Goal: Task Accomplishment & Management: Complete application form

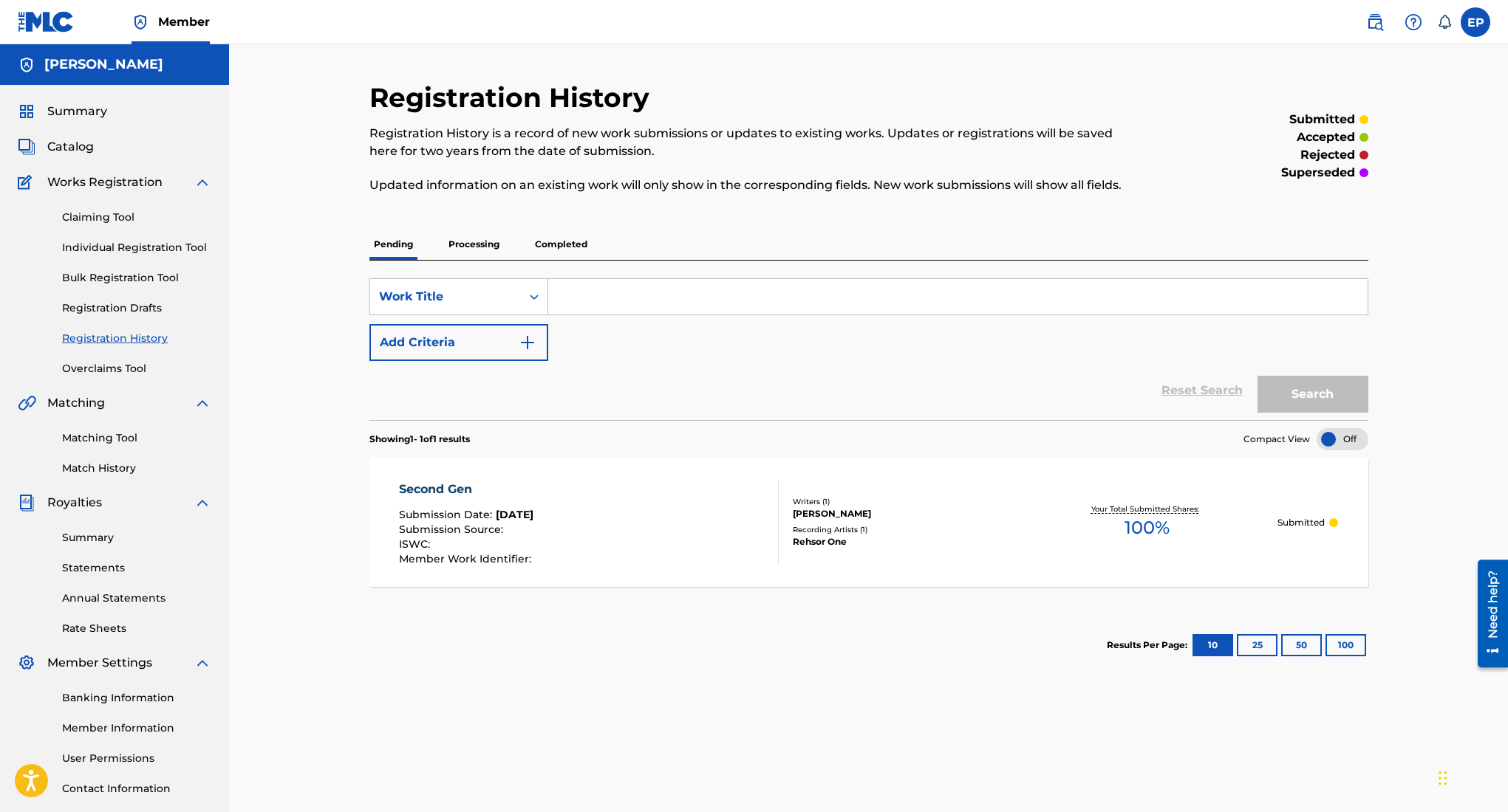
click at [1069, 309] on input "Search Form" at bounding box center [958, 297] width 820 height 36
type input "farenheit"
click at [1293, 385] on button "Search" at bounding box center [1313, 394] width 111 height 37
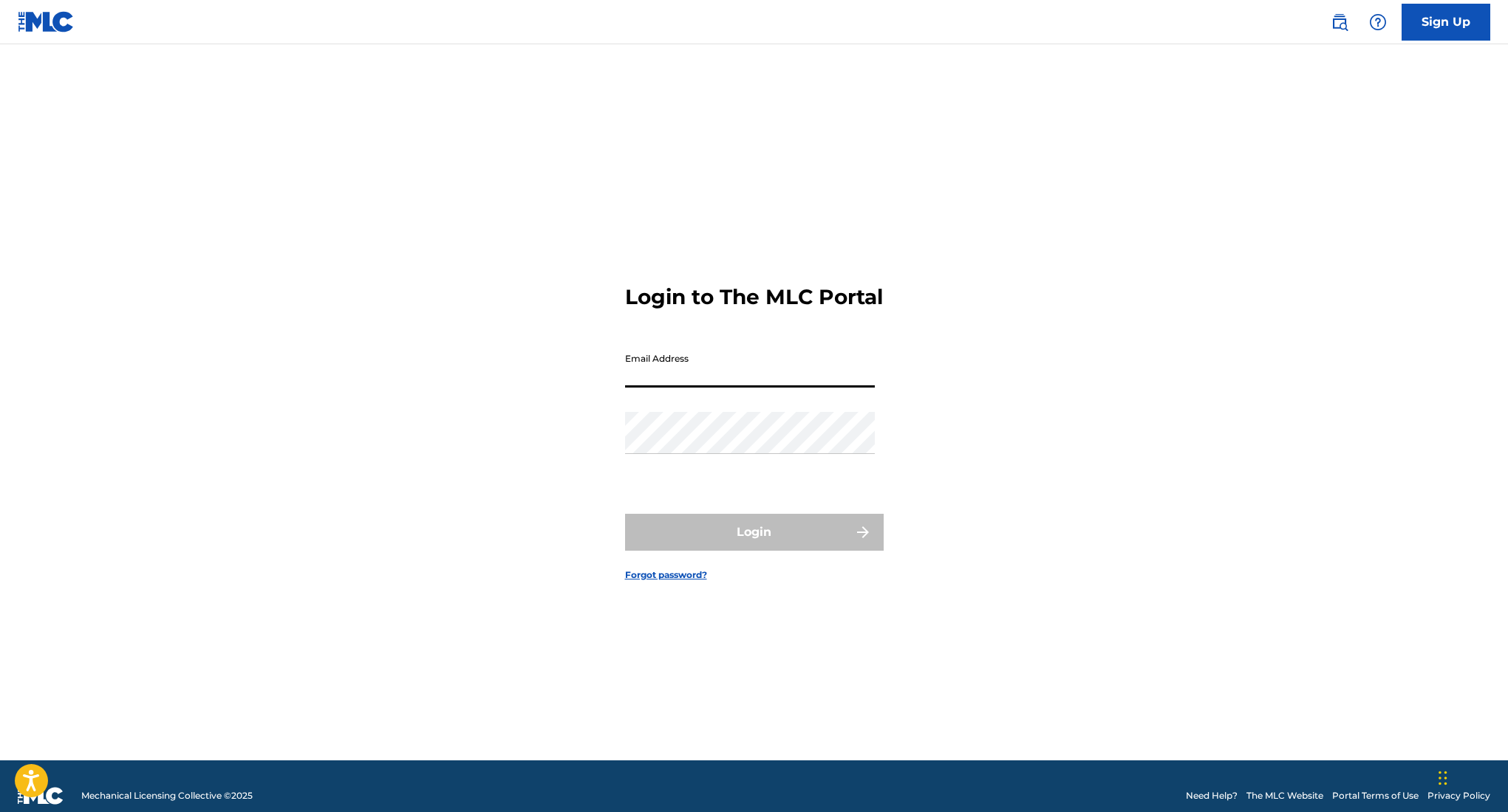
click at [742, 376] on input "Email Address" at bounding box center [750, 366] width 249 height 42
type input "[EMAIL_ADDRESS][DOMAIN_NAME]"
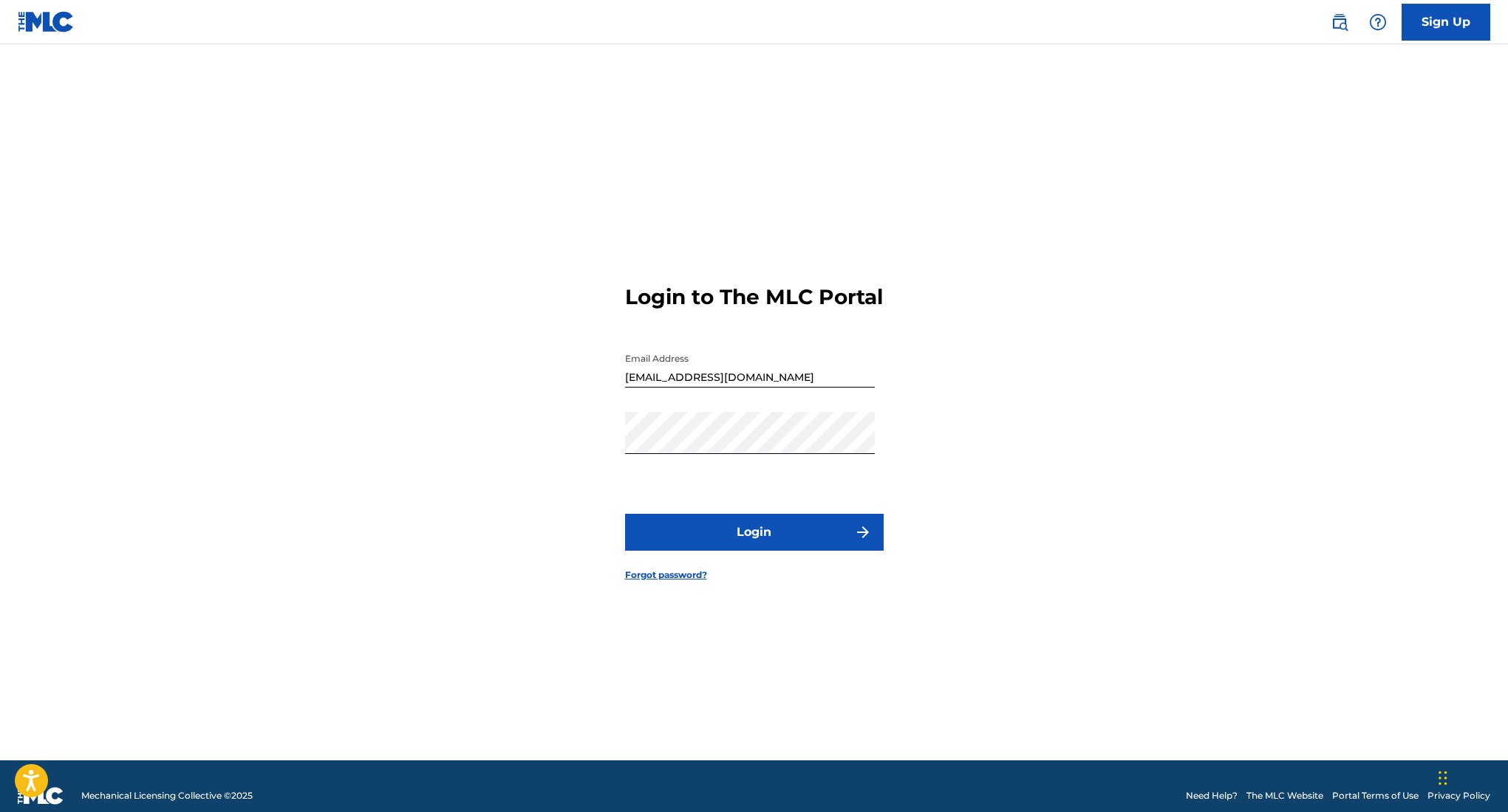
click at [748, 551] on button "Login" at bounding box center [755, 532] width 259 height 37
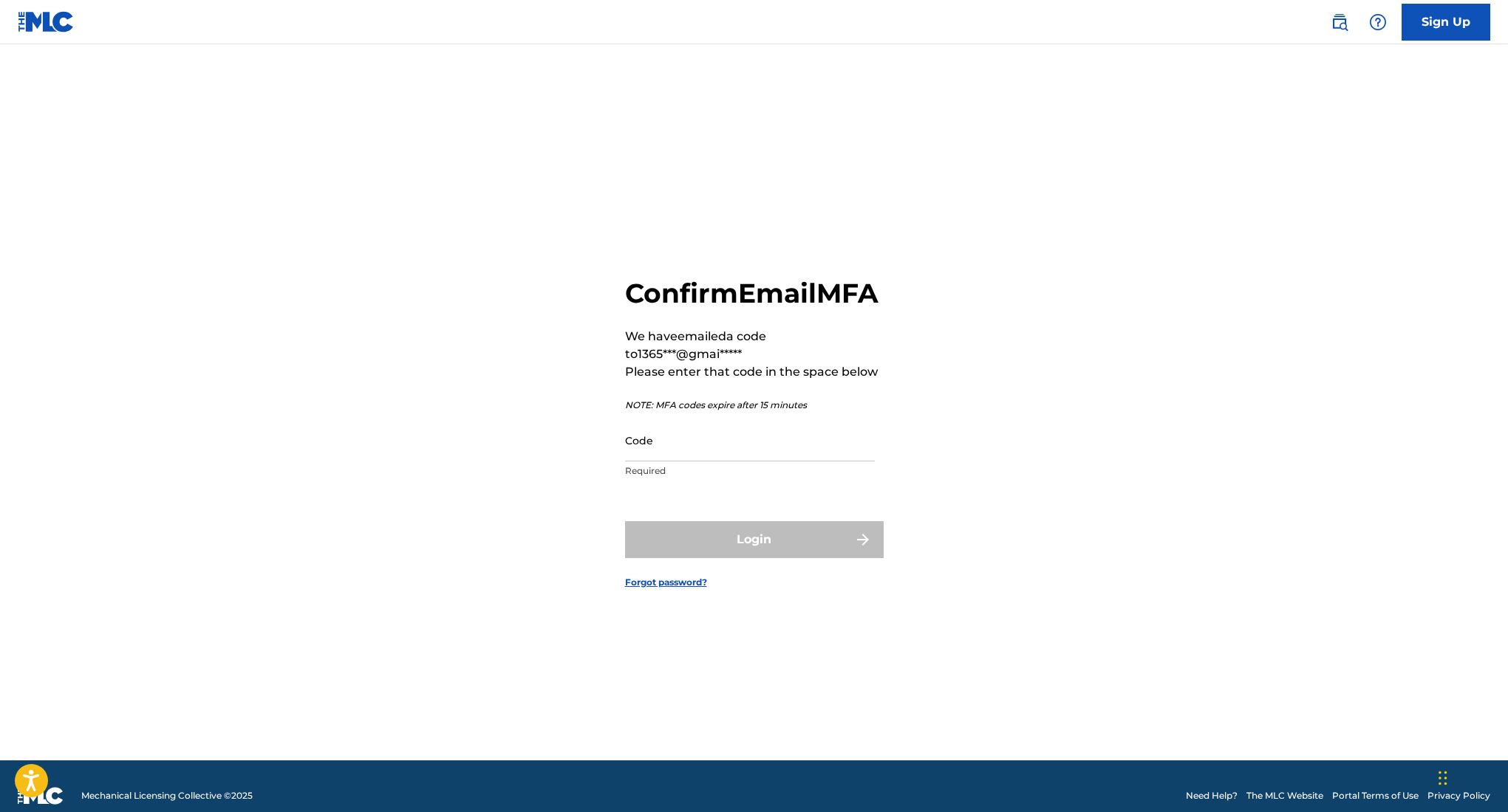
click at [744, 462] on input "Code" at bounding box center [750, 440] width 249 height 42
paste input "791607"
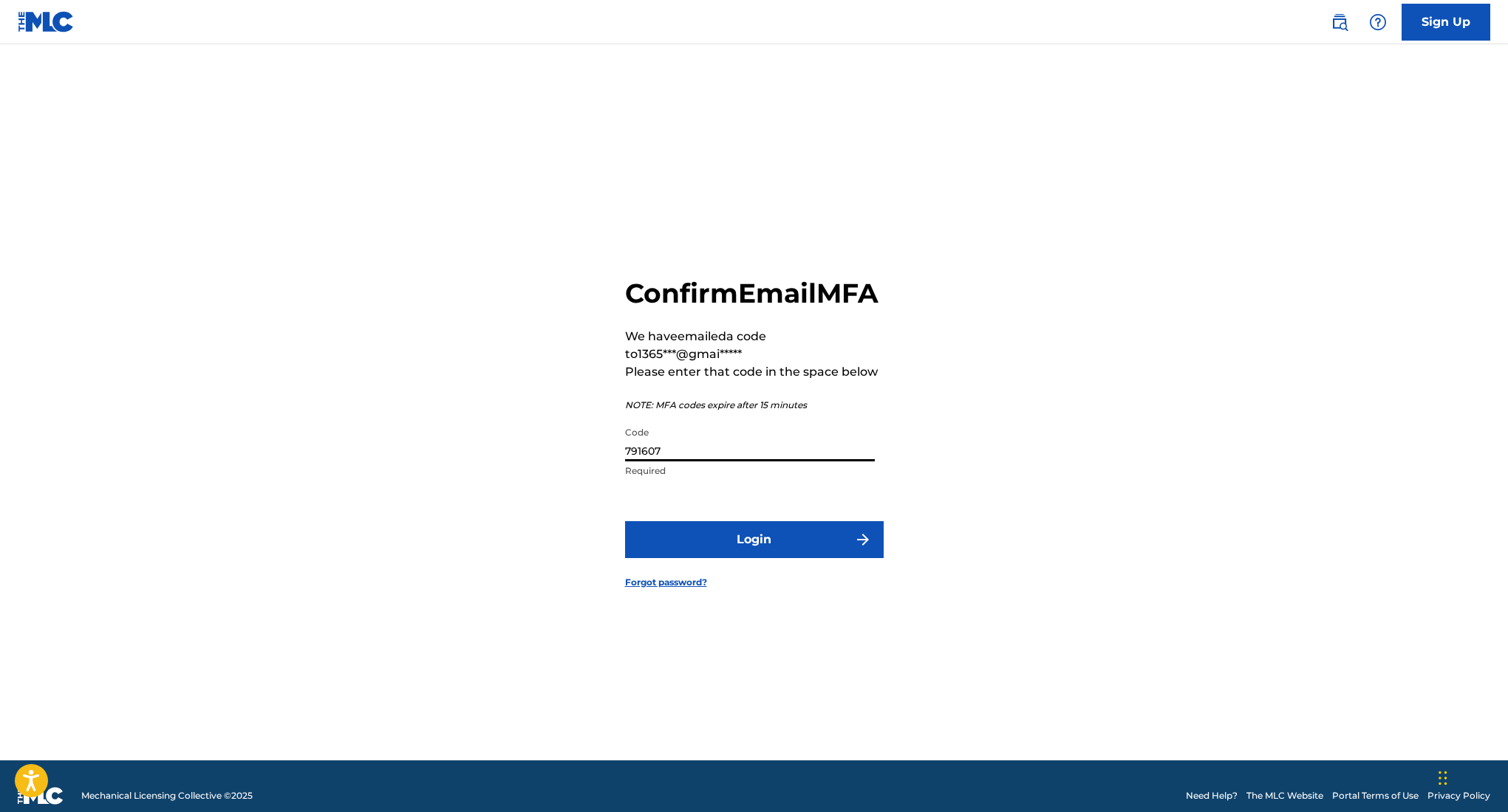
type input "791607"
click at [817, 558] on button "Login" at bounding box center [755, 540] width 259 height 37
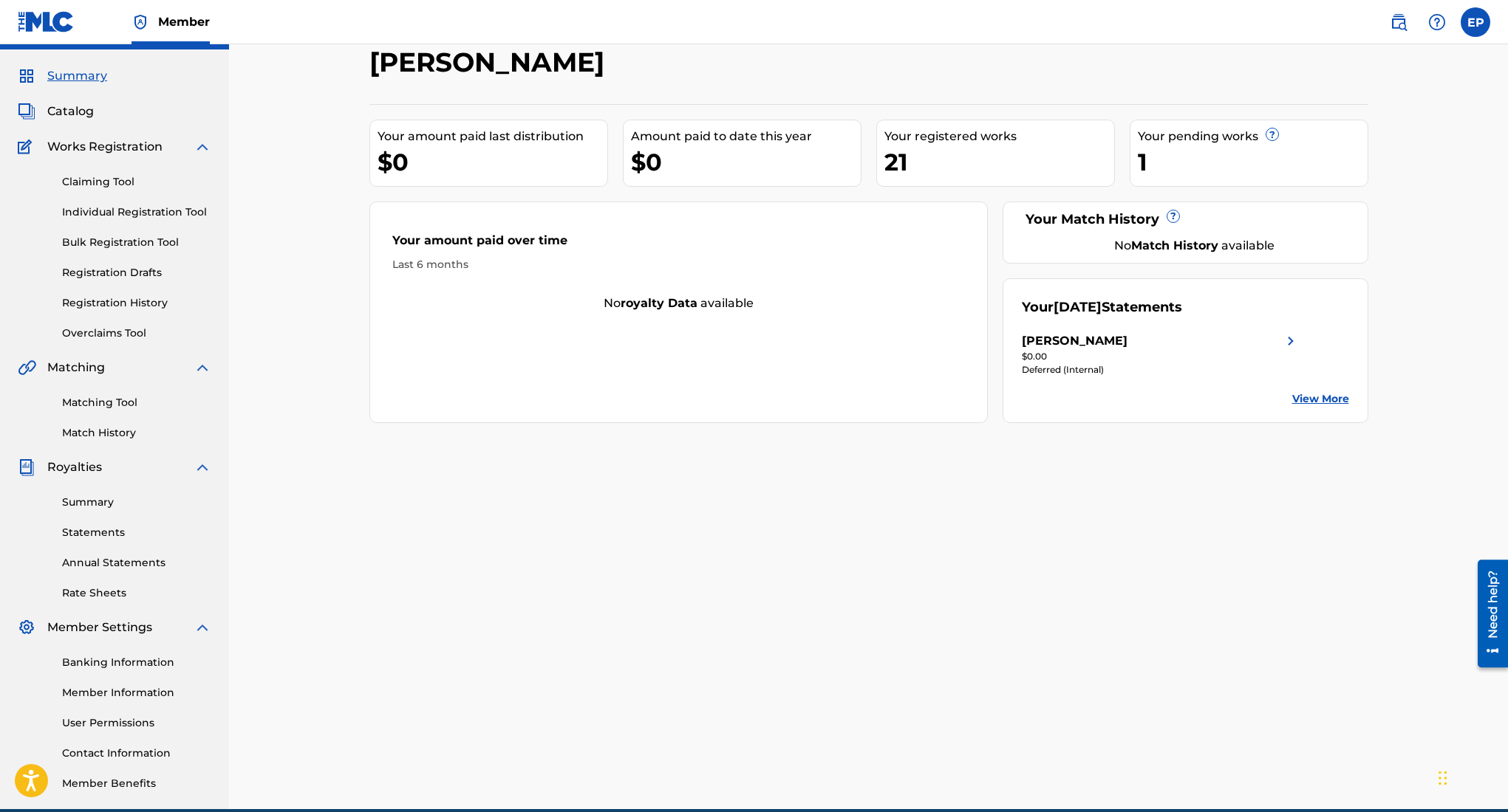
scroll to position [52, 0]
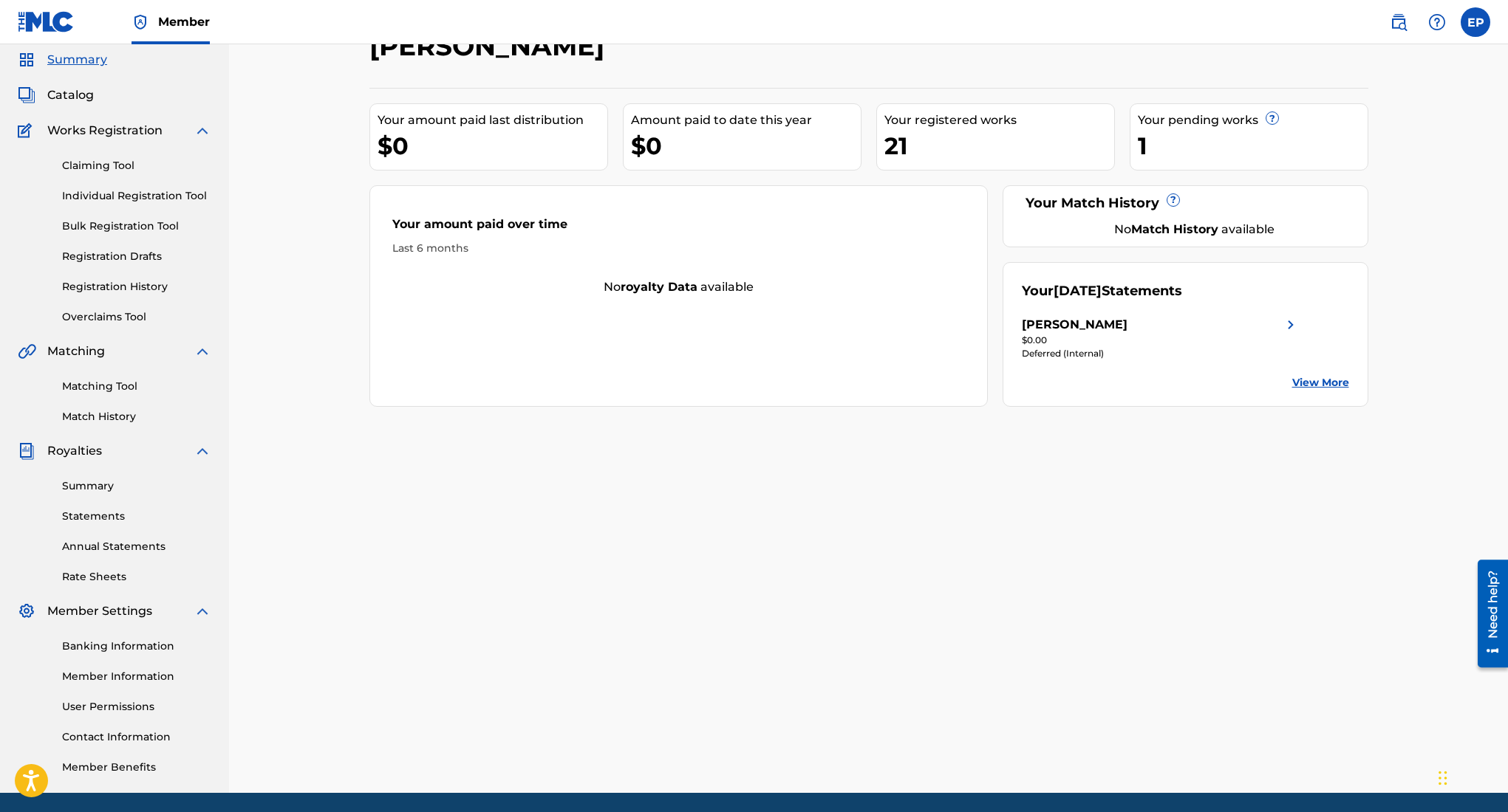
click at [75, 106] on div "Summary Catalog Works Registration Claiming Tool Individual Registration Tool B…" at bounding box center [114, 413] width 229 height 760
click at [81, 88] on span "Catalog" at bounding box center [70, 95] width 47 height 17
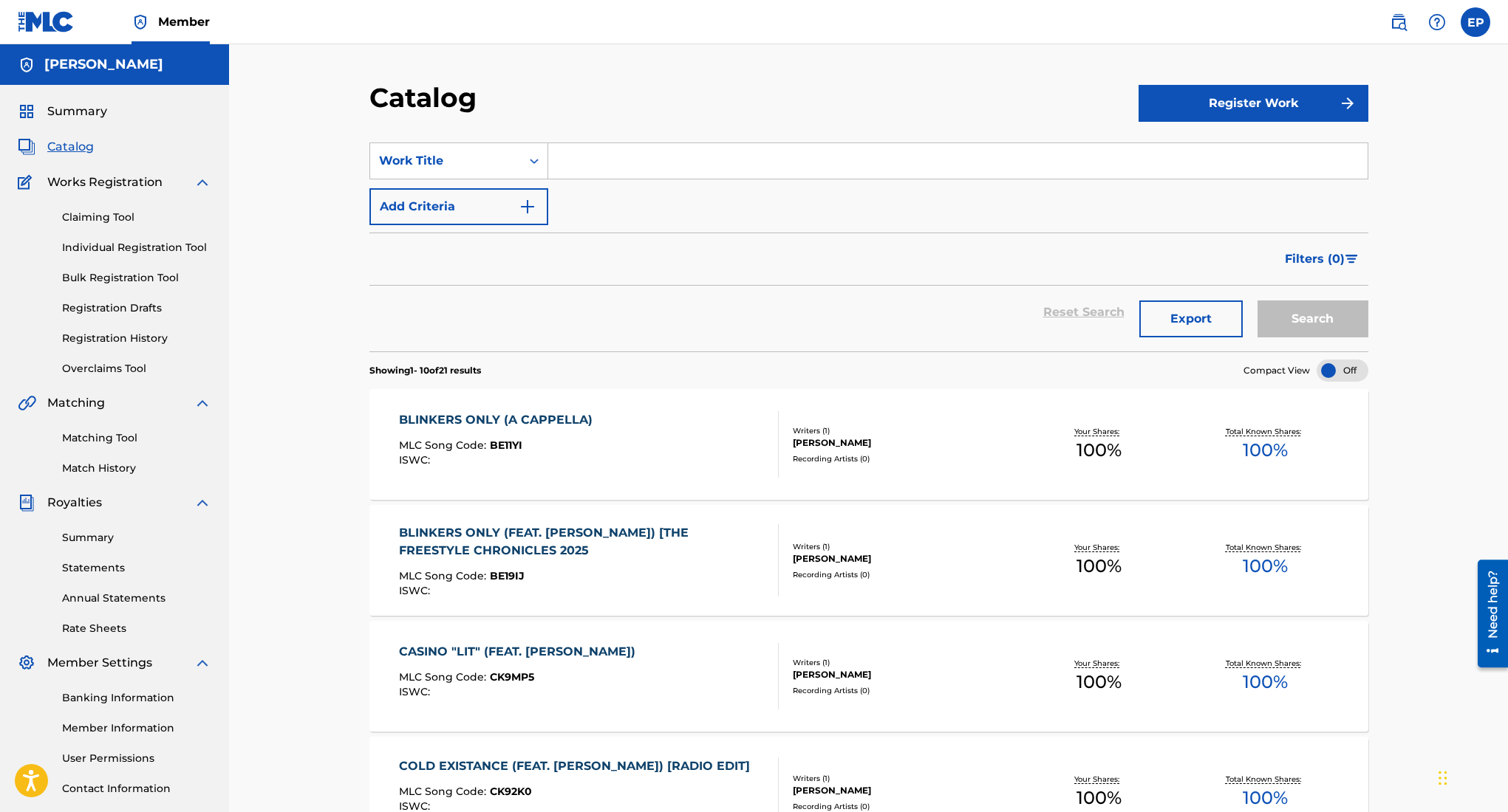
click at [1346, 362] on div at bounding box center [1343, 371] width 52 height 22
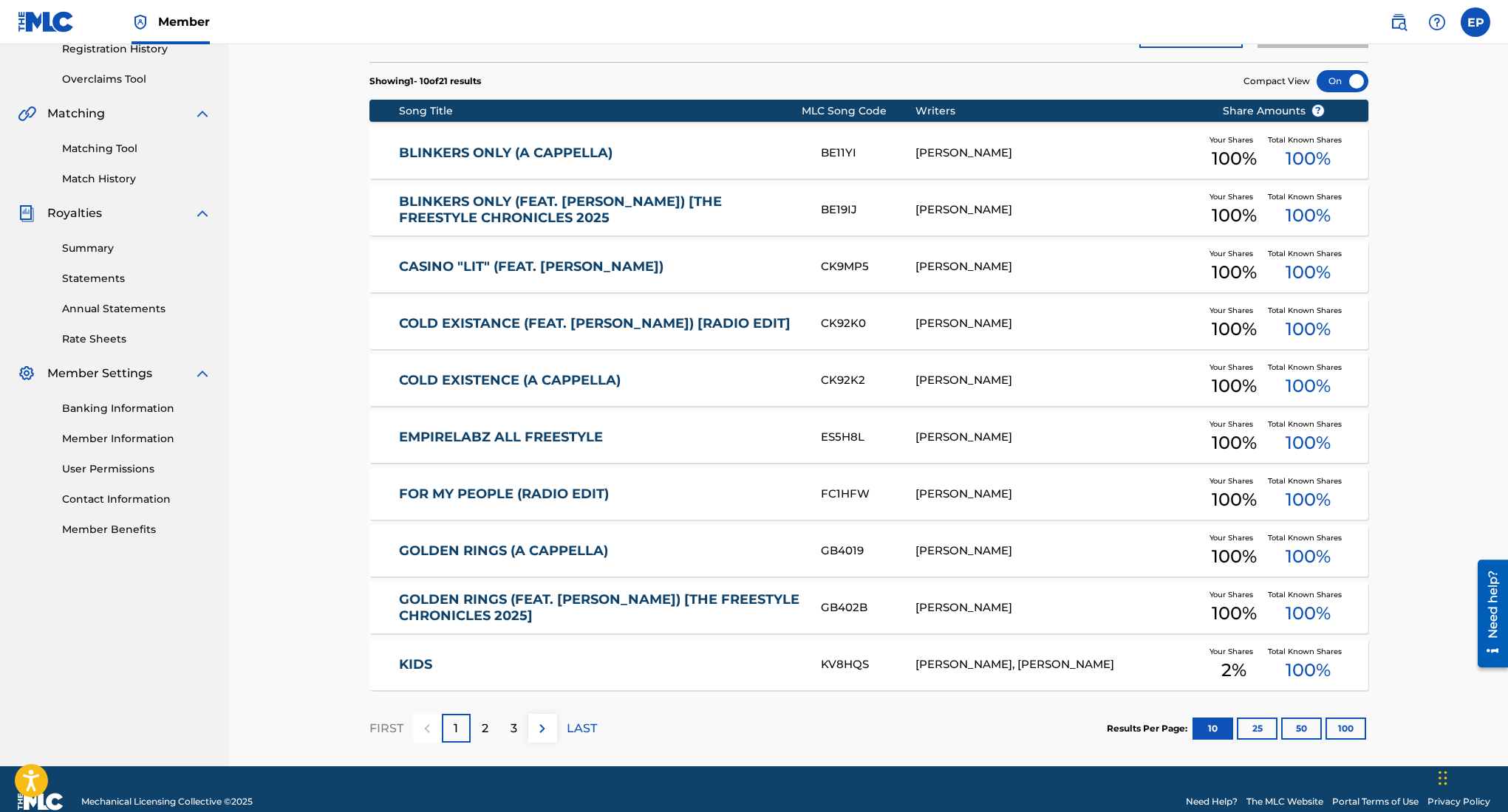
scroll to position [315, 0]
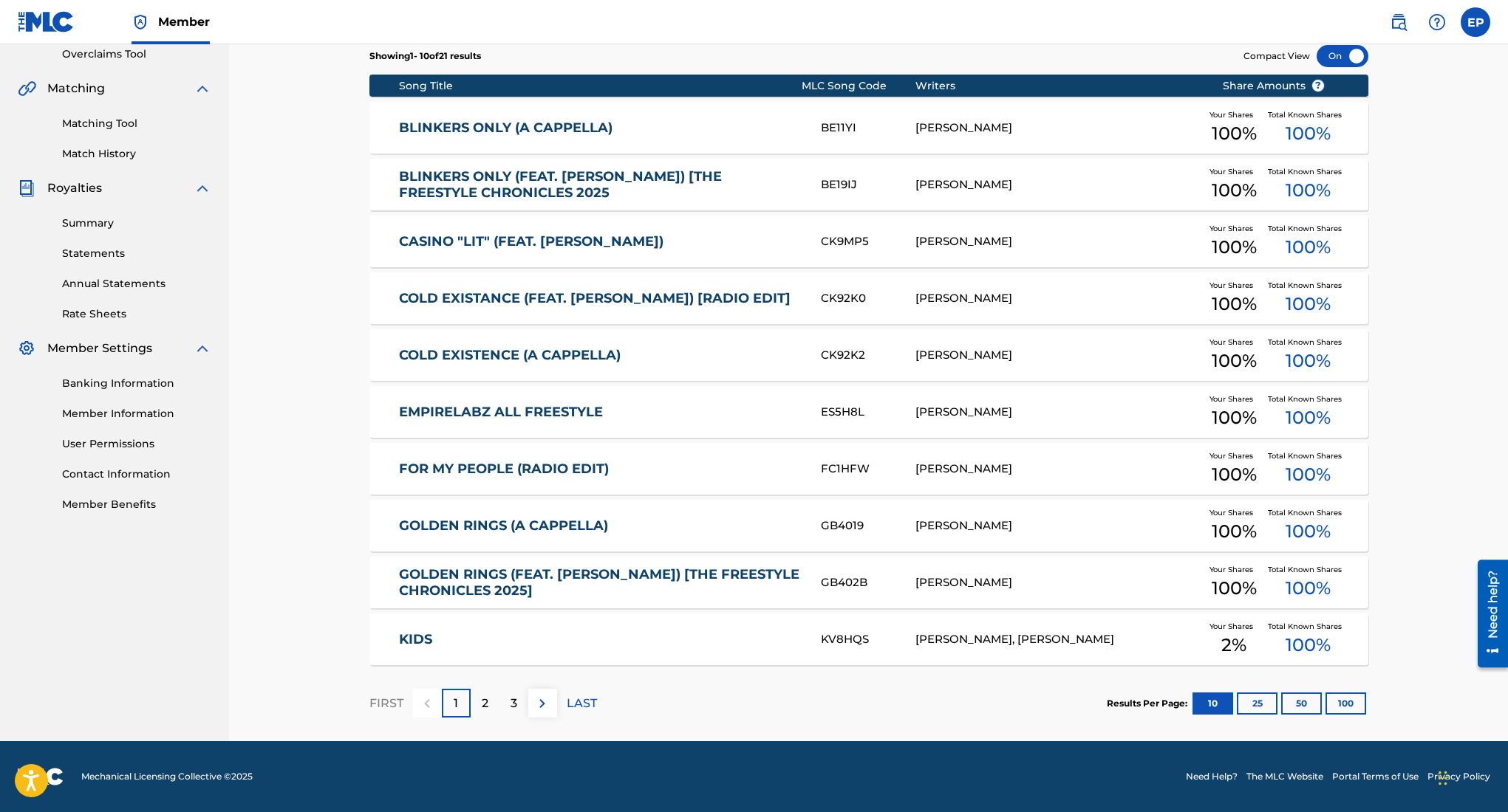
click at [1294, 705] on button "50" at bounding box center [1301, 704] width 40 height 22
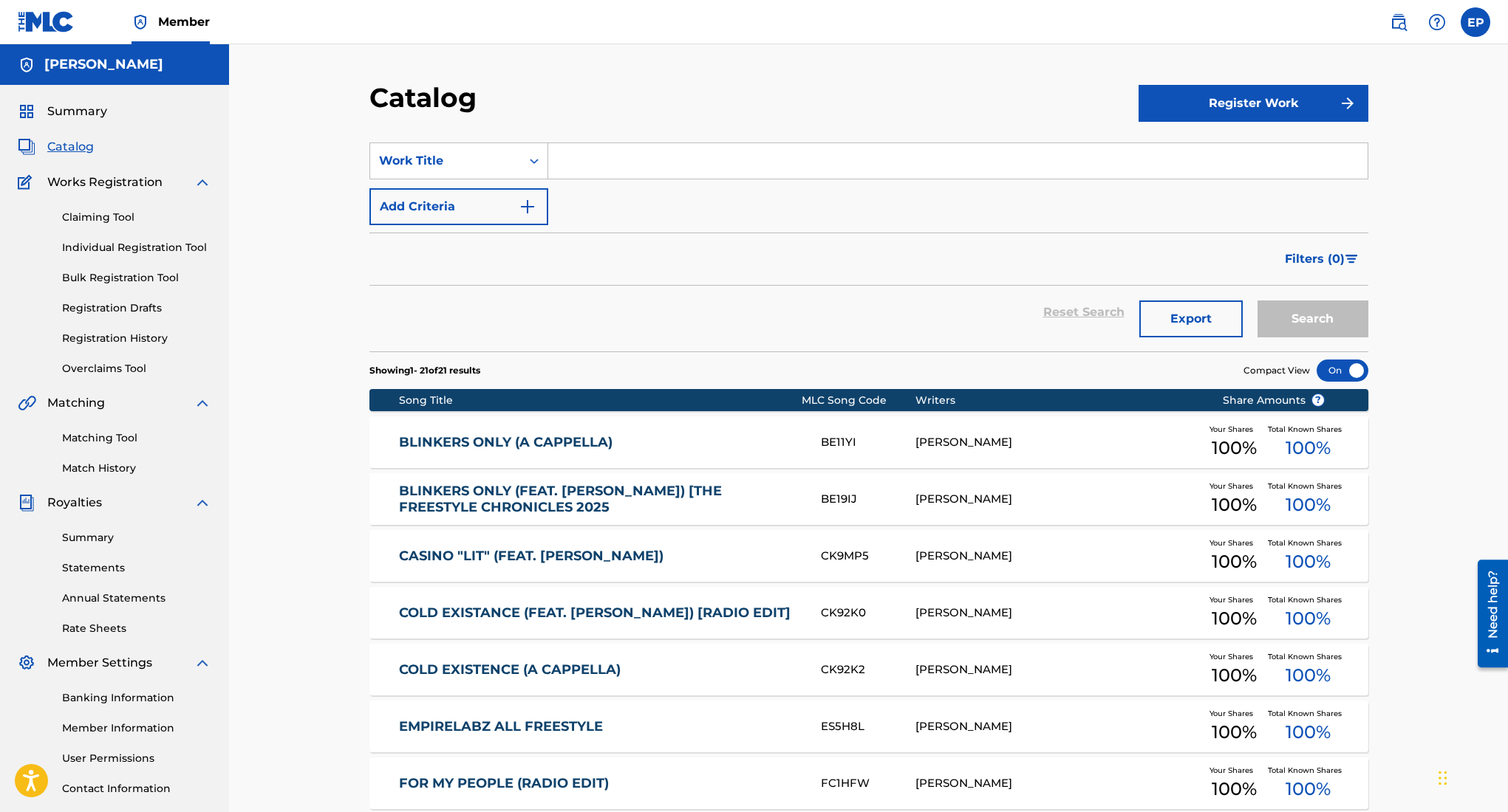
click at [877, 167] on input "Search Form" at bounding box center [958, 161] width 820 height 36
click at [1168, 111] on button "Register Work" at bounding box center [1253, 103] width 230 height 37
click at [1217, 152] on link "Individual" at bounding box center [1253, 151] width 230 height 36
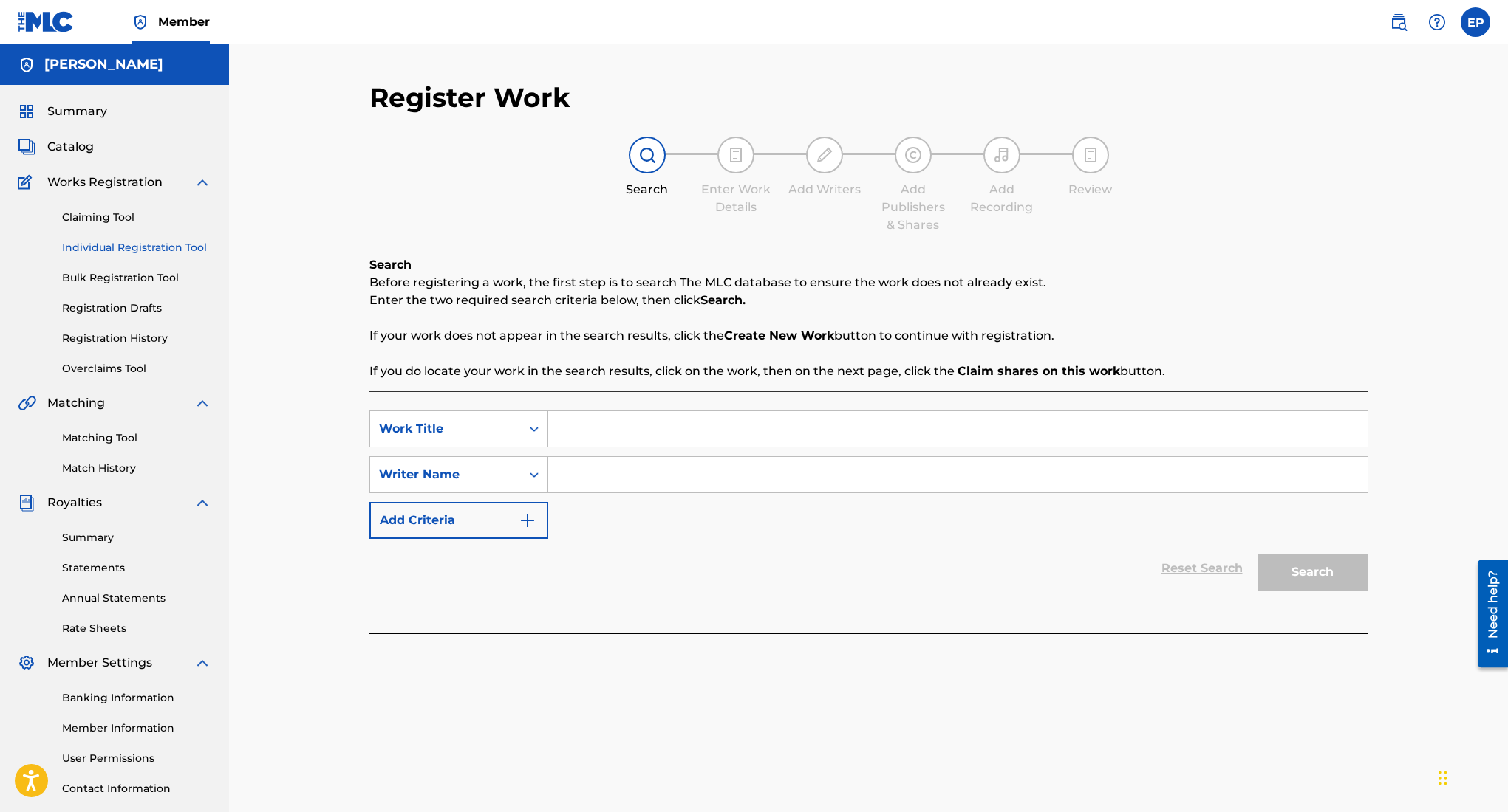
click at [854, 420] on input "Search Form" at bounding box center [958, 428] width 820 height 36
type input "farenheit"
click at [665, 472] on input "Search Form" at bounding box center [958, 474] width 820 height 36
type input "edward ojeda puente"
click at [1316, 561] on button "Search" at bounding box center [1313, 572] width 111 height 37
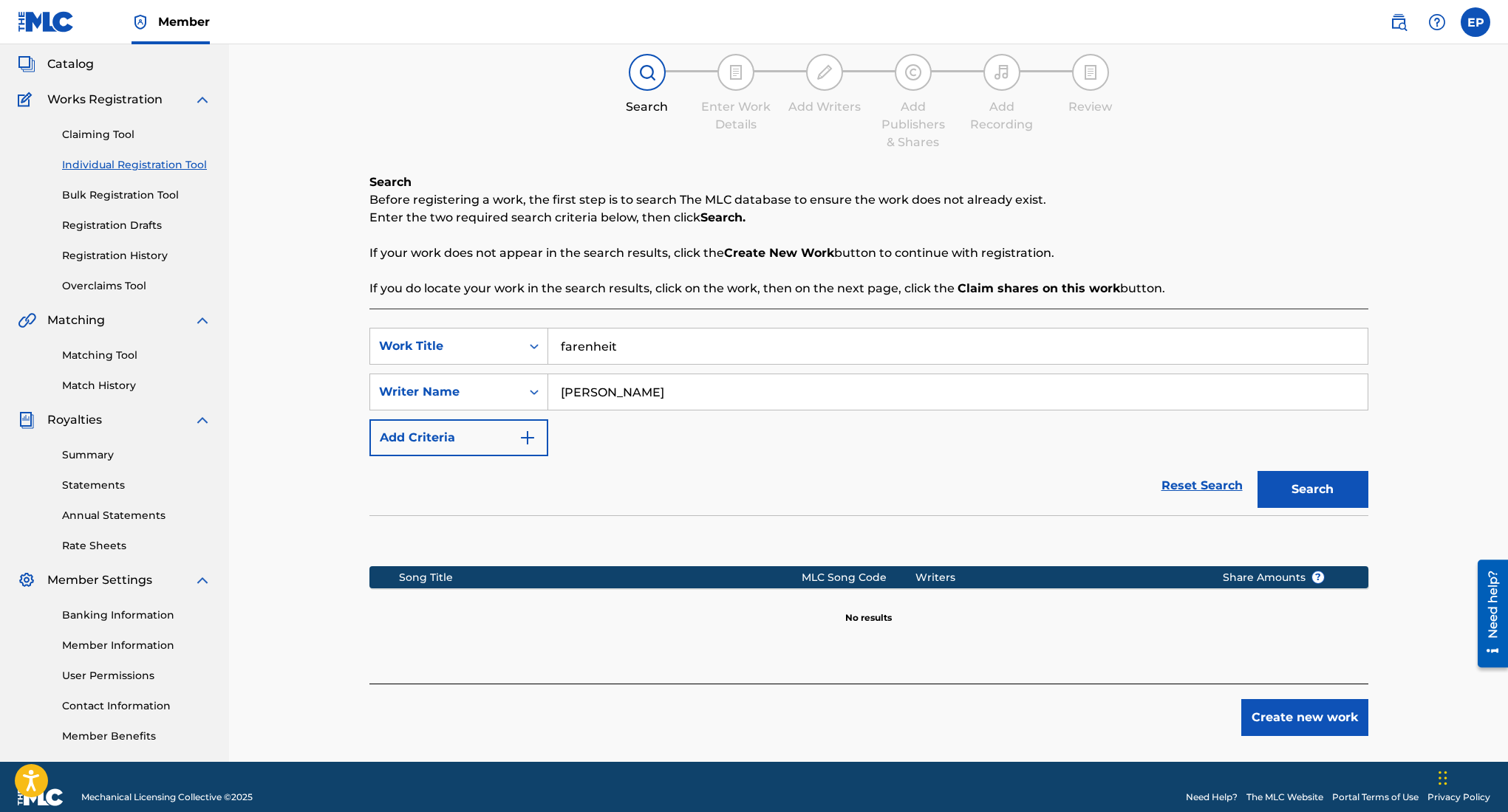
scroll to position [103, 0]
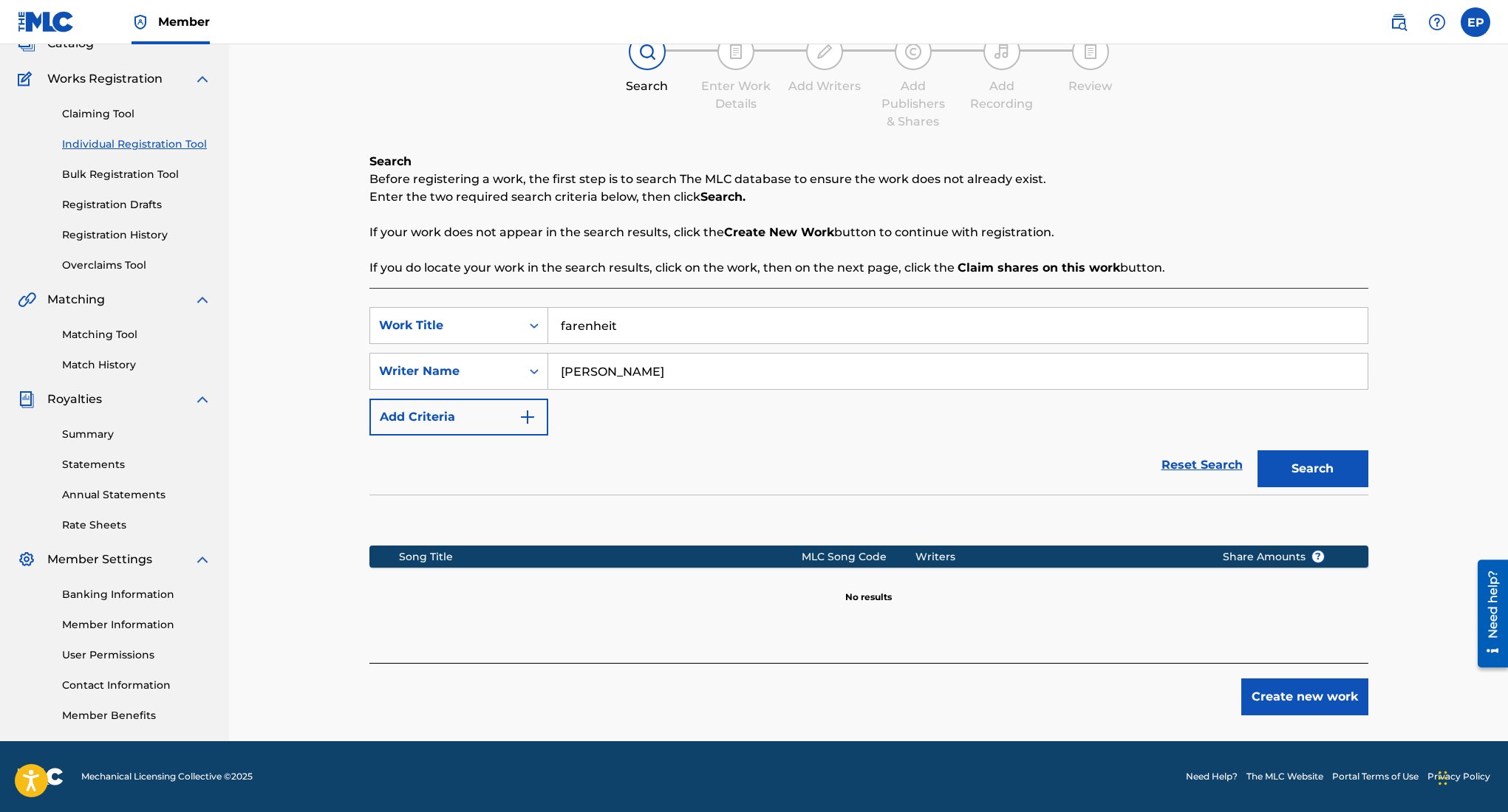
click at [748, 327] on input "farenheit" at bounding box center [958, 325] width 820 height 36
click at [1341, 700] on button "Create new work" at bounding box center [1304, 697] width 127 height 37
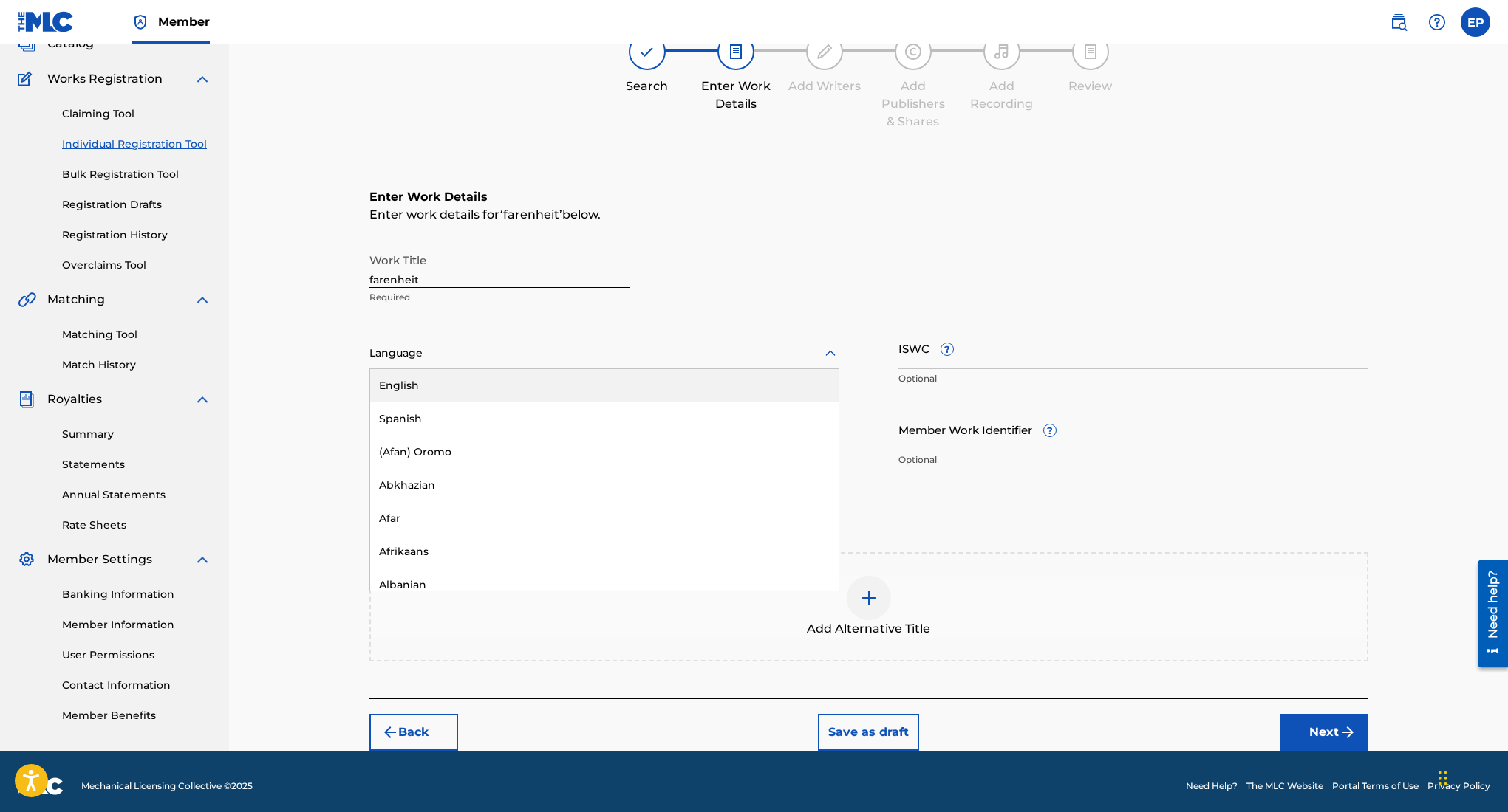
click at [565, 345] on div at bounding box center [604, 353] width 470 height 18
click at [527, 388] on div "English" at bounding box center [604, 386] width 468 height 33
click at [433, 286] on input "farenheit" at bounding box center [499, 267] width 260 height 42
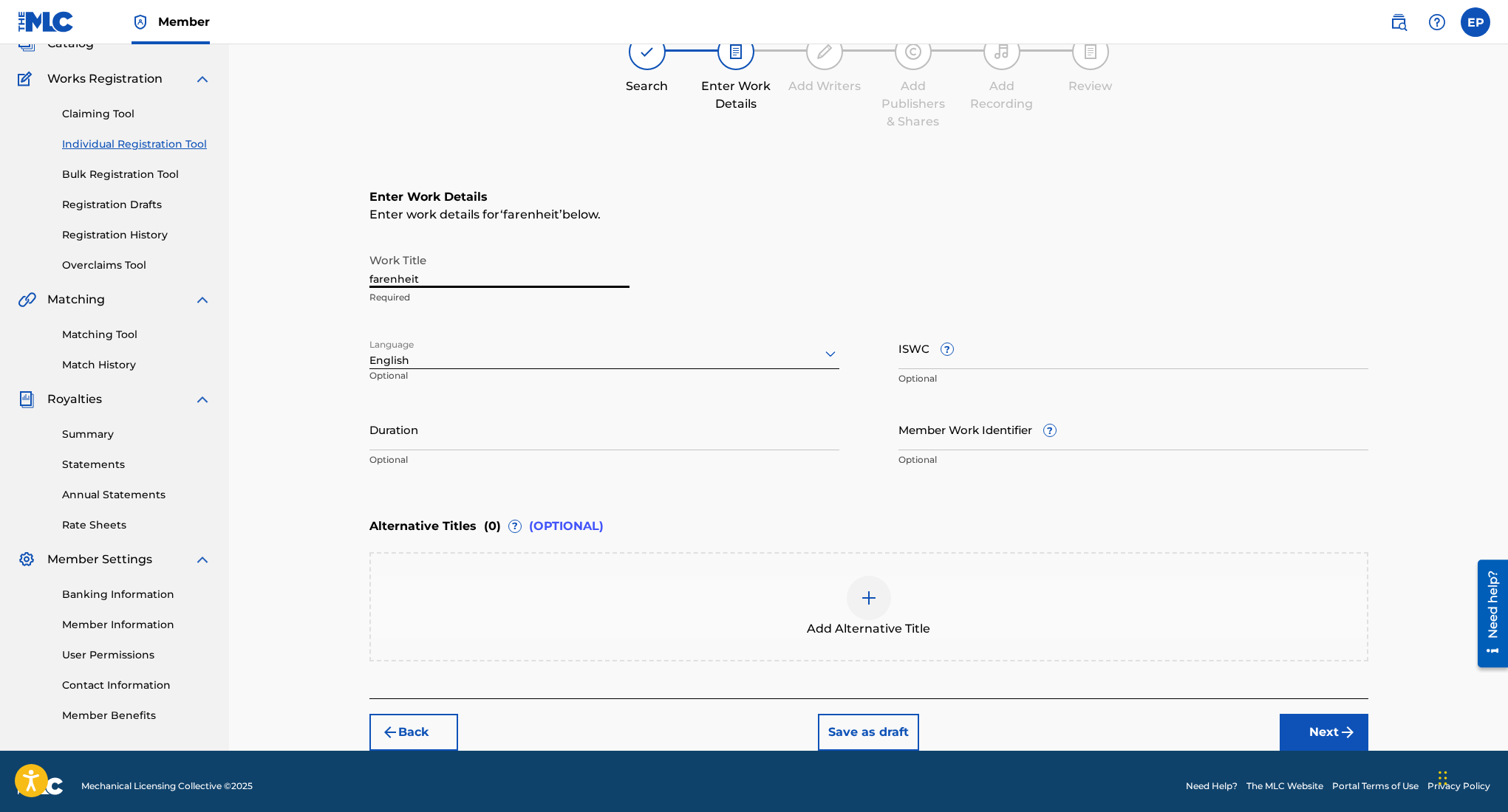
click at [782, 429] on input "Duration" at bounding box center [604, 428] width 470 height 42
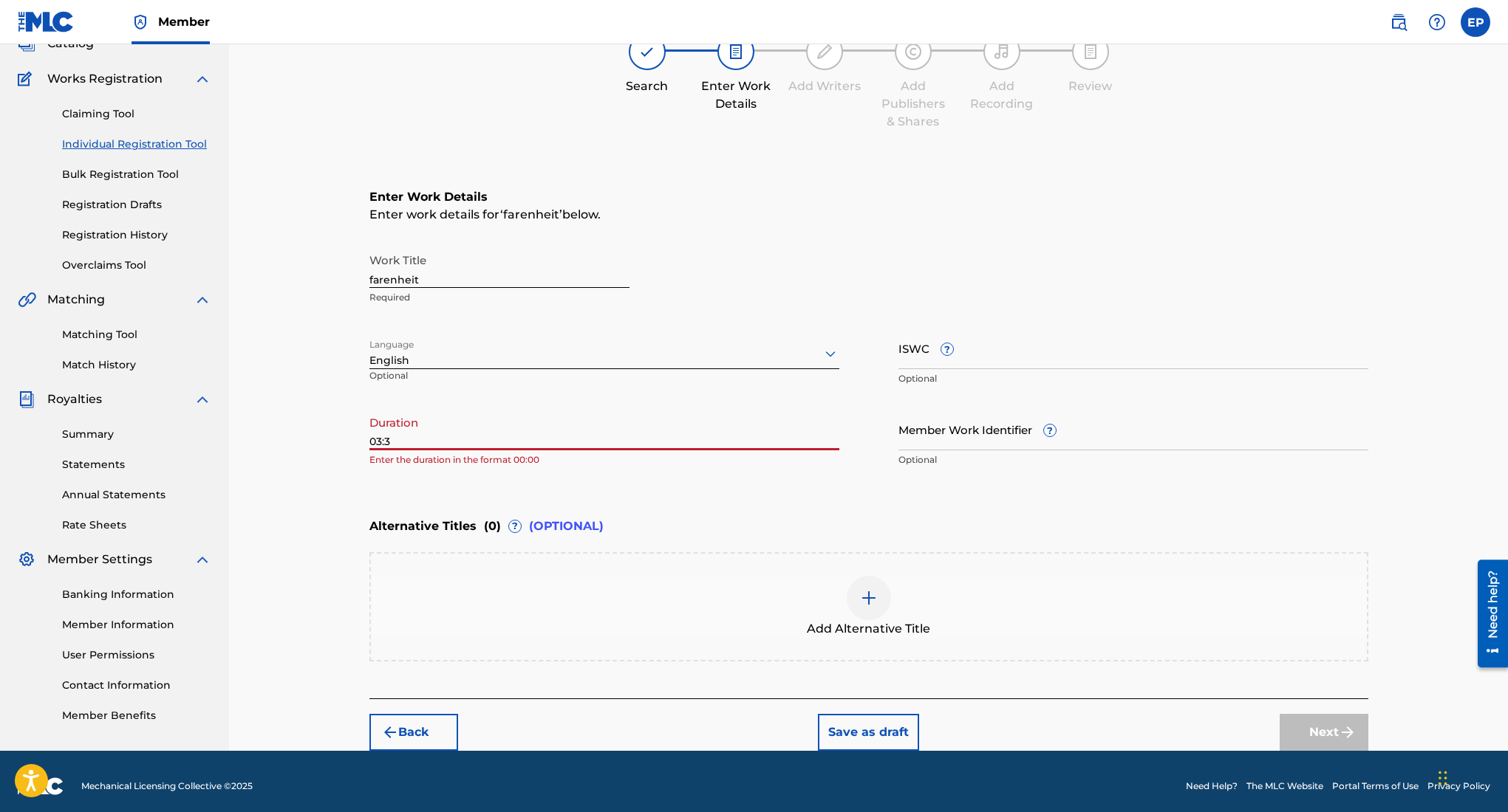
type input "03:36"
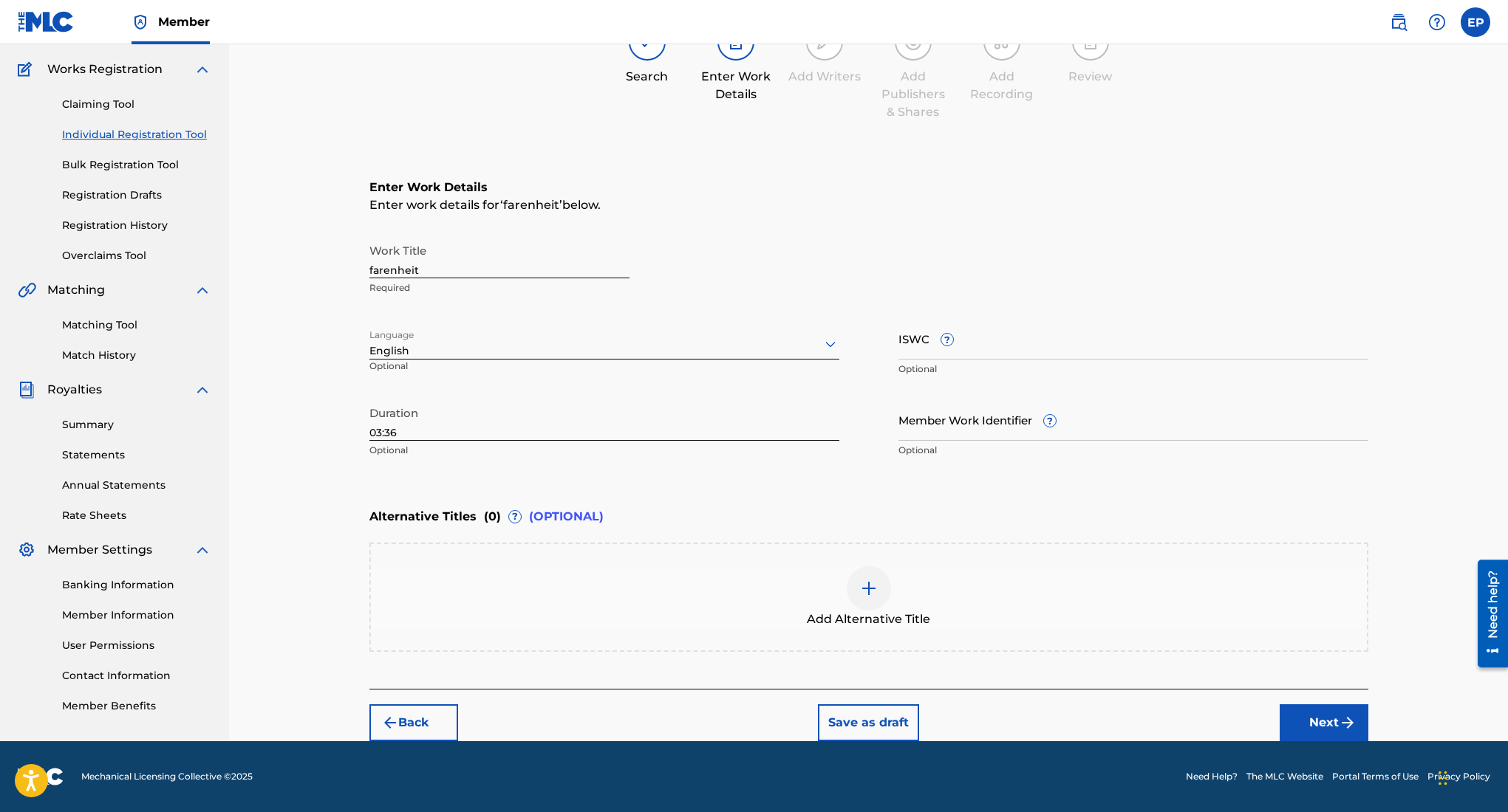
click at [1346, 709] on button "Next" at bounding box center [1324, 723] width 88 height 37
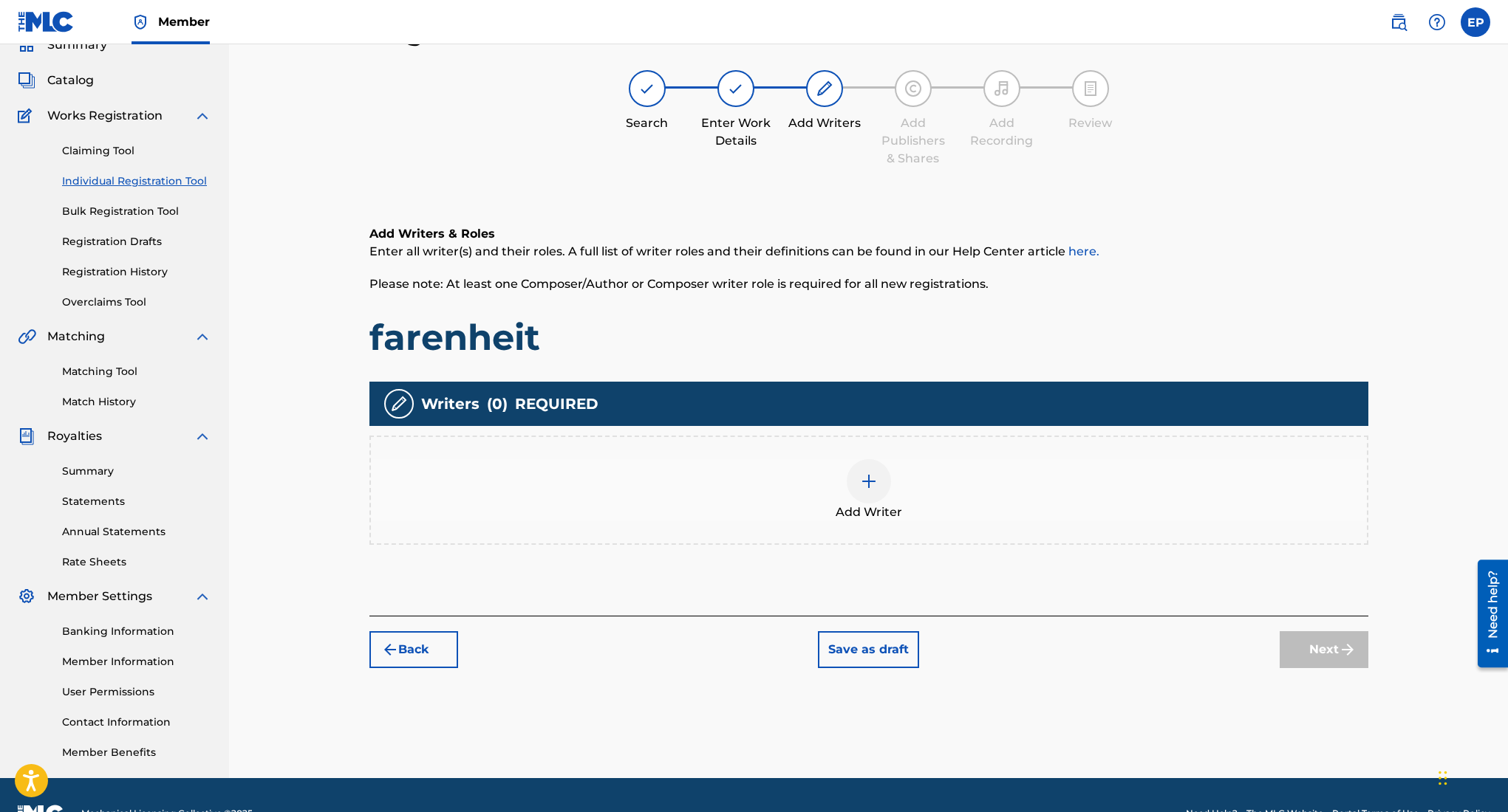
click at [877, 477] on img at bounding box center [868, 481] width 17 height 17
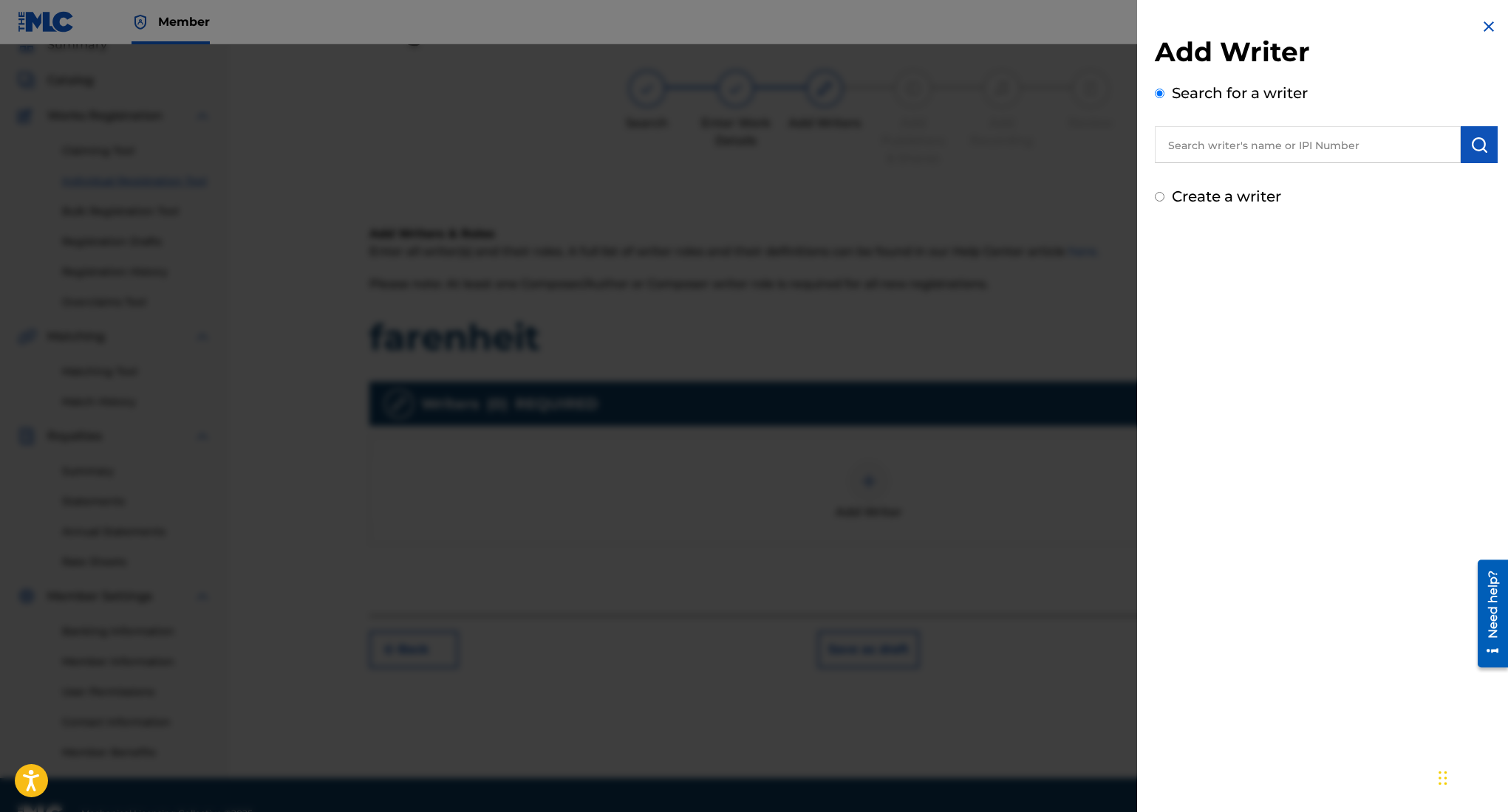
click at [1285, 147] on input "text" at bounding box center [1307, 144] width 306 height 37
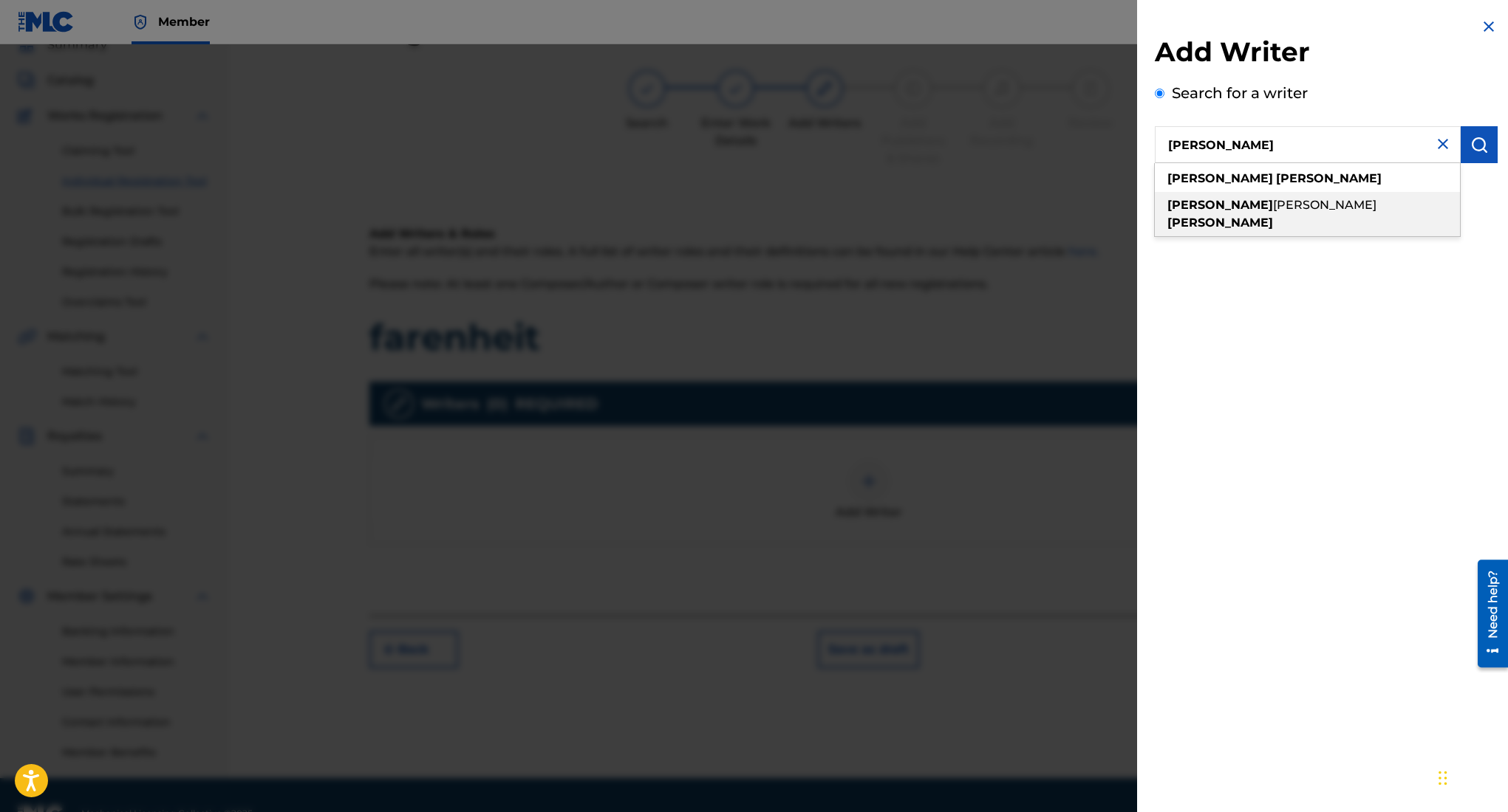
click at [1247, 196] on div "edward ojeda puente" at bounding box center [1307, 214] width 305 height 44
type input "edward ojeda puente"
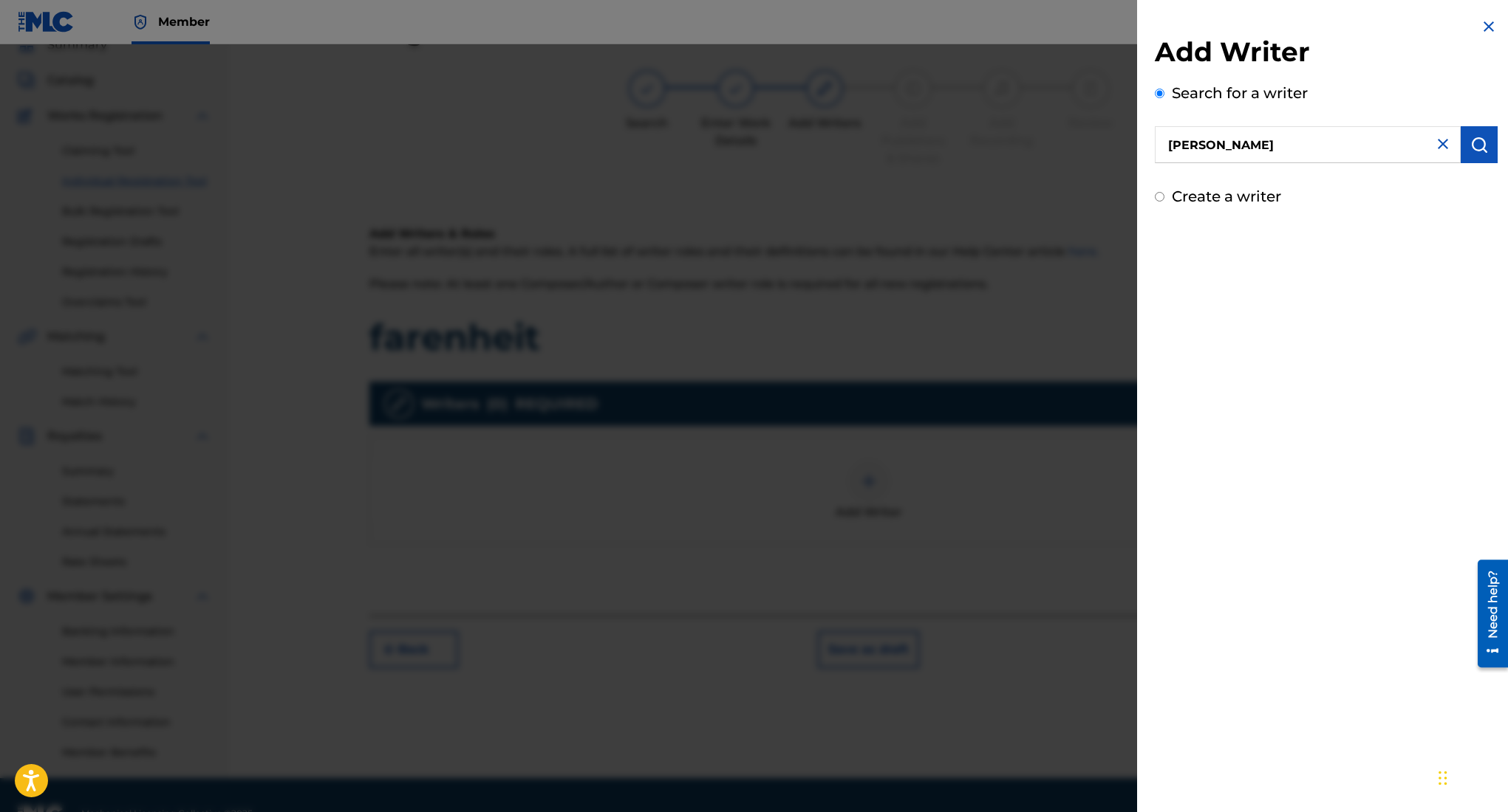
click at [1470, 152] on img "submit" at bounding box center [1479, 144] width 17 height 17
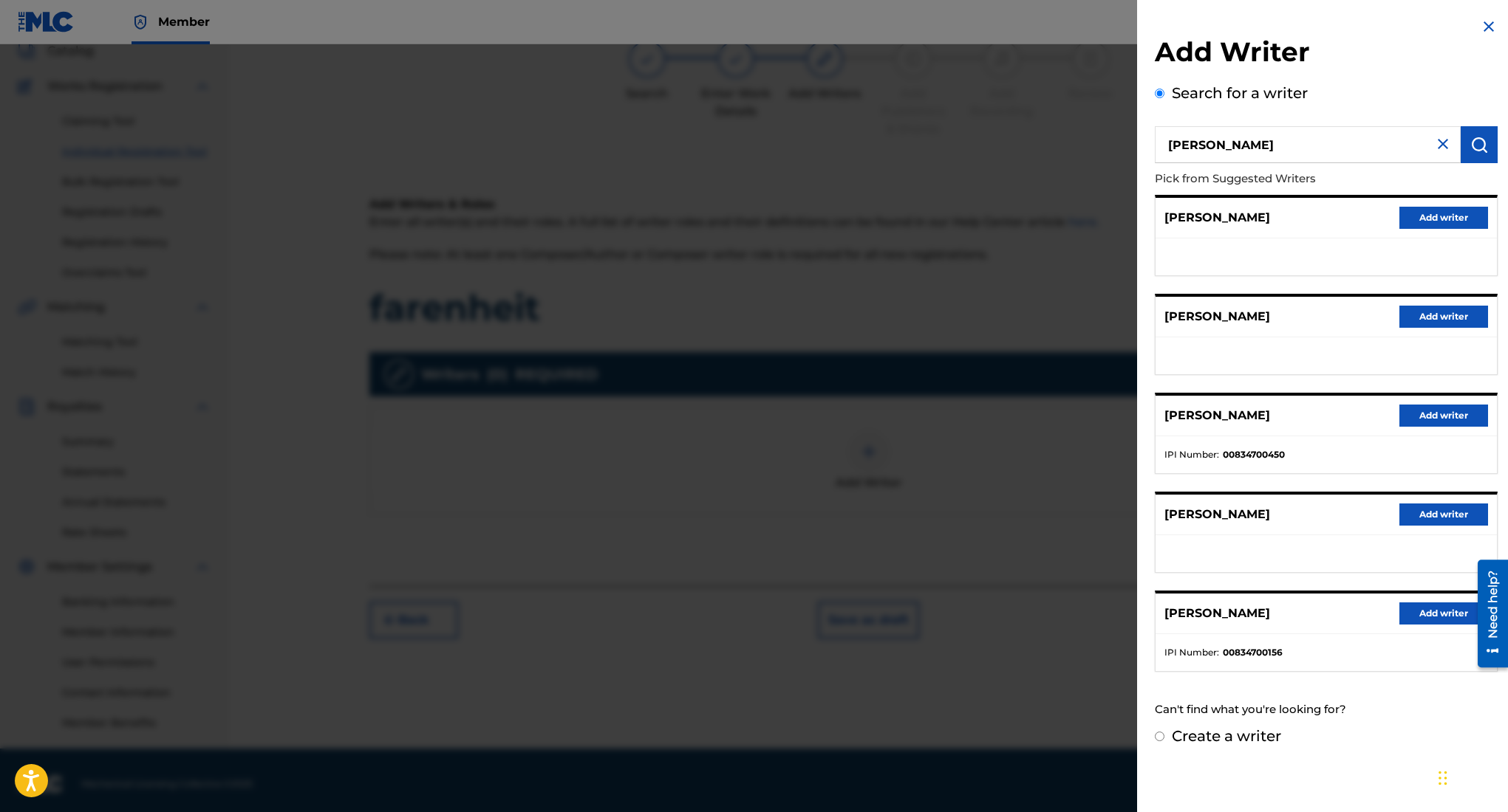
scroll to position [103, 0]
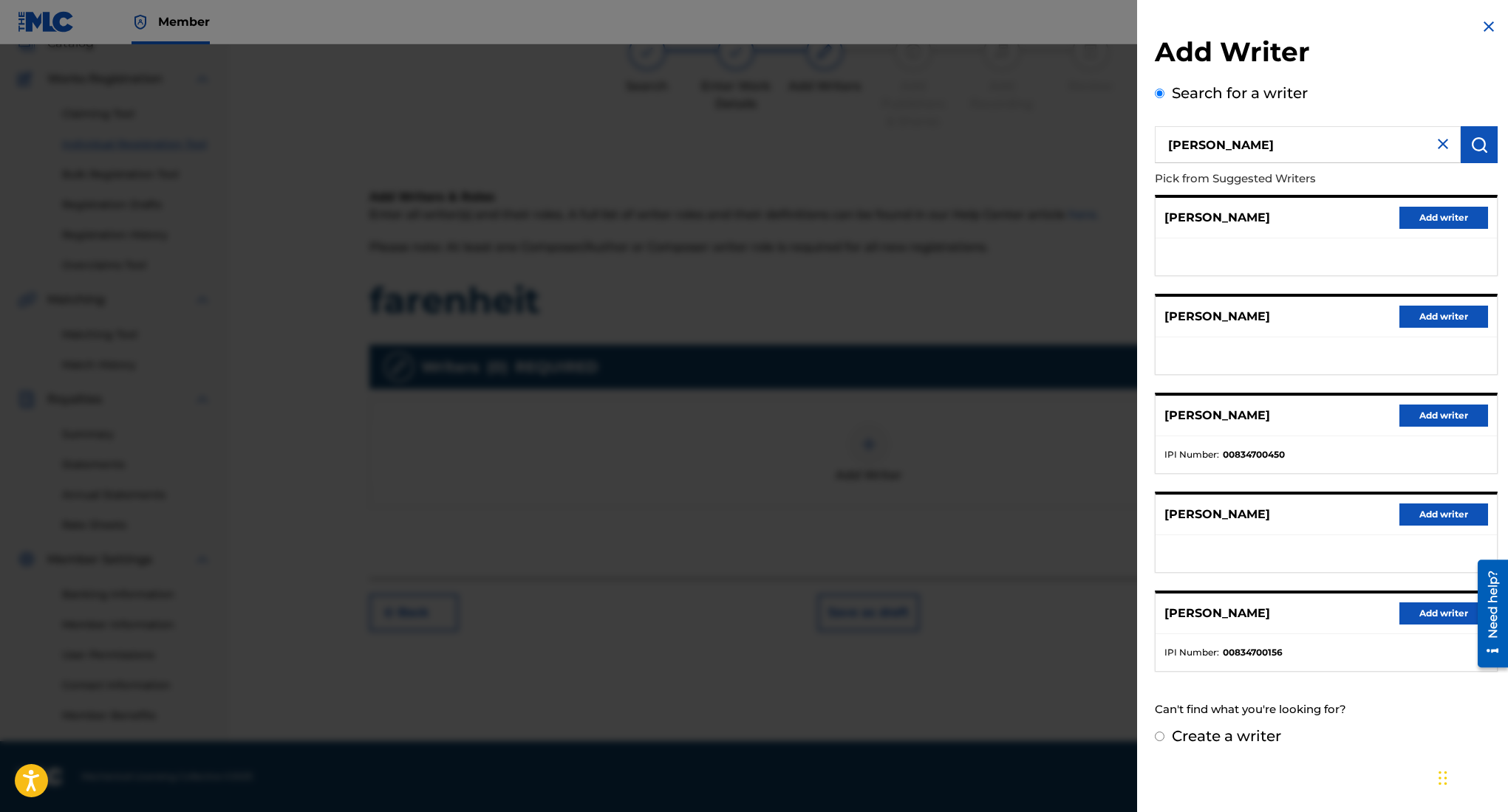
click at [1424, 611] on button "Add writer" at bounding box center [1443, 614] width 88 height 22
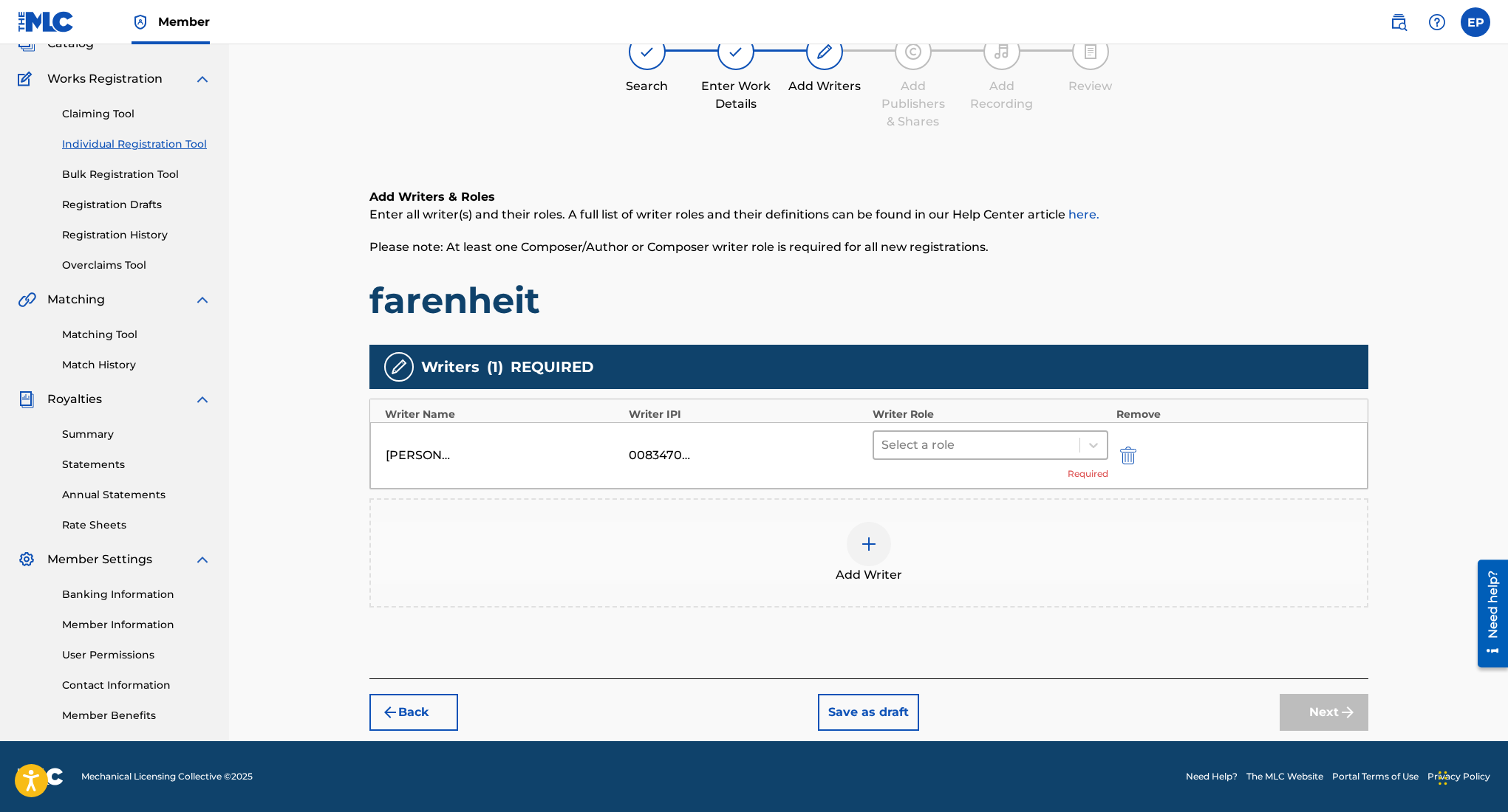
click at [1064, 448] on div at bounding box center [977, 445] width 191 height 21
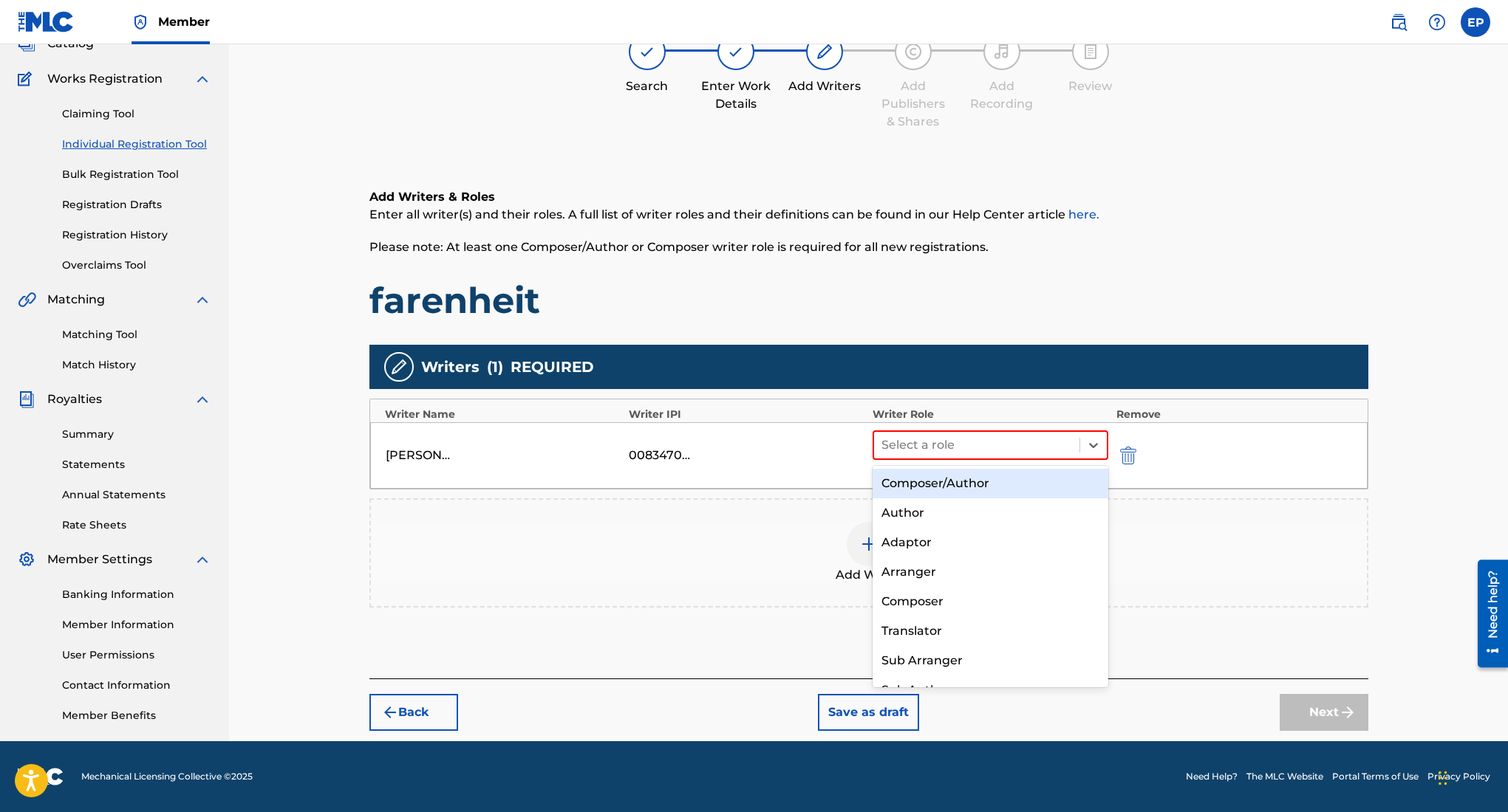
click at [928, 484] on div "Composer/Author" at bounding box center [990, 483] width 236 height 29
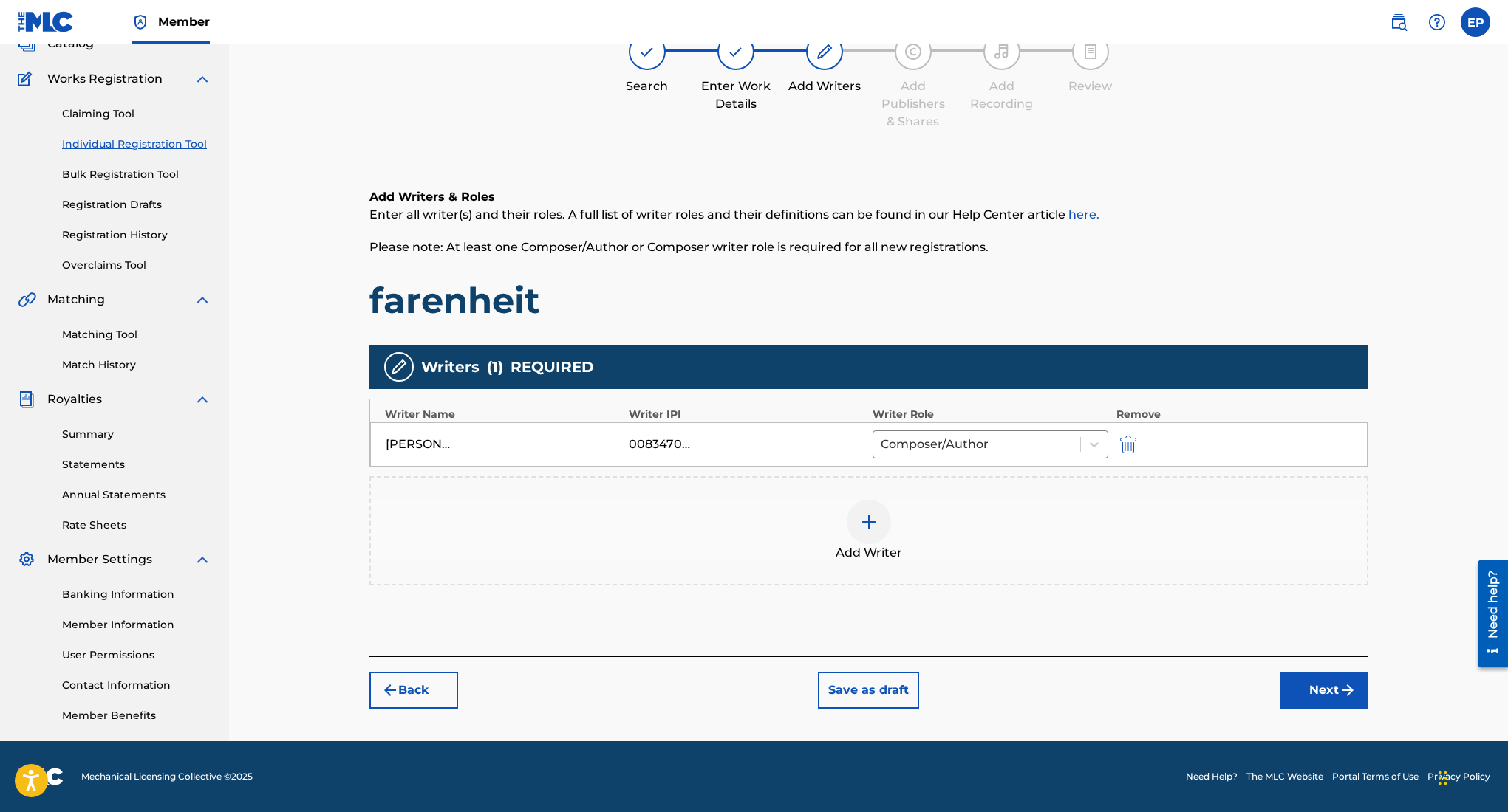
click at [1307, 683] on button "Next" at bounding box center [1324, 690] width 88 height 37
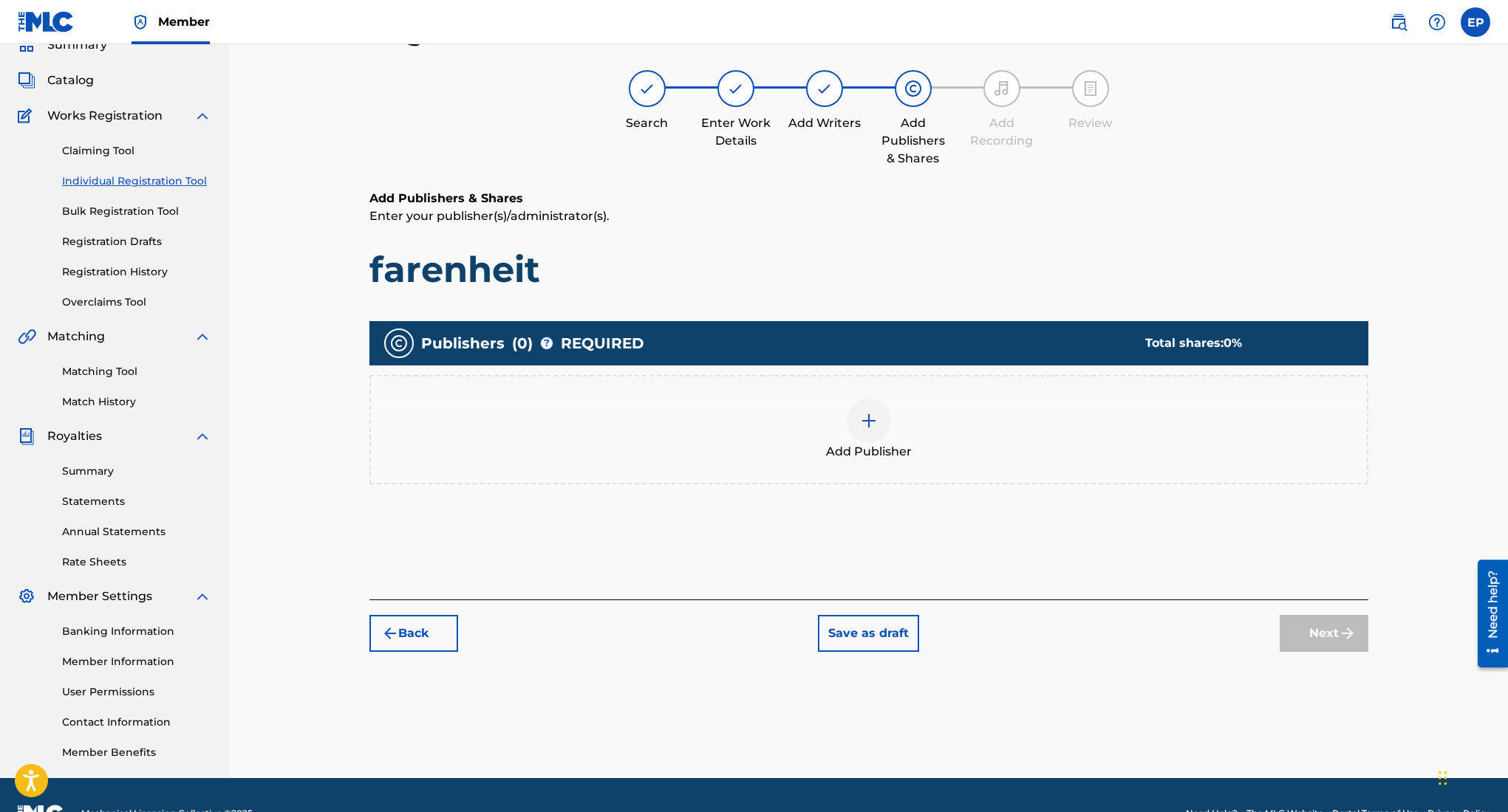
click at [855, 414] on div at bounding box center [868, 421] width 44 height 44
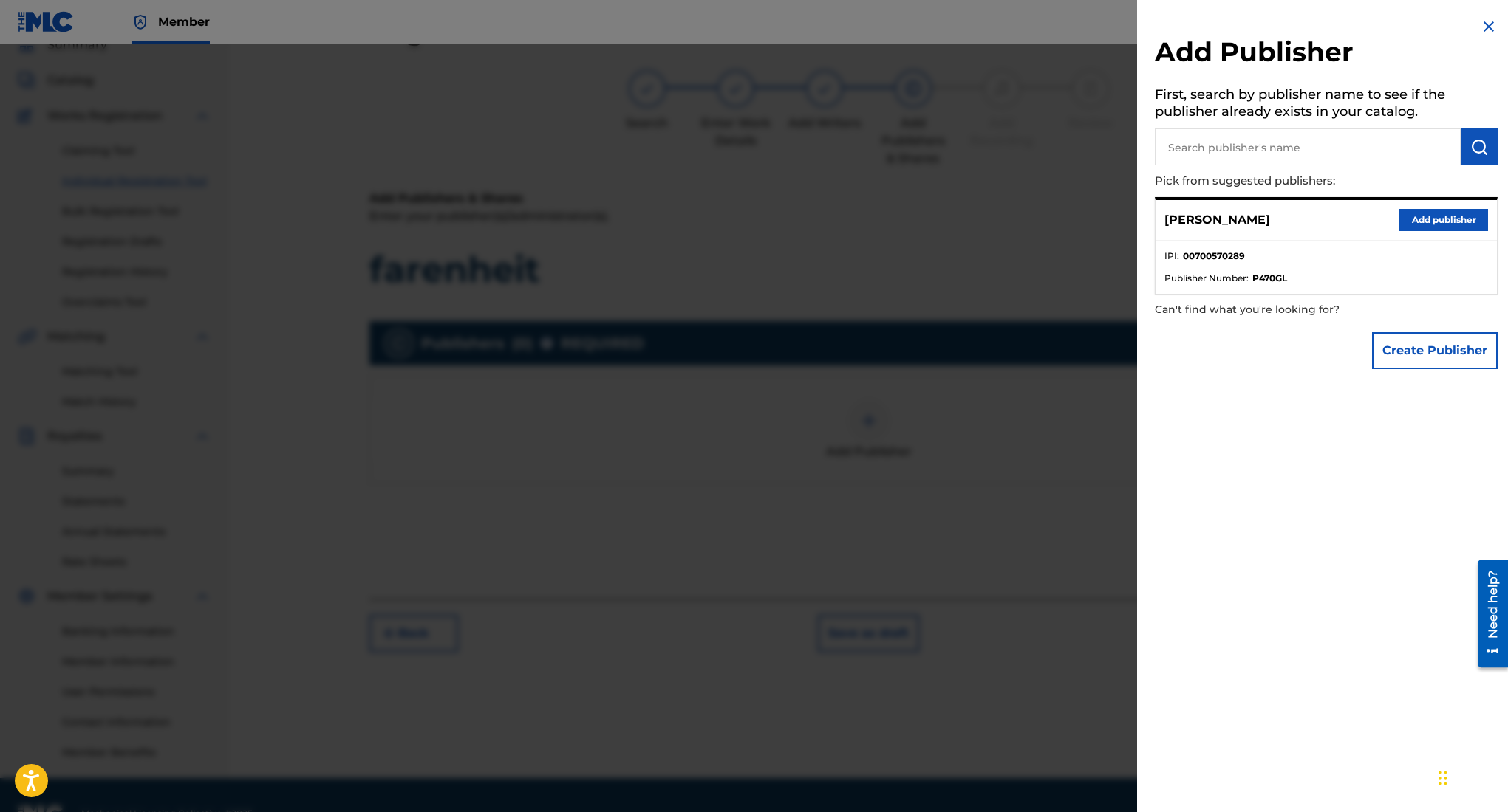
click at [1434, 204] on div "Edward Ojeda Puente Add publisher" at bounding box center [1326, 220] width 341 height 40
click at [1414, 219] on button "Add publisher" at bounding box center [1443, 220] width 88 height 22
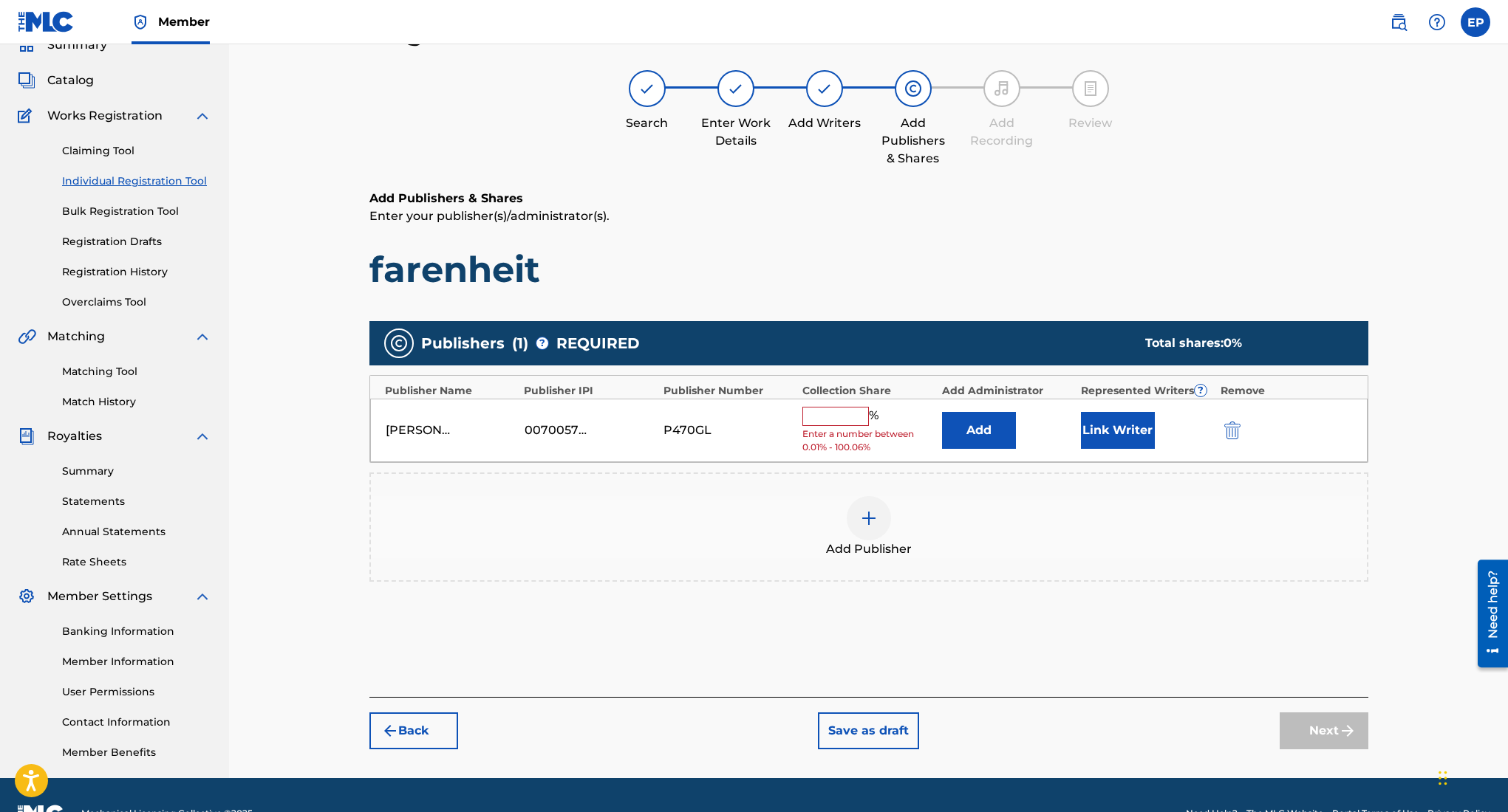
click at [850, 418] on input "text" at bounding box center [835, 417] width 66 height 19
type input "100"
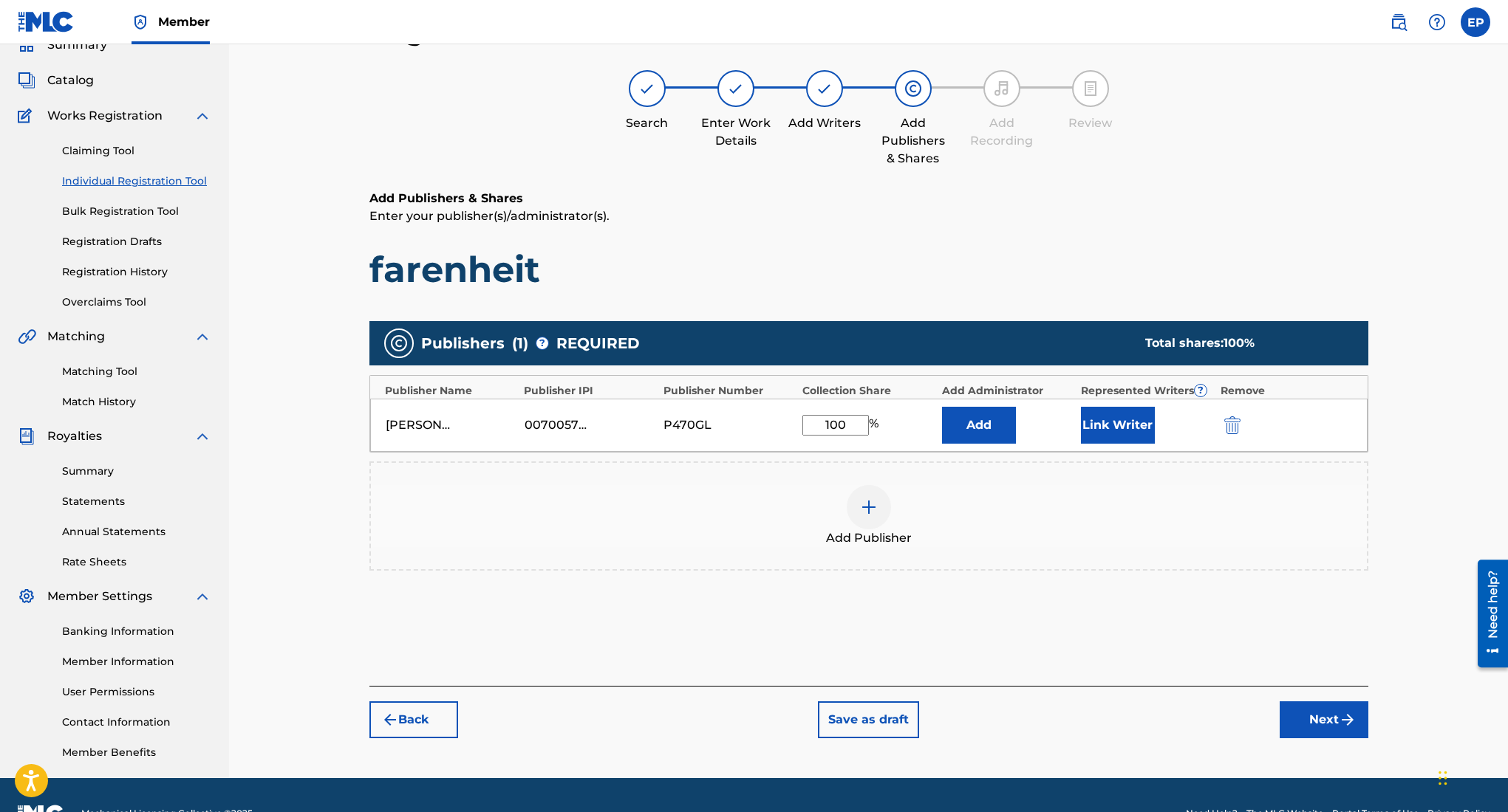
click at [1339, 728] on img "submit" at bounding box center [1348, 720] width 17 height 17
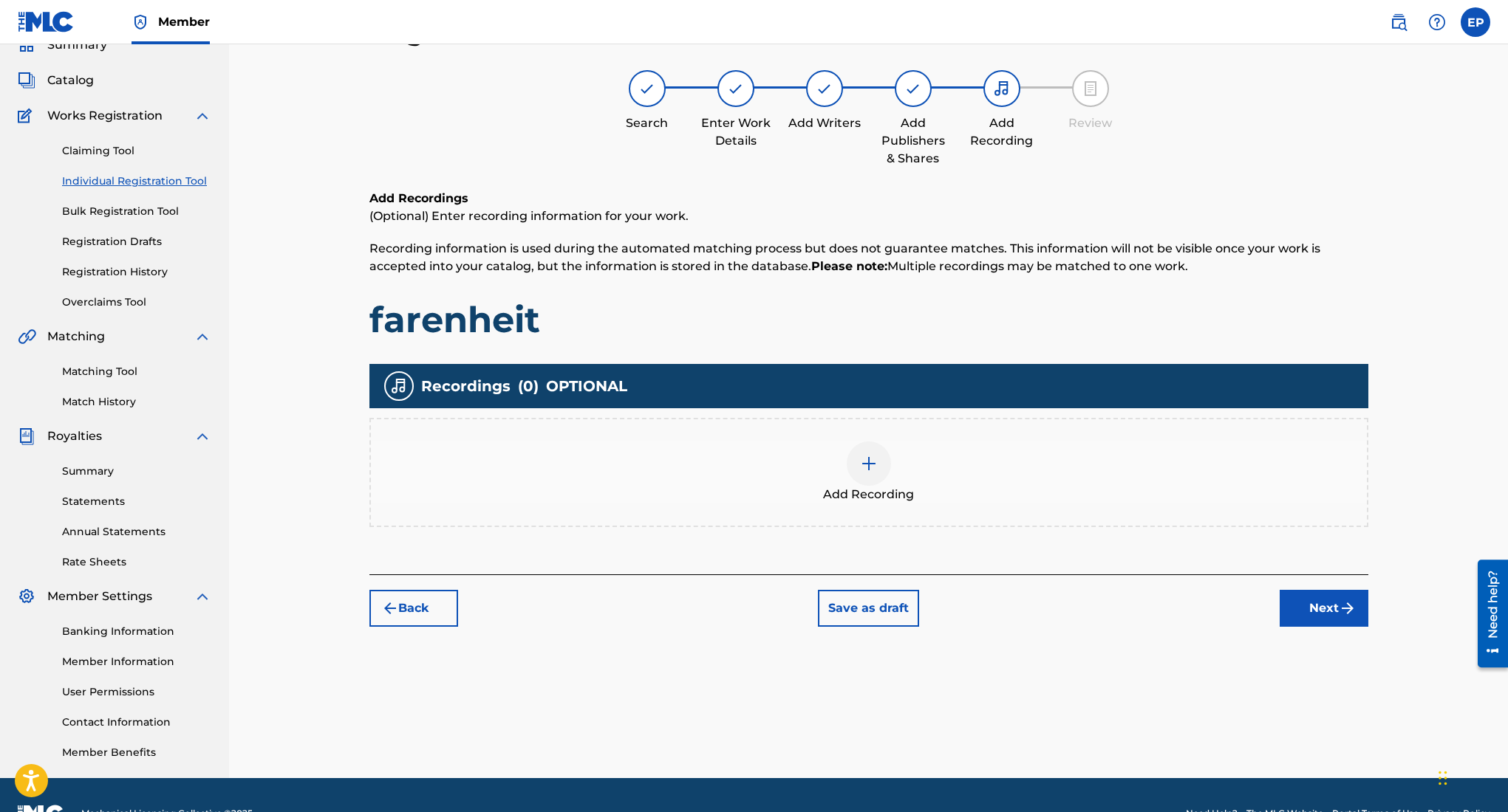
click at [868, 471] on img at bounding box center [868, 463] width 17 height 17
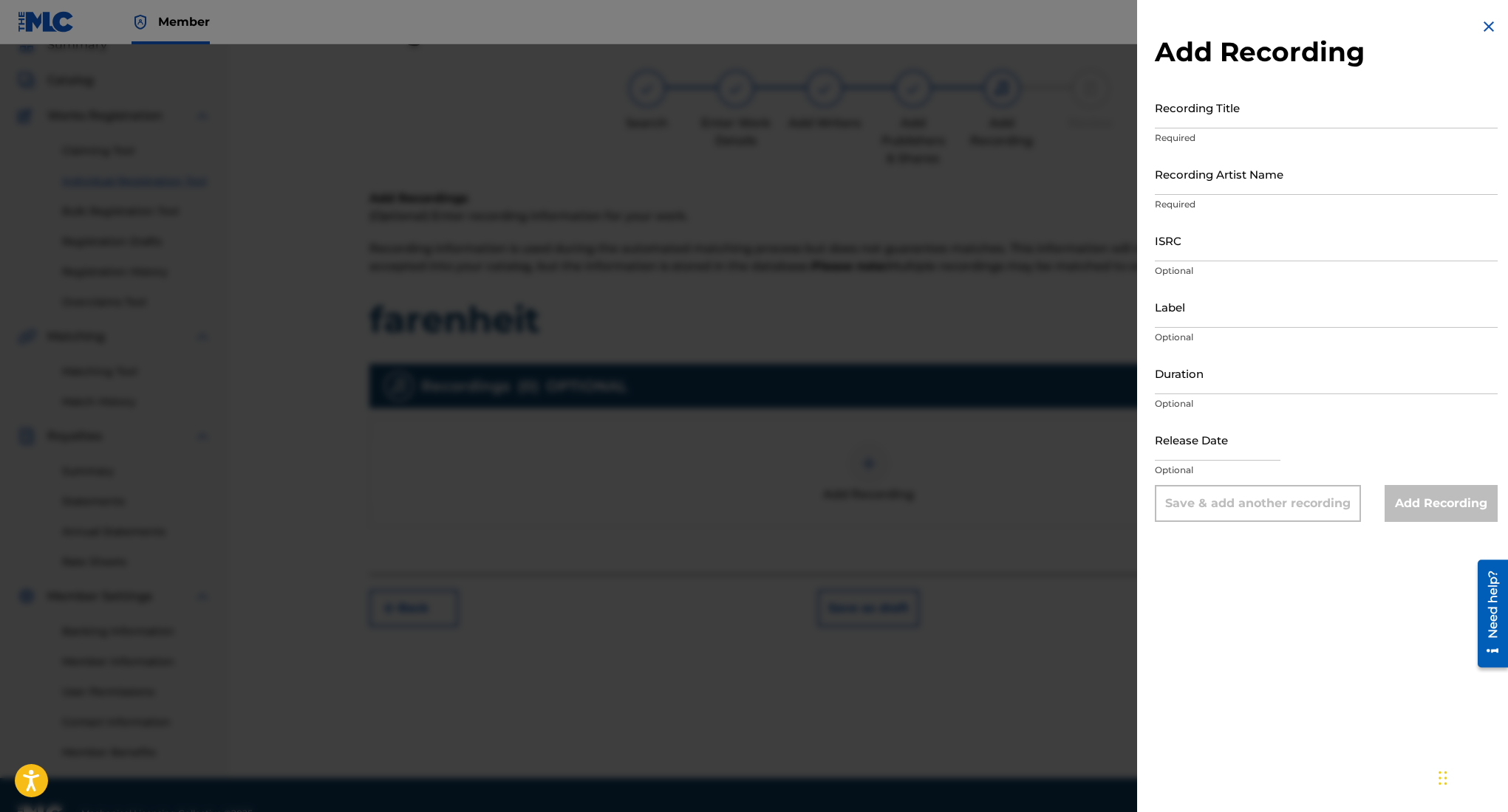
click at [1212, 119] on input "Recording Title" at bounding box center [1326, 107] width 343 height 42
paste input "farenheit"
type input "farenheit"
click at [1256, 182] on input "Recording Artist Name" at bounding box center [1326, 174] width 343 height 42
type input "Rehsor One"
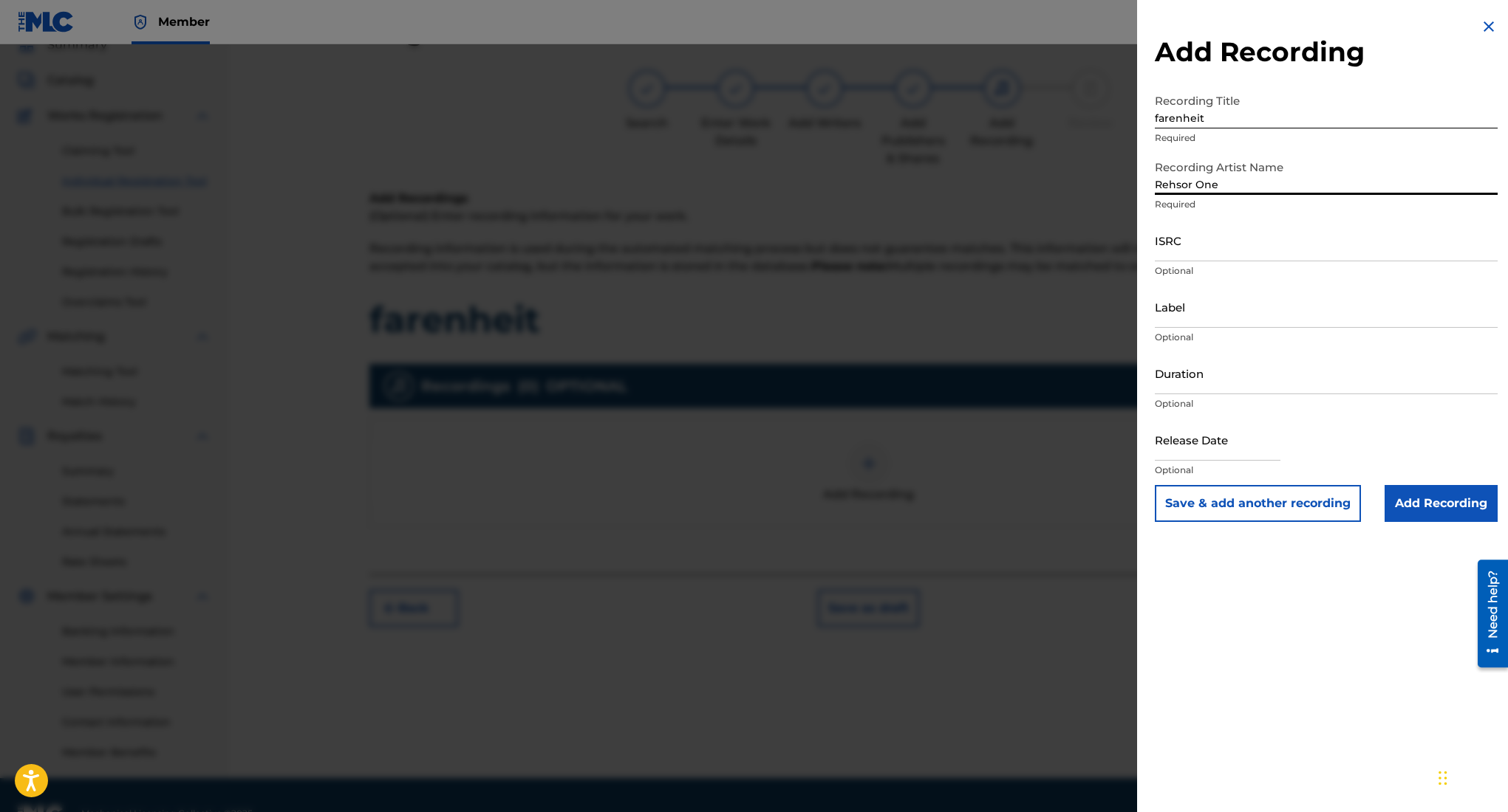
click at [1255, 247] on input "ISRC" at bounding box center [1326, 240] width 343 height 42
paste input "QZWFT2598839"
type input "QZWFT2598839"
click at [1205, 305] on input "Label" at bounding box center [1326, 306] width 343 height 42
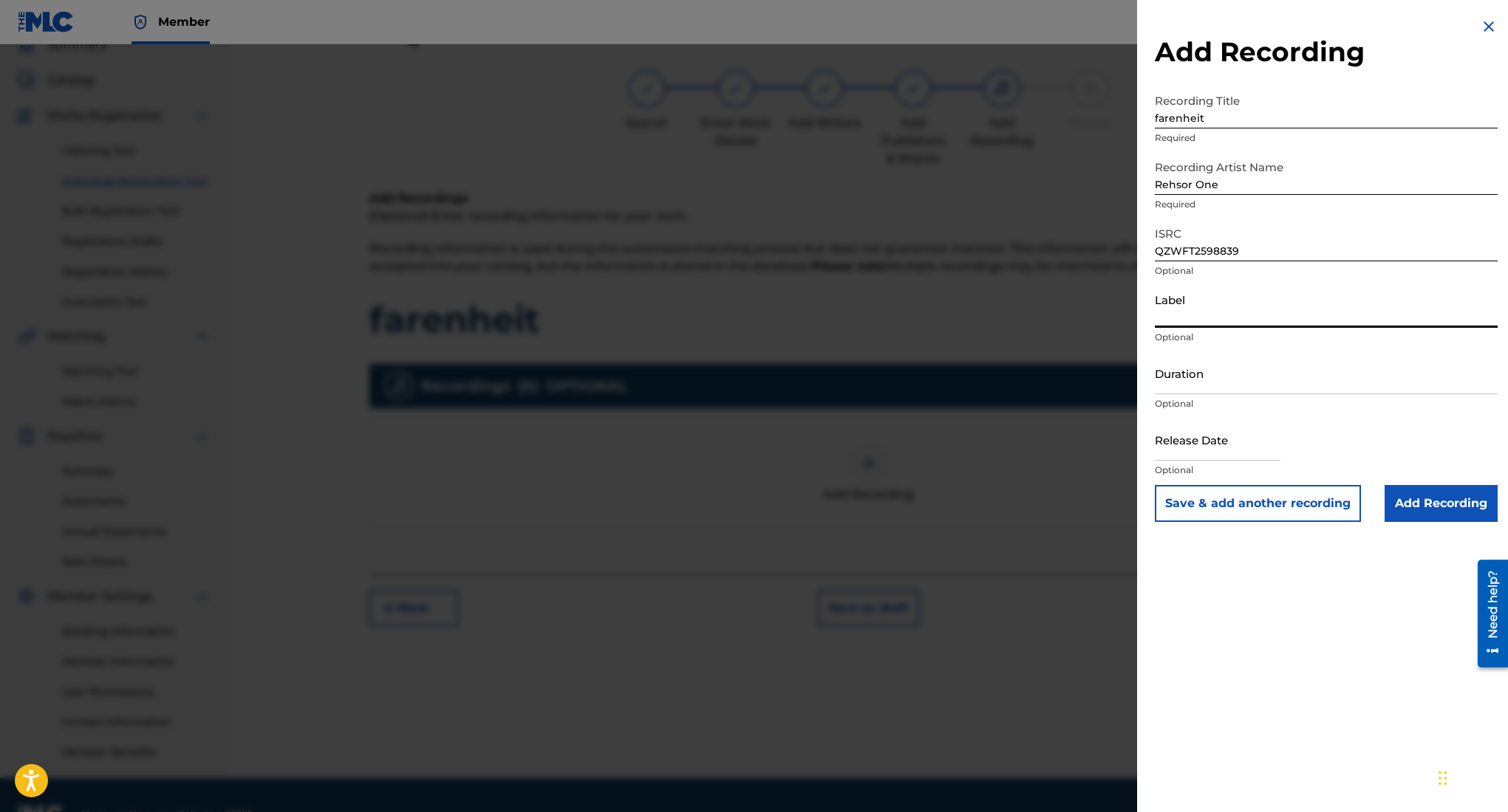
type input "3462278 Records DK"
click at [1261, 375] on input "Duration" at bounding box center [1326, 372] width 343 height 42
type input "03:36"
click at [1221, 437] on input "text" at bounding box center [1217, 440] width 126 height 42
select select "8"
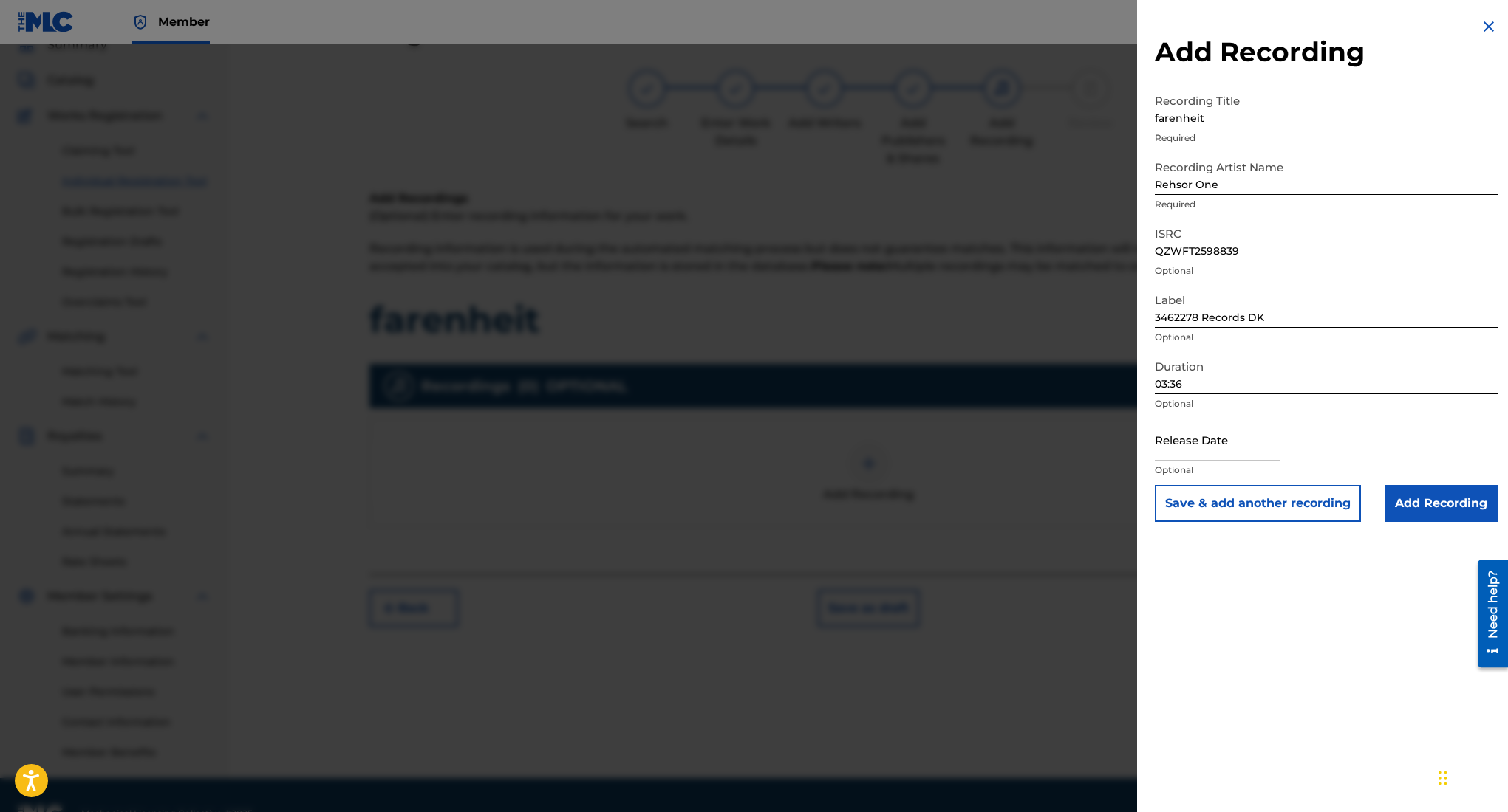
select select "2025"
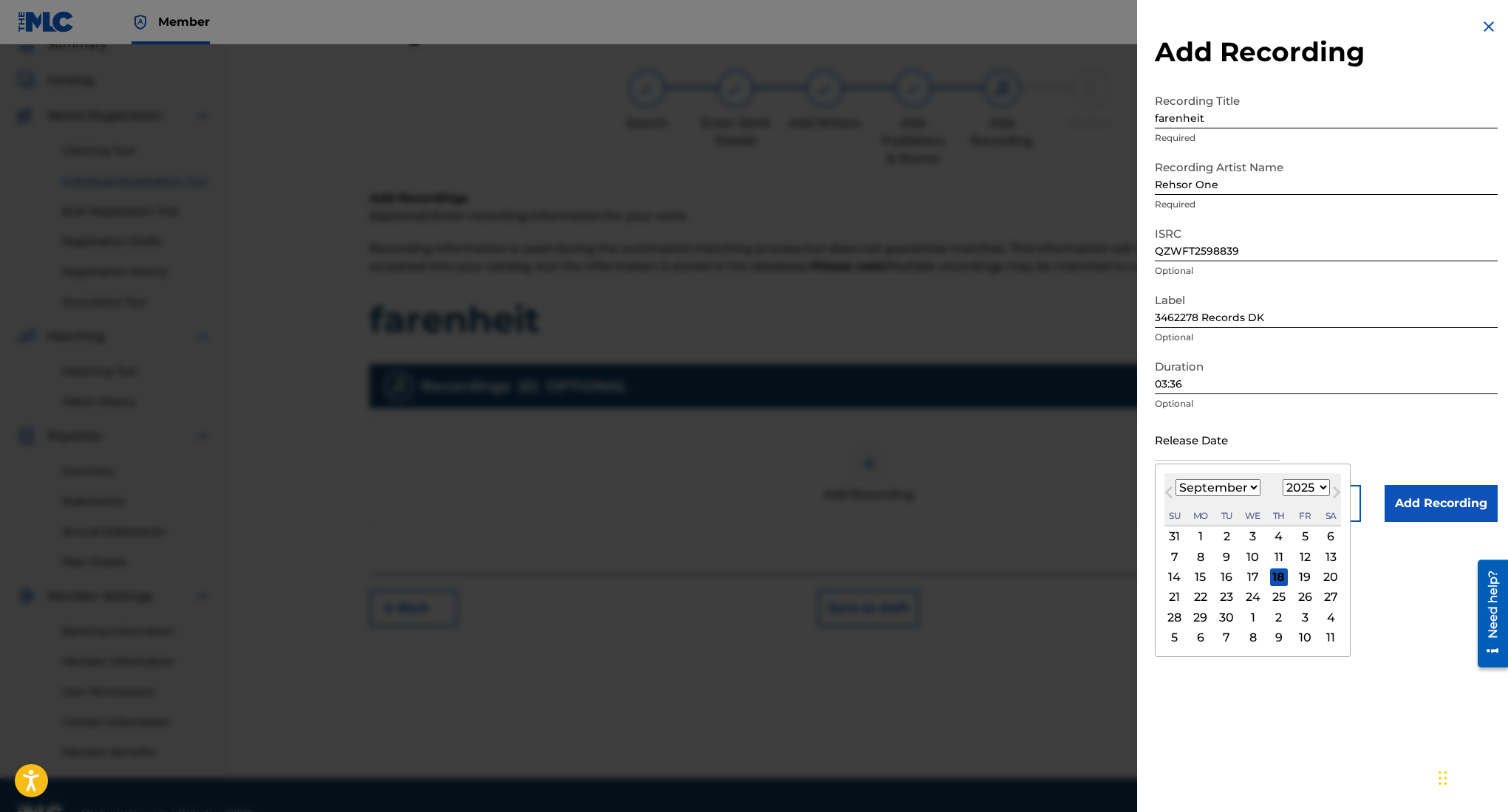
type input "[DATE]"
select select "7"
click at [1322, 734] on div "Add Recording Recording Title farenheit Required Recording Artist Name Rehsor O…" at bounding box center [1326, 406] width 378 height 812
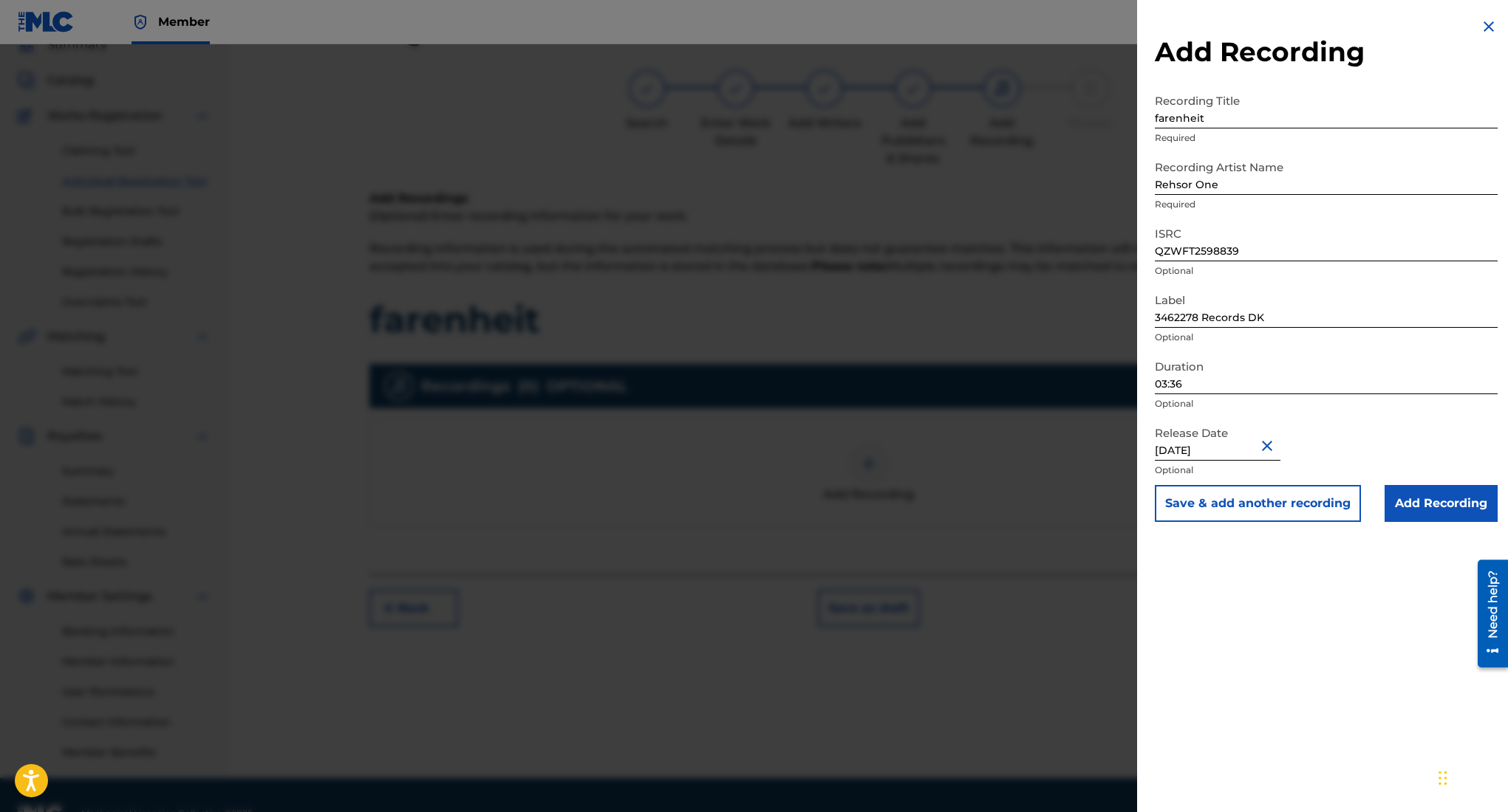
click at [1432, 493] on input "Add Recording" at bounding box center [1441, 503] width 113 height 37
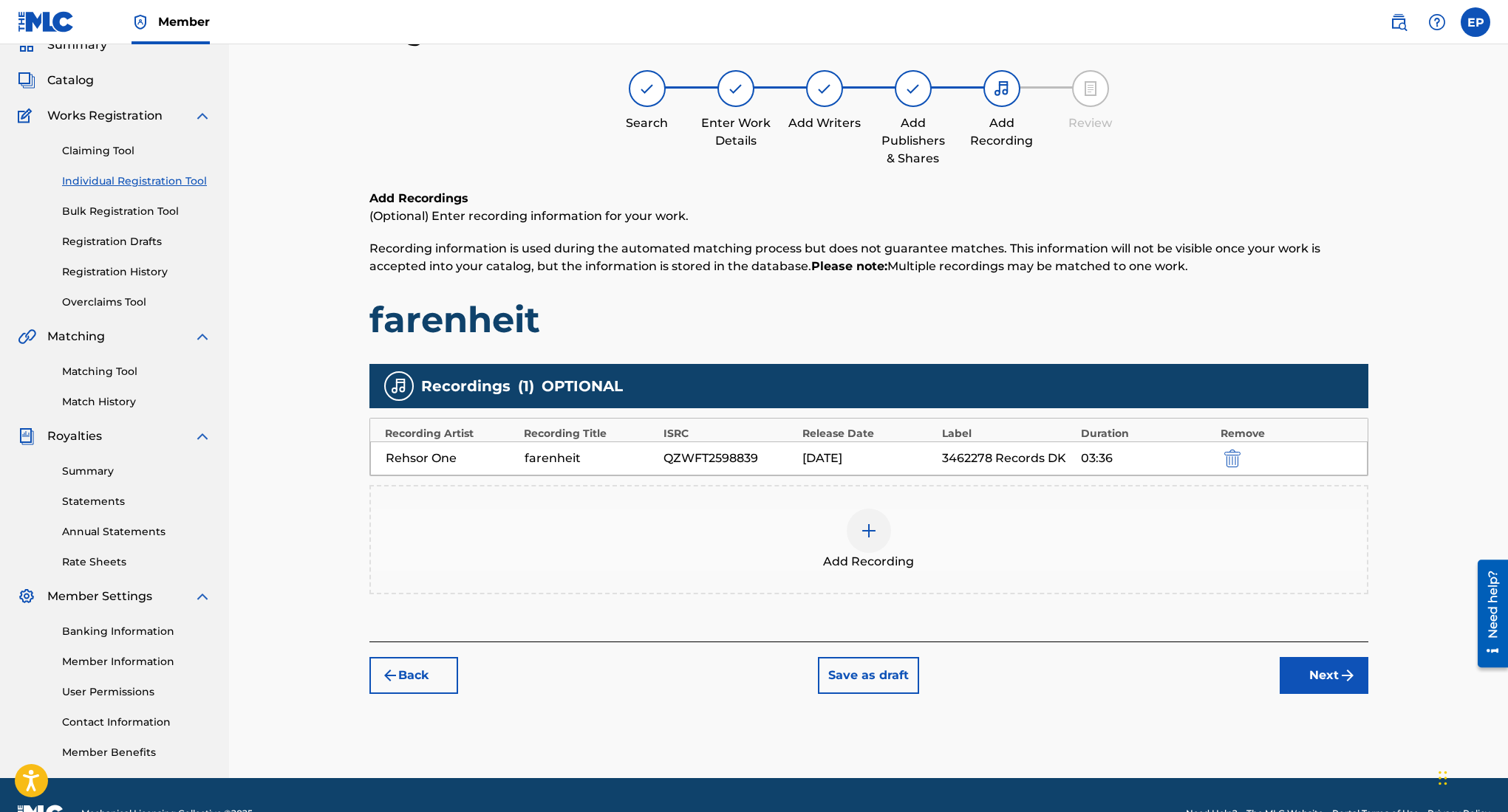
scroll to position [103, 0]
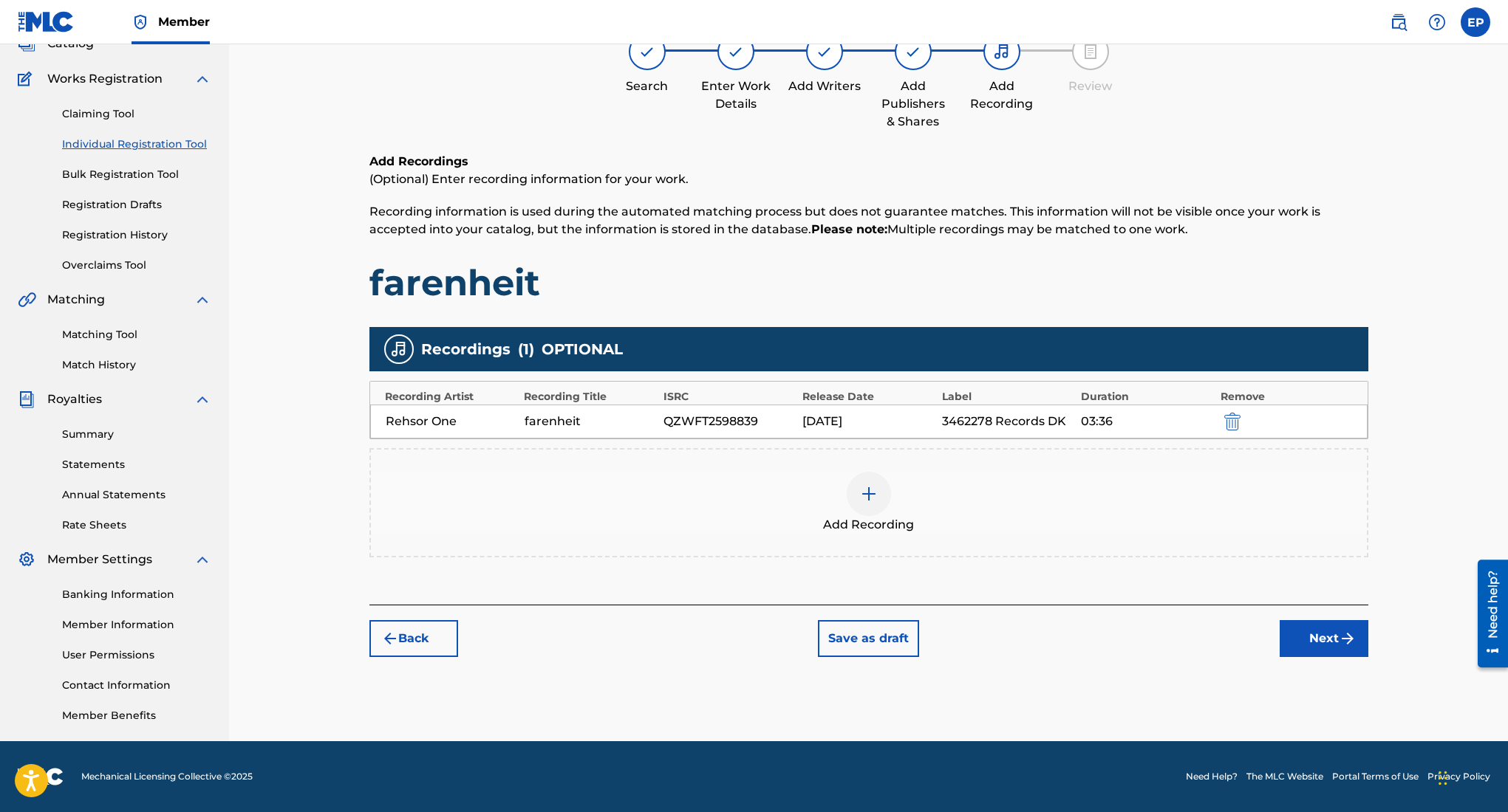
click at [1306, 638] on button "Next" at bounding box center [1324, 638] width 88 height 37
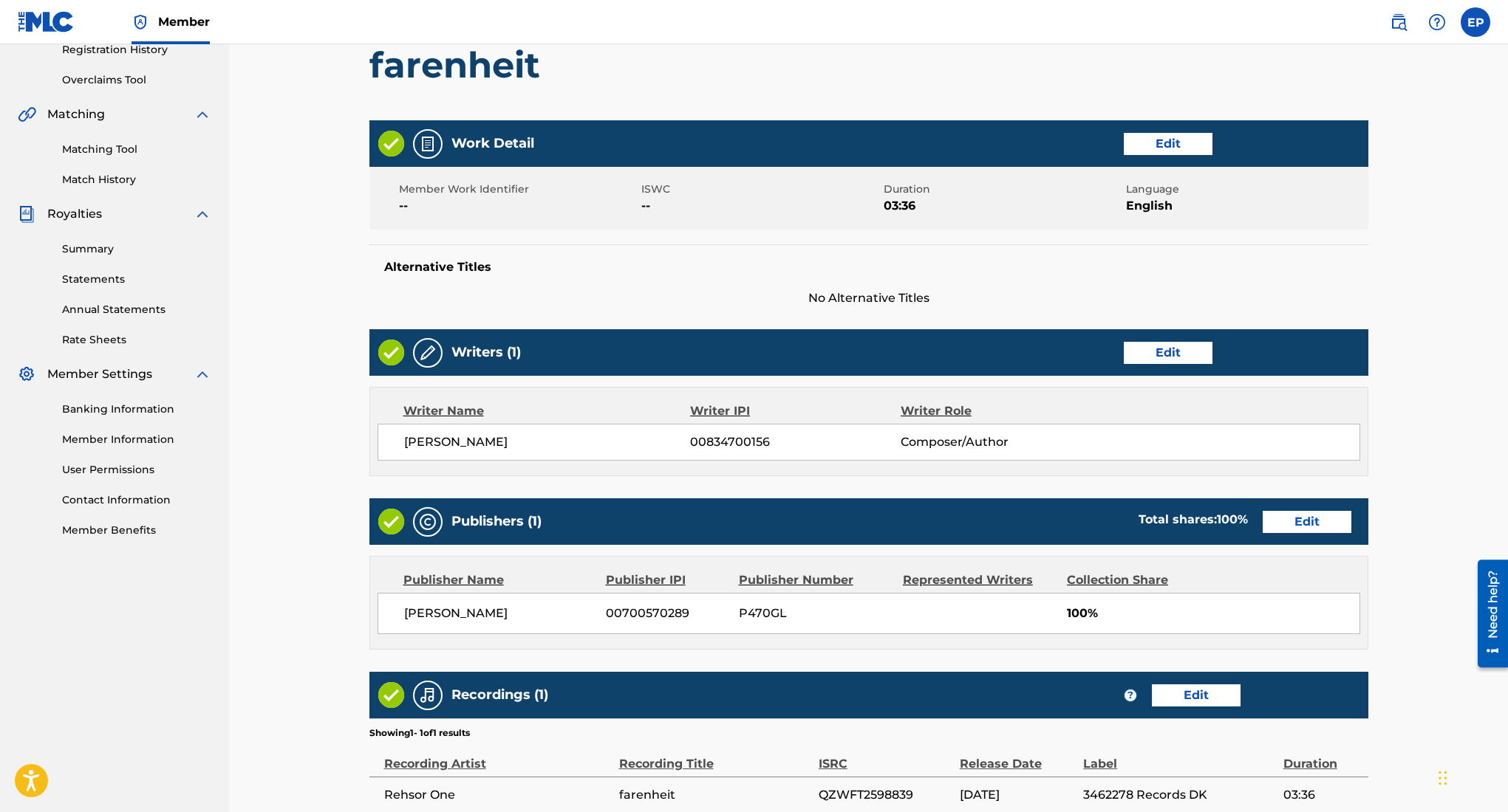
scroll to position [436, 0]
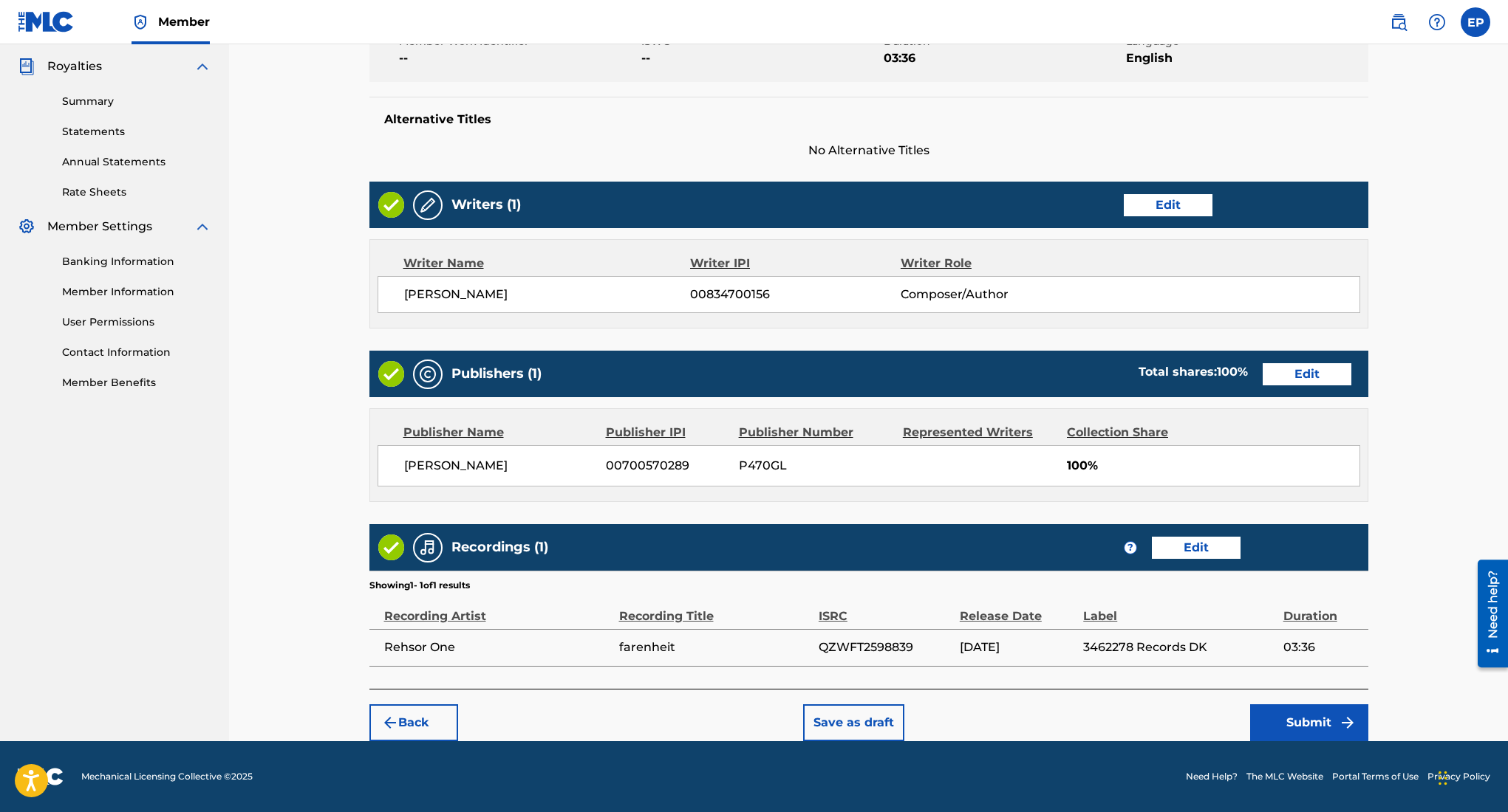
click at [1289, 721] on button "Submit" at bounding box center [1309, 723] width 118 height 37
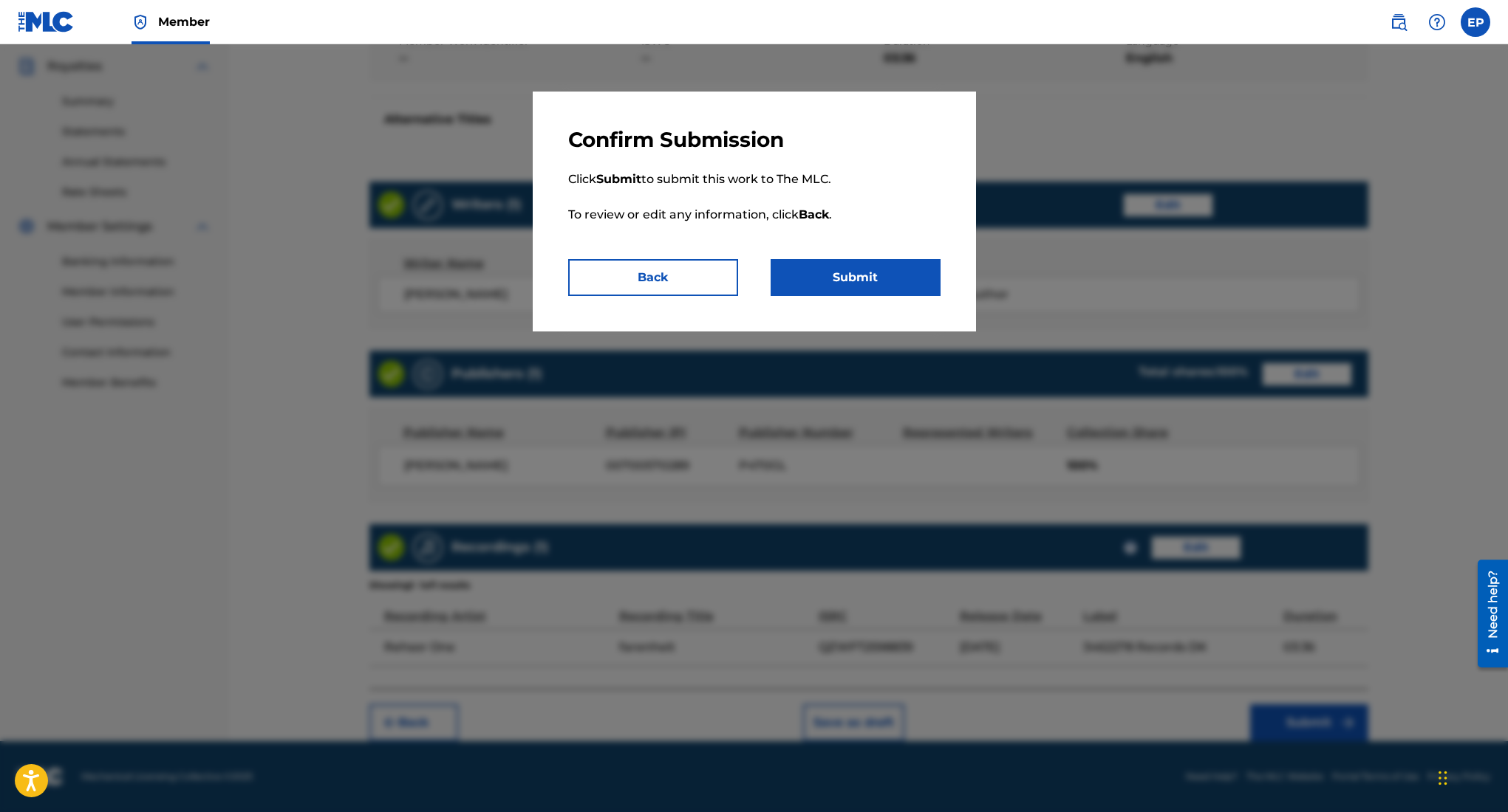
click at [889, 277] on button "Submit" at bounding box center [855, 277] width 170 height 37
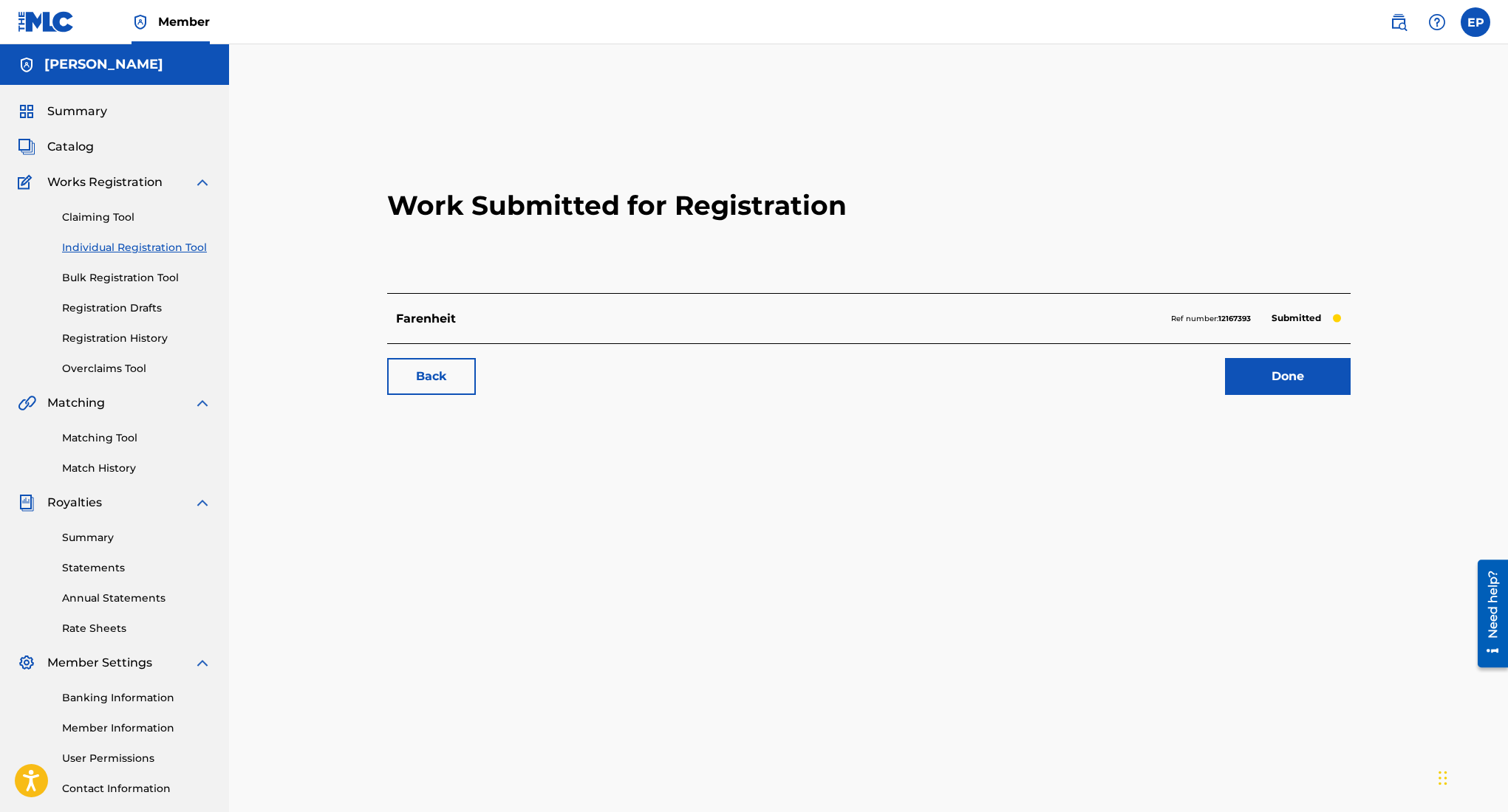
click at [1248, 370] on link "Done" at bounding box center [1288, 376] width 126 height 37
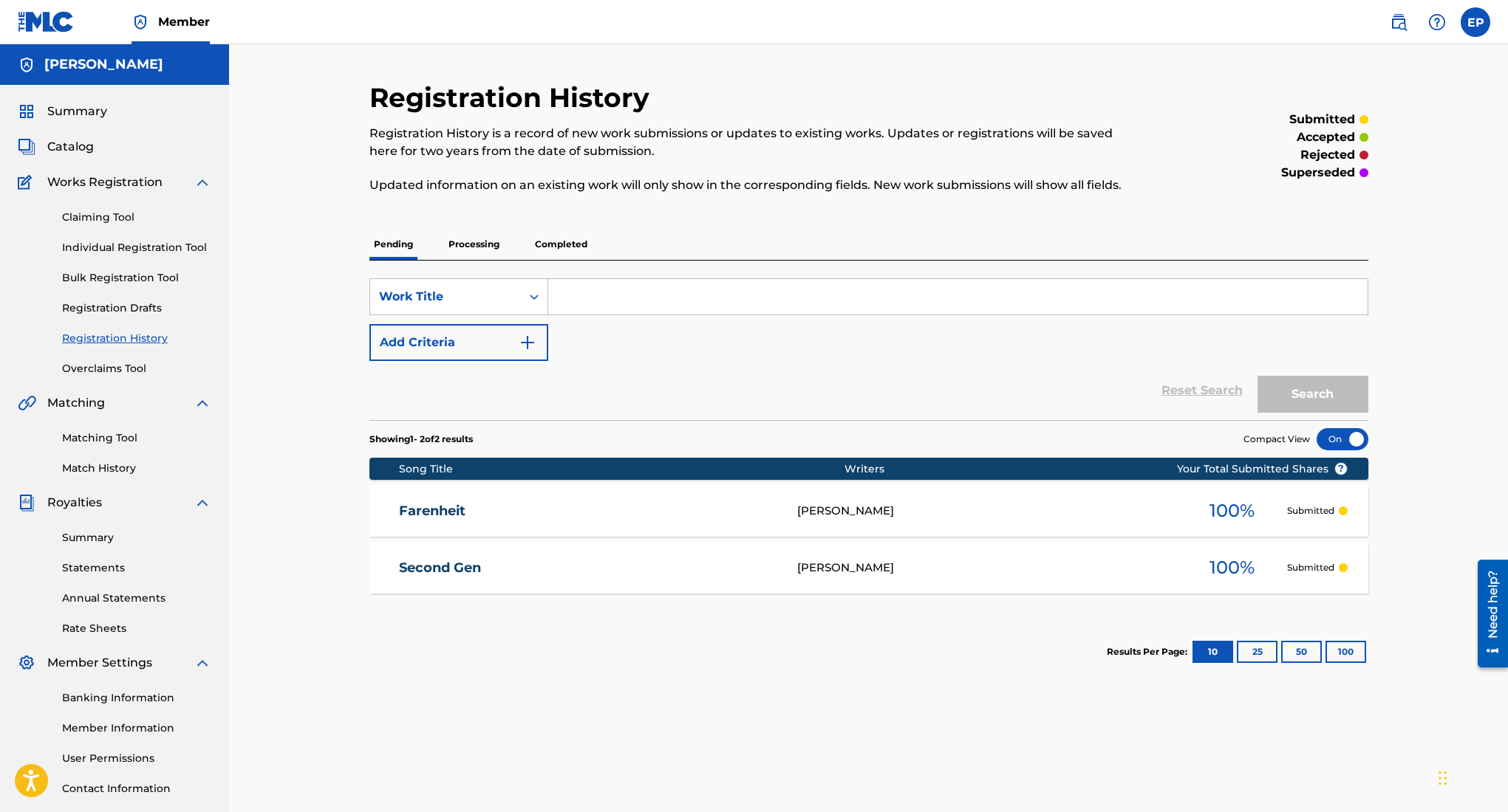
click at [583, 304] on input "Search Form" at bounding box center [958, 297] width 820 height 36
type input "the tackle"
click at [1258, 376] on button "Search" at bounding box center [1313, 394] width 111 height 37
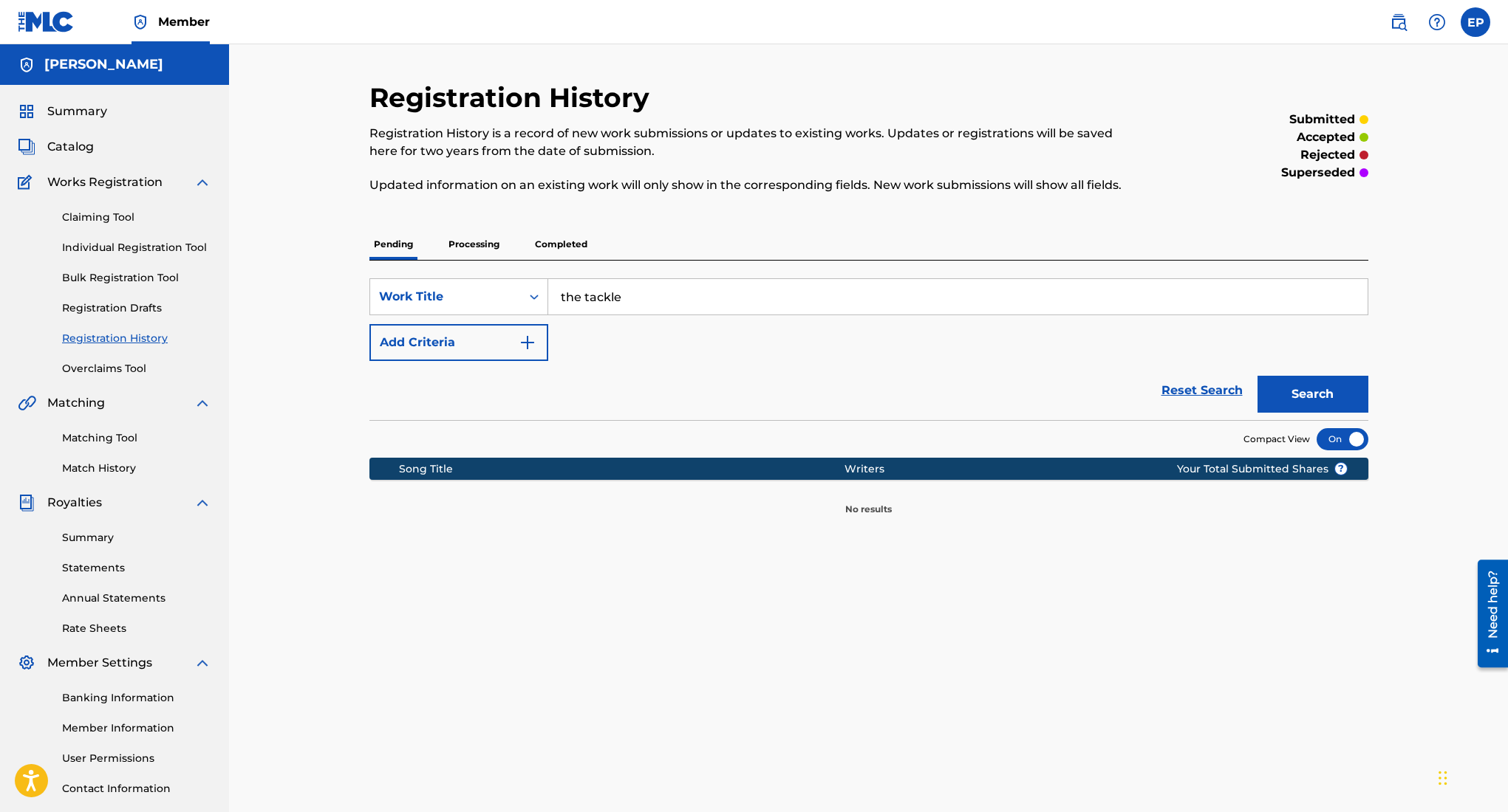
click at [80, 152] on span "Catalog" at bounding box center [70, 147] width 47 height 17
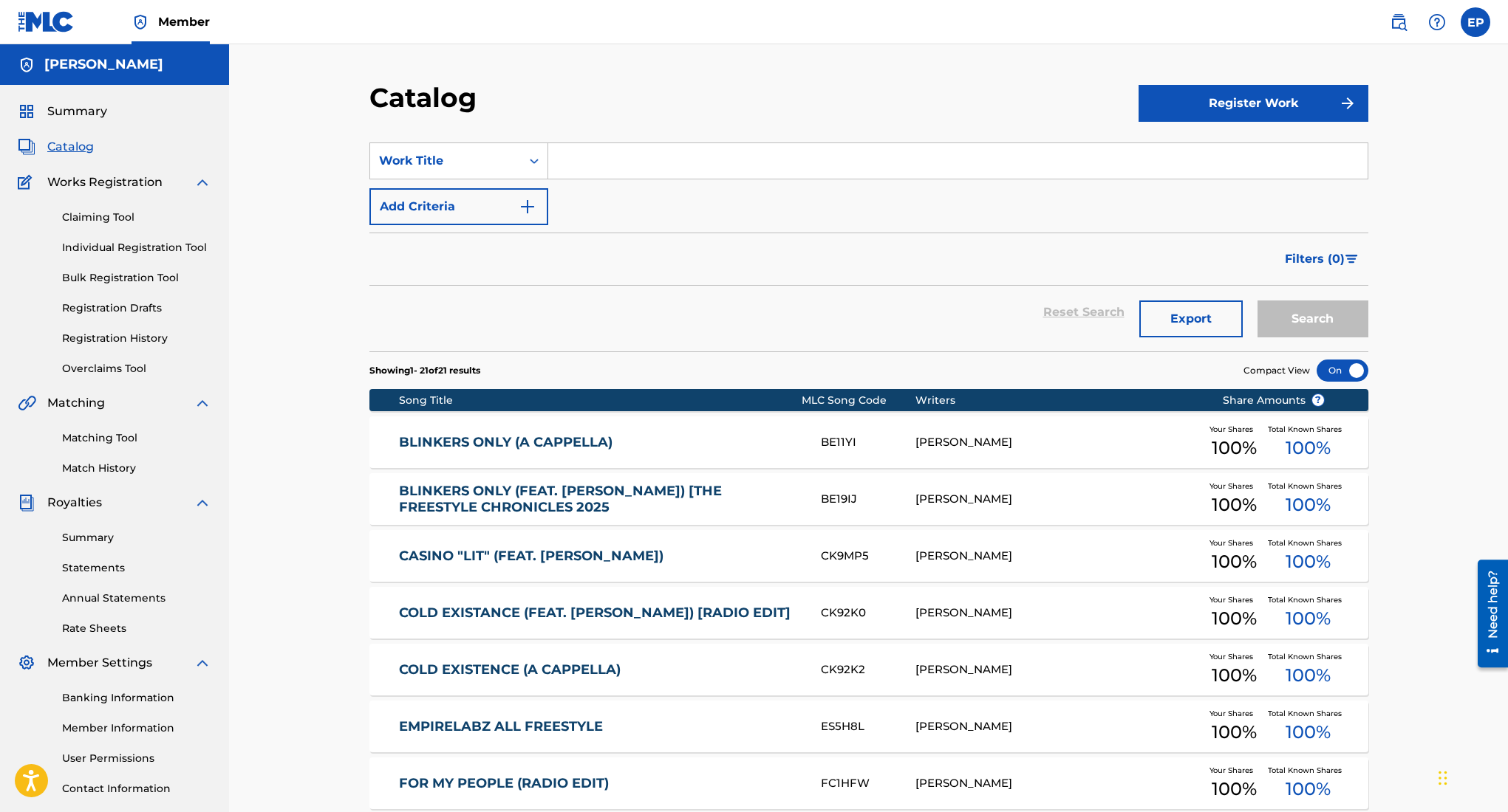
click at [1218, 99] on button "Register Work" at bounding box center [1253, 103] width 230 height 37
click at [1197, 153] on link "Individual" at bounding box center [1253, 151] width 230 height 36
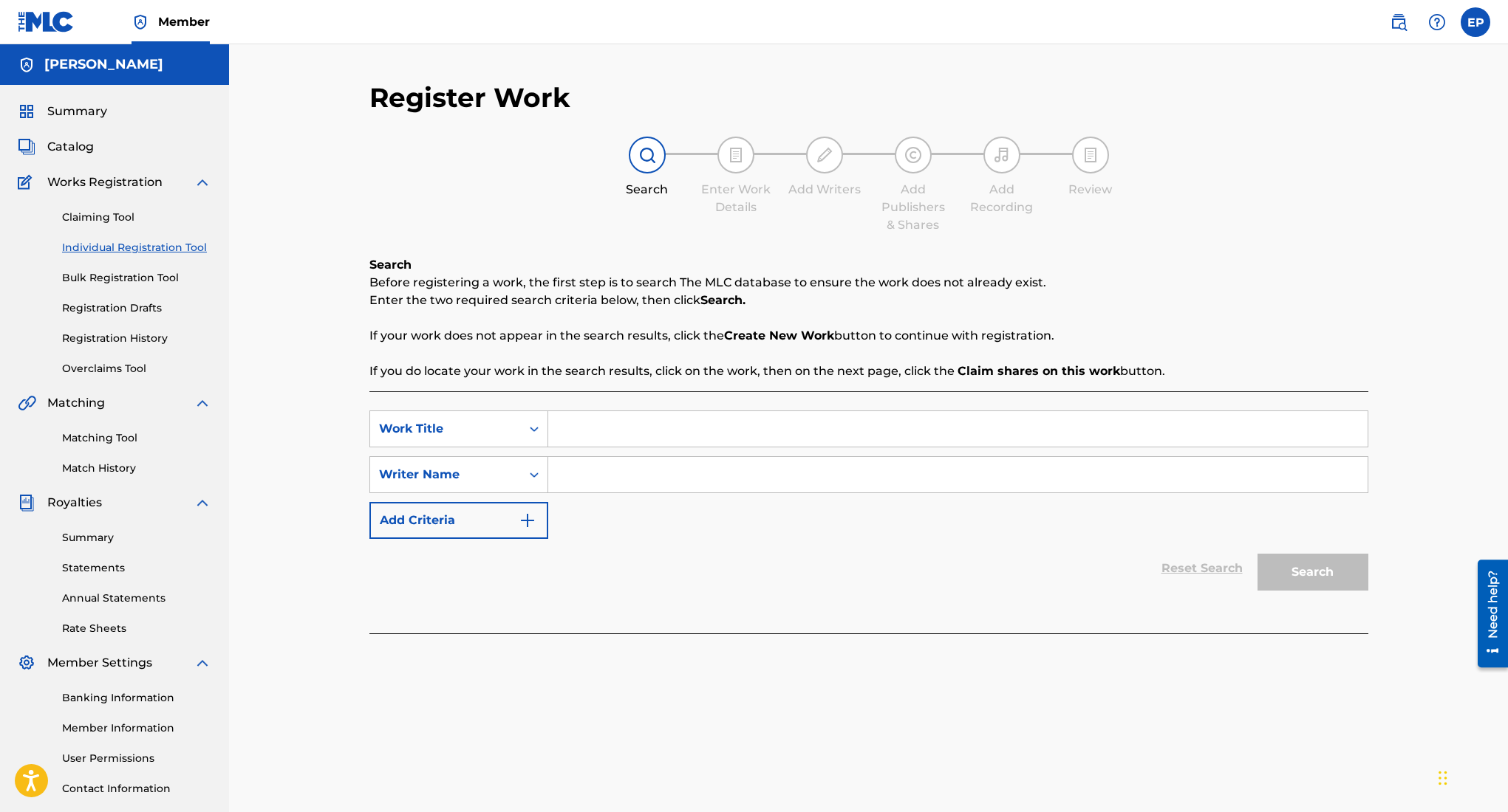
click at [649, 427] on input "Search Form" at bounding box center [958, 428] width 820 height 36
type input "the tackle"
click at [915, 473] on input "Search Form" at bounding box center [958, 474] width 820 height 36
type input "[PERSON_NAME]"
click at [1330, 584] on button "Search" at bounding box center [1313, 572] width 111 height 37
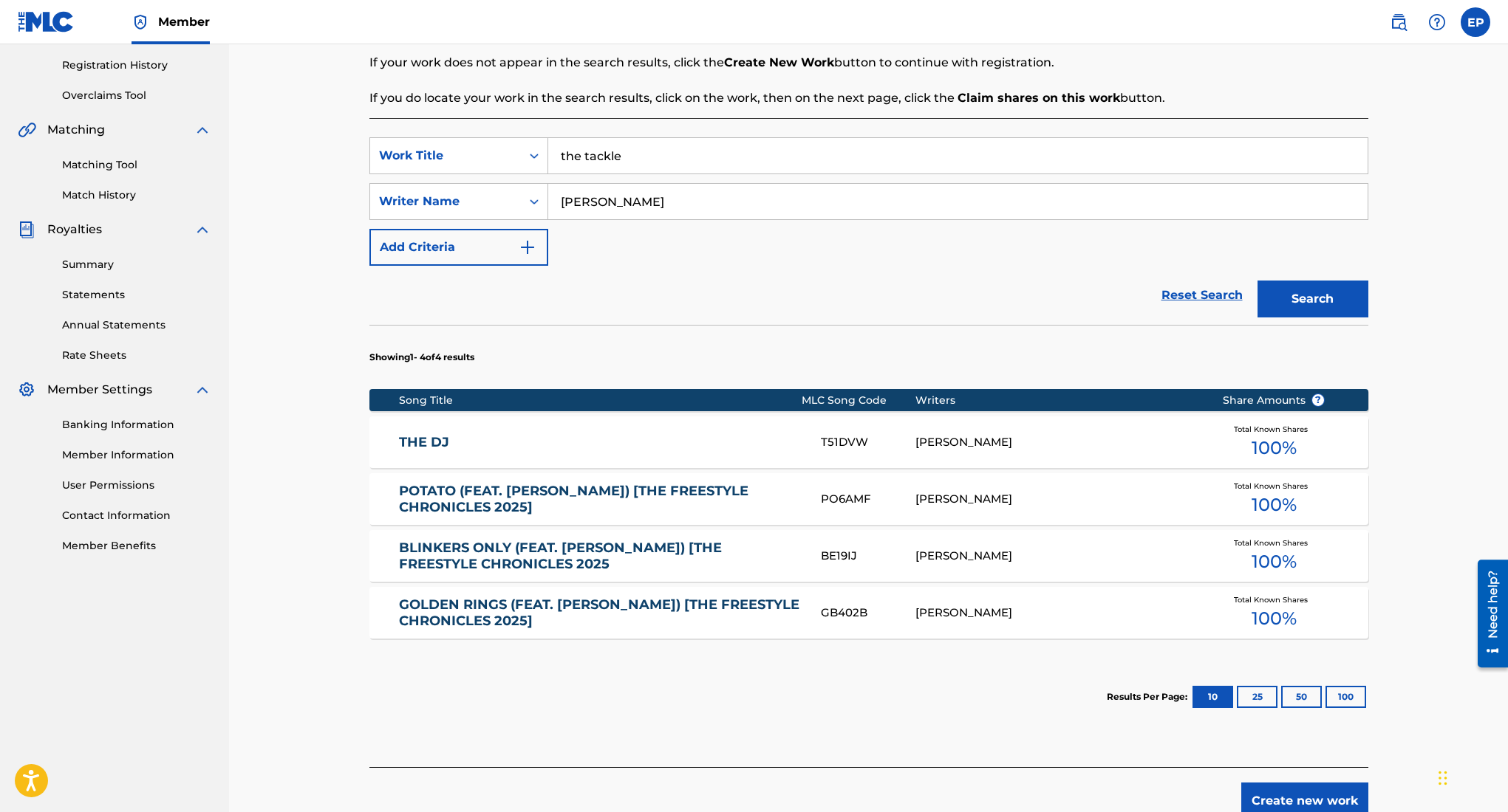
scroll to position [351, 0]
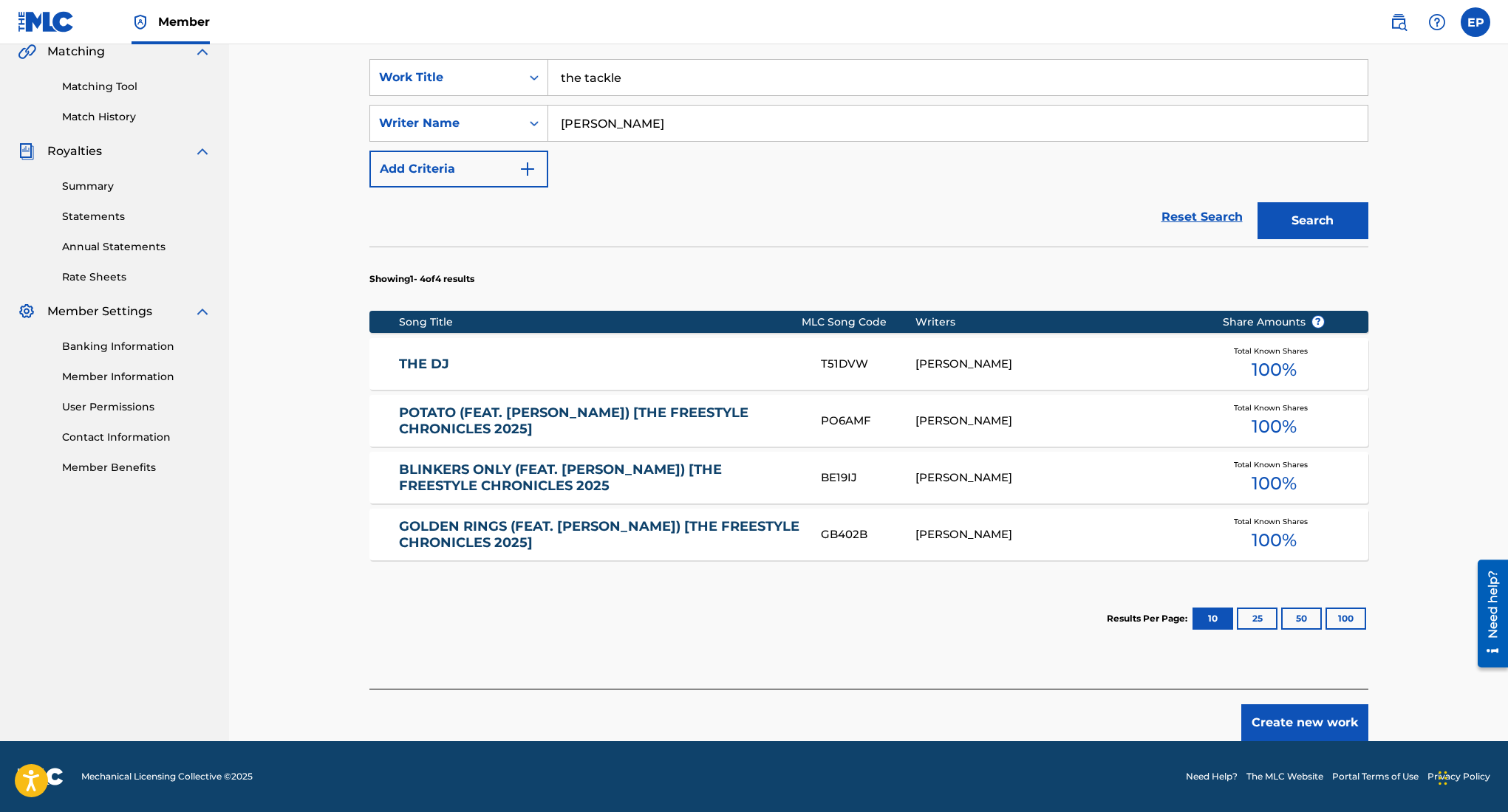
click at [1320, 721] on button "Create new work" at bounding box center [1304, 723] width 127 height 37
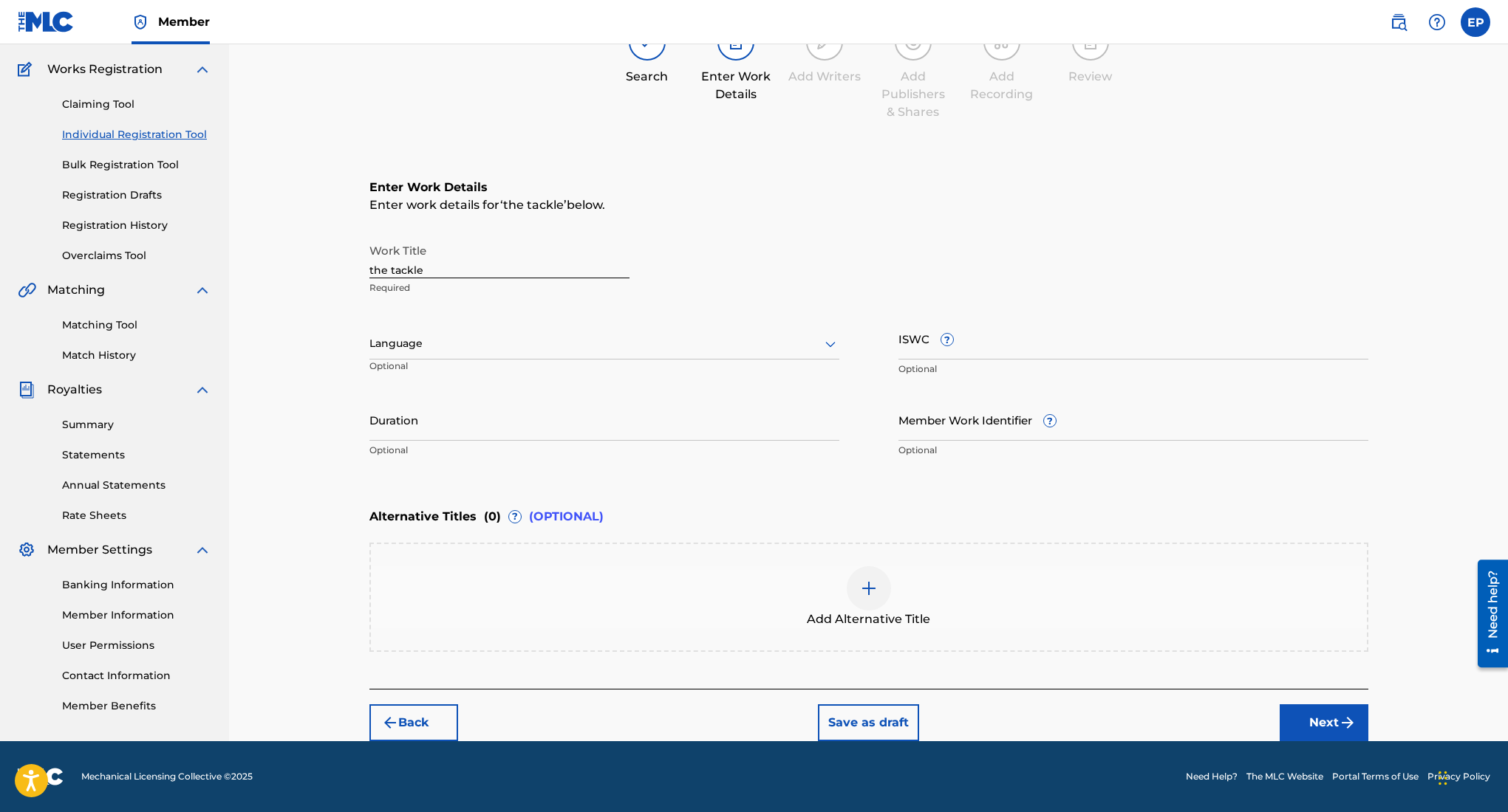
scroll to position [113, 0]
click at [472, 339] on div at bounding box center [604, 343] width 470 height 18
click at [516, 373] on div "English" at bounding box center [604, 376] width 468 height 33
click at [917, 338] on input "ISWC ?" at bounding box center [1133, 338] width 470 height 42
click at [681, 420] on input "Duration" at bounding box center [604, 419] width 470 height 42
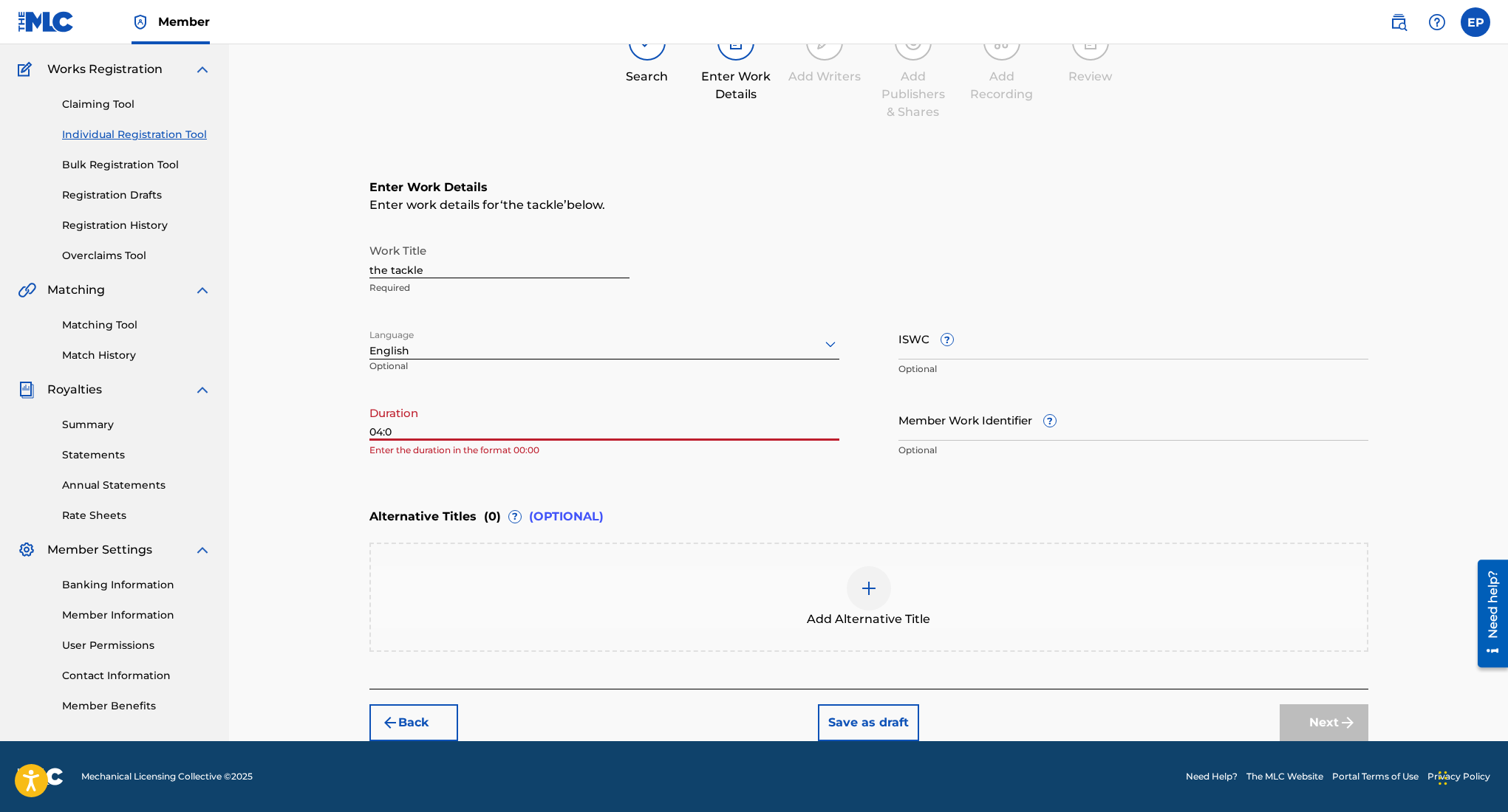
type input "04:04"
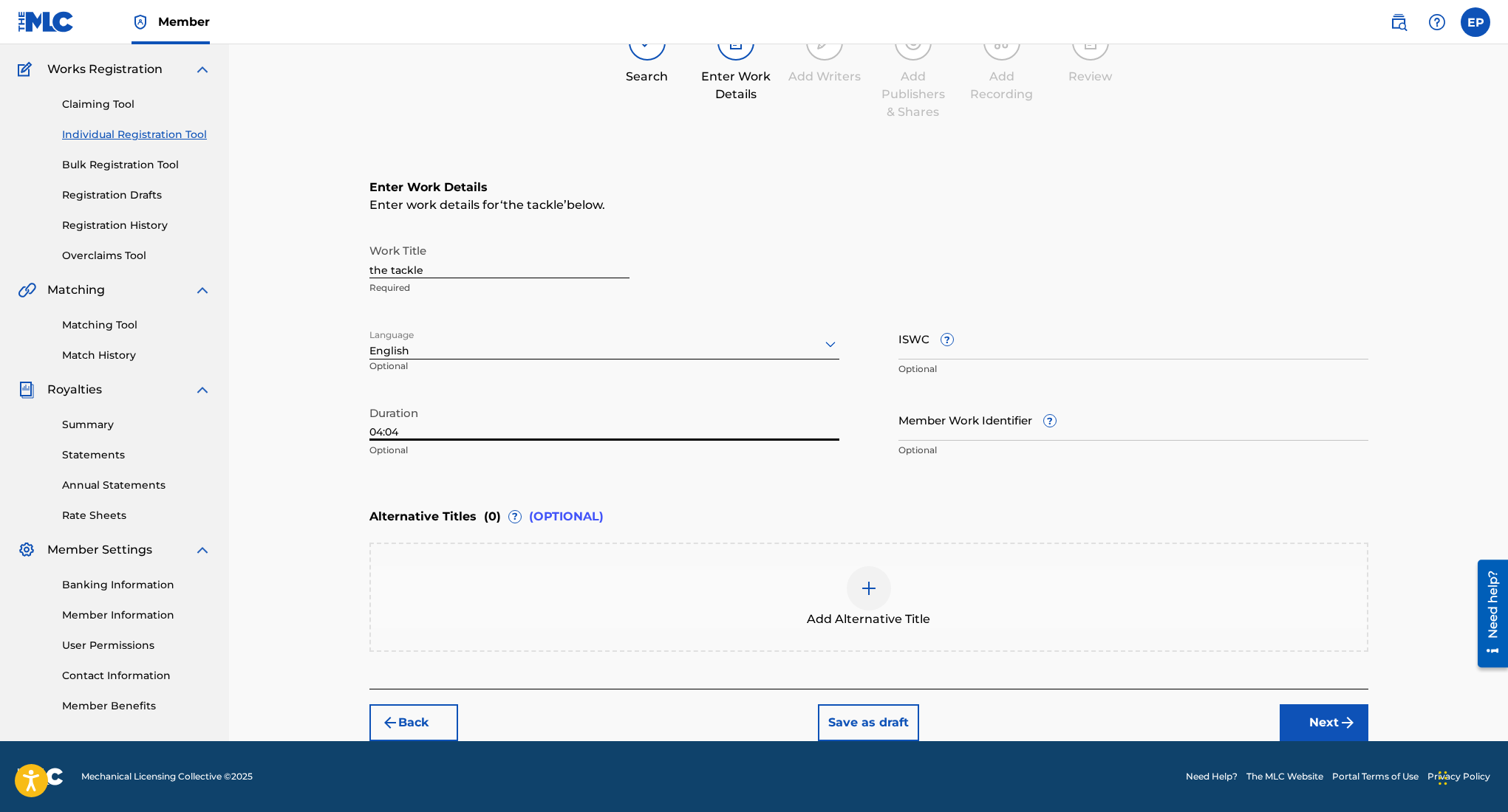
click at [1311, 725] on button "Next" at bounding box center [1324, 723] width 88 height 37
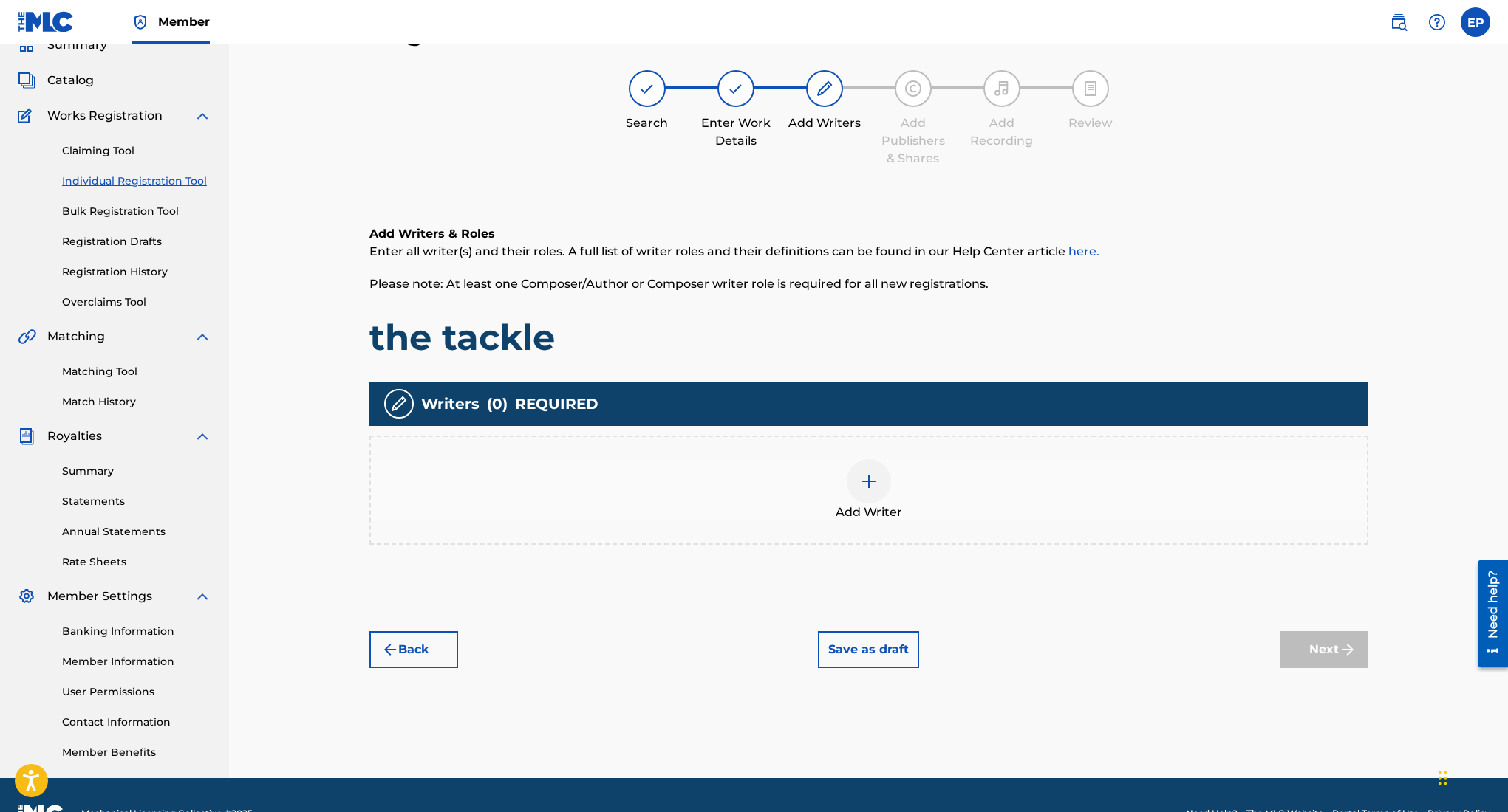
click at [862, 488] on img at bounding box center [868, 481] width 17 height 17
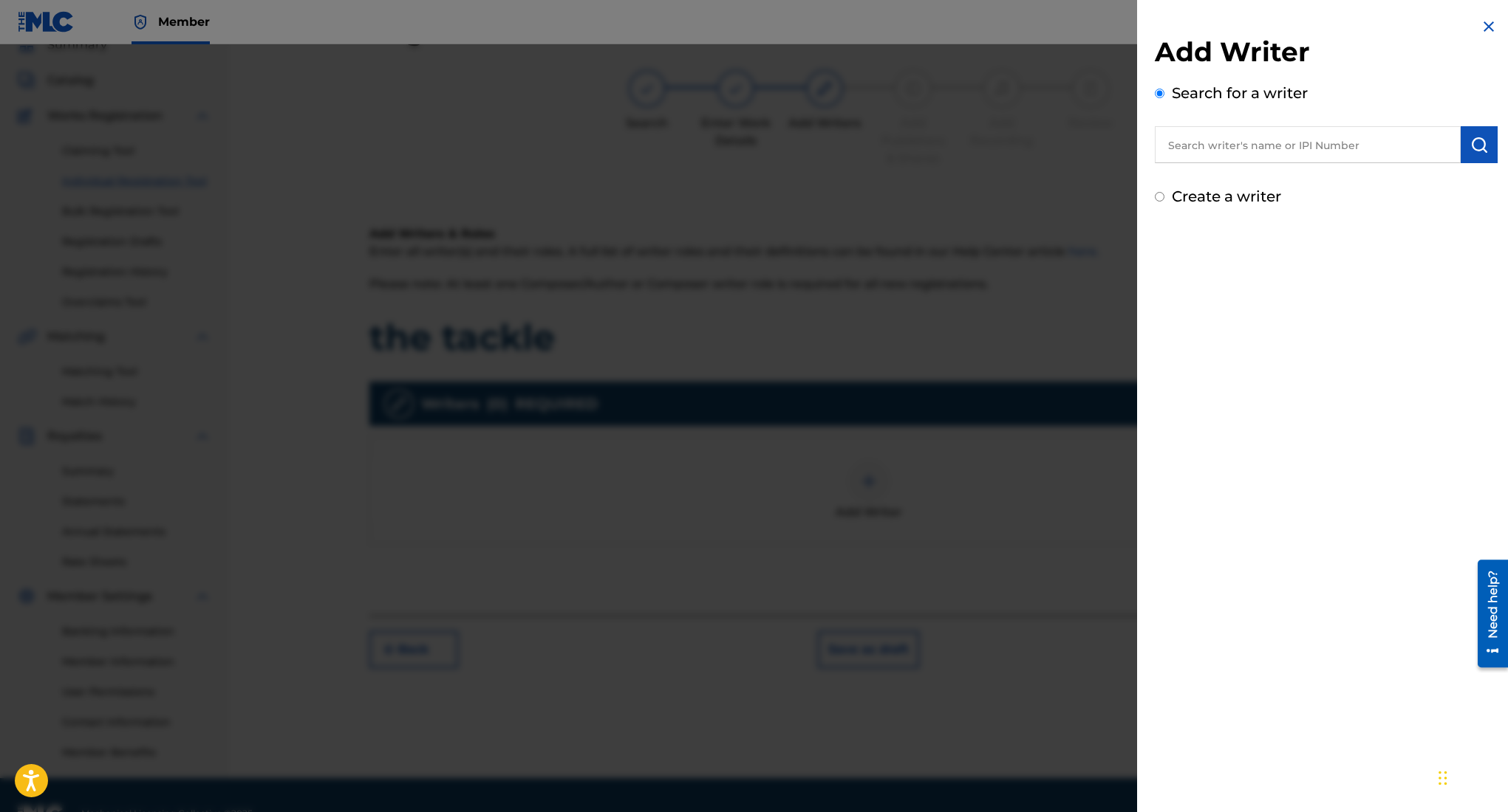
click at [1240, 147] on input "text" at bounding box center [1307, 144] width 306 height 37
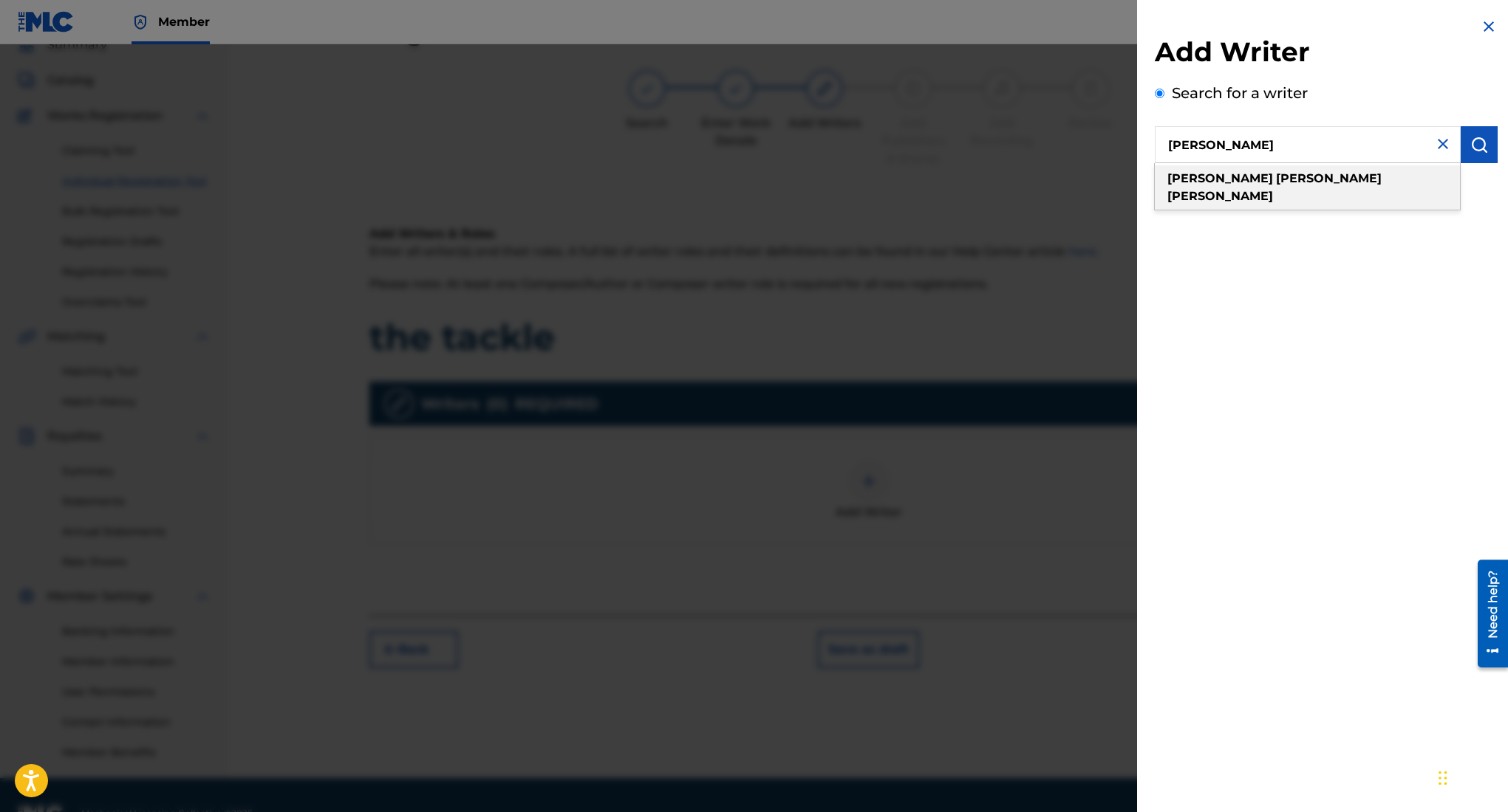
type input "edward ojeda puente"
click at [1257, 189] on strong "puente" at bounding box center [1221, 196] width 106 height 14
click at [1482, 151] on button "submit" at bounding box center [1479, 144] width 37 height 37
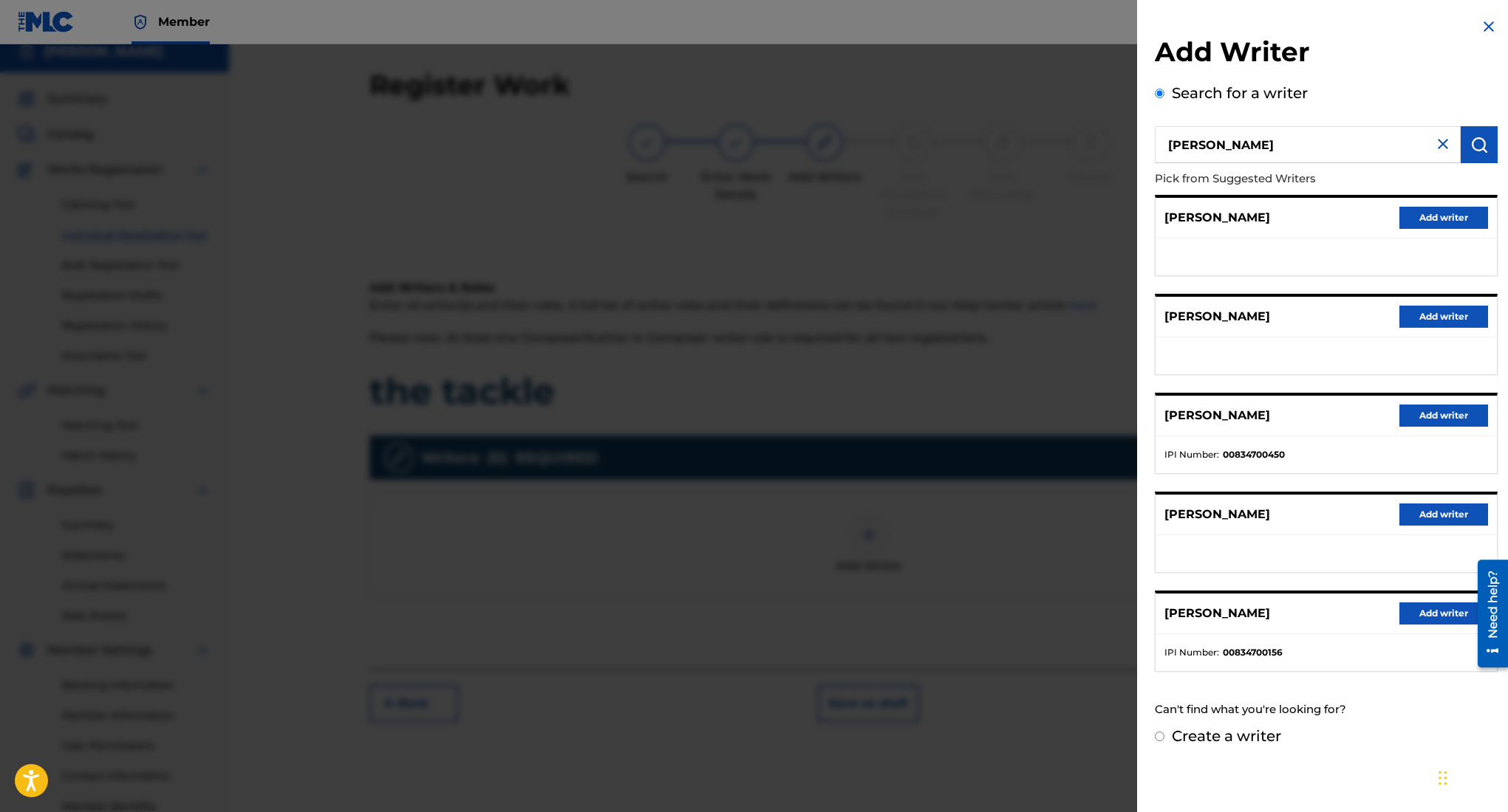
scroll to position [16, 0]
click at [1444, 418] on button "Add writer" at bounding box center [1443, 416] width 88 height 22
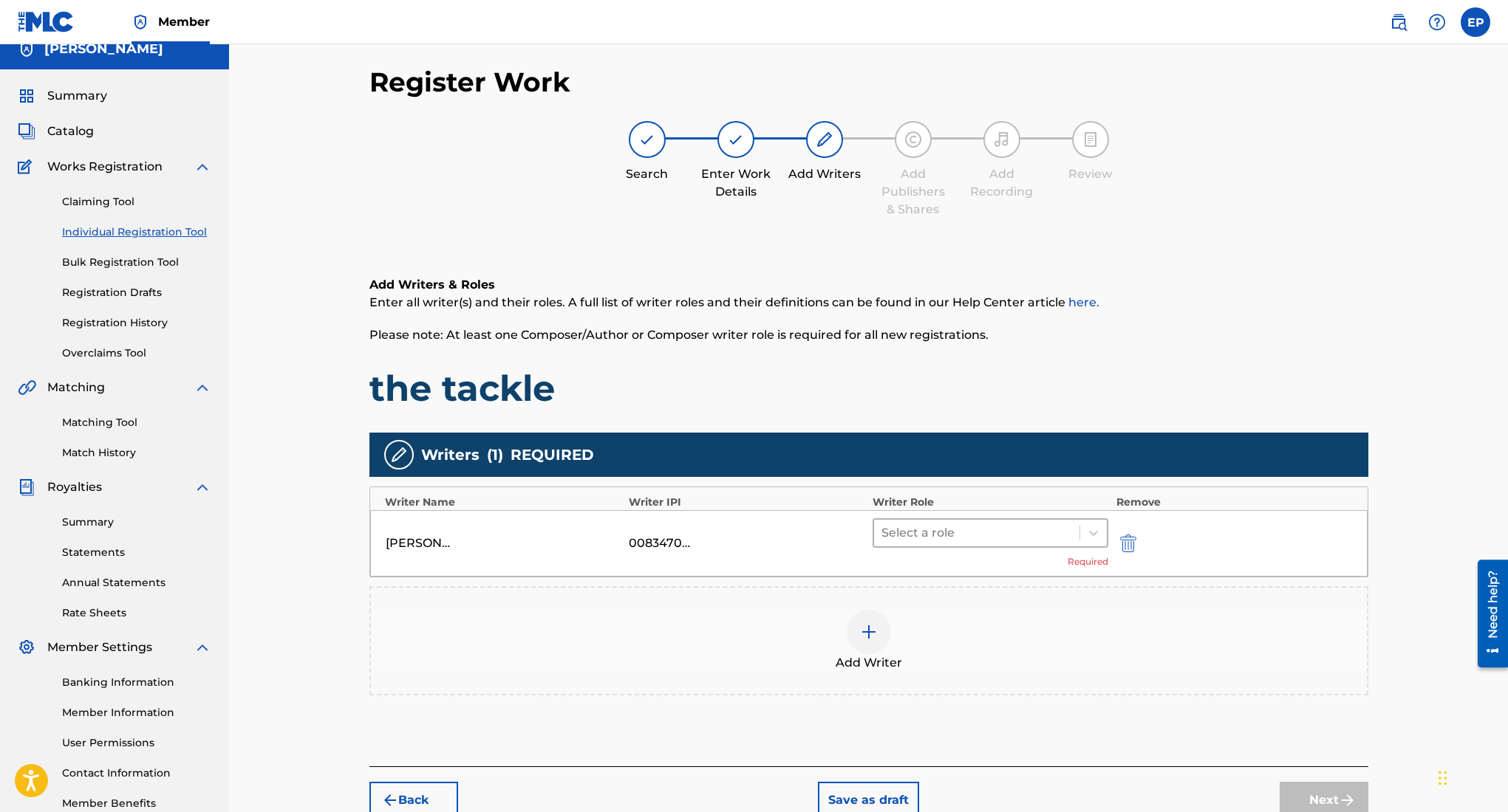
click at [984, 527] on div at bounding box center [977, 533] width 191 height 21
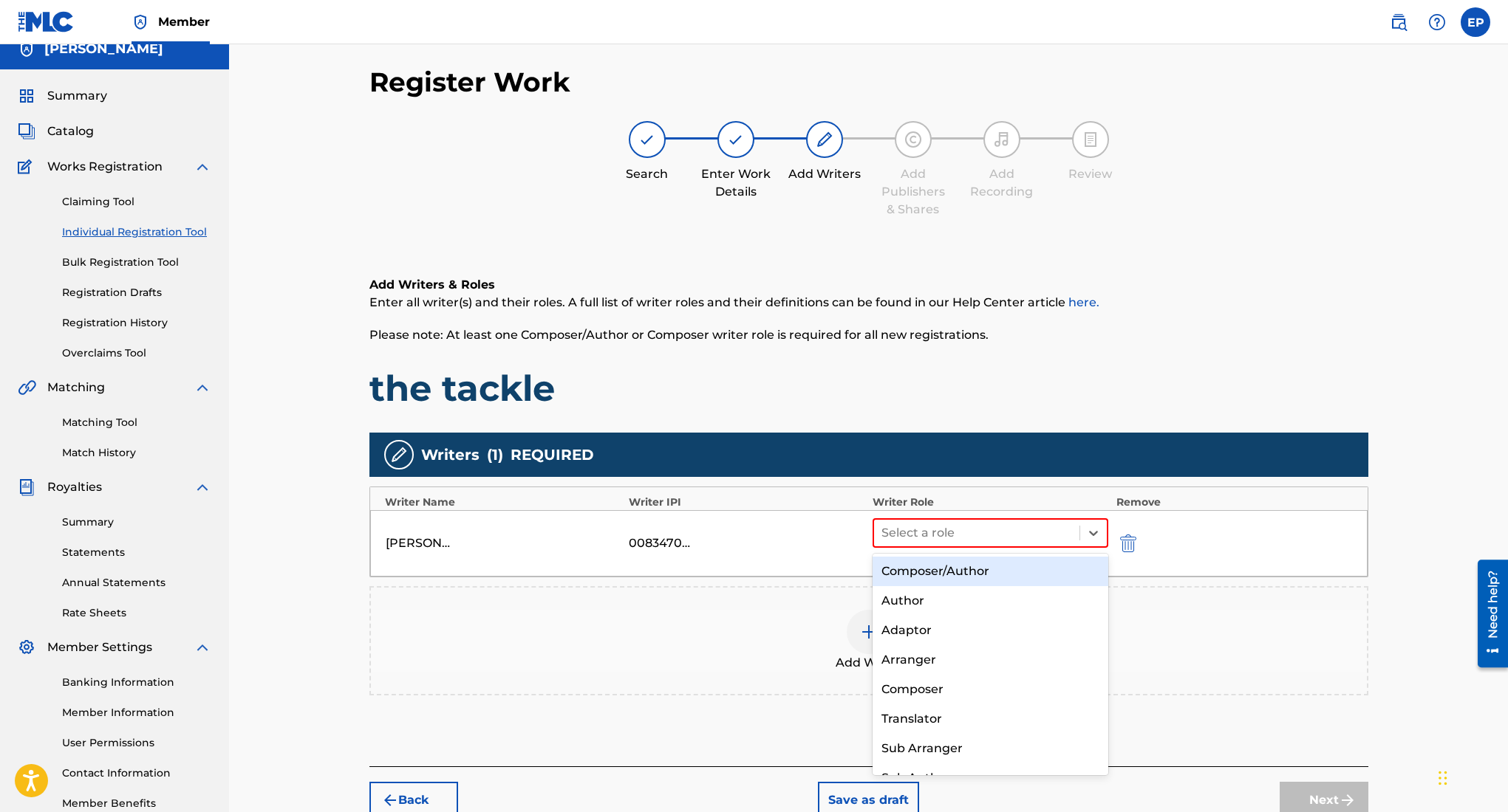
click at [944, 573] on div "Composer/Author" at bounding box center [990, 571] width 236 height 29
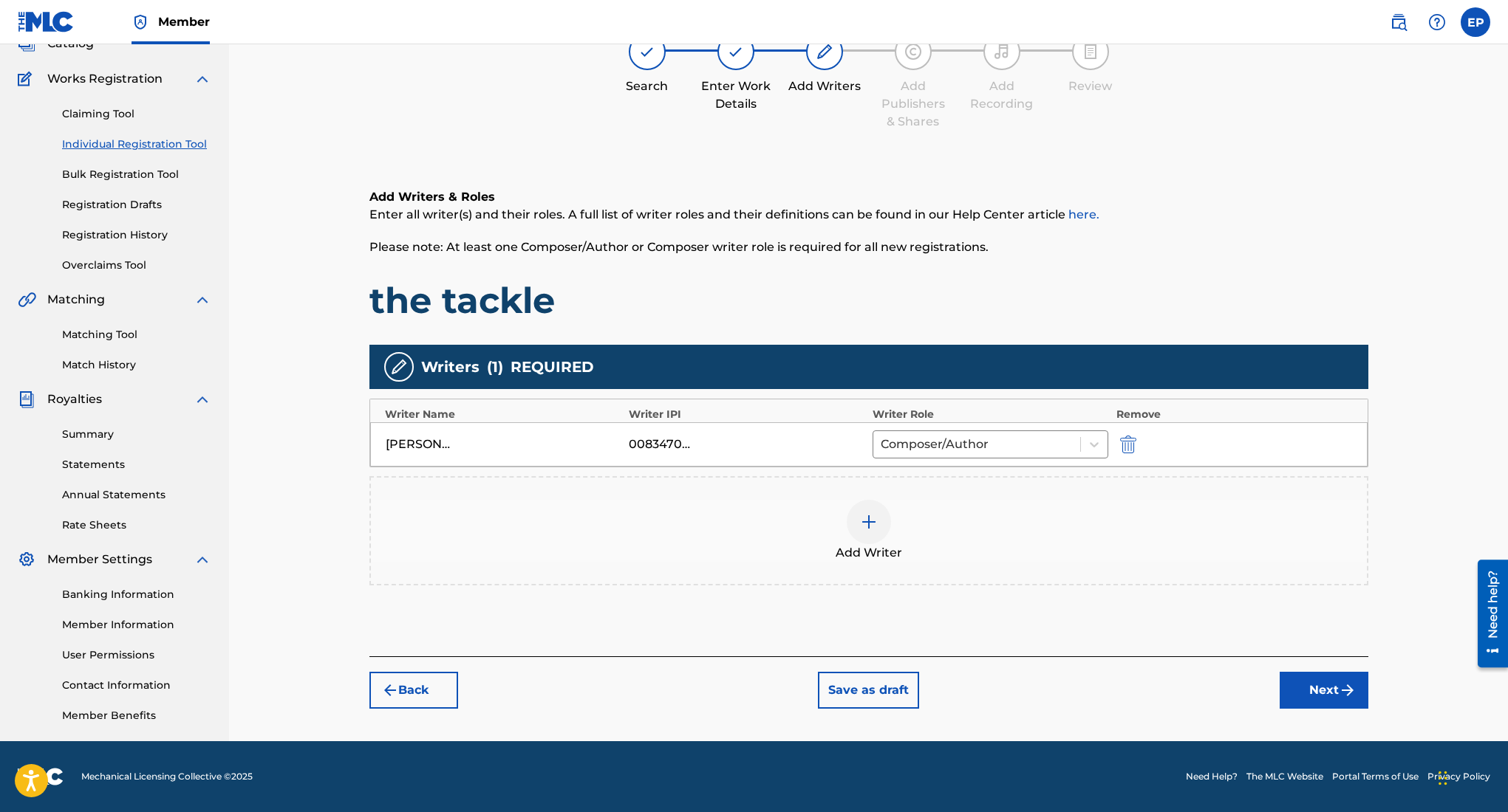
click at [1312, 687] on button "Next" at bounding box center [1324, 690] width 88 height 37
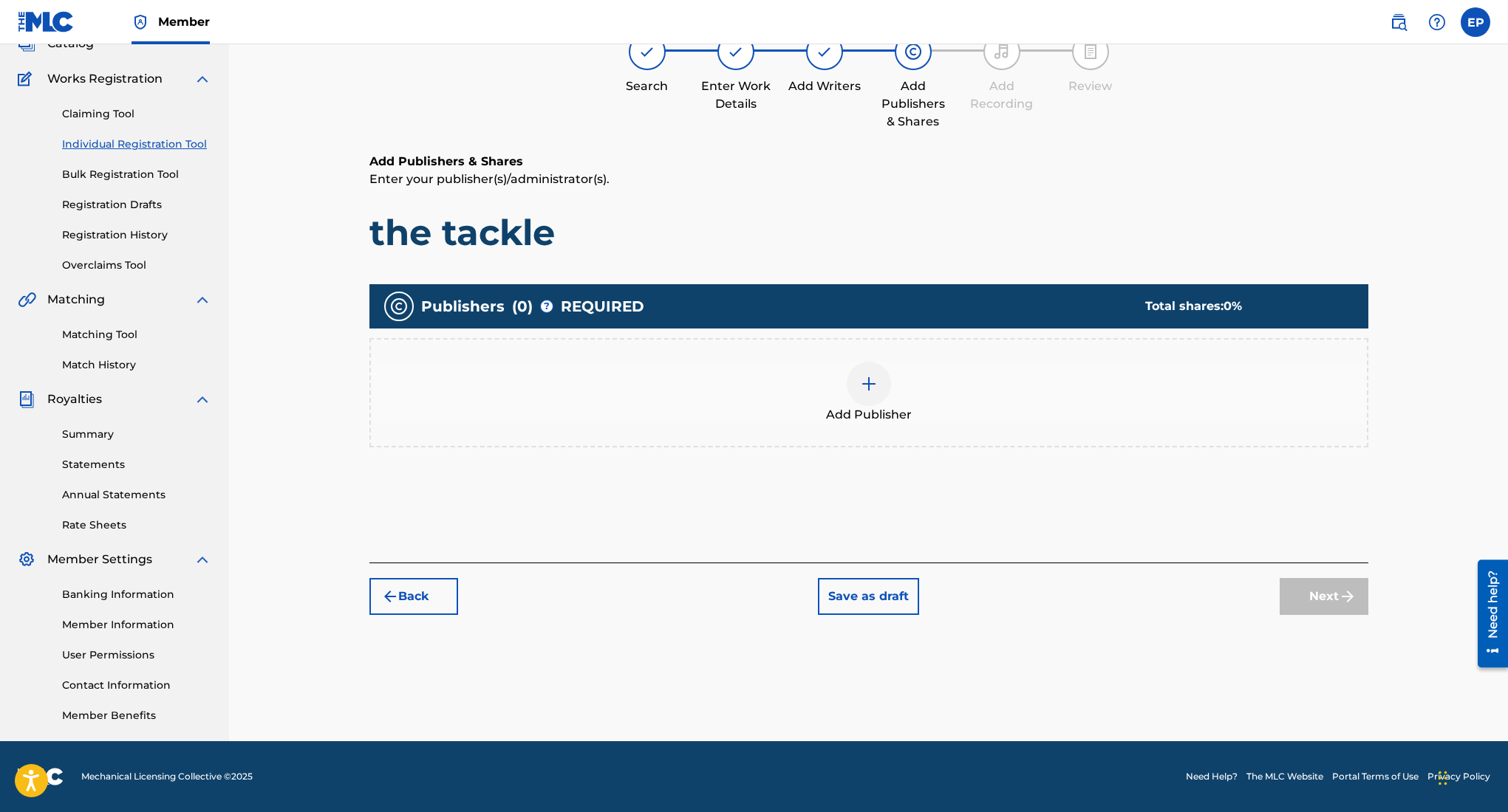
scroll to position [66, 0]
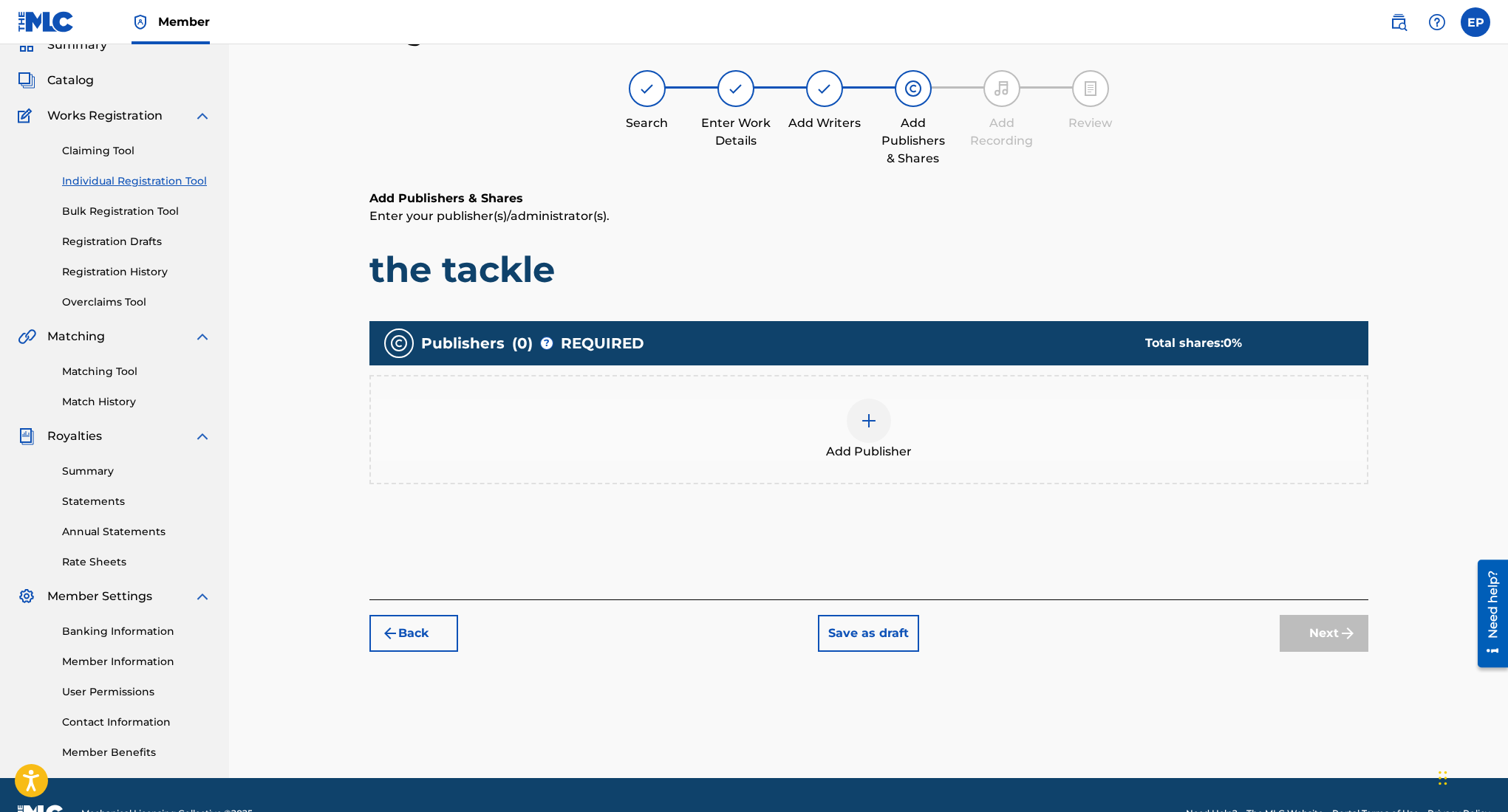
click at [864, 420] on img at bounding box center [868, 421] width 17 height 17
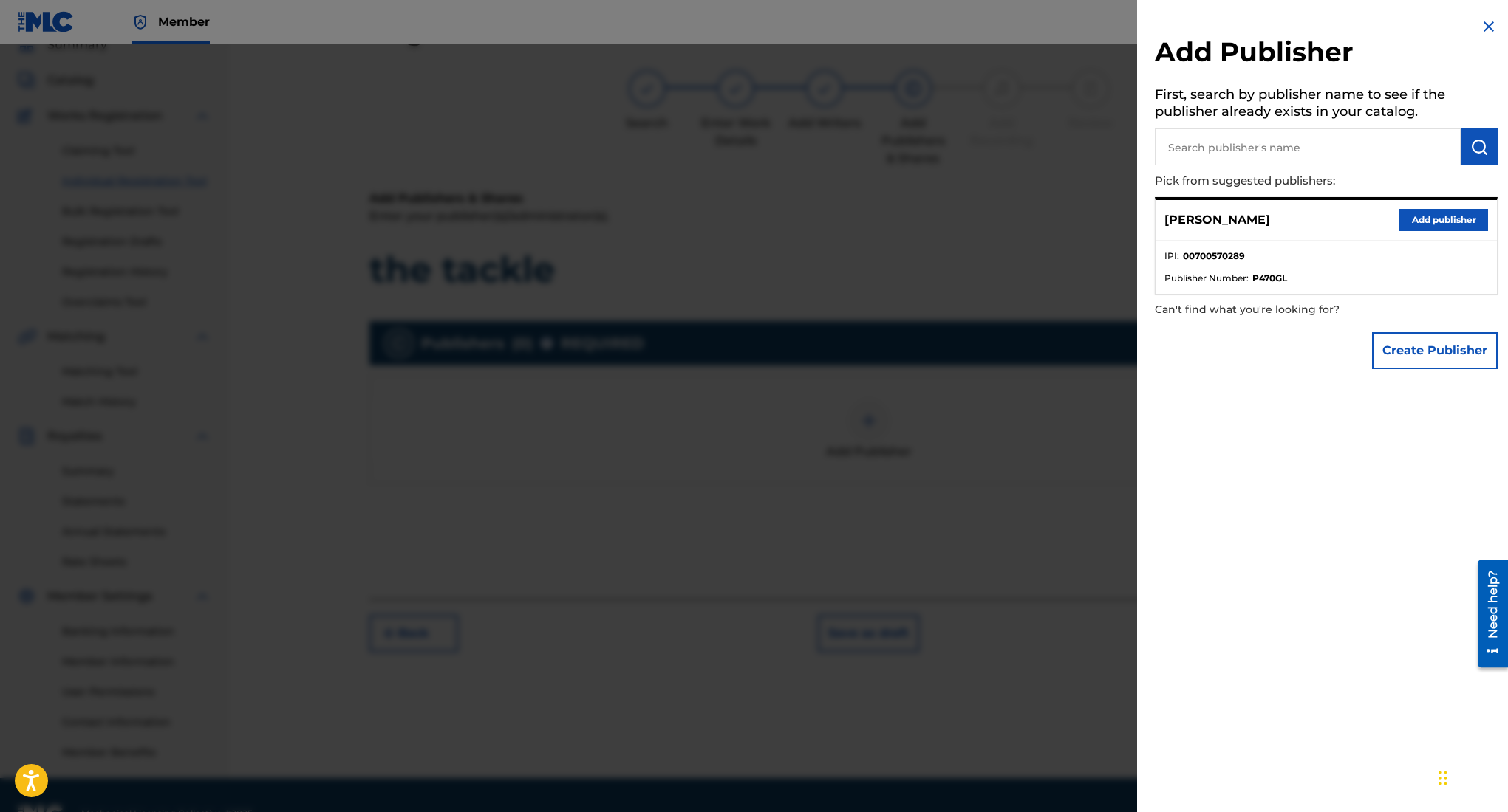
click at [1409, 222] on button "Add publisher" at bounding box center [1443, 220] width 88 height 22
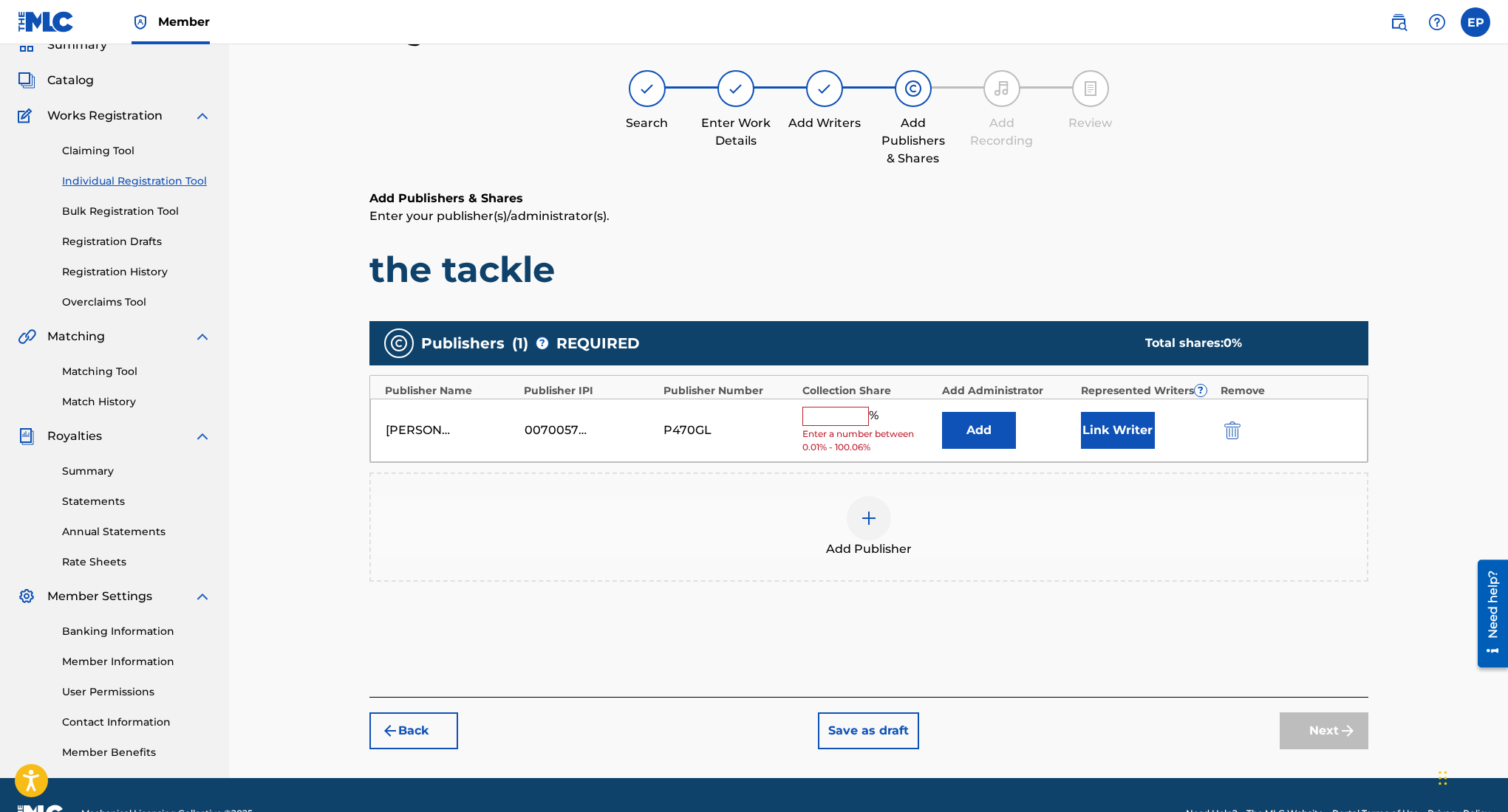
click at [850, 424] on input "text" at bounding box center [835, 417] width 66 height 19
type input "100"
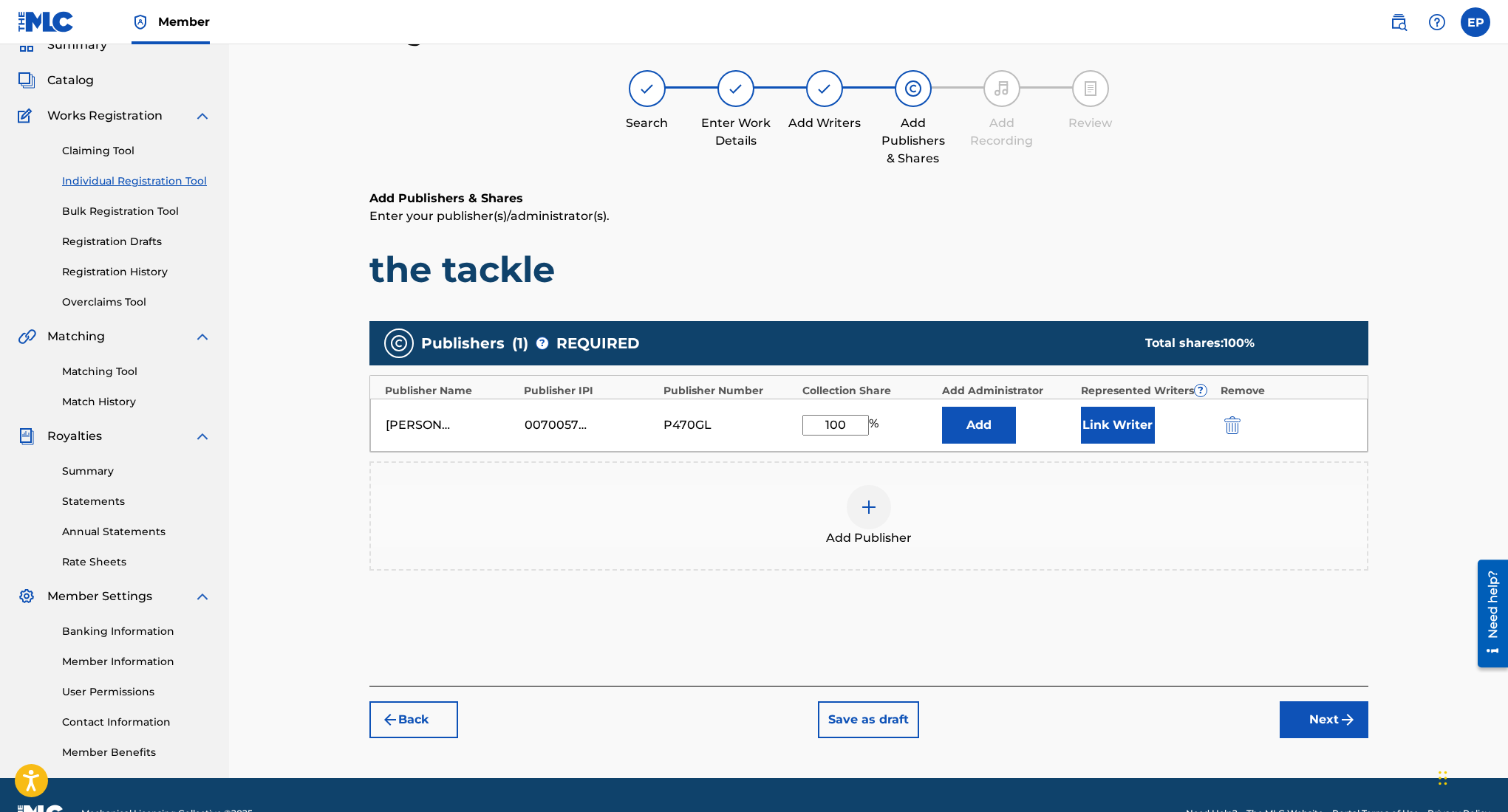
click at [1336, 715] on button "Next" at bounding box center [1324, 720] width 88 height 37
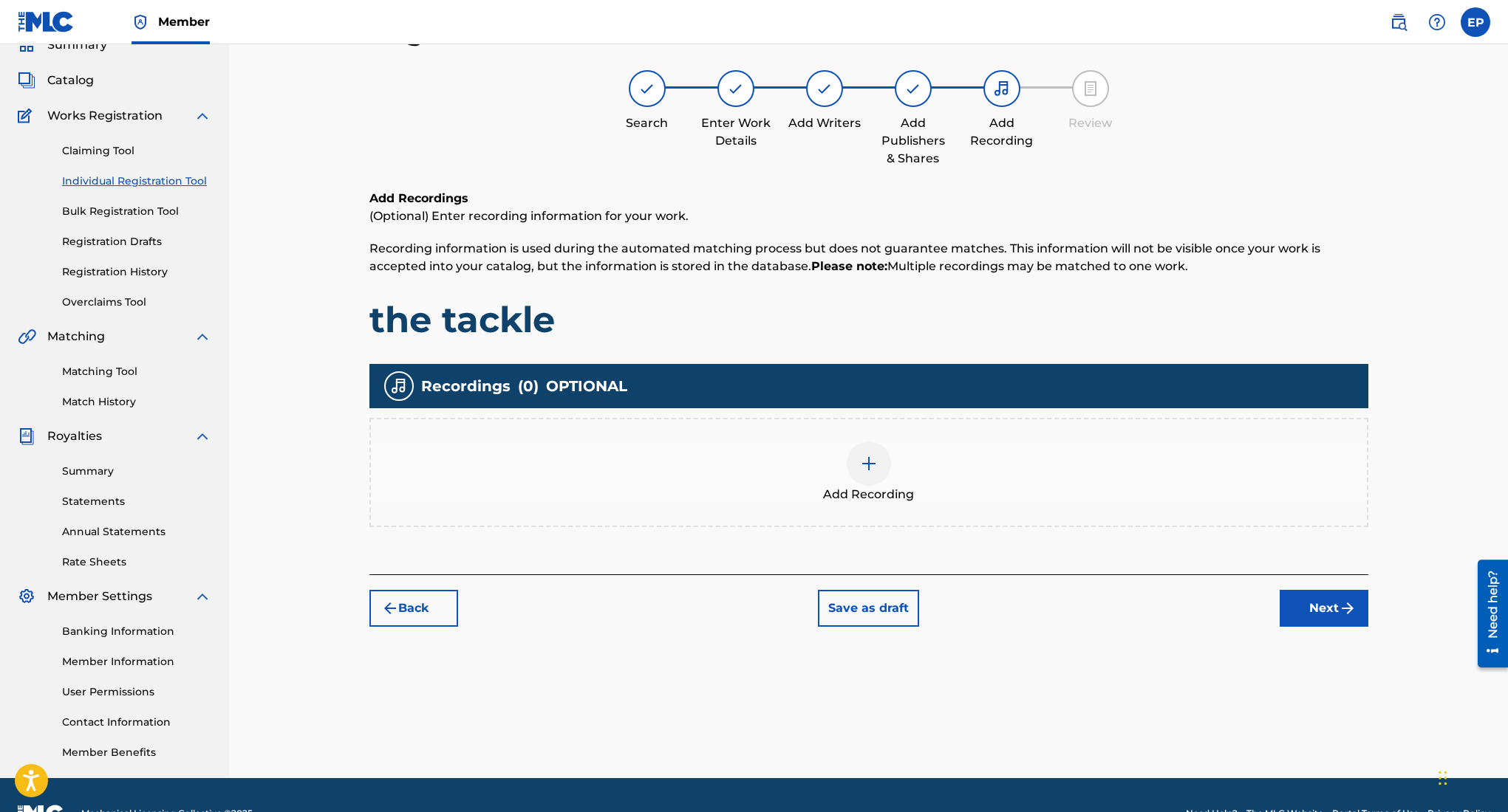
click at [865, 466] on img at bounding box center [868, 463] width 17 height 17
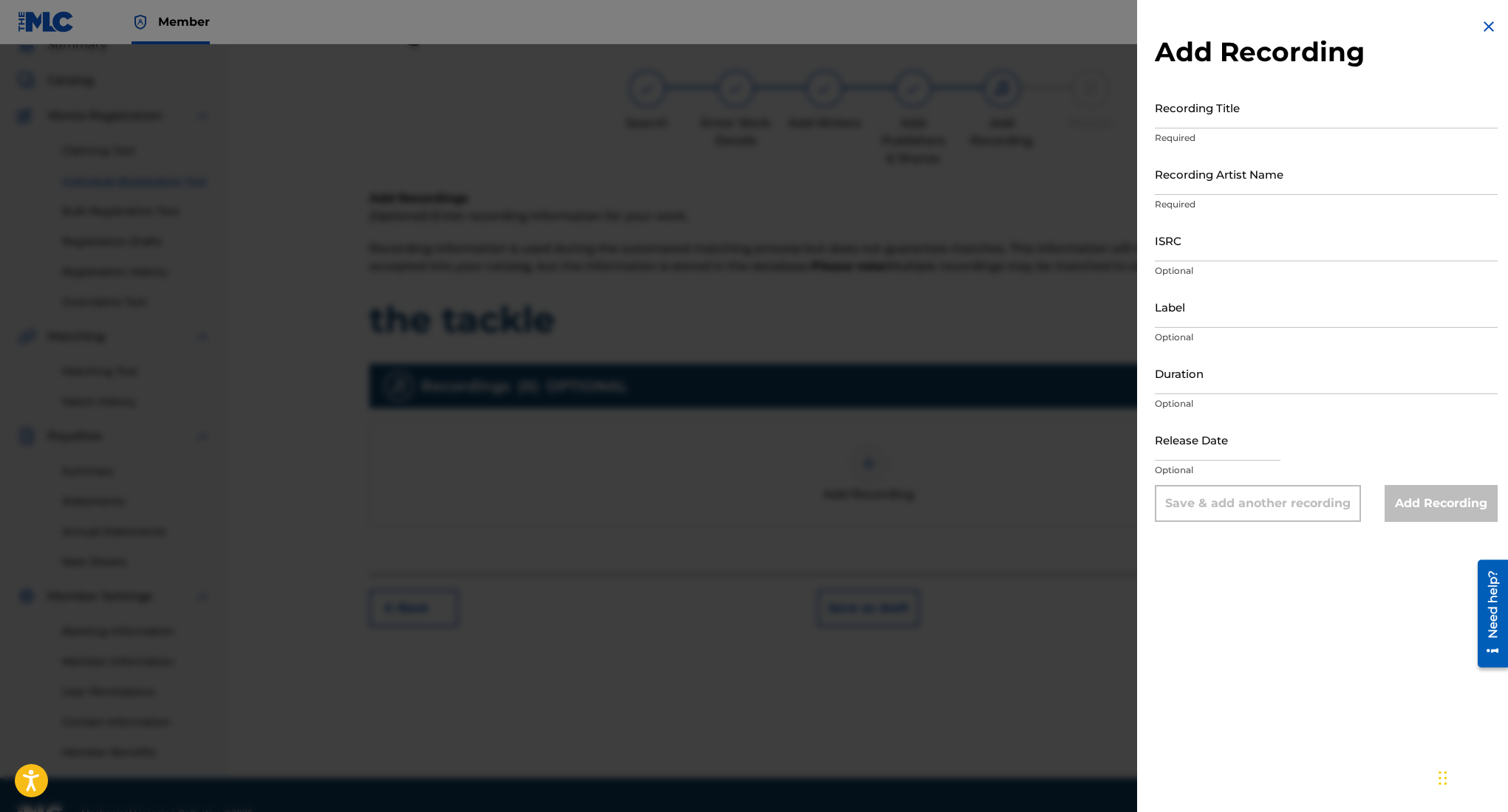
click at [1292, 122] on input "Recording Title" at bounding box center [1326, 107] width 343 height 42
type input "the tackle"
click at [1181, 169] on input "Recording Artist Name" at bounding box center [1326, 174] width 343 height 42
type input "Rehsor One"
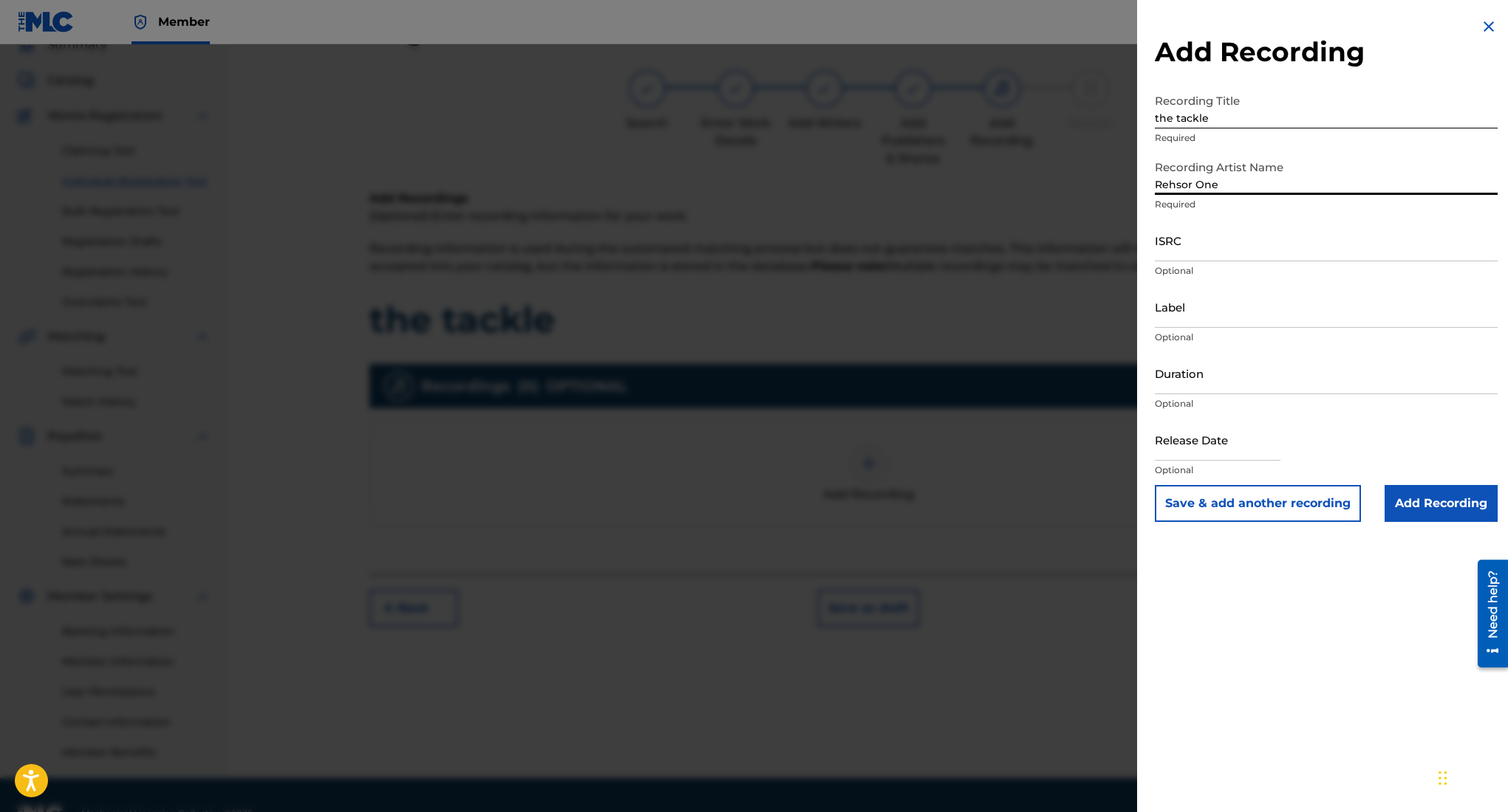
click at [1213, 375] on input "Duration" at bounding box center [1326, 372] width 343 height 42
type input "04:04"
click at [1244, 446] on input "text" at bounding box center [1217, 440] width 126 height 42
select select "8"
select select "2025"
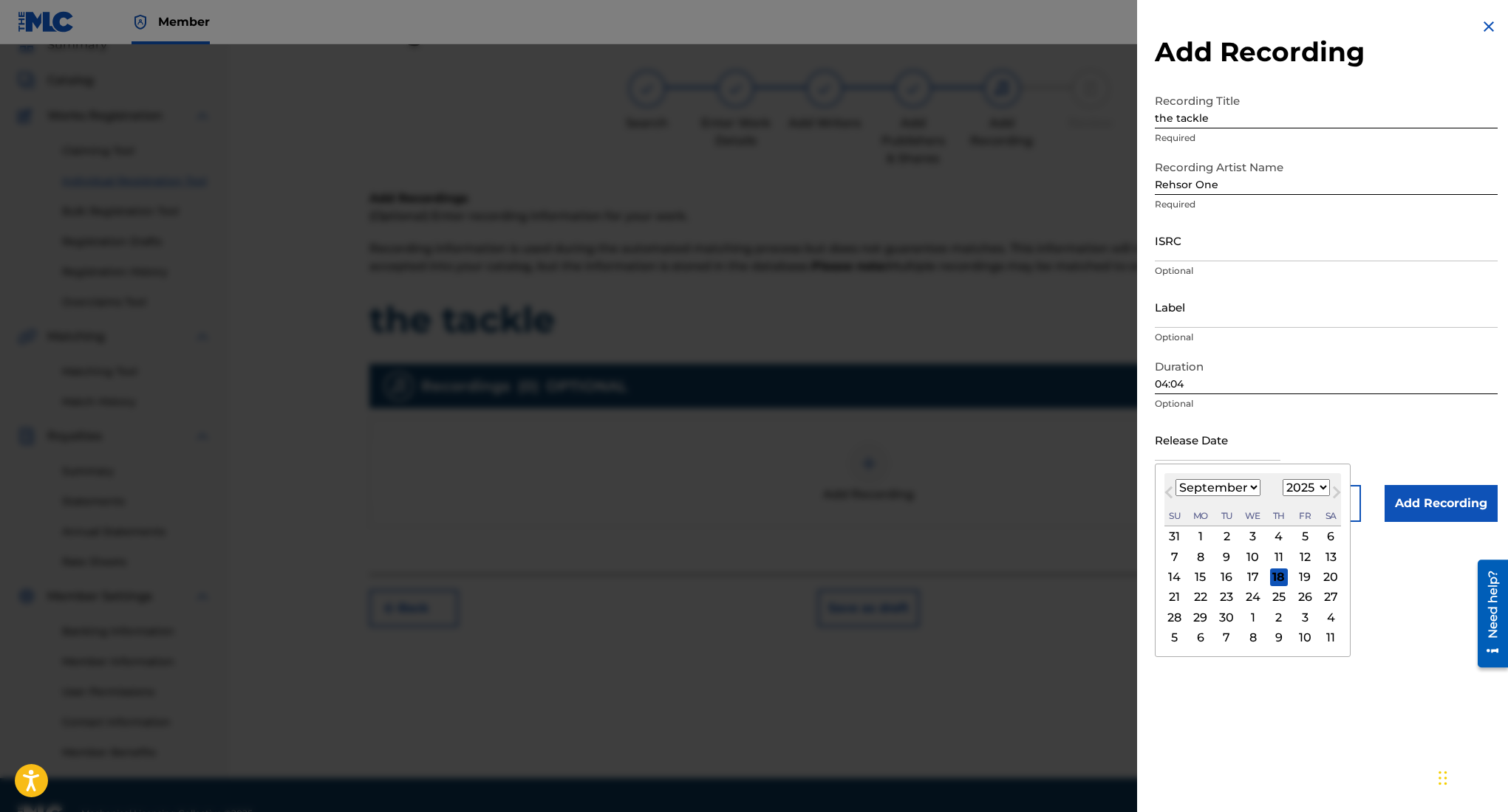
type input "August 7 2025"
select select "7"
click at [1225, 312] on input "Label" at bounding box center [1326, 306] width 343 height 42
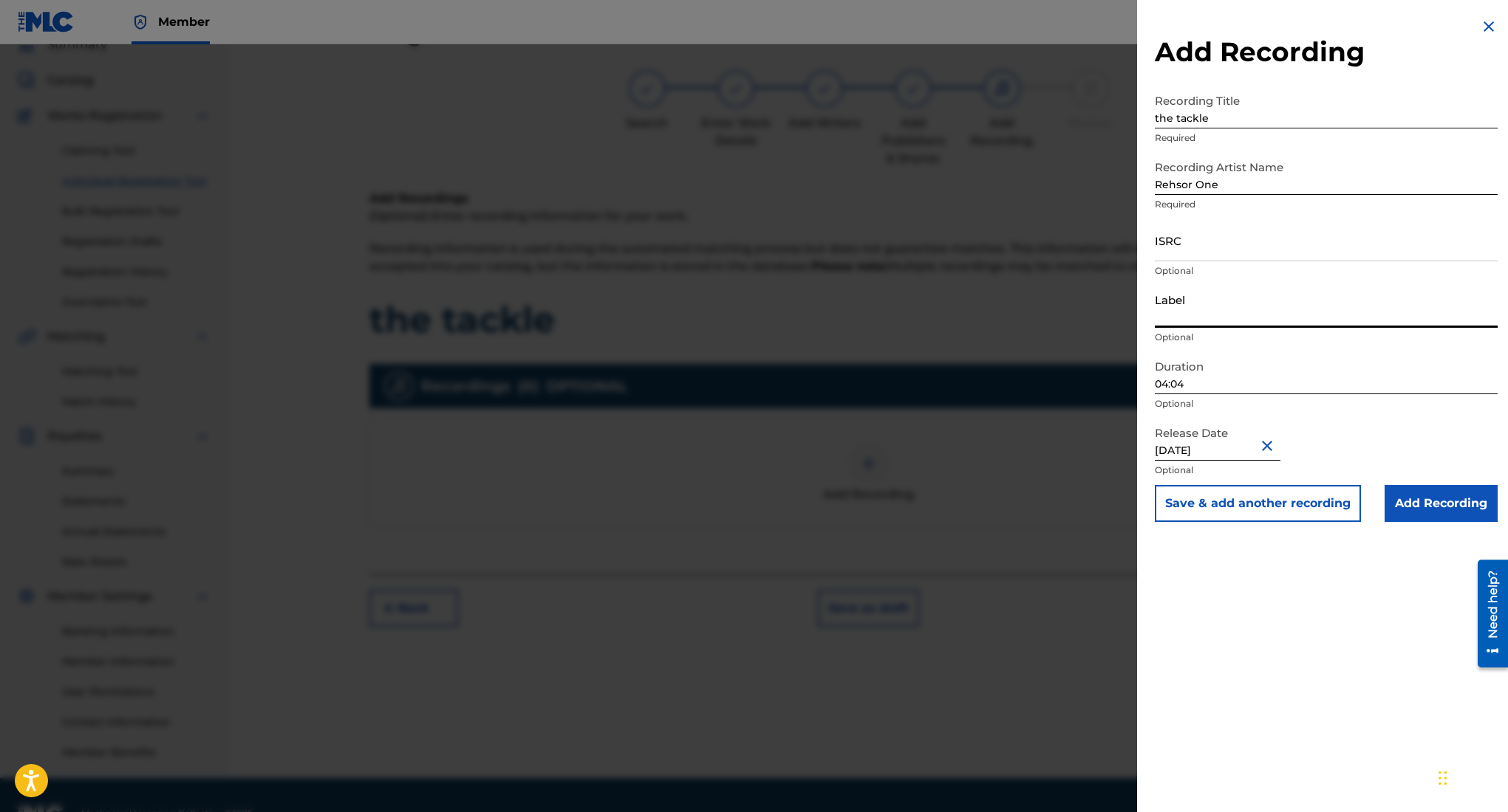
type input "3462278 Records DK"
click at [1236, 245] on input "ISRC" at bounding box center [1326, 240] width 343 height 42
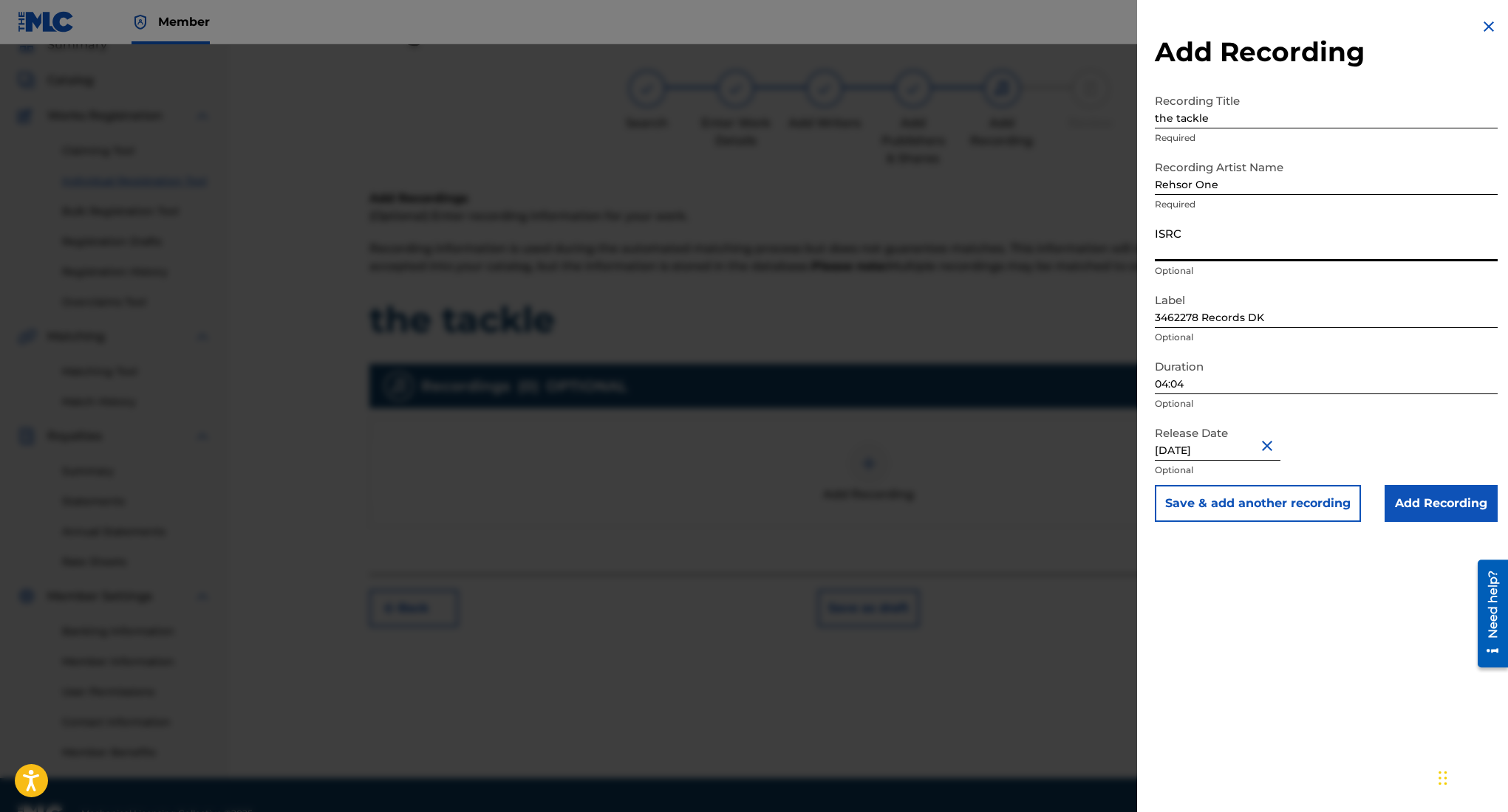
paste input "QZWFT2598840"
type input "QZWFT2598840"
click at [1390, 439] on div "Release Date August 7 2025 Optional" at bounding box center [1326, 452] width 343 height 66
click at [1423, 502] on input "Add Recording" at bounding box center [1441, 503] width 113 height 37
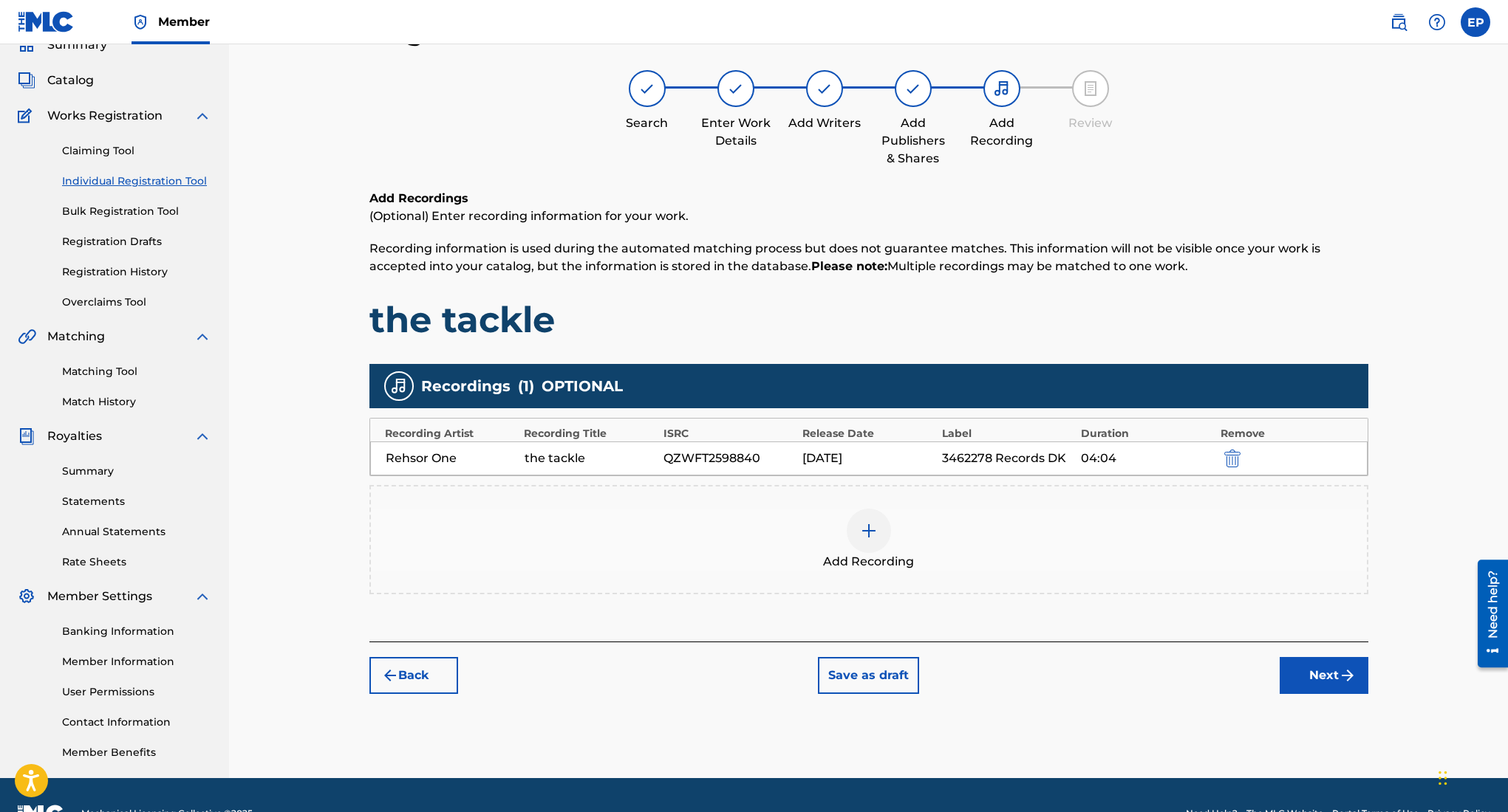
click at [1326, 670] on button "Next" at bounding box center [1324, 675] width 88 height 37
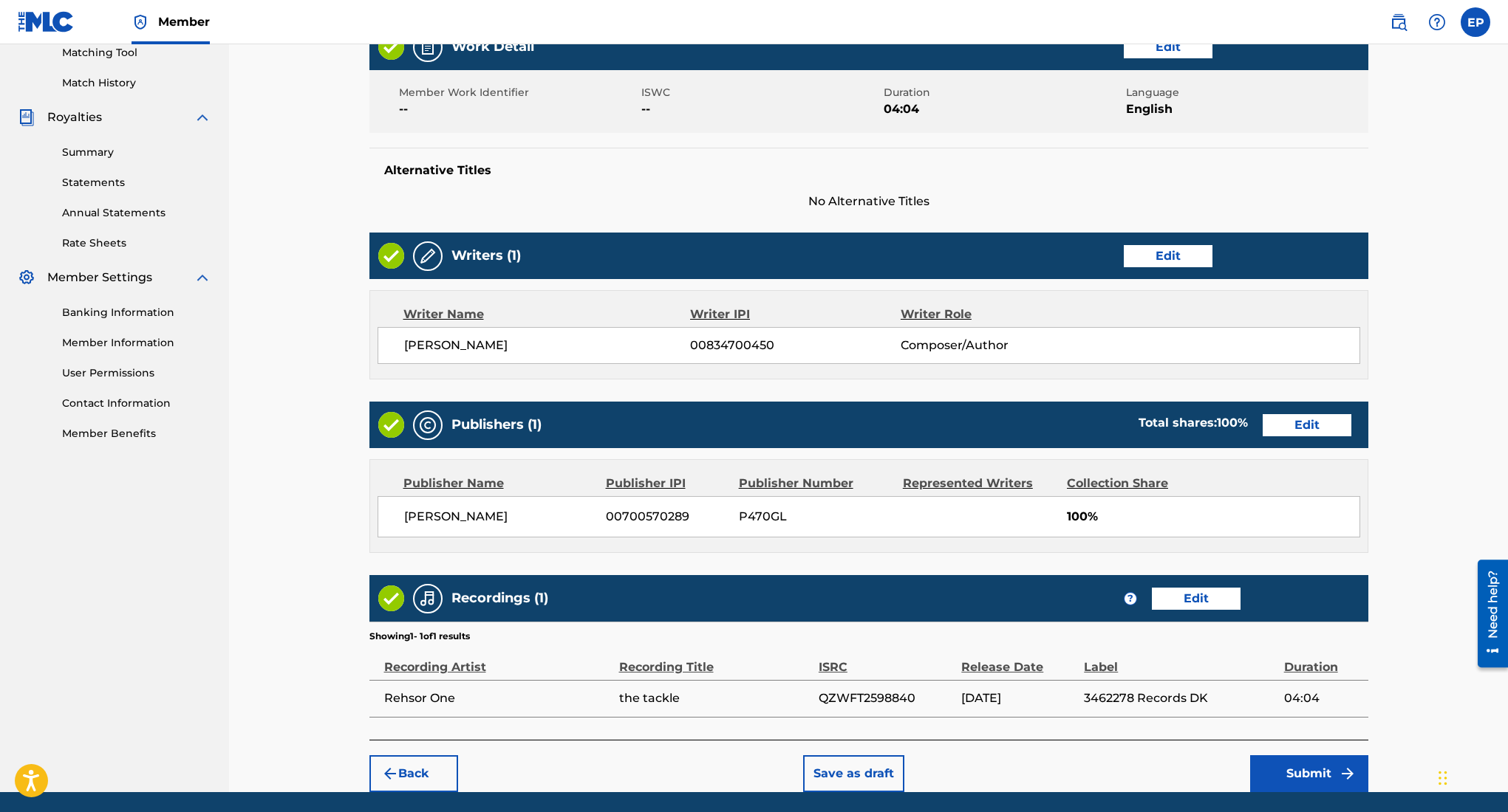
scroll to position [436, 0]
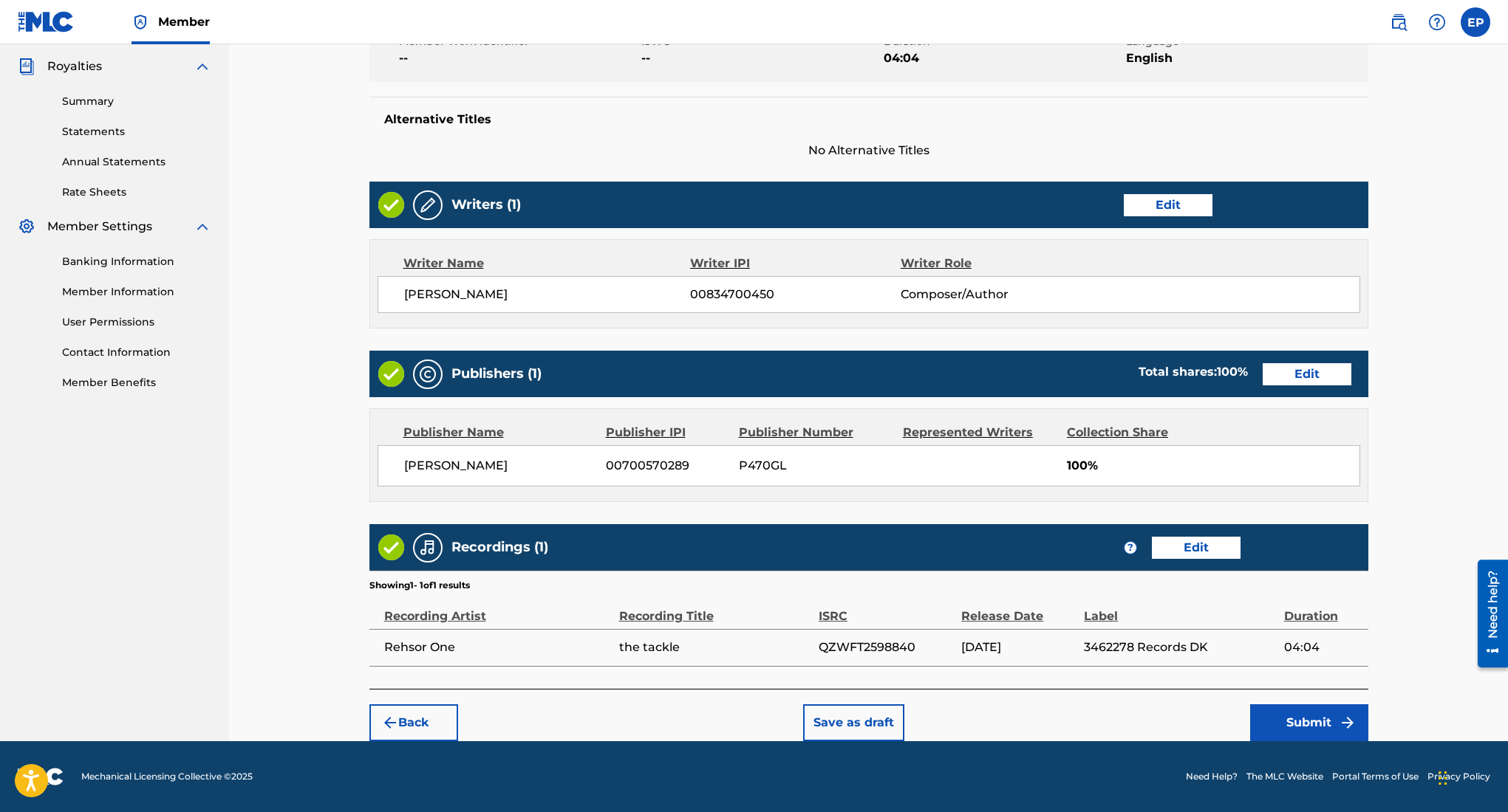
click at [1290, 713] on button "Submit" at bounding box center [1309, 723] width 118 height 37
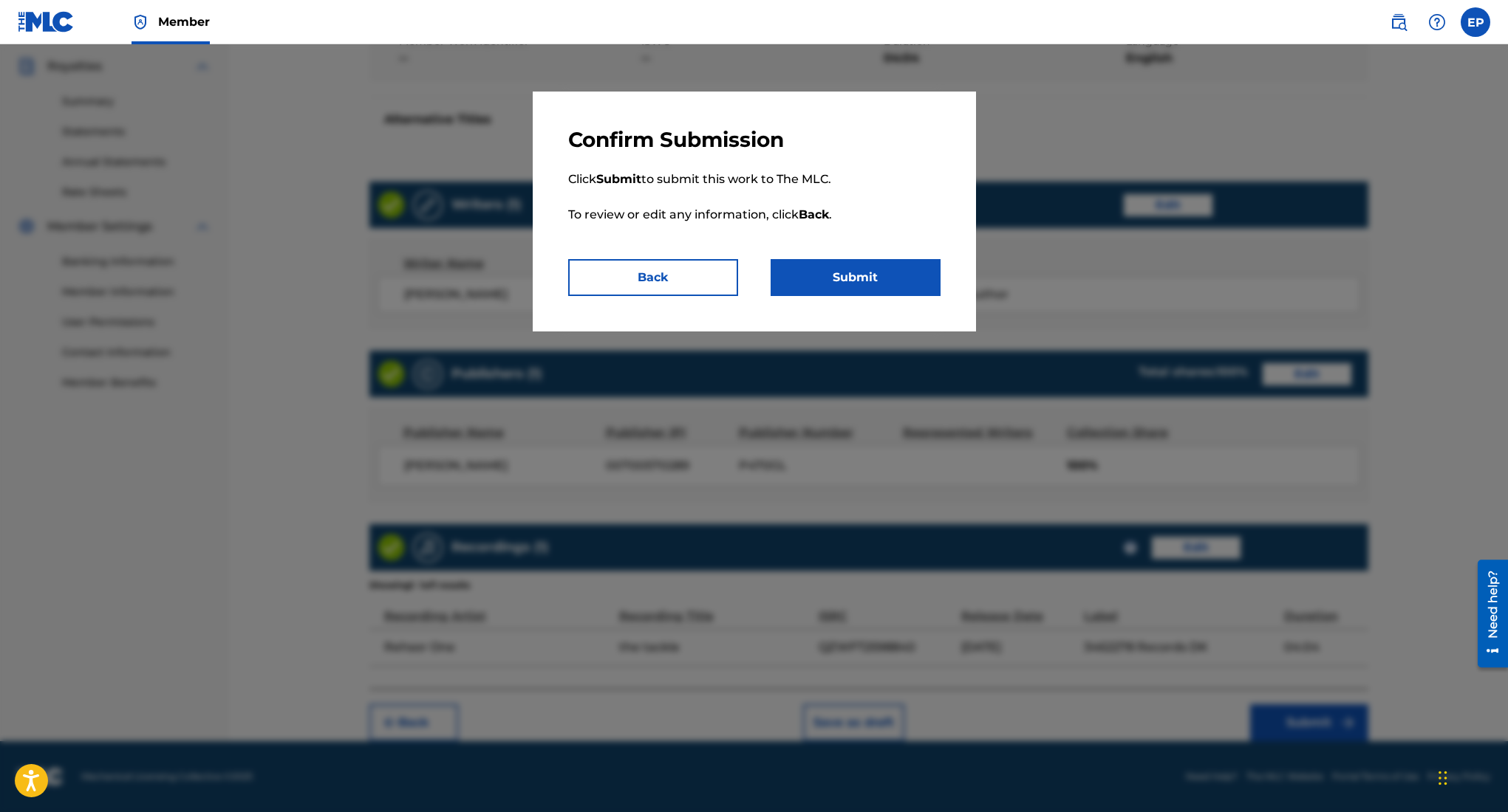
click at [857, 271] on button "Submit" at bounding box center [855, 277] width 170 height 37
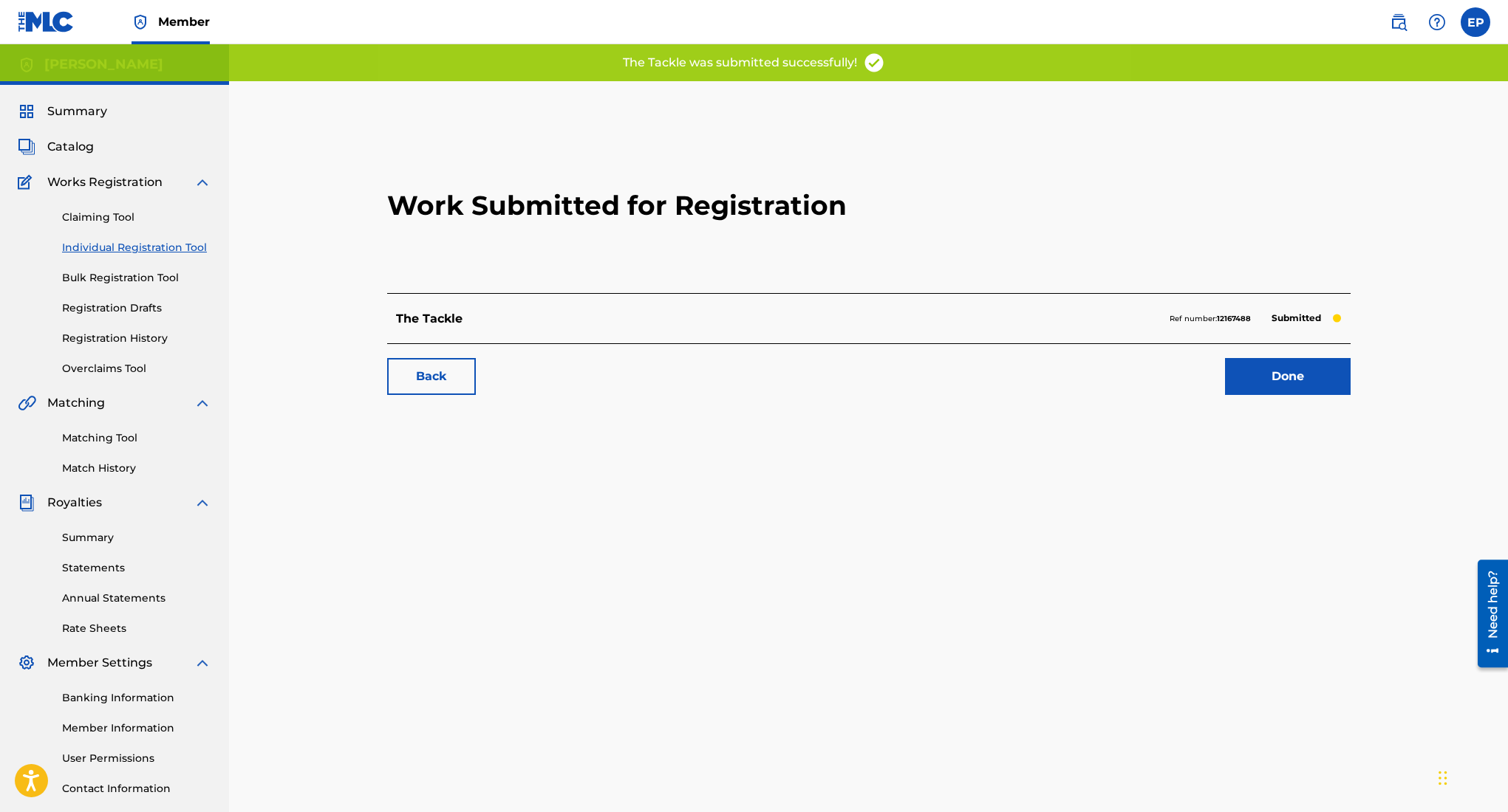
click at [1289, 377] on link "Done" at bounding box center [1288, 376] width 126 height 37
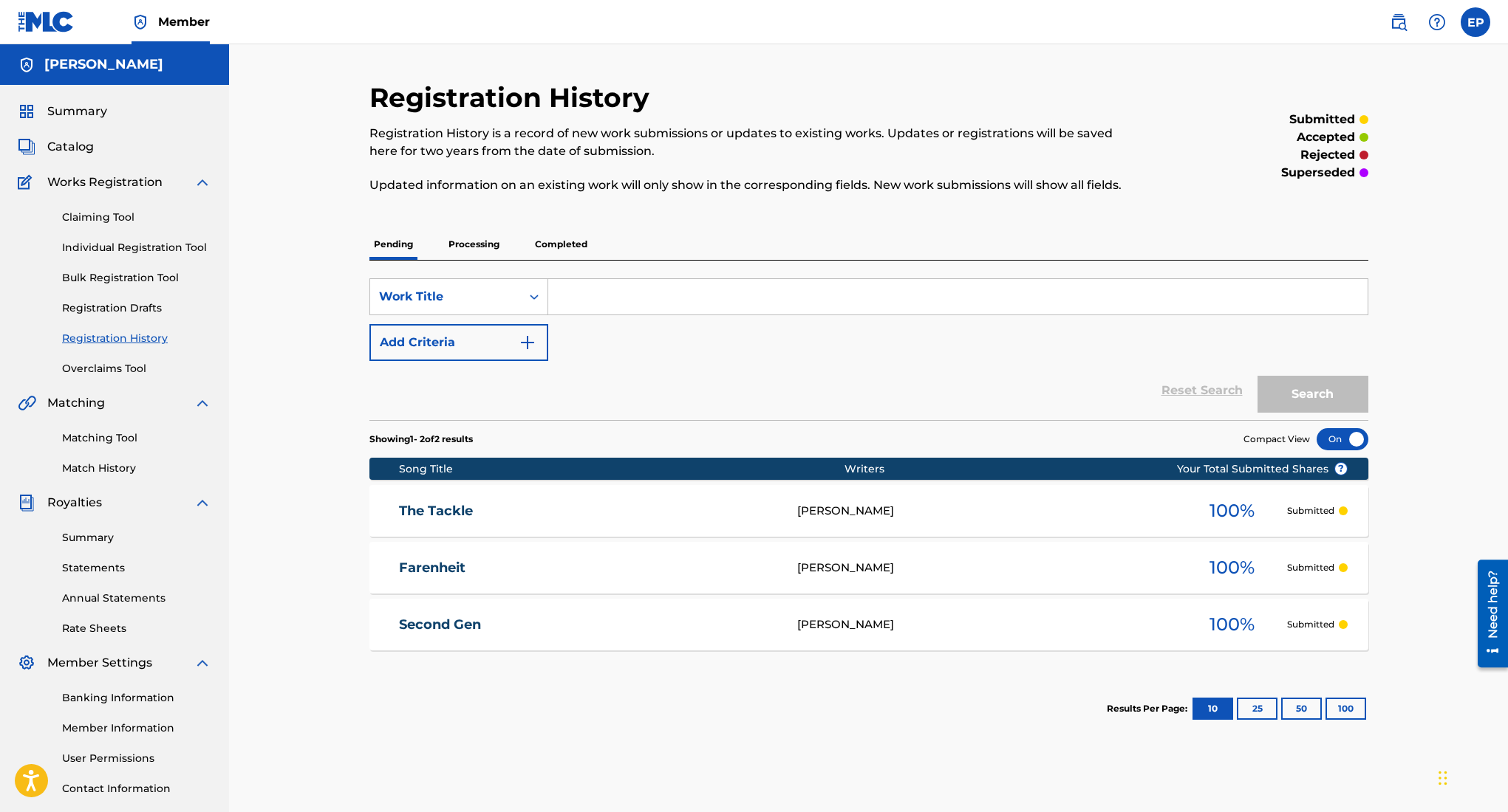
click at [490, 242] on p "Processing" at bounding box center [474, 244] width 60 height 31
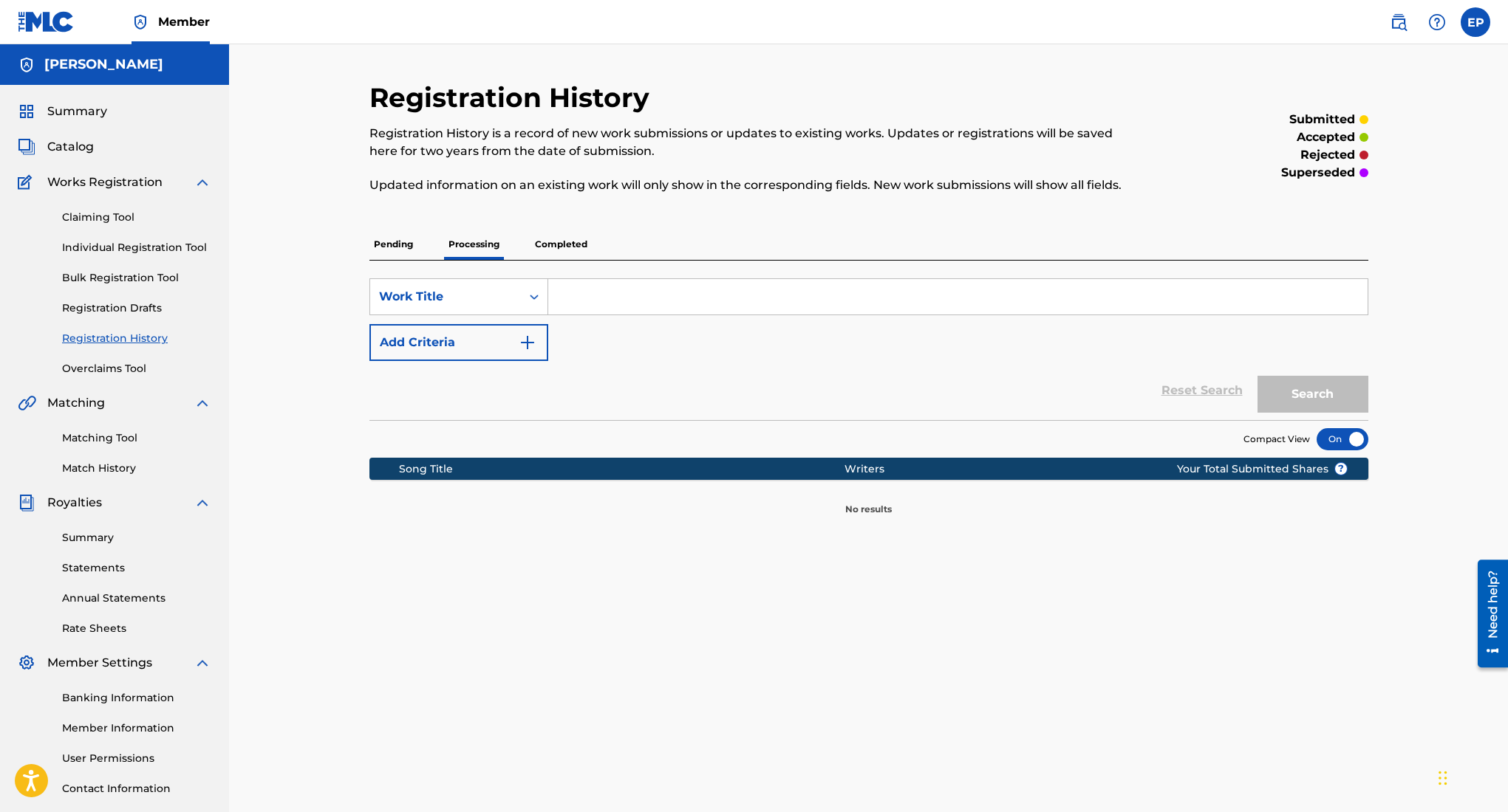
click at [404, 238] on p "Pending" at bounding box center [393, 244] width 48 height 31
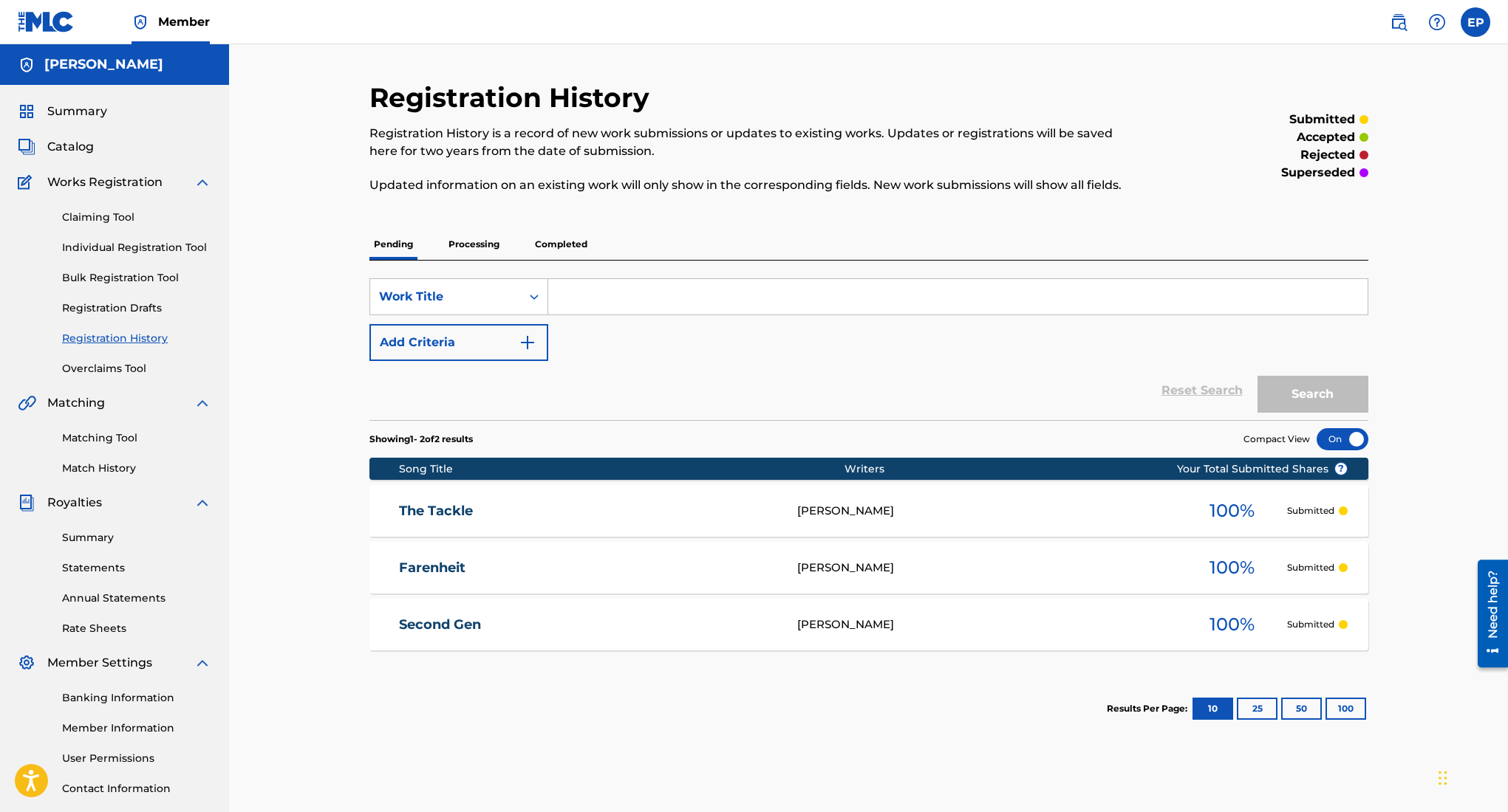
click at [568, 231] on p "Completed" at bounding box center [561, 244] width 62 height 31
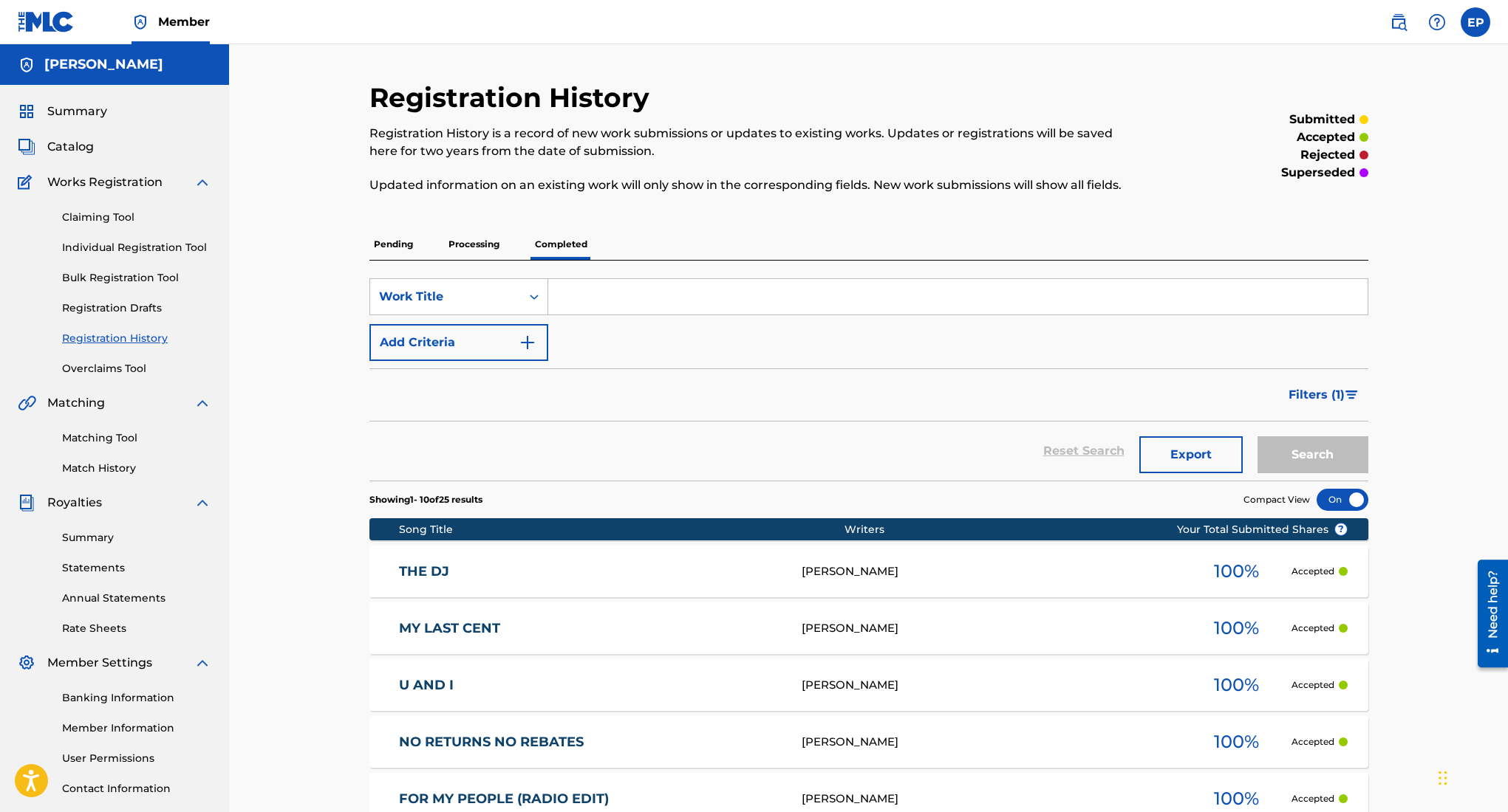
click at [402, 238] on p "Pending" at bounding box center [393, 244] width 48 height 31
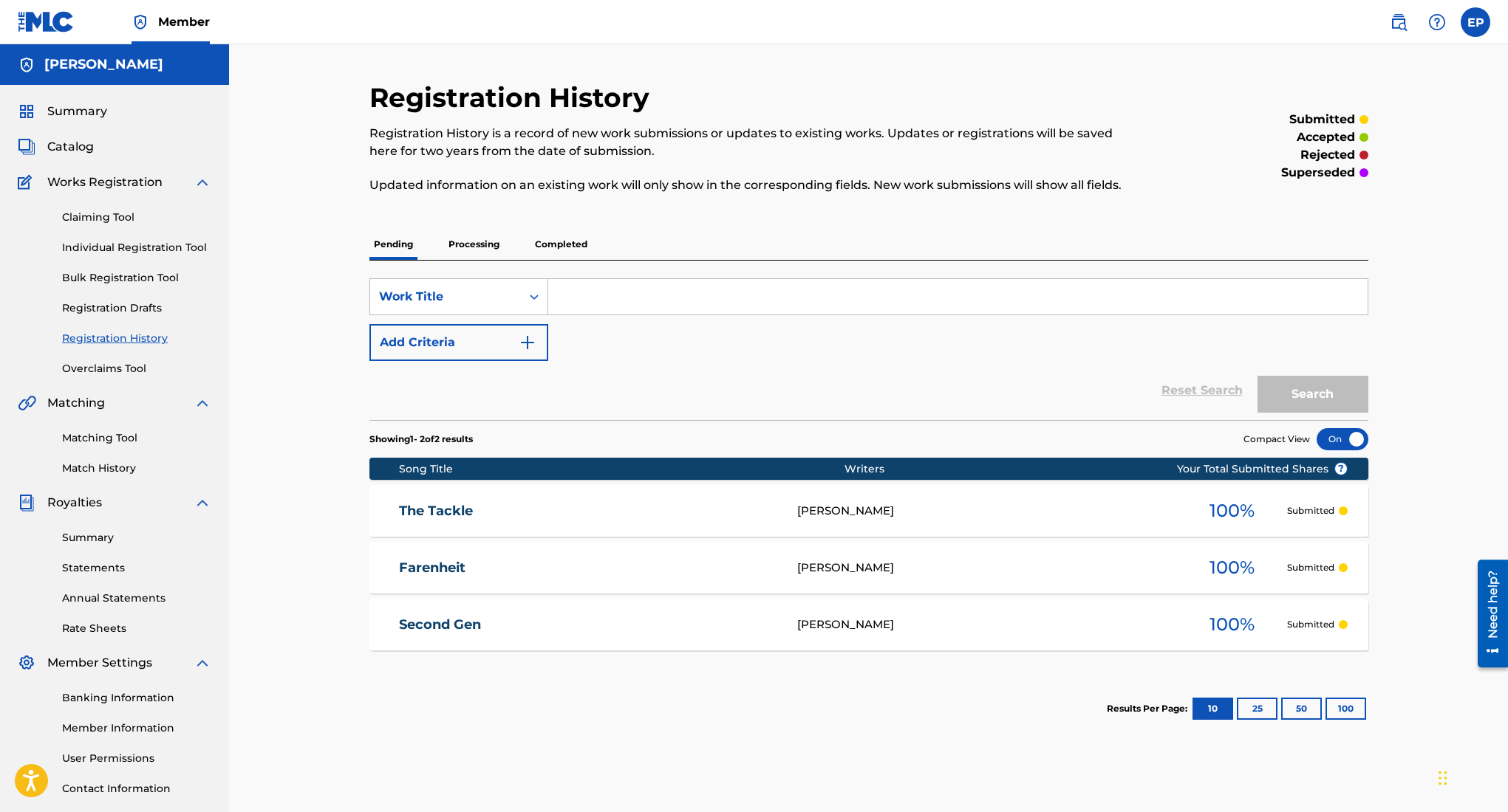
click at [66, 109] on span "Summary" at bounding box center [77, 111] width 60 height 17
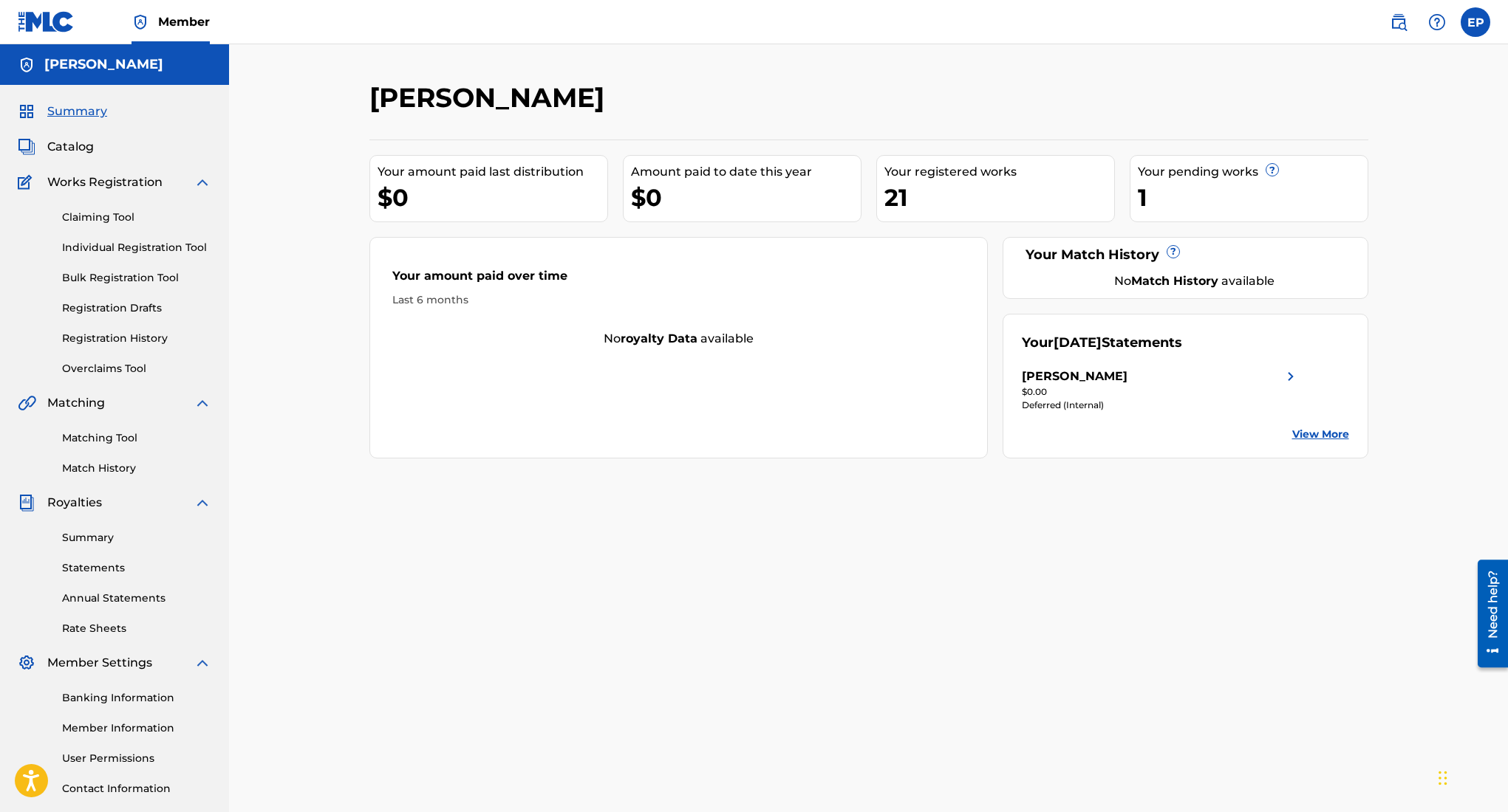
click at [97, 226] on div "Claiming Tool Individual Registration Tool Bulk Registration Tool Registration …" at bounding box center [114, 283] width 193 height 185
click at [105, 216] on link "Claiming Tool" at bounding box center [137, 218] width 149 height 16
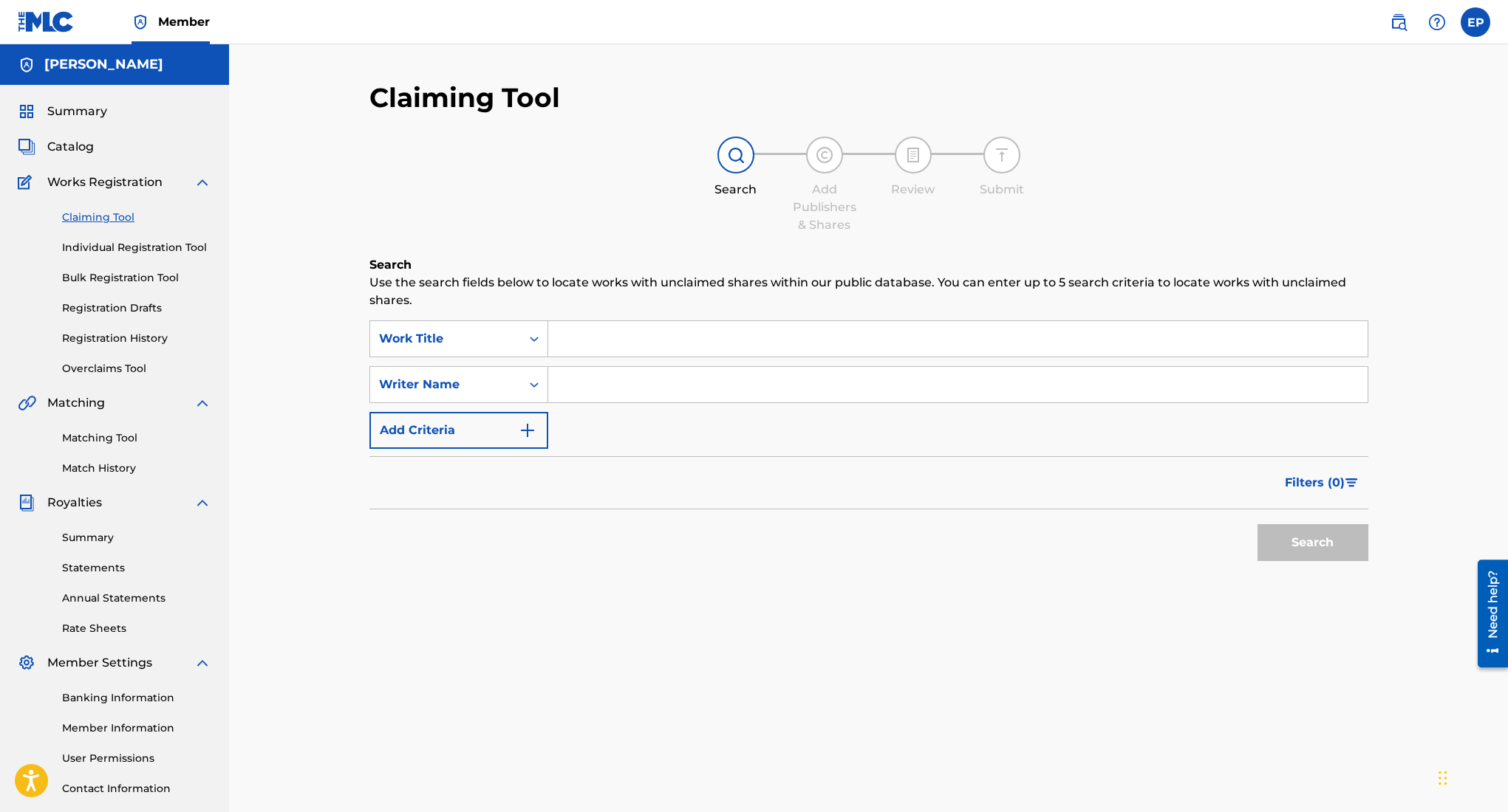
click at [75, 145] on span "Catalog" at bounding box center [70, 147] width 47 height 17
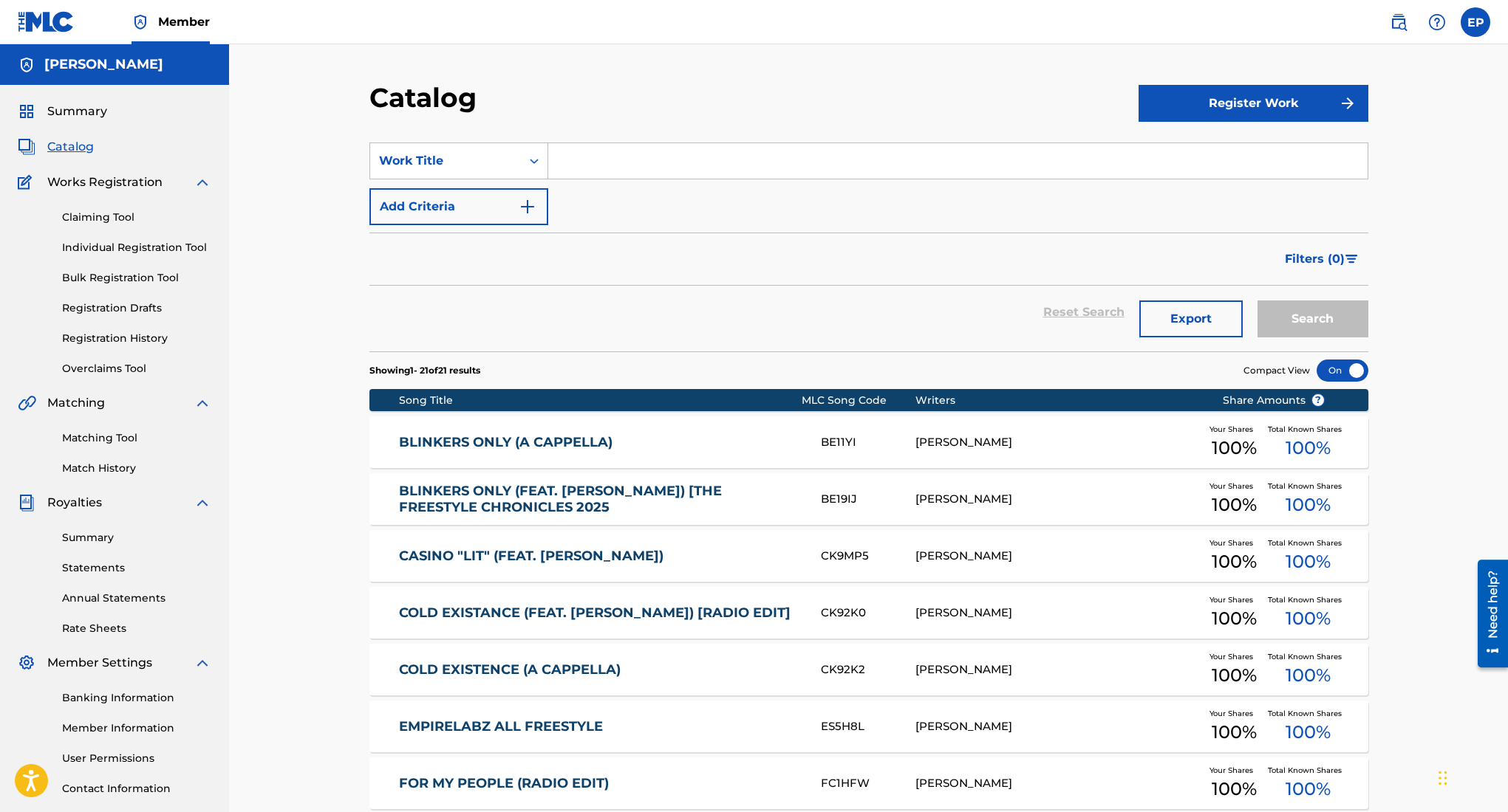
click at [1252, 96] on button "Register Work" at bounding box center [1253, 103] width 230 height 37
click at [1231, 154] on link "Individual" at bounding box center [1253, 151] width 230 height 36
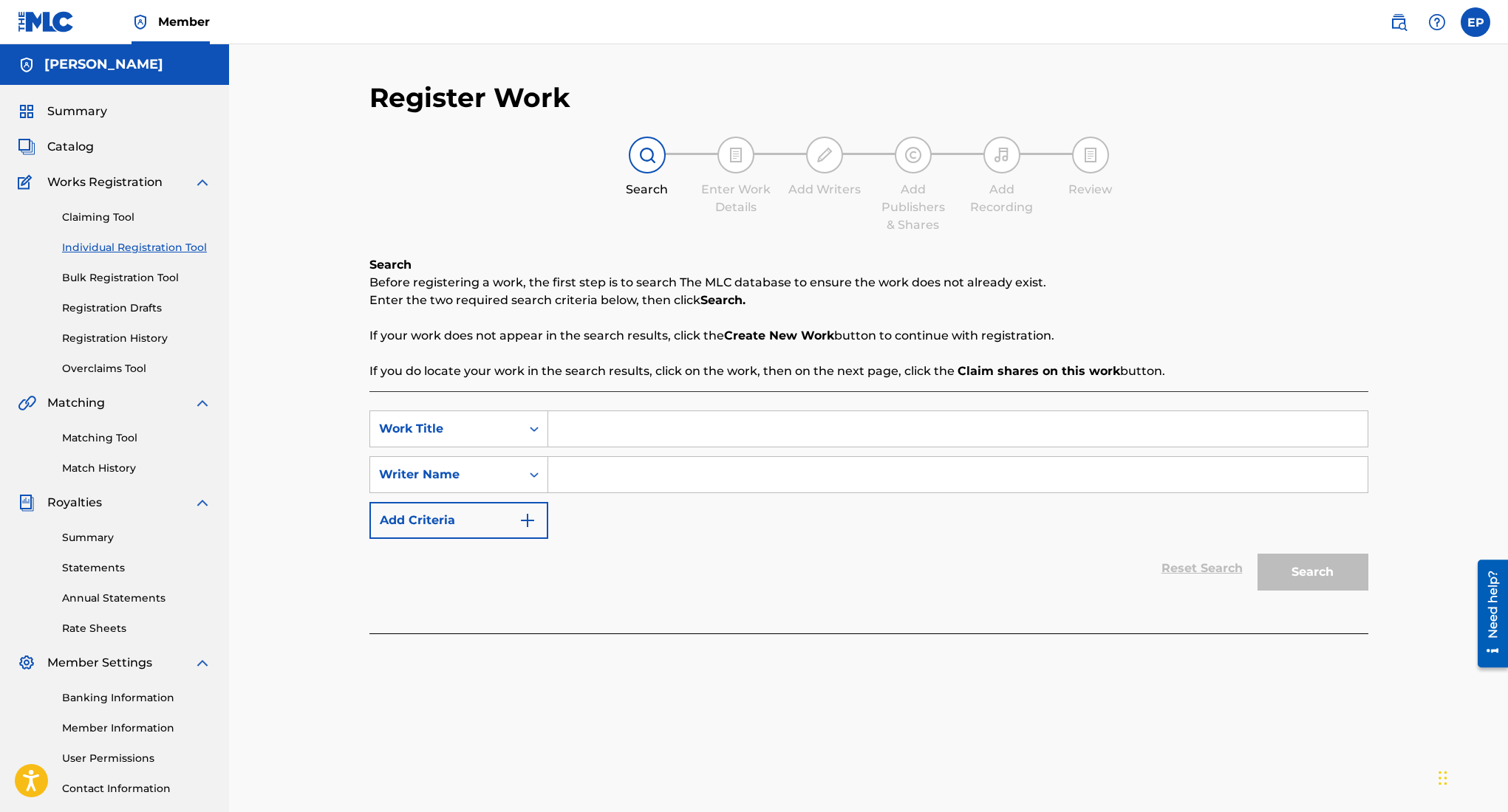
click at [676, 436] on input "Search Form" at bounding box center [958, 428] width 820 height 36
type input "auto focus"
click at [676, 467] on input "Search Form" at bounding box center [958, 474] width 820 height 36
type input "e"
type input "[PERSON_NAME]"
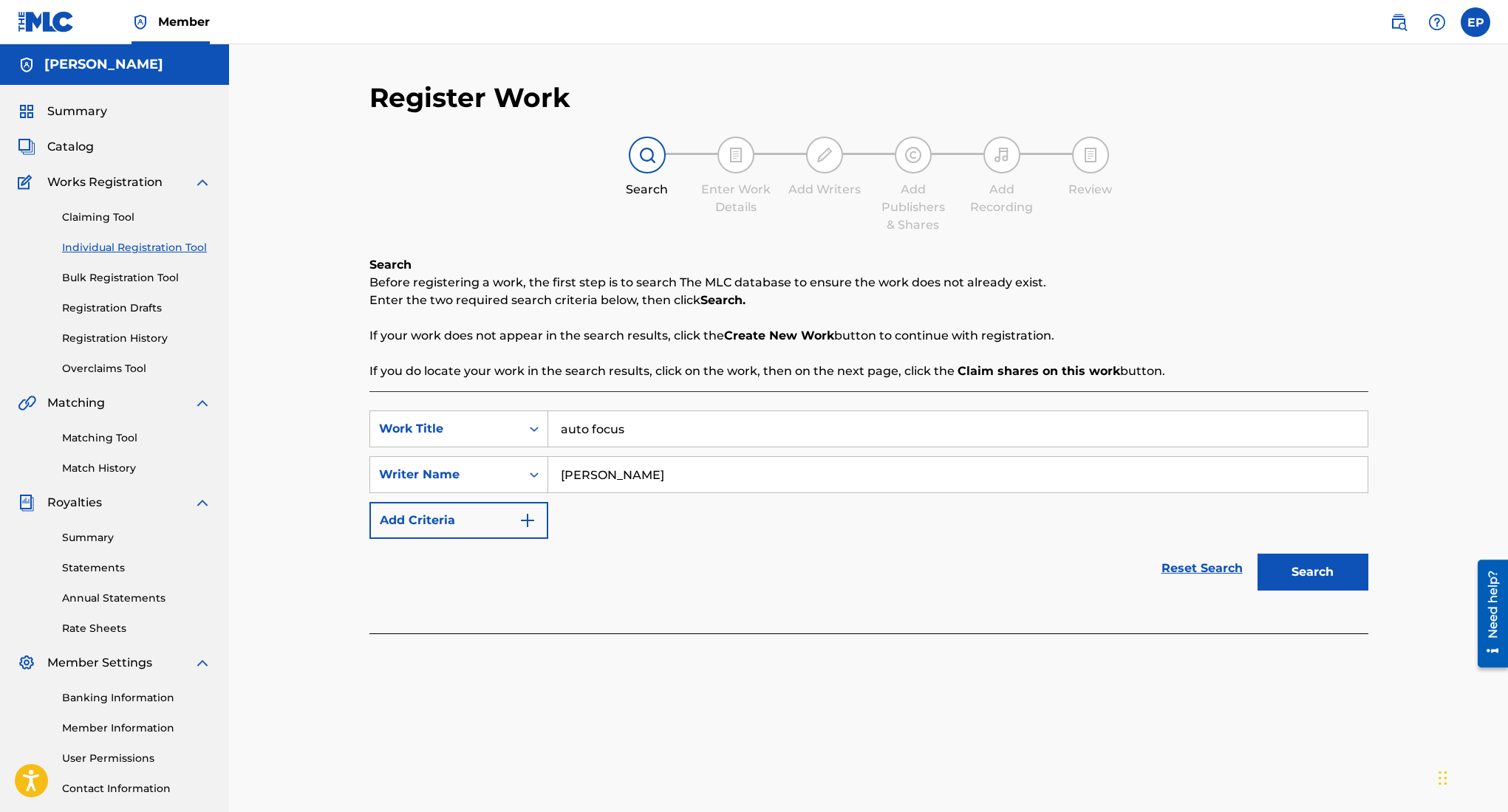
click at [1272, 574] on button "Search" at bounding box center [1313, 572] width 111 height 37
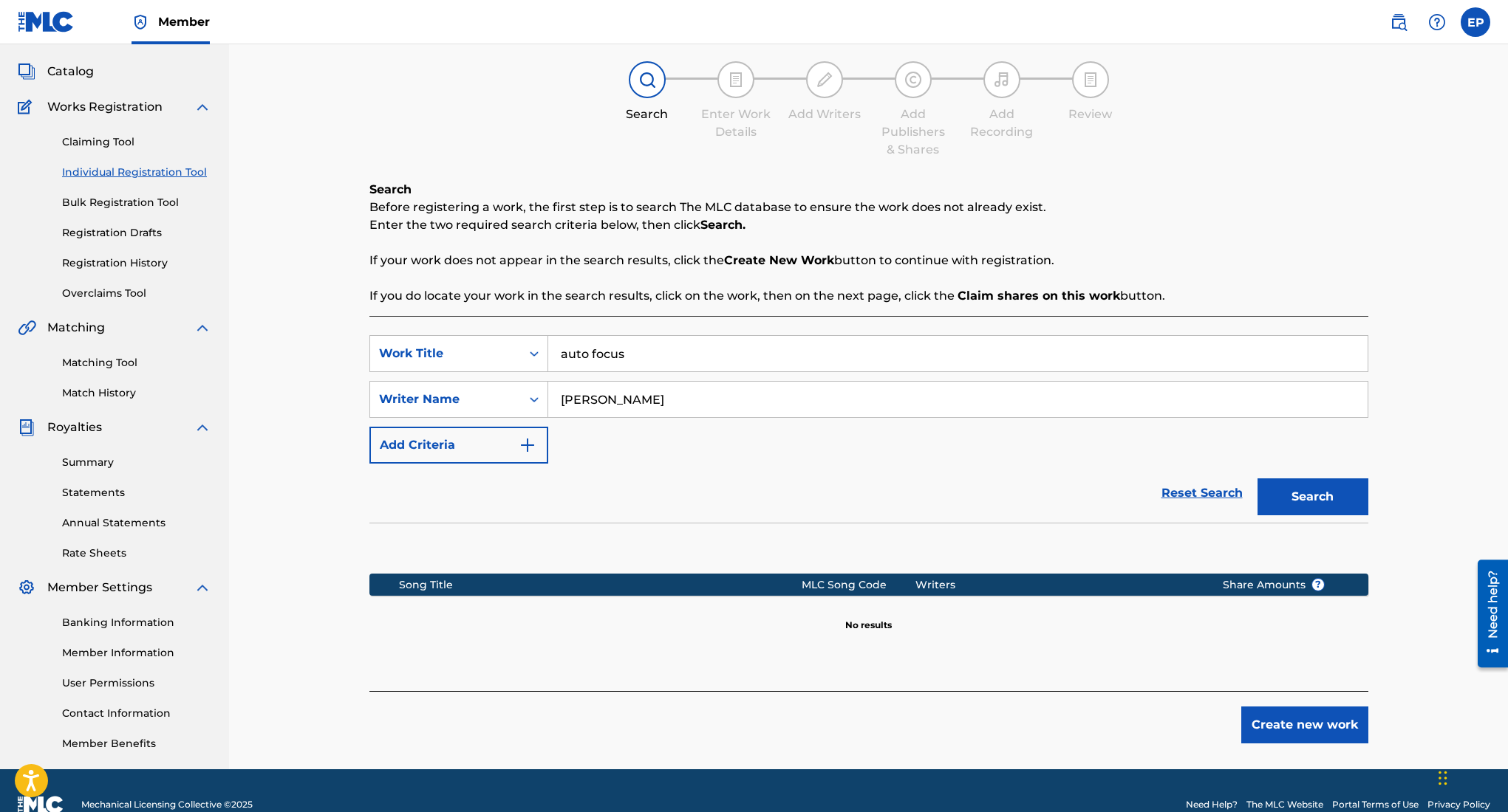
scroll to position [103, 0]
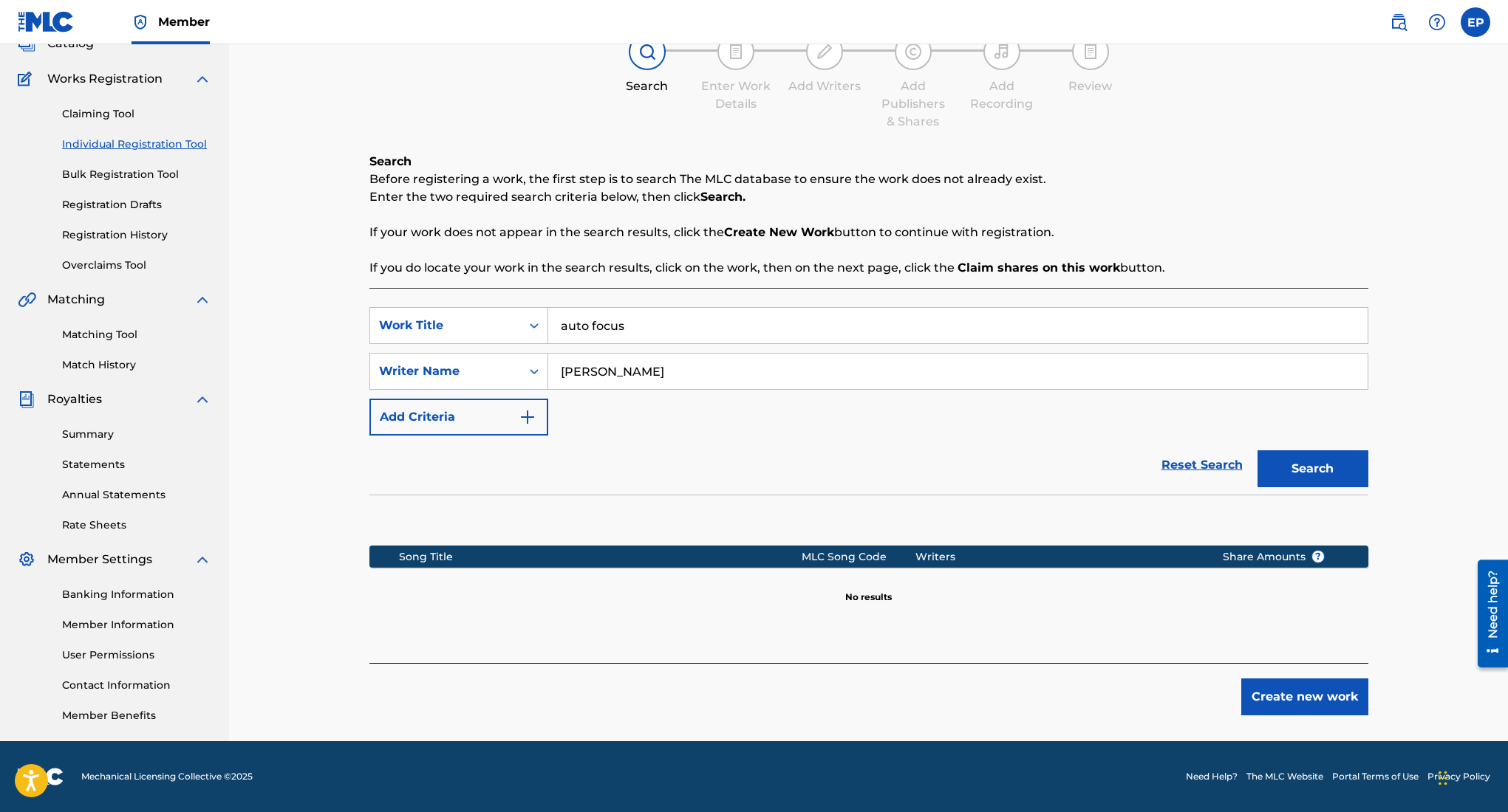
click at [1317, 701] on button "Create new work" at bounding box center [1304, 697] width 127 height 37
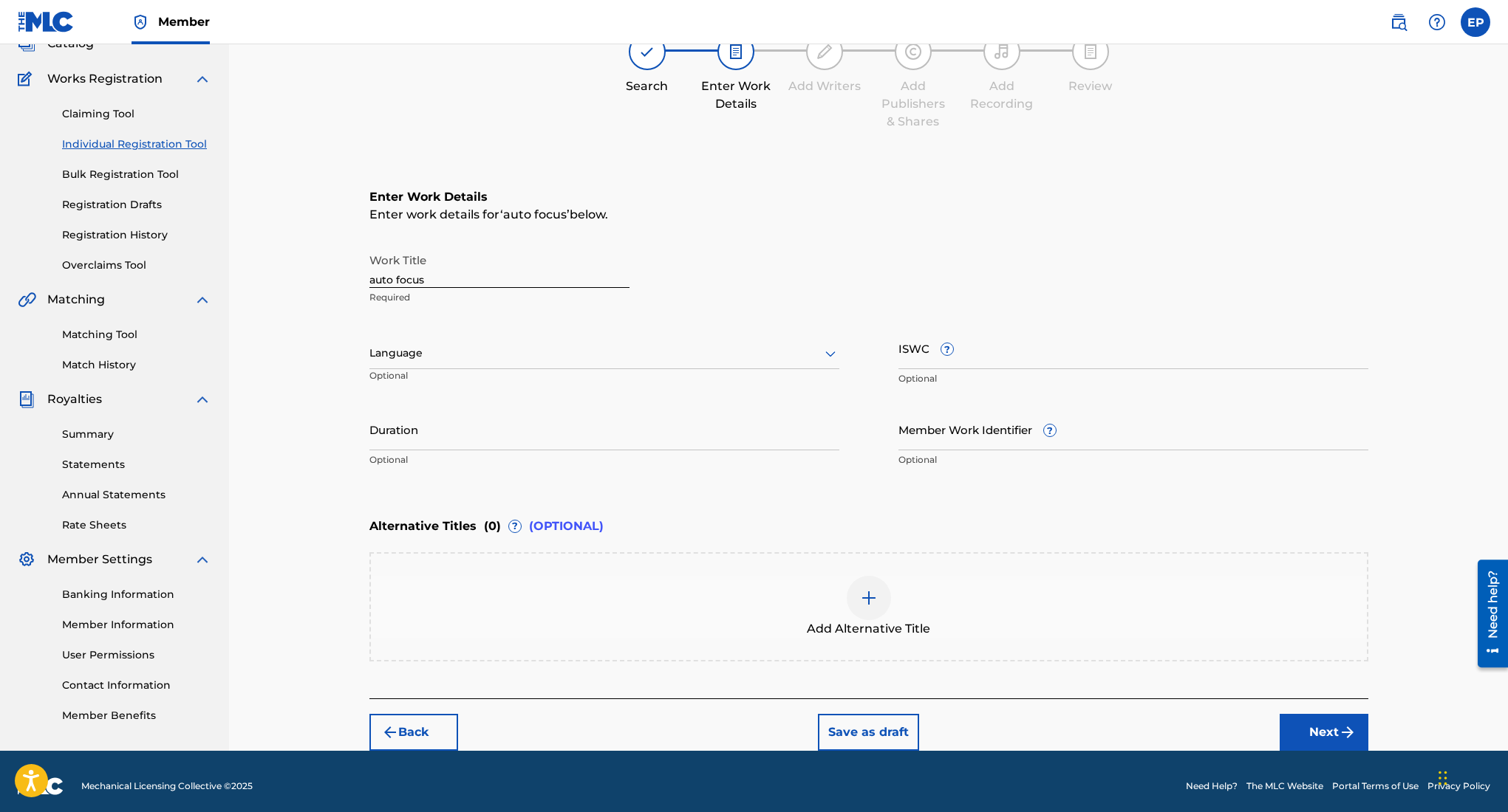
click at [519, 358] on div at bounding box center [604, 353] width 470 height 18
click at [475, 384] on div "English" at bounding box center [604, 386] width 468 height 33
click at [662, 427] on input "Duration" at bounding box center [604, 428] width 470 height 42
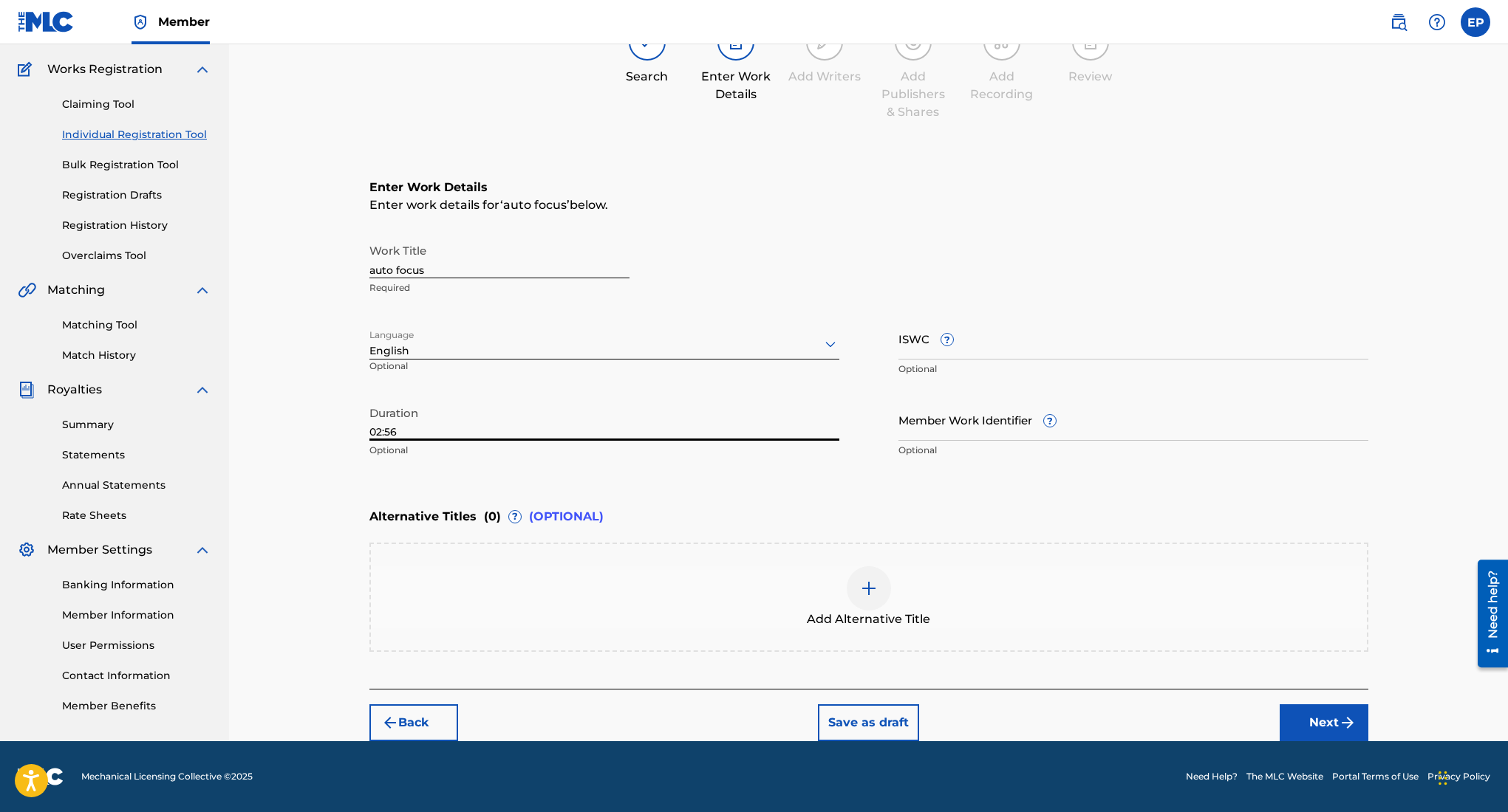
type input "02:56"
click at [1319, 720] on button "Next" at bounding box center [1324, 723] width 88 height 37
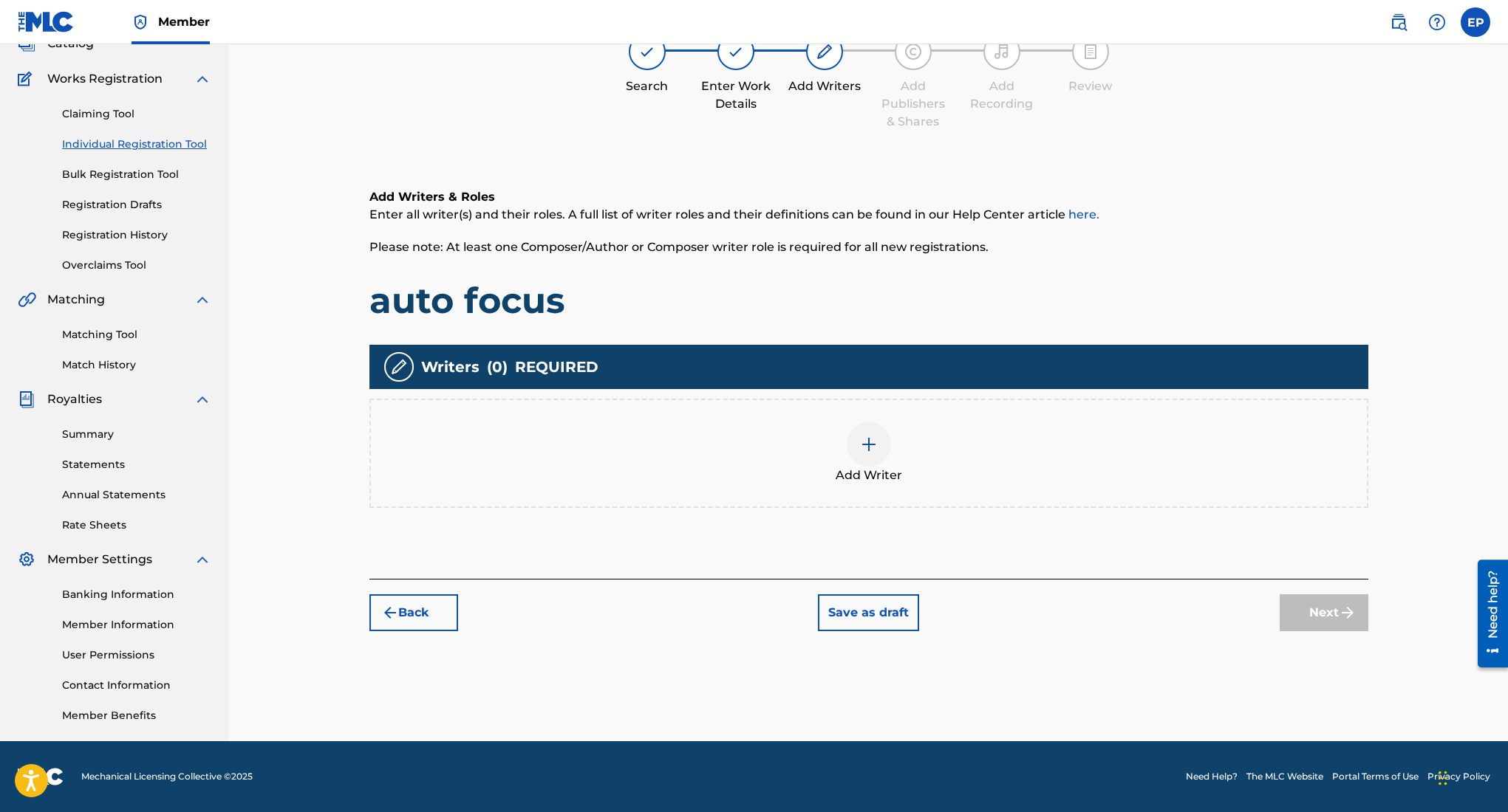
scroll to position [66, 0]
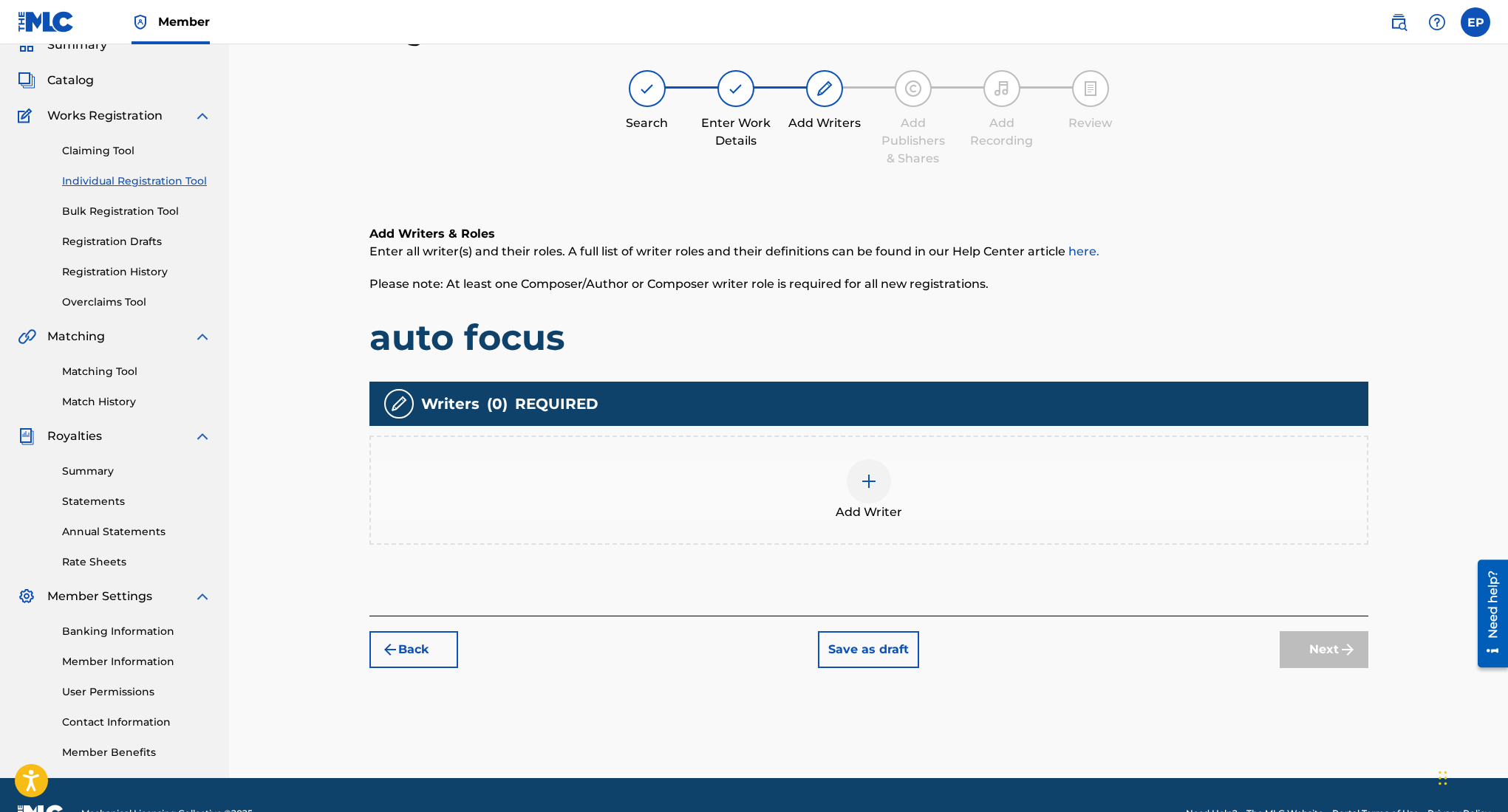
click at [862, 478] on img at bounding box center [868, 481] width 17 height 17
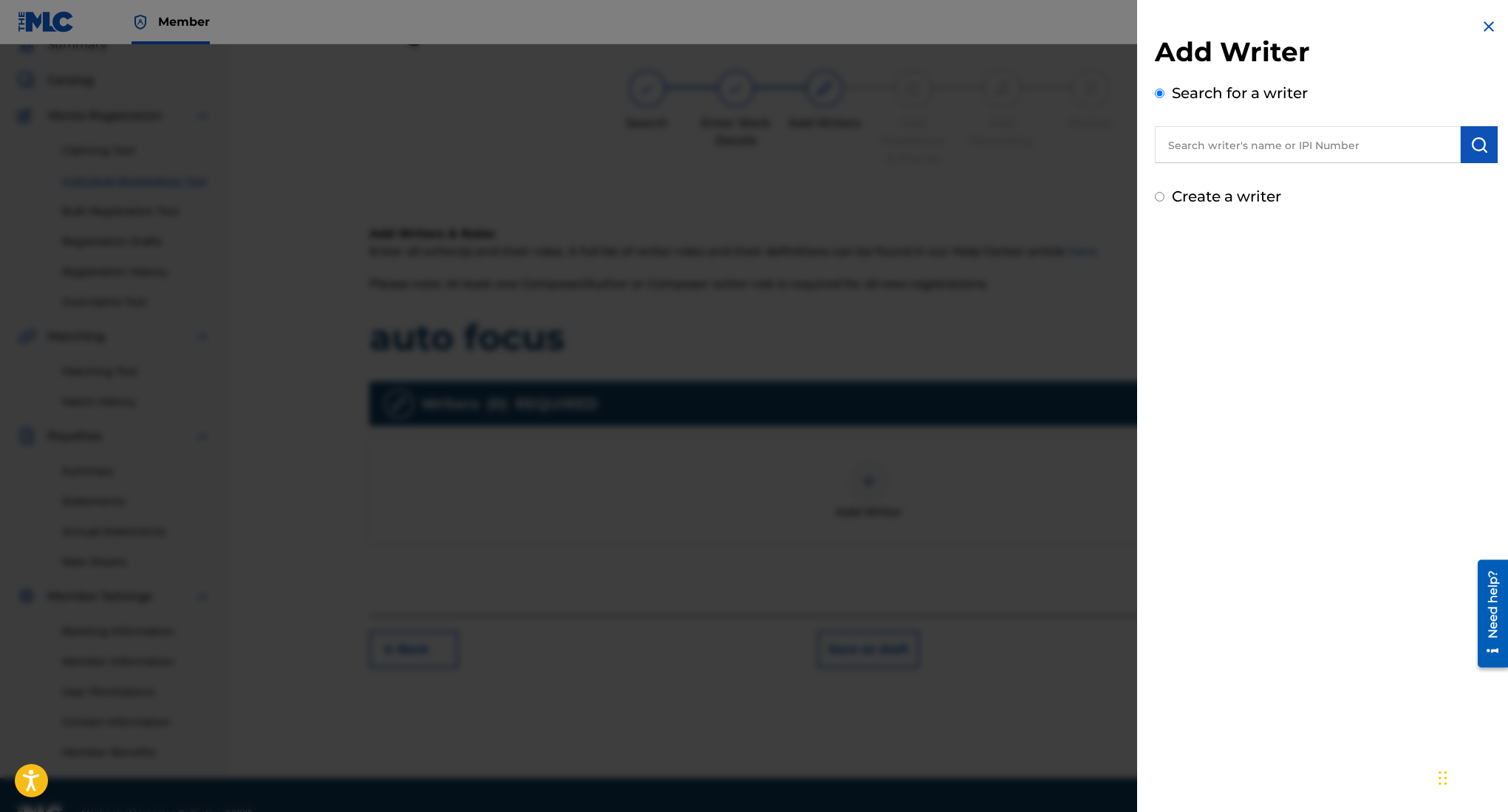
click at [1244, 147] on input "text" at bounding box center [1307, 144] width 306 height 37
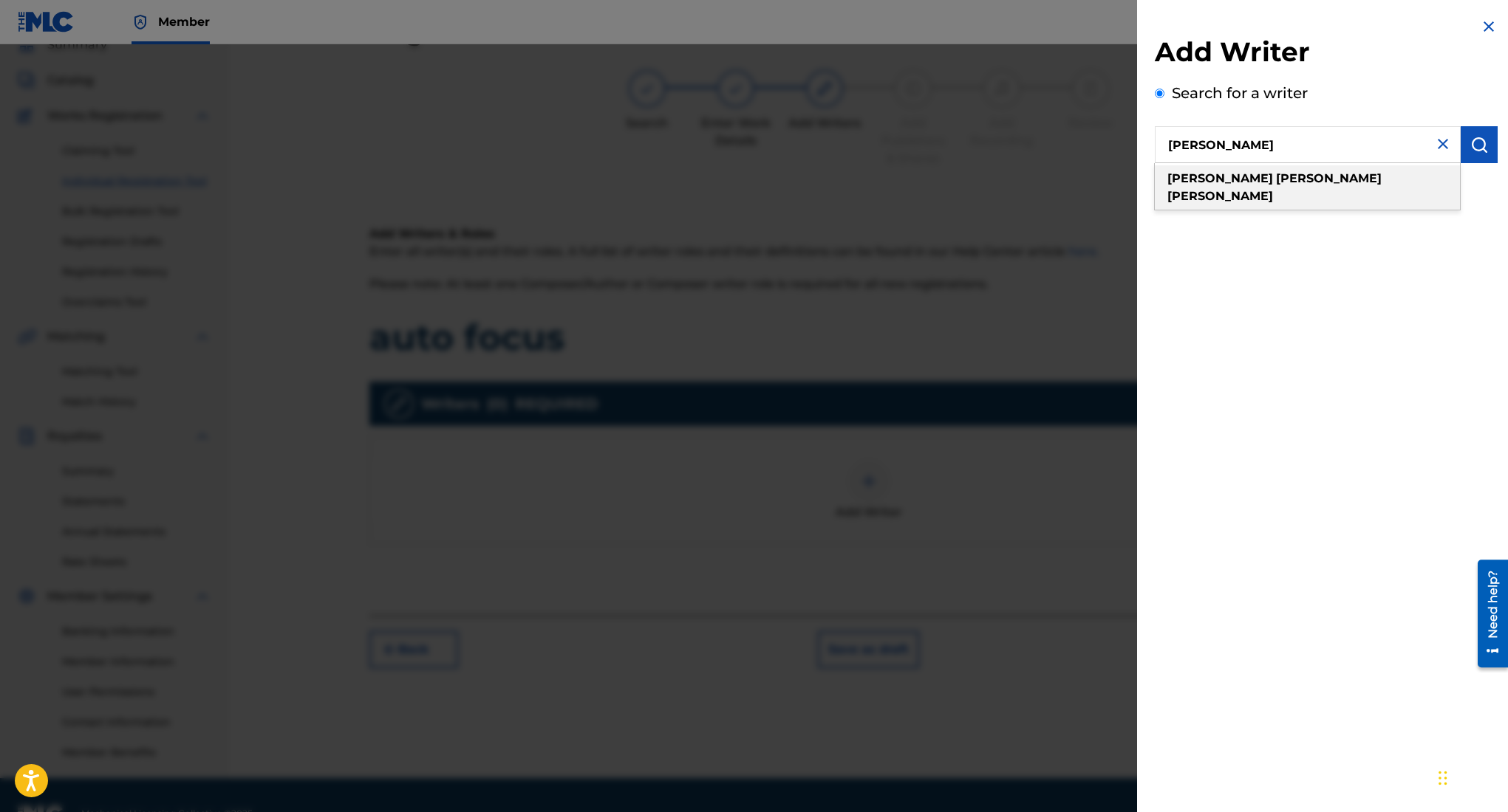
type input "edward ojeda puente"
click at [1273, 189] on strong "puente" at bounding box center [1221, 196] width 106 height 14
click at [1474, 140] on img "submit" at bounding box center [1479, 144] width 17 height 17
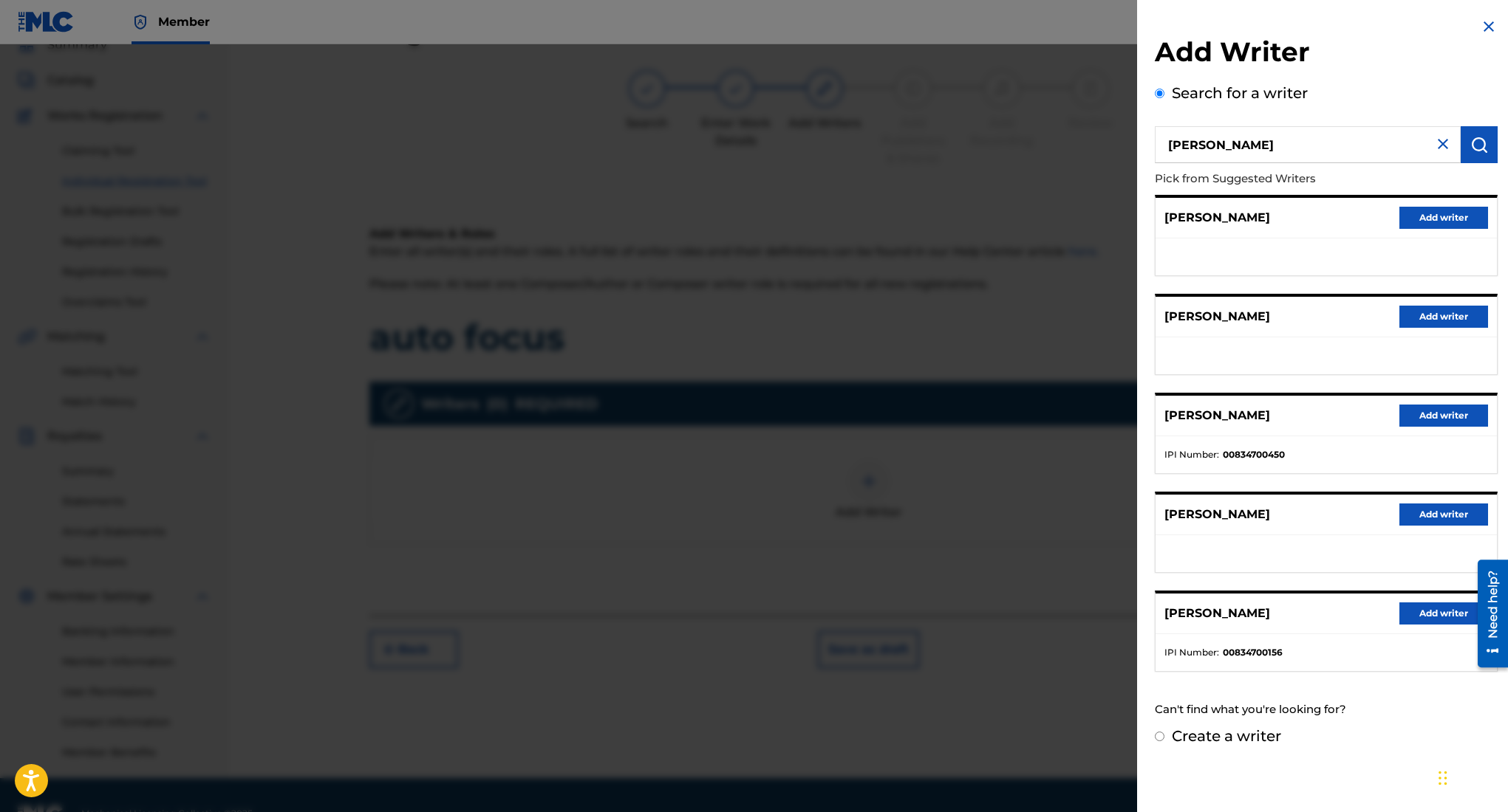
scroll to position [103, 0]
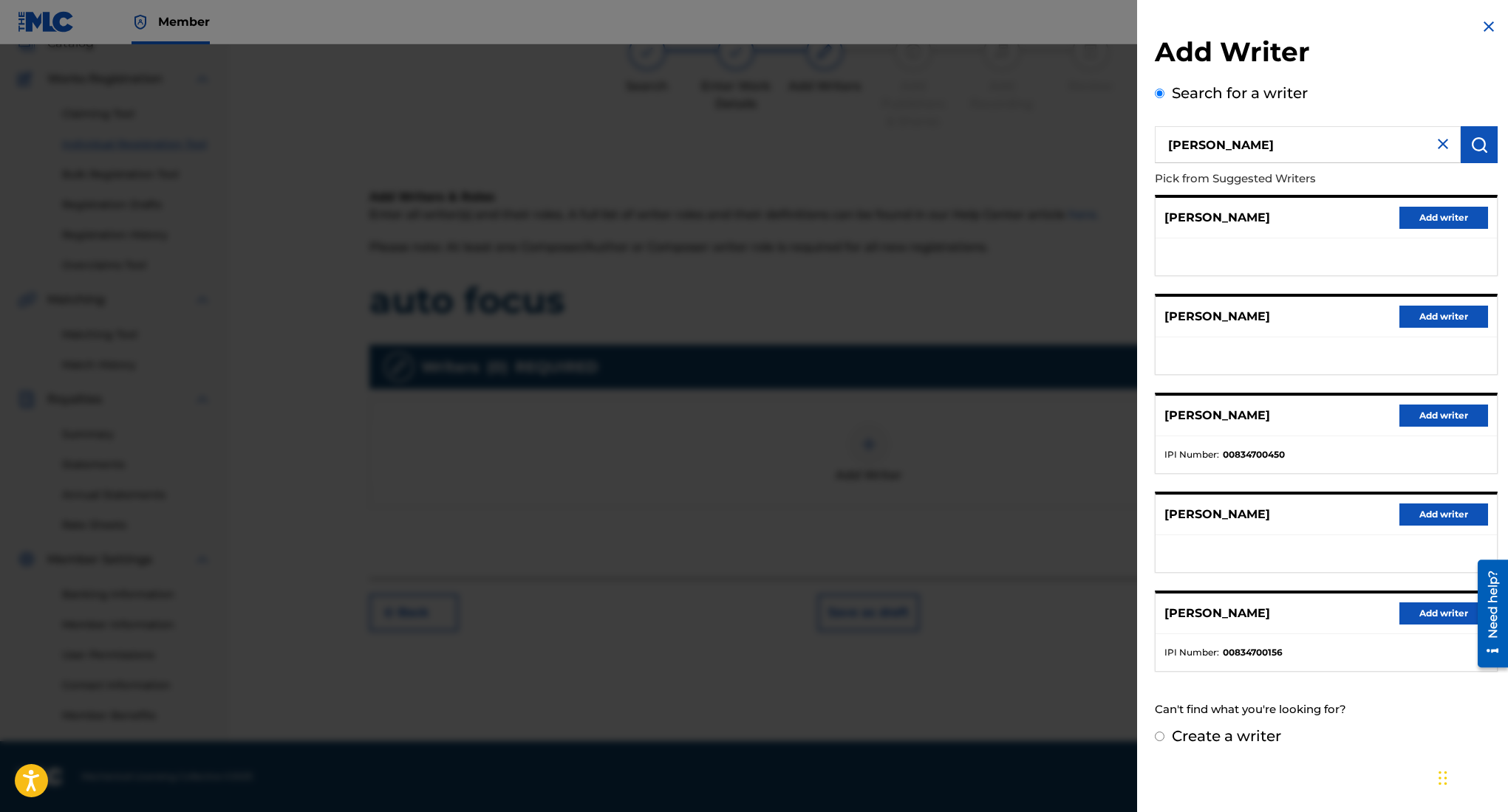
click at [1434, 419] on button "Add writer" at bounding box center [1443, 416] width 88 height 22
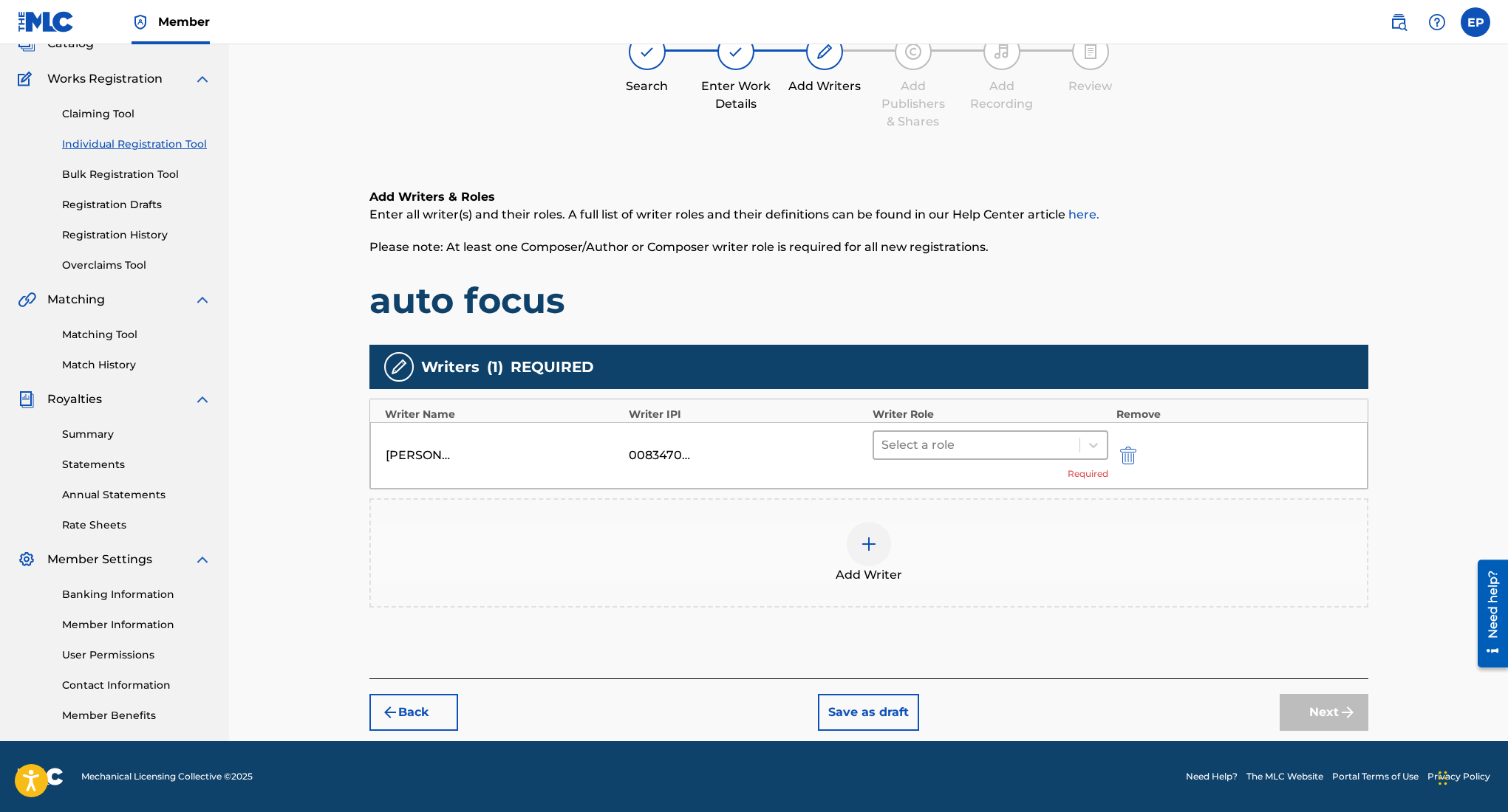
click at [1001, 441] on div at bounding box center [977, 445] width 191 height 21
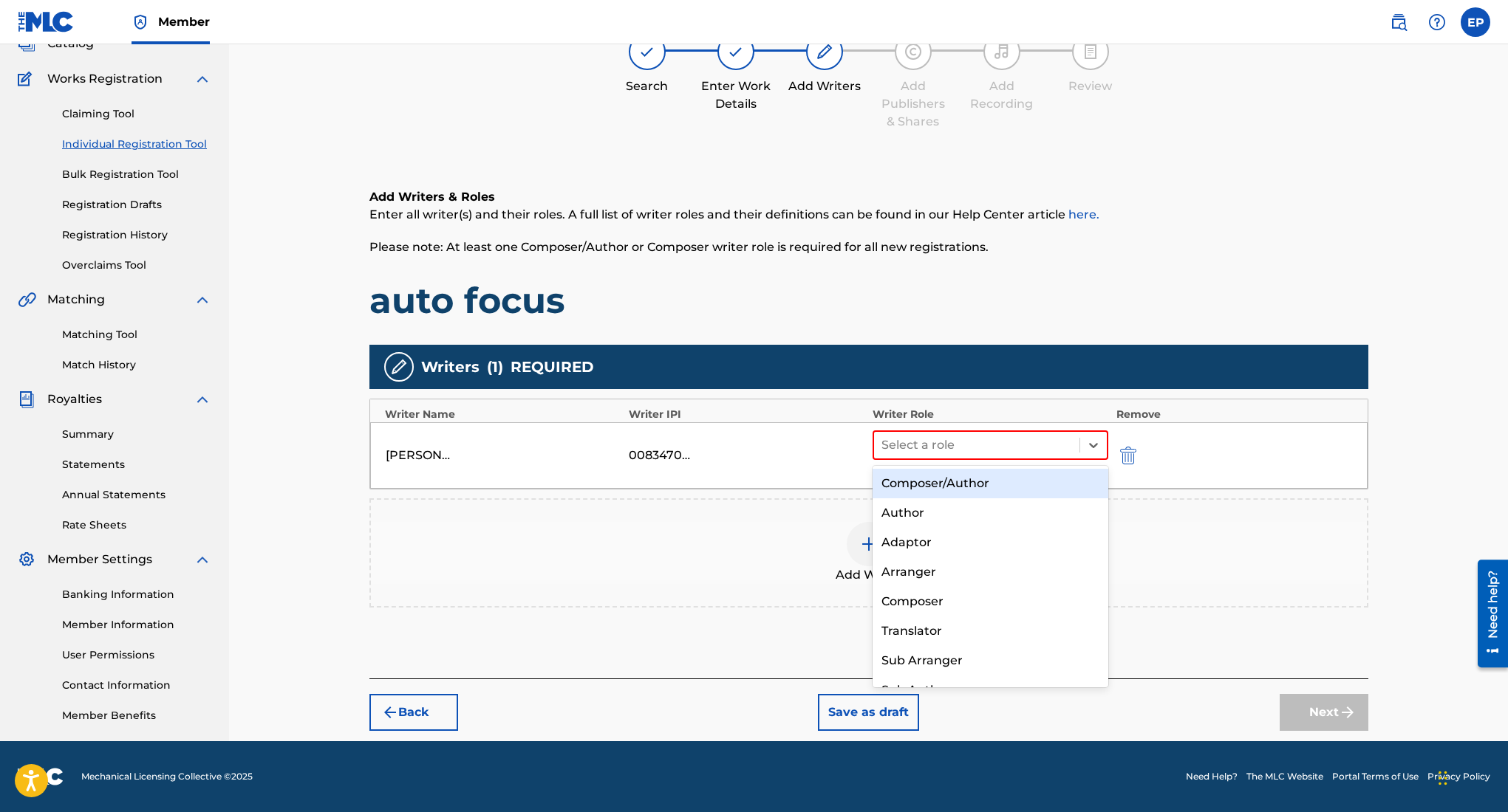
click at [977, 476] on div "Composer/Author" at bounding box center [990, 483] width 236 height 29
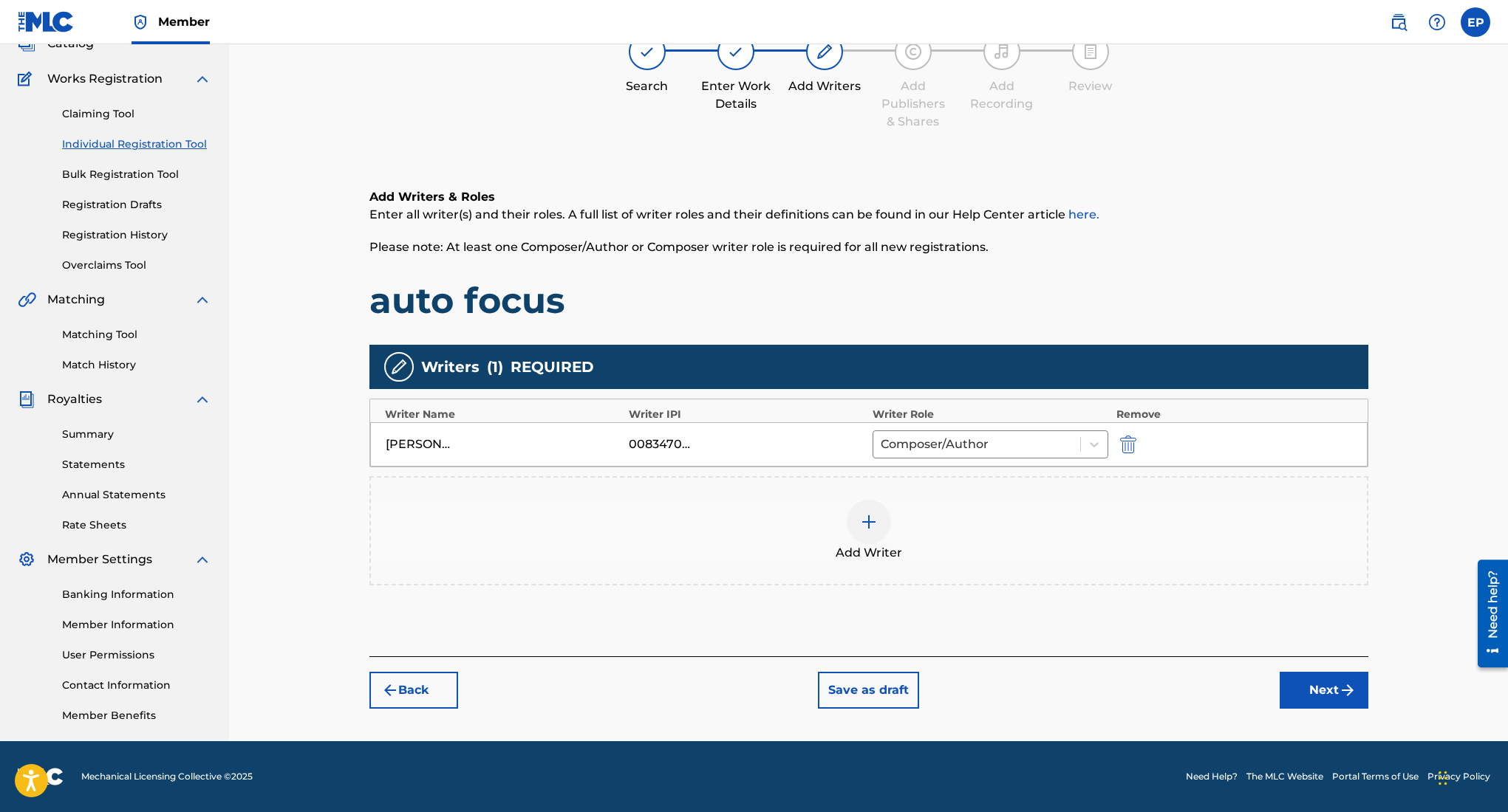
click at [1312, 694] on button "Next" at bounding box center [1324, 690] width 88 height 37
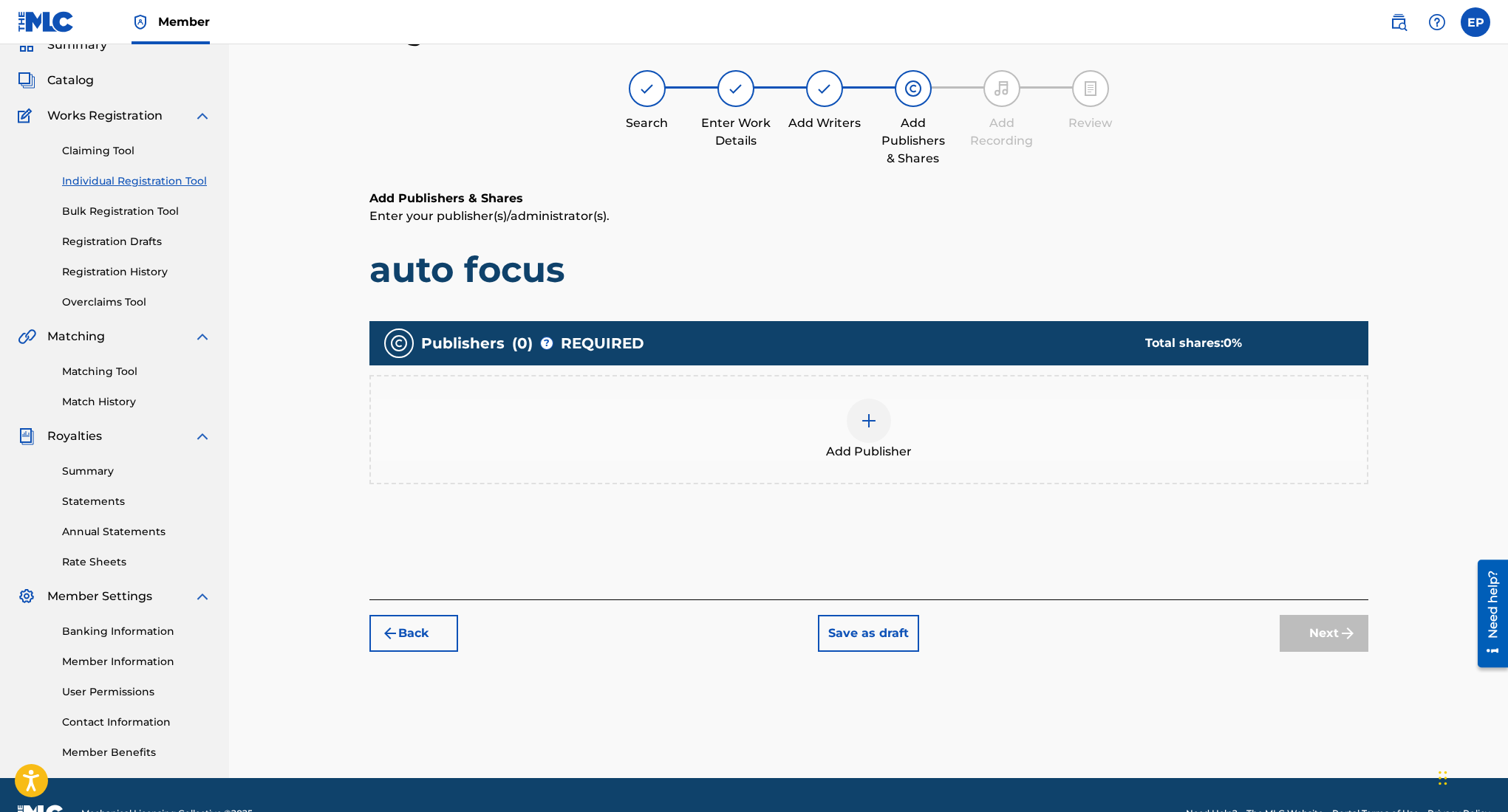
click at [877, 428] on div at bounding box center [868, 421] width 44 height 44
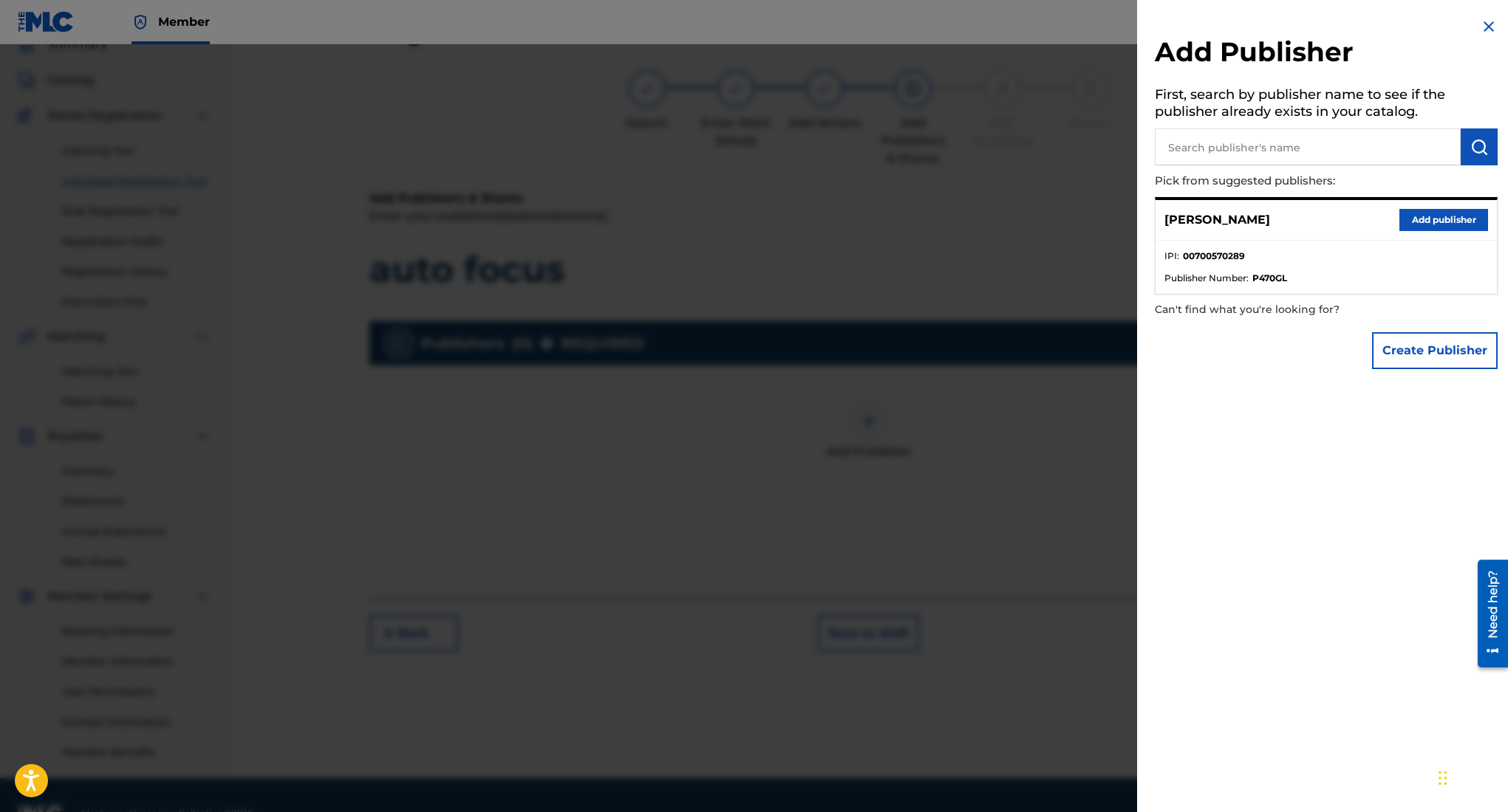
click at [1411, 221] on button "Add publisher" at bounding box center [1443, 220] width 88 height 22
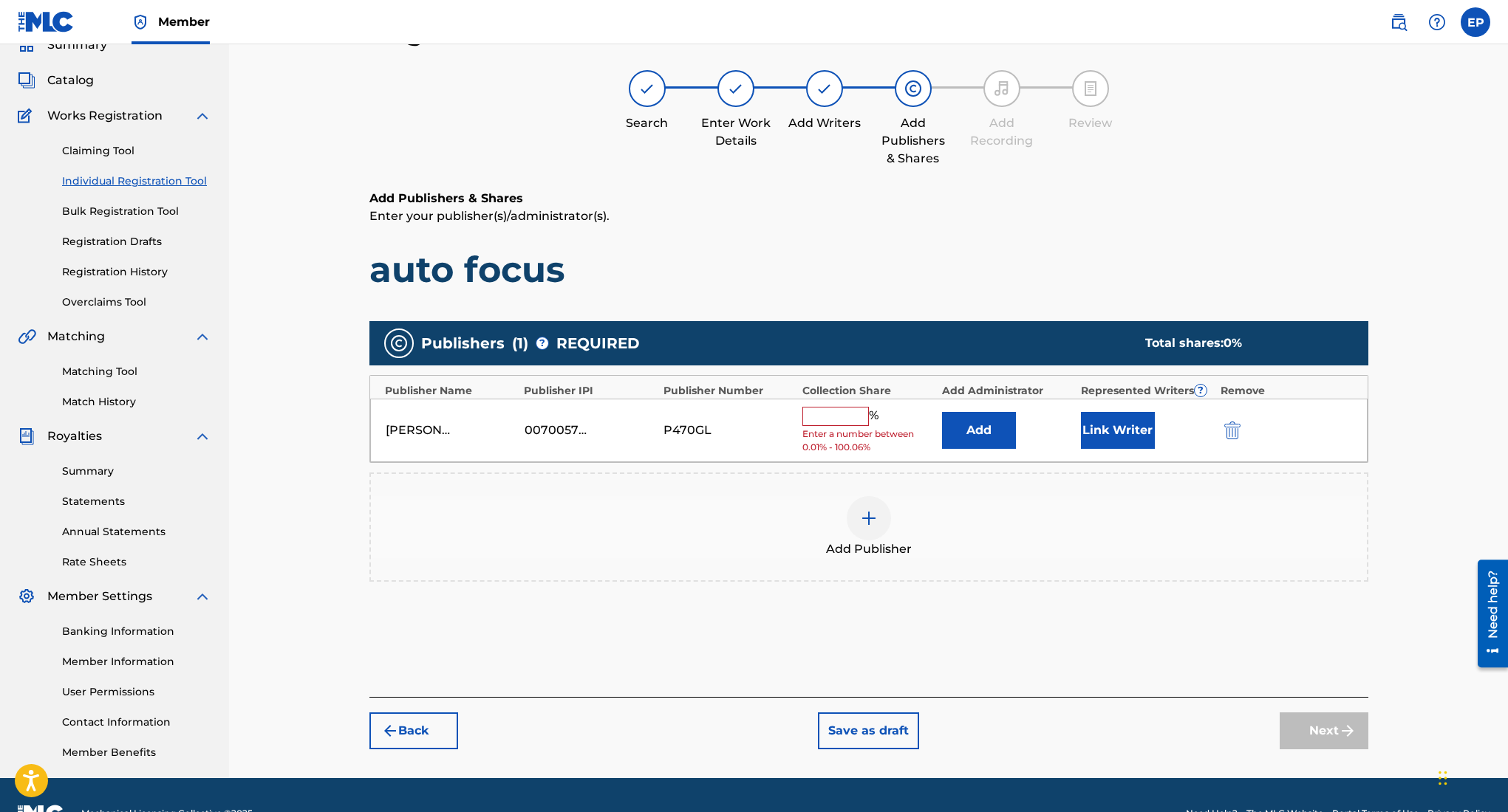
click at [834, 413] on input "text" at bounding box center [835, 417] width 66 height 19
type input "100"
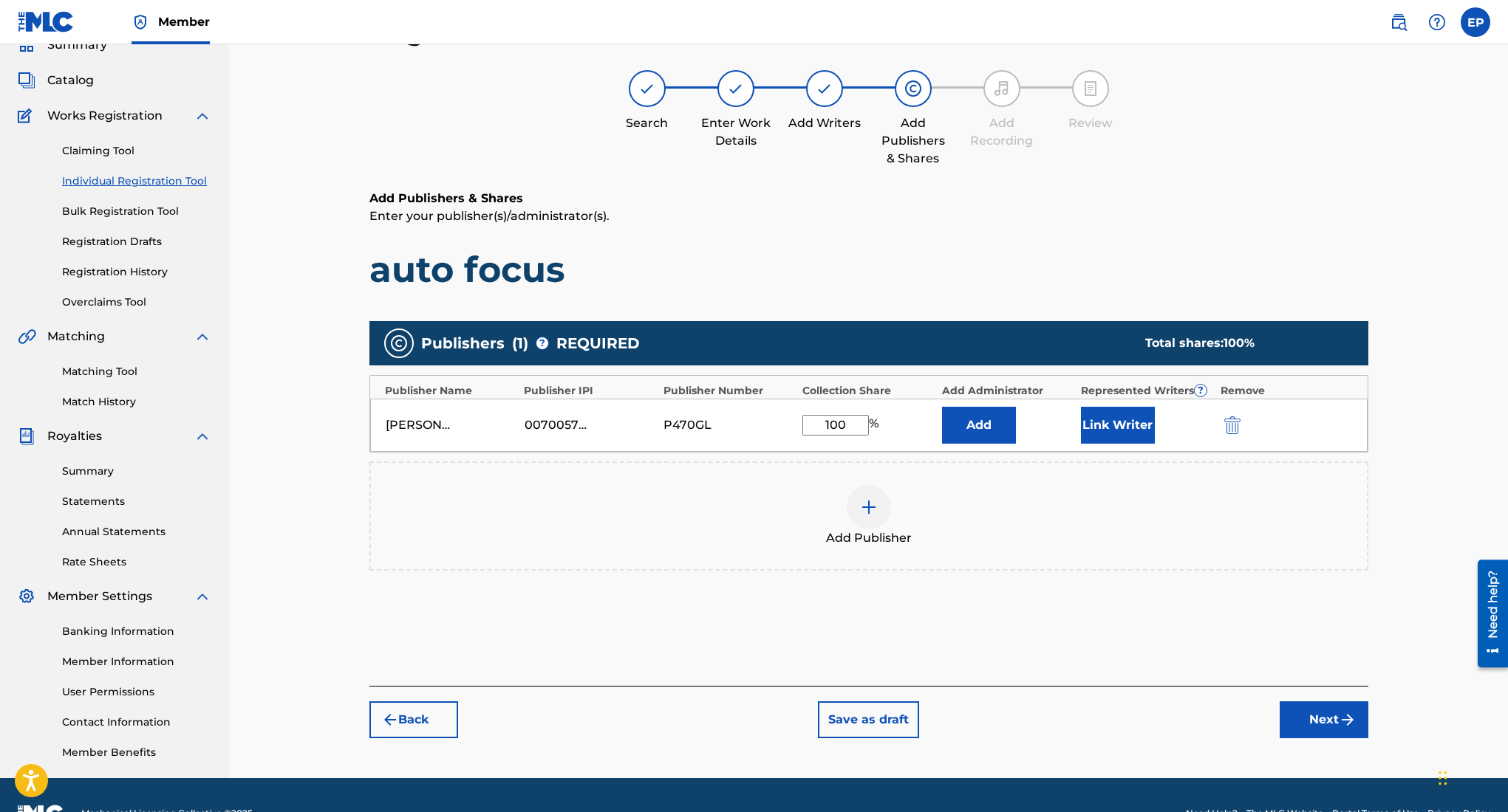
click at [1337, 720] on button "Next" at bounding box center [1324, 720] width 88 height 37
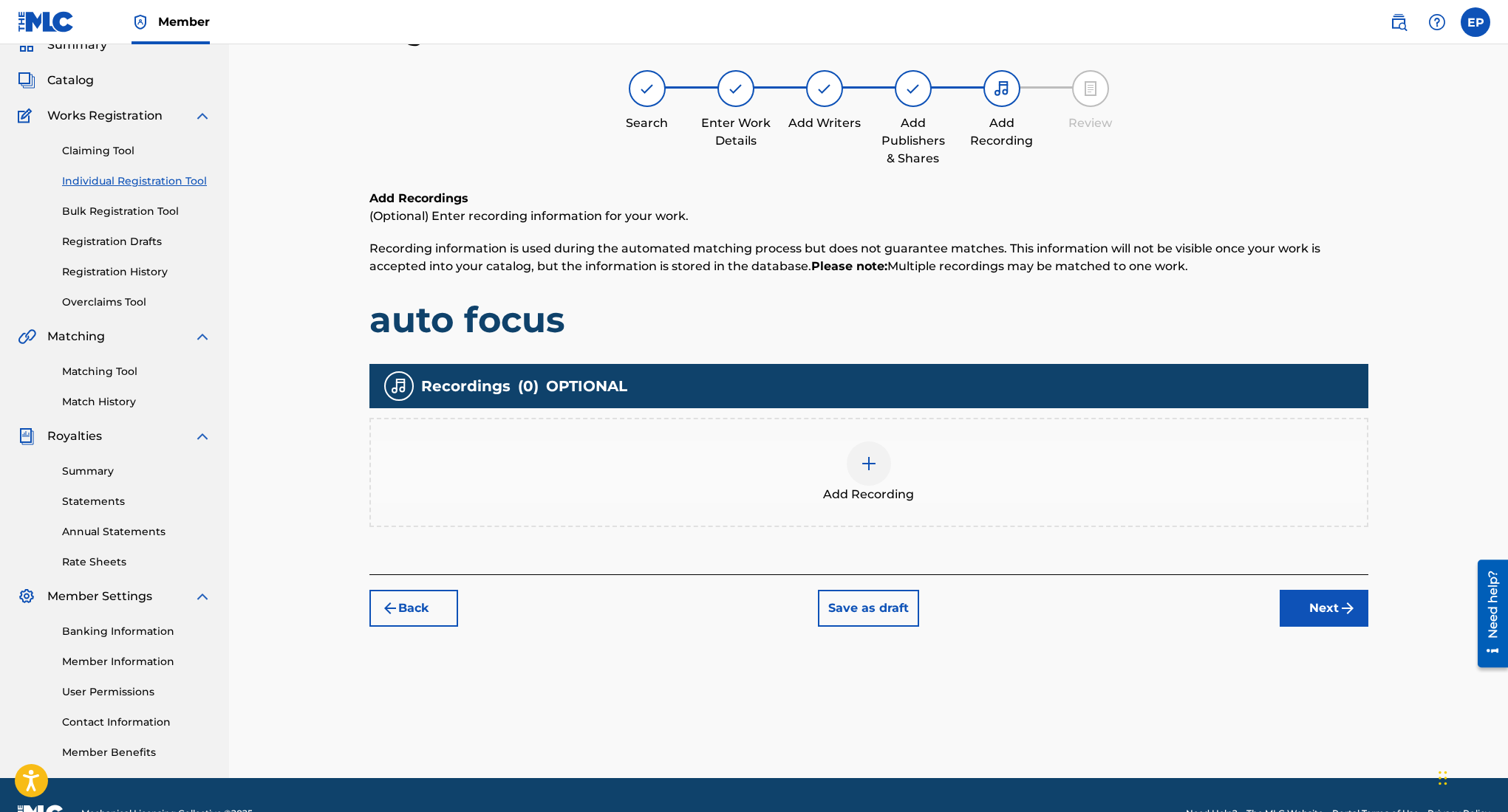
click at [861, 474] on div at bounding box center [868, 464] width 44 height 44
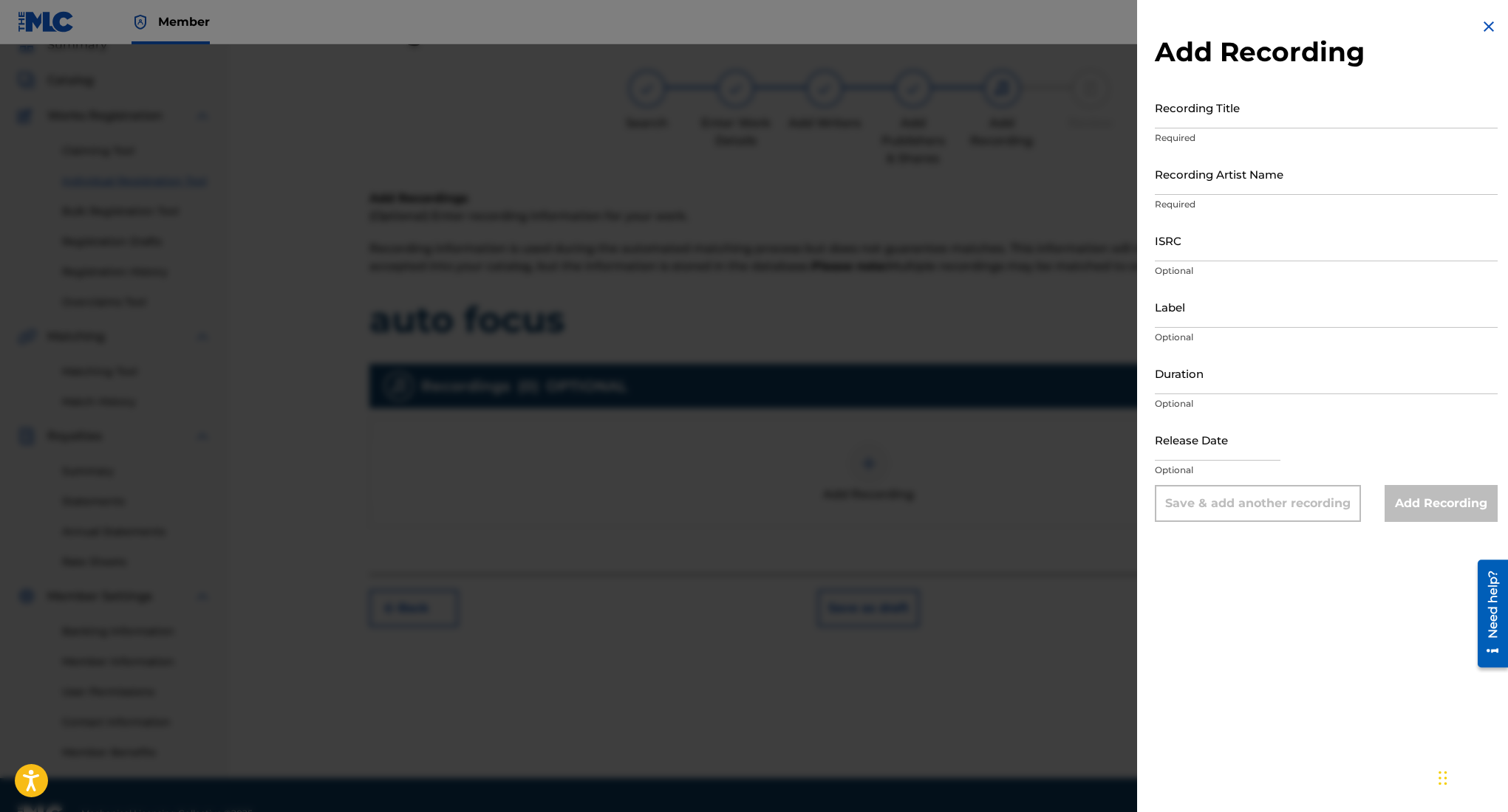
click at [1245, 125] on input "Recording Title" at bounding box center [1326, 107] width 343 height 42
type input "auto focus"
click at [1277, 185] on input "Recording Artist Name" at bounding box center [1326, 174] width 343 height 42
type input "Rehsor One"
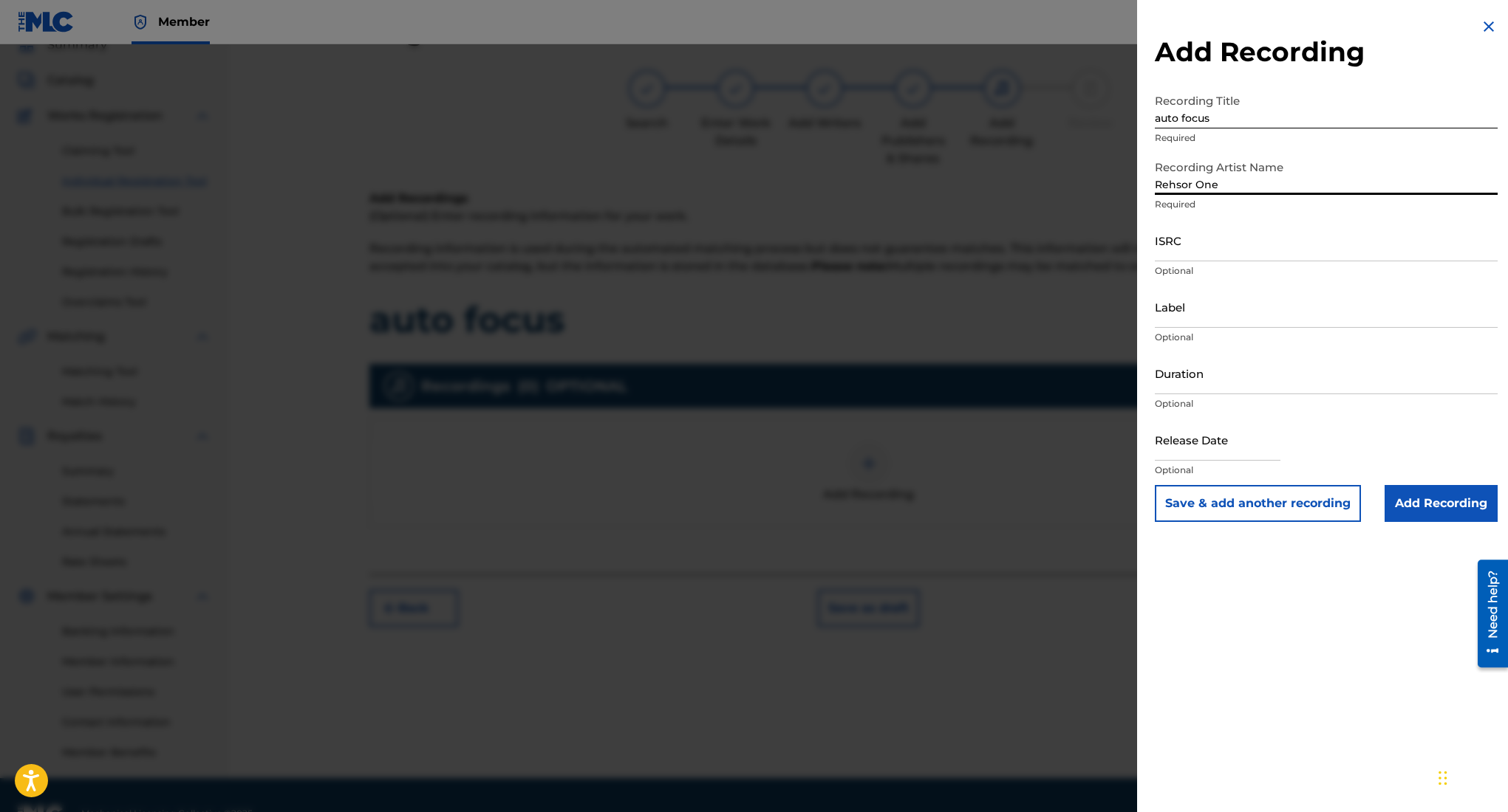
click at [1275, 246] on input "ISRC" at bounding box center [1326, 240] width 343 height 42
paste input "QZWFT2598841"
type input "QZWFT2598841"
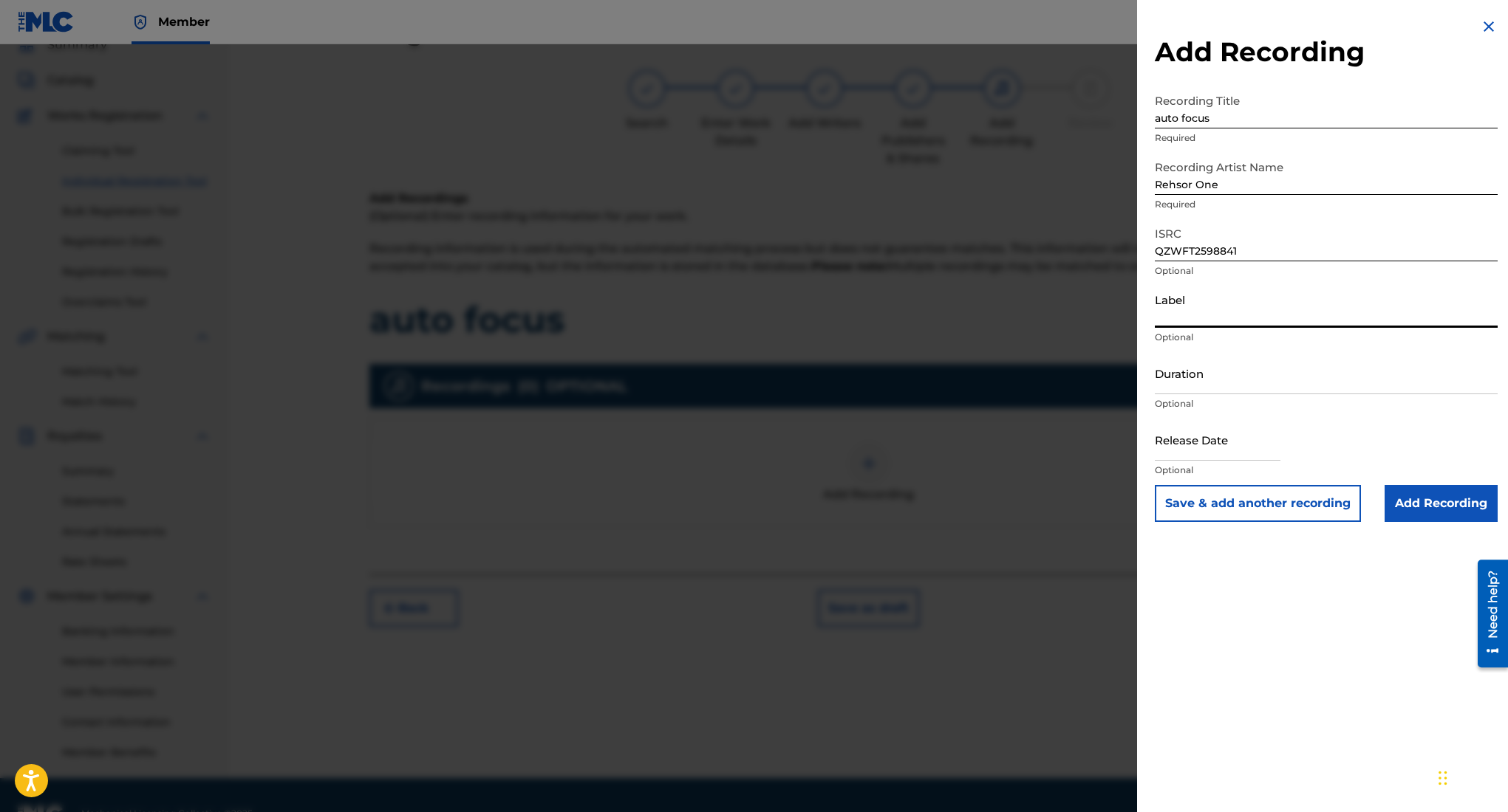
click at [1253, 317] on input "Label" at bounding box center [1326, 306] width 343 height 42
type input "3462278 Records DK"
click at [1280, 387] on input "Duration" at bounding box center [1326, 372] width 343 height 42
type input "02:56"
click at [1205, 434] on input "text" at bounding box center [1217, 440] width 126 height 42
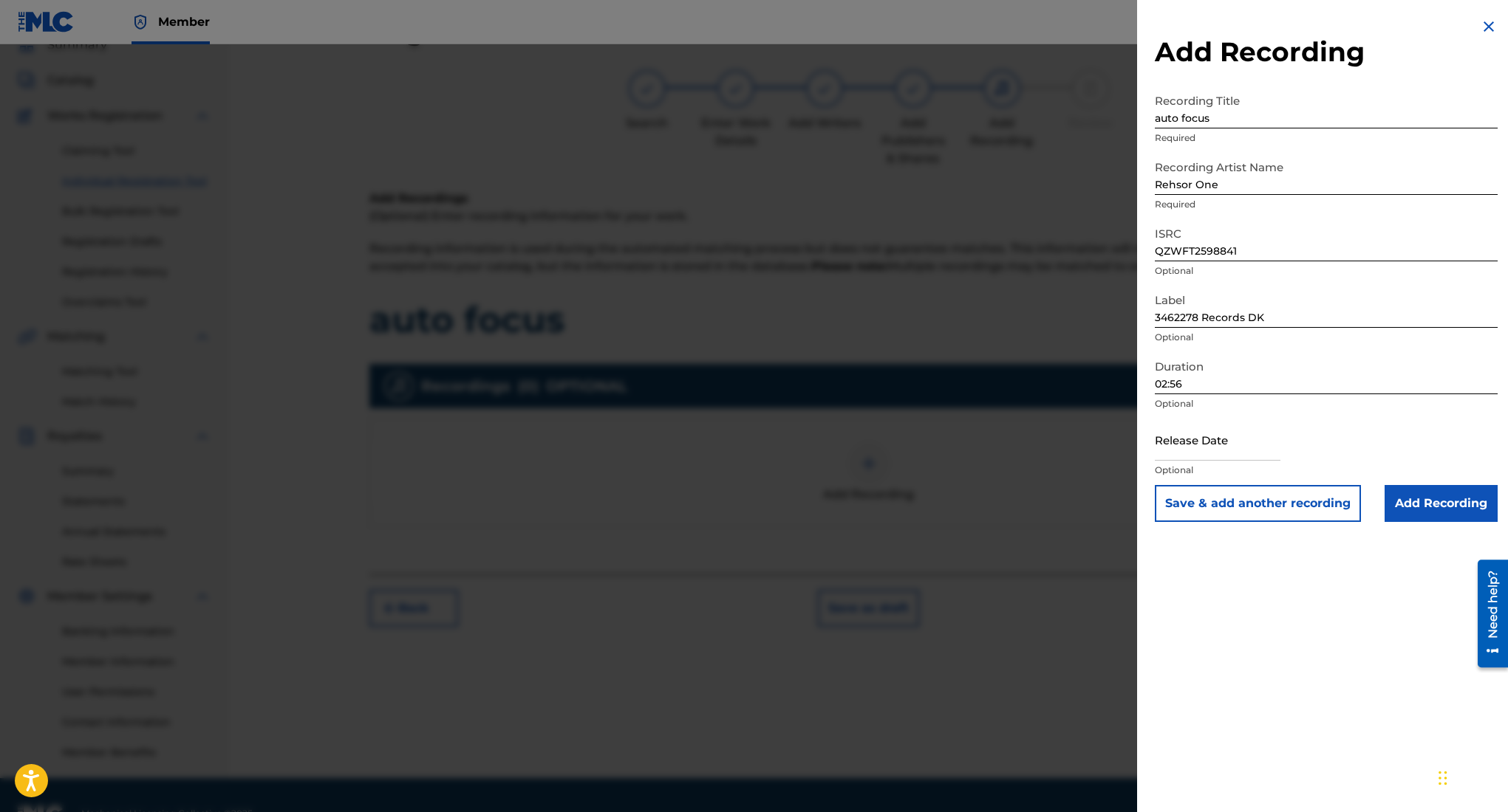
select select "8"
select select "2025"
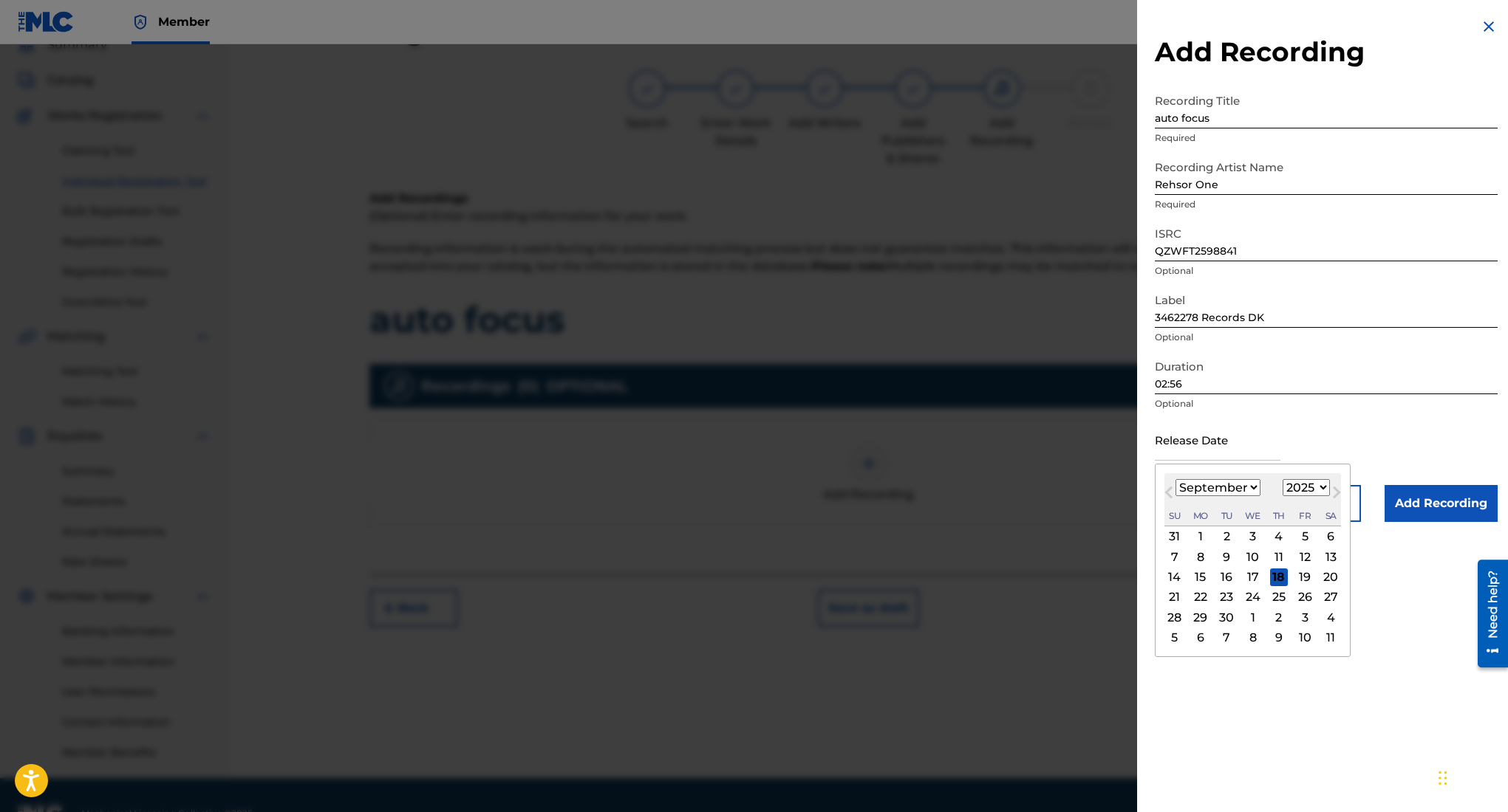
type input "August 7 2025"
select select "7"
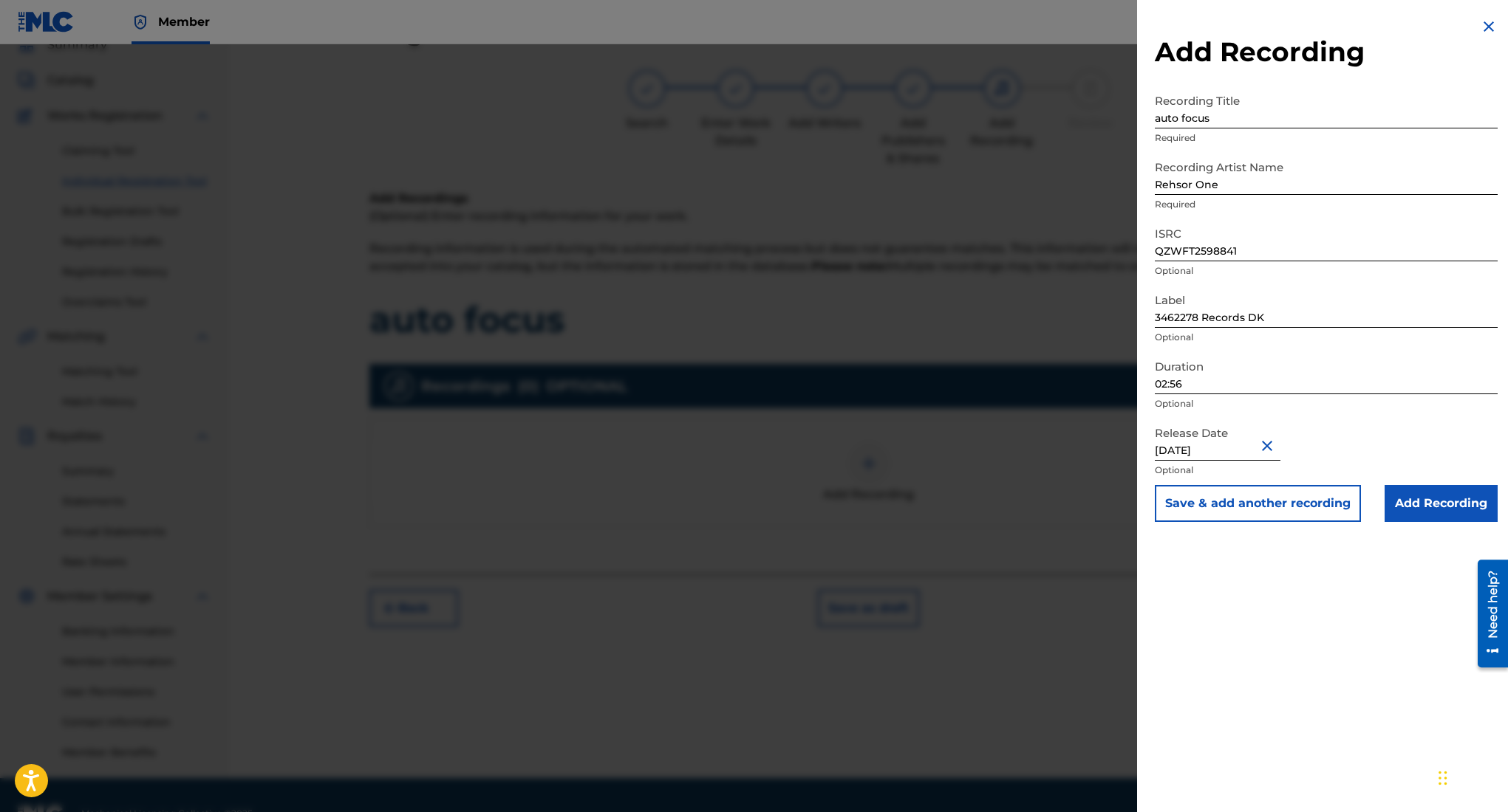
click at [1439, 501] on input "Add Recording" at bounding box center [1441, 503] width 113 height 37
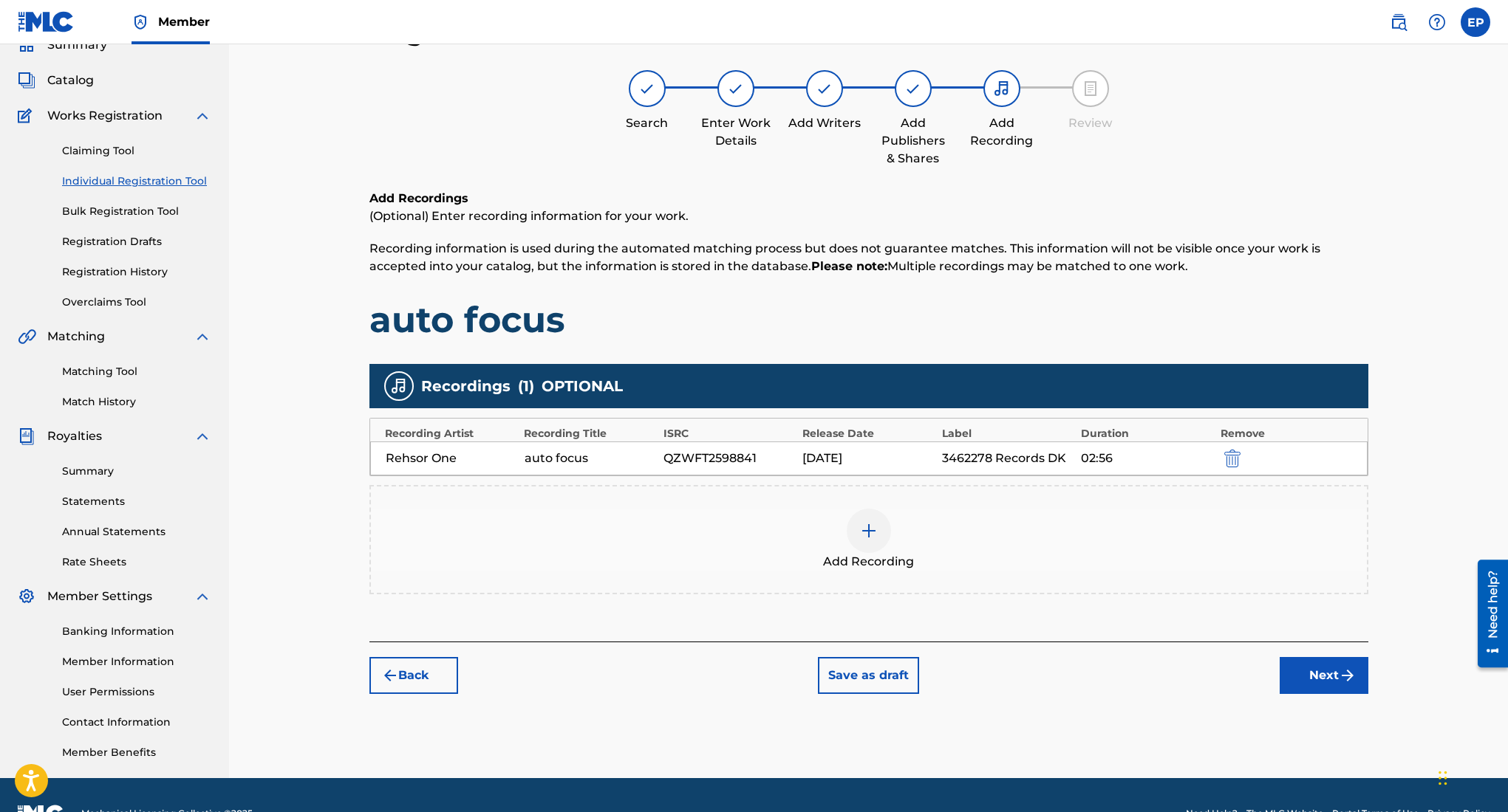
click at [1321, 662] on button "Next" at bounding box center [1324, 675] width 88 height 37
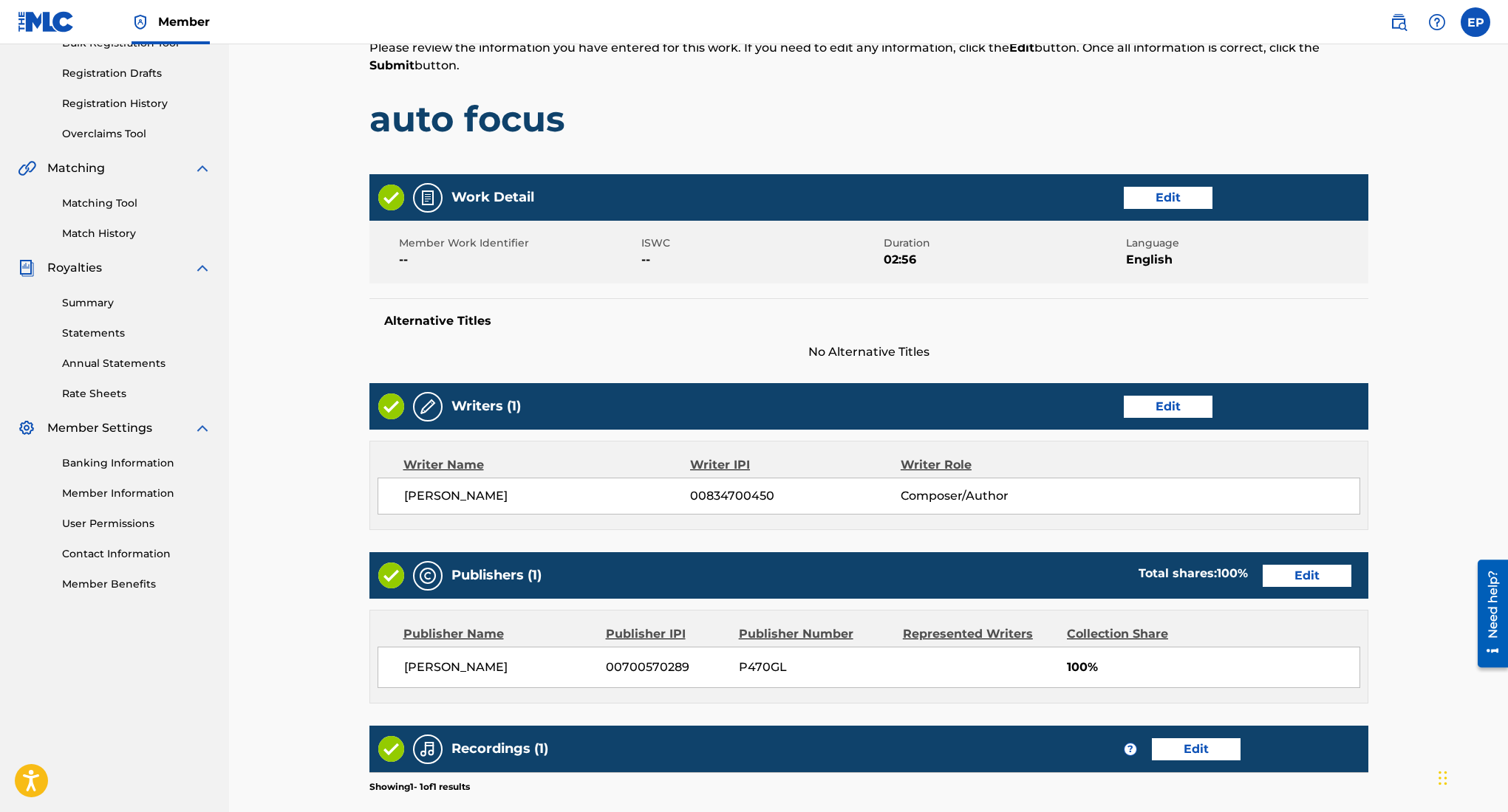
scroll to position [436, 0]
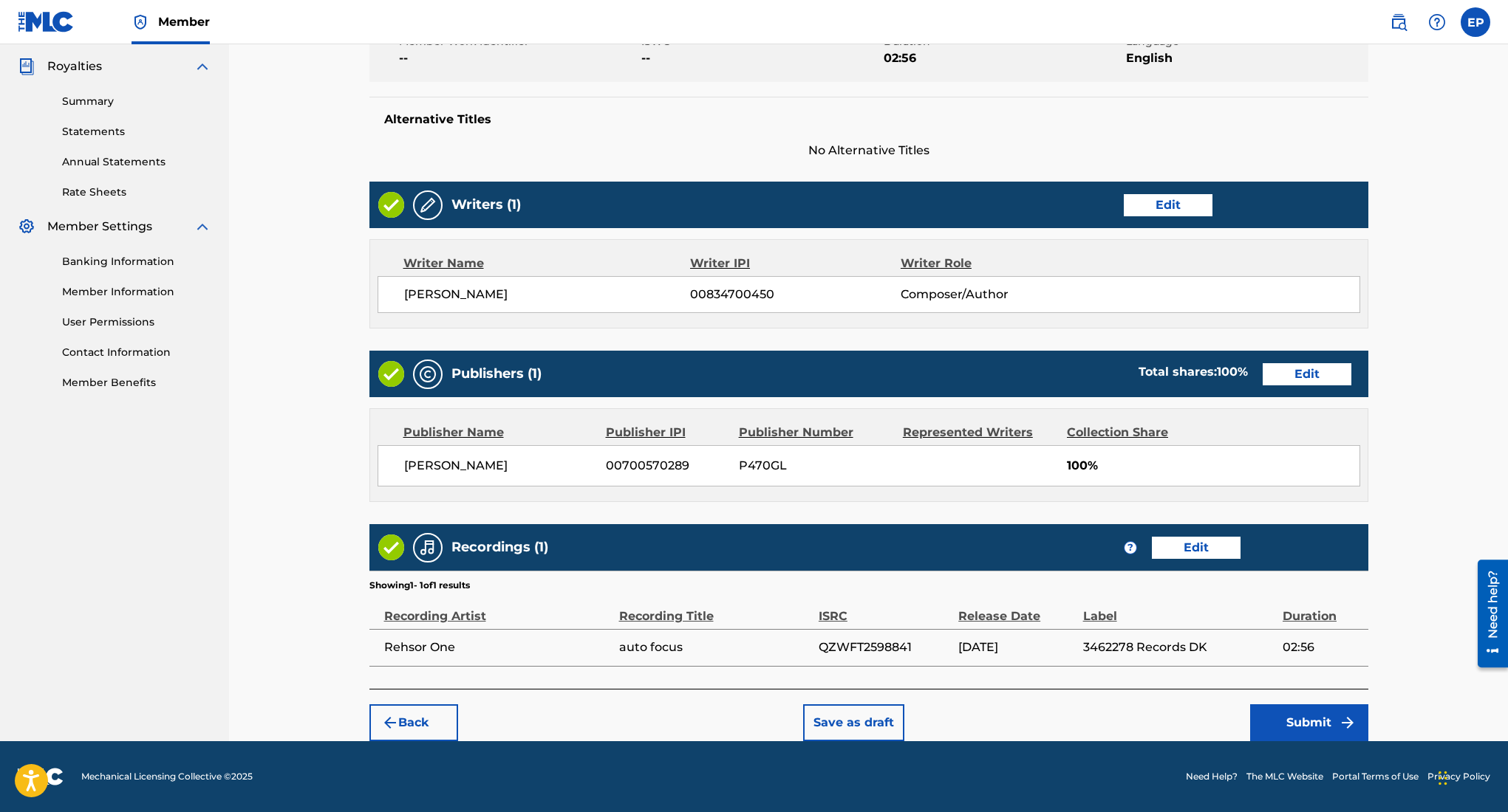
click at [1311, 714] on button "Submit" at bounding box center [1309, 723] width 118 height 37
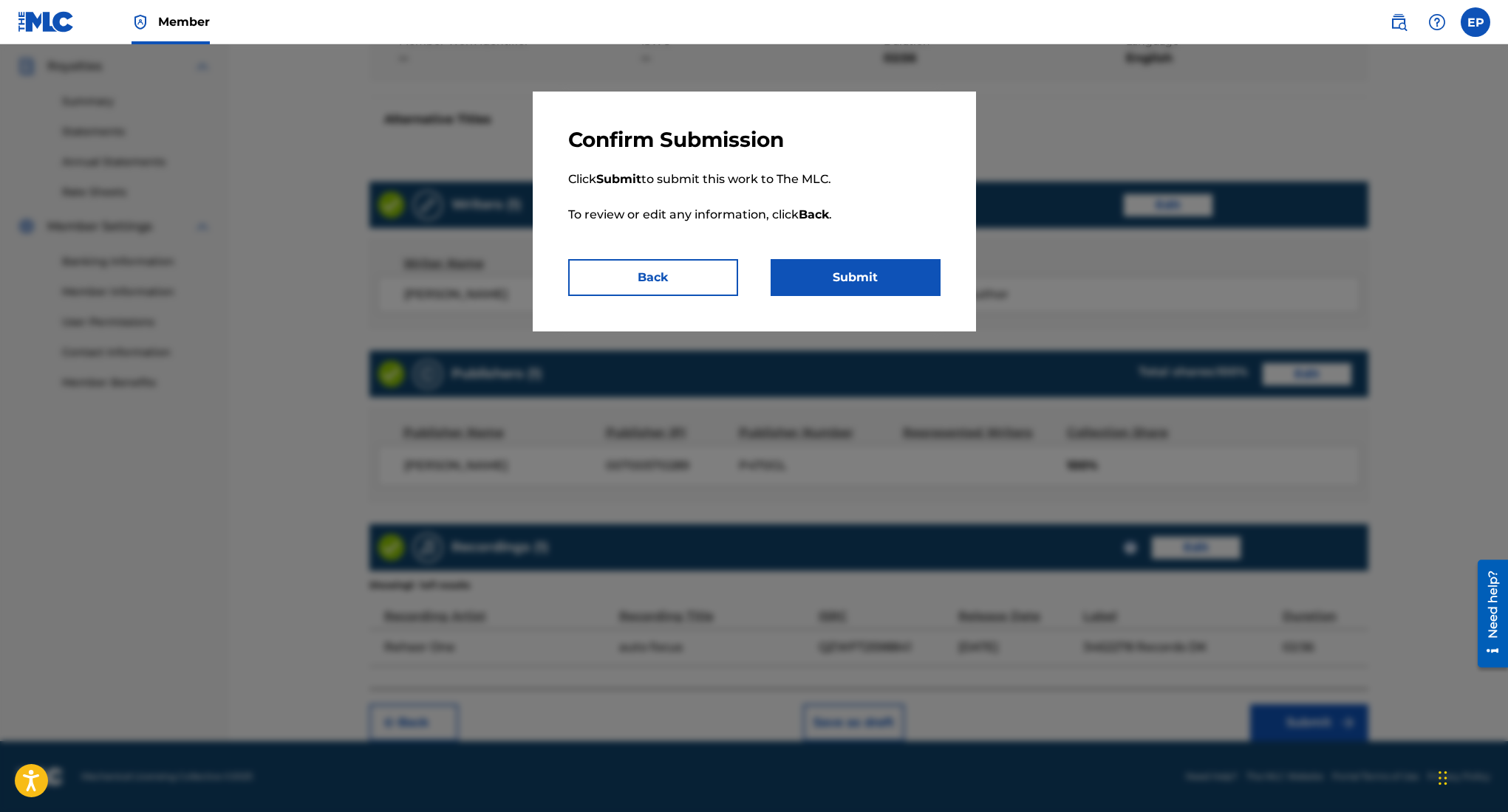
click at [866, 274] on button "Submit" at bounding box center [855, 277] width 170 height 37
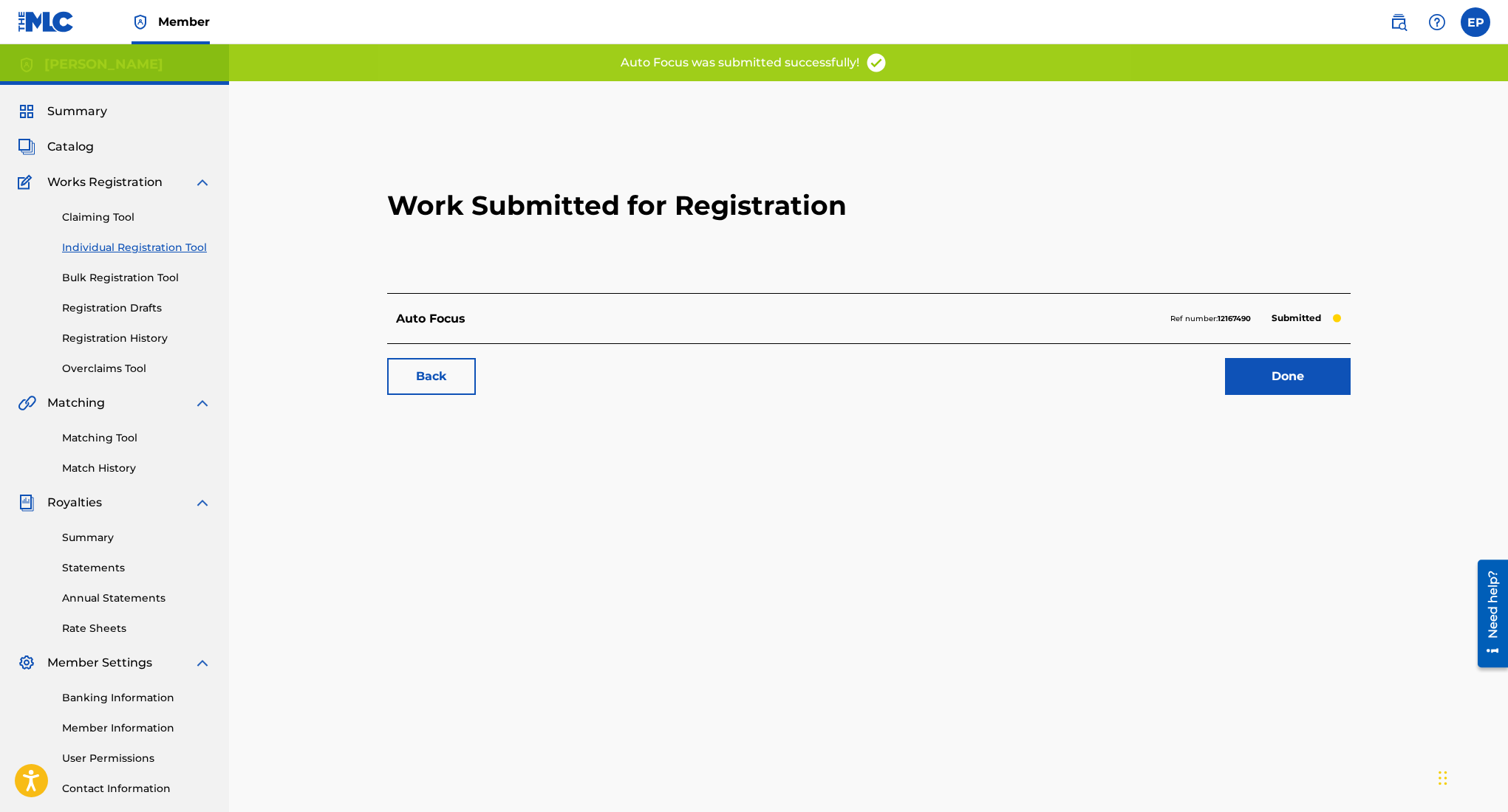
click at [1273, 370] on link "Done" at bounding box center [1288, 376] width 126 height 37
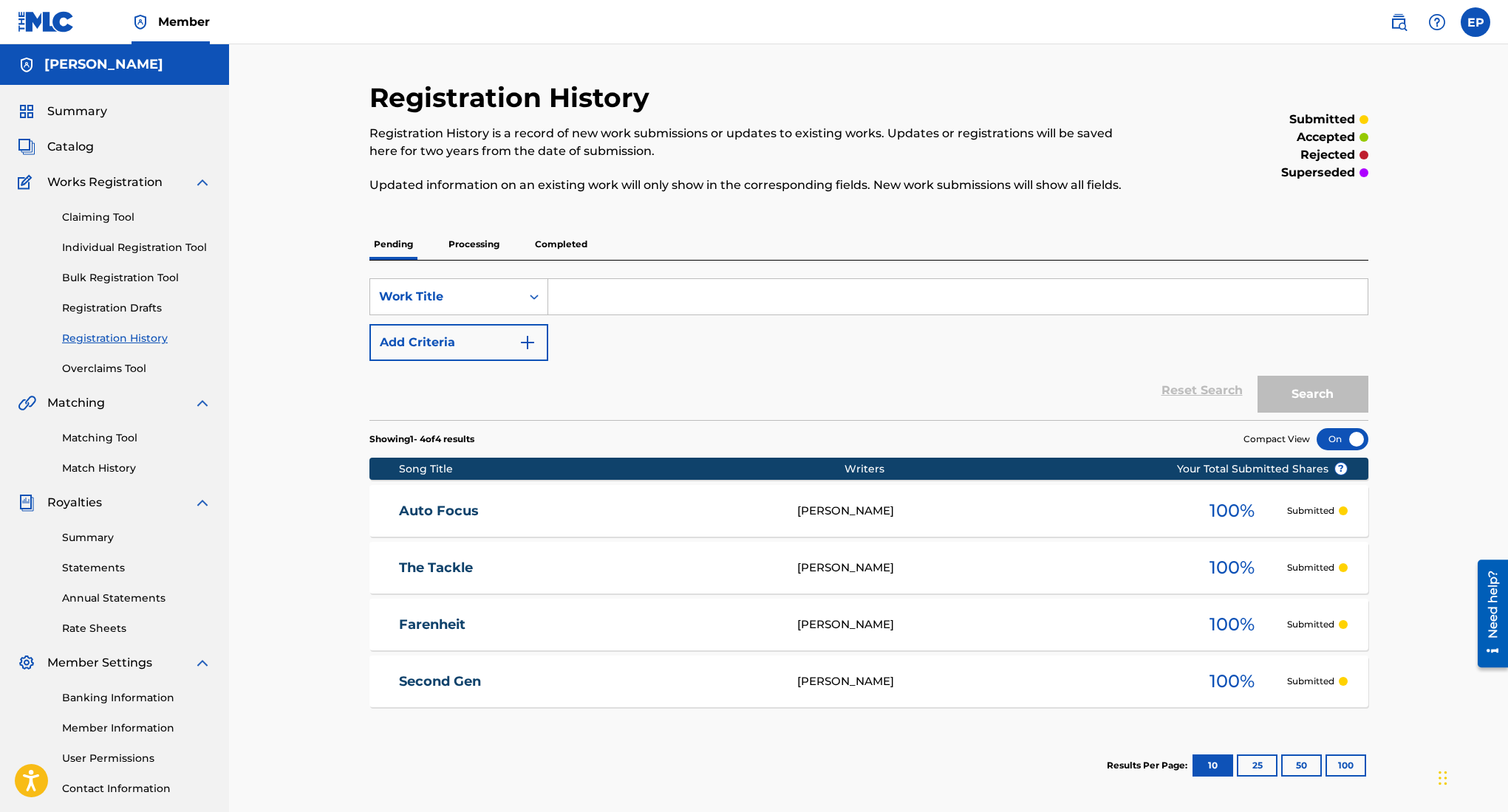
click at [72, 144] on span "Catalog" at bounding box center [70, 147] width 47 height 17
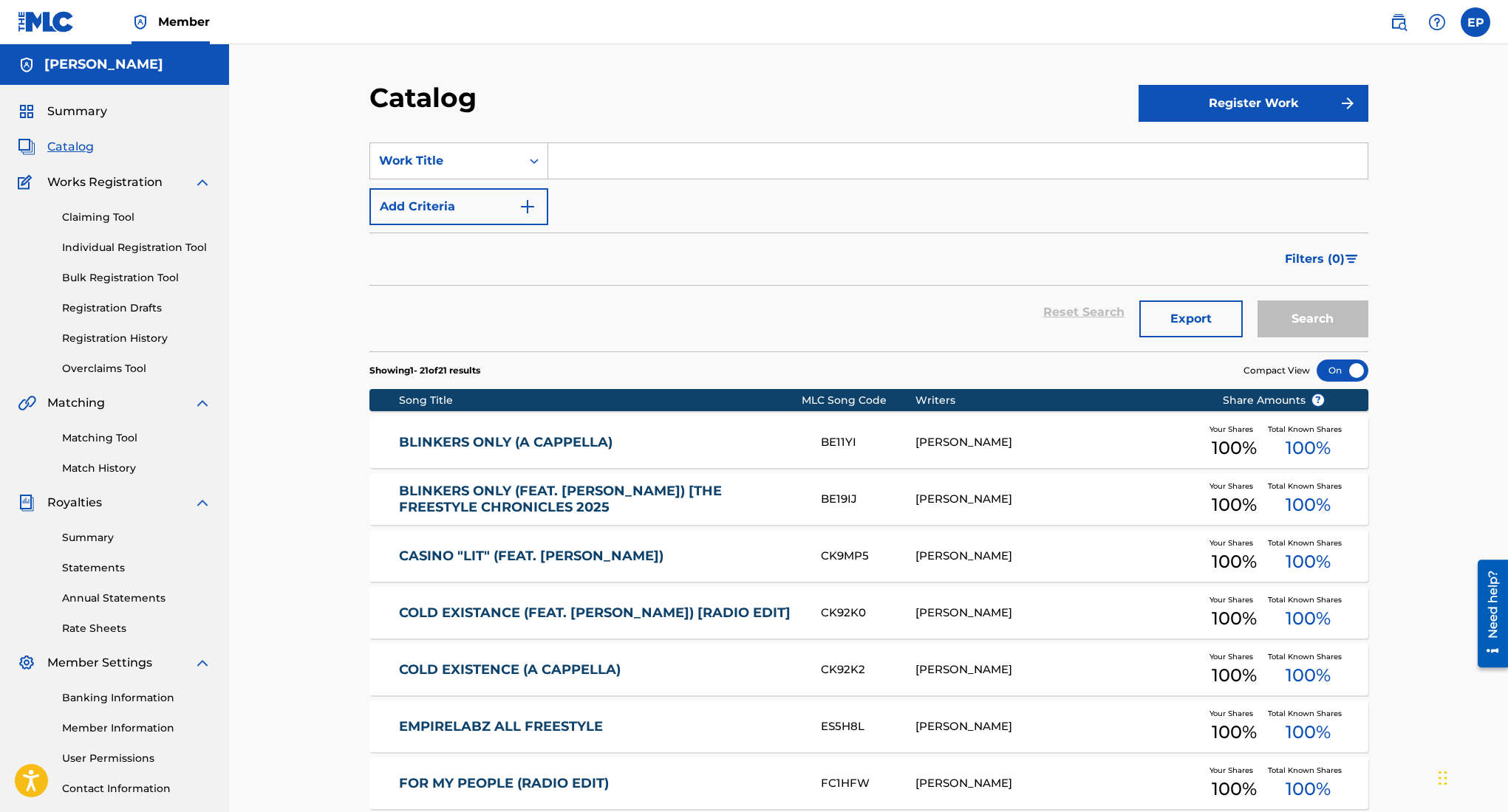
click at [1199, 105] on button "Register Work" at bounding box center [1253, 103] width 230 height 37
click at [1192, 160] on link "Individual" at bounding box center [1253, 151] width 230 height 36
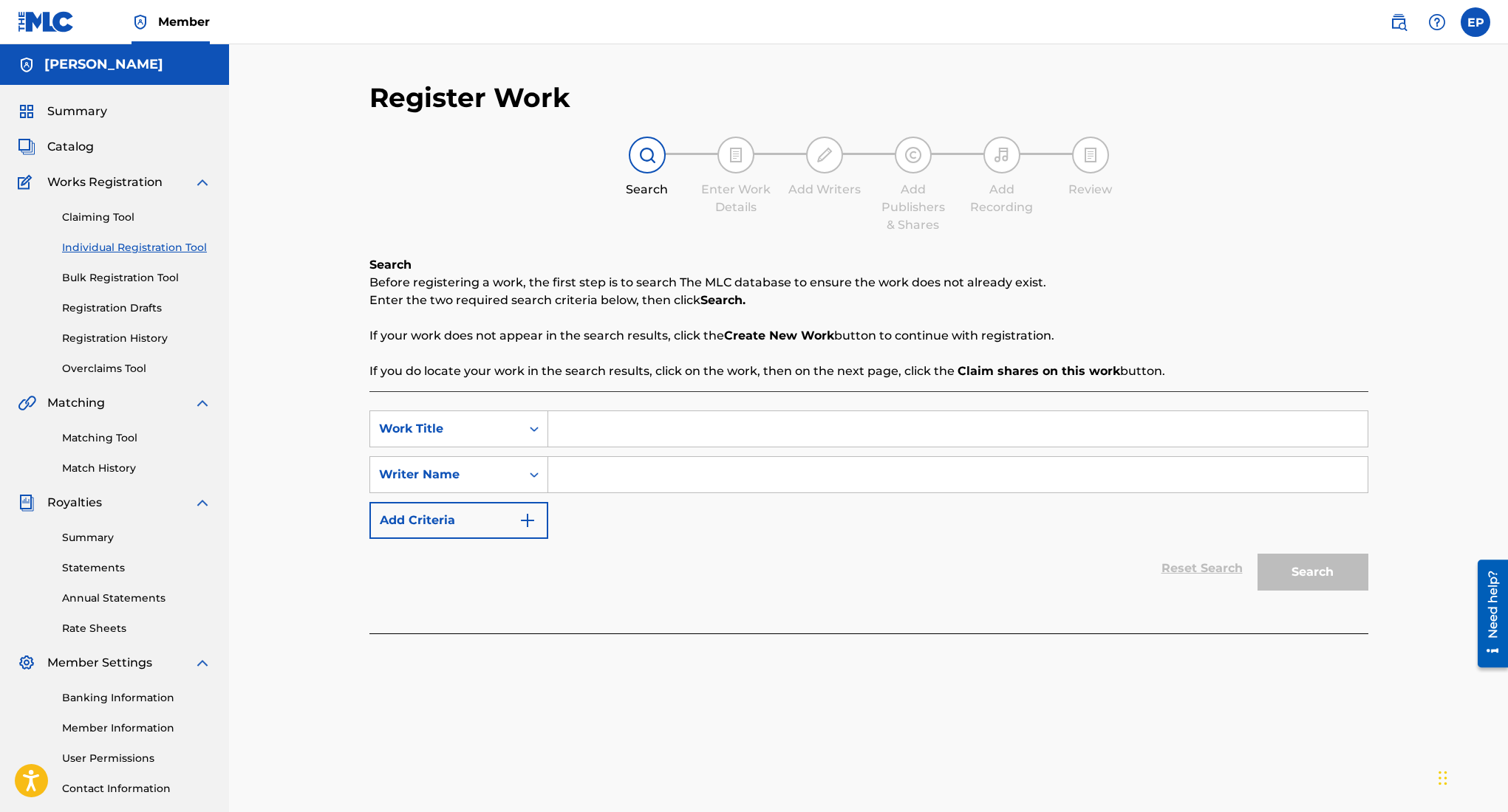
click at [693, 428] on input "Search Form" at bounding box center [958, 428] width 820 height 36
type input "no hucks"
click at [788, 485] on input "Search Form" at bounding box center [958, 474] width 820 height 36
type input "edward ojeda puente"
click at [1281, 569] on button "Search" at bounding box center [1313, 572] width 111 height 37
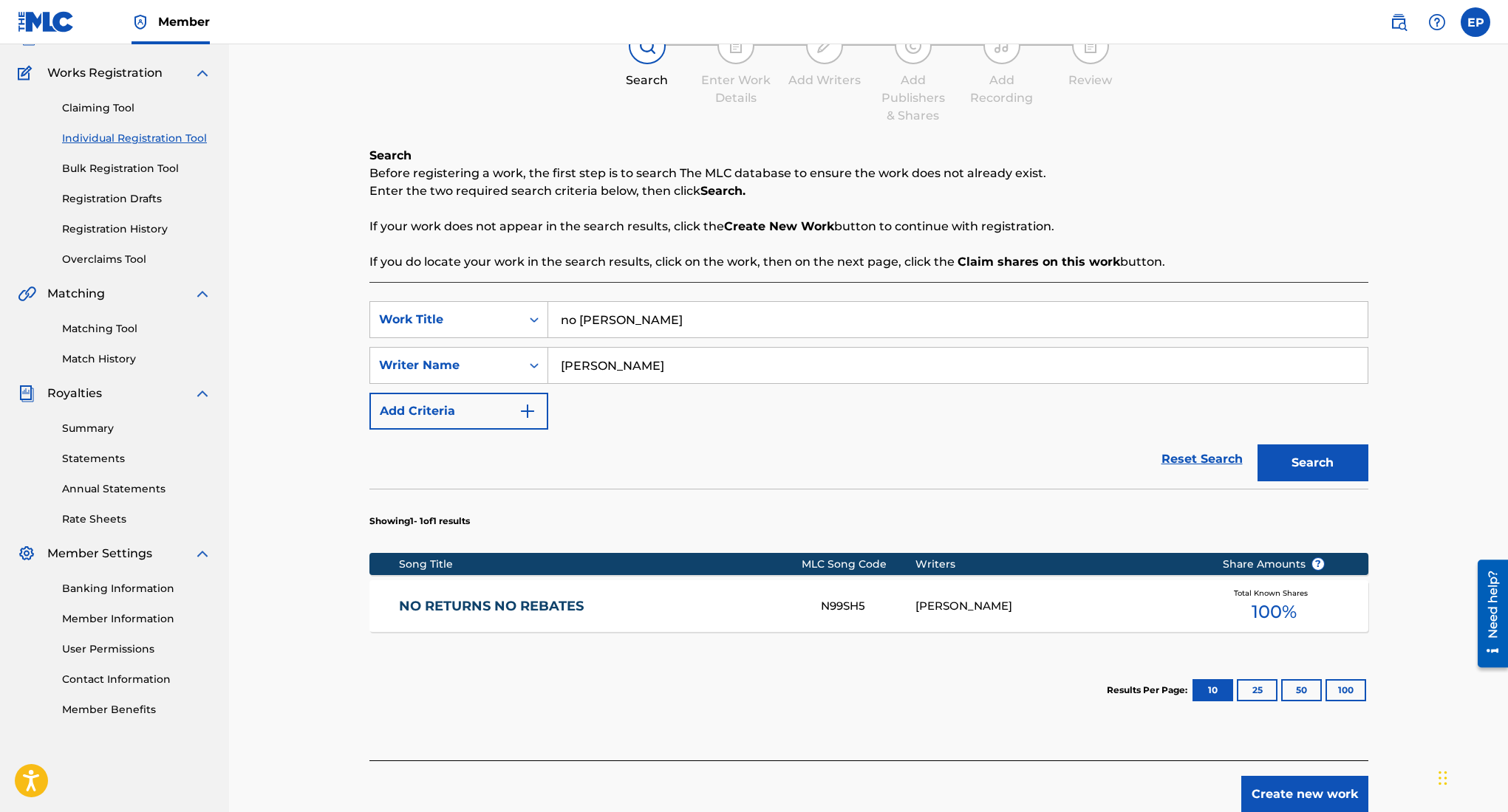
scroll to position [115, 0]
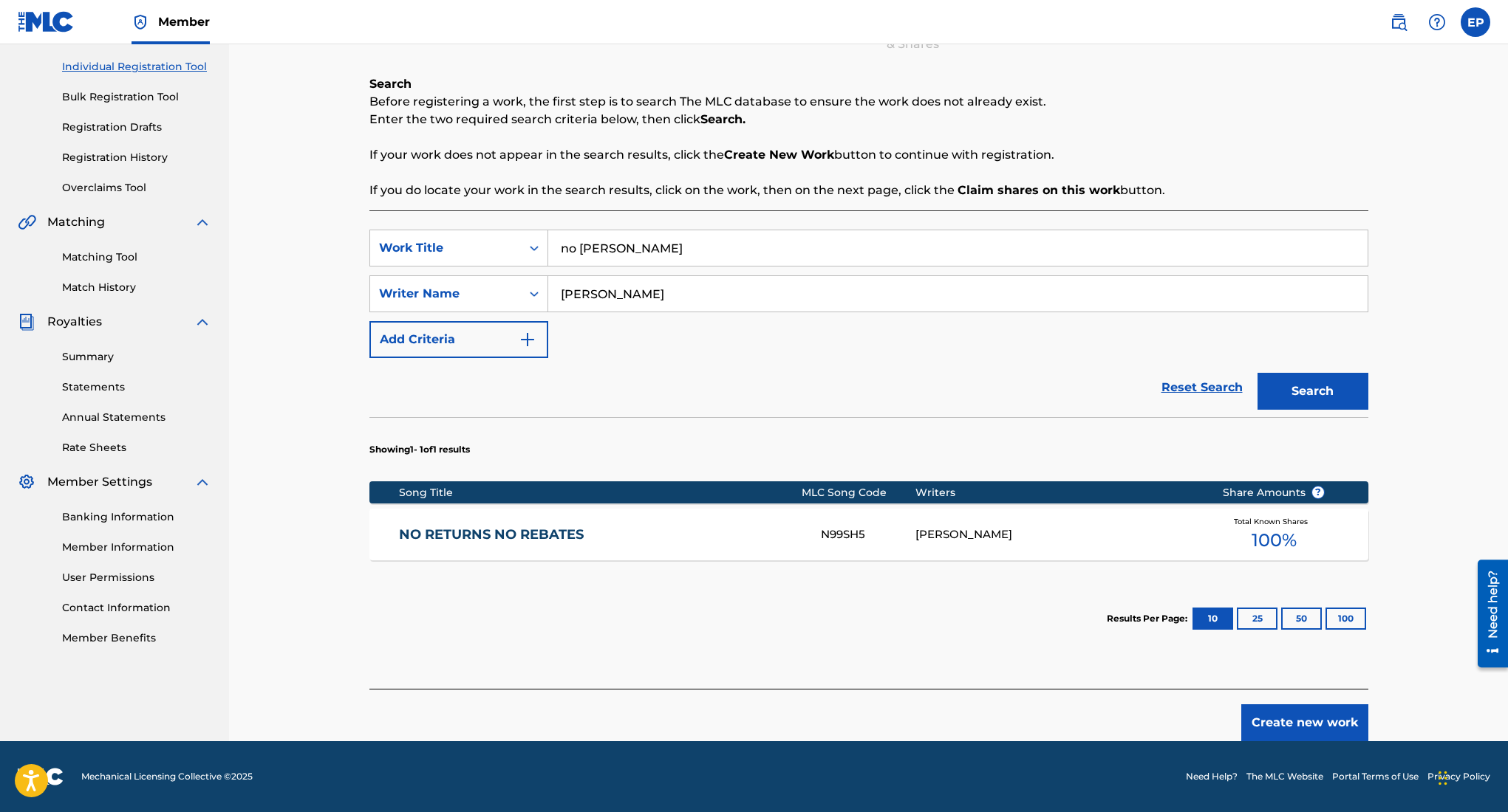
click at [1296, 718] on button "Create new work" at bounding box center [1304, 723] width 127 height 37
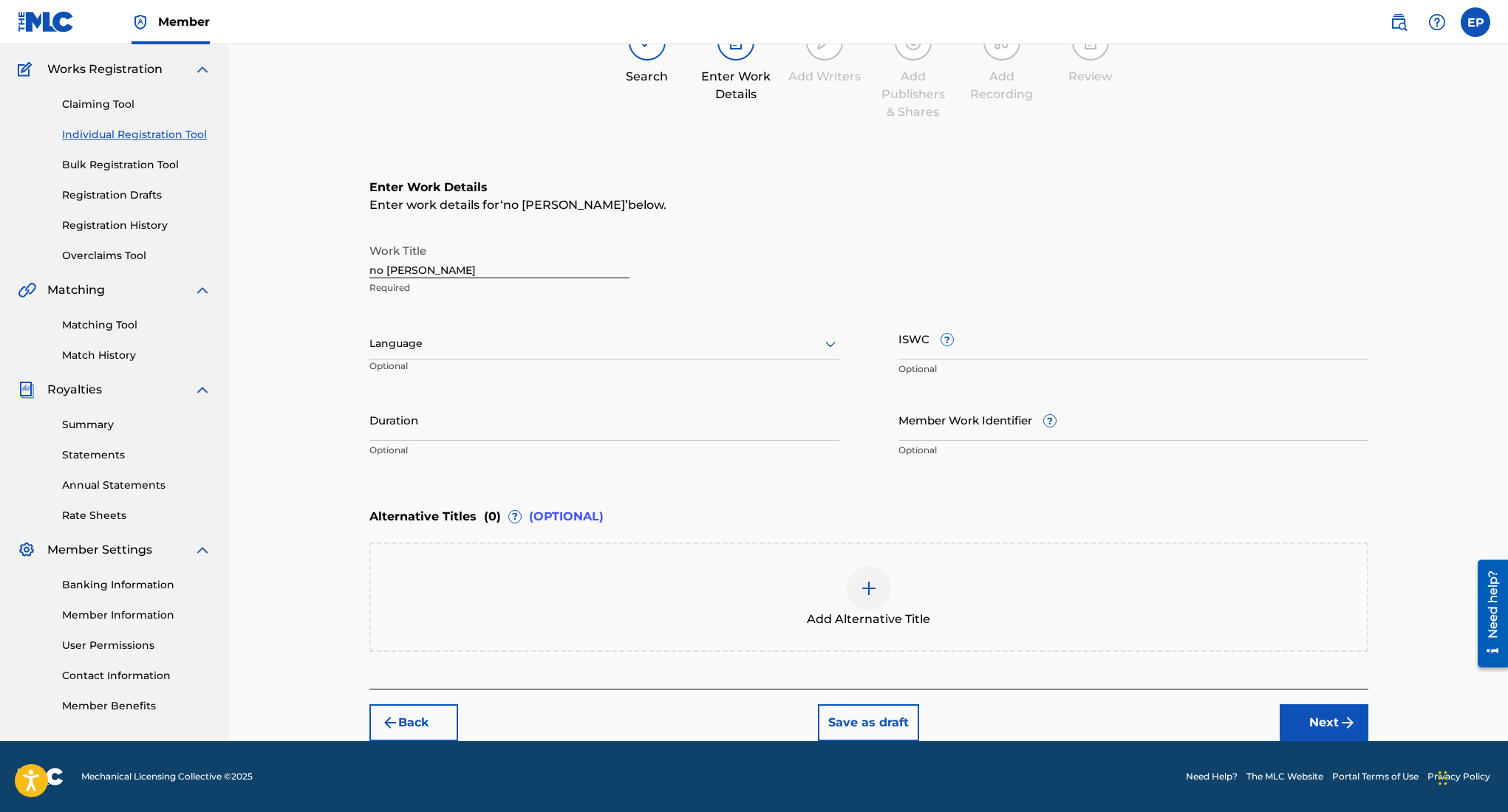
click at [688, 355] on div "Language" at bounding box center [604, 343] width 470 height 31
click at [520, 376] on div "English" at bounding box center [604, 376] width 468 height 33
click at [580, 423] on input "Duration" at bounding box center [604, 419] width 470 height 42
type input "04:08"
click at [1328, 722] on button "Next" at bounding box center [1324, 723] width 88 height 37
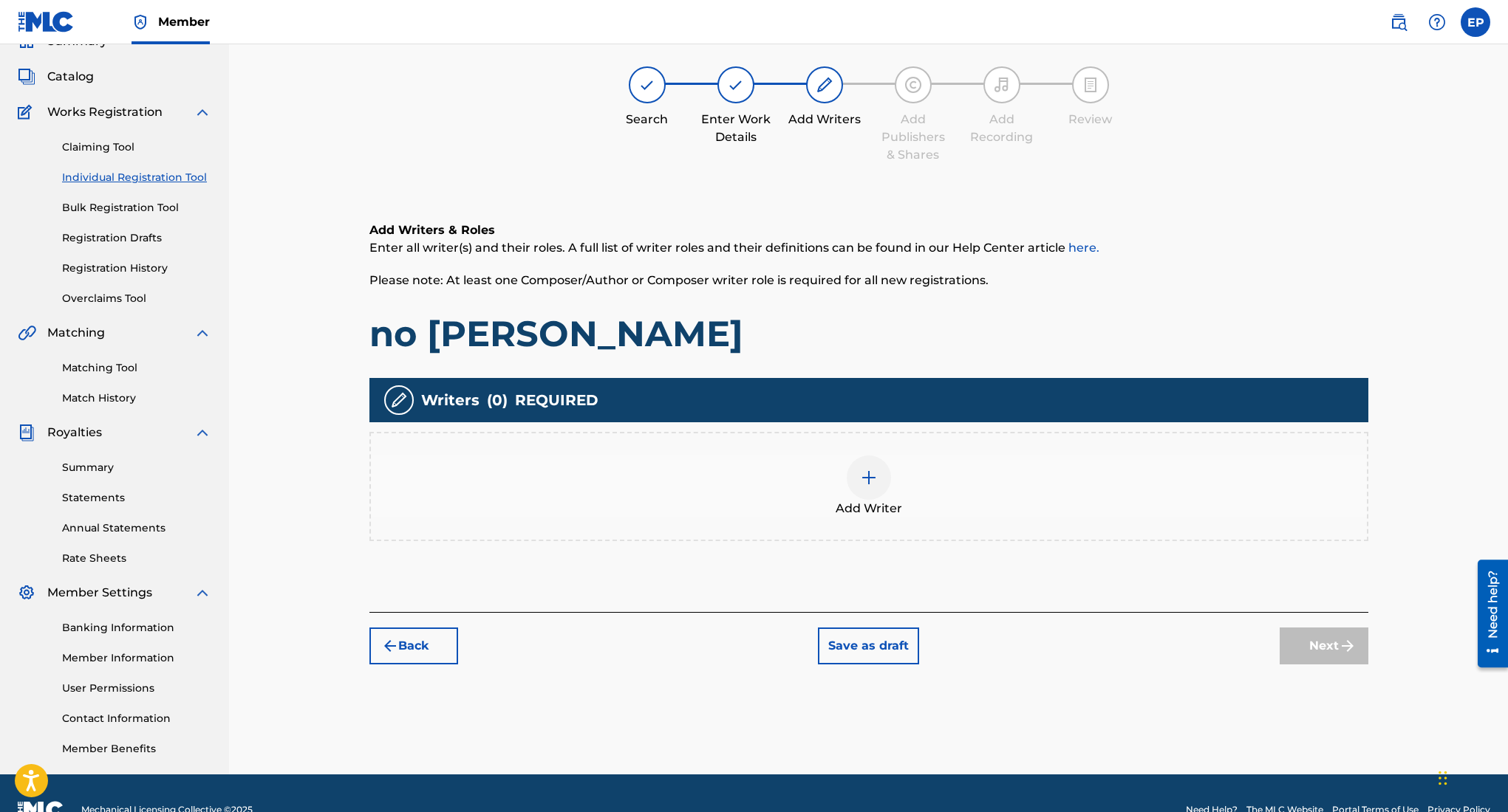
scroll to position [66, 0]
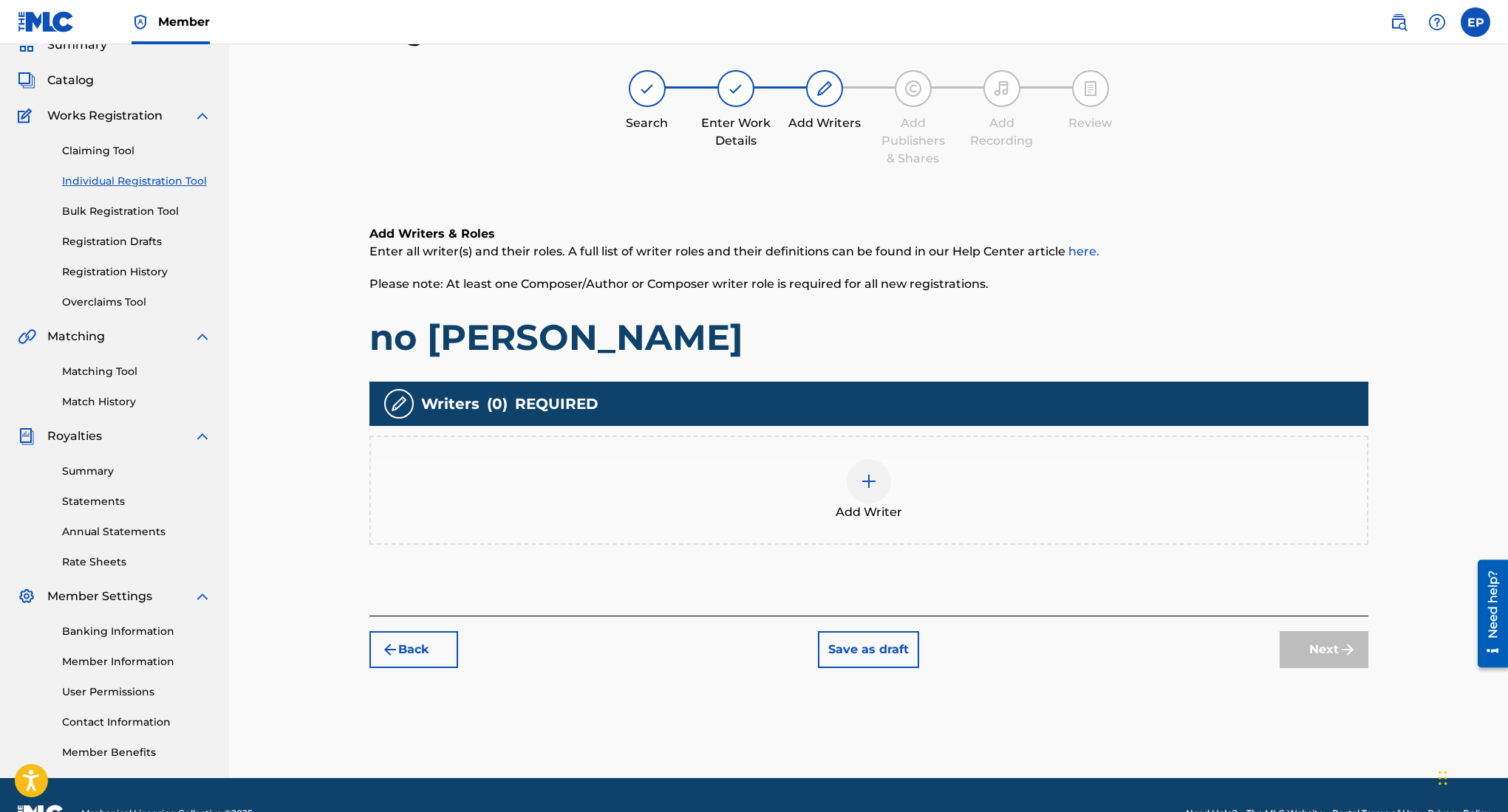
click at [860, 483] on img at bounding box center [868, 481] width 17 height 17
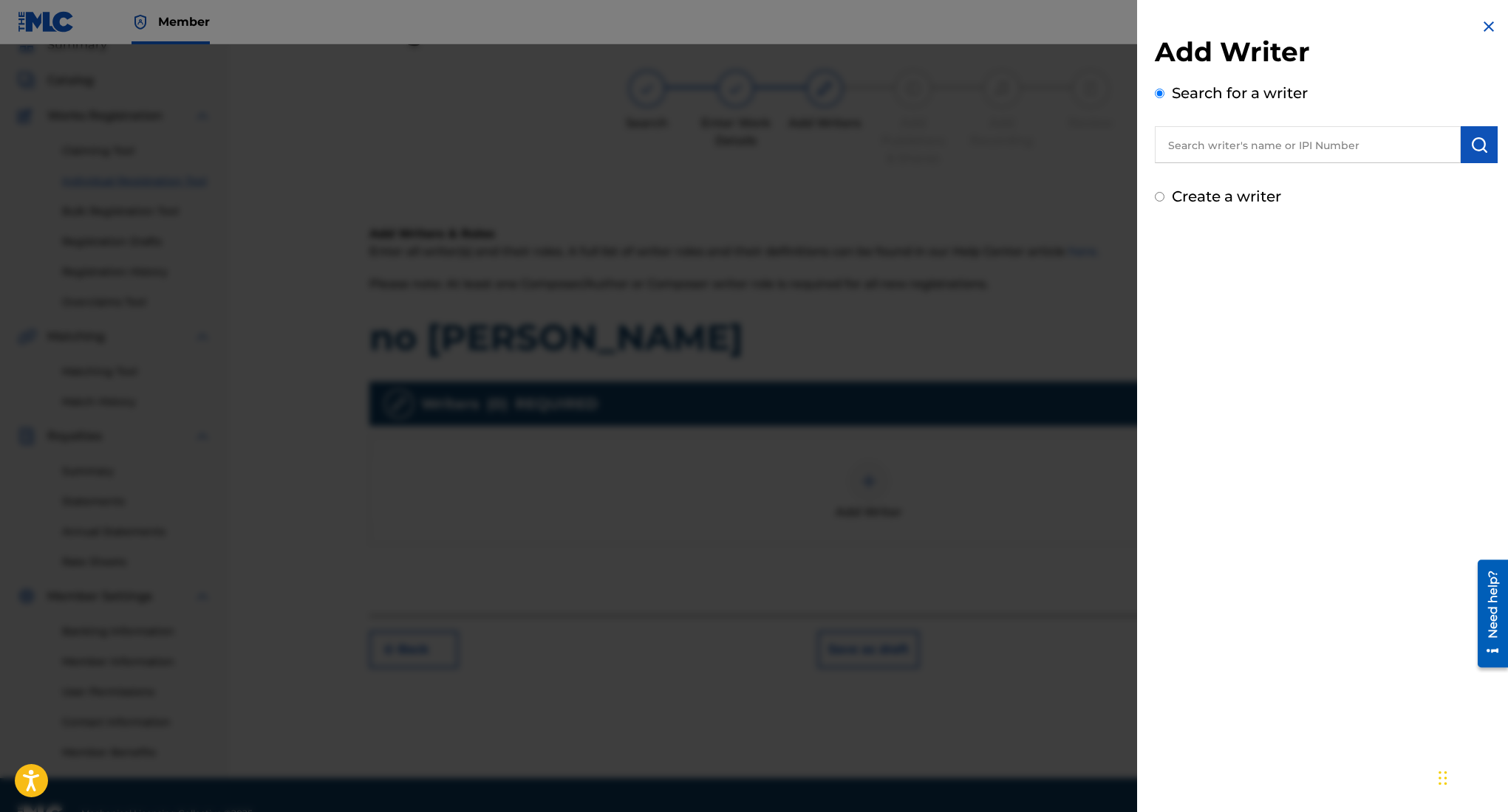
click at [1240, 144] on input "text" at bounding box center [1307, 144] width 306 height 37
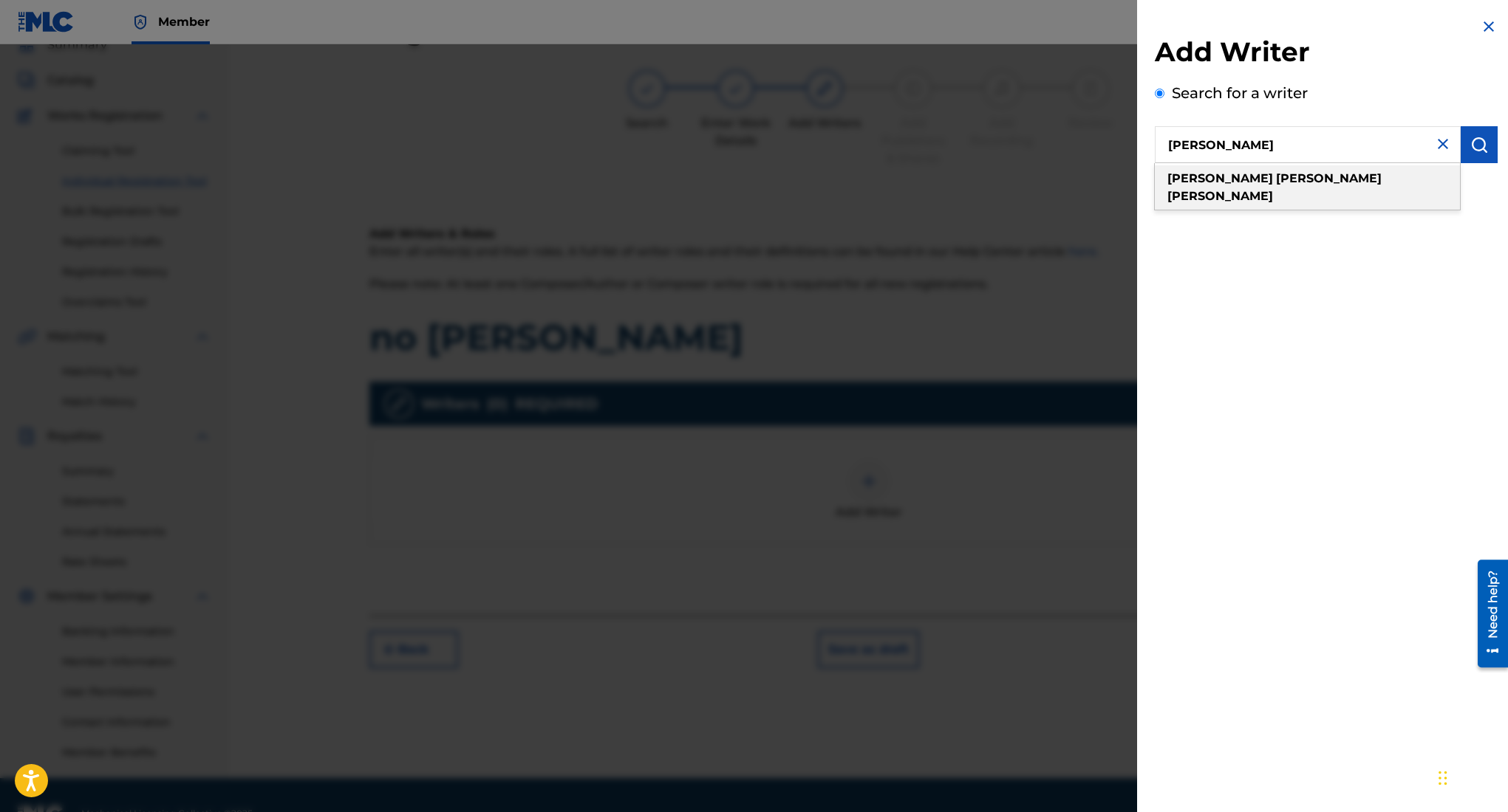
type input "edward ojeda puente"
click at [1240, 169] on div "edward ojeda puente" at bounding box center [1307, 188] width 305 height 44
click at [1473, 144] on img "submit" at bounding box center [1479, 144] width 17 height 17
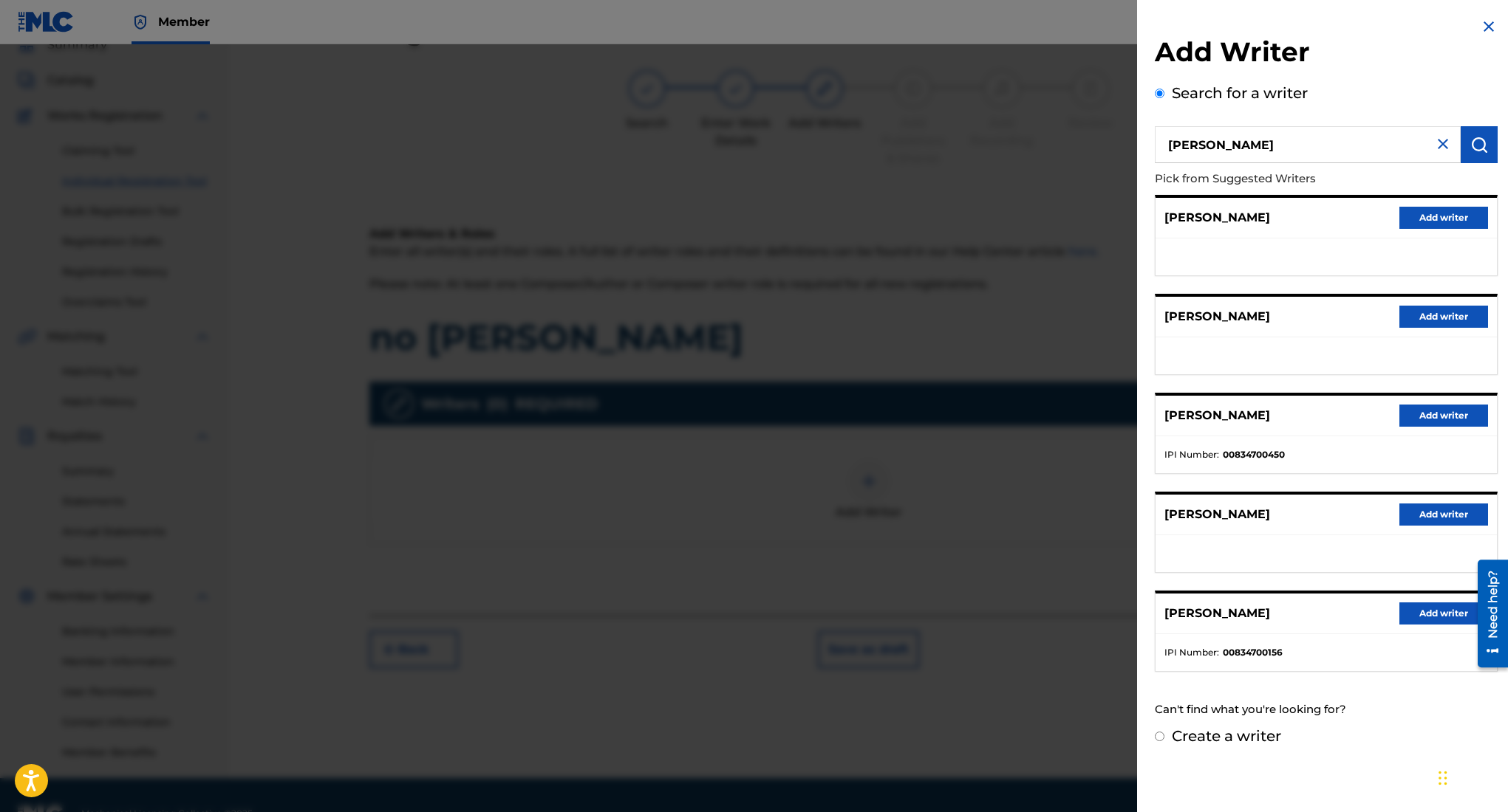
click at [1439, 414] on button "Add writer" at bounding box center [1443, 416] width 88 height 22
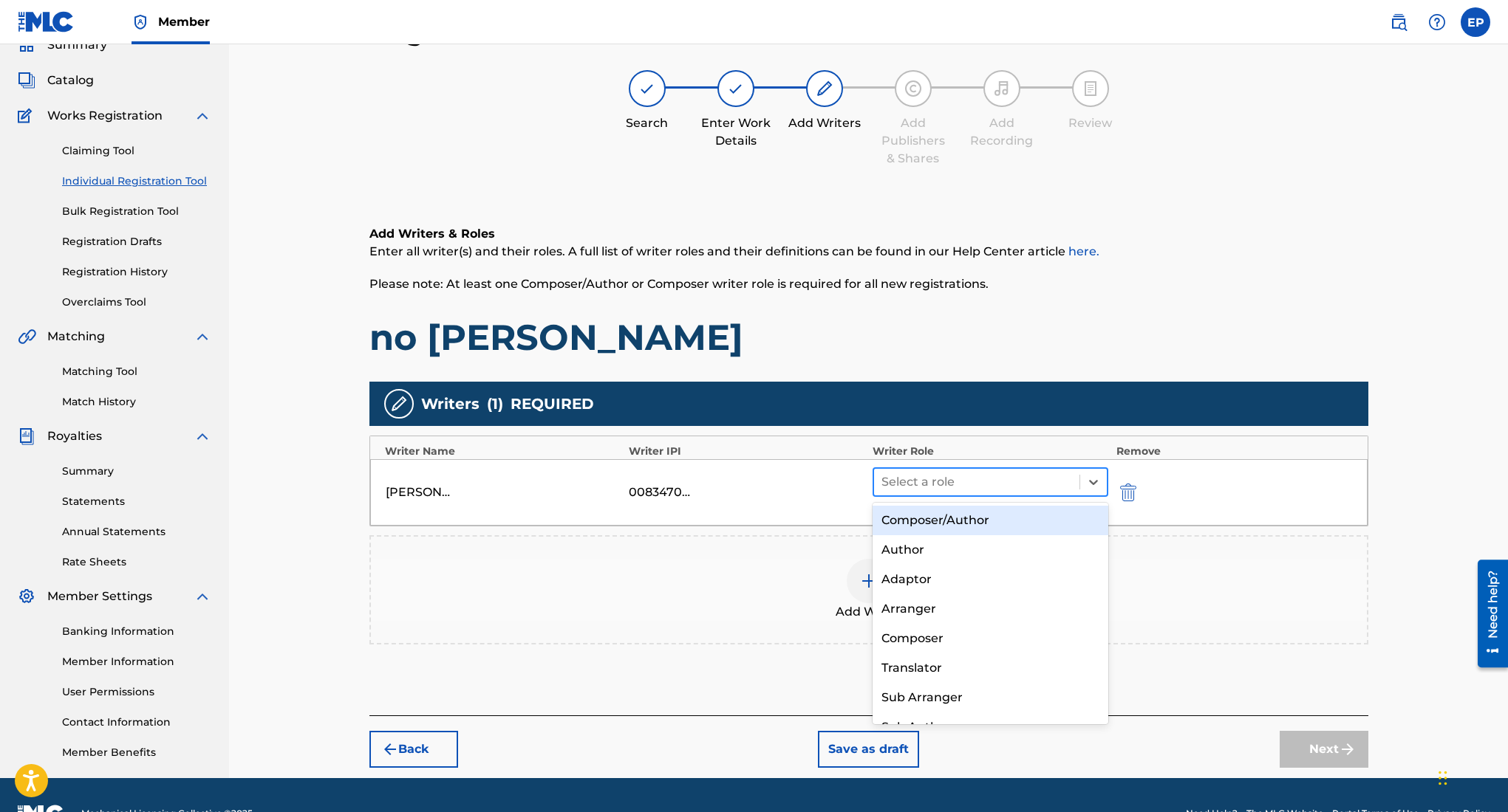
click at [1001, 477] on div at bounding box center [977, 482] width 191 height 21
click at [959, 518] on div "Composer/Author" at bounding box center [990, 520] width 236 height 29
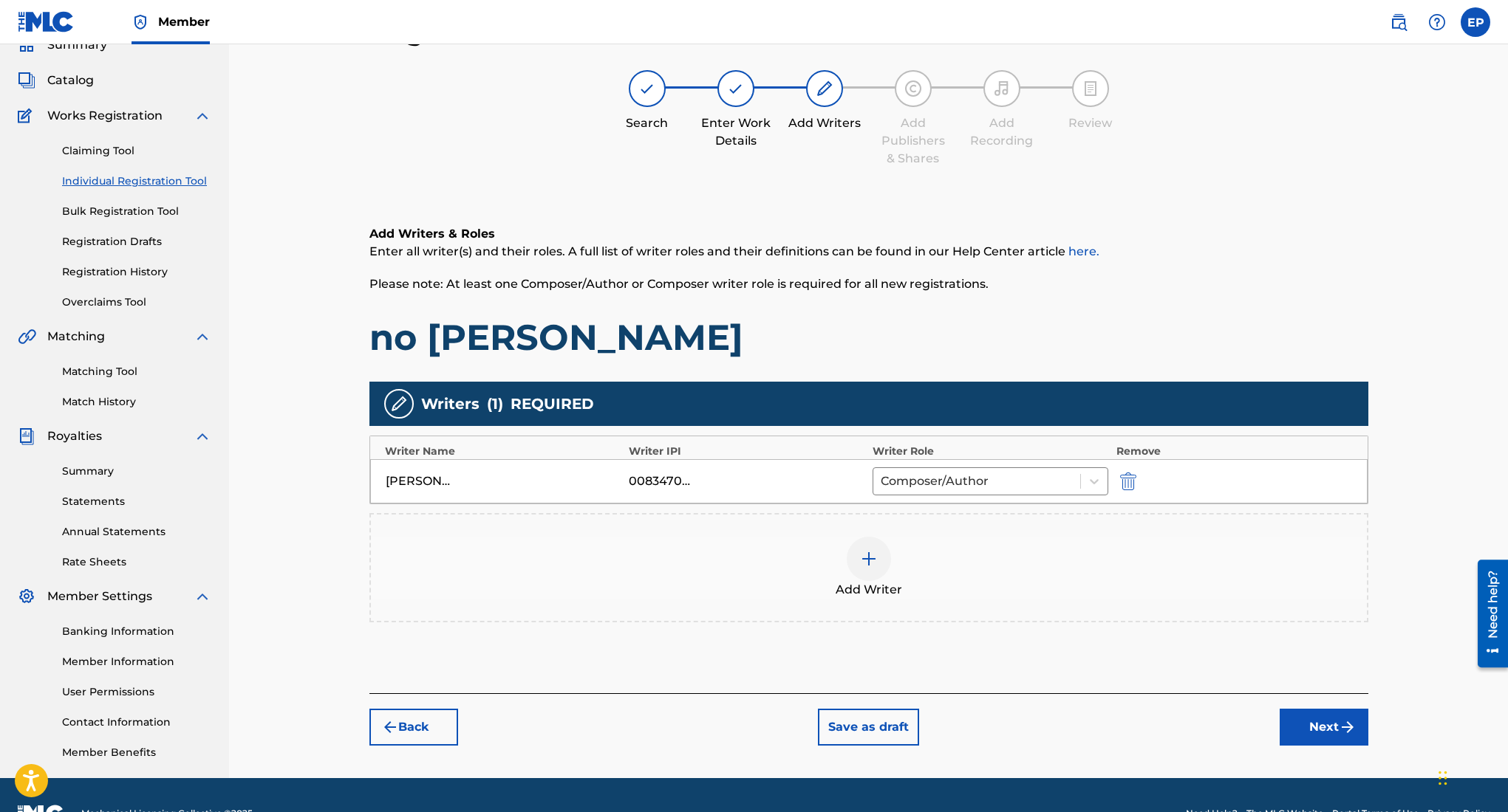
click at [1344, 735] on img "submit" at bounding box center [1348, 728] width 17 height 17
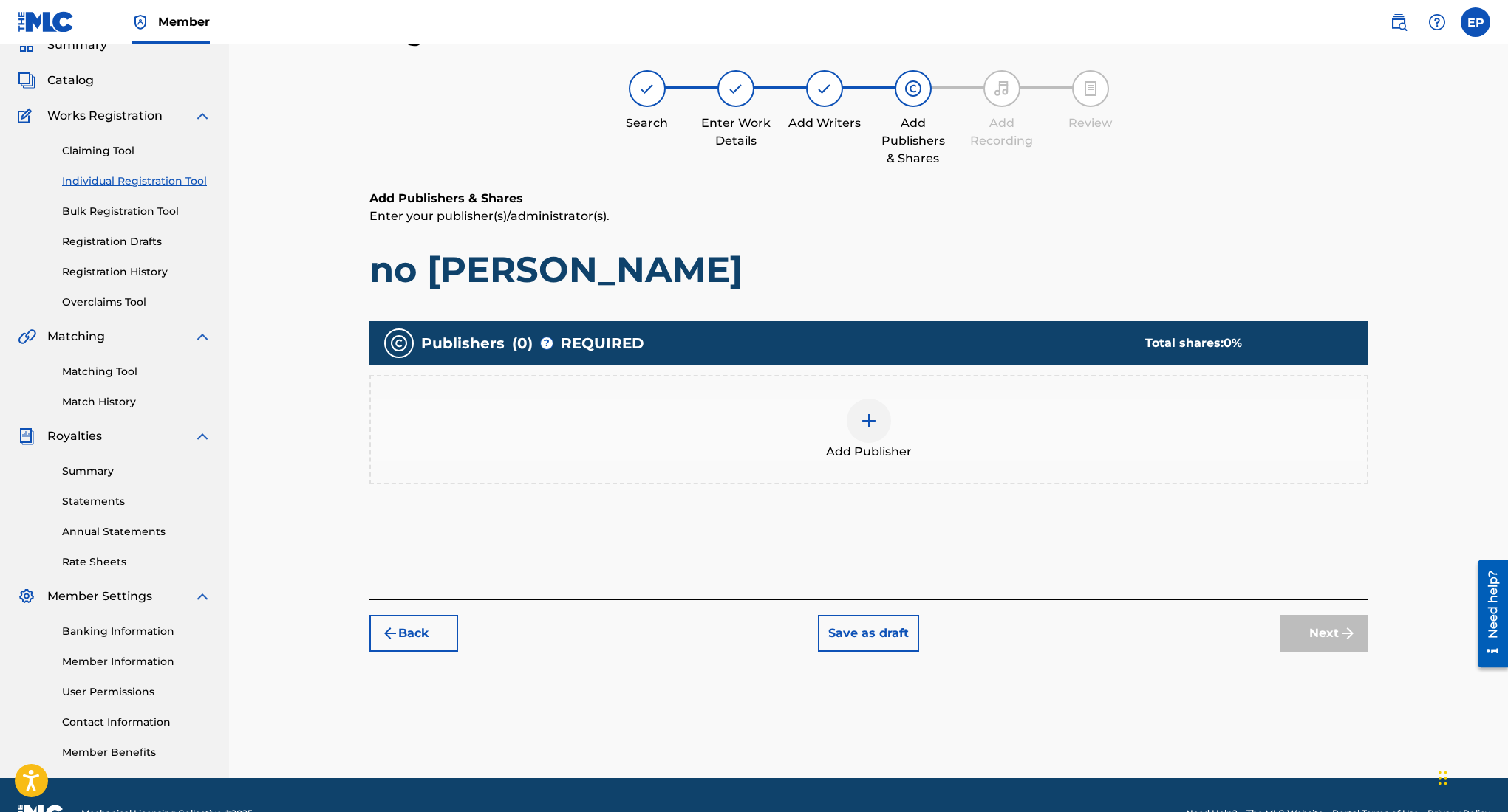
click at [861, 417] on img at bounding box center [868, 421] width 17 height 17
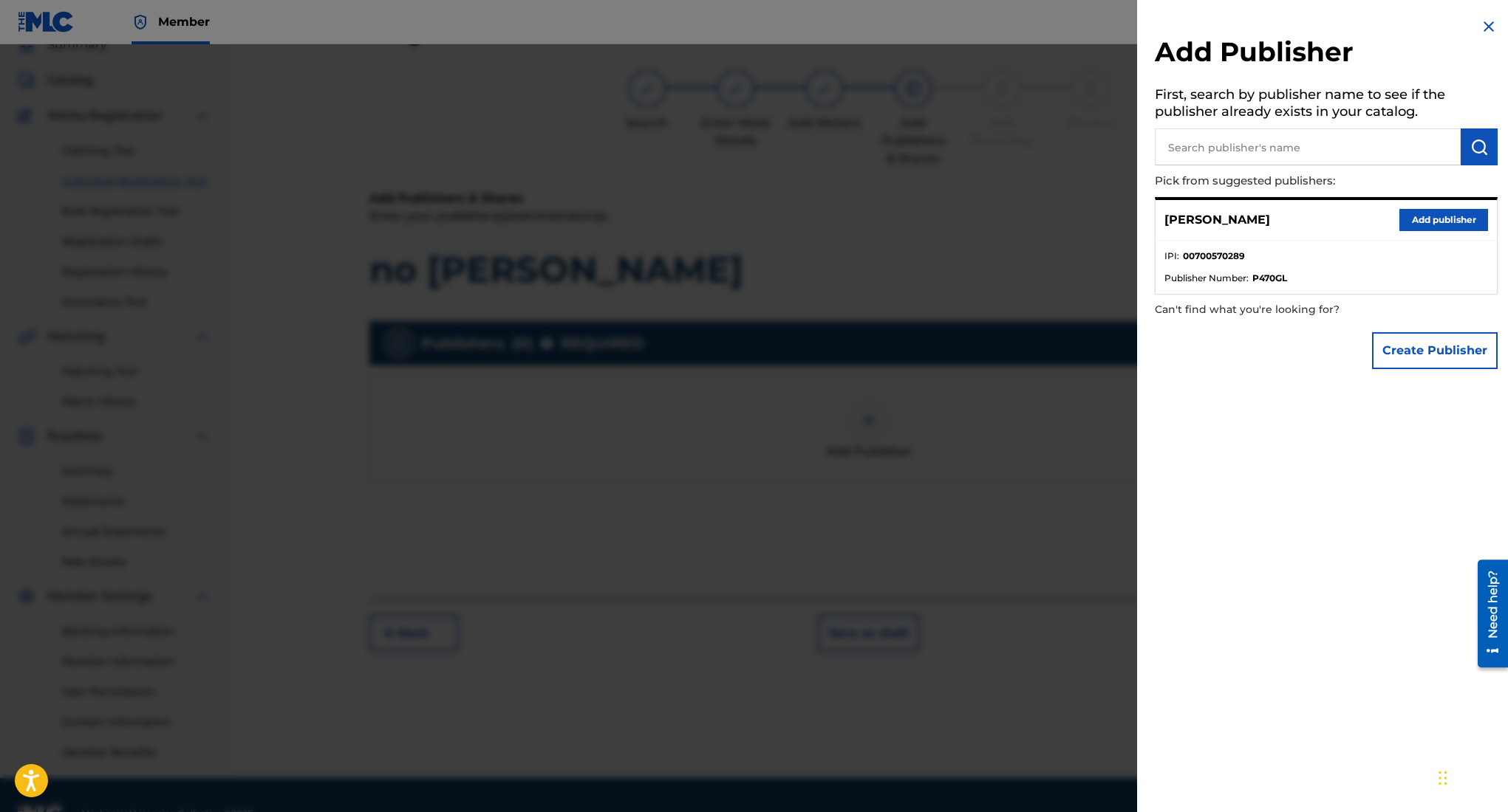
click at [1431, 218] on button "Add publisher" at bounding box center [1443, 220] width 88 height 22
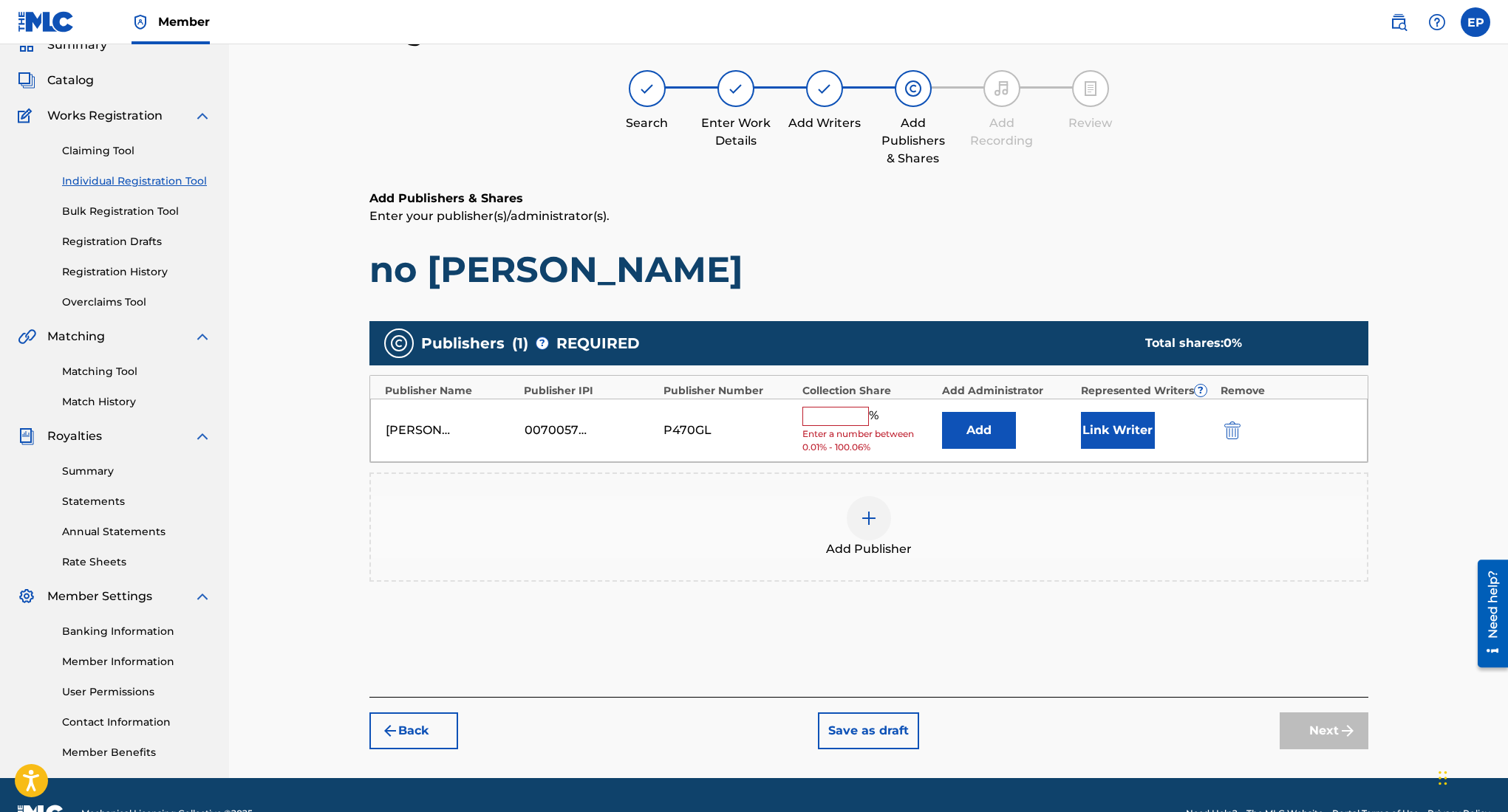
click at [854, 410] on input "text" at bounding box center [835, 417] width 66 height 19
type input "100"
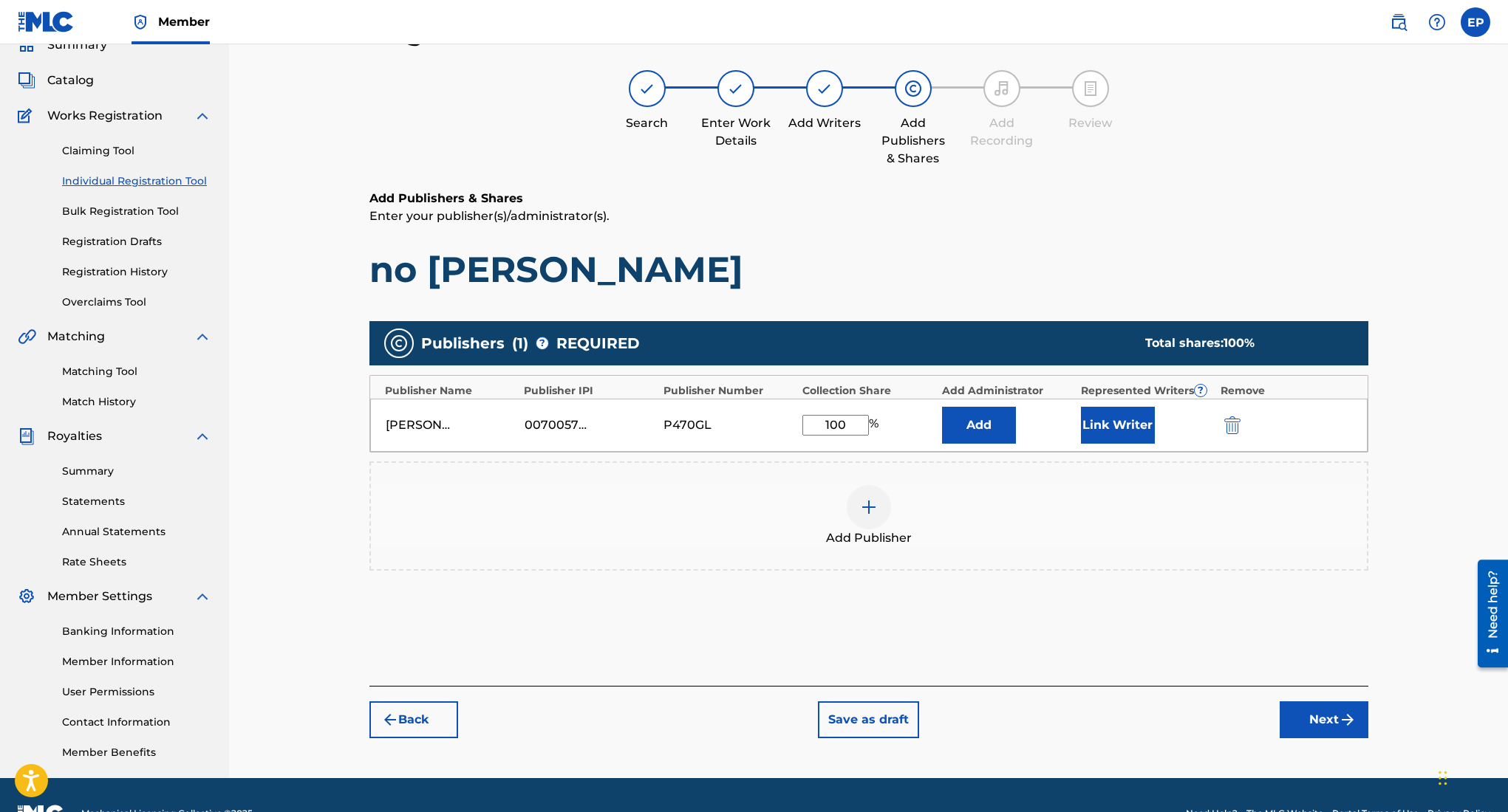
click at [1329, 723] on button "Next" at bounding box center [1324, 720] width 88 height 37
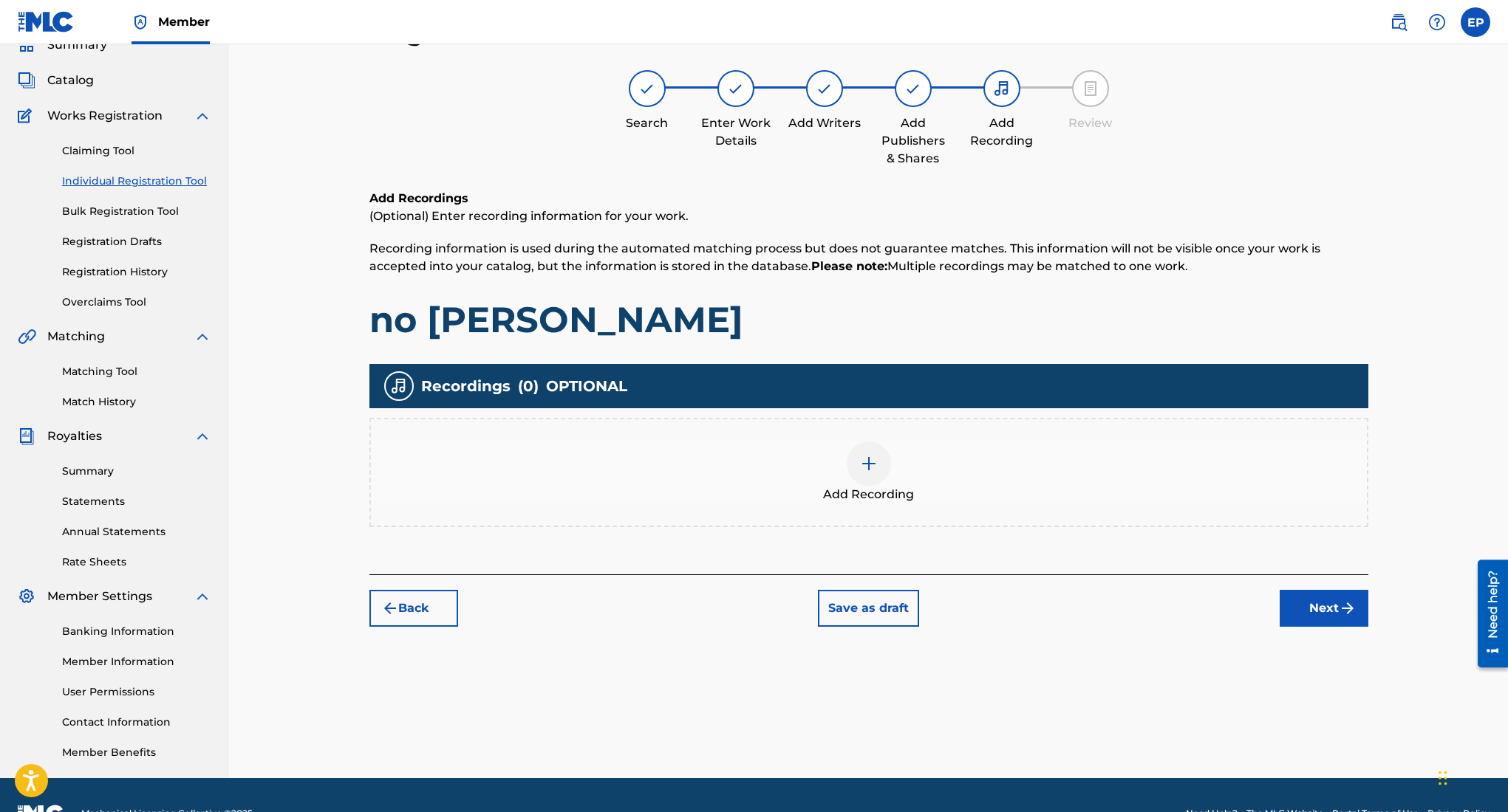
click at [887, 458] on div at bounding box center [868, 464] width 44 height 44
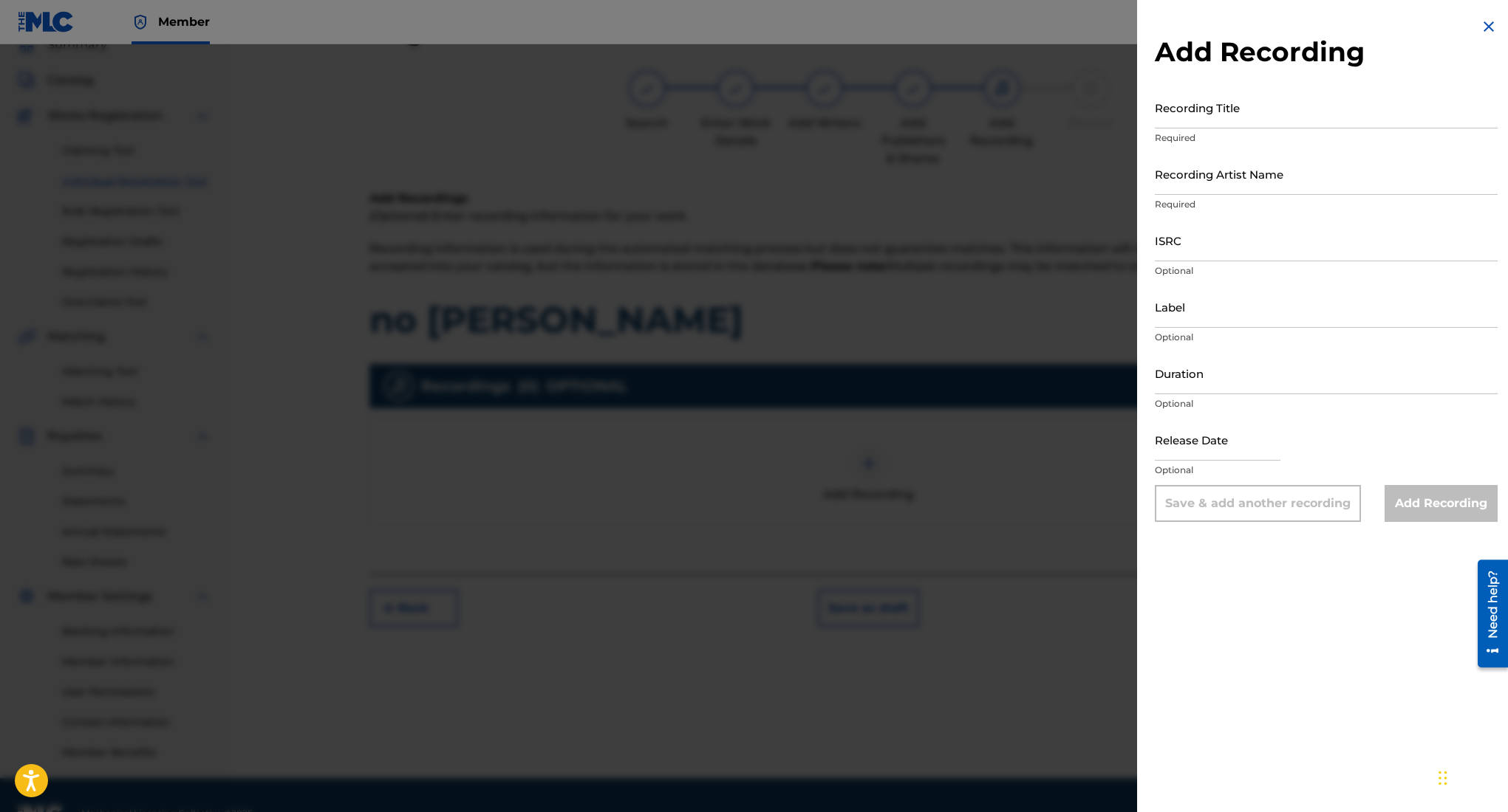
click at [1259, 115] on input "Recording Title" at bounding box center [1326, 107] width 343 height 42
type input "no hucks"
click at [1238, 178] on input "Recording Artist Name" at bounding box center [1326, 174] width 343 height 42
type input "Rehsor One"
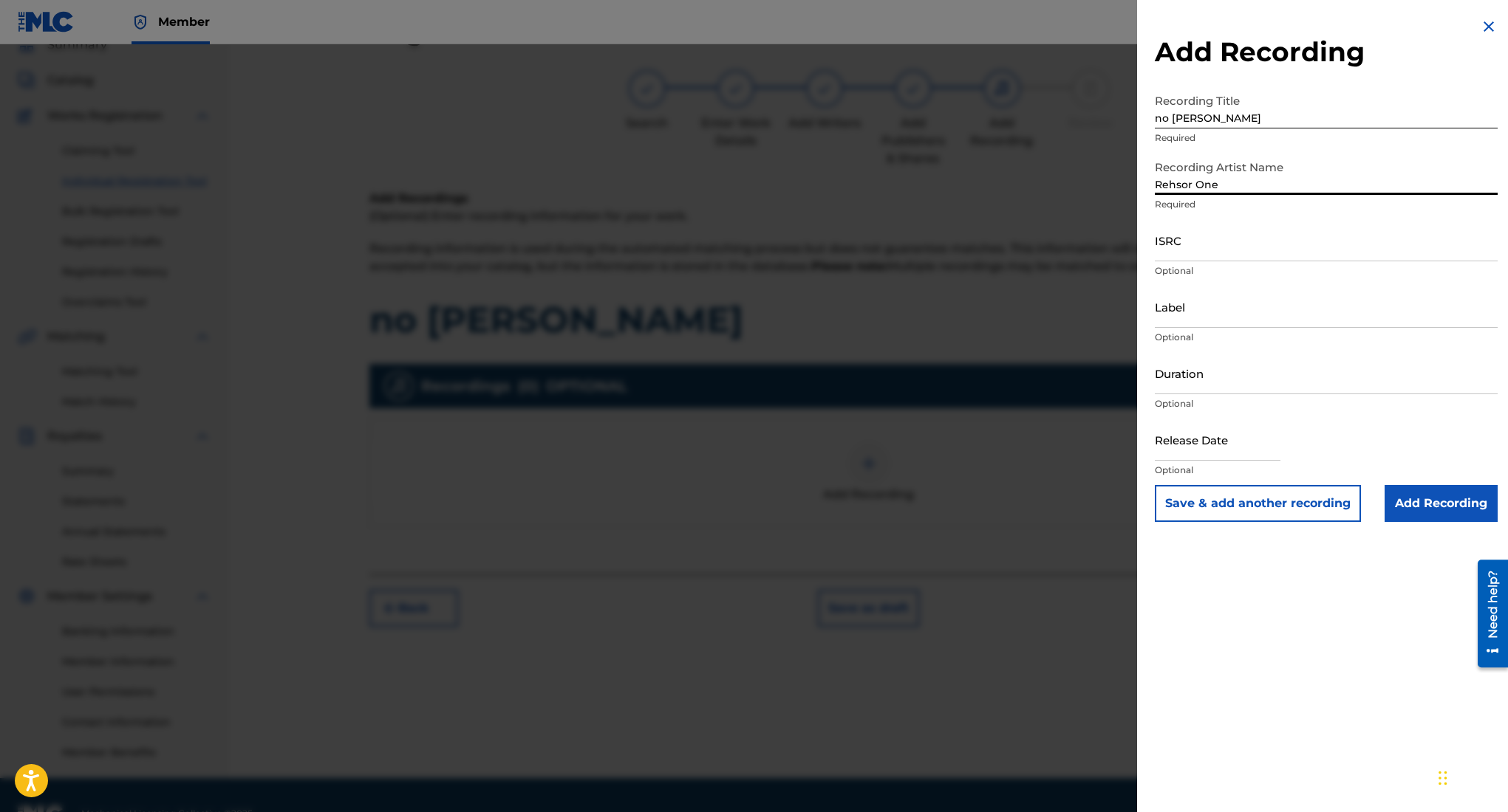
click at [1280, 376] on input "Duration" at bounding box center [1326, 372] width 343 height 42
type input "04:08"
click at [1237, 433] on input "text" at bounding box center [1217, 440] width 126 height 42
select select "8"
select select "2025"
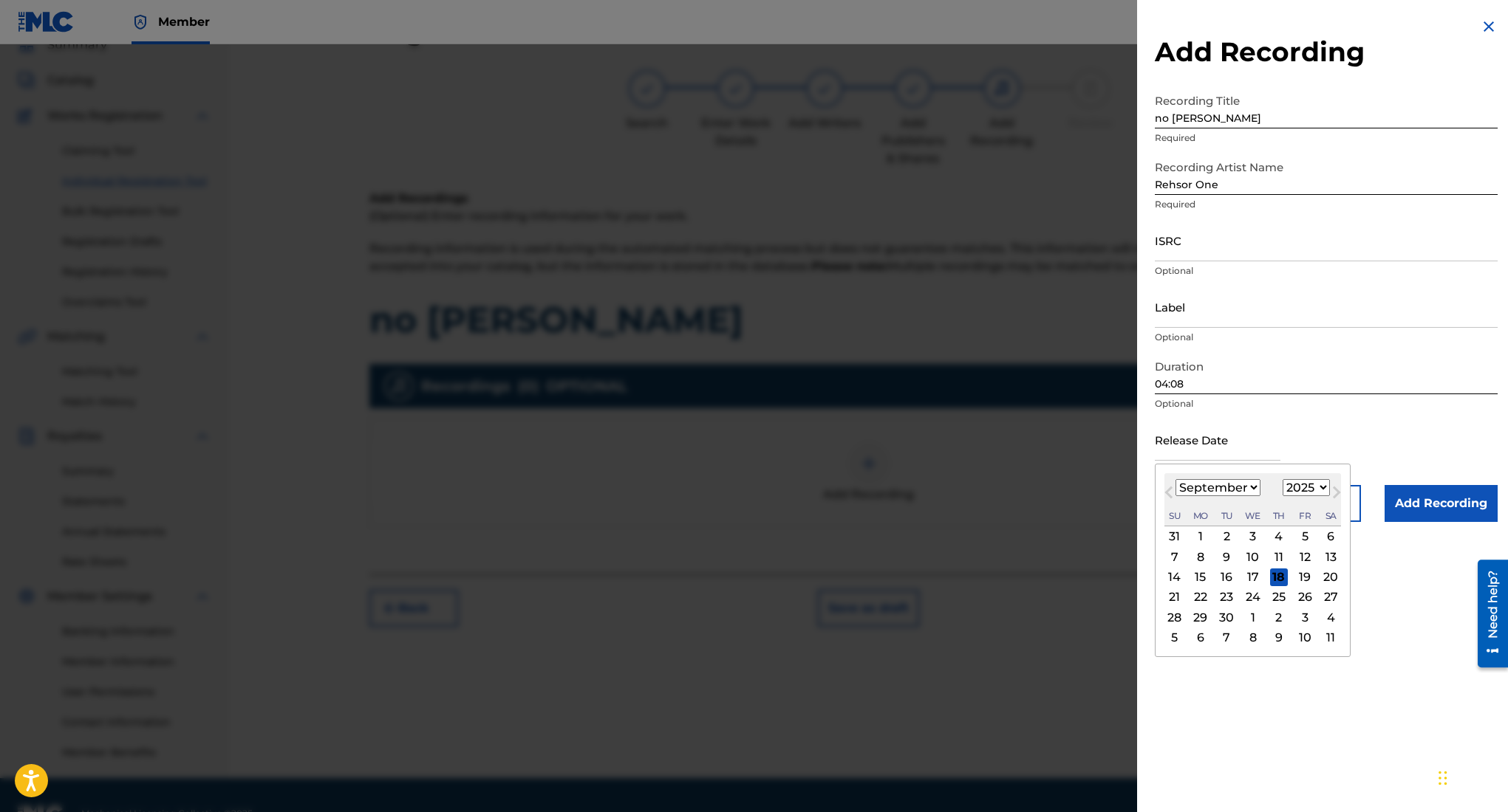
type input "August 7 2025"
select select "7"
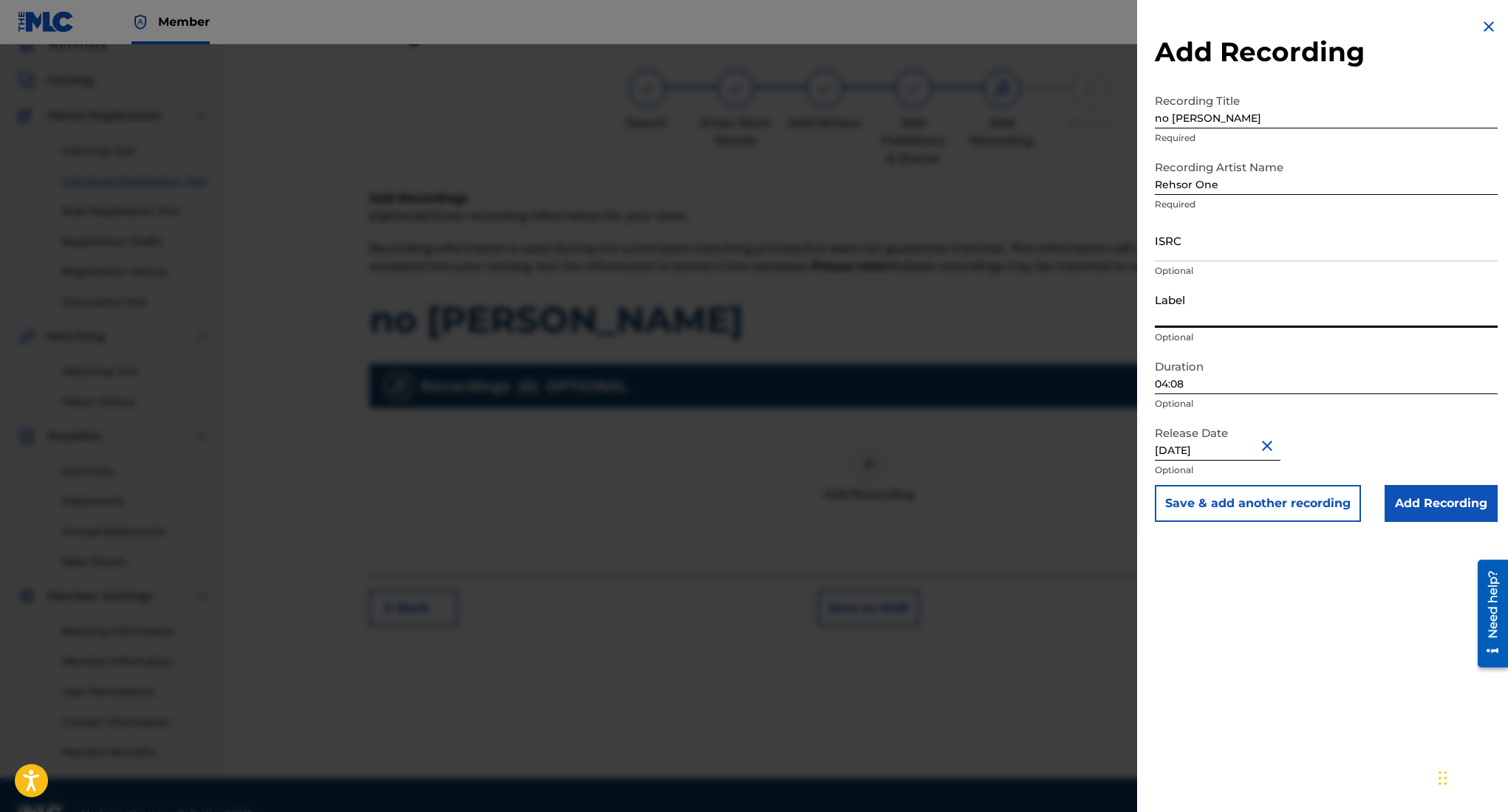
click at [1182, 307] on input "Label" at bounding box center [1326, 306] width 343 height 42
type input "3462278 Records DK"
click at [1201, 244] on input "ISRC" at bounding box center [1326, 240] width 343 height 42
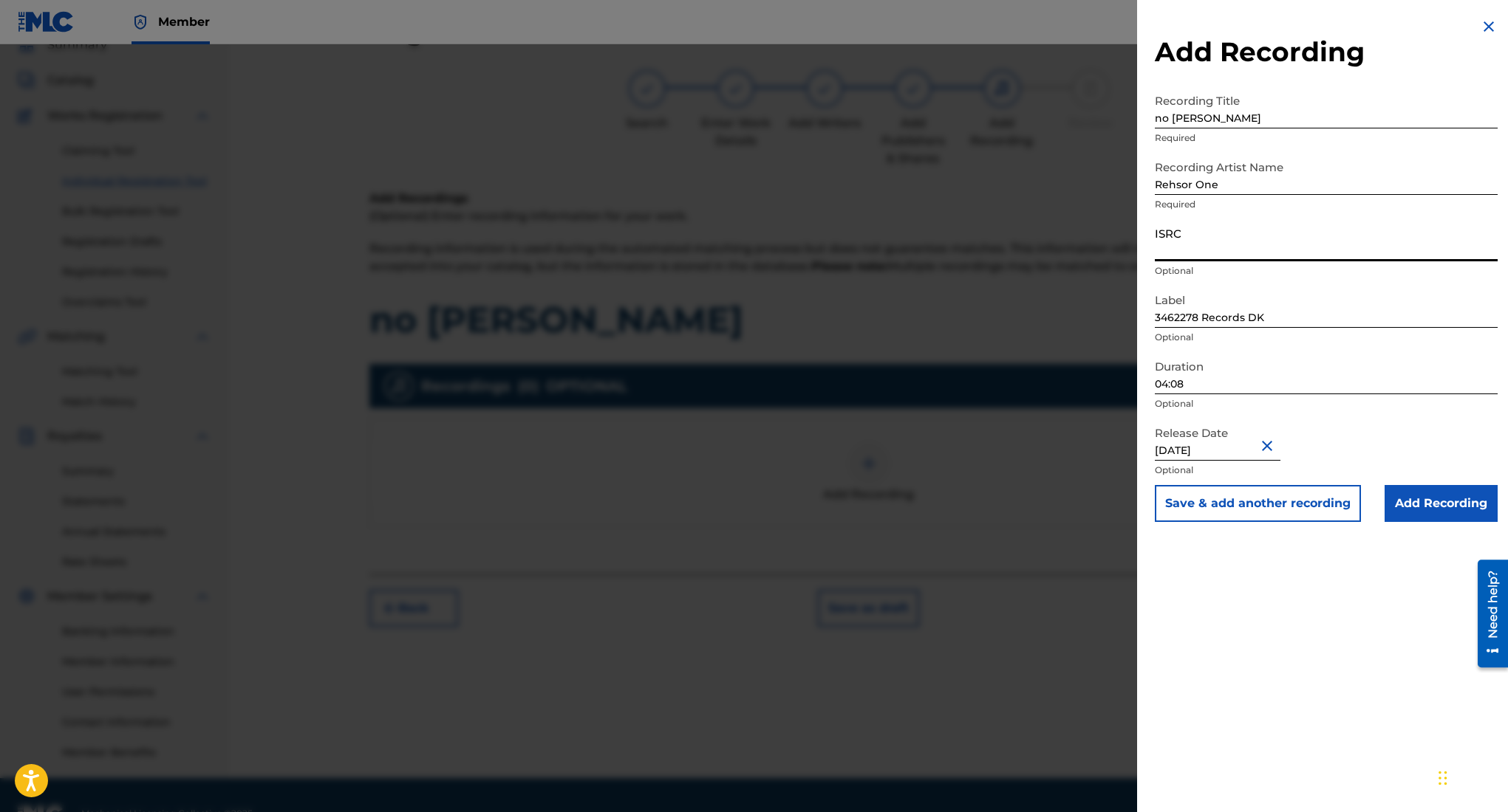
paste input "QZWFT2598842"
type input "QZWFT2598842"
click at [1418, 492] on input "Add Recording" at bounding box center [1441, 503] width 113 height 37
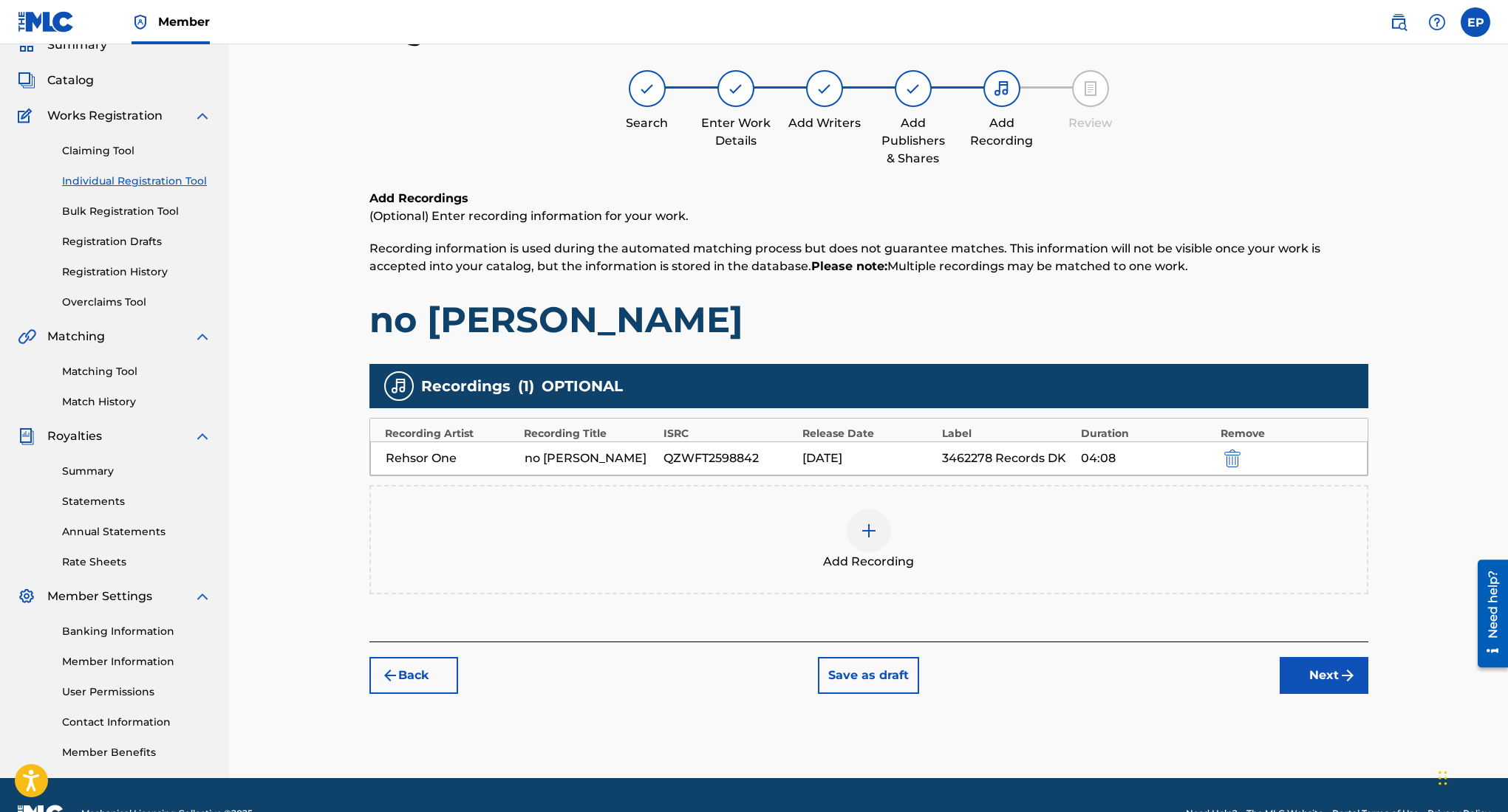
click at [1306, 684] on button "Next" at bounding box center [1324, 675] width 88 height 37
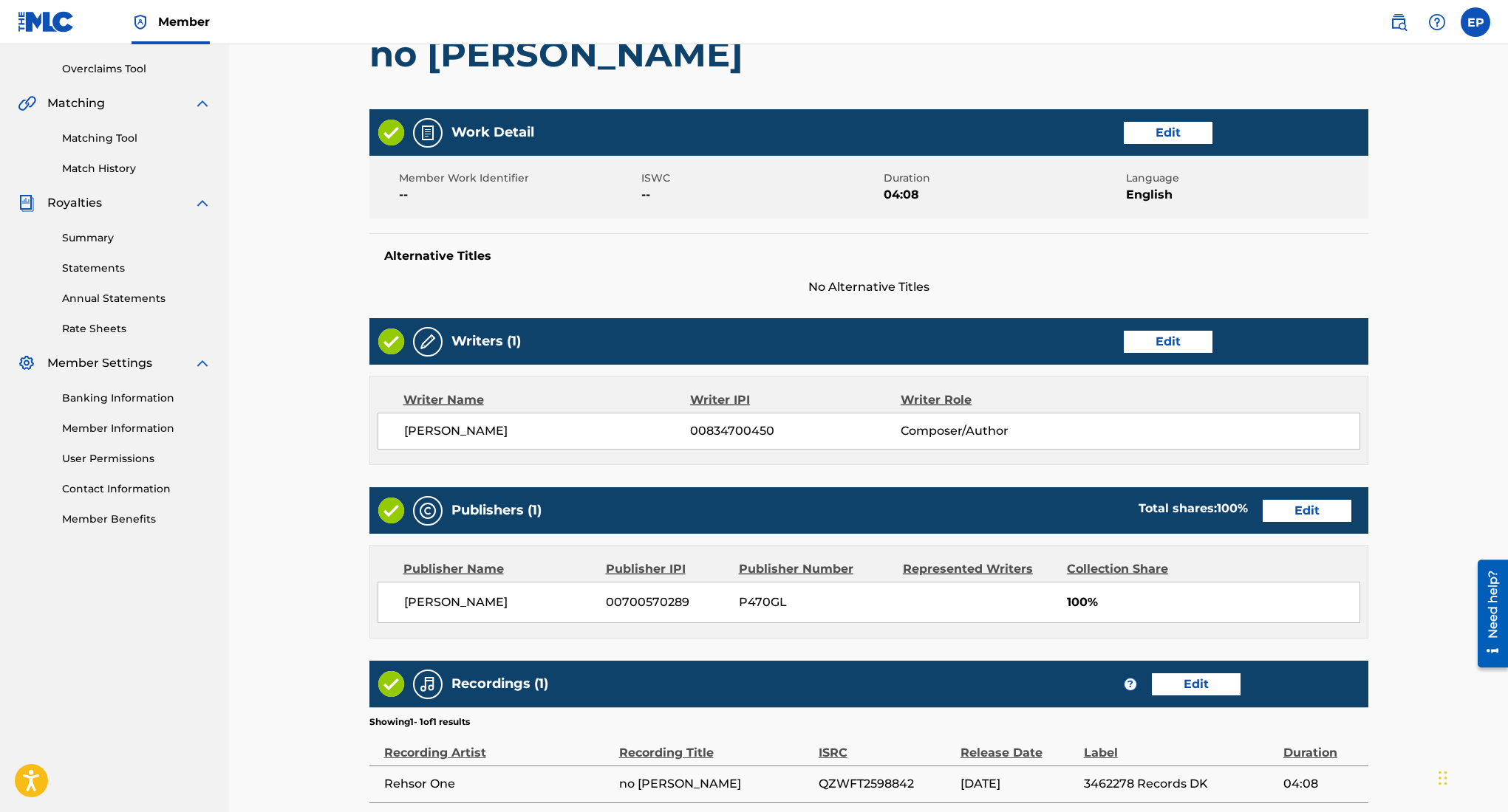
scroll to position [436, 0]
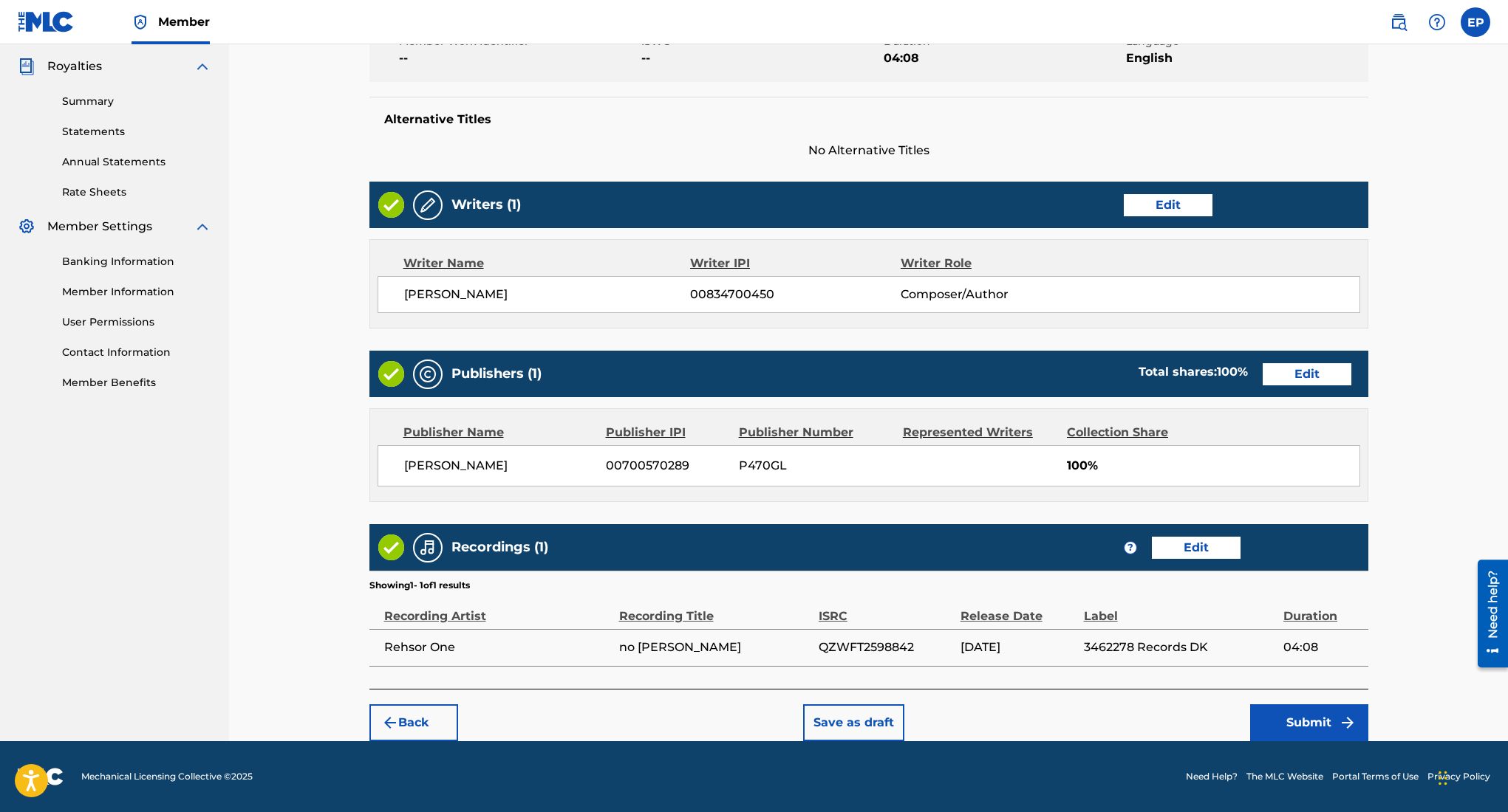
click at [1307, 725] on button "Submit" at bounding box center [1309, 723] width 118 height 37
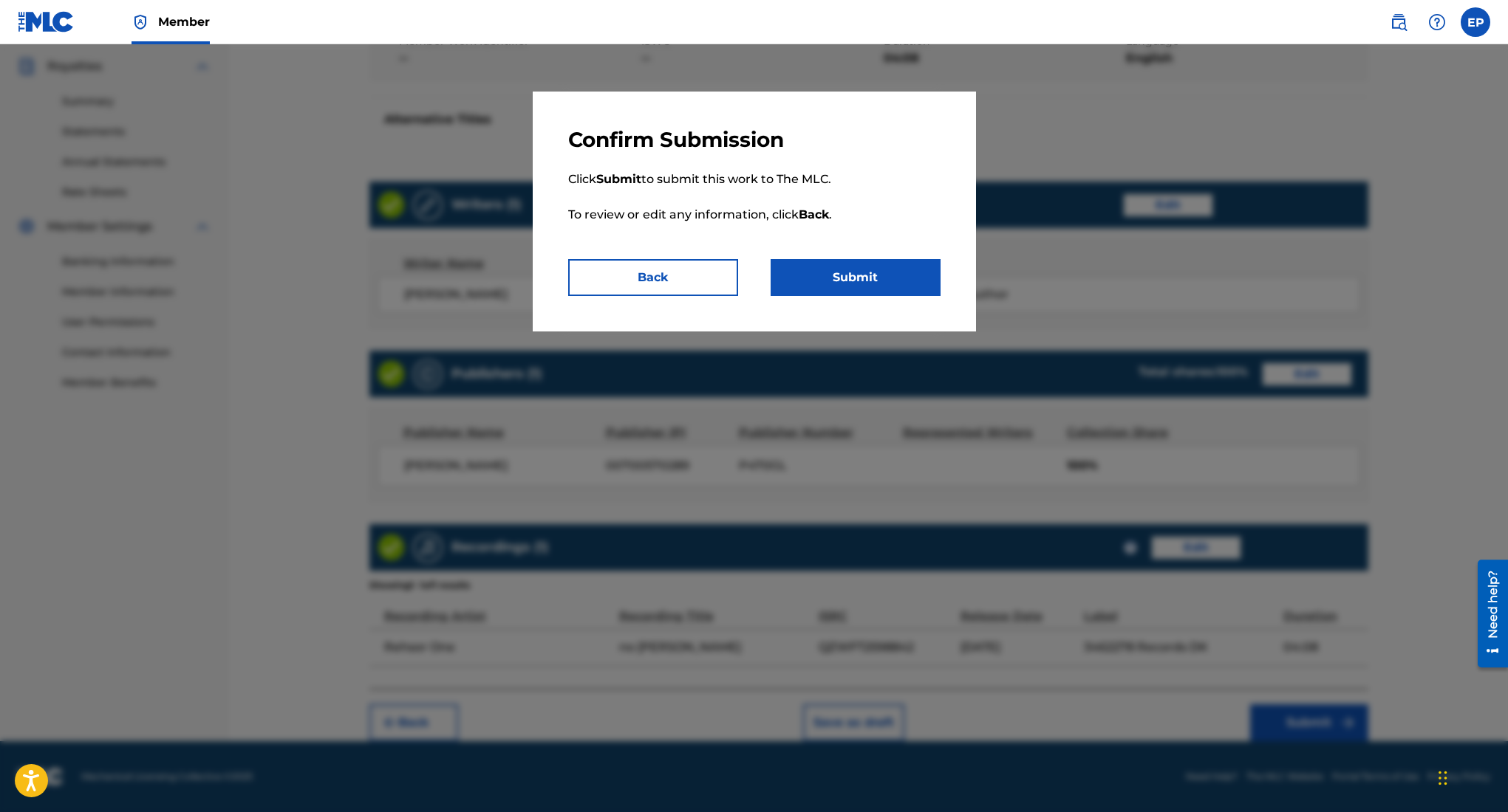
click at [836, 276] on button "Submit" at bounding box center [855, 277] width 170 height 37
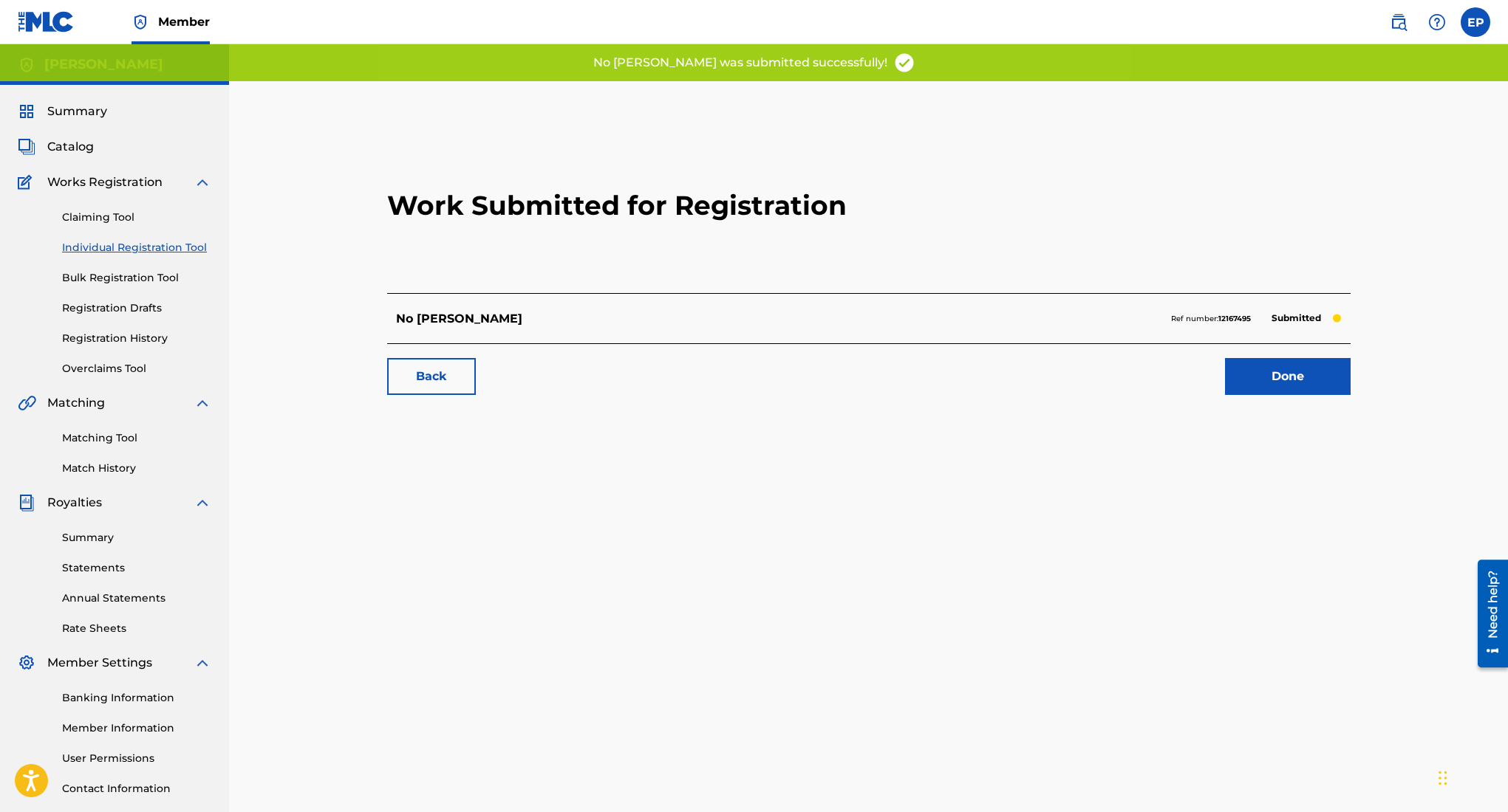
click at [1294, 367] on link "Done" at bounding box center [1288, 376] width 126 height 37
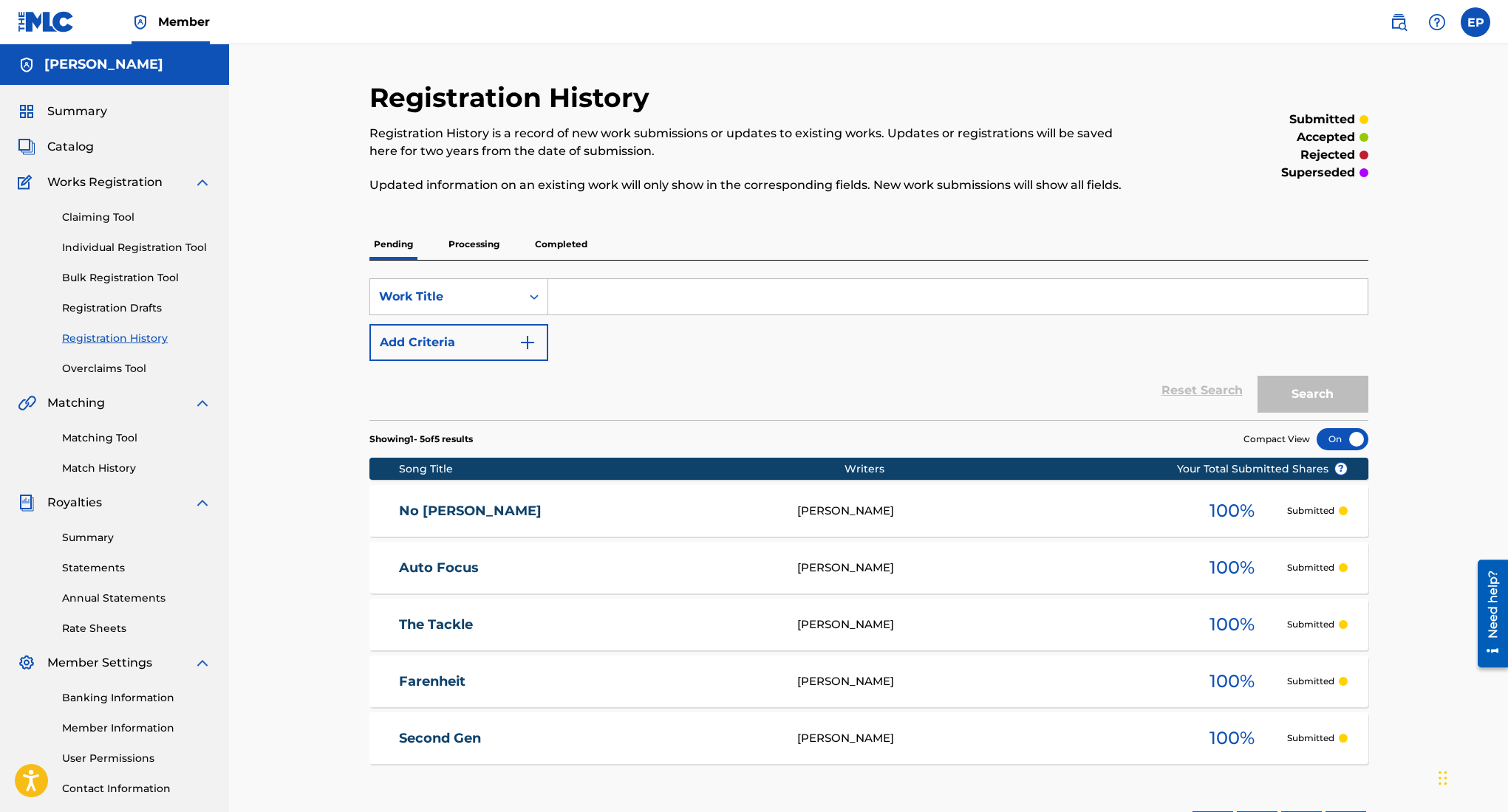
click at [77, 133] on div "Summary Catalog Works Registration Claiming Tool Individual Registration Tool B…" at bounding box center [114, 465] width 229 height 760
click at [77, 141] on span "Catalog" at bounding box center [70, 147] width 47 height 17
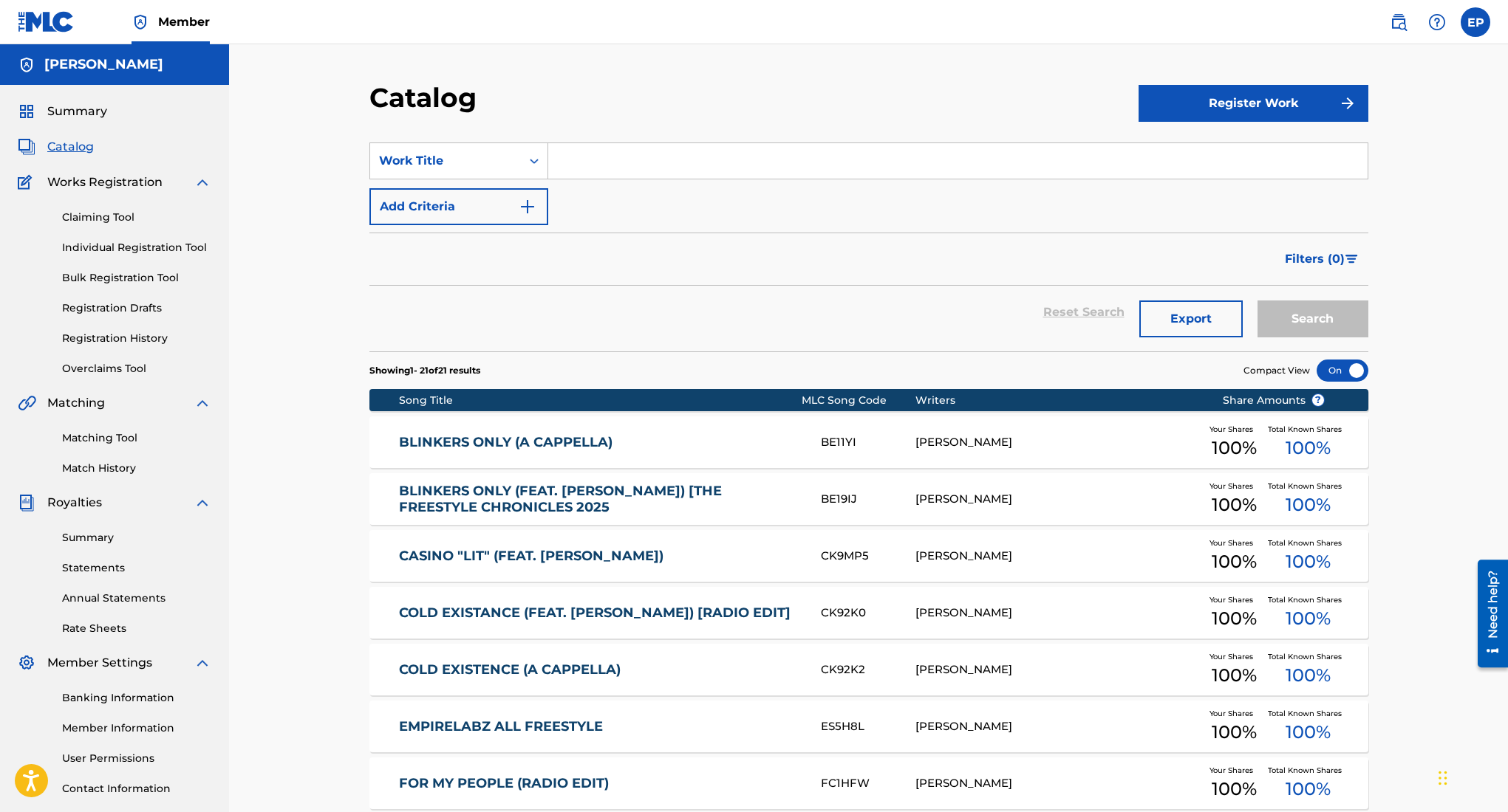
click at [1237, 103] on button "Register Work" at bounding box center [1253, 103] width 230 height 37
click at [1194, 155] on link "Individual" at bounding box center [1253, 151] width 230 height 36
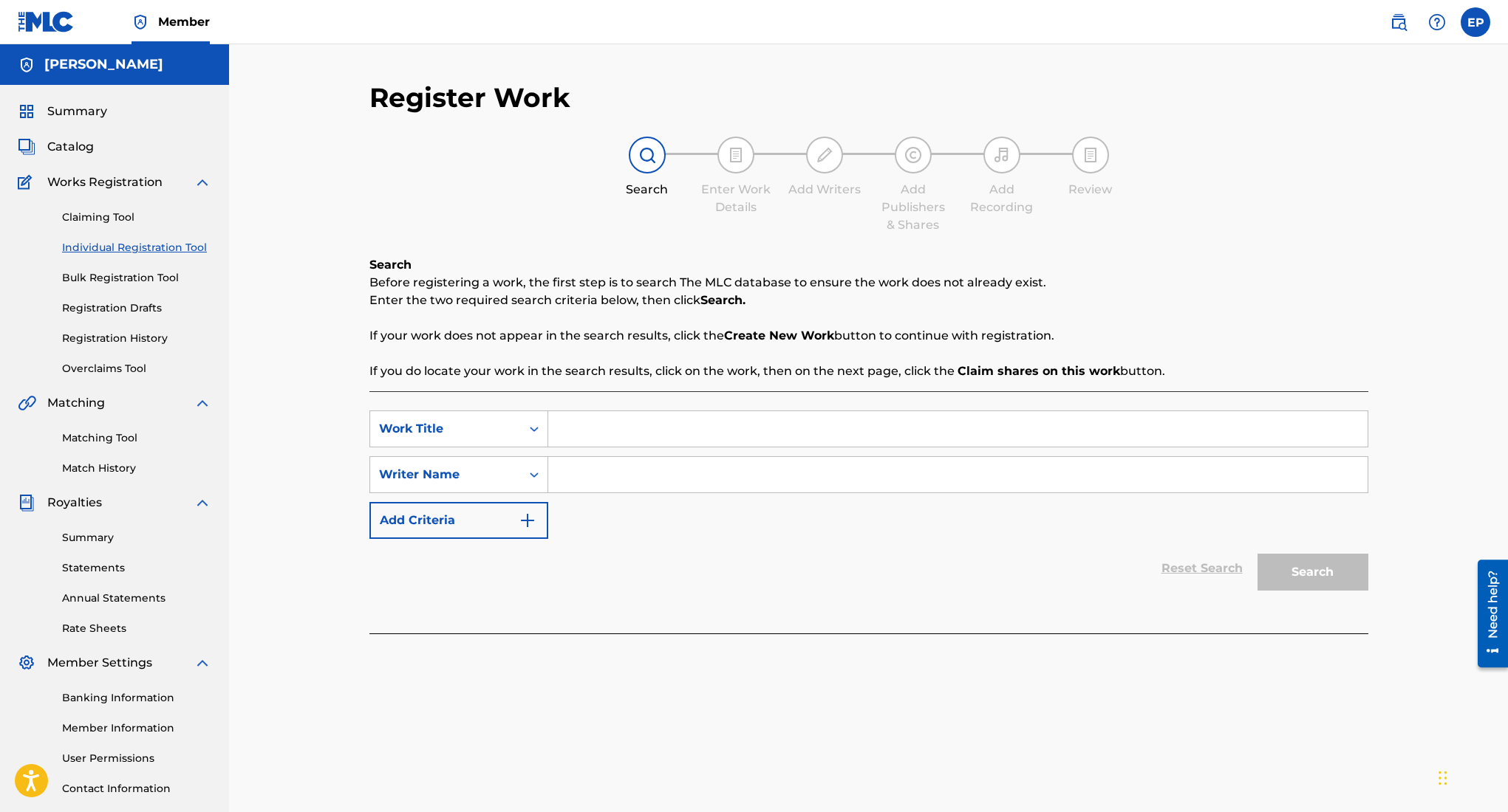
click at [775, 426] on input "Search Form" at bounding box center [958, 428] width 820 height 36
click at [126, 334] on link "Registration History" at bounding box center [137, 339] width 149 height 16
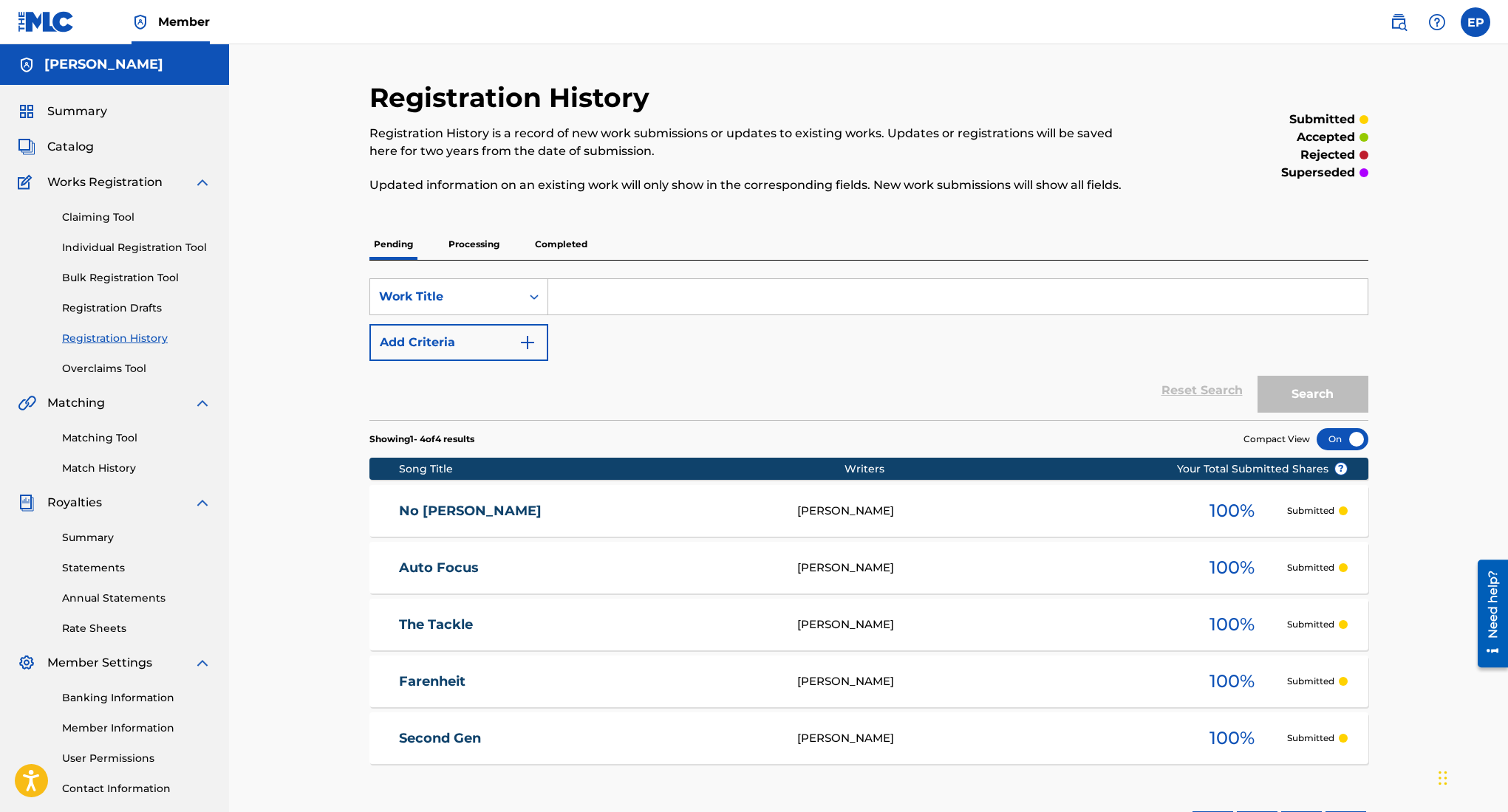
click at [80, 118] on span "Summary" at bounding box center [77, 111] width 60 height 17
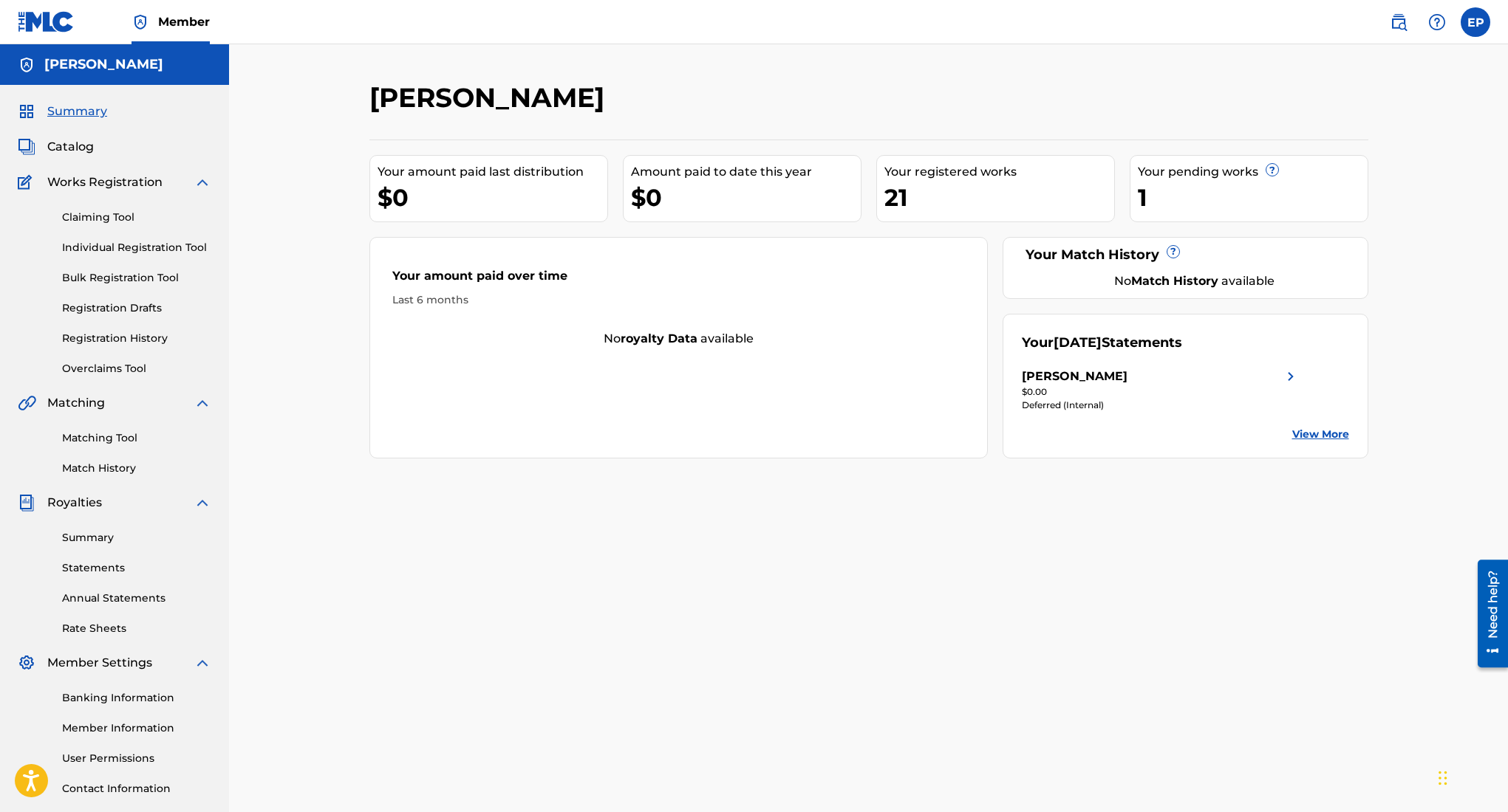
click at [79, 152] on span "Catalog" at bounding box center [70, 147] width 47 height 17
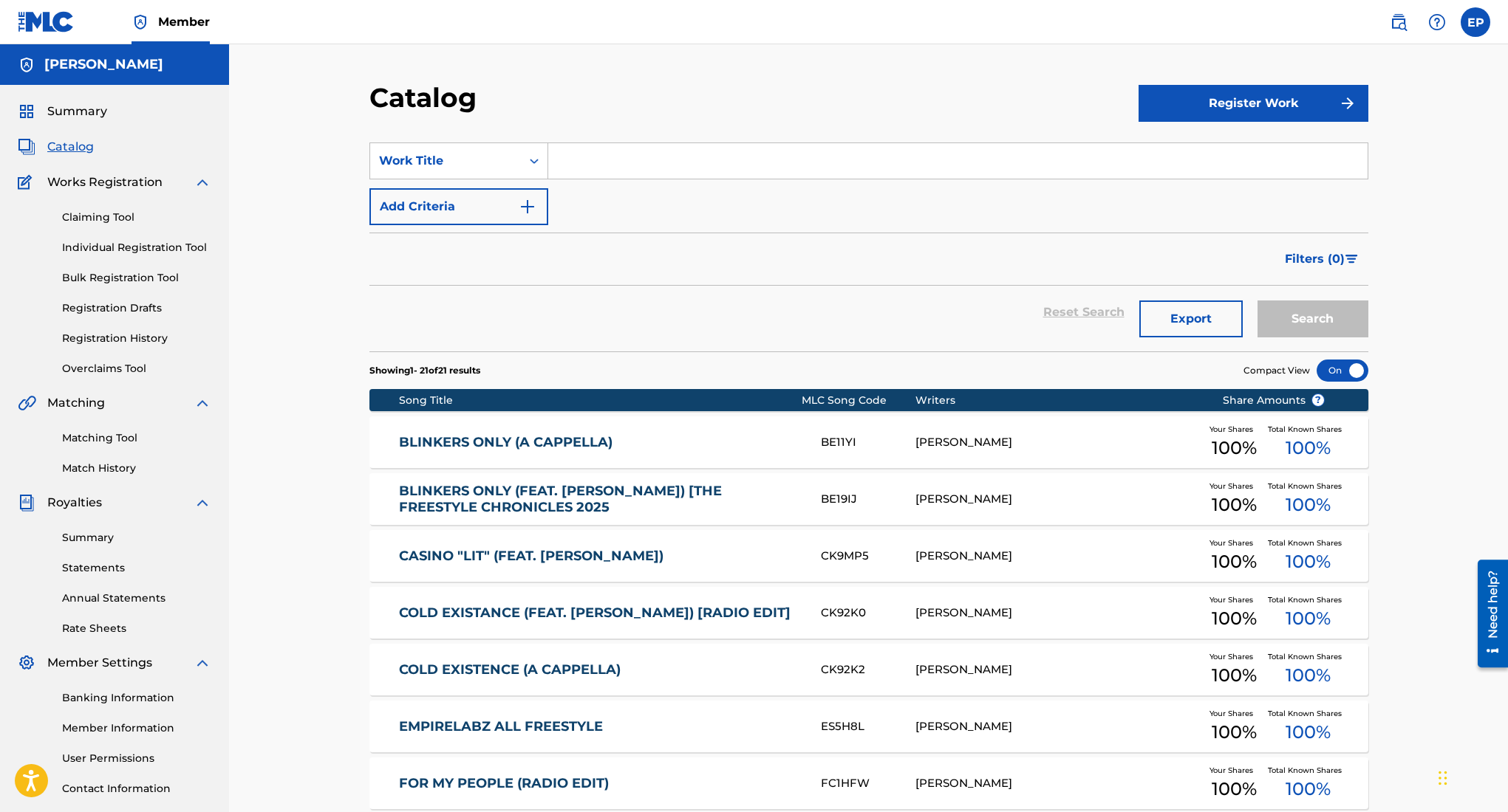
click at [95, 110] on span "Summary" at bounding box center [77, 111] width 60 height 17
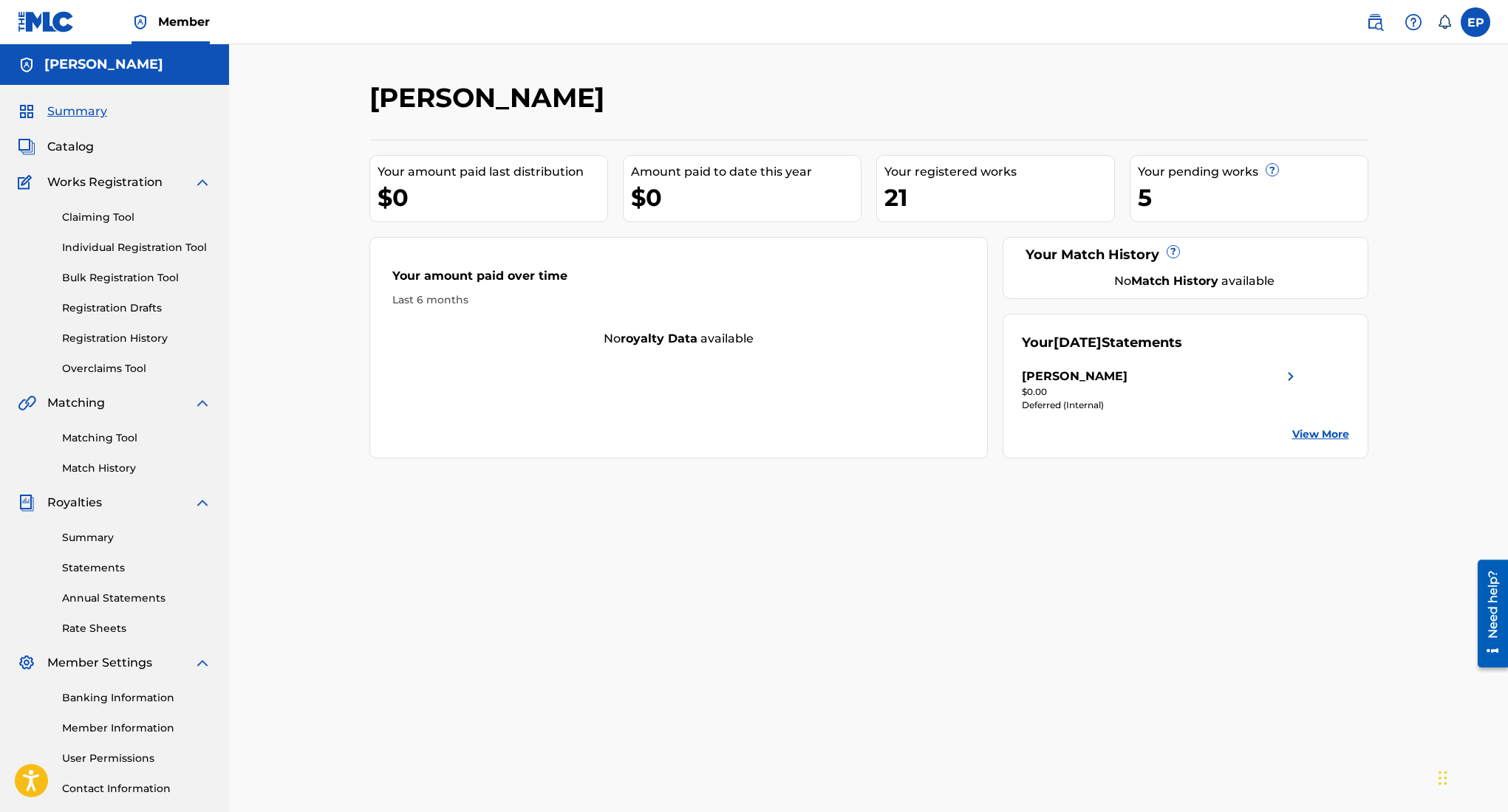
click at [76, 148] on span "Catalog" at bounding box center [70, 147] width 47 height 17
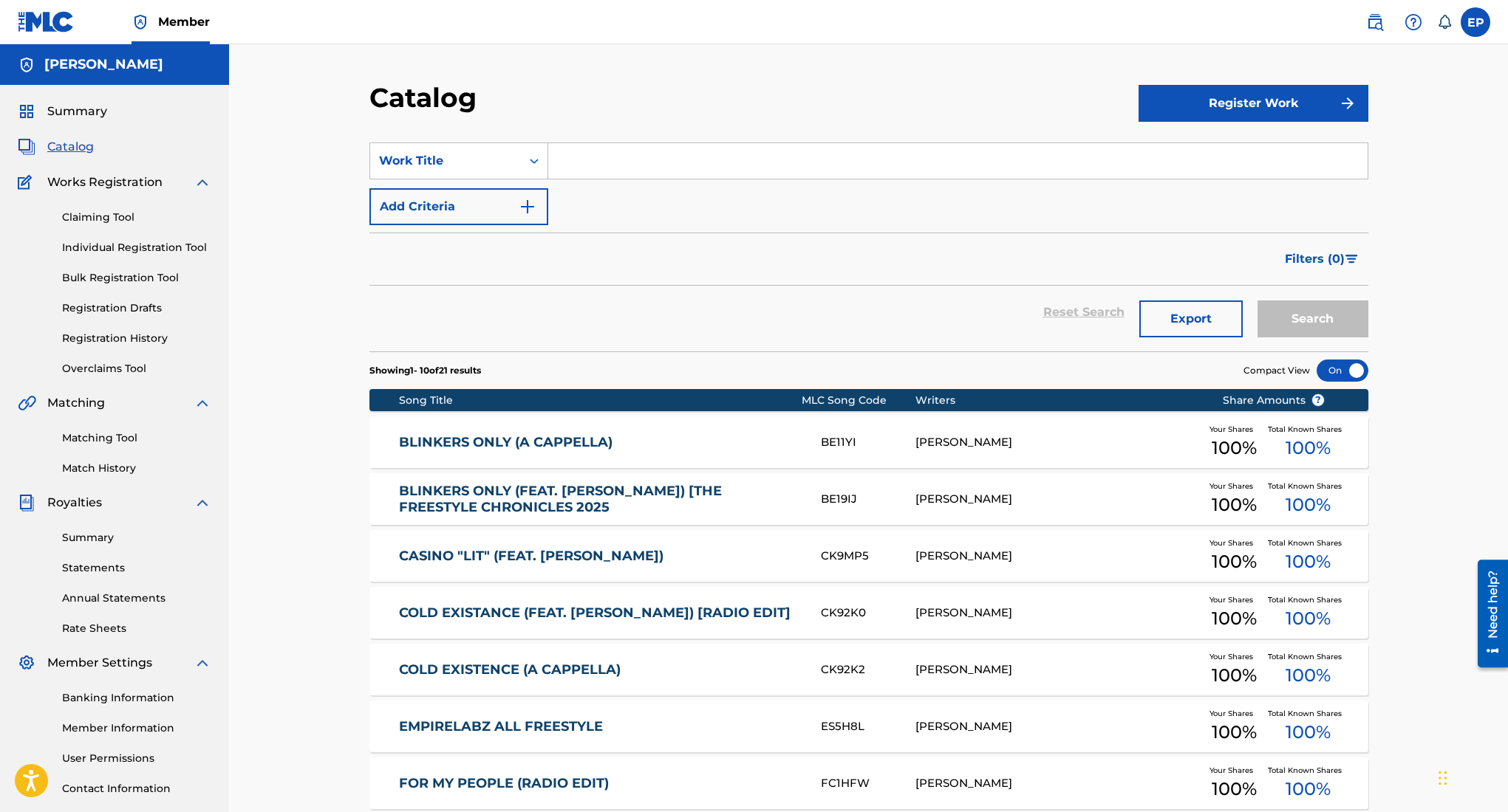
click at [1299, 100] on button "Register Work" at bounding box center [1253, 103] width 230 height 37
click at [1207, 152] on link "Individual" at bounding box center [1253, 151] width 230 height 36
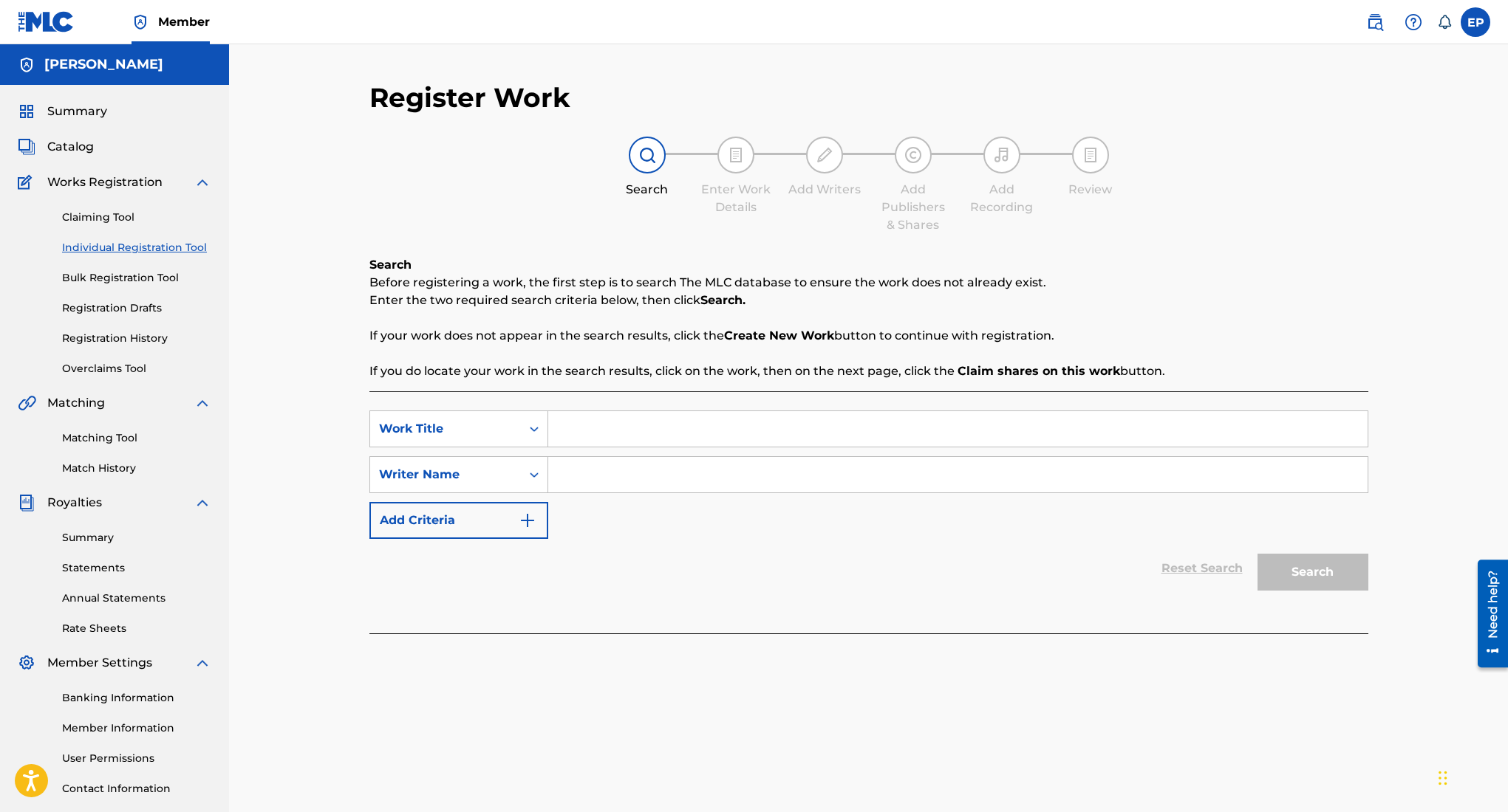
click at [805, 416] on input "Search Form" at bounding box center [958, 428] width 820 height 36
type input "second gen a cappella"
click at [1039, 470] on input "Search Form" at bounding box center [958, 474] width 820 height 36
type input "edward ojeda puente"
click at [1258, 554] on button "Search" at bounding box center [1313, 572] width 111 height 37
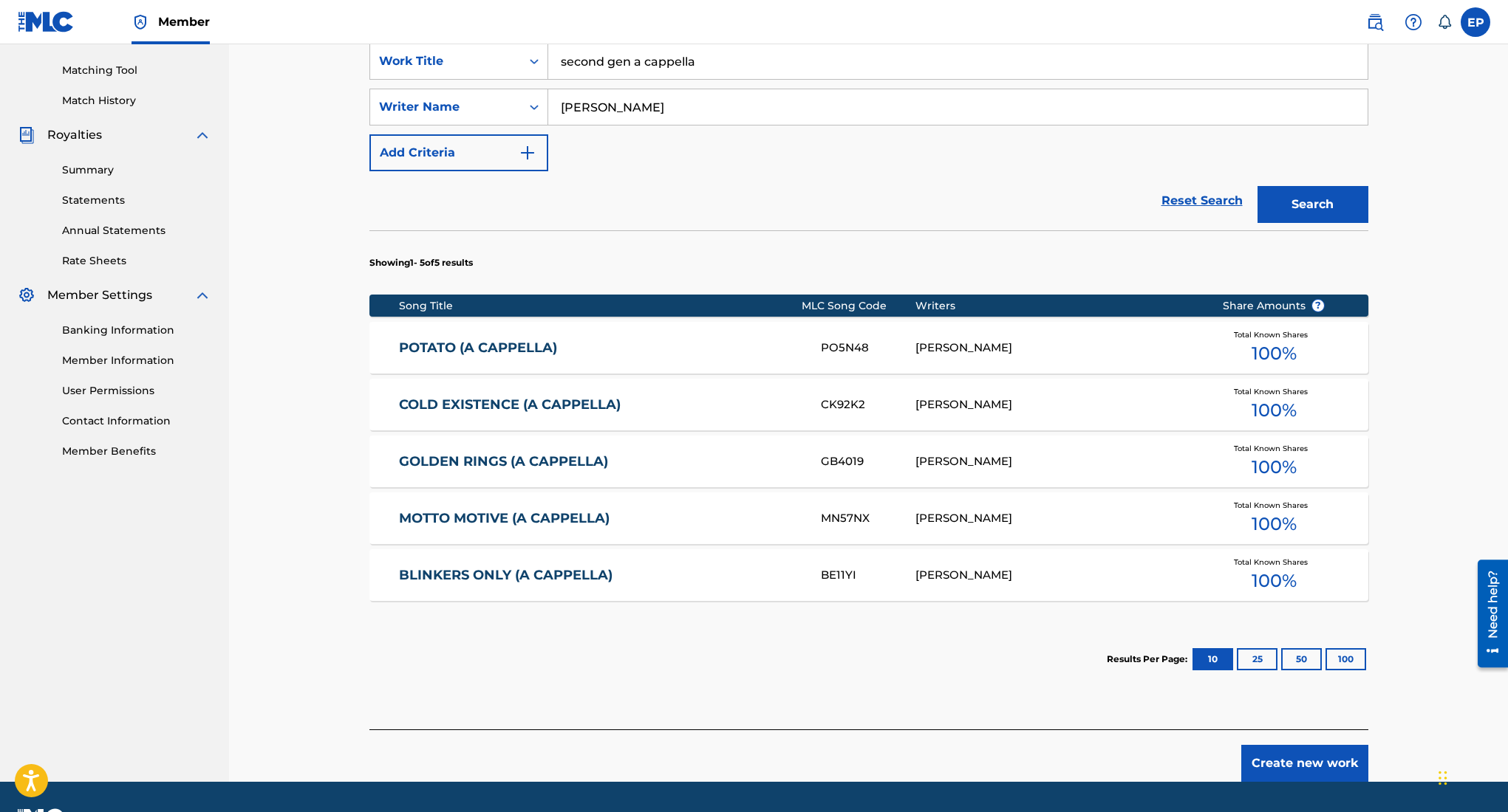
scroll to position [371, 0]
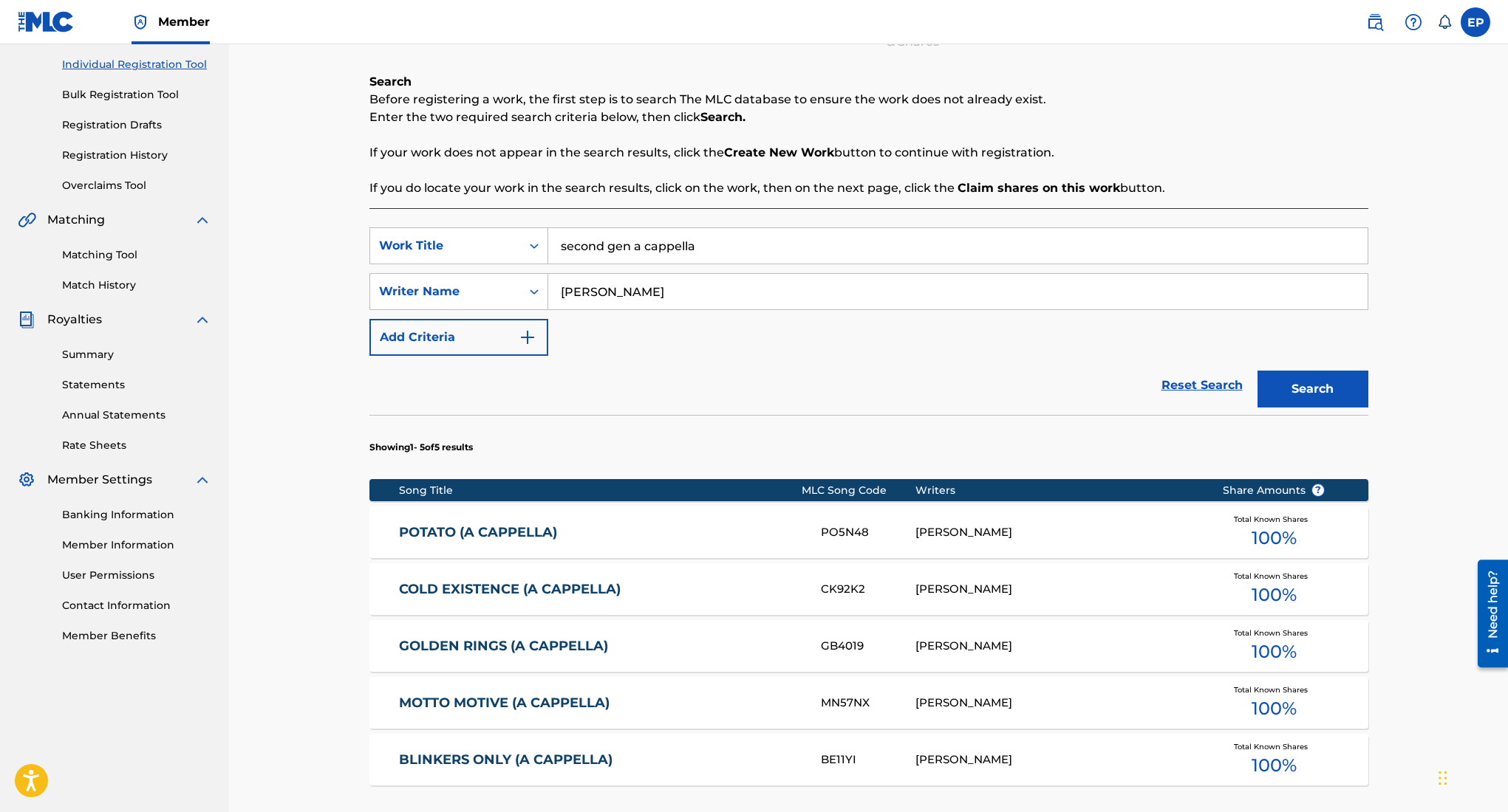
click at [1308, 386] on button "Search" at bounding box center [1313, 389] width 111 height 37
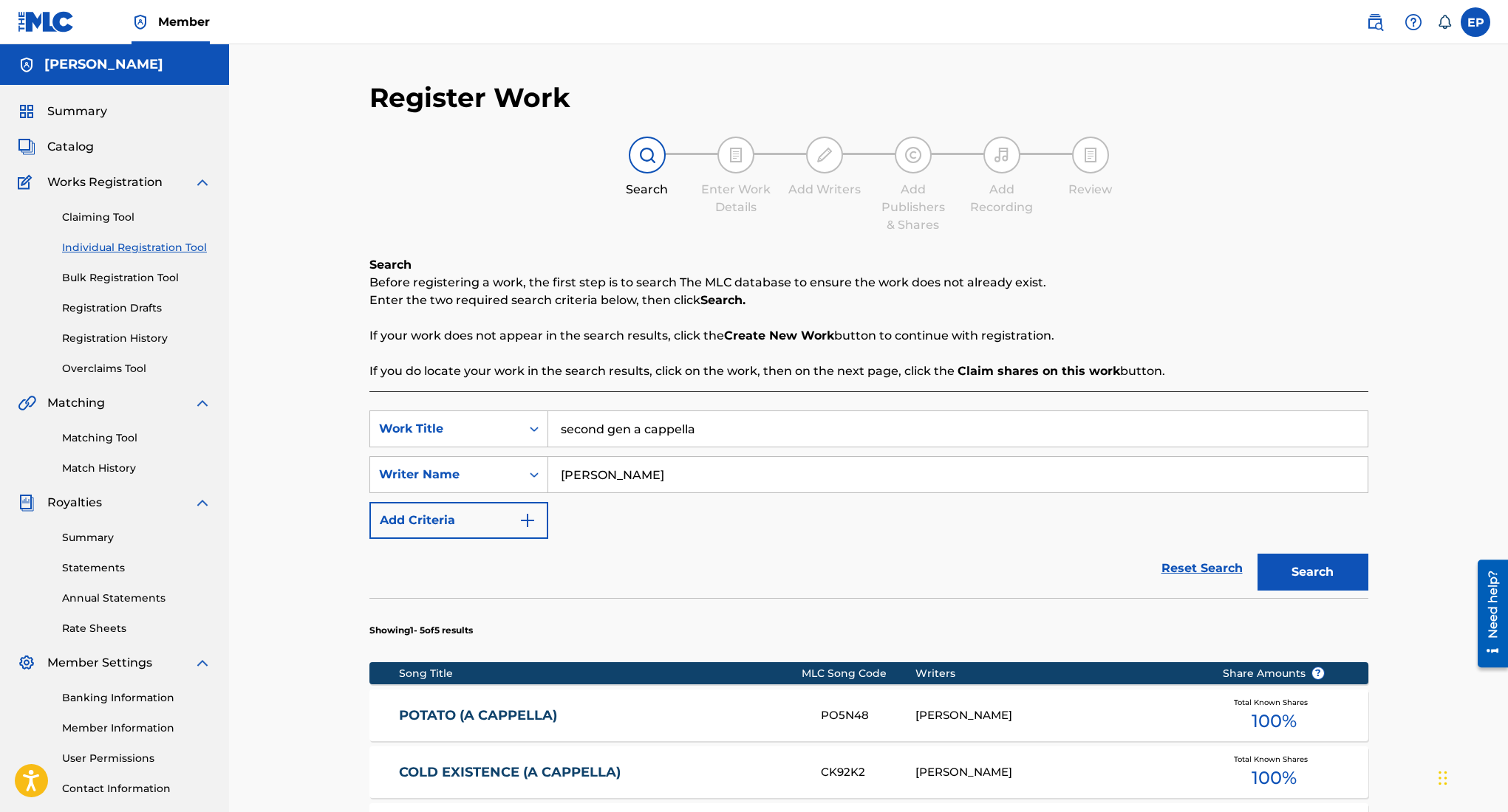
scroll to position [408, 0]
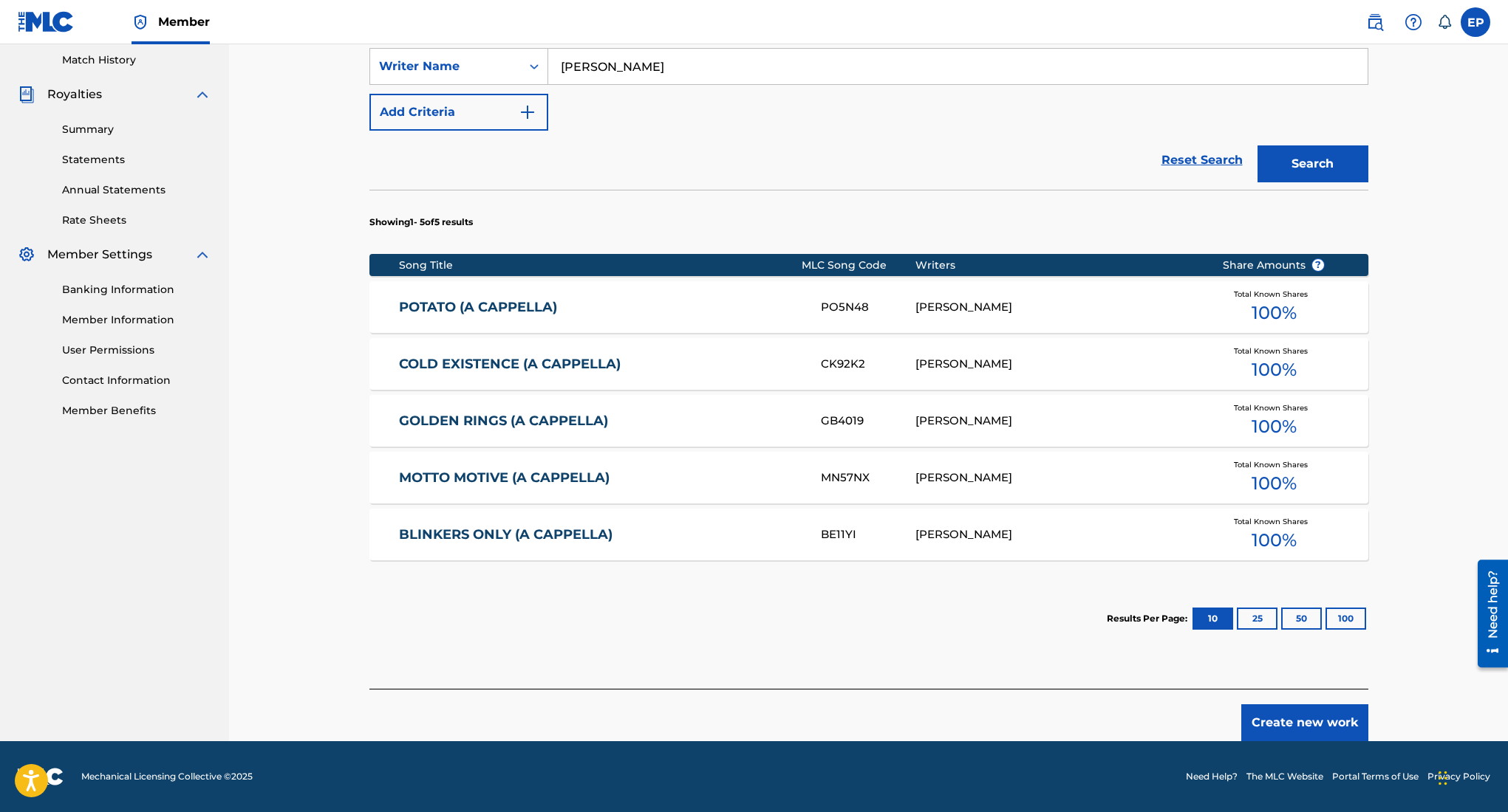
click at [1318, 714] on button "Create new work" at bounding box center [1304, 723] width 127 height 37
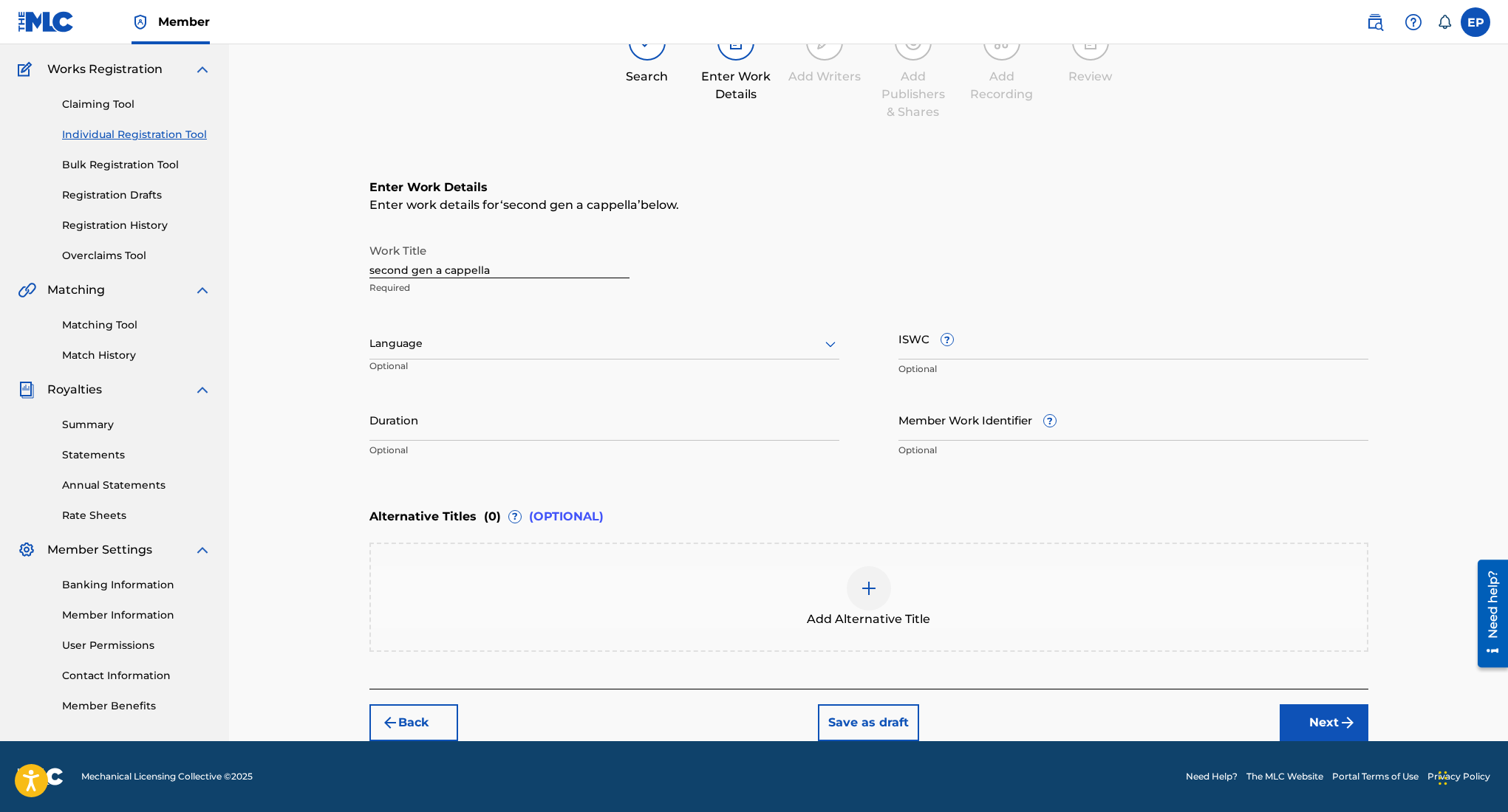
scroll to position [113, 0]
click at [535, 350] on div at bounding box center [604, 343] width 470 height 18
click at [546, 368] on div "English" at bounding box center [604, 376] width 468 height 33
click at [1040, 362] on p "Optional" at bounding box center [1133, 369] width 470 height 13
click at [1003, 338] on input "ISWC ?" at bounding box center [1133, 338] width 470 height 42
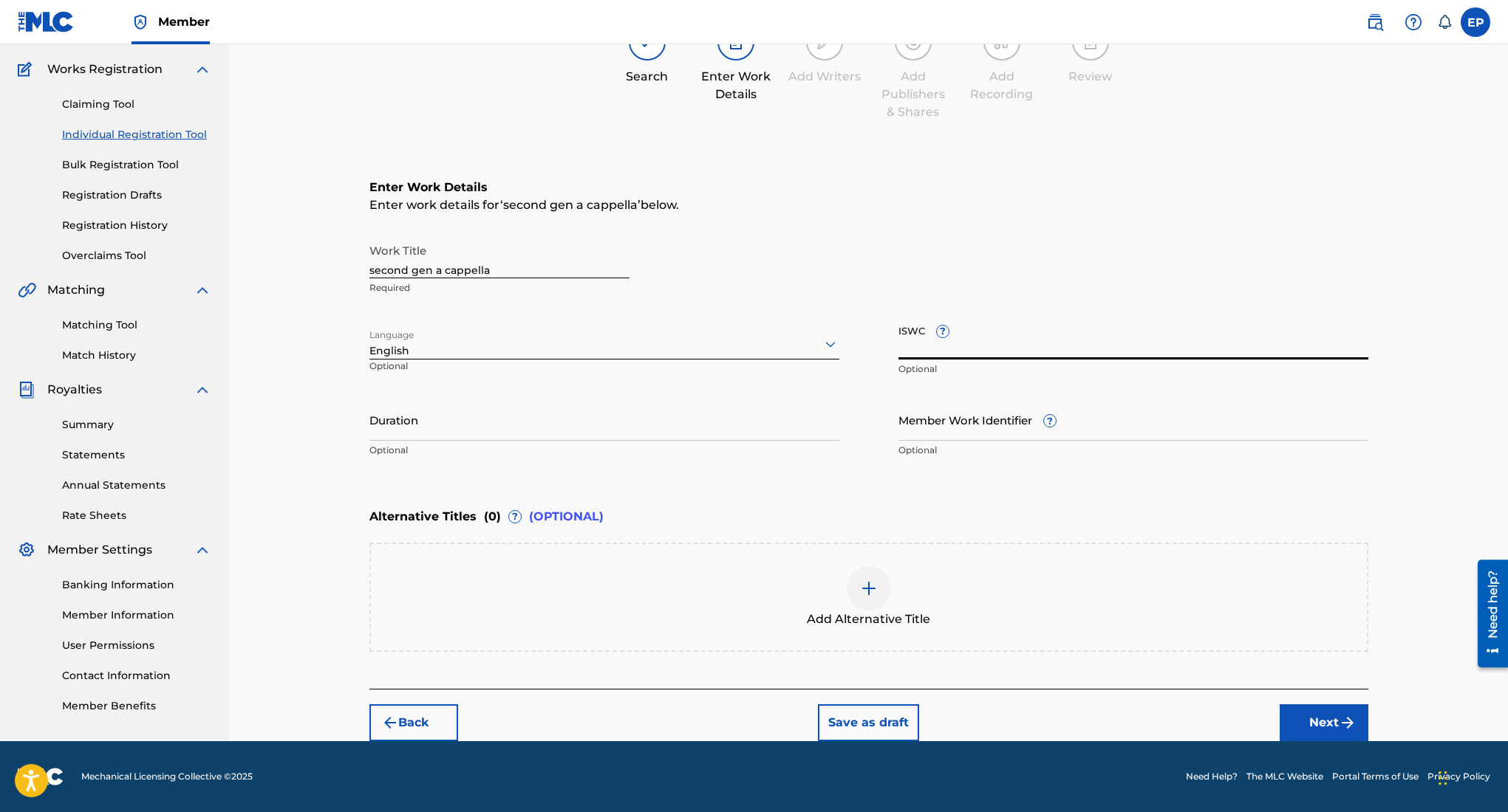
paste input "T-334.955.614-1"
click at [932, 355] on input "T-334.955.614-1" at bounding box center [1133, 338] width 470 height 42
click at [951, 354] on input "T-334955.614-1" at bounding box center [1133, 338] width 470 height 42
type input "T-334955614-1"
click at [711, 410] on input "Duration" at bounding box center [604, 419] width 470 height 42
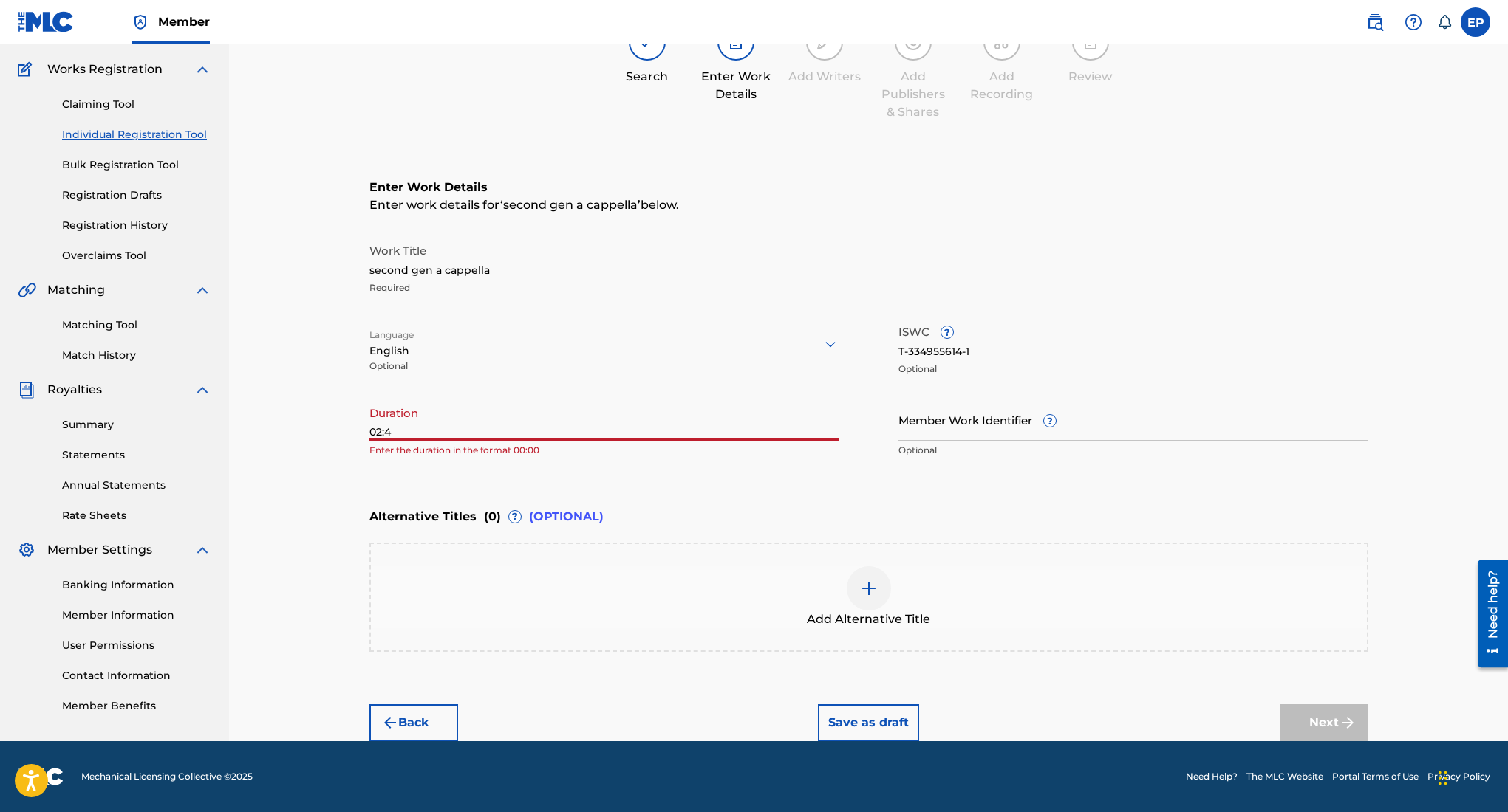
type input "02:46"
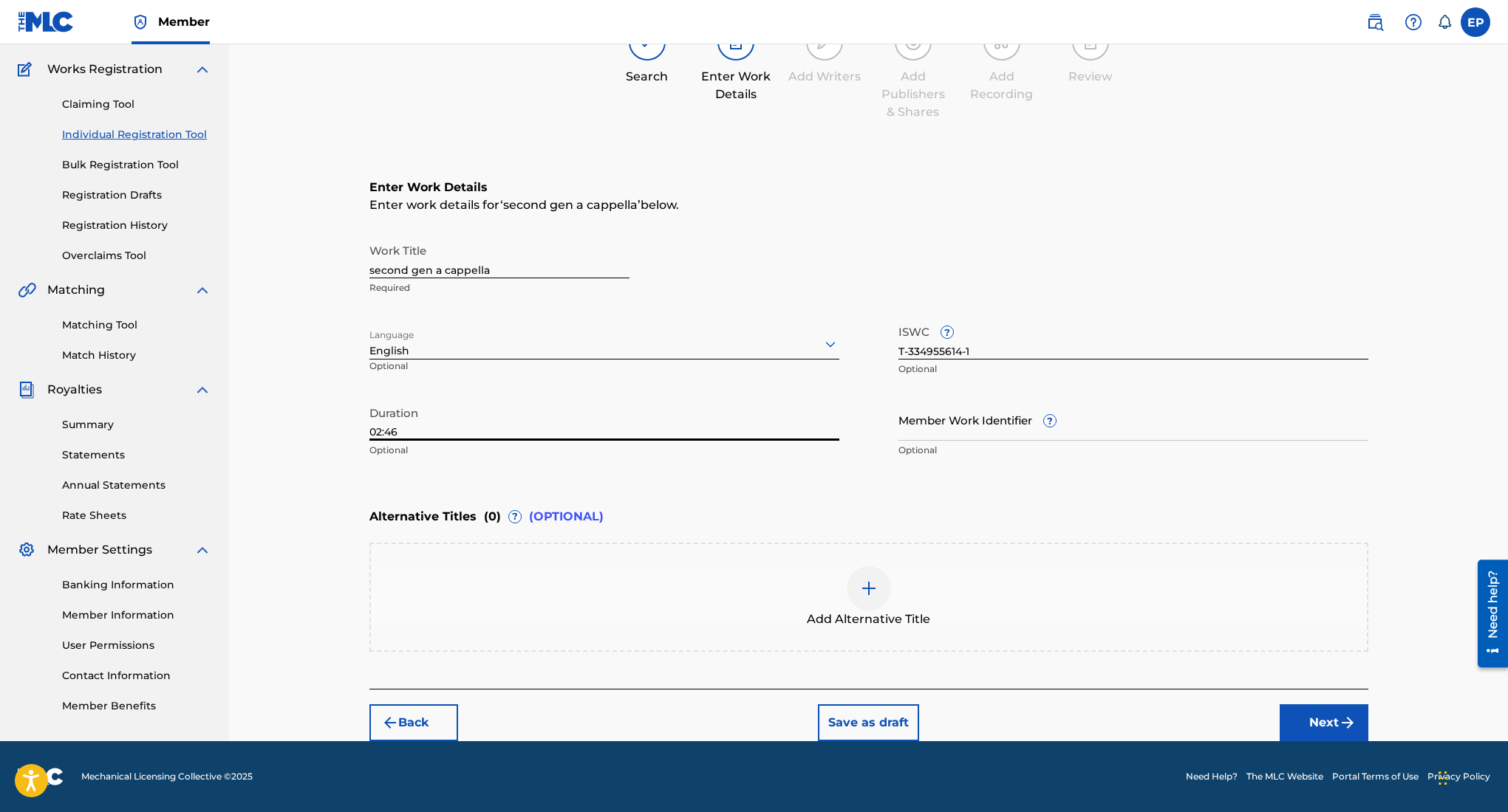
click at [1330, 724] on button "Next" at bounding box center [1324, 723] width 88 height 37
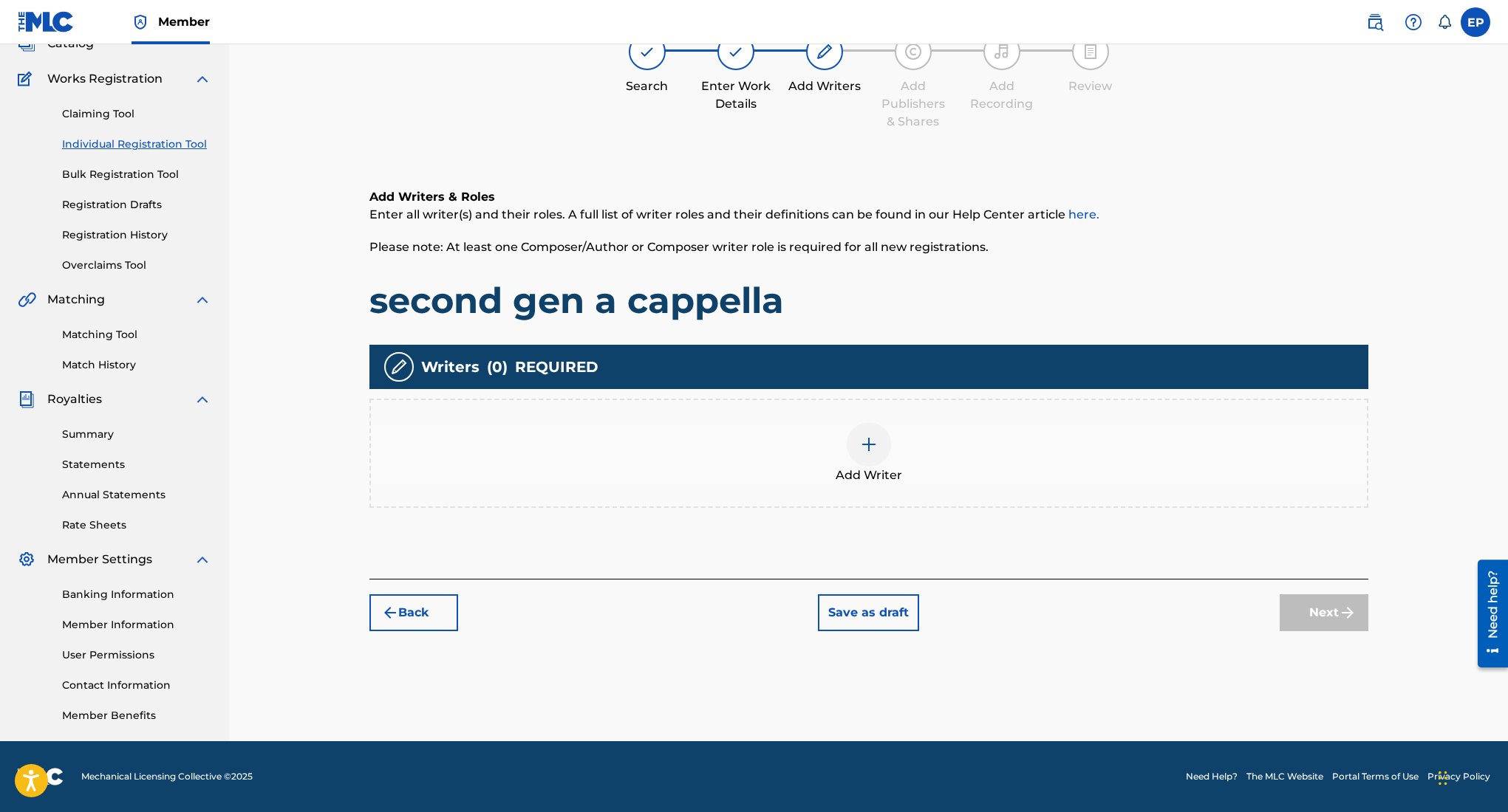
scroll to position [66, 0]
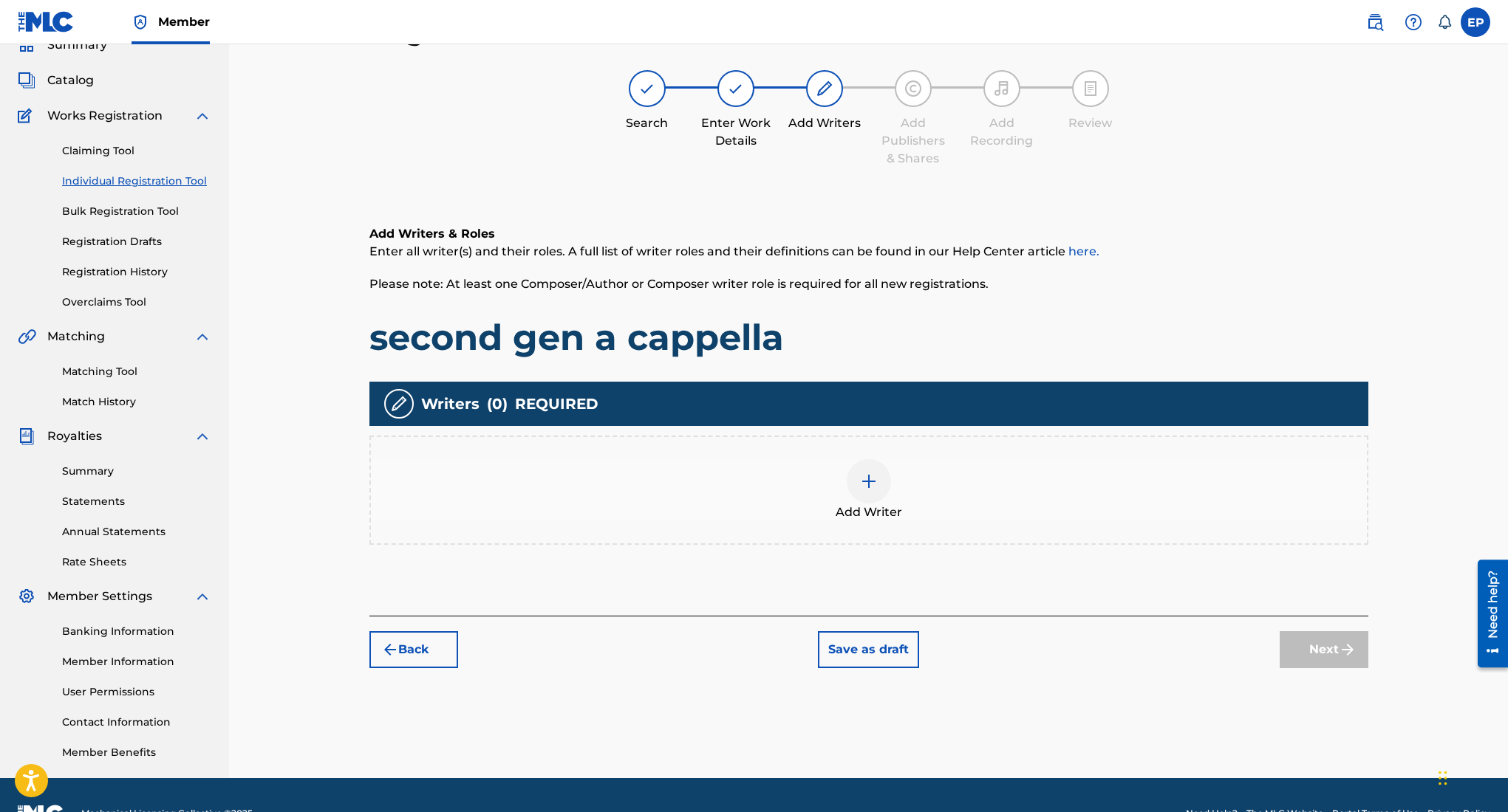
click at [880, 483] on div at bounding box center [868, 481] width 44 height 44
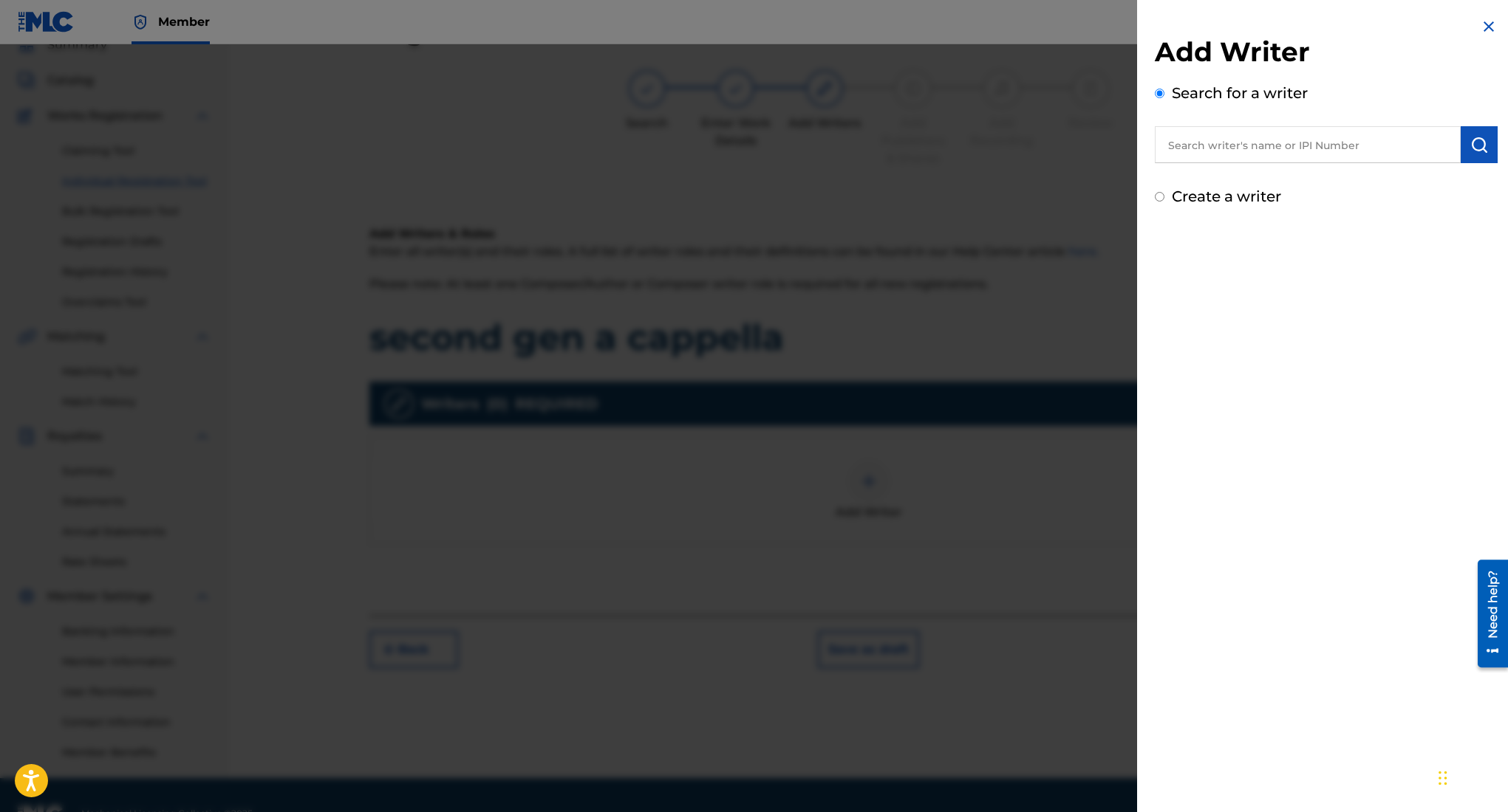
click at [1210, 144] on input "text" at bounding box center [1307, 144] width 306 height 37
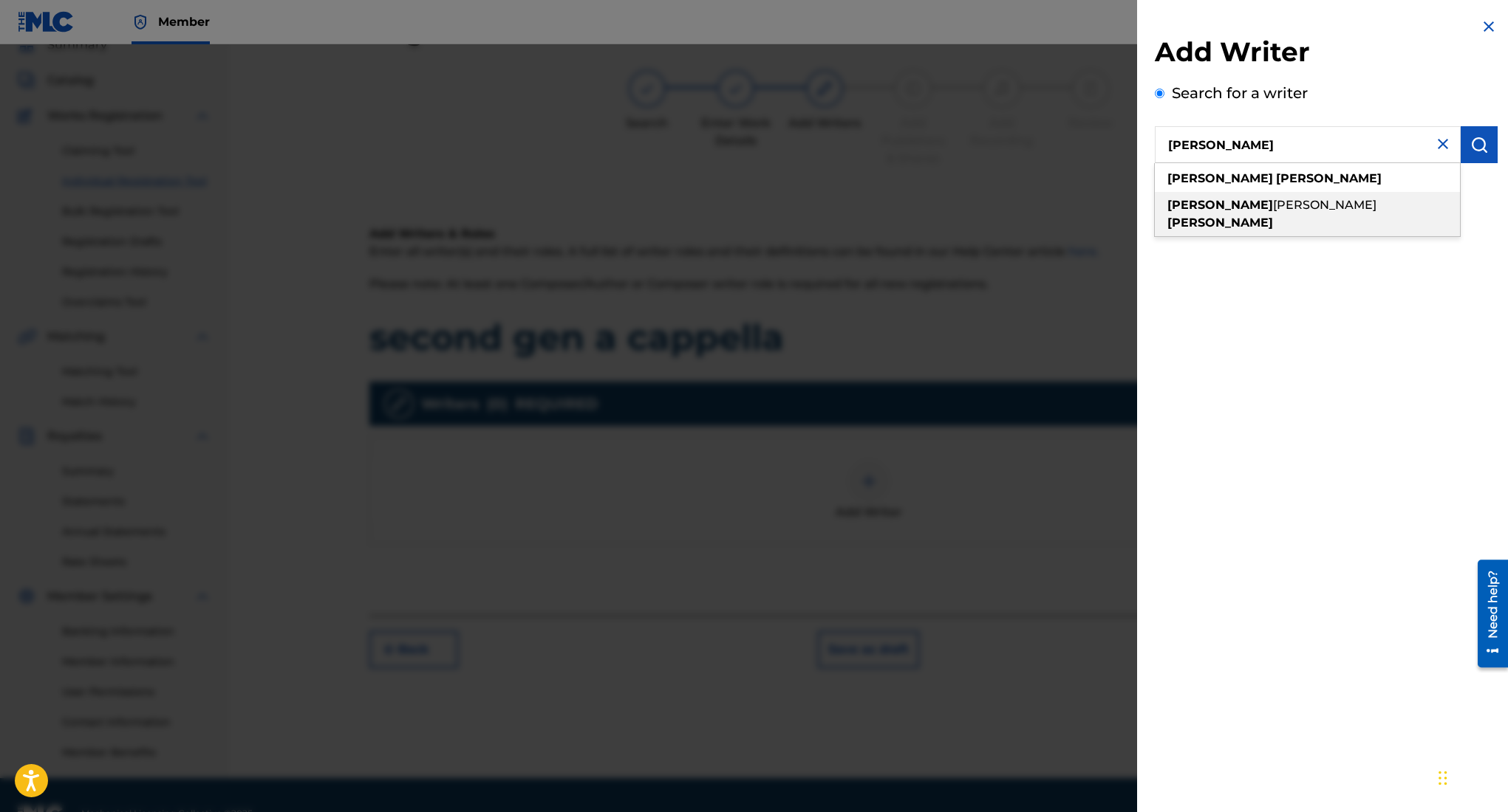
click at [1259, 215] on strong "puente" at bounding box center [1221, 223] width 106 height 14
type input "edward ojeda puente"
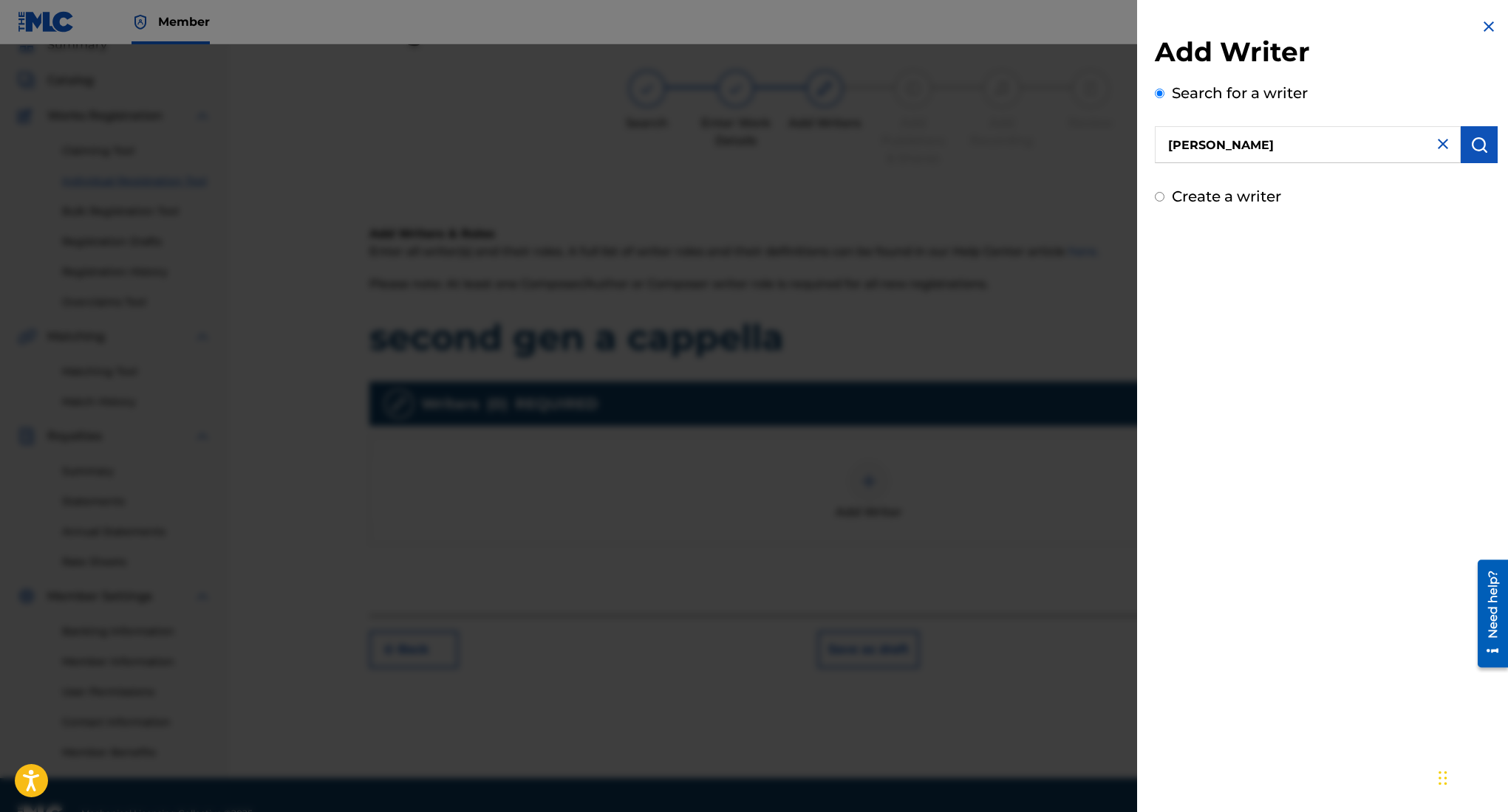
click at [1472, 144] on img "submit" at bounding box center [1479, 144] width 17 height 17
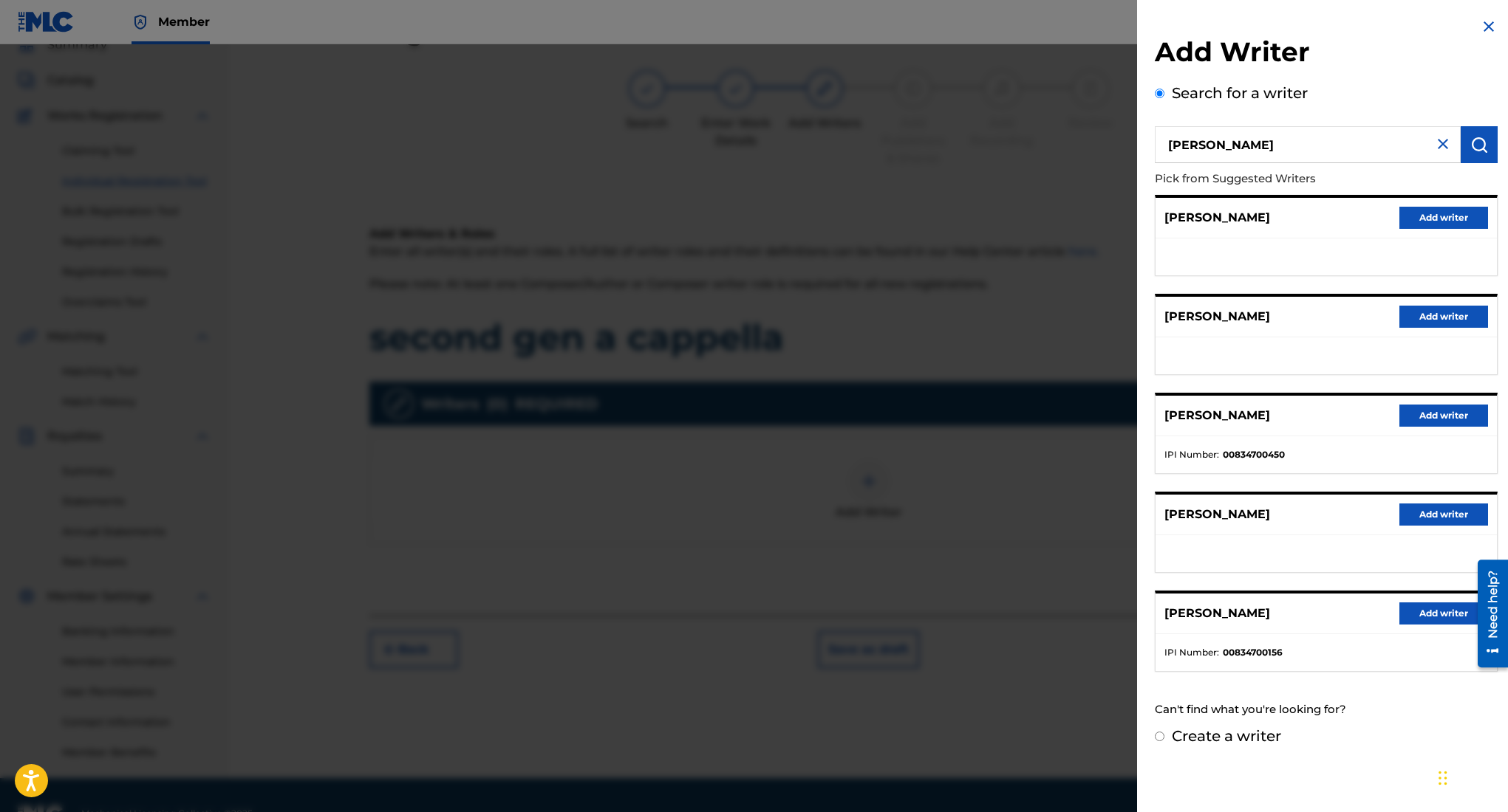
scroll to position [103, 0]
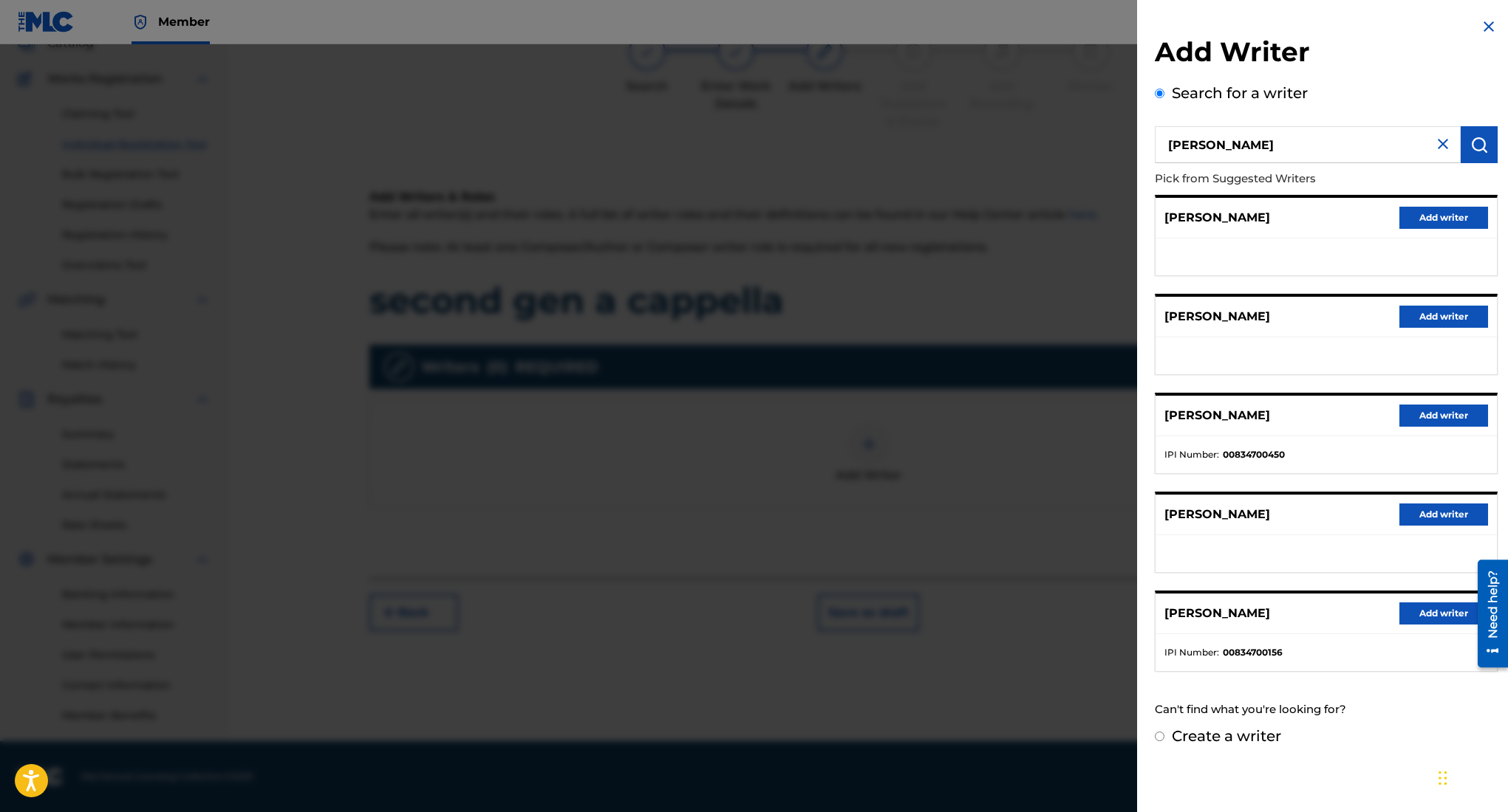
click at [1433, 414] on button "Add writer" at bounding box center [1443, 416] width 88 height 22
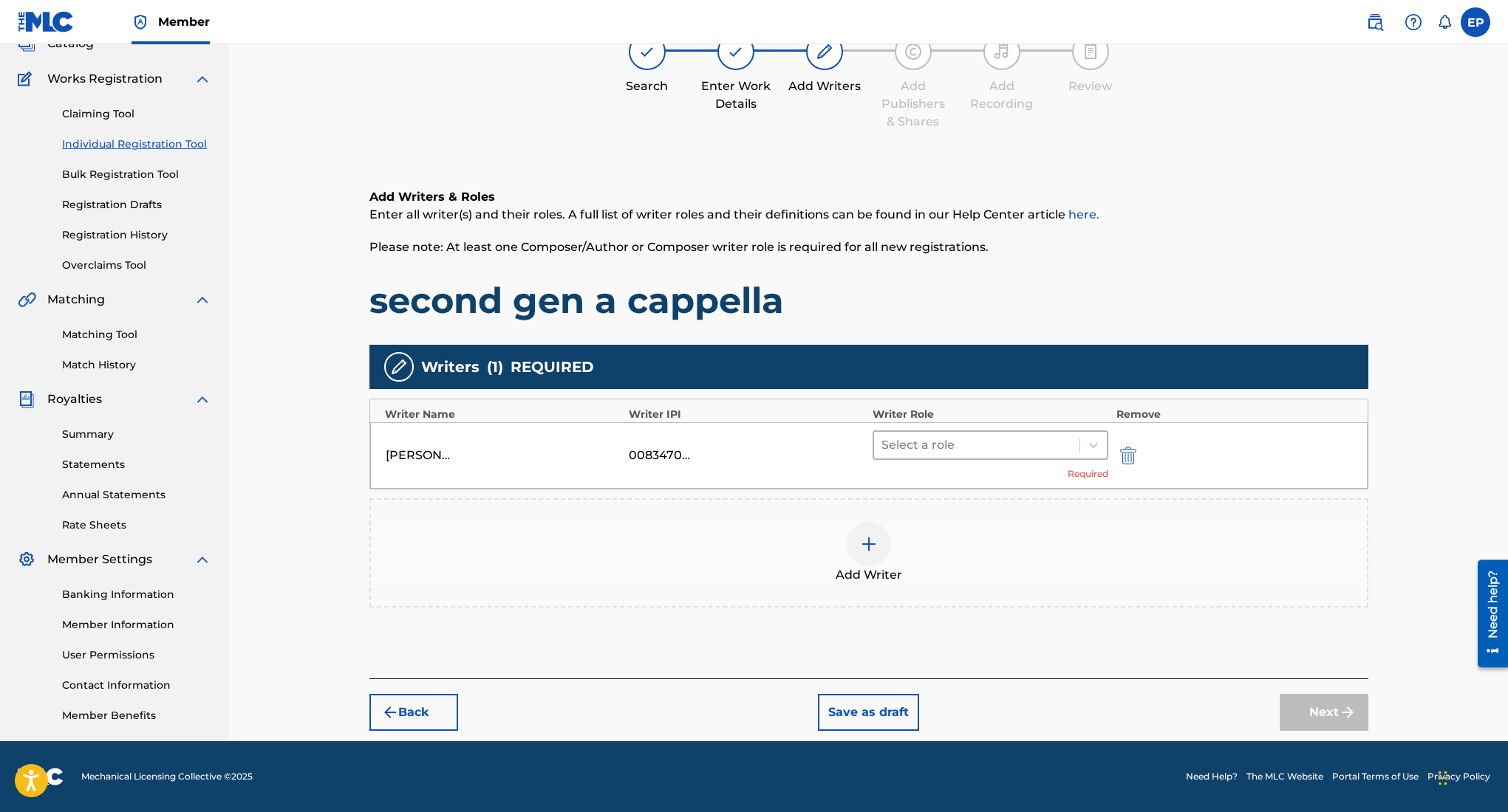
click at [1026, 443] on div at bounding box center [977, 445] width 191 height 21
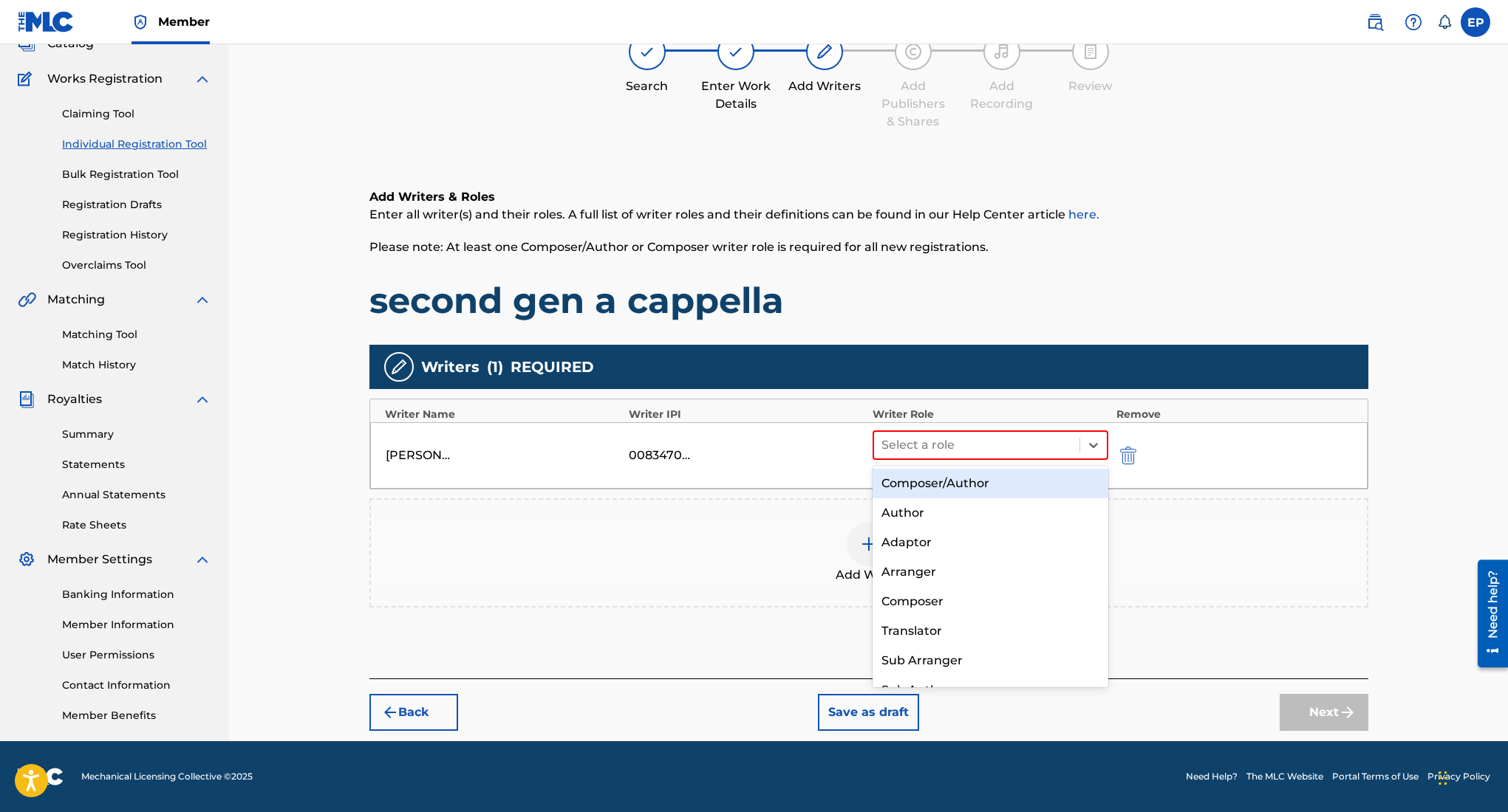
click at [985, 478] on div "Composer/Author" at bounding box center [990, 483] width 236 height 29
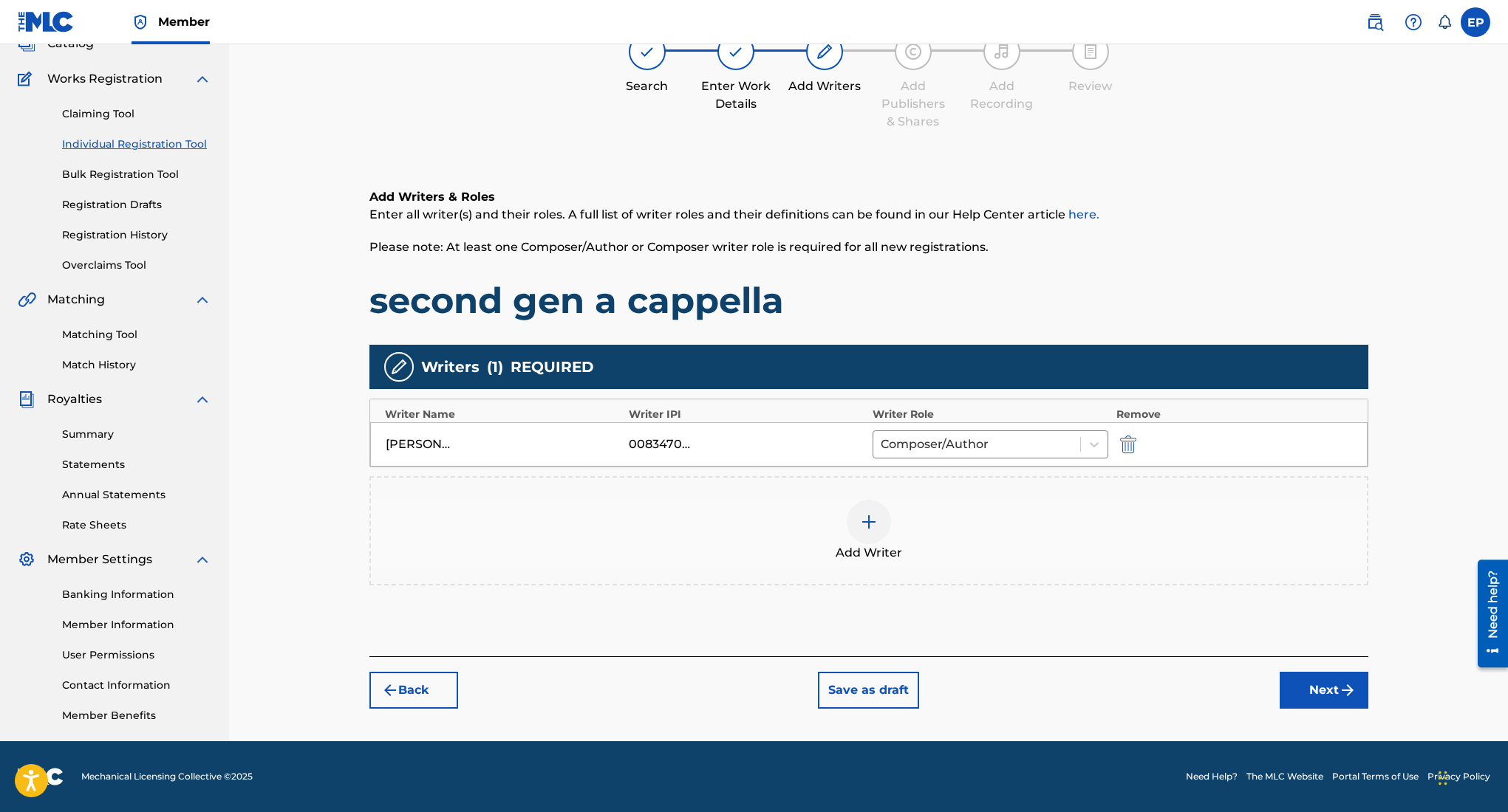
click at [1294, 681] on button "Next" at bounding box center [1324, 690] width 88 height 37
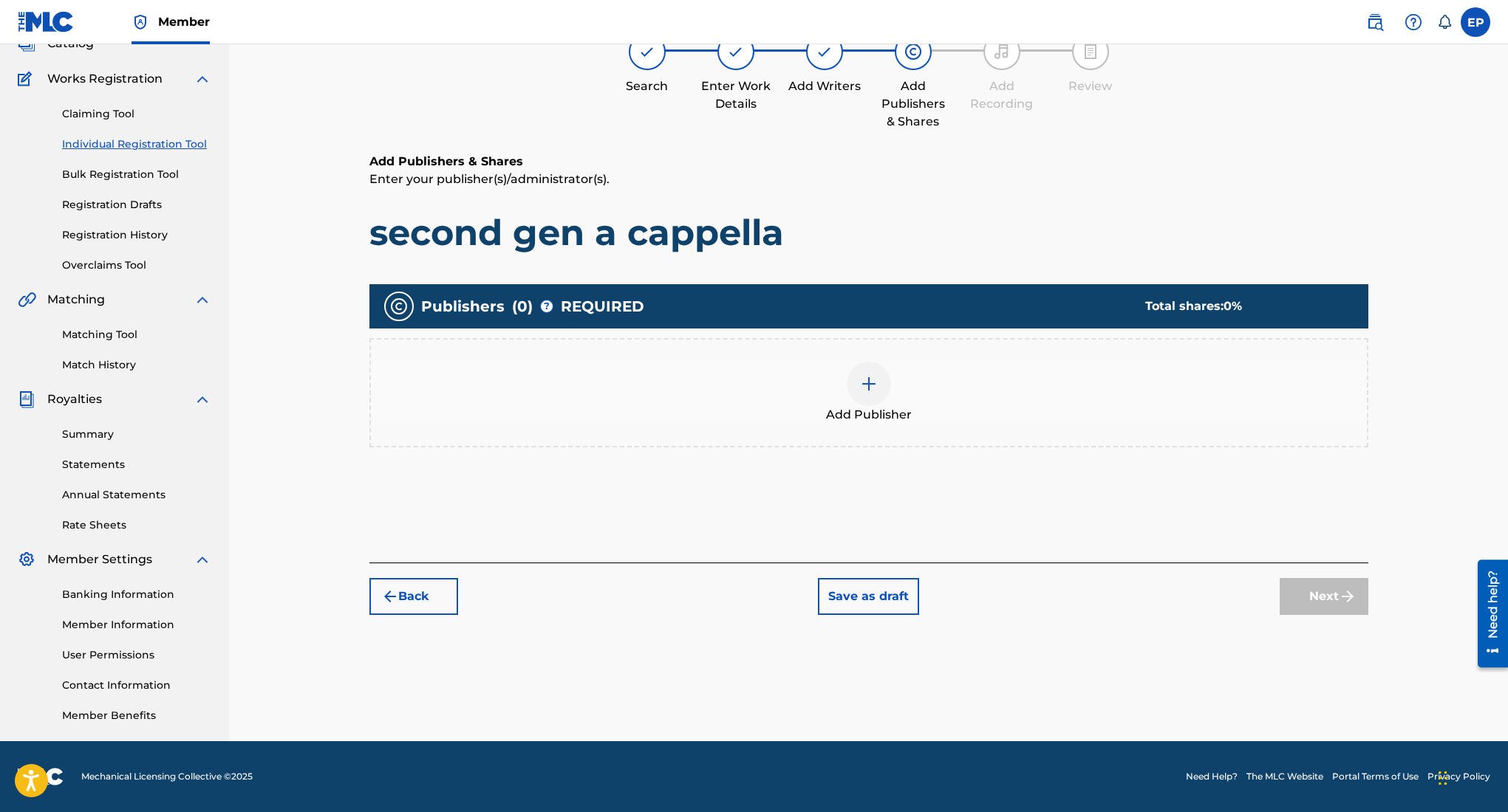
scroll to position [66, 0]
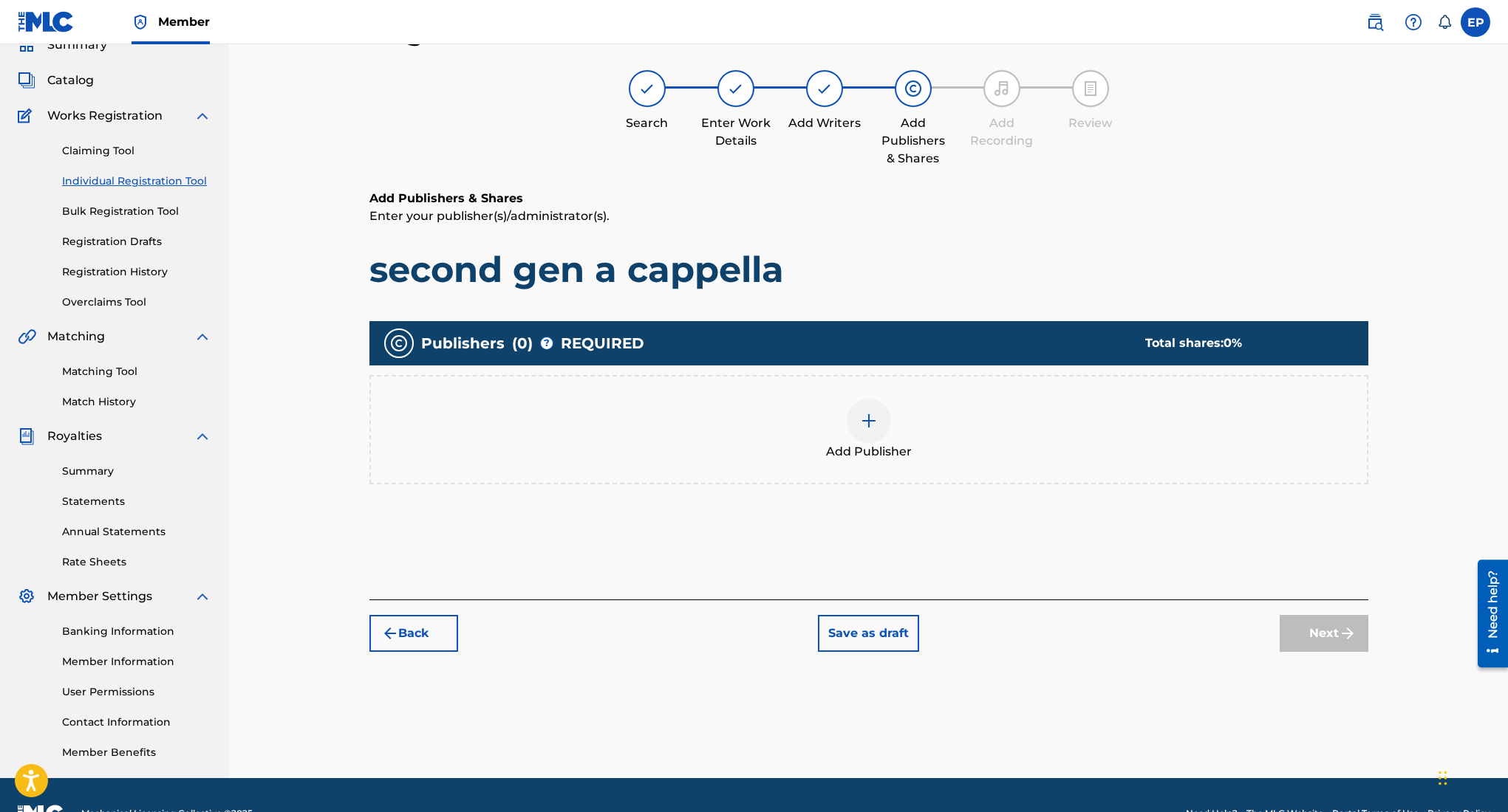
click at [872, 422] on img at bounding box center [868, 421] width 17 height 17
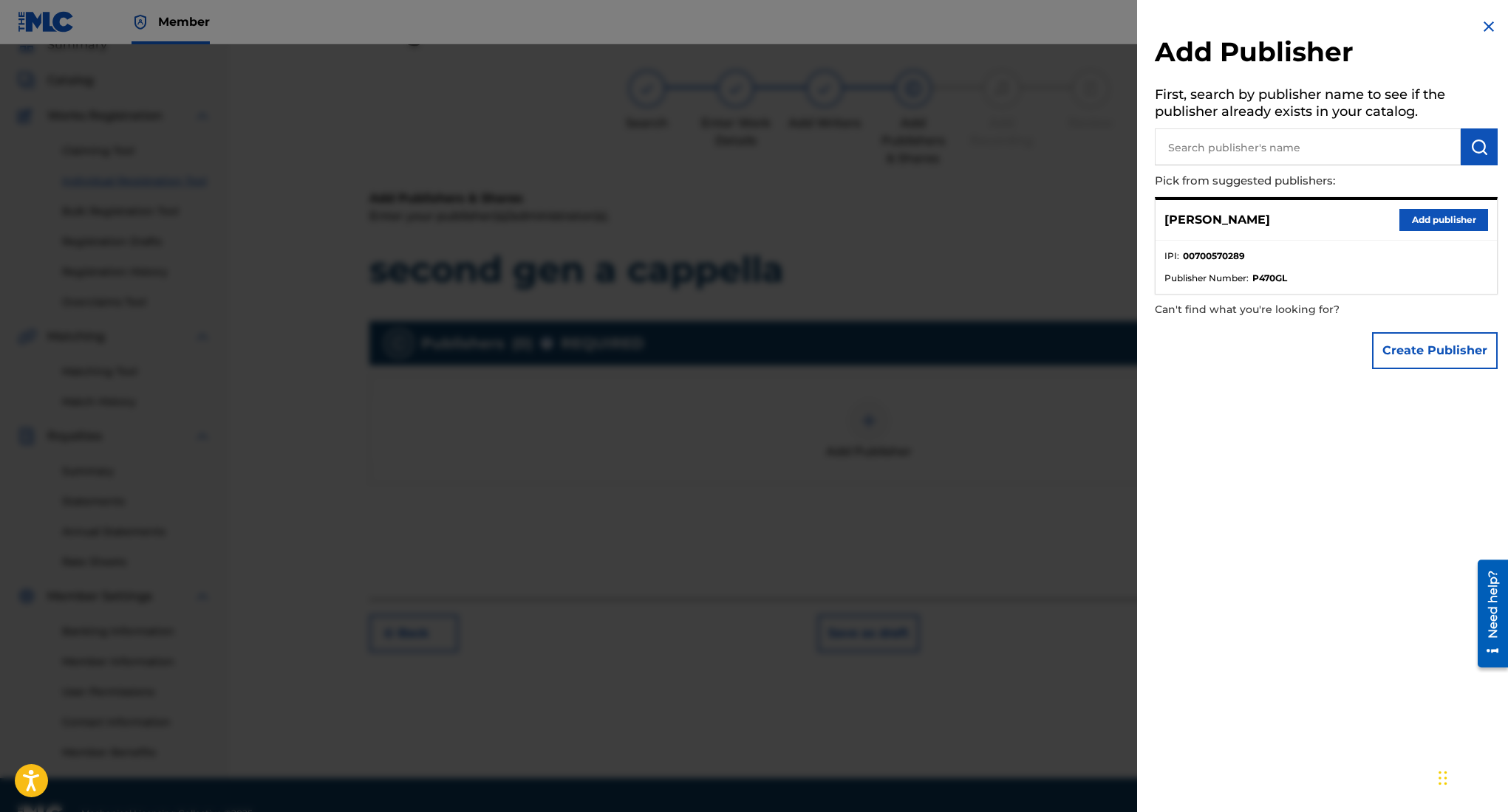
click at [1265, 150] on input "text" at bounding box center [1307, 147] width 306 height 37
click at [1420, 211] on button "Add publisher" at bounding box center [1443, 220] width 88 height 22
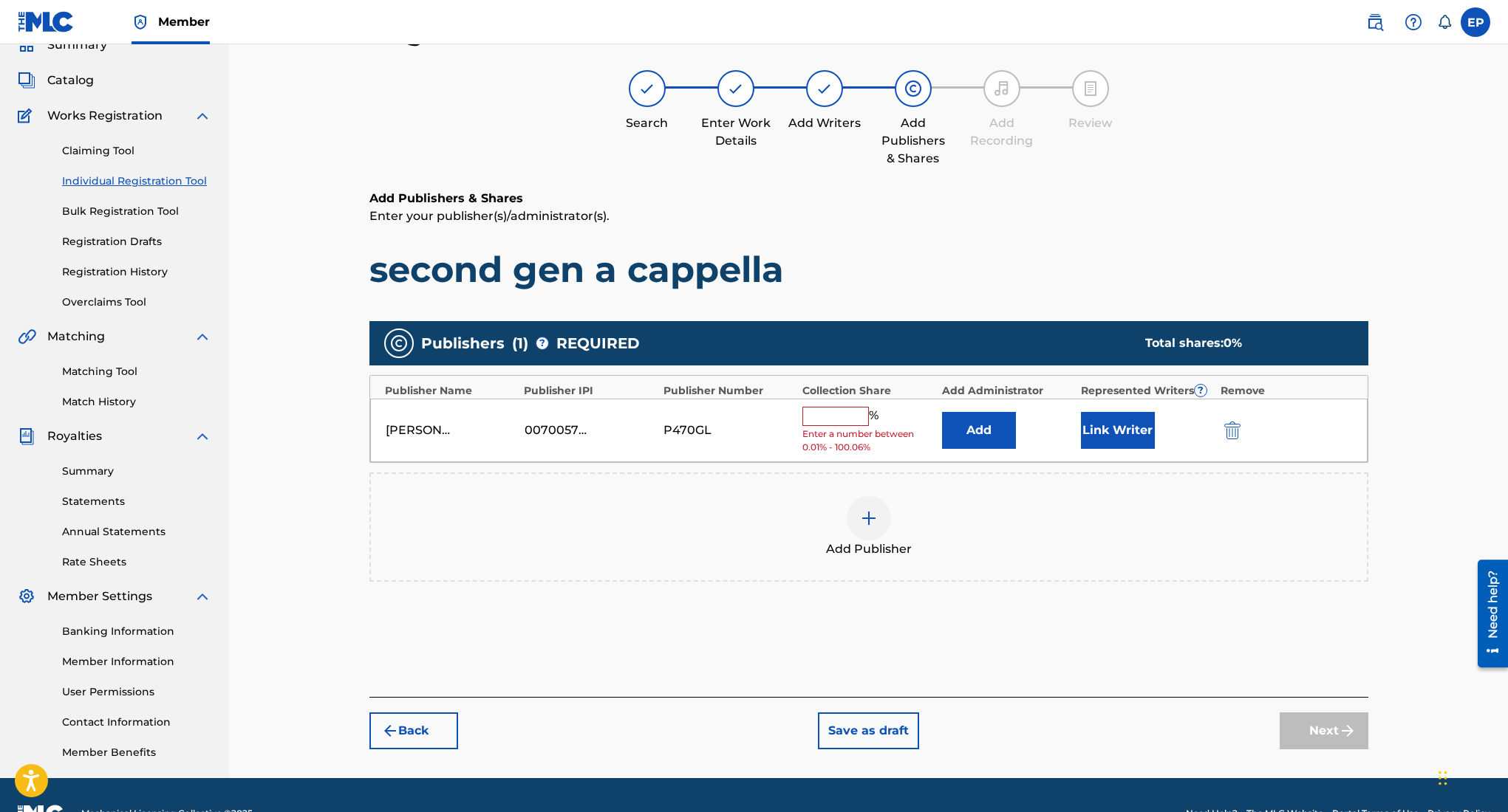
click at [833, 431] on span "Enter a number between 0.01% - 100.06%" at bounding box center [868, 441] width 132 height 27
click at [840, 426] on div "% Enter a number between 0.01% - 100.06%" at bounding box center [868, 431] width 132 height 48
click at [832, 415] on input "text" at bounding box center [835, 417] width 66 height 19
type input "100"
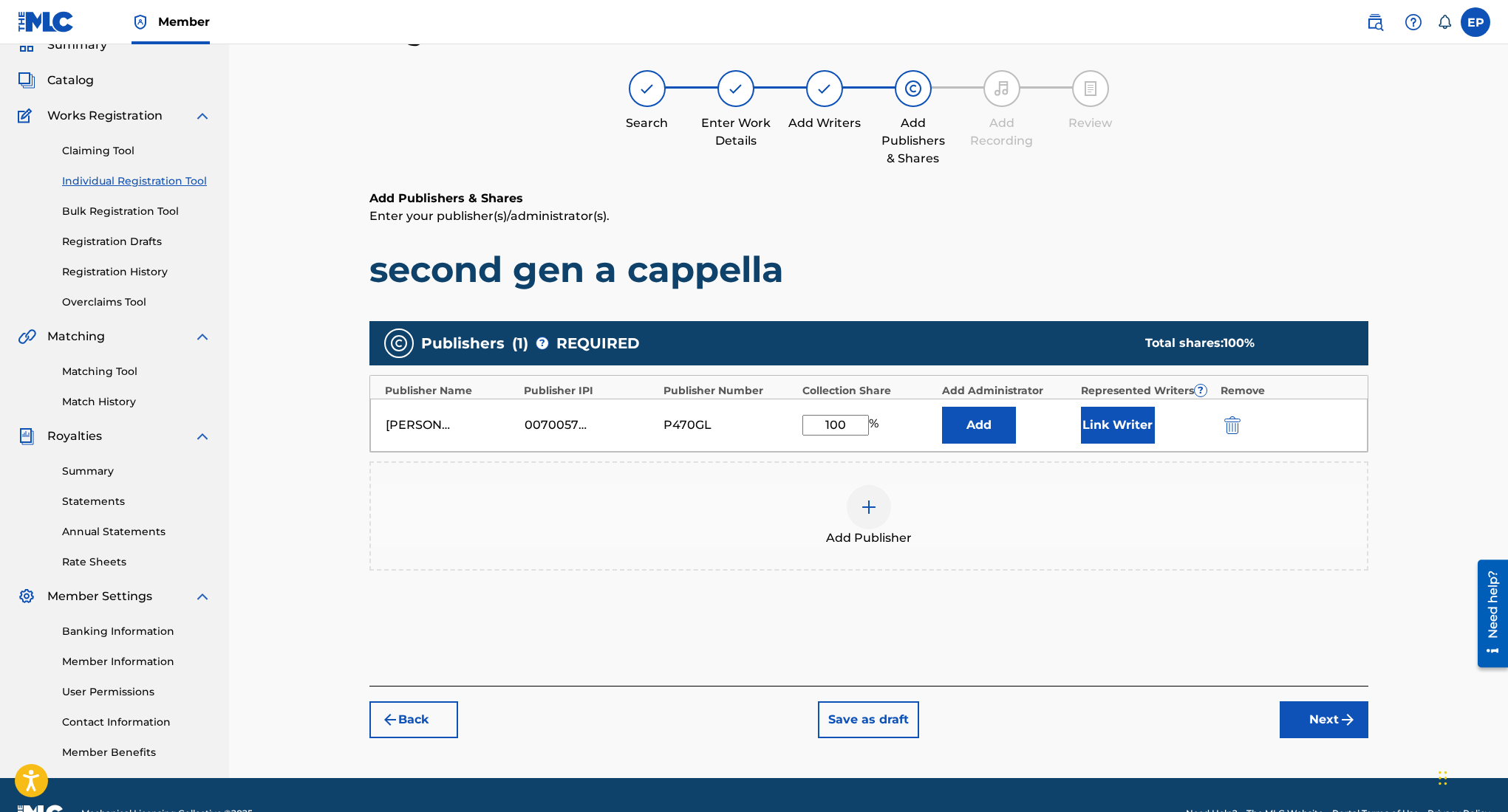
click at [1347, 719] on img "submit" at bounding box center [1348, 720] width 17 height 17
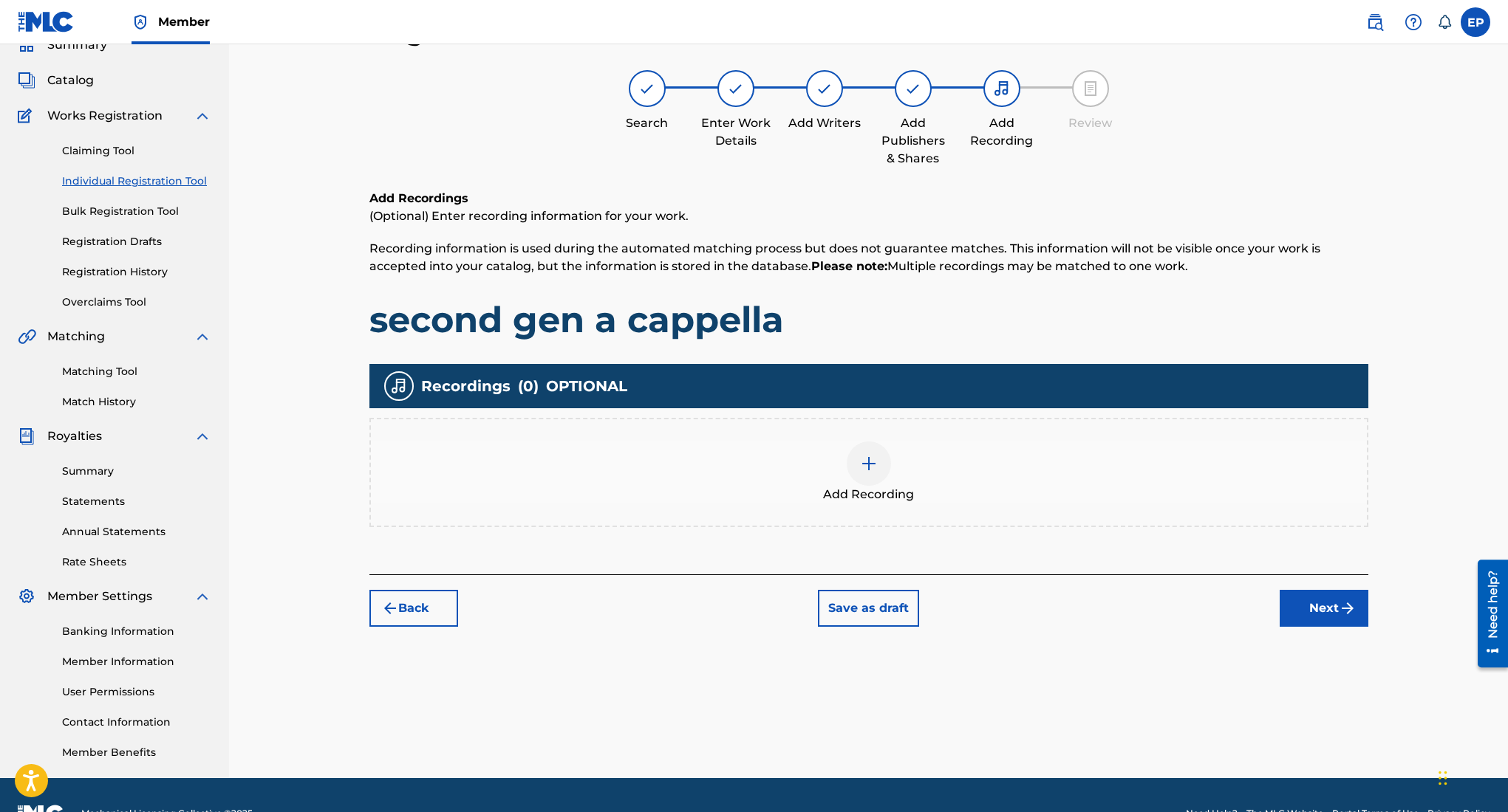
click at [880, 460] on div at bounding box center [868, 464] width 44 height 44
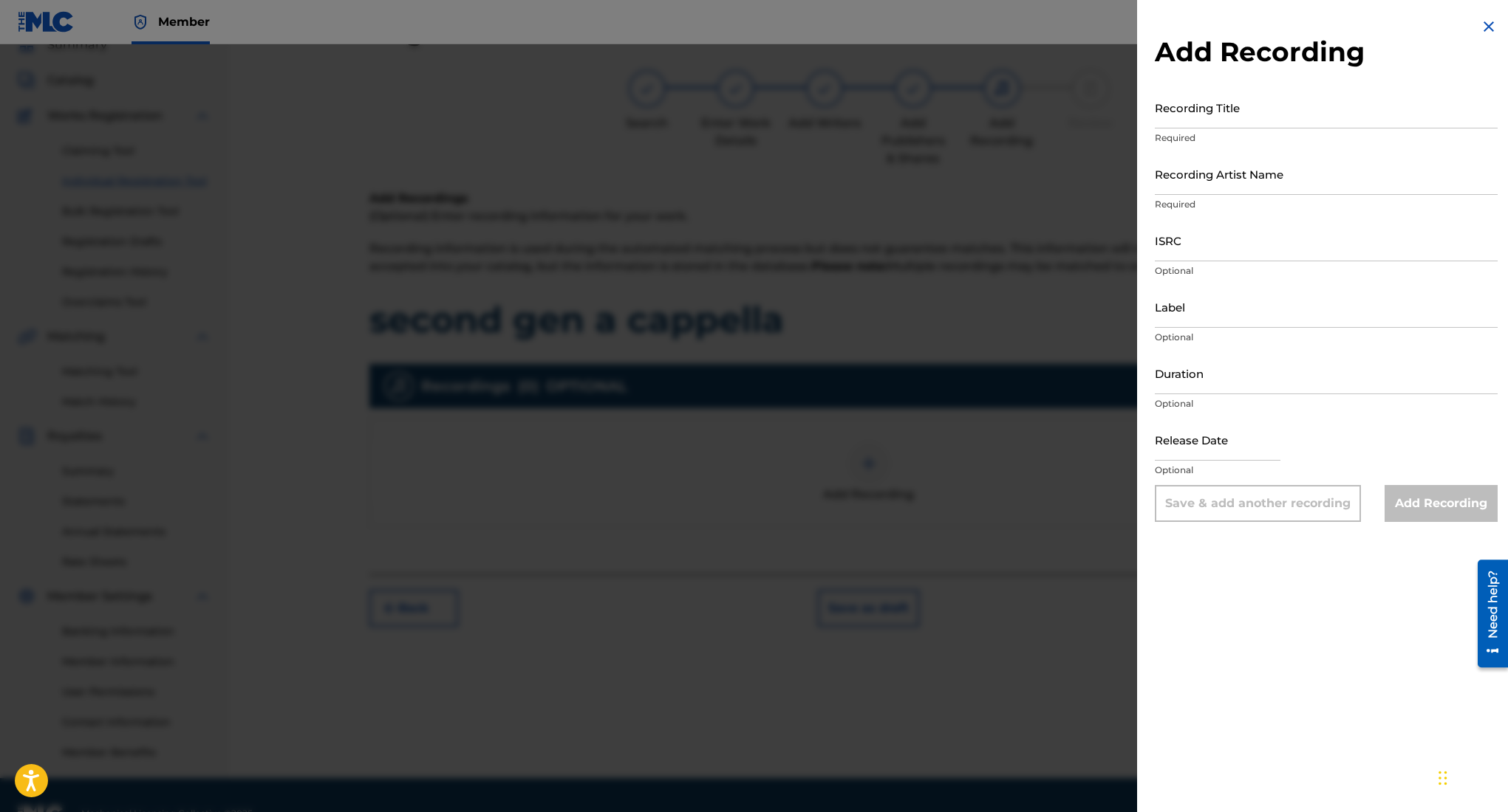
click at [1283, 110] on input "Recording Title" at bounding box center [1326, 107] width 343 height 42
type input "second gen a cappella"
click at [1209, 182] on input "Recording Artist Name" at bounding box center [1326, 174] width 343 height 42
type input "Rehsor One"
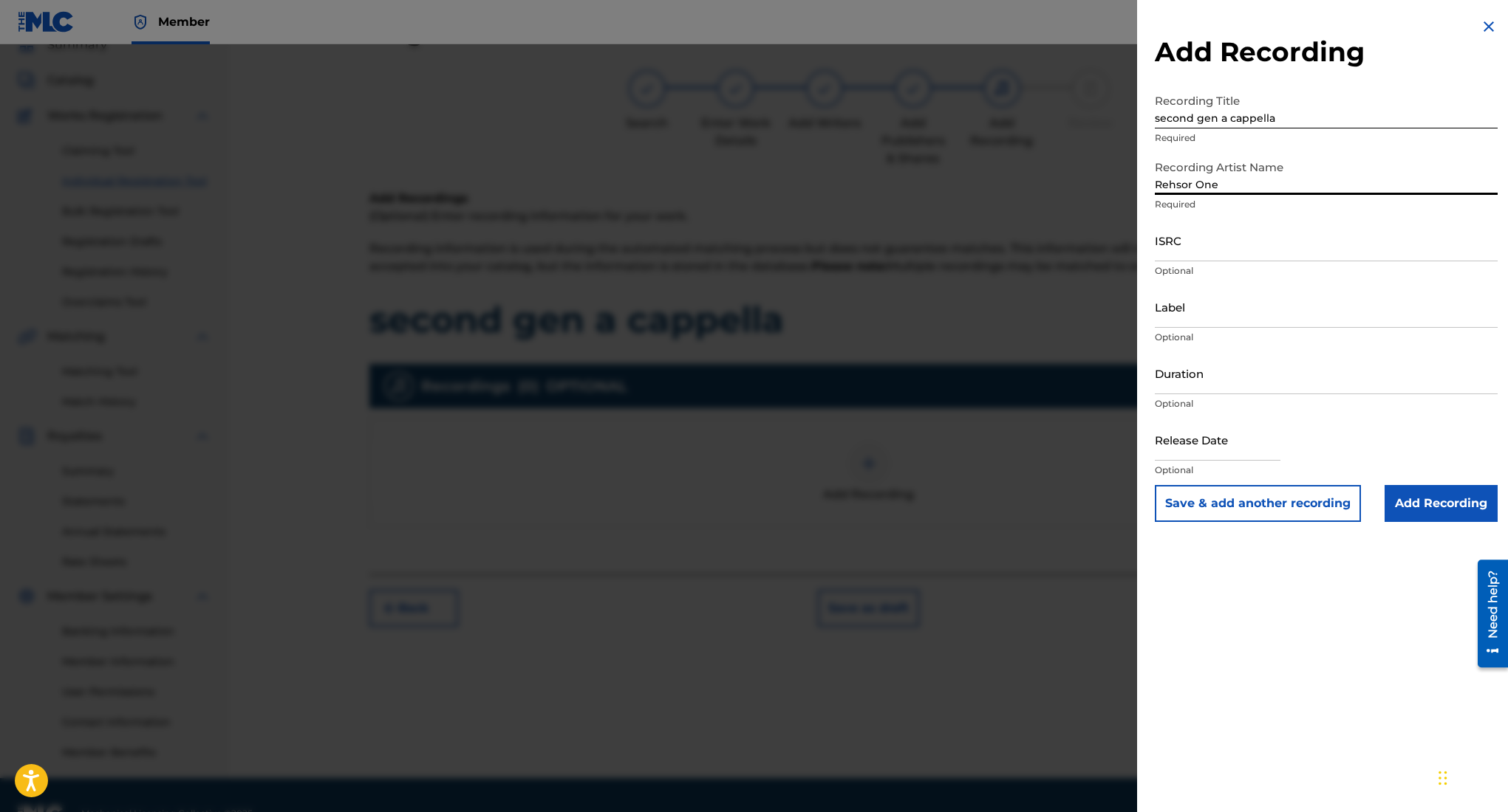
click at [1236, 316] on input "Label" at bounding box center [1326, 306] width 343 height 42
type input "3462278 Records DK"
click at [1259, 367] on input "Duration" at bounding box center [1326, 372] width 343 height 42
select select "8"
select select "2025"
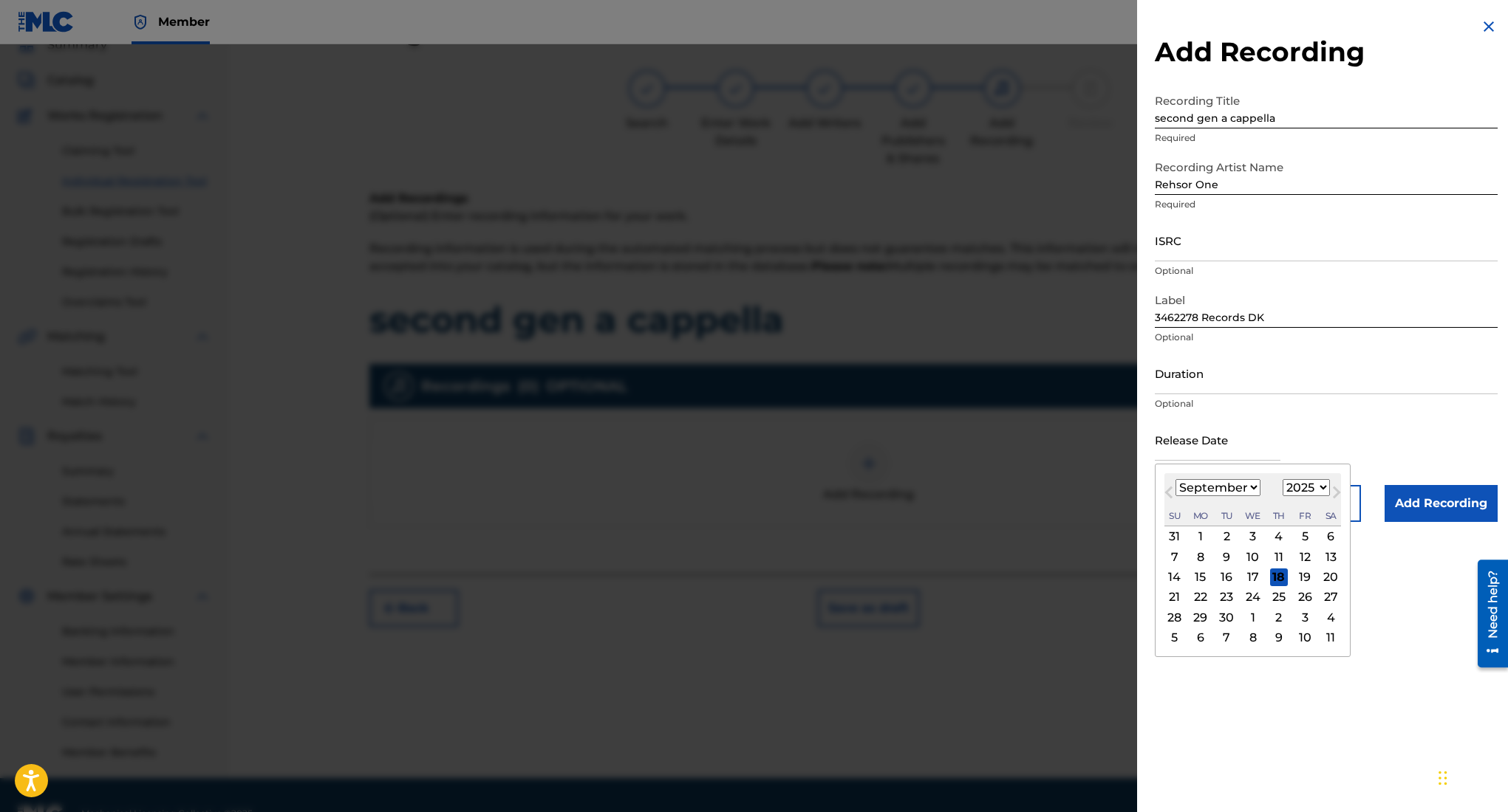
click at [1208, 432] on input "text" at bounding box center [1217, 440] width 126 height 42
type input "[DATE]"
select select "7"
click at [1392, 427] on div "Release Date August 7 2025 August 2025 Previous Month Next Month August 2025 Ja…" at bounding box center [1326, 452] width 343 height 66
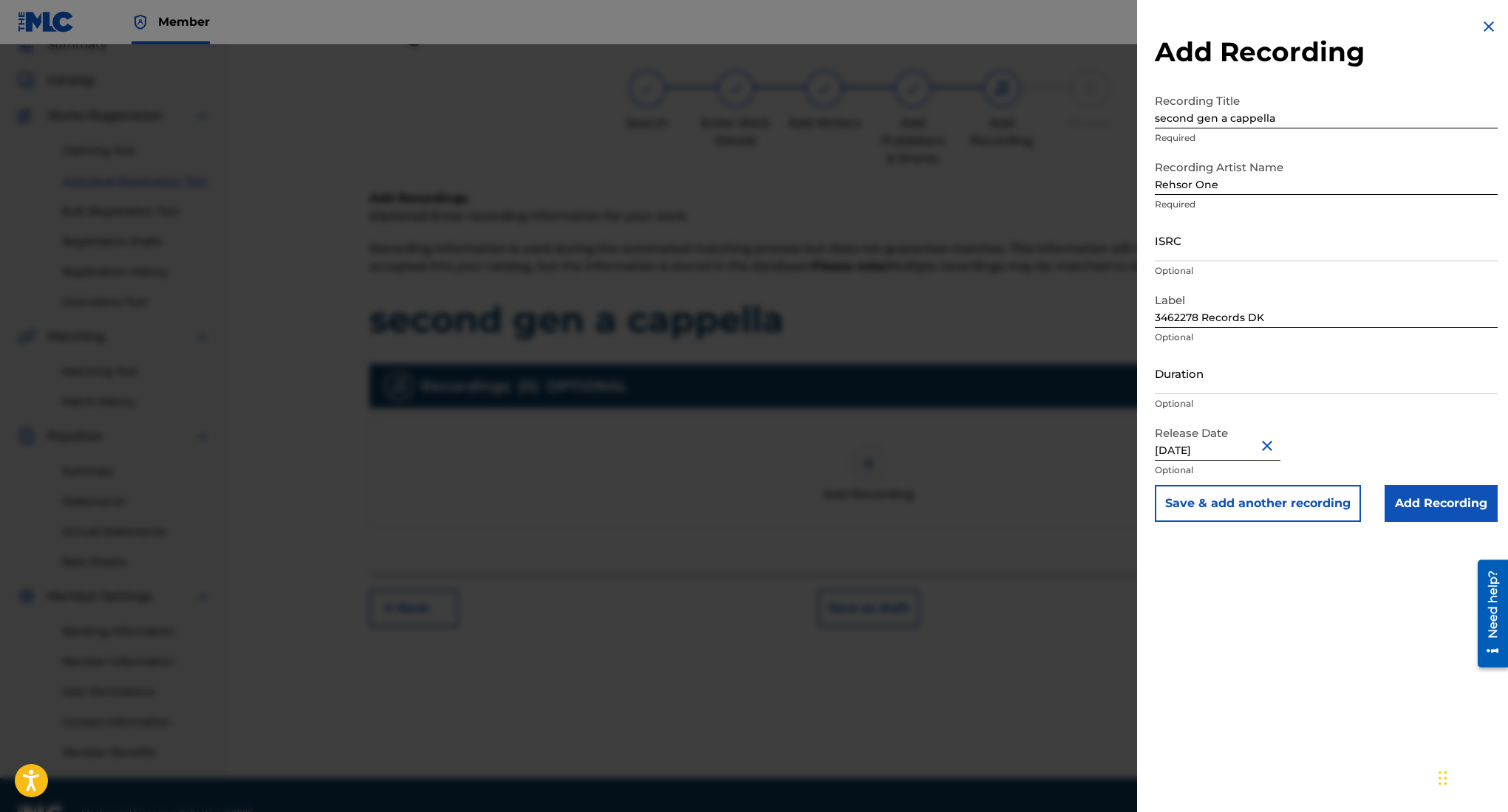
click at [1211, 243] on input "ISRC" at bounding box center [1326, 240] width 343 height 42
paste input "QZWFT2598843"
type input "QZWFT2598843"
click at [1238, 374] on input "Duration" at bounding box center [1326, 372] width 343 height 42
type input "02:46"
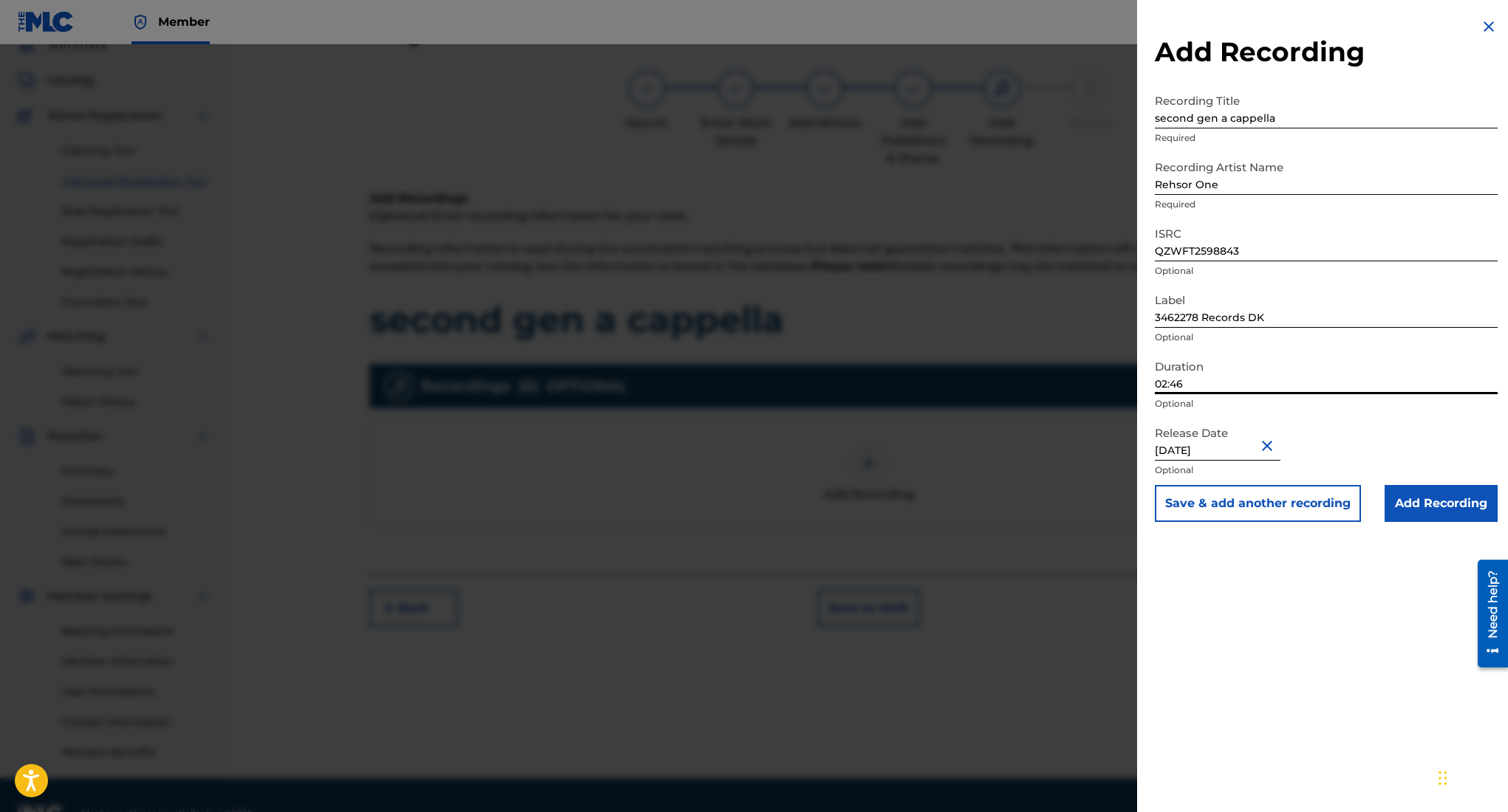
click at [1311, 398] on p "Optional" at bounding box center [1326, 403] width 343 height 13
click at [1430, 503] on input "Add Recording" at bounding box center [1441, 503] width 113 height 37
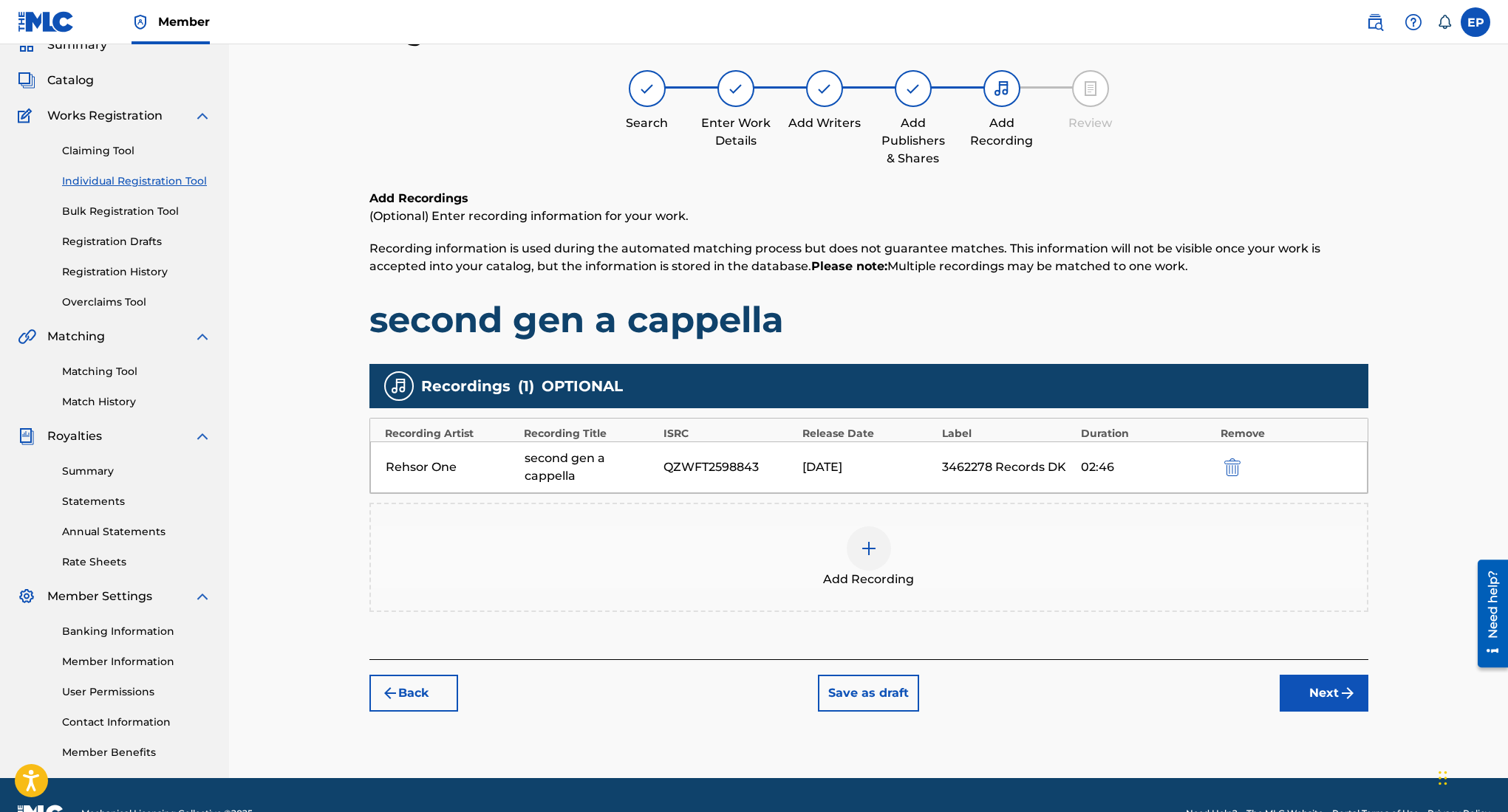
click at [1335, 687] on button "Next" at bounding box center [1324, 693] width 88 height 37
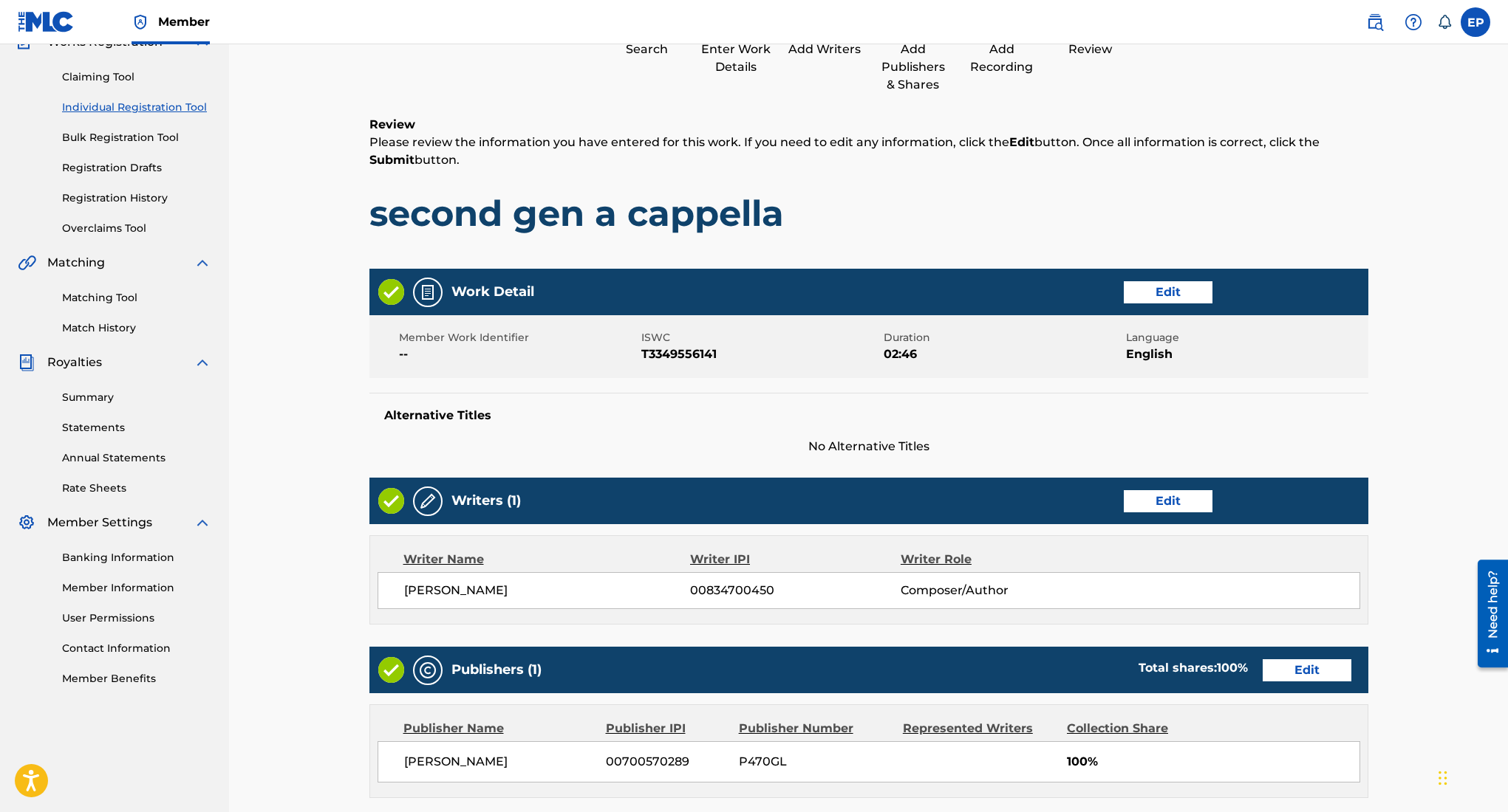
scroll to position [436, 0]
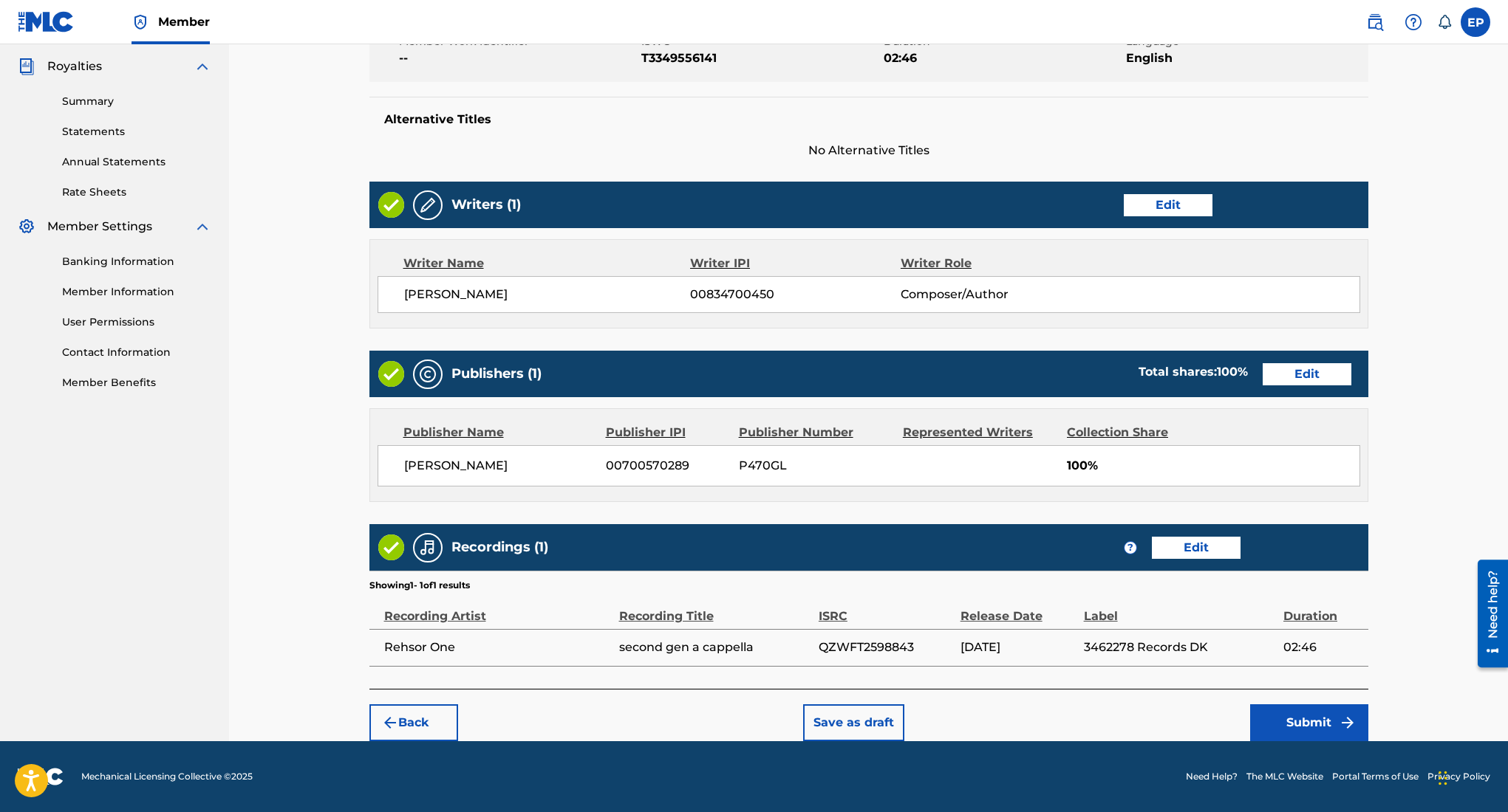
click at [1292, 710] on button "Submit" at bounding box center [1309, 723] width 118 height 37
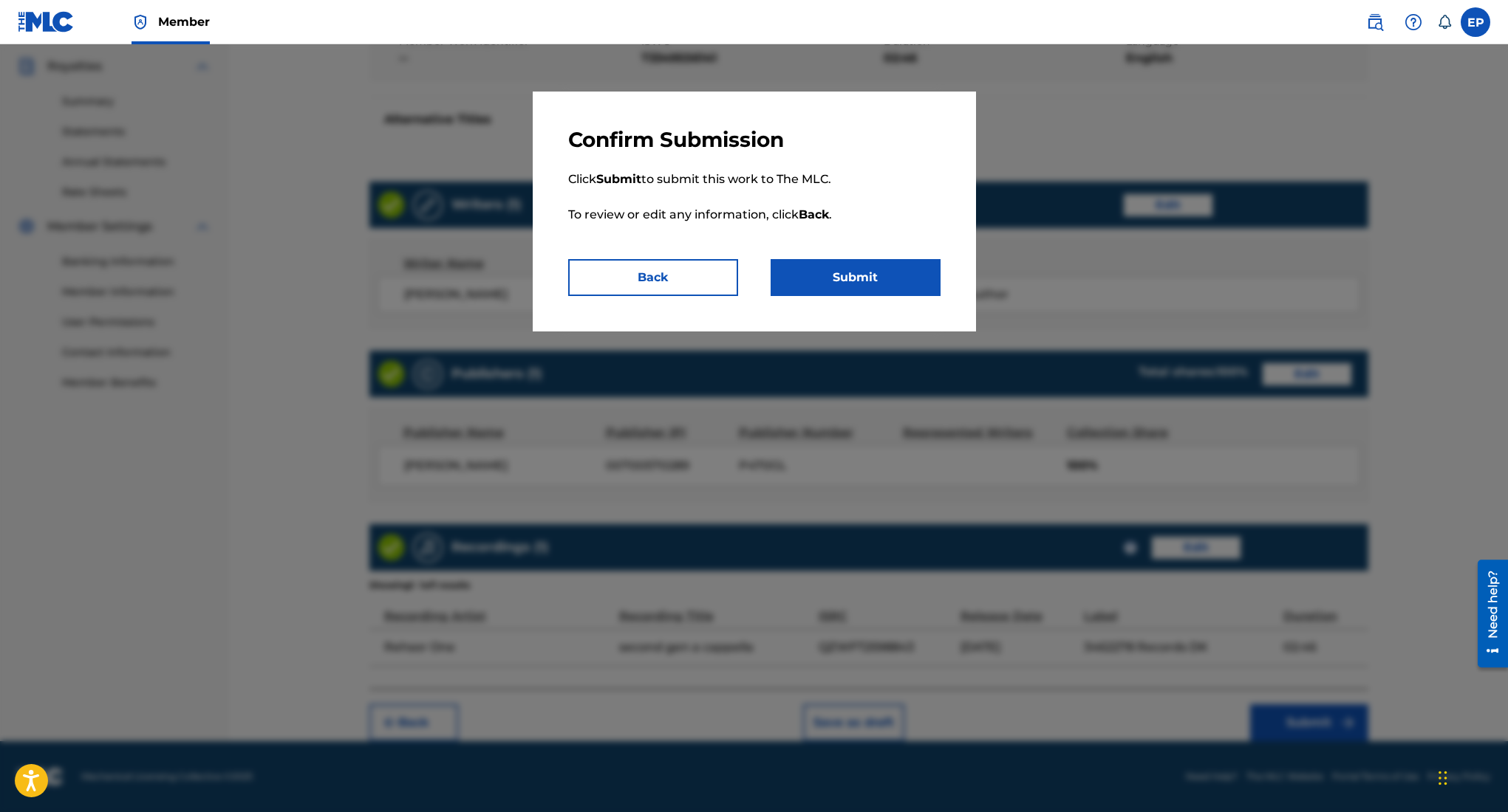
click at [855, 281] on button "Submit" at bounding box center [855, 277] width 170 height 37
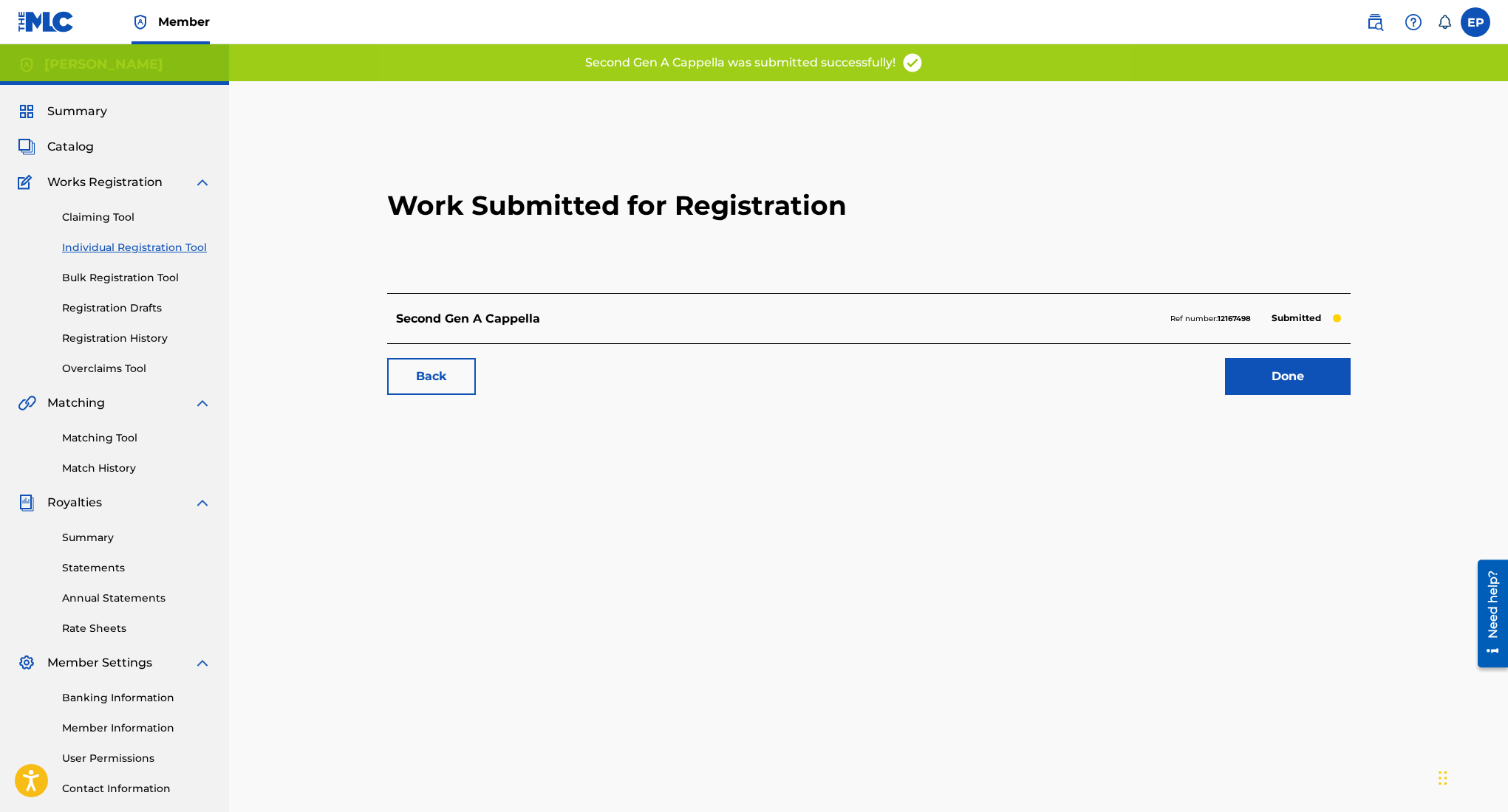
click at [1272, 380] on link "Done" at bounding box center [1288, 376] width 126 height 37
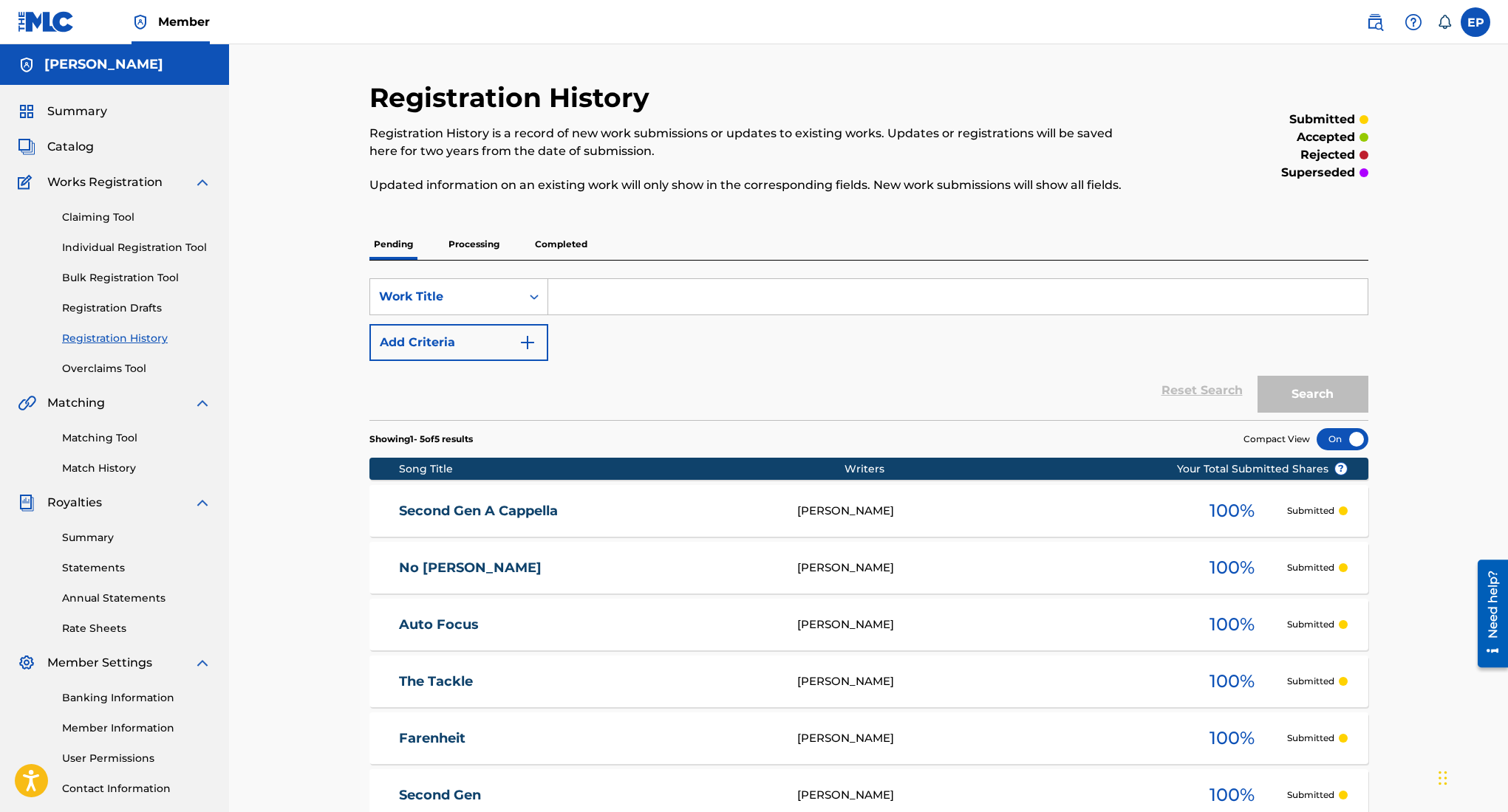
click at [65, 135] on div "Summary Catalog Works Registration Claiming Tool Individual Registration Tool B…" at bounding box center [114, 465] width 229 height 760
click at [73, 148] on span "Catalog" at bounding box center [70, 147] width 47 height 17
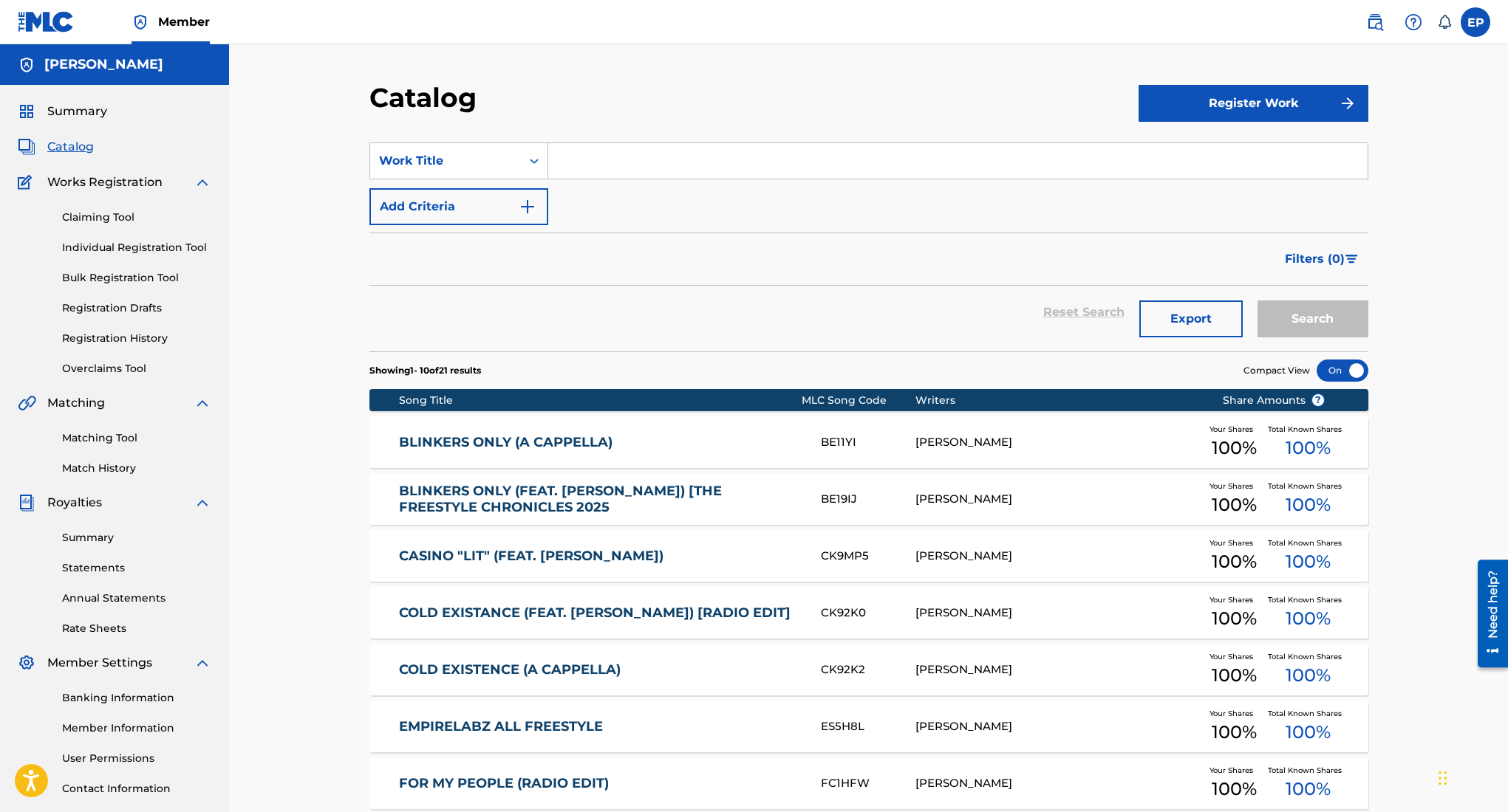
click at [1229, 103] on button "Register Work" at bounding box center [1253, 103] width 230 height 37
click at [1173, 162] on link "Individual" at bounding box center [1253, 151] width 230 height 36
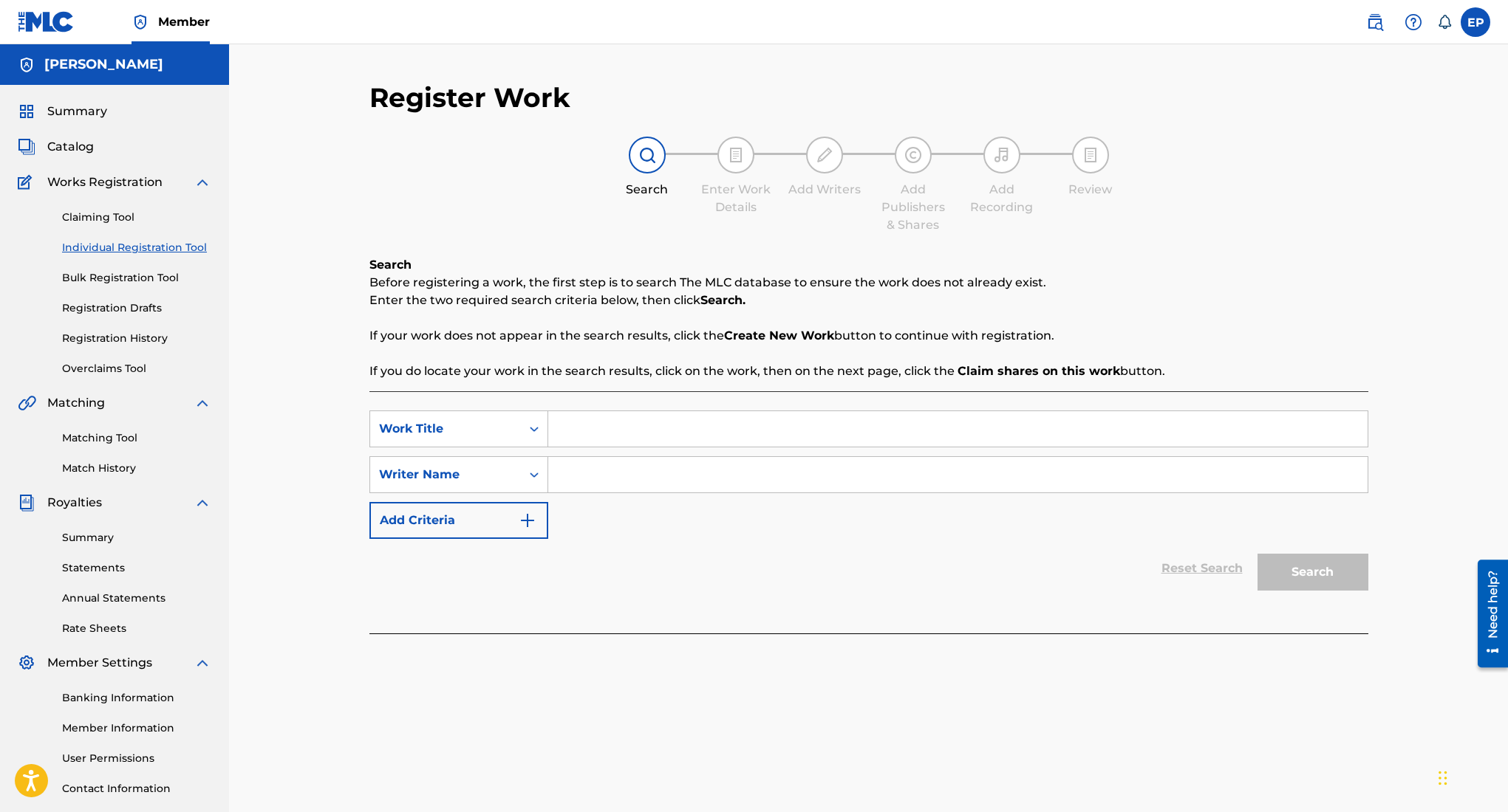
click at [718, 433] on input "Search Form" at bounding box center [958, 428] width 820 height 36
type input "second gen a cappella"
click at [791, 475] on input "Search Form" at bounding box center [958, 474] width 820 height 36
type input "[PERSON_NAME]"
click at [1329, 578] on button "Search" at bounding box center [1313, 572] width 111 height 37
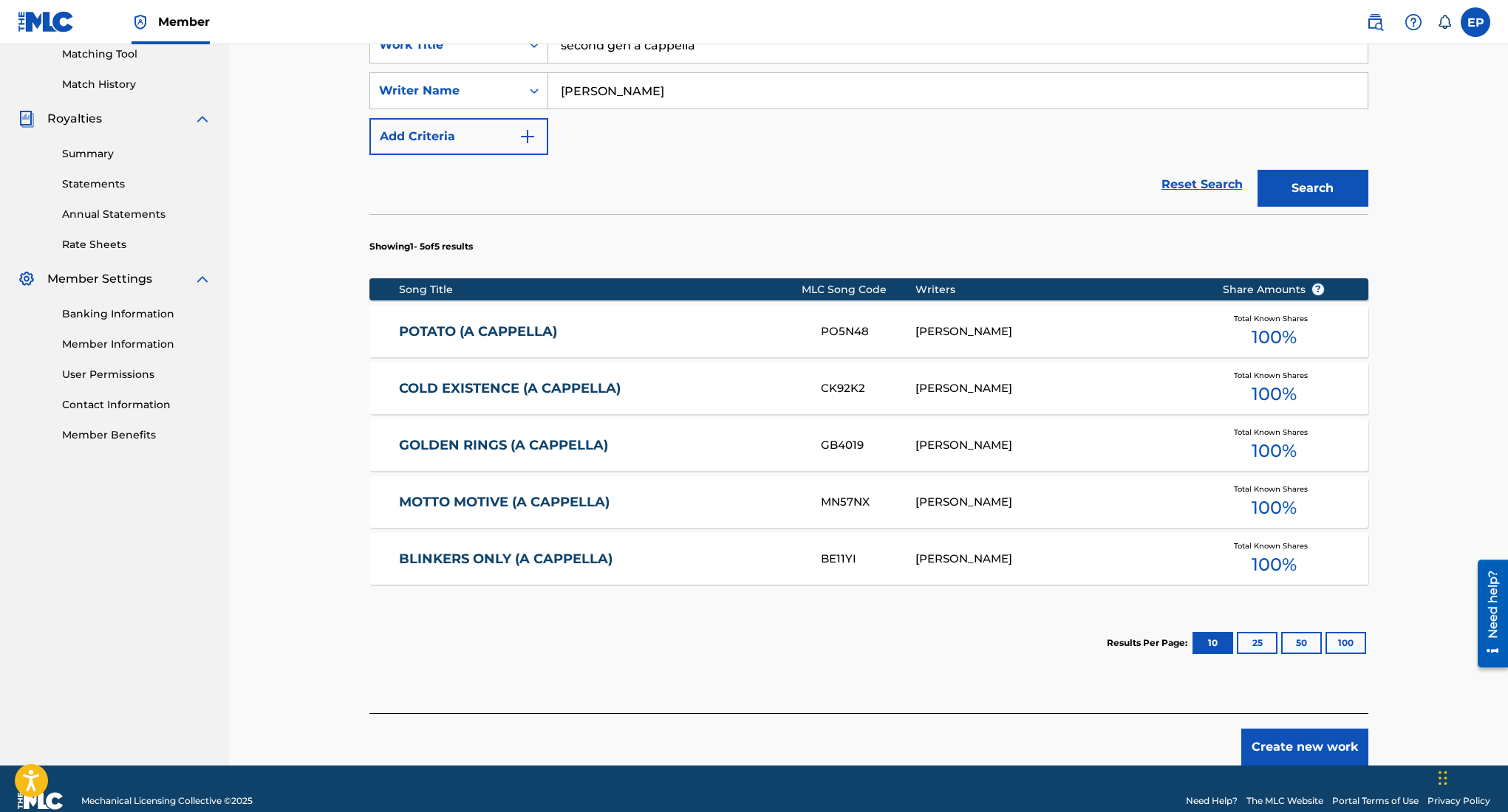
scroll to position [408, 0]
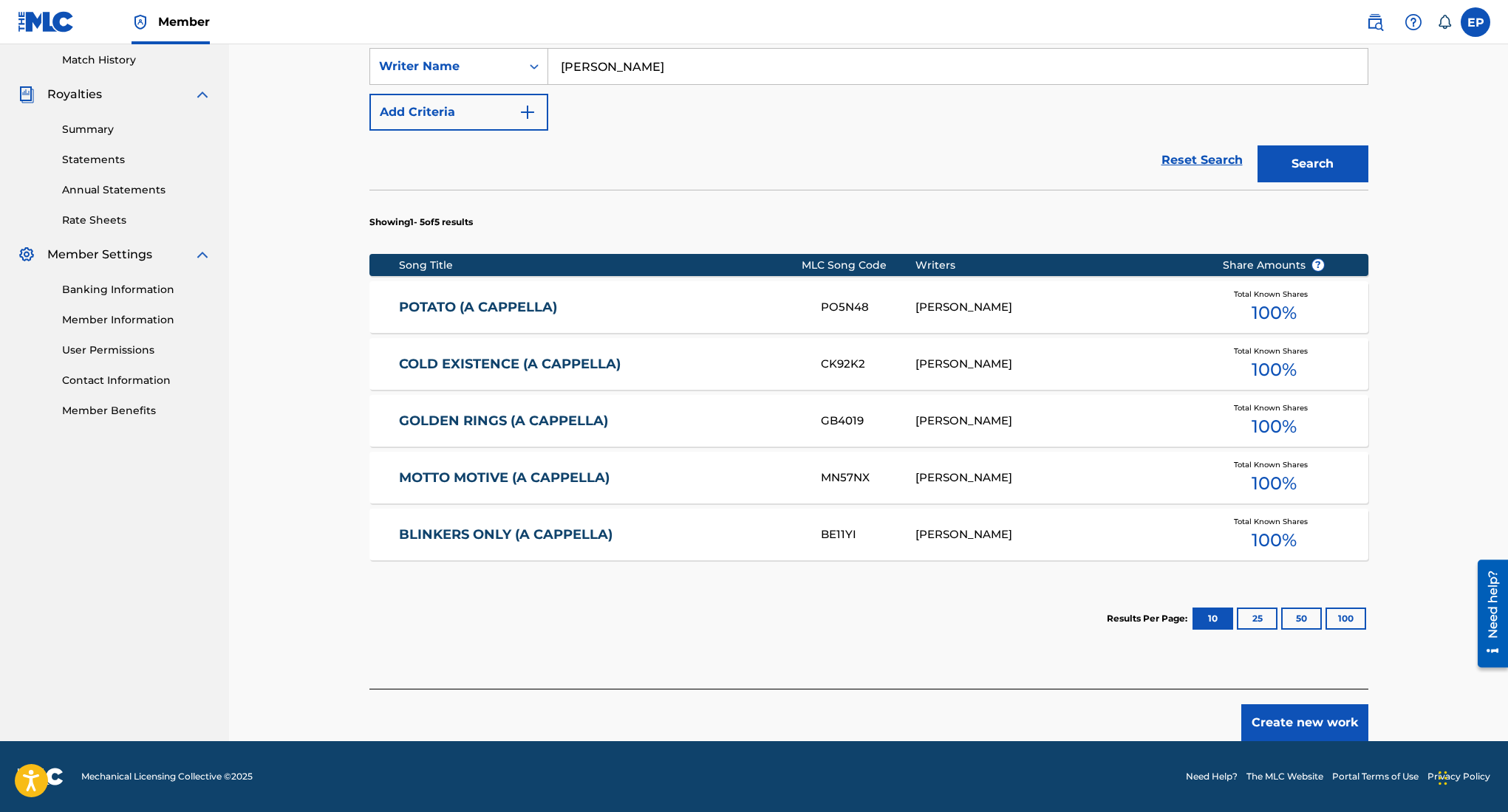
click at [1290, 713] on button "Create new work" at bounding box center [1304, 723] width 127 height 37
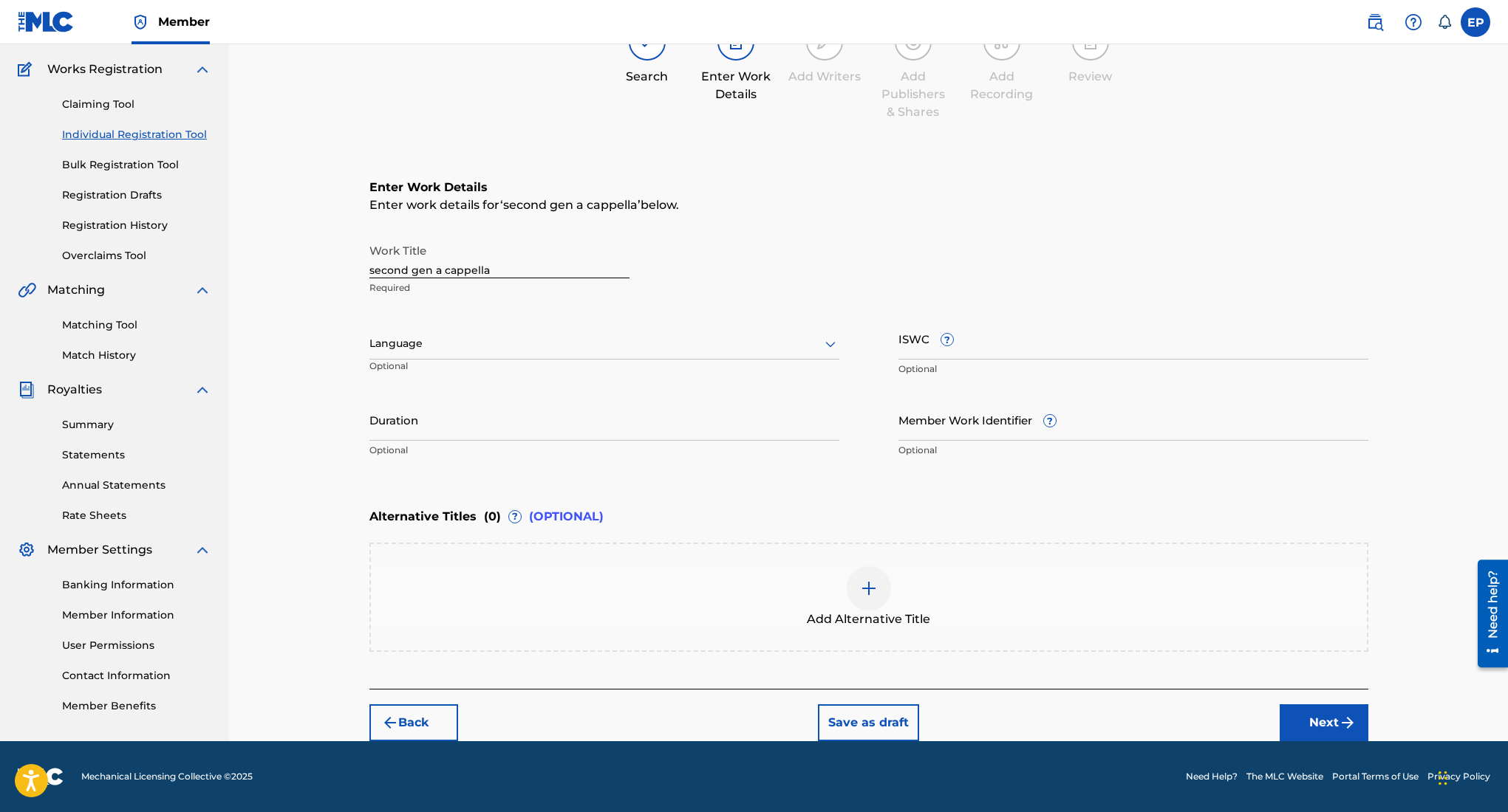
click at [592, 335] on div at bounding box center [604, 343] width 470 height 18
click at [496, 374] on div "English" at bounding box center [604, 376] width 468 height 33
click at [706, 422] on input "Duration" at bounding box center [604, 419] width 470 height 42
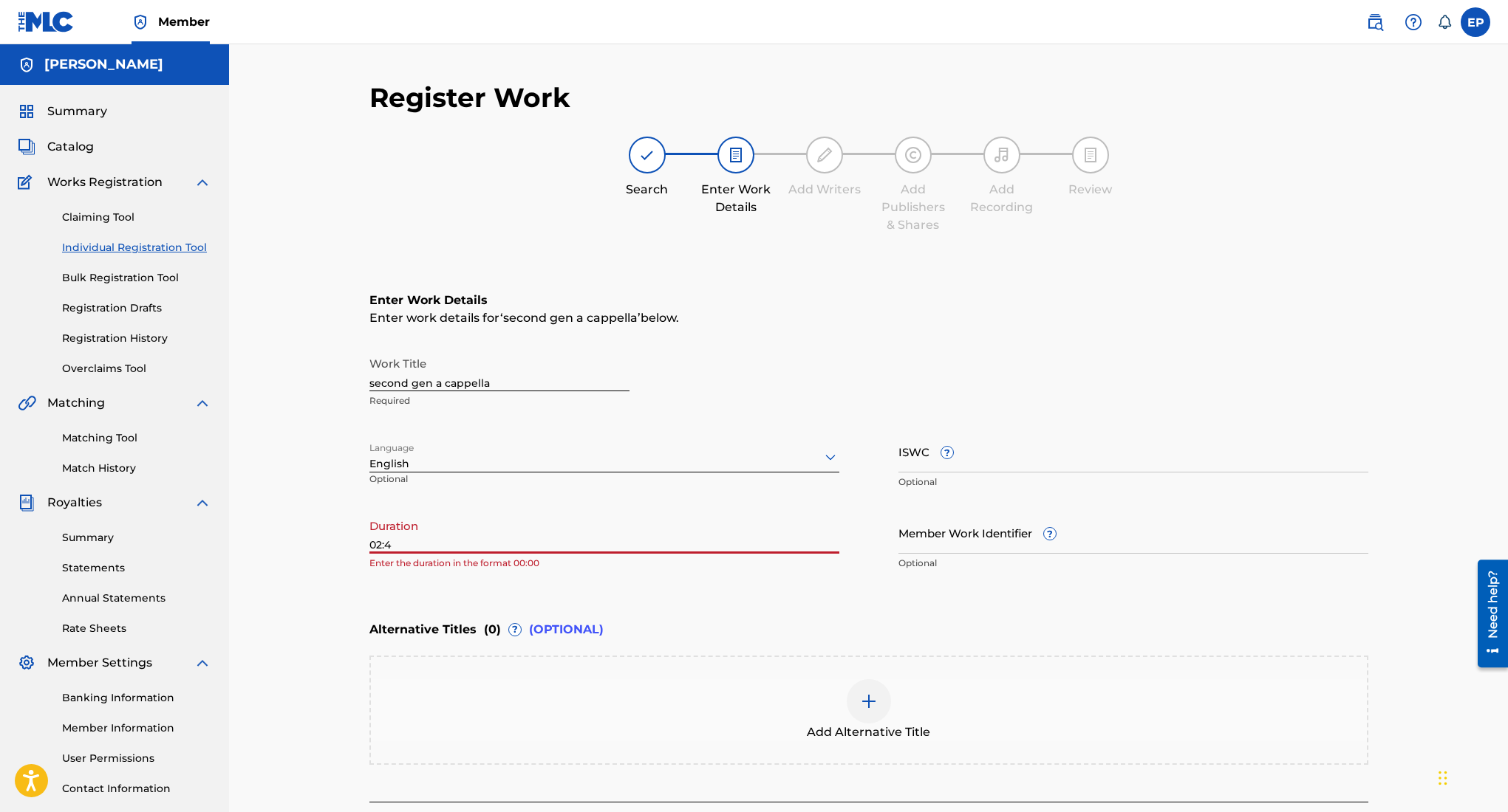
type input "02:46"
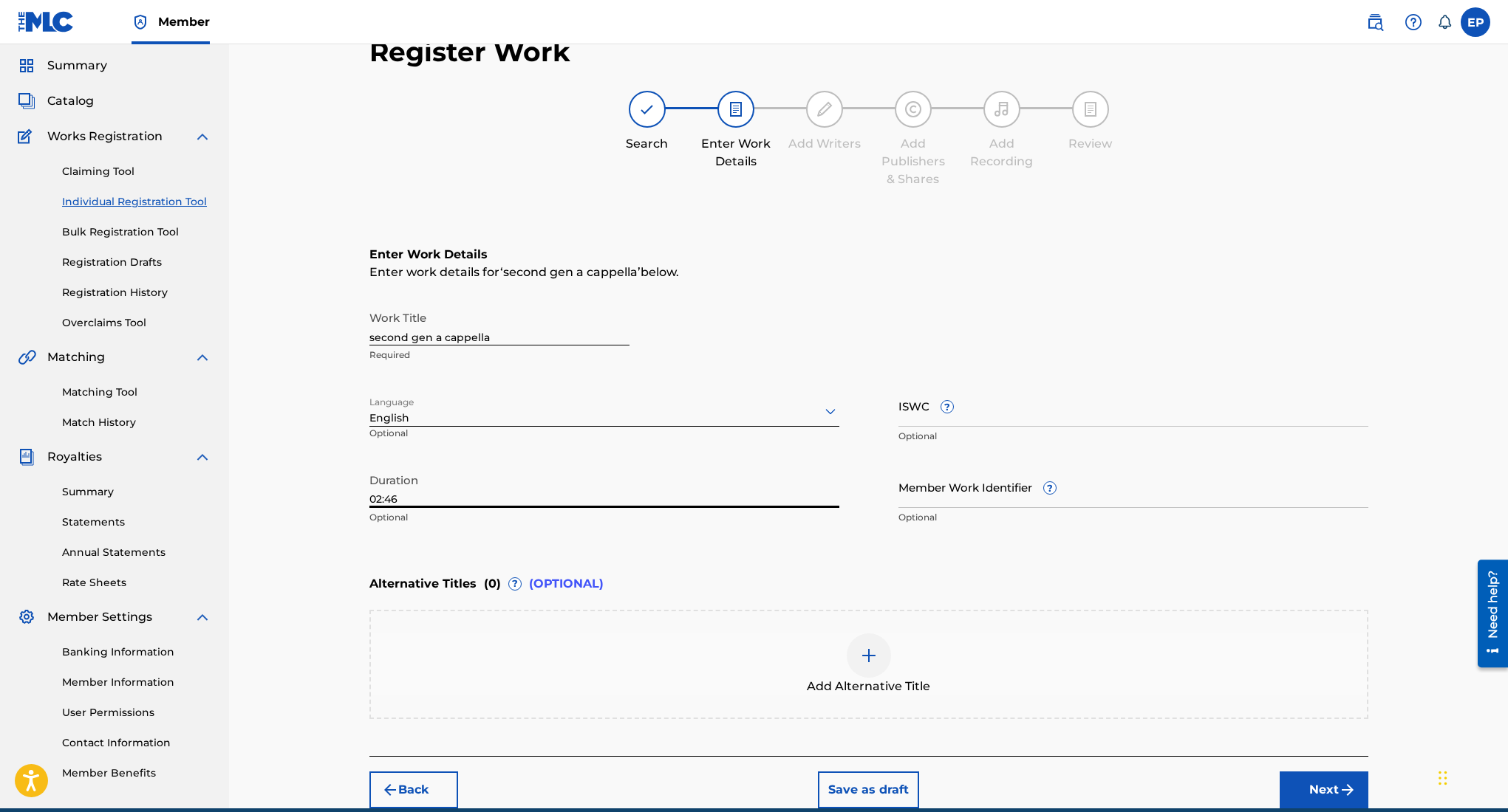
scroll to position [43, 0]
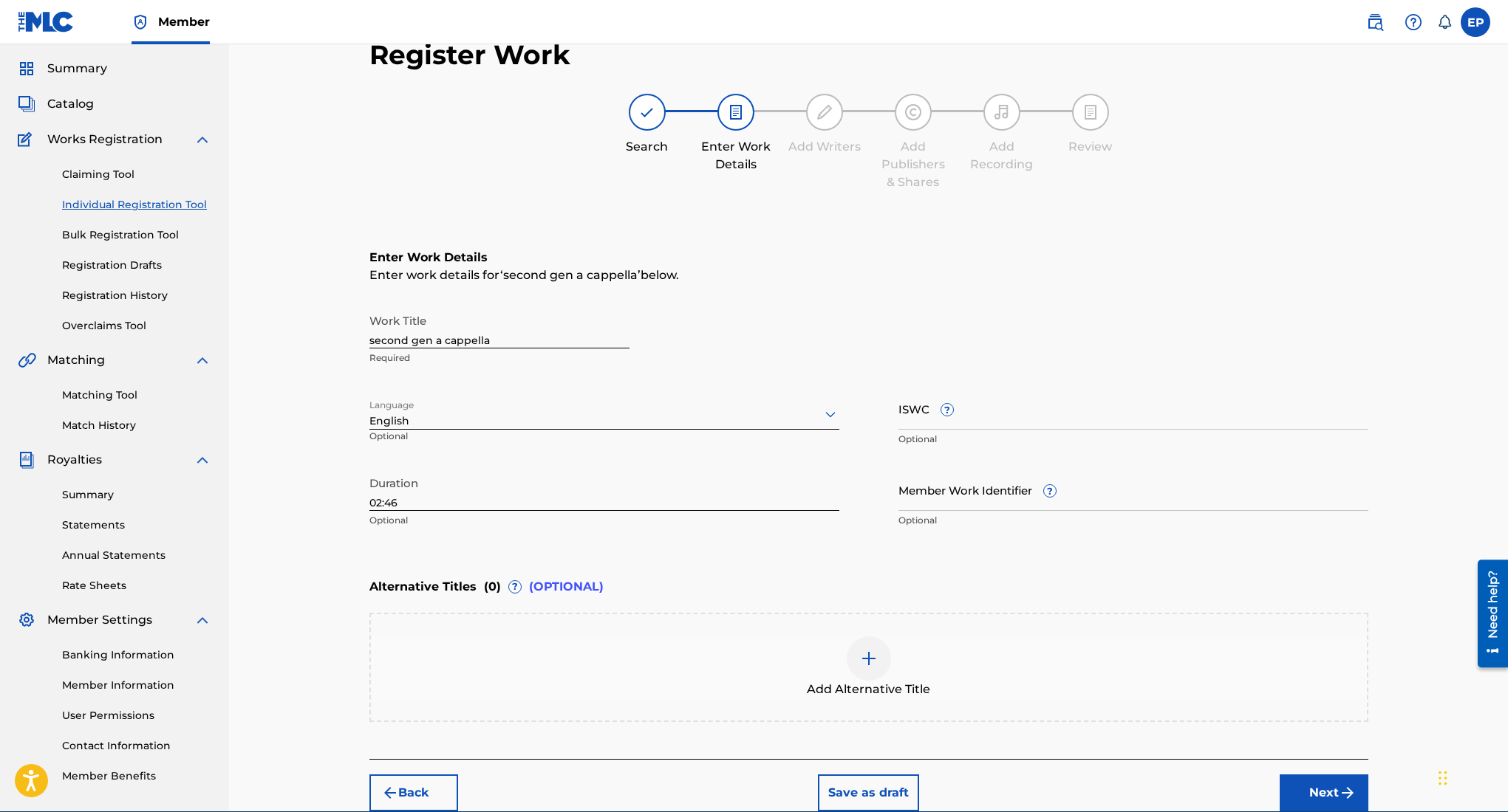
click at [66, 96] on span "Catalog" at bounding box center [70, 104] width 47 height 17
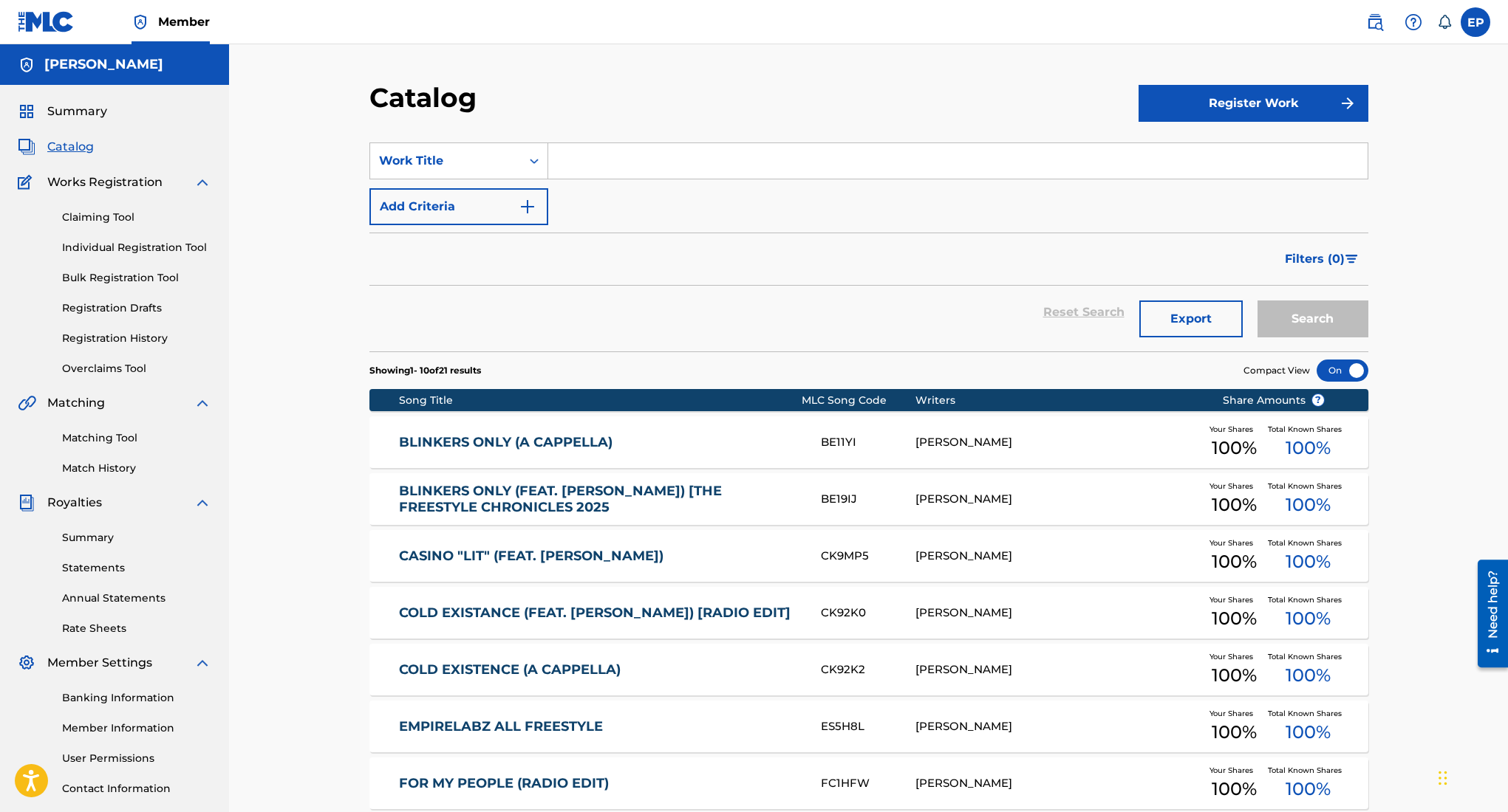
click at [122, 336] on link "Registration History" at bounding box center [137, 339] width 149 height 16
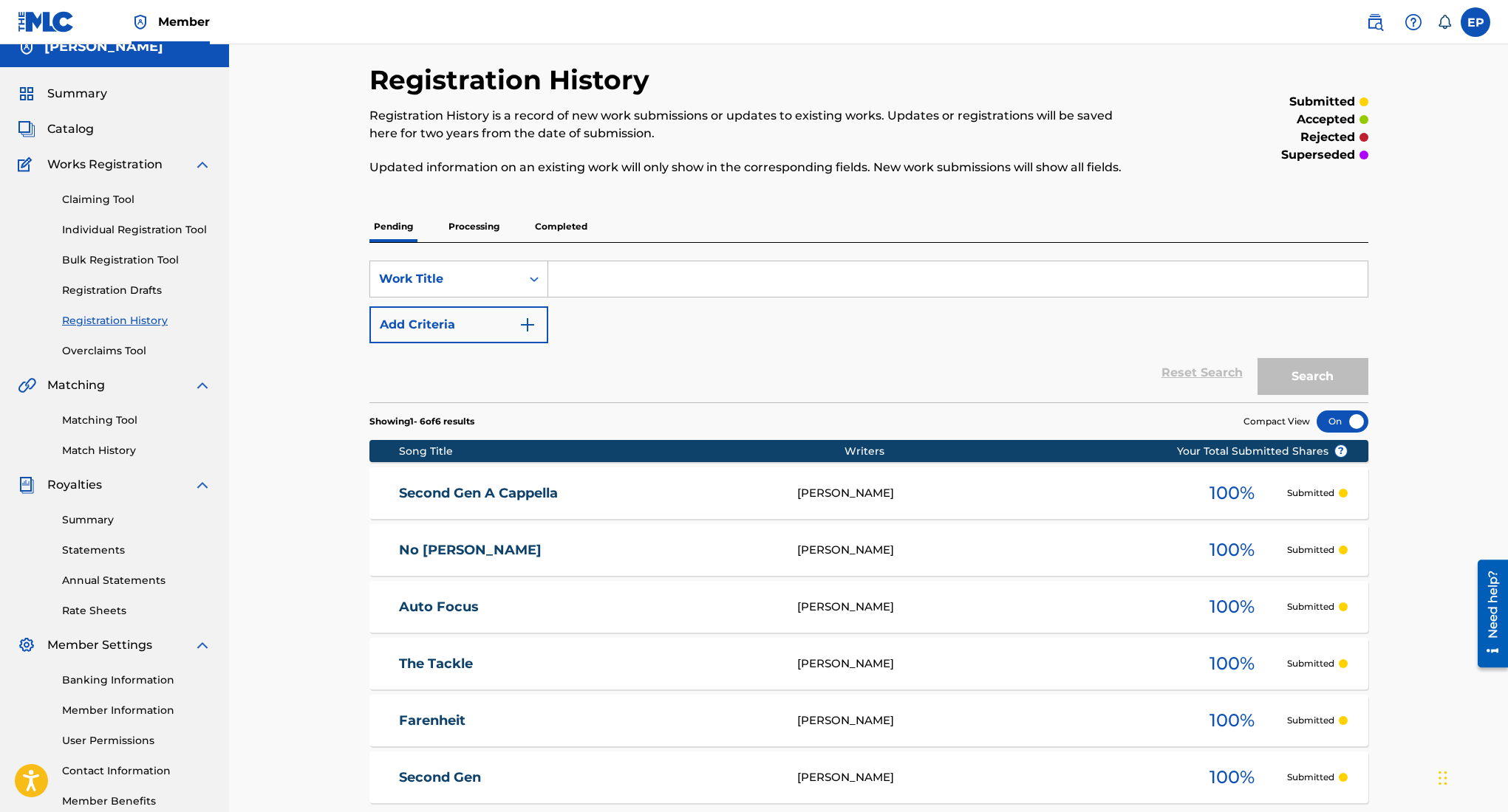
scroll to position [22, 0]
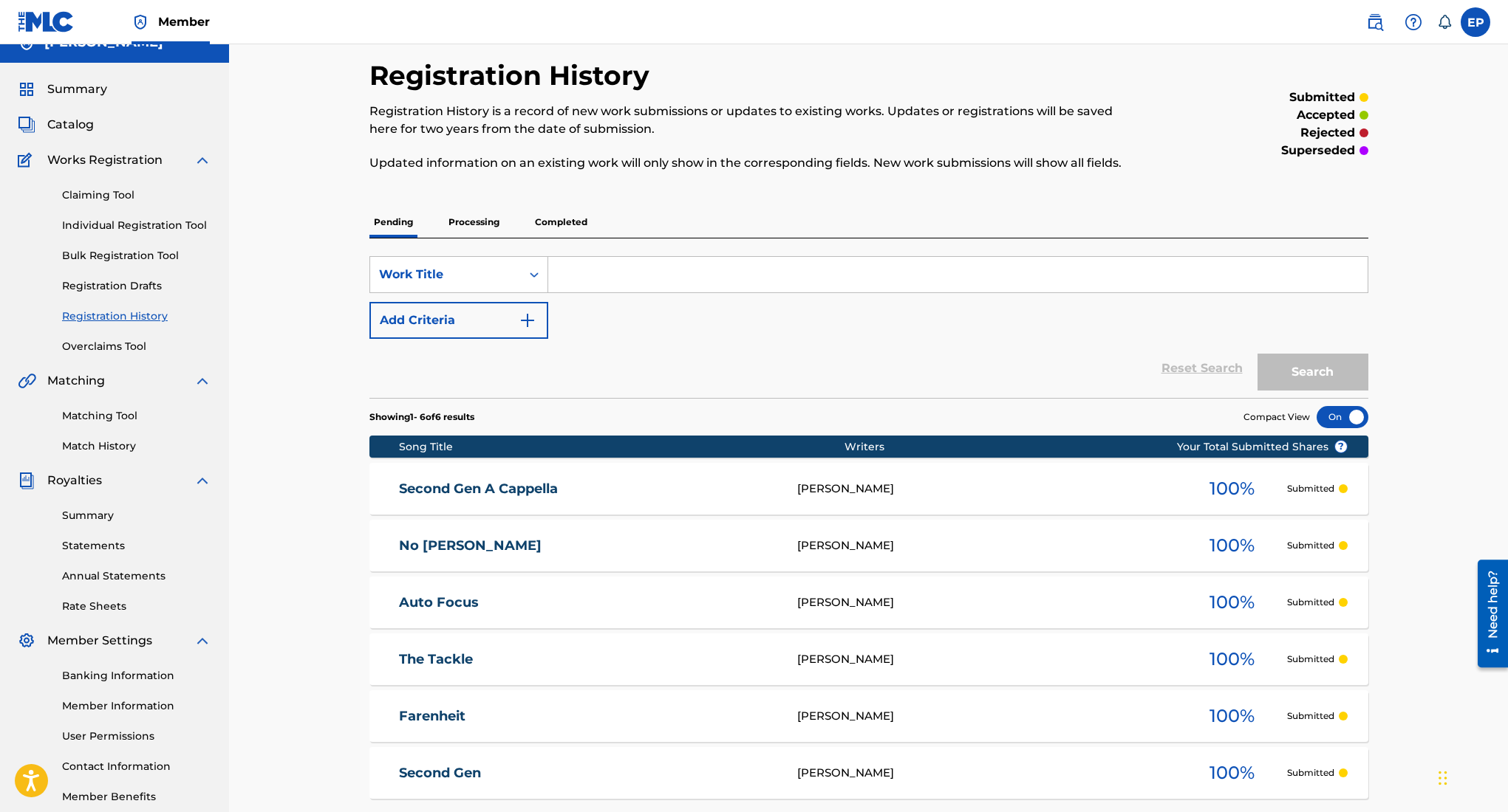
click at [473, 226] on p "Processing" at bounding box center [474, 222] width 60 height 31
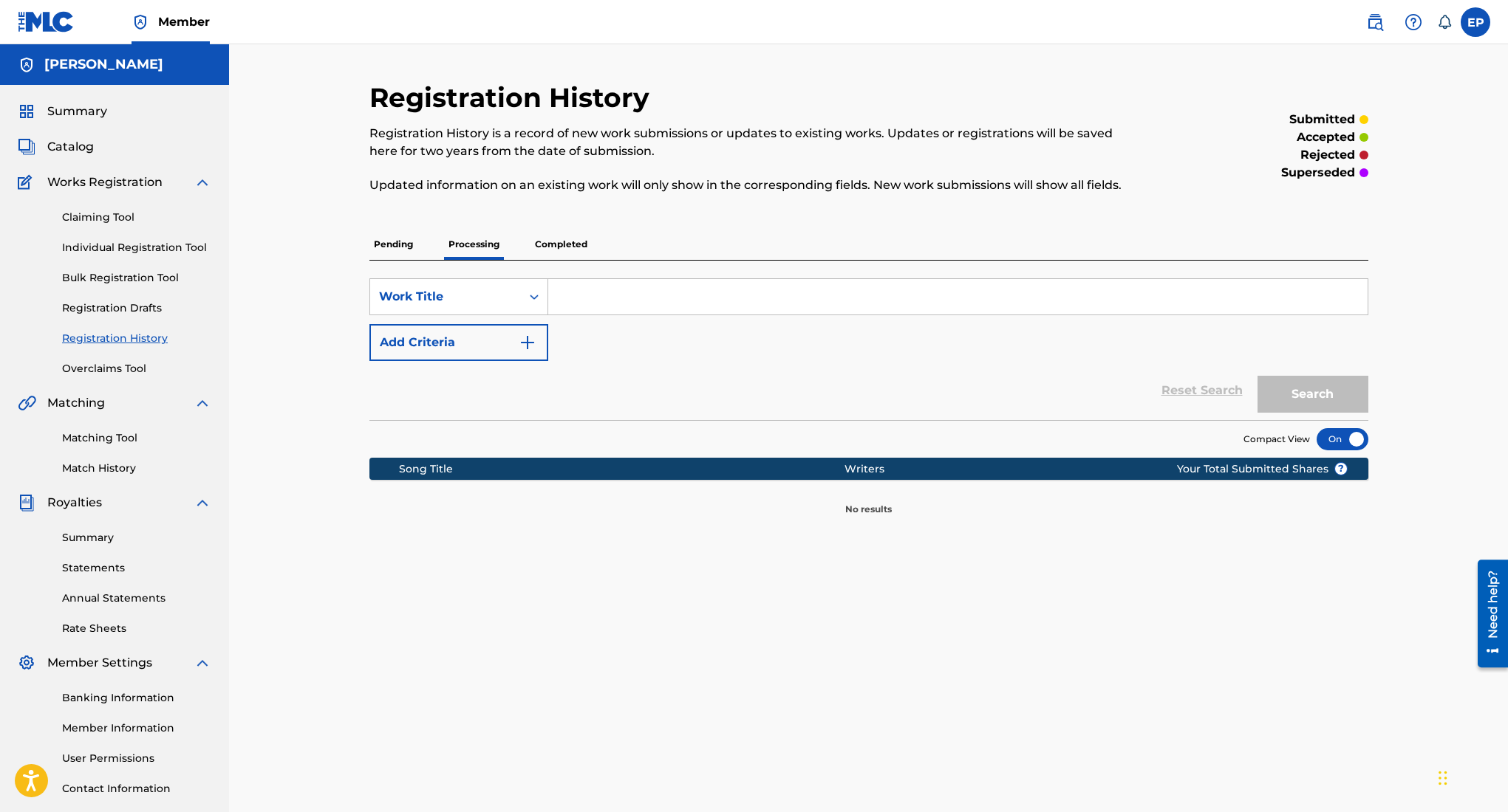
click at [389, 243] on p "Pending" at bounding box center [393, 244] width 48 height 31
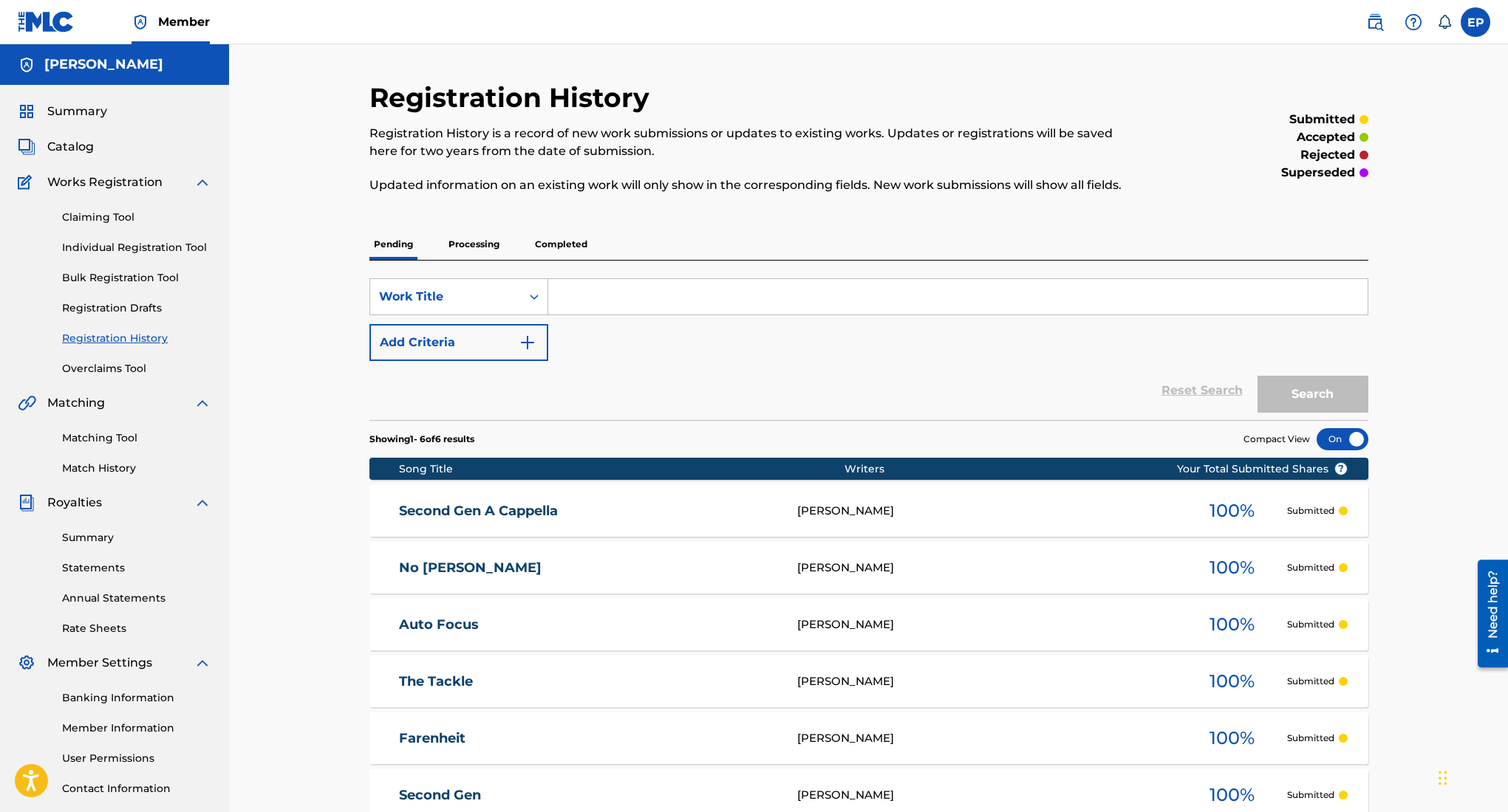
click at [73, 149] on span "Catalog" at bounding box center [70, 147] width 47 height 17
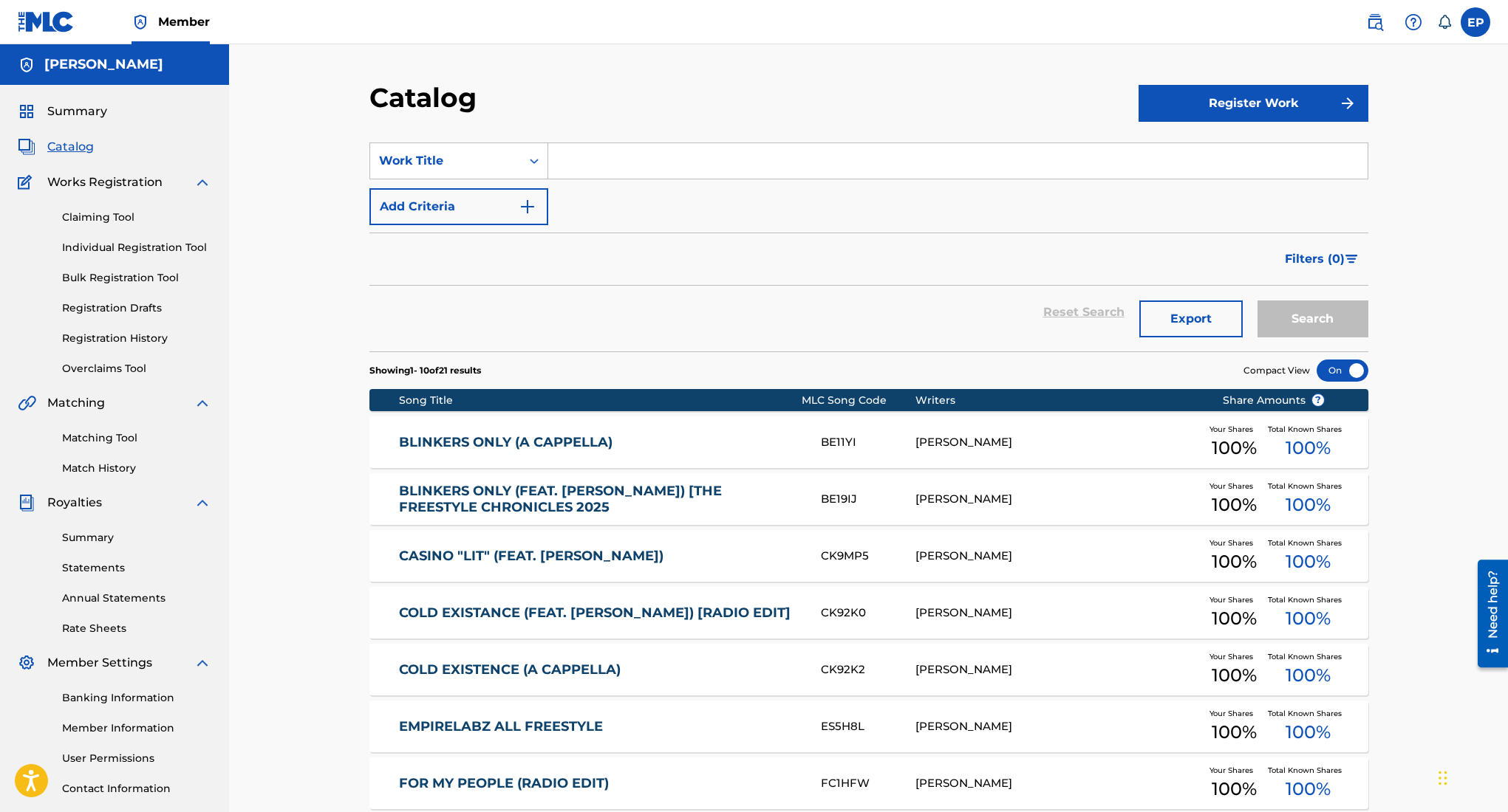
click at [1173, 109] on button "Register Work" at bounding box center [1253, 103] width 230 height 37
click at [1220, 150] on link "Individual" at bounding box center [1253, 151] width 230 height 36
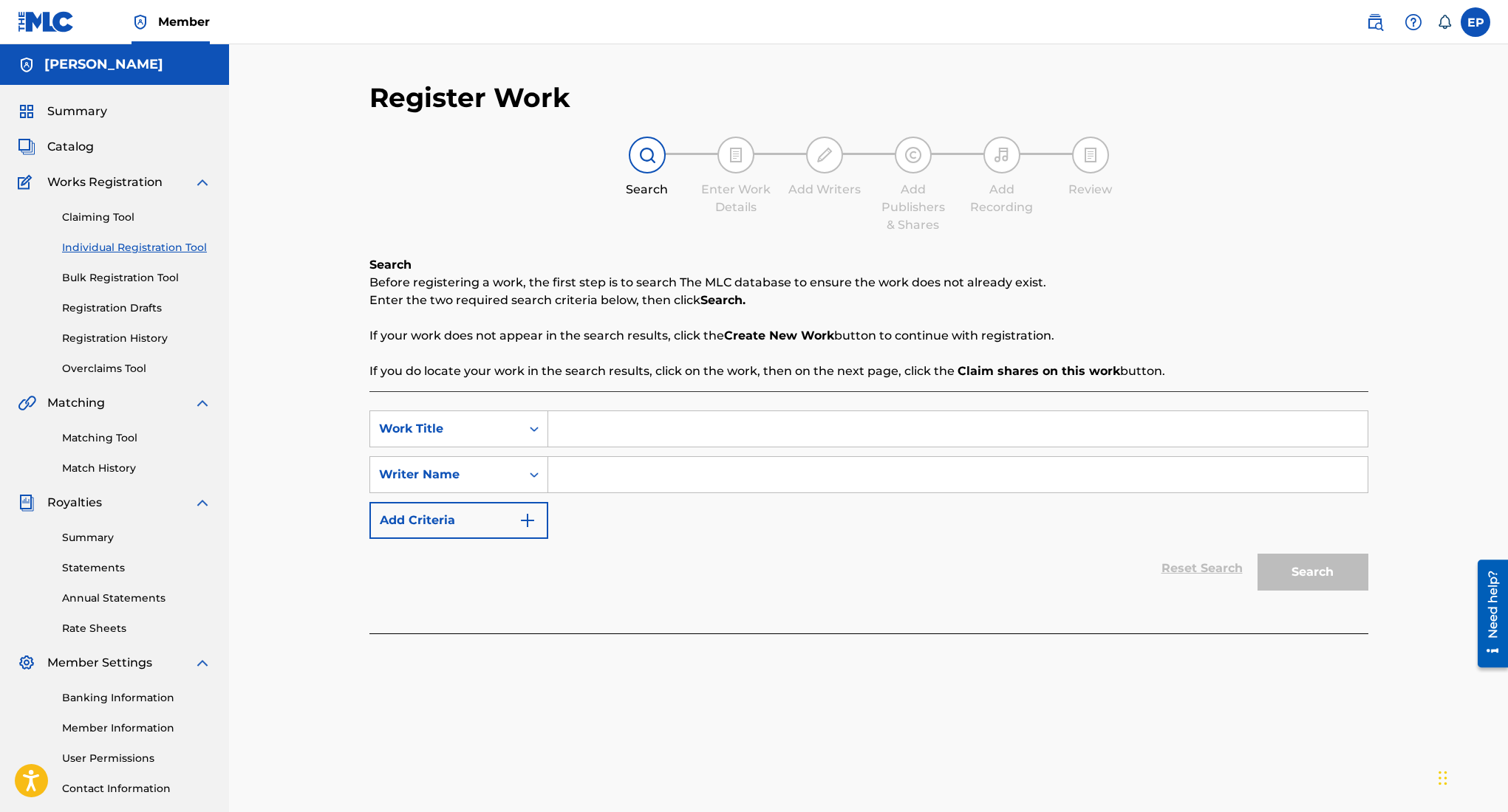
click at [725, 412] on input "Search Form" at bounding box center [958, 428] width 820 height 36
type input "farenheit a cappella"
click at [1069, 481] on input "Search Form" at bounding box center [958, 474] width 820 height 36
type input "edward ojeda puente"
click at [1323, 567] on button "Search" at bounding box center [1313, 572] width 111 height 37
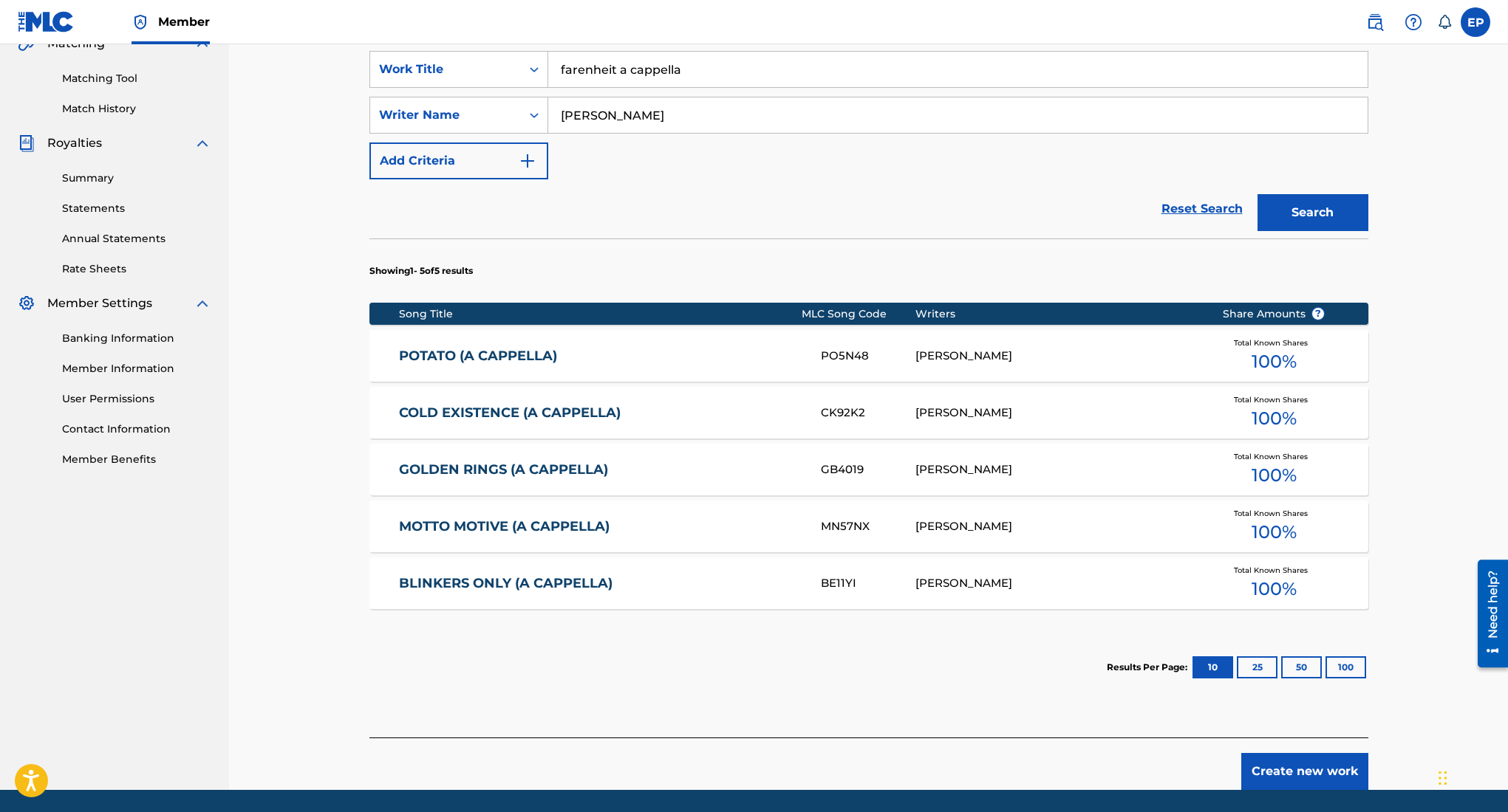
scroll to position [408, 0]
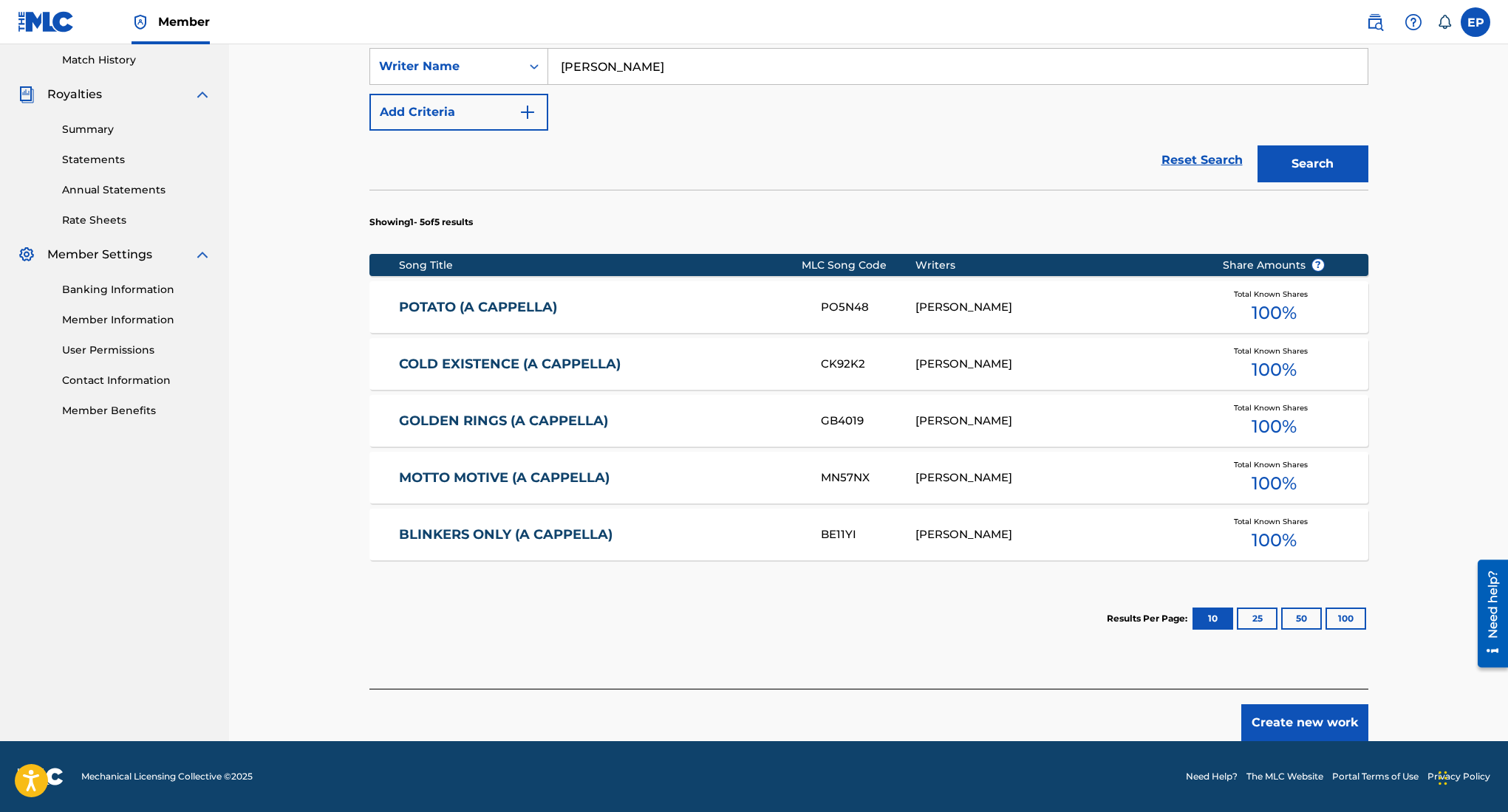
click at [1339, 721] on button "Create new work" at bounding box center [1304, 723] width 127 height 37
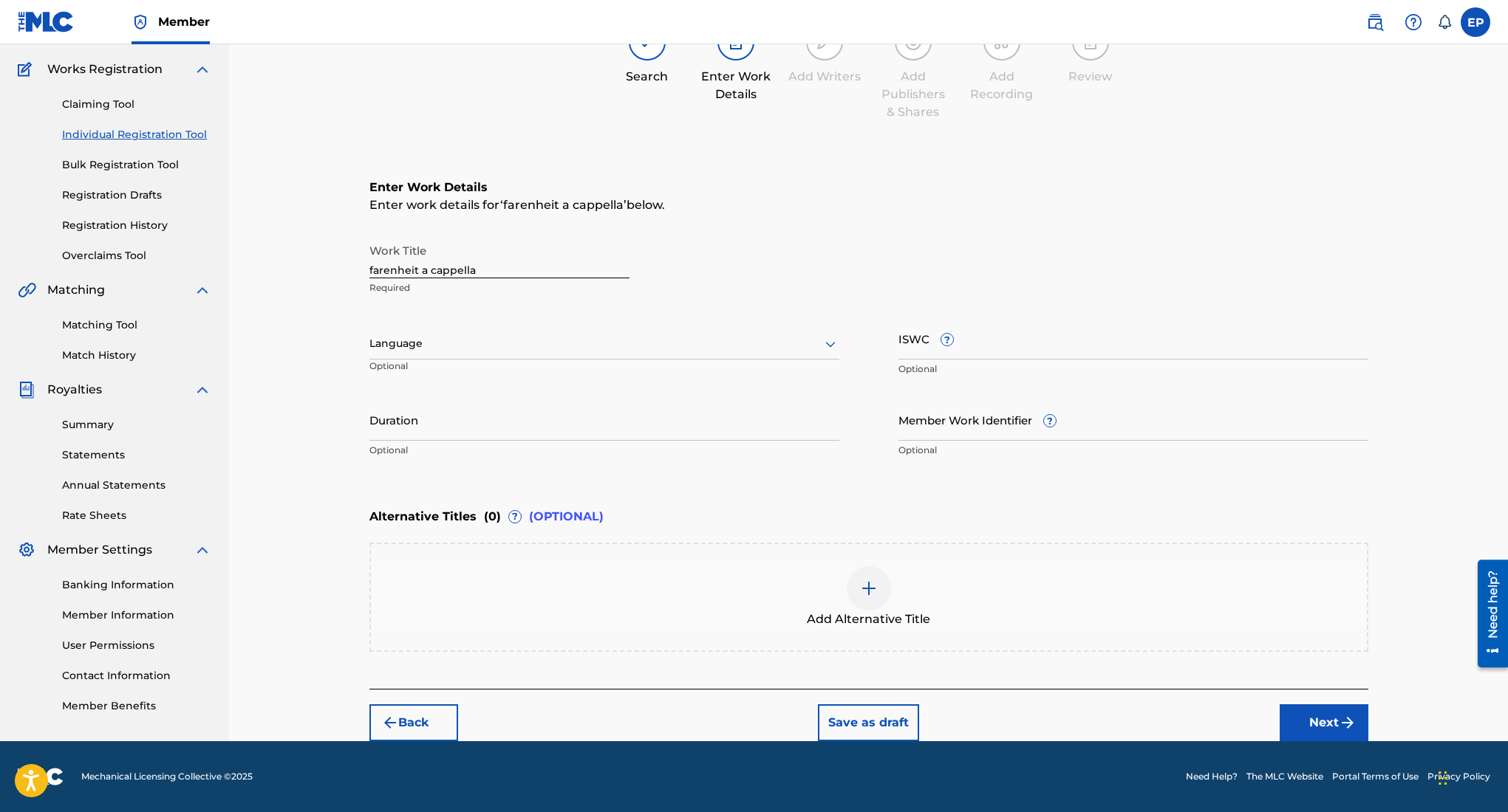
scroll to position [113, 0]
click at [616, 354] on div "Language" at bounding box center [604, 343] width 470 height 31
click at [492, 374] on div "English" at bounding box center [604, 376] width 468 height 33
click at [707, 408] on input "Duration" at bounding box center [604, 419] width 470 height 42
type input "03:36"
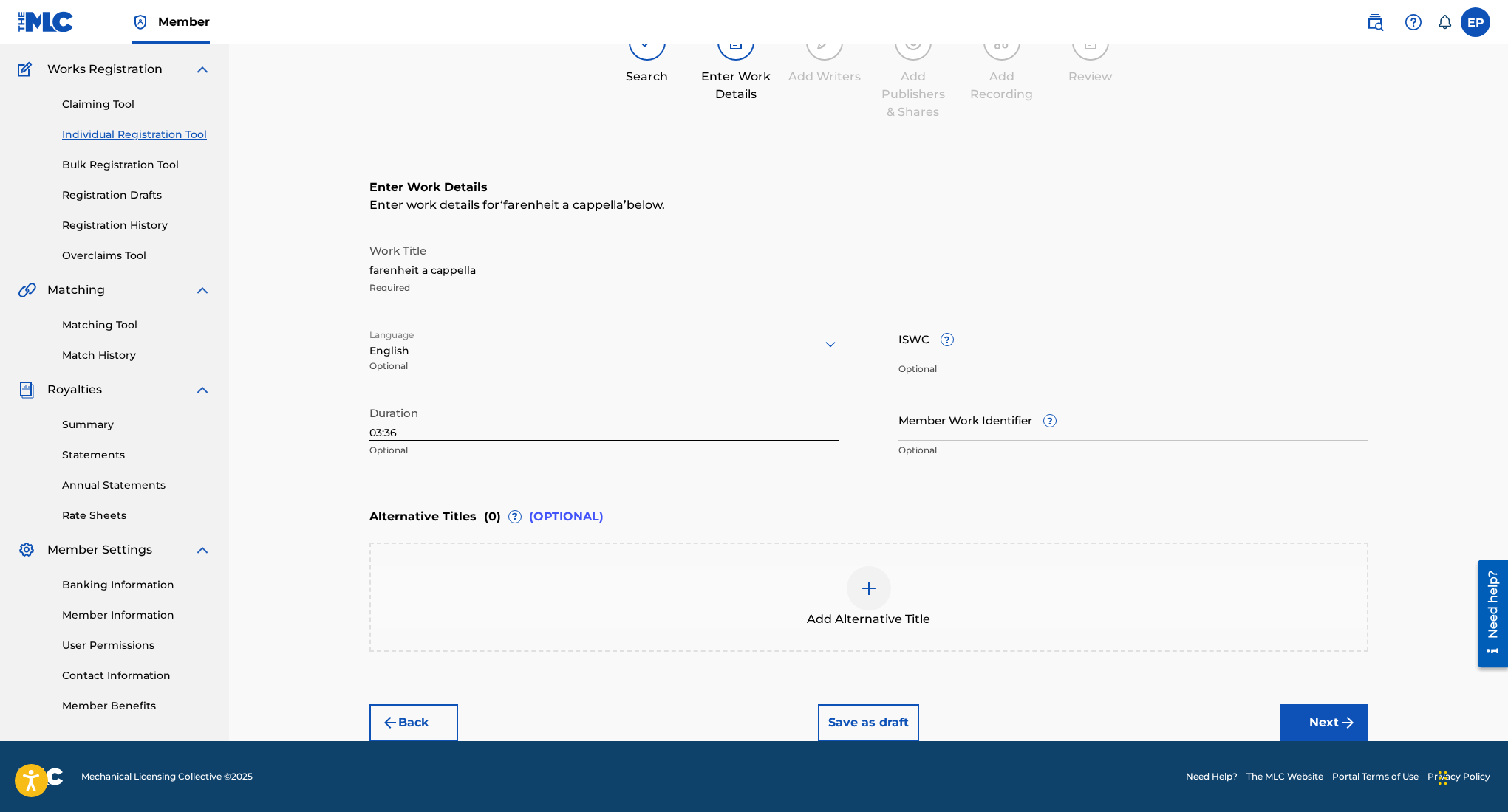
click at [1332, 720] on button "Next" at bounding box center [1324, 723] width 88 height 37
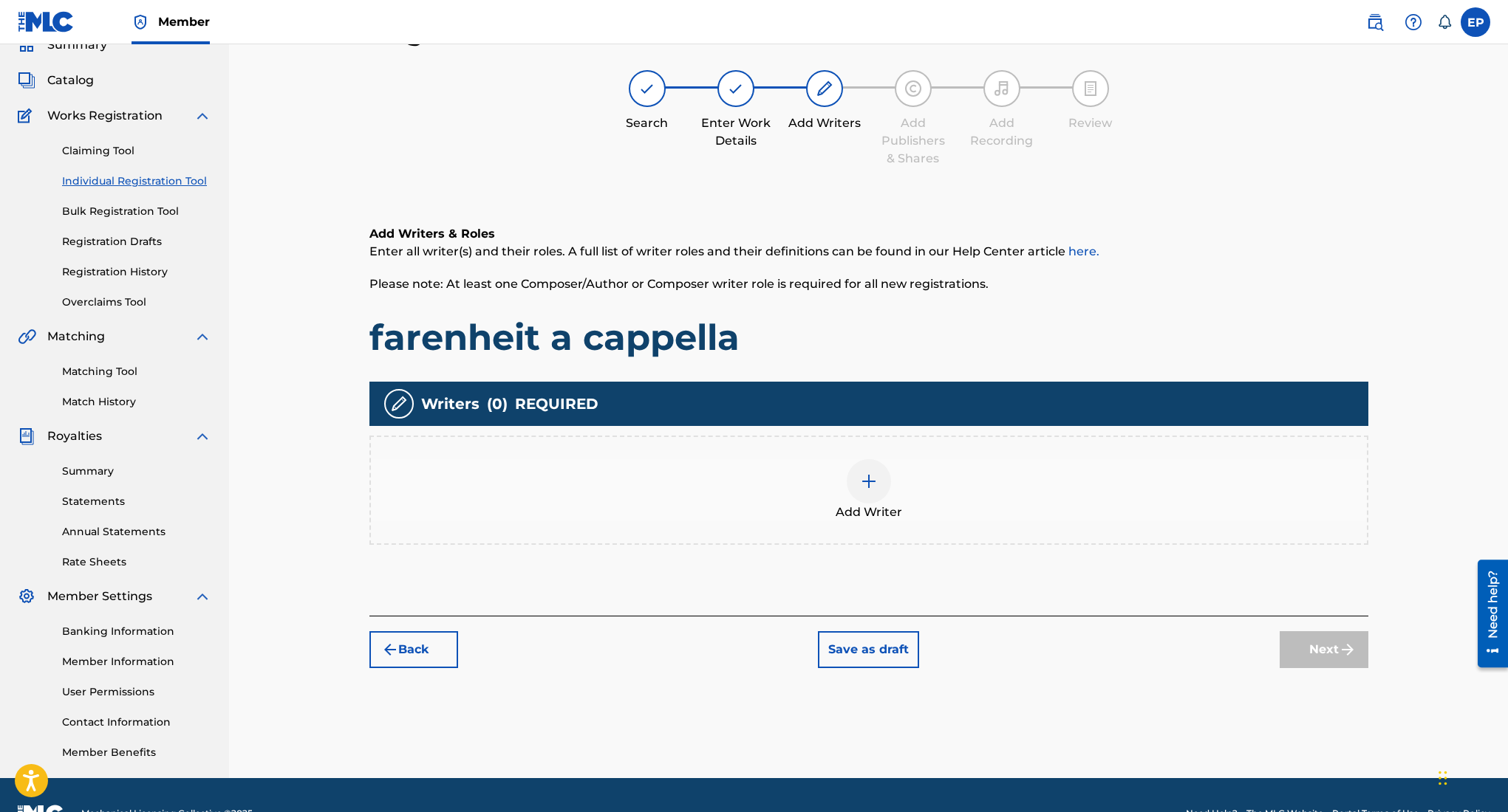
click at [863, 477] on img at bounding box center [868, 481] width 17 height 17
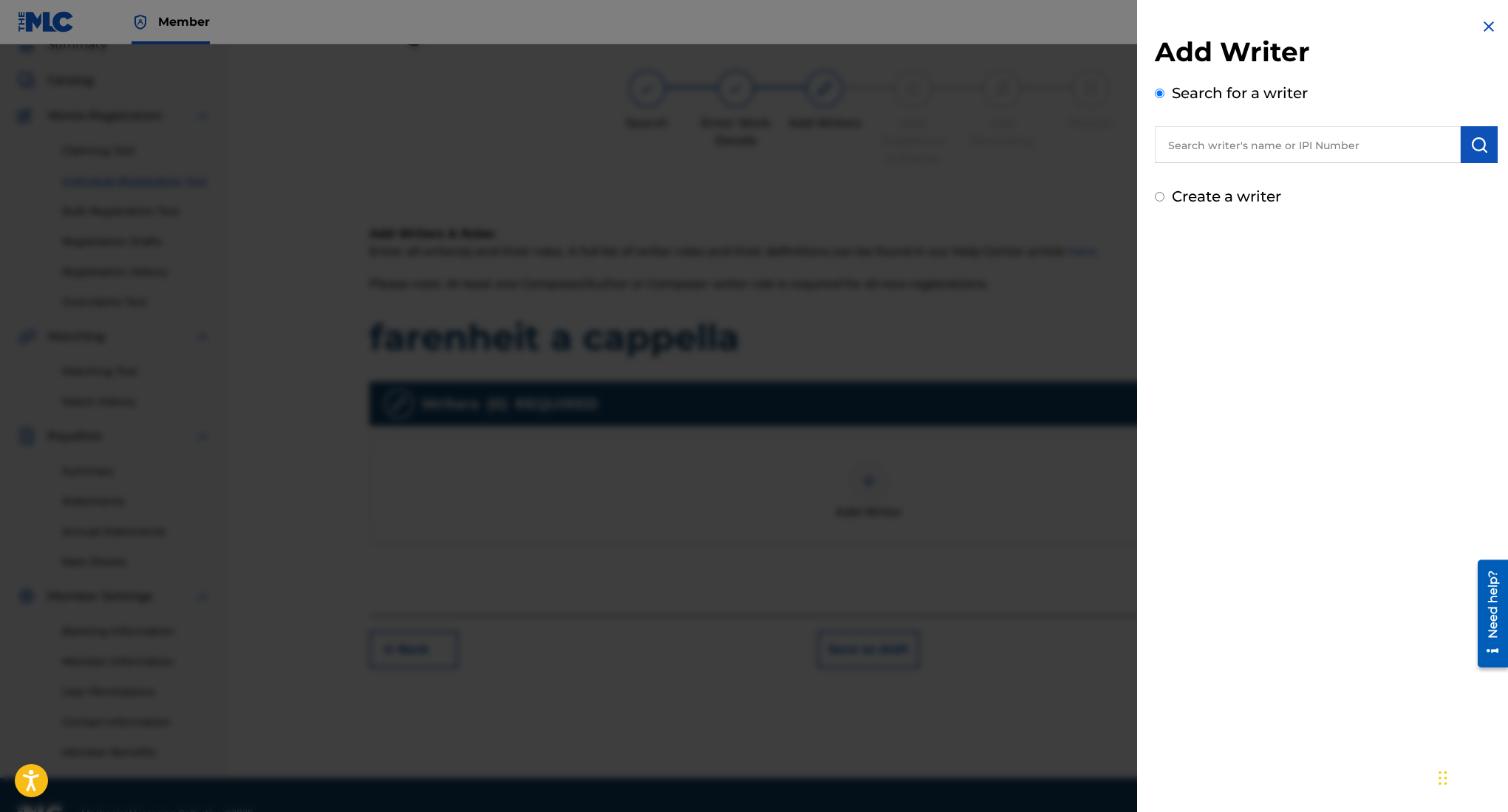
click at [1247, 144] on input "text" at bounding box center [1307, 144] width 306 height 37
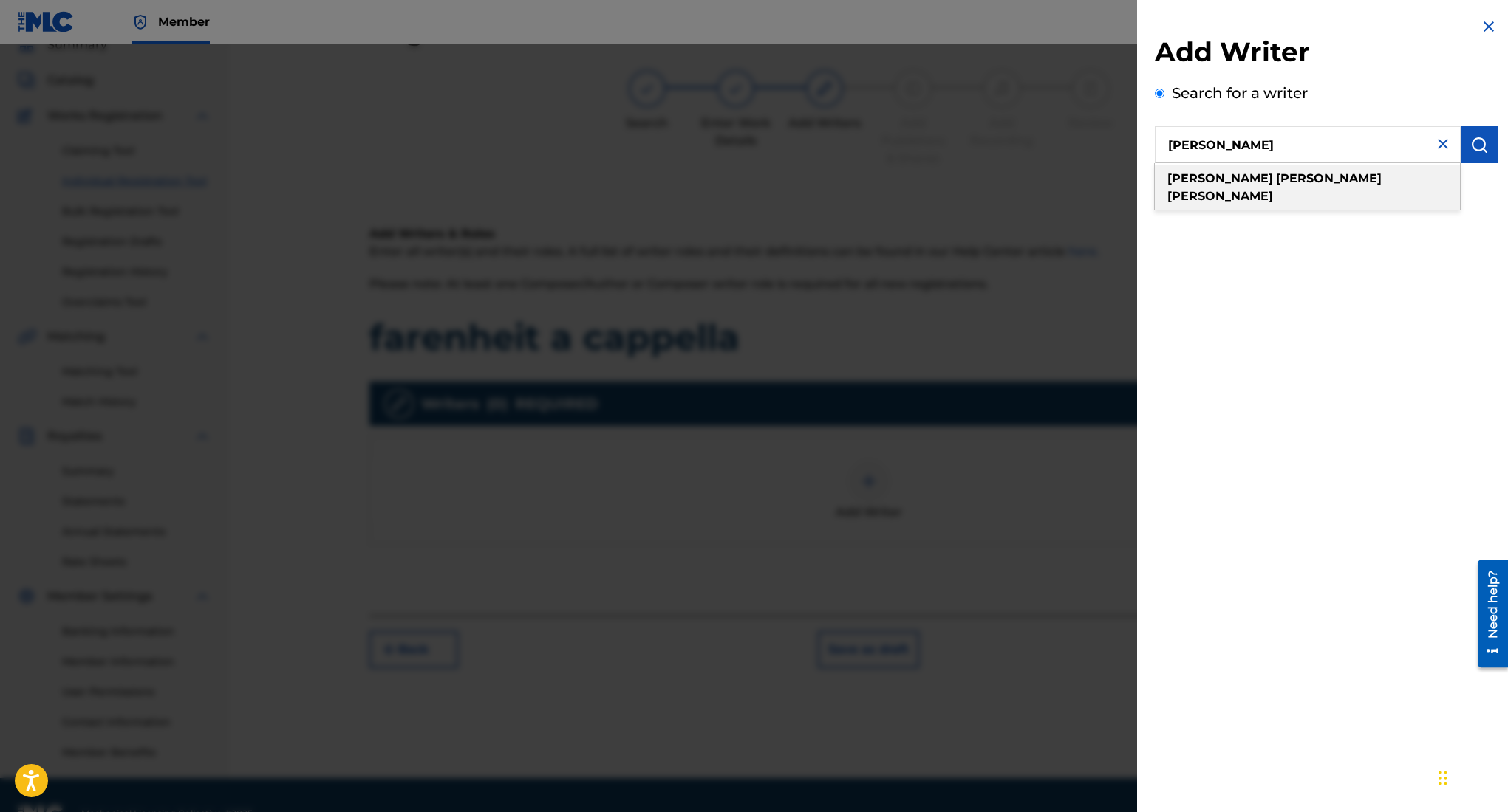
type input "edward ojeda puente"
click at [1265, 189] on strong "puente" at bounding box center [1221, 196] width 106 height 14
click at [1470, 147] on img "submit" at bounding box center [1479, 144] width 17 height 17
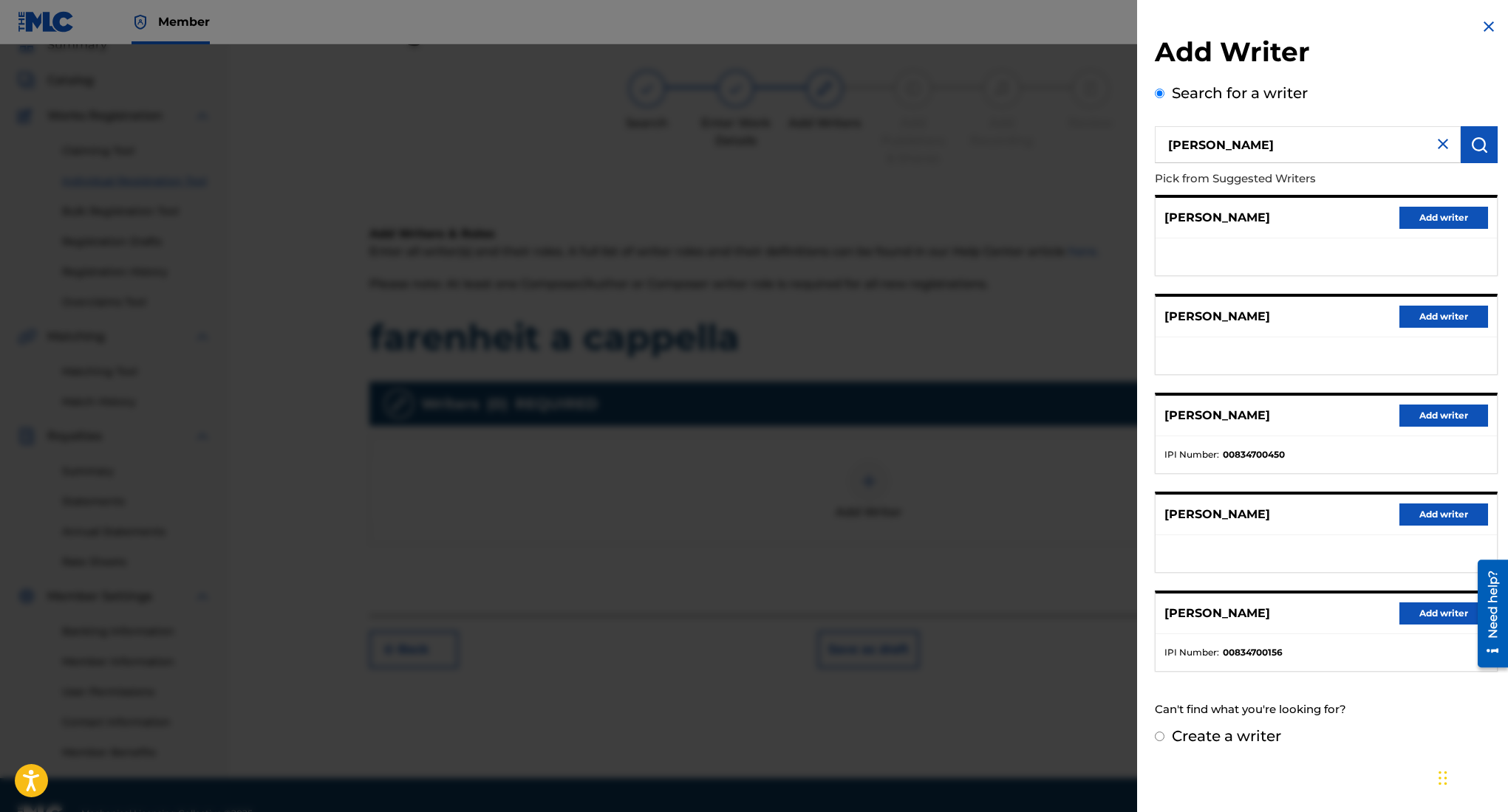
scroll to position [103, 0]
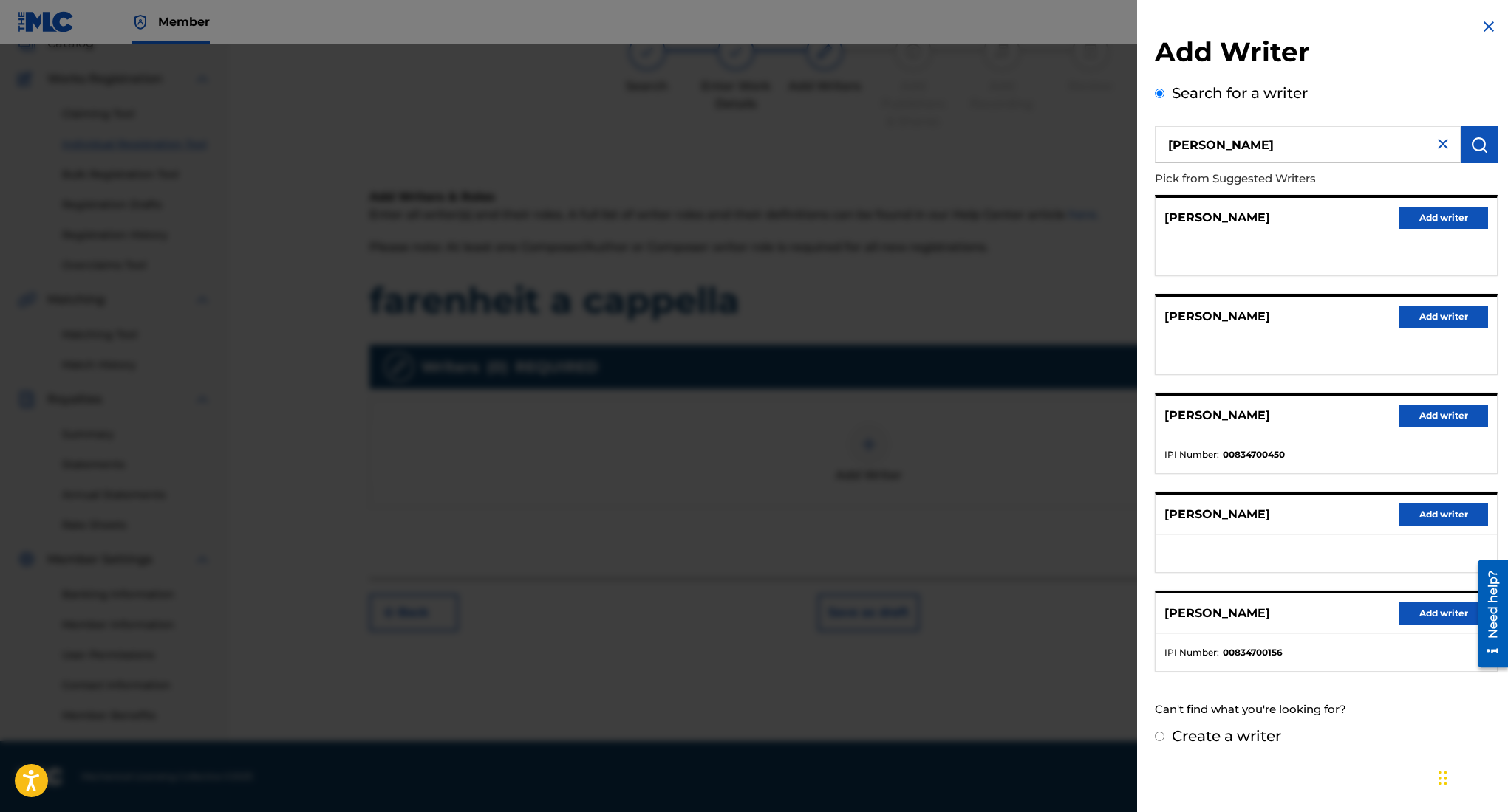
click at [1417, 412] on button "Add writer" at bounding box center [1443, 416] width 88 height 22
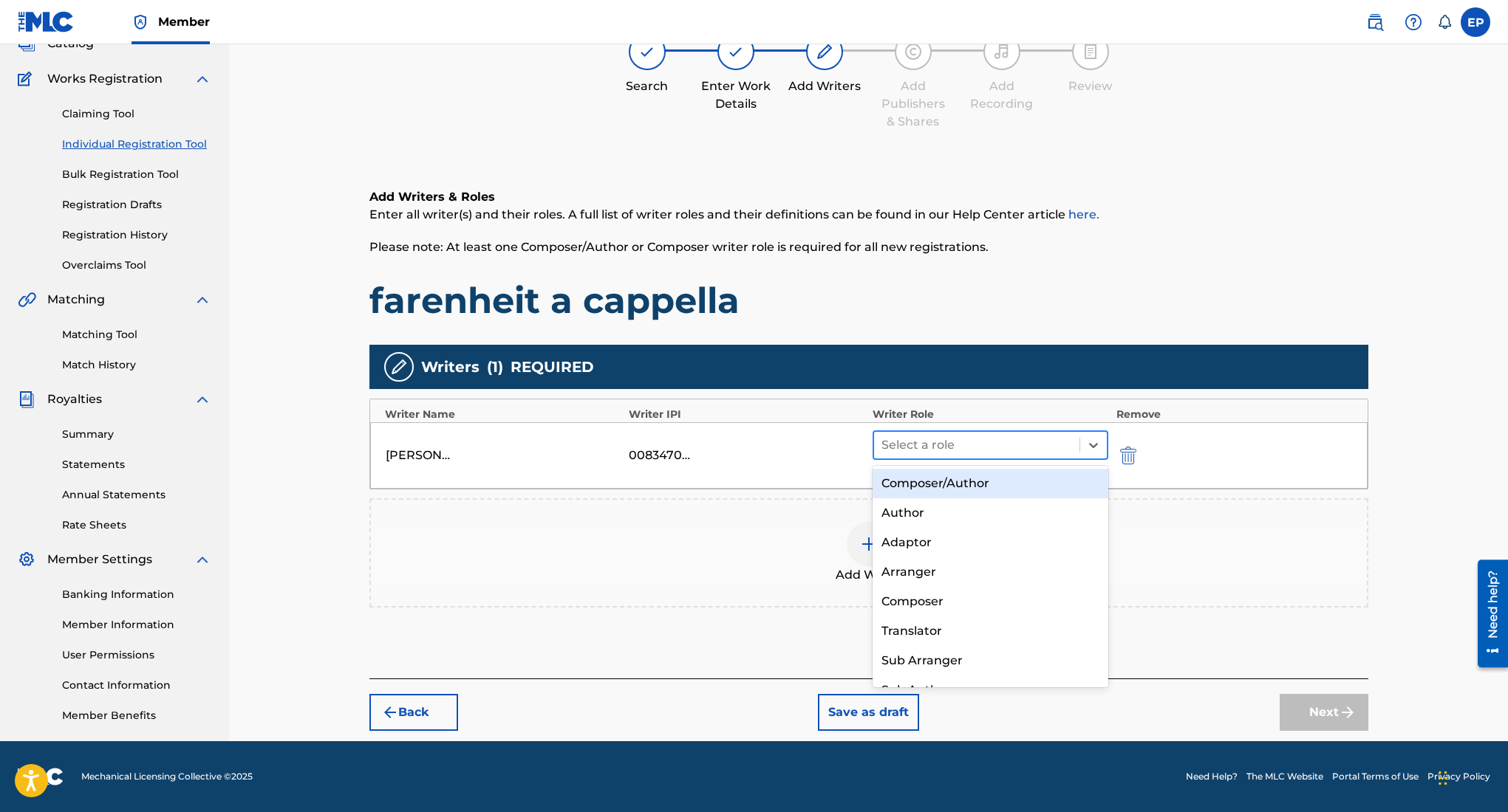
click at [987, 440] on div at bounding box center [977, 445] width 191 height 21
click at [965, 499] on div "Author" at bounding box center [990, 513] width 236 height 29
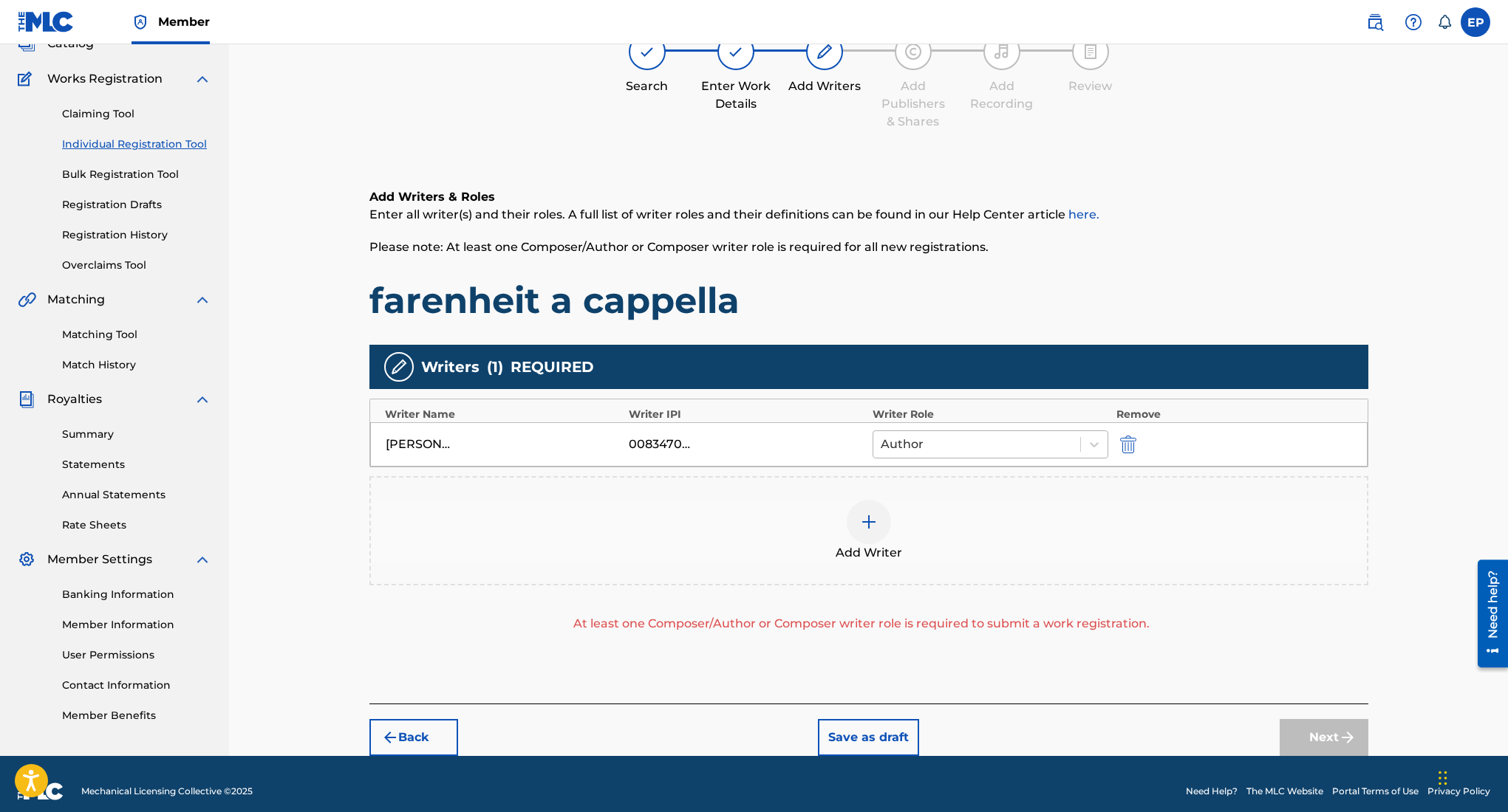
click at [1005, 451] on div at bounding box center [977, 444] width 193 height 21
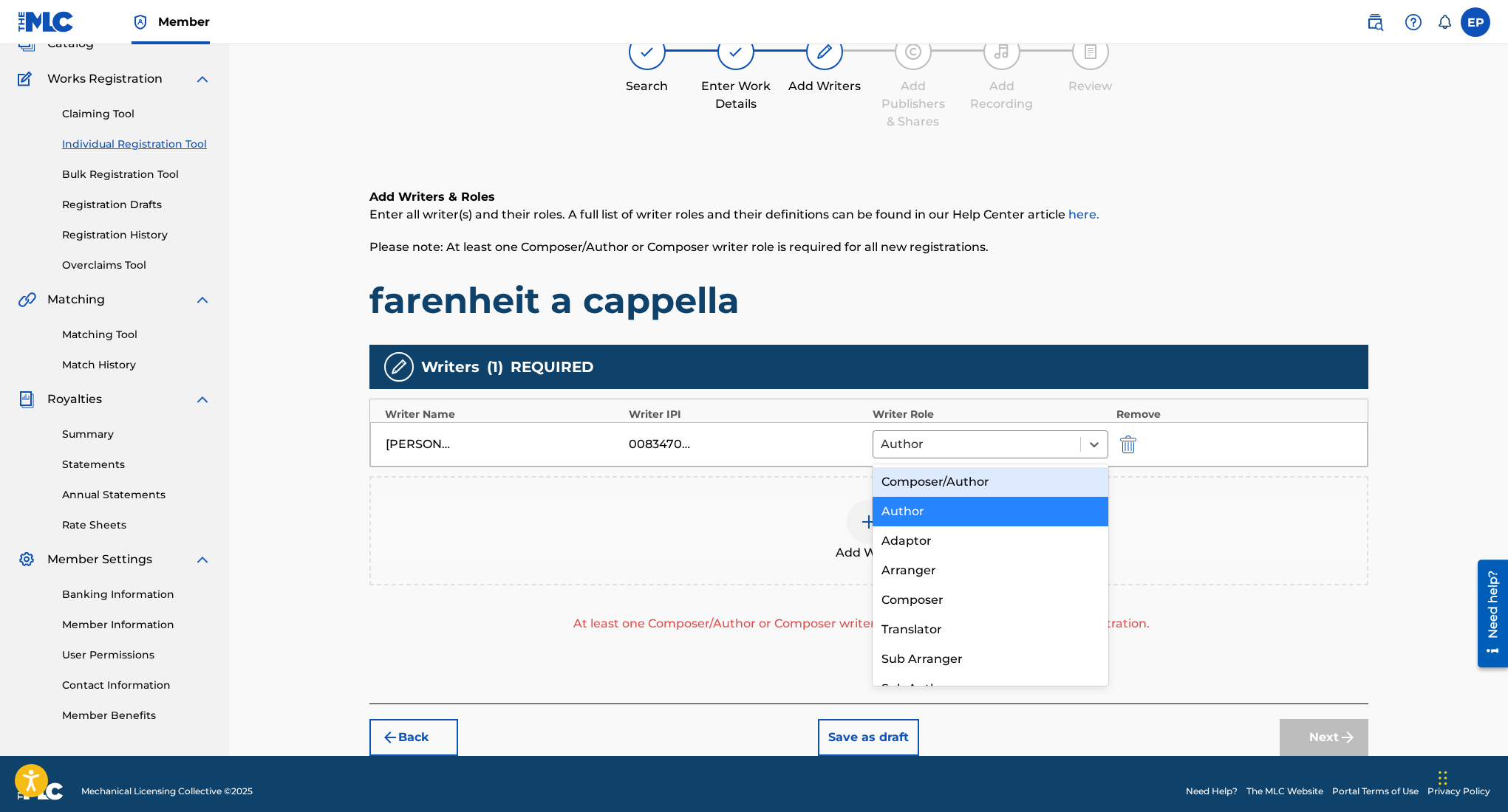
click at [966, 473] on div "Composer/Author" at bounding box center [990, 481] width 236 height 29
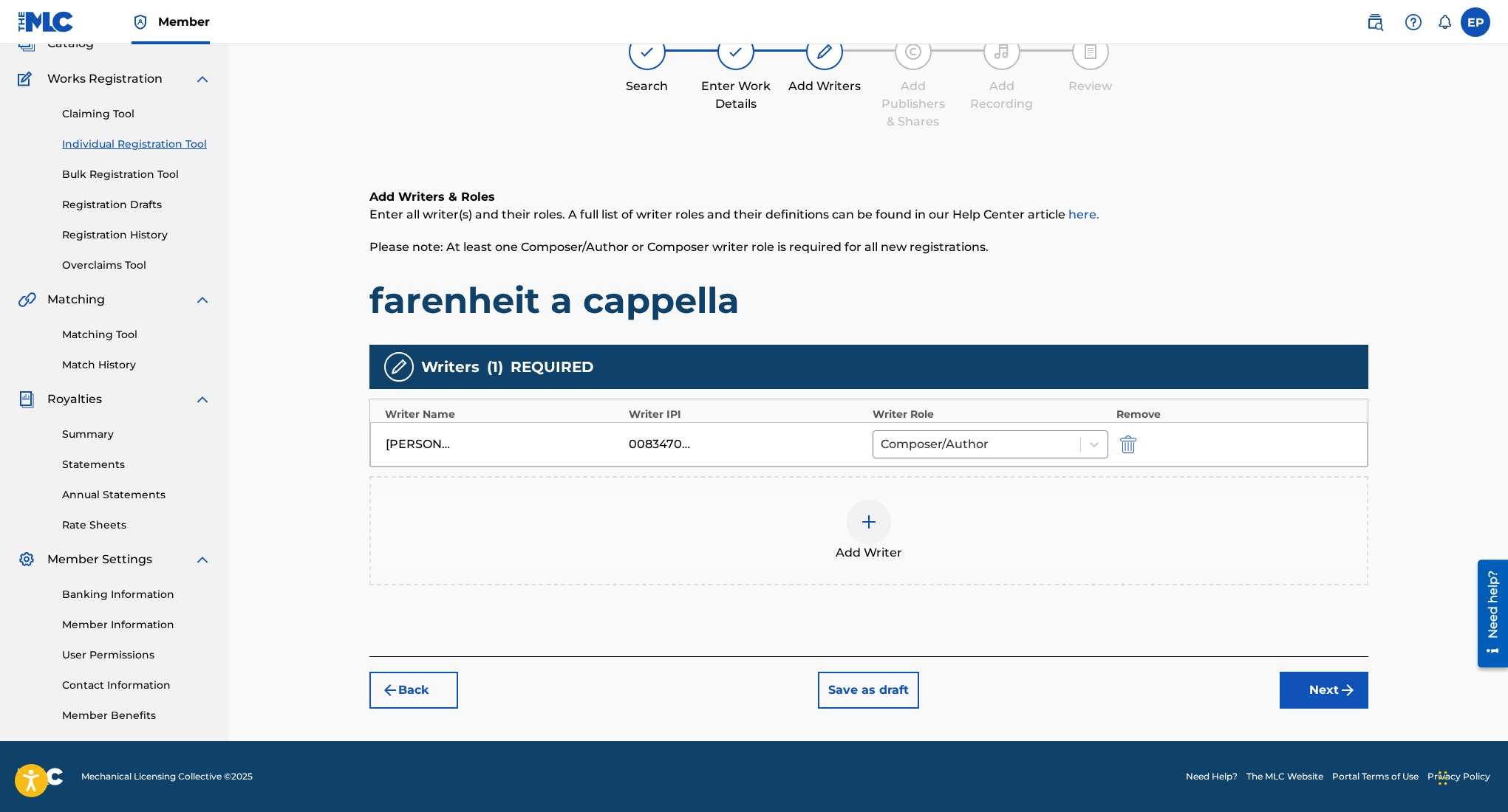
click at [1334, 687] on button "Next" at bounding box center [1324, 690] width 88 height 37
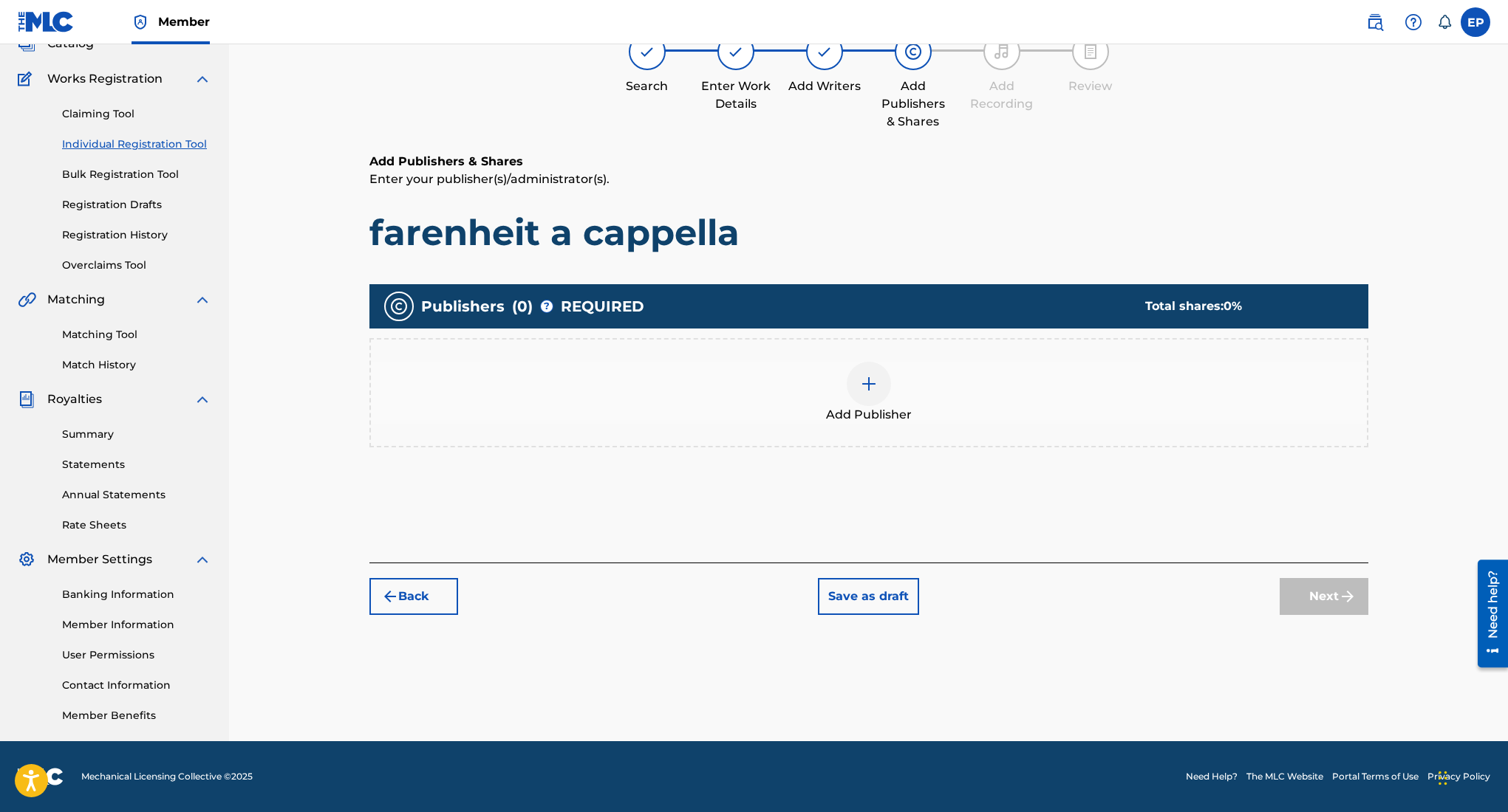
scroll to position [66, 0]
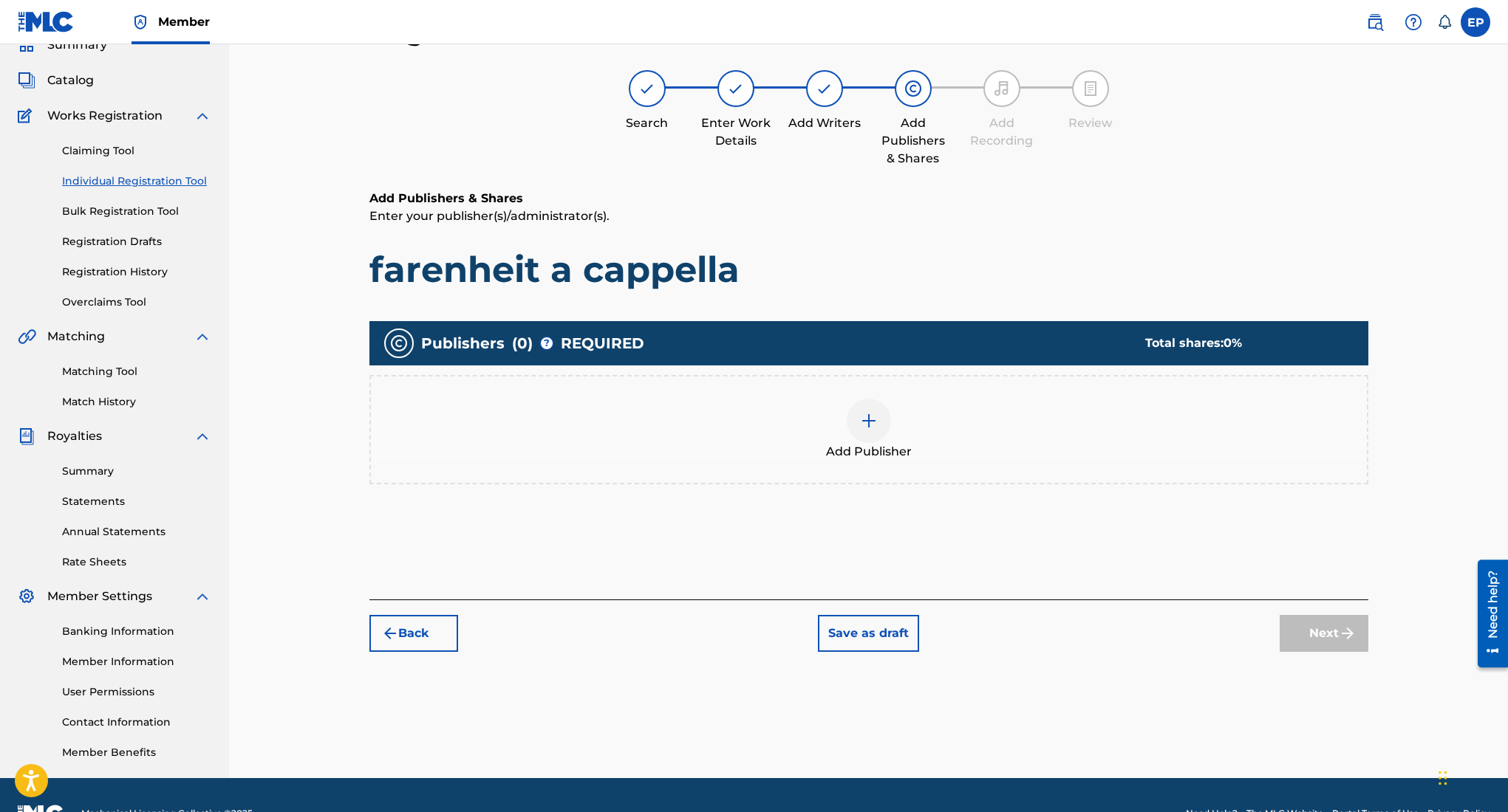
click at [880, 415] on div at bounding box center [868, 421] width 44 height 44
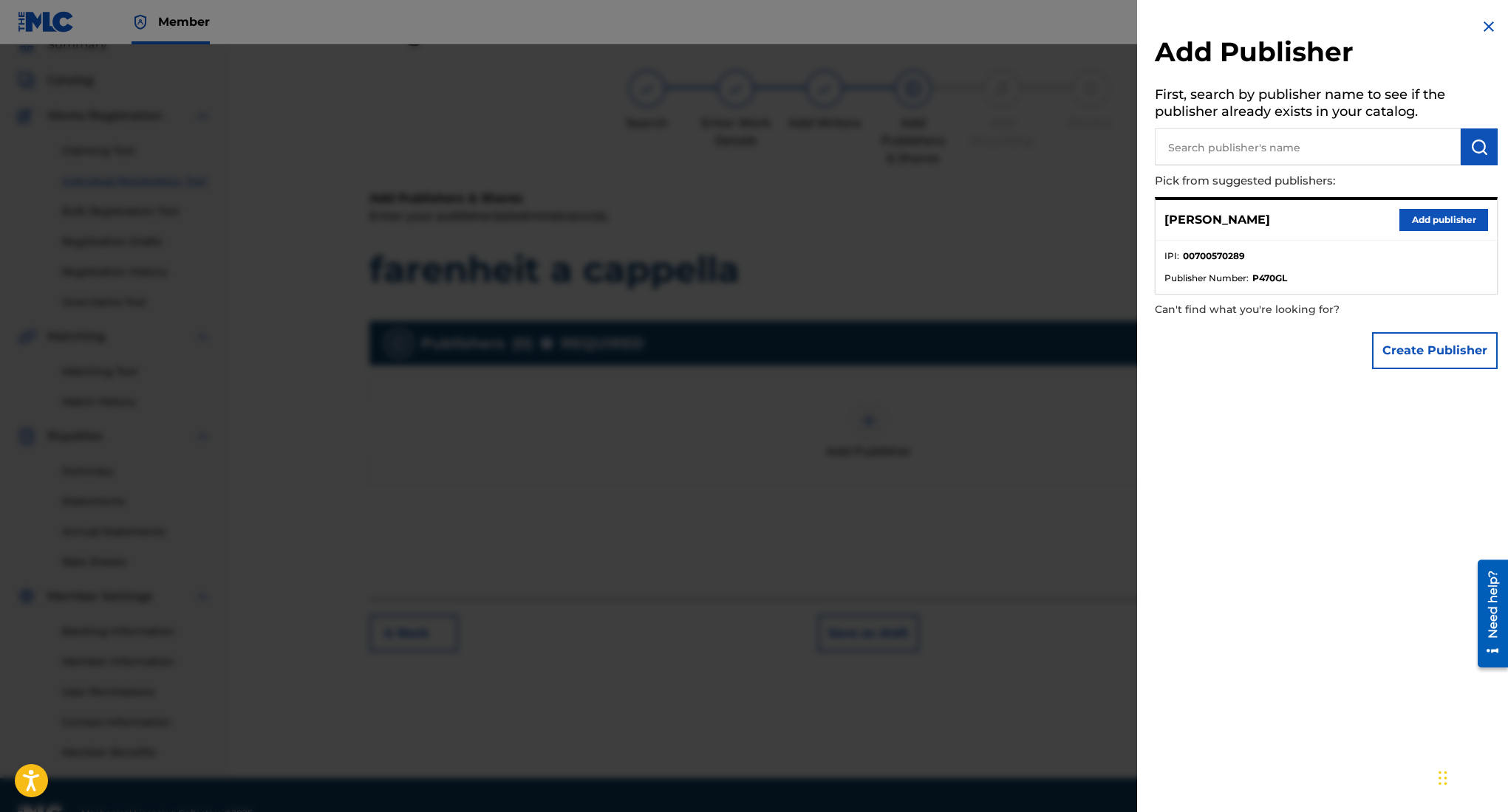
click at [1450, 221] on button "Add publisher" at bounding box center [1443, 220] width 88 height 22
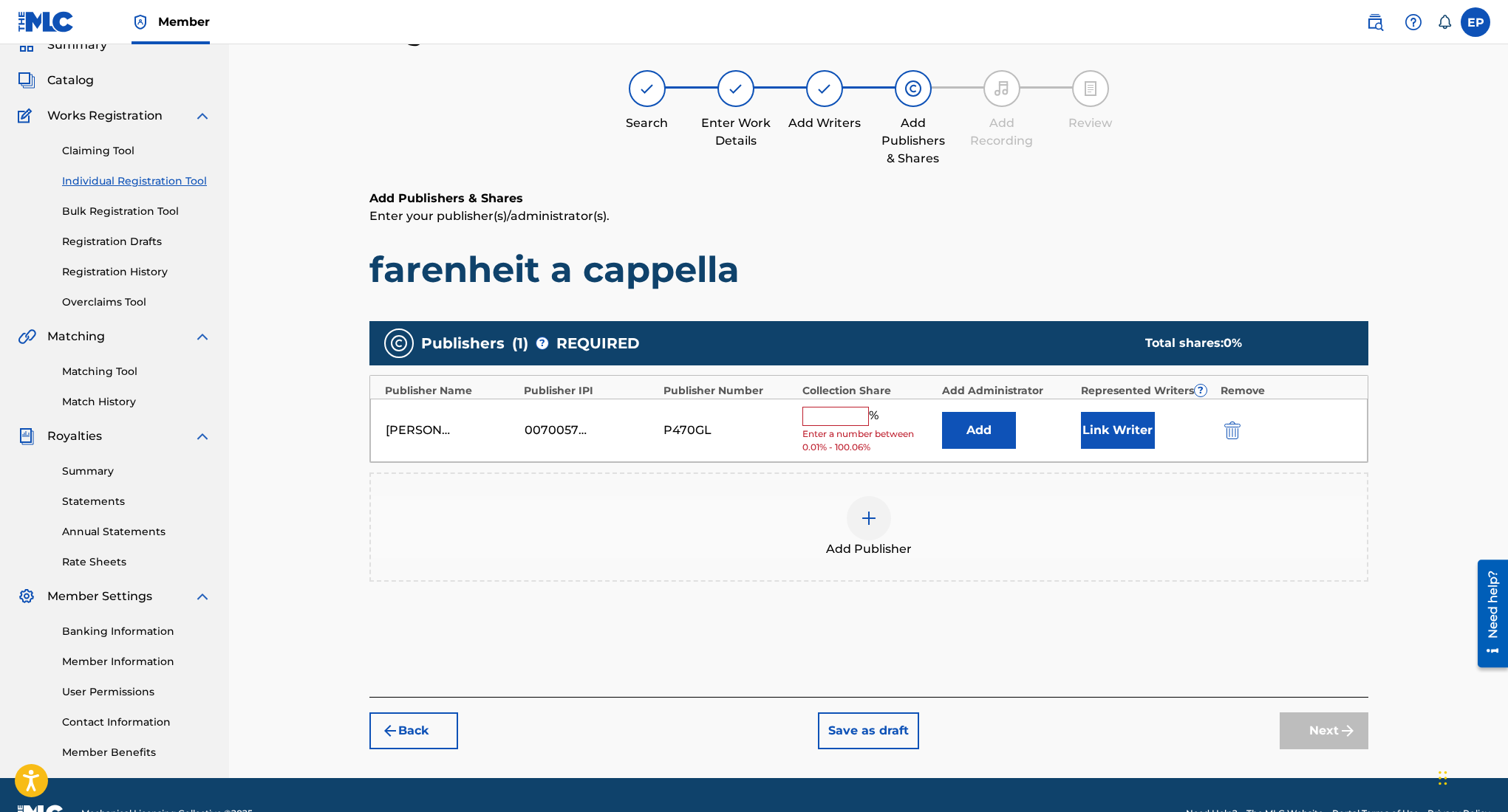
click at [852, 399] on div "Edward Ojeda Puente 00700570289 P470GL % Enter a number between 0.01% - 100.06%…" at bounding box center [868, 430] width 997 height 64
click at [835, 417] on input "text" at bounding box center [835, 417] width 66 height 19
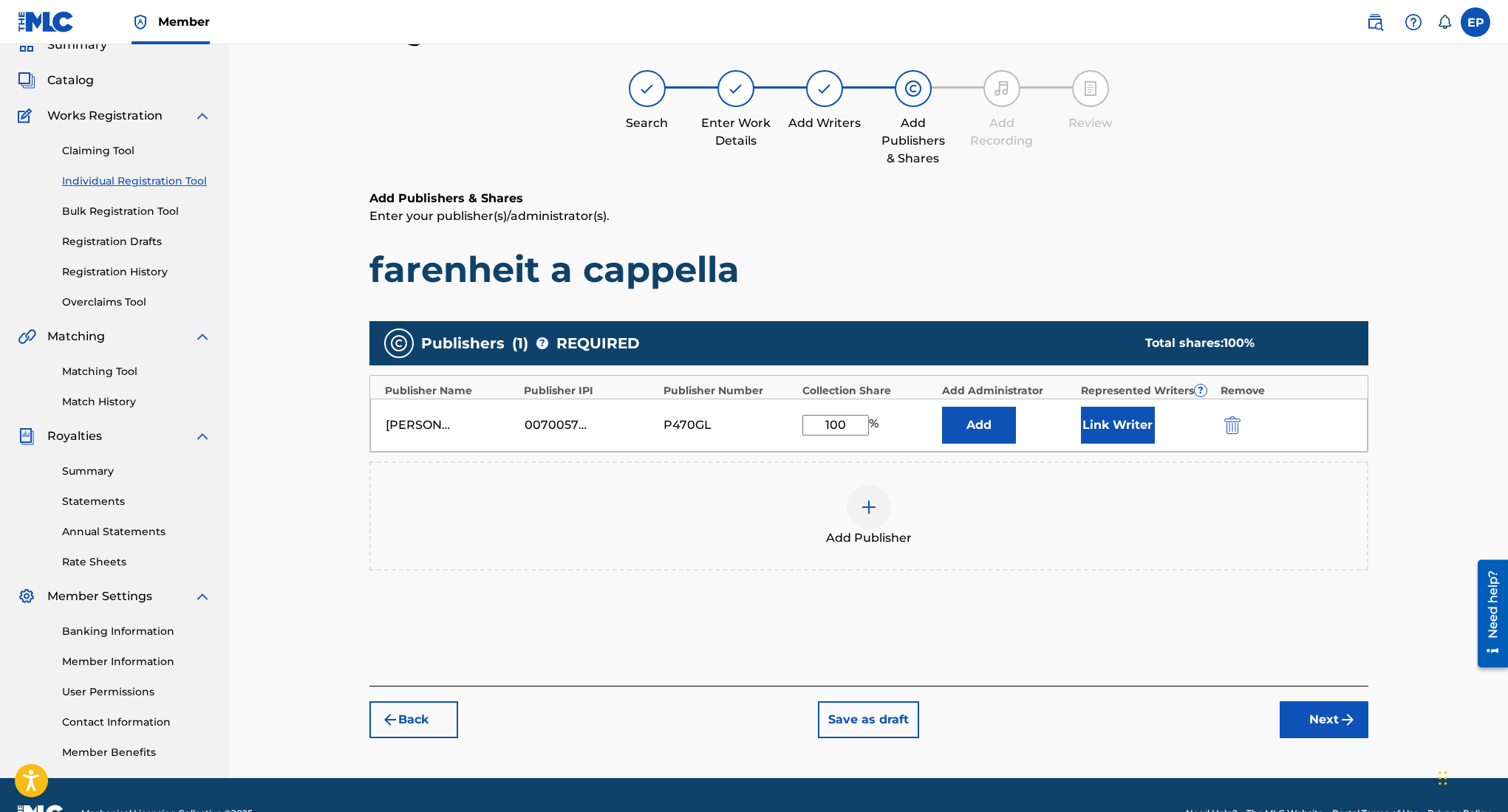
type input "100"
click at [1303, 711] on button "Next" at bounding box center [1324, 720] width 88 height 37
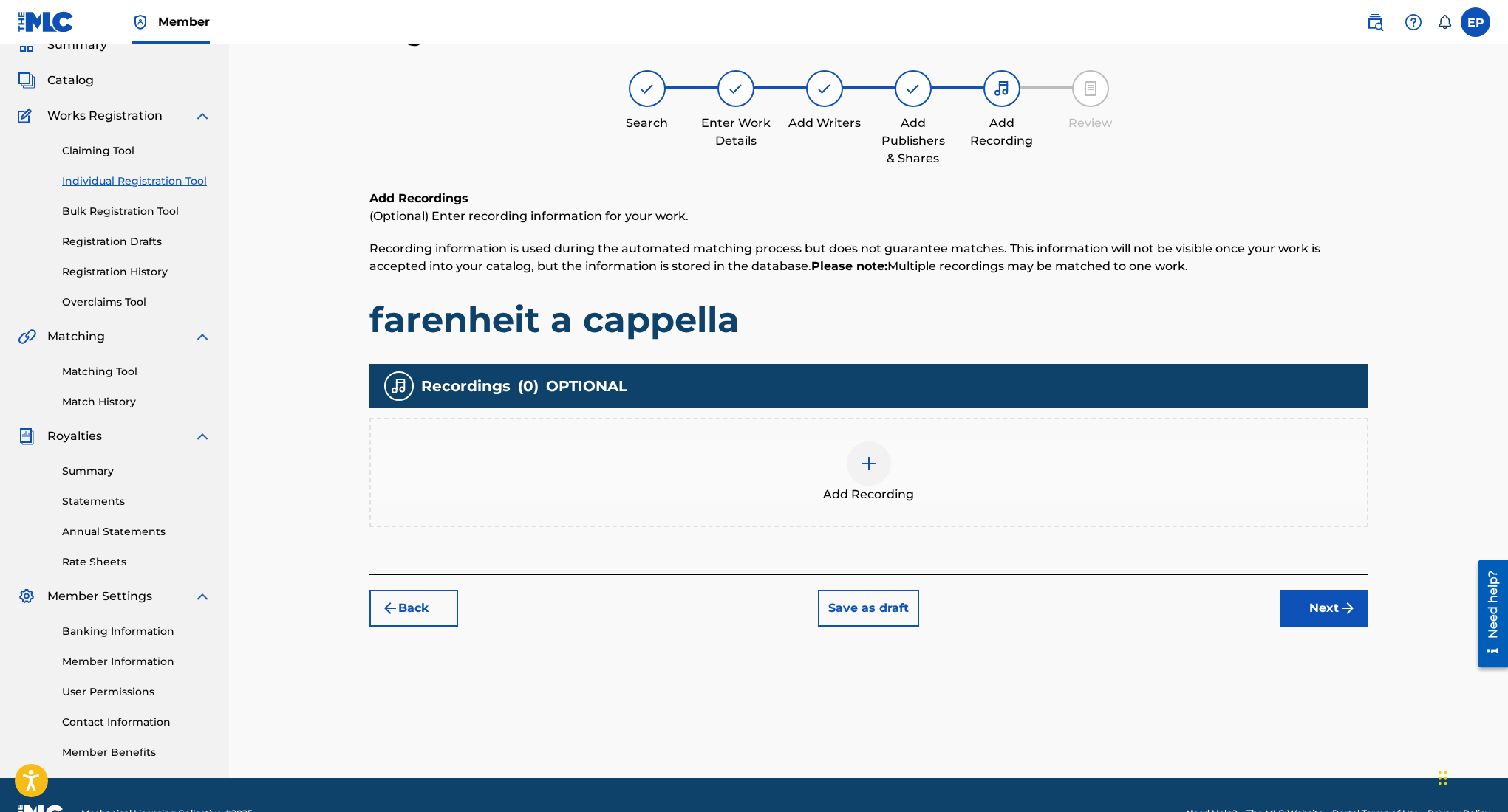
click at [871, 462] on img at bounding box center [868, 463] width 17 height 17
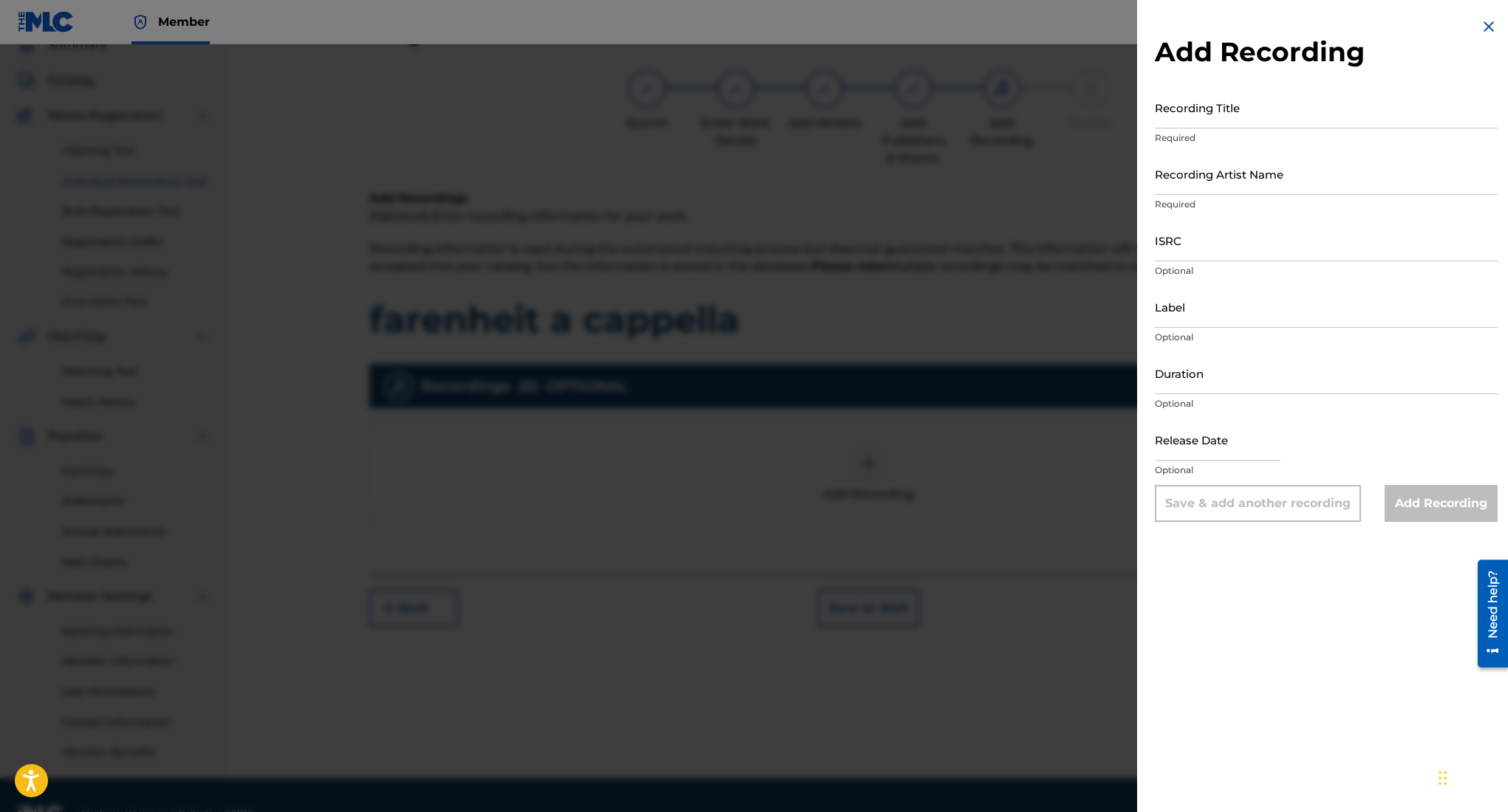
click at [1221, 99] on input "Recording Title" at bounding box center [1326, 107] width 343 height 42
type input "farenheit a cappella"
click at [1284, 175] on input "Recording Artist Name" at bounding box center [1326, 174] width 343 height 42
type input "Rehsor One"
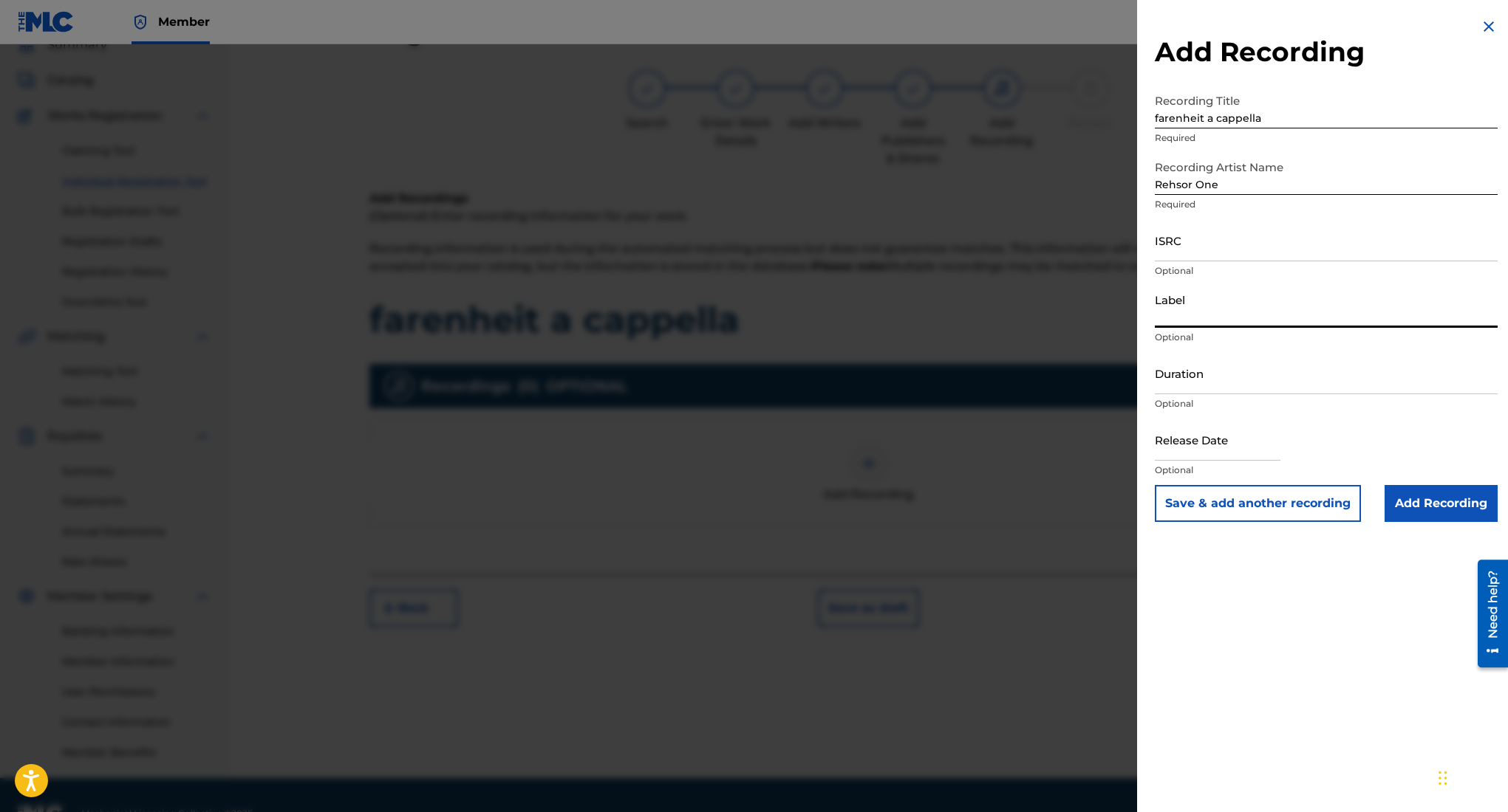
click at [1212, 320] on input "Label" at bounding box center [1326, 306] width 343 height 42
type input "3462278 Records DK"
click at [1232, 375] on input "Duration" at bounding box center [1326, 372] width 343 height 42
click at [1196, 433] on input "text" at bounding box center [1217, 440] width 126 height 42
select select "8"
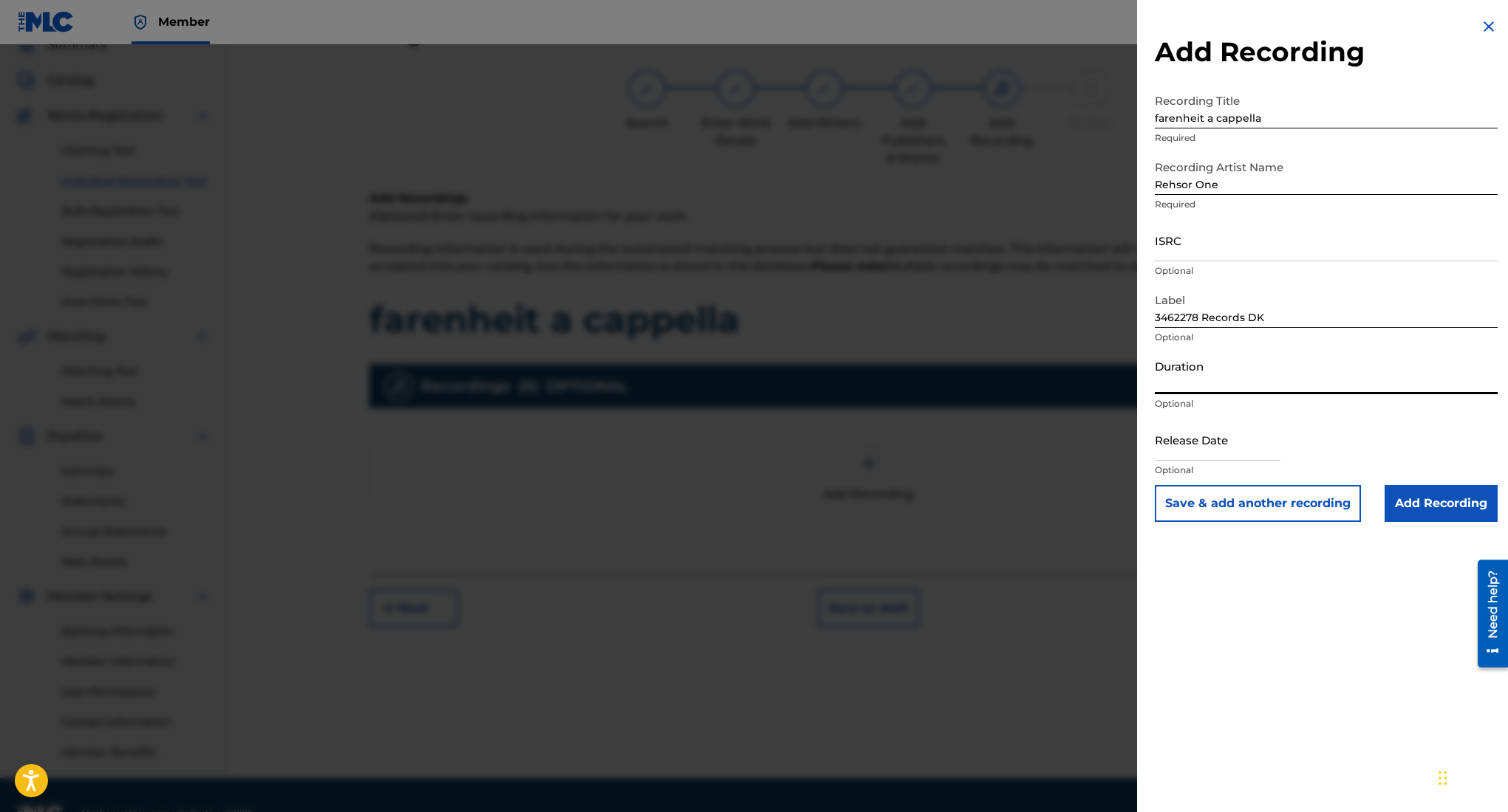
select select "2025"
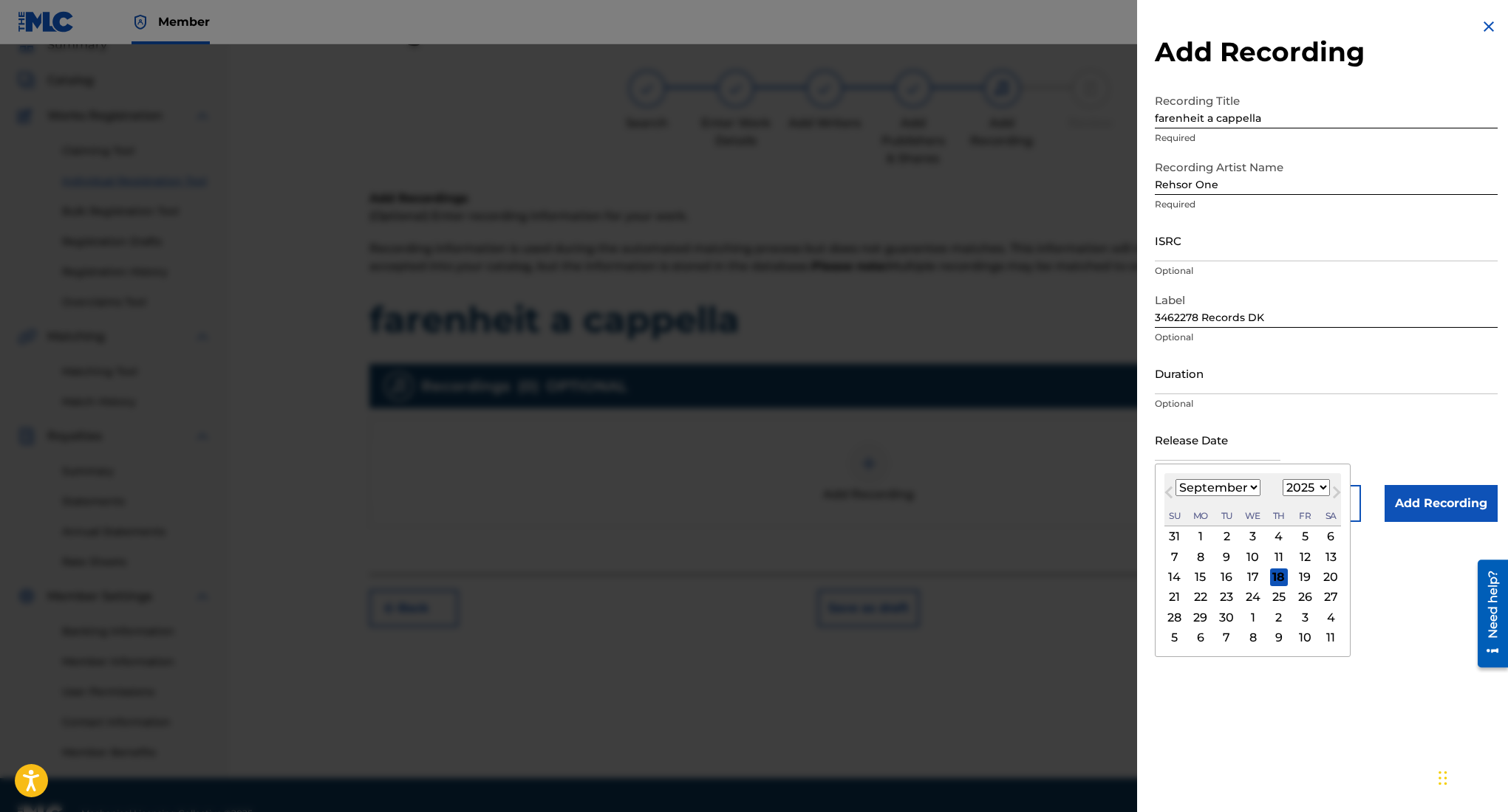
type input "August 7 2025"
select select "7"
click at [1215, 240] on input "ISRC" at bounding box center [1326, 240] width 343 height 42
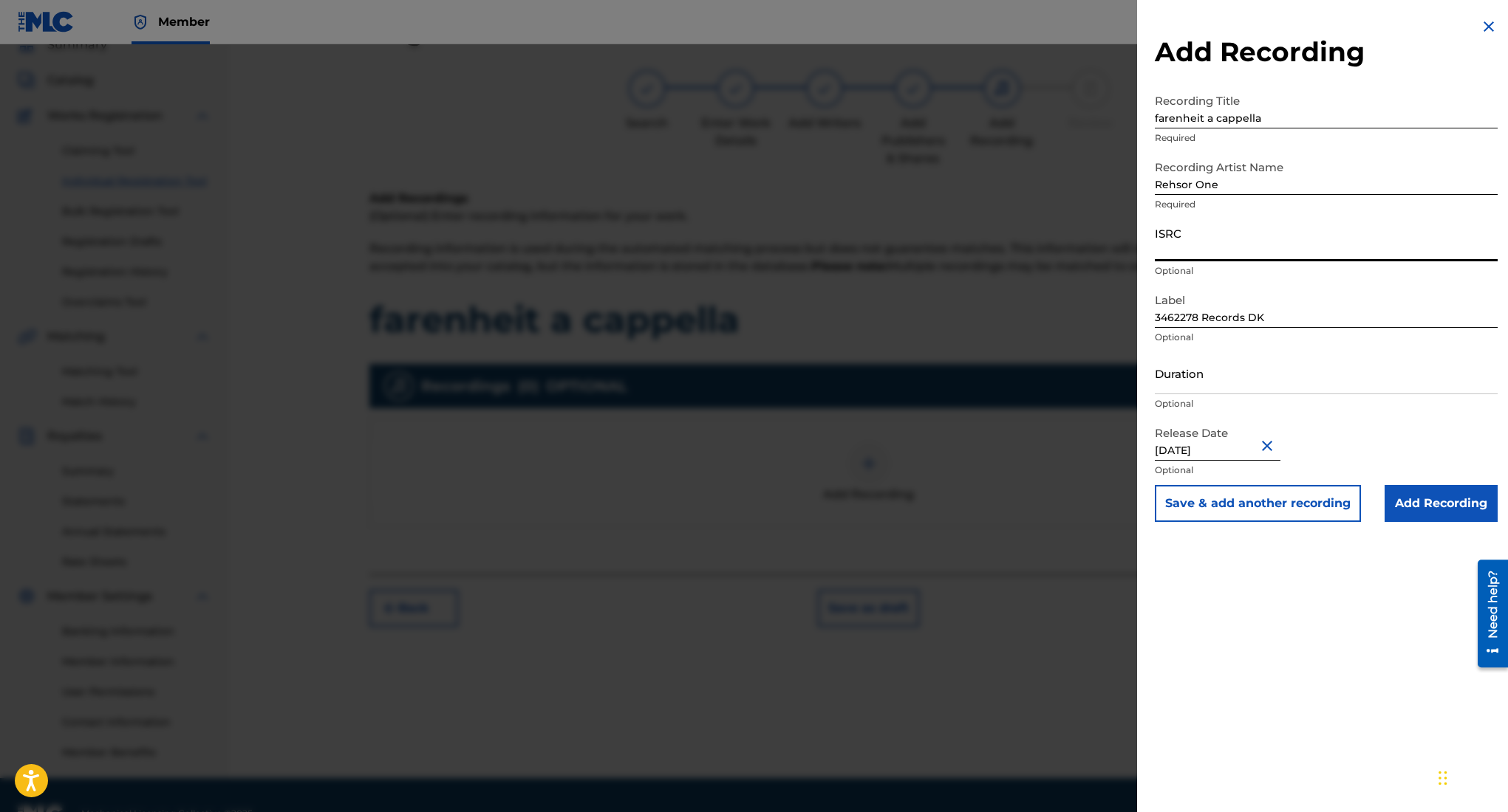
paste input "QZWFT2598844"
type input "QZWFT2598844"
click at [1267, 380] on input "Duration" at bounding box center [1326, 372] width 343 height 42
type input "03:36"
click at [1432, 495] on input "Add Recording" at bounding box center [1441, 503] width 113 height 37
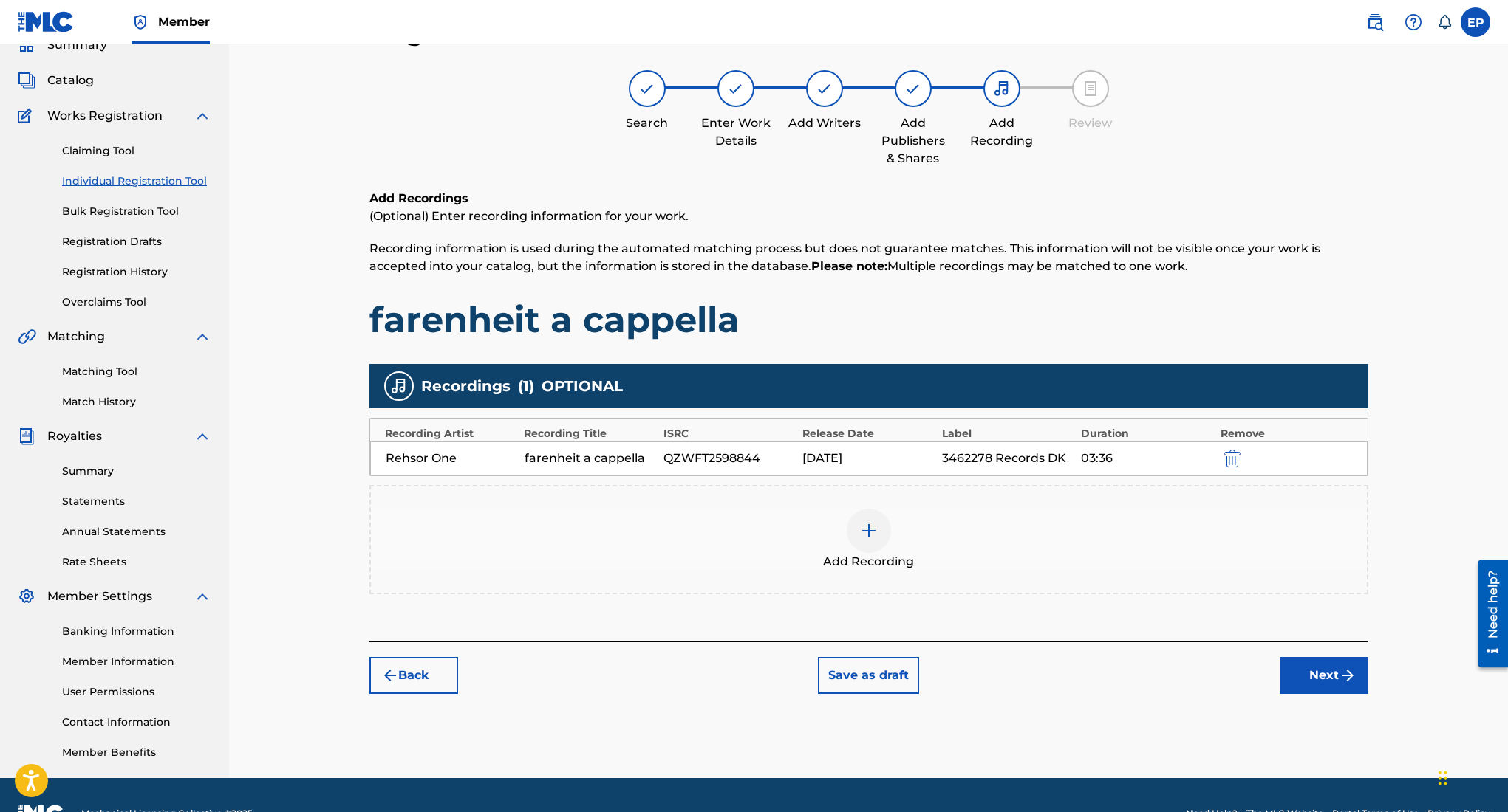
click at [1341, 679] on img "submit" at bounding box center [1348, 675] width 17 height 17
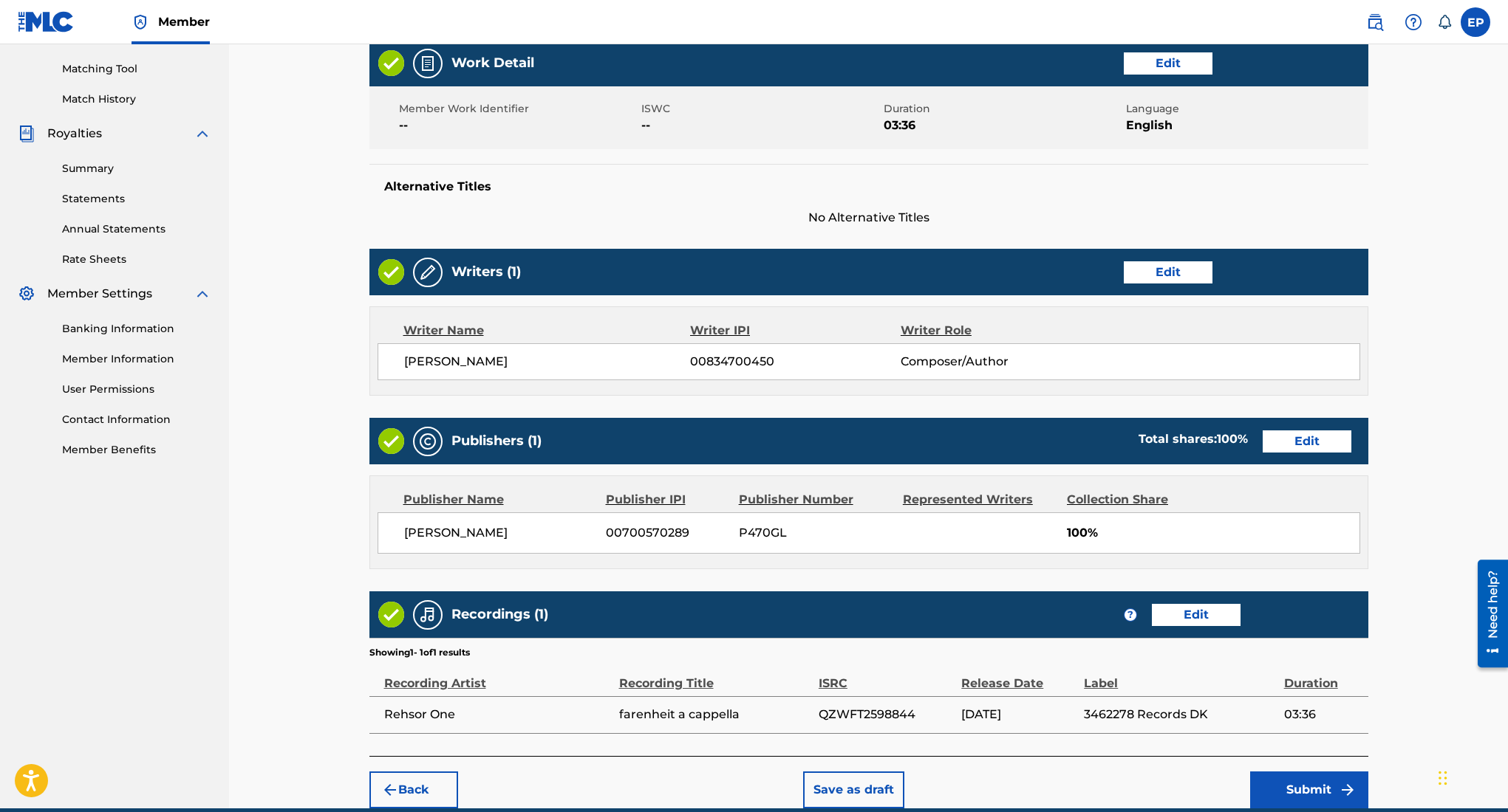
scroll to position [436, 0]
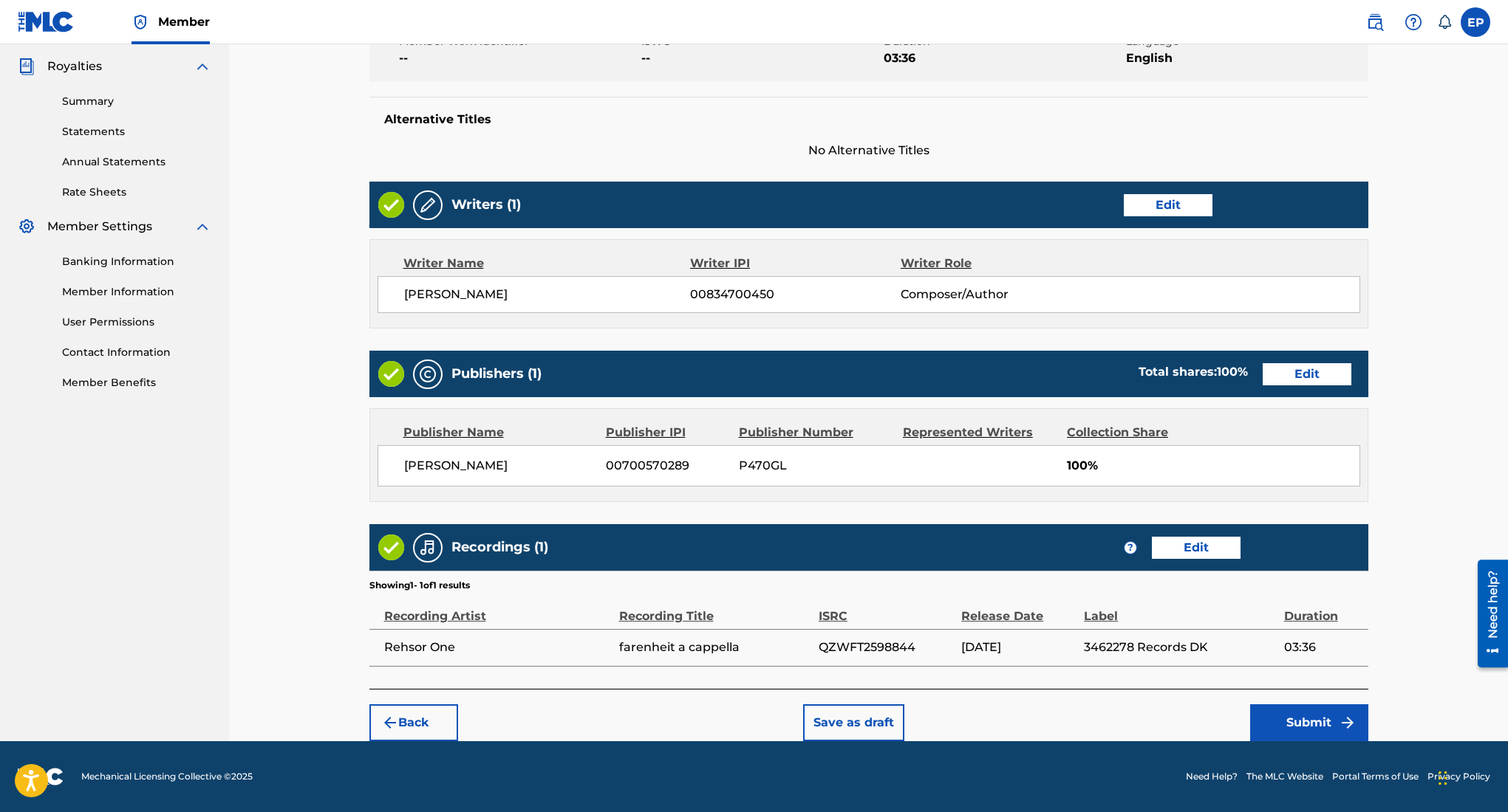
click at [1301, 720] on button "Submit" at bounding box center [1309, 723] width 118 height 37
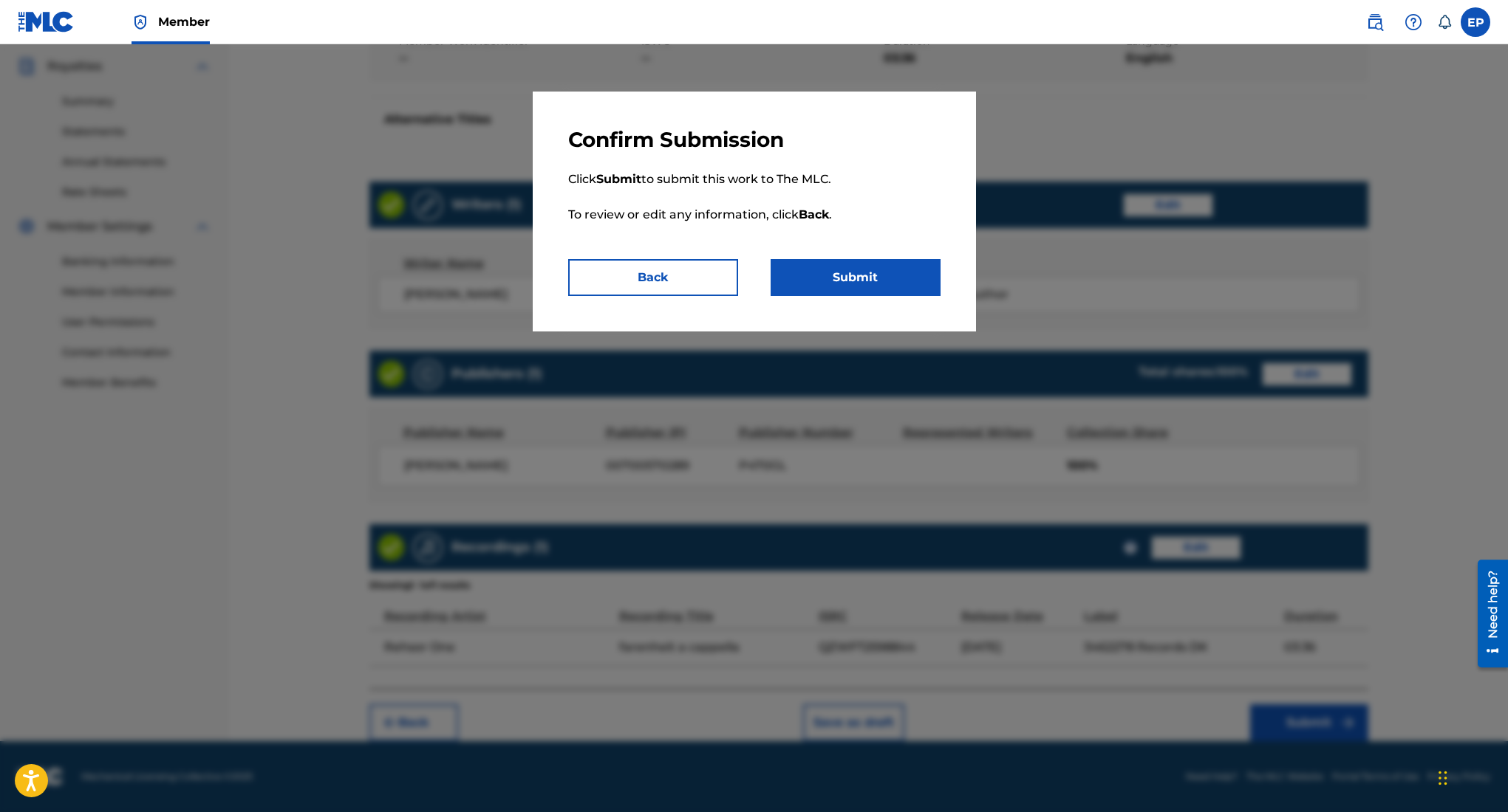
click at [830, 274] on button "Submit" at bounding box center [855, 277] width 170 height 37
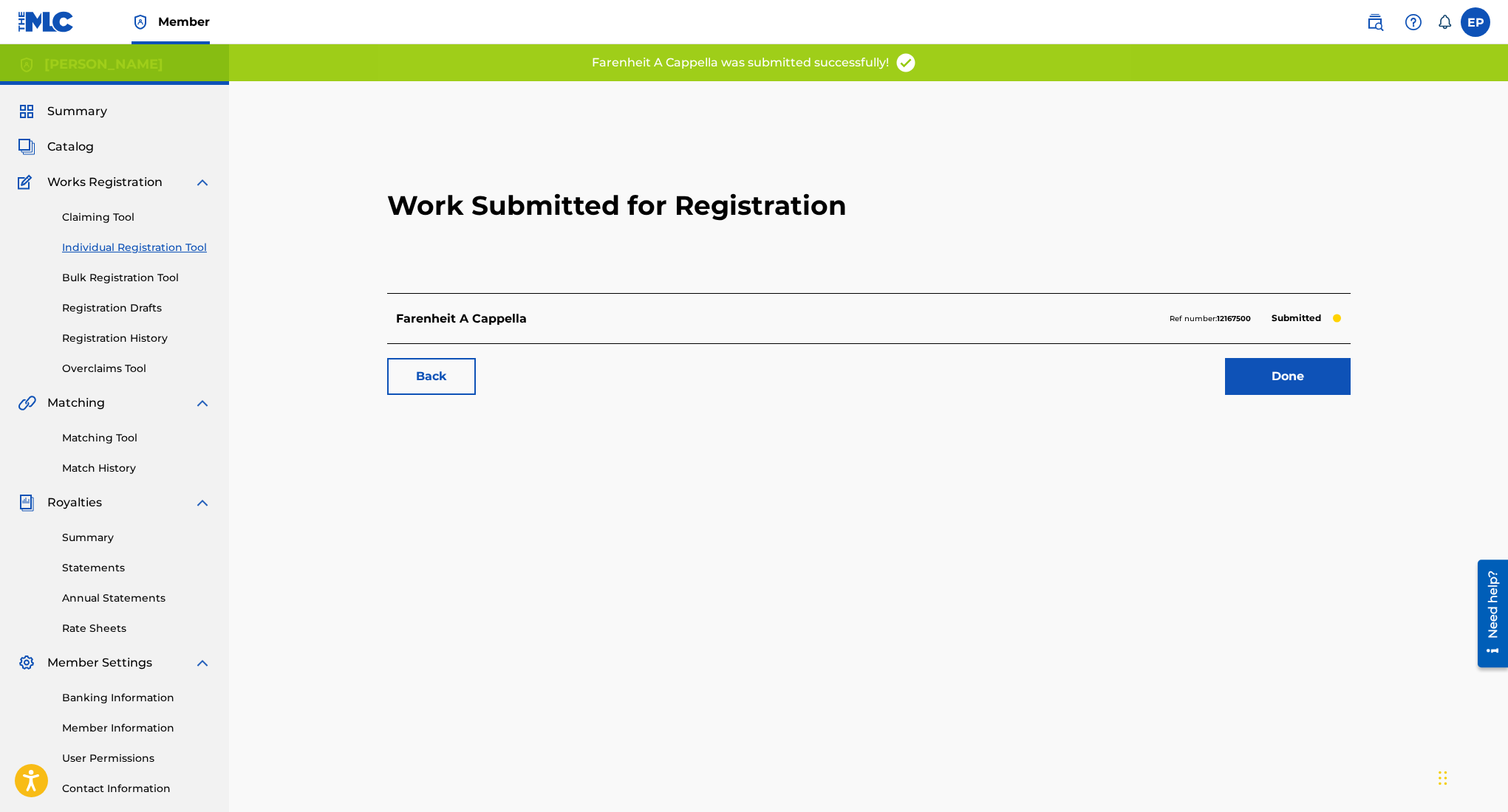
click at [1278, 380] on link "Done" at bounding box center [1288, 376] width 126 height 37
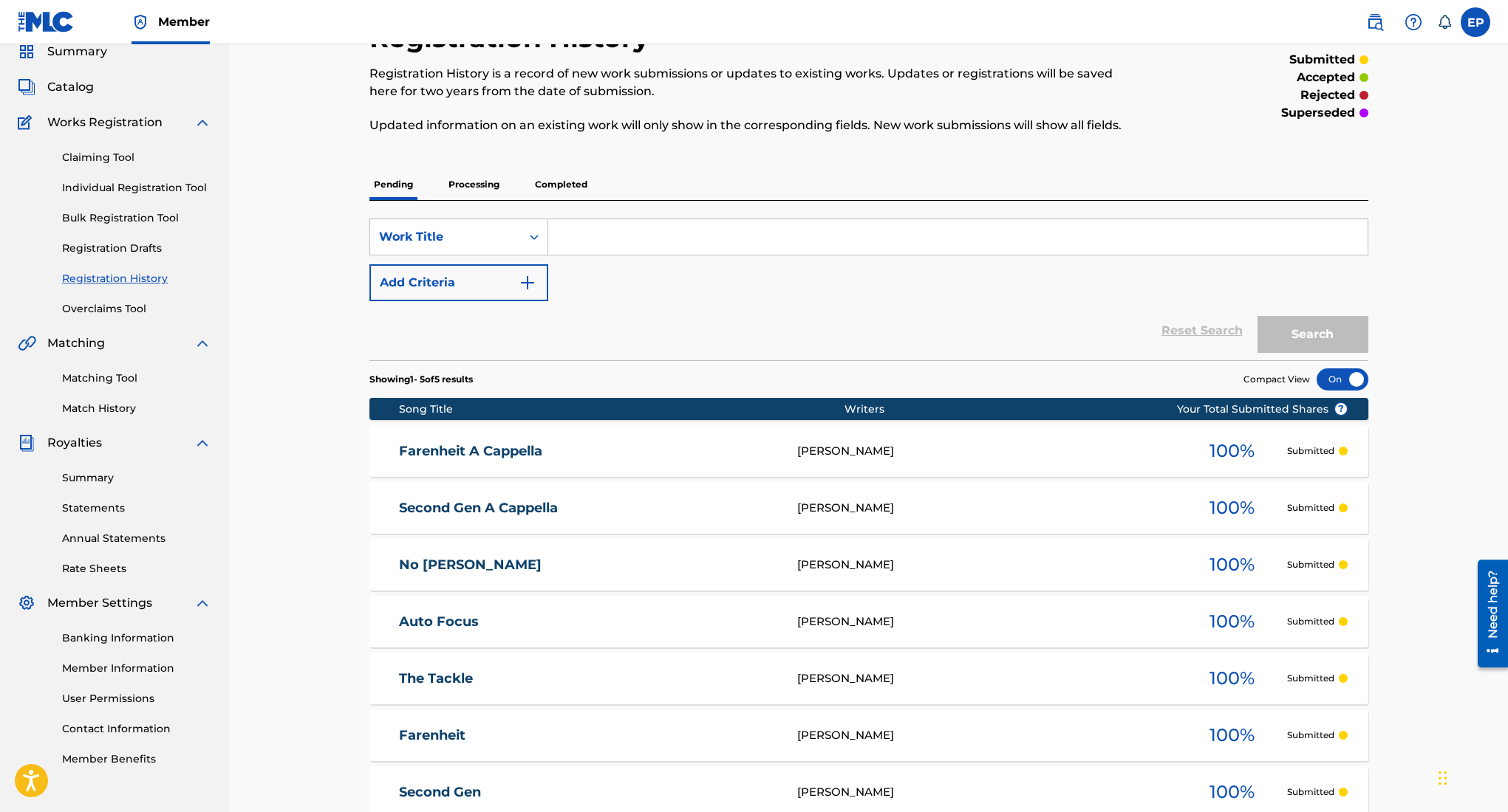
scroll to position [23, 0]
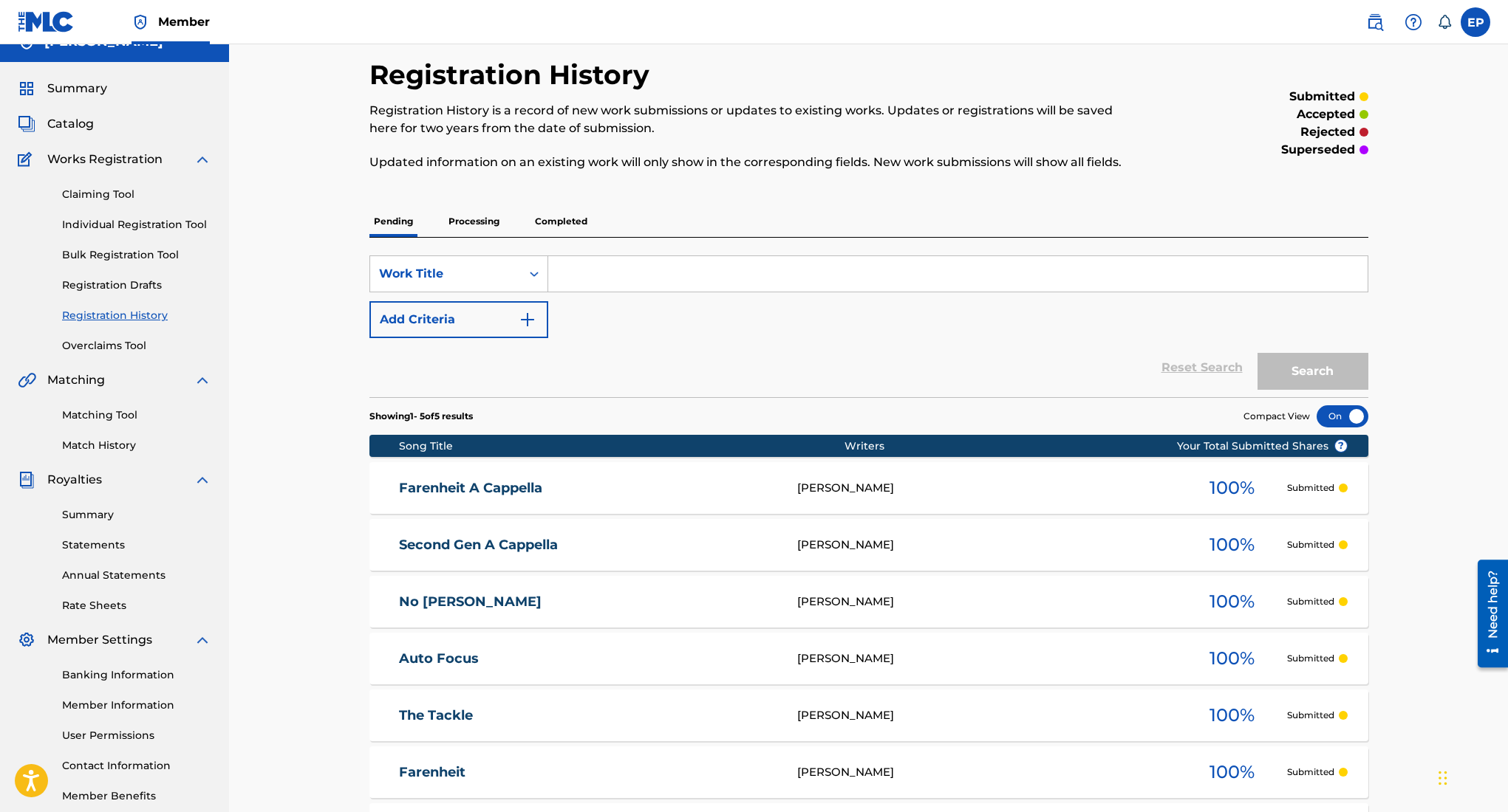
click at [70, 122] on span "Catalog" at bounding box center [70, 124] width 47 height 17
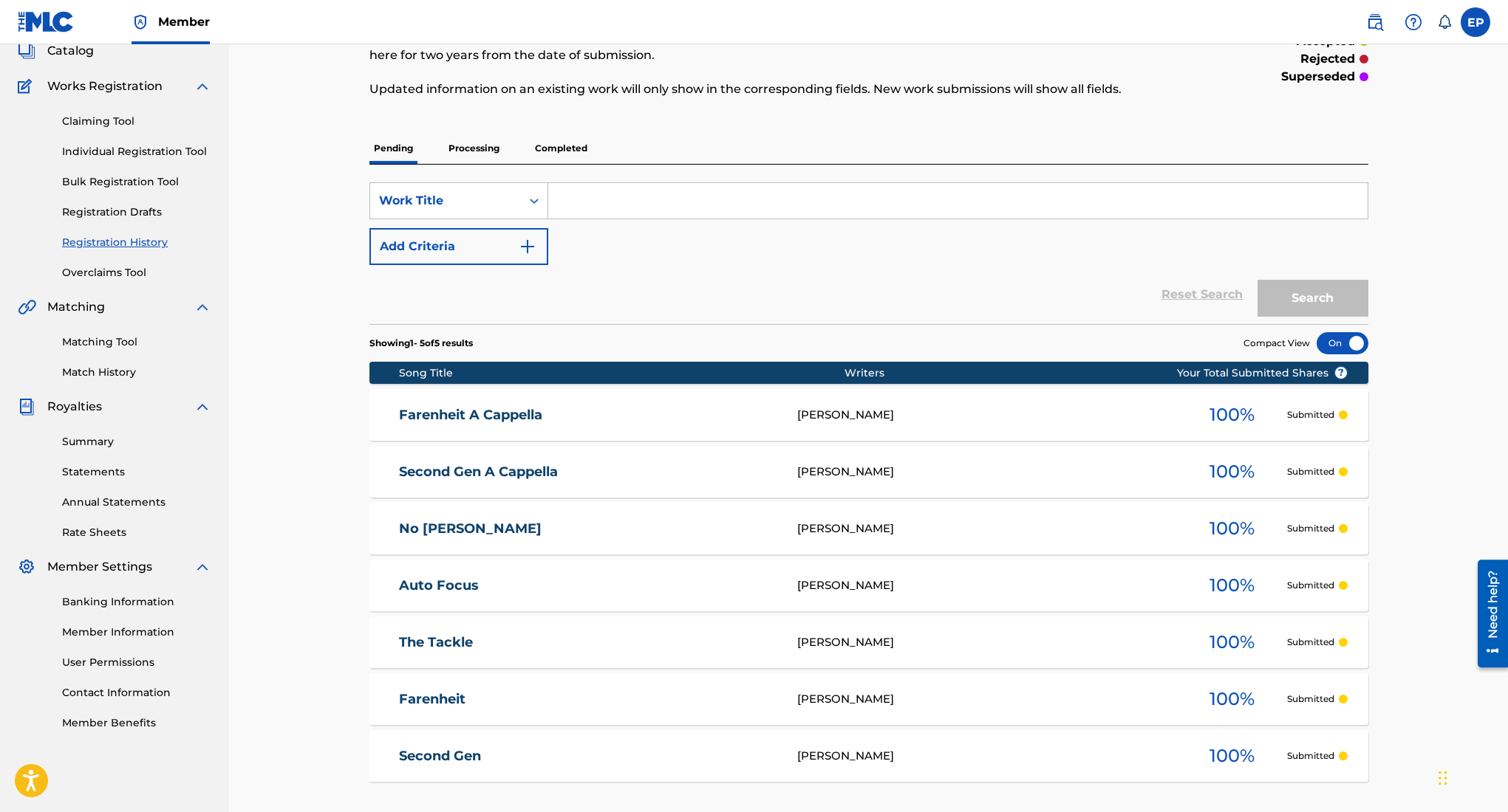
scroll to position [36, 0]
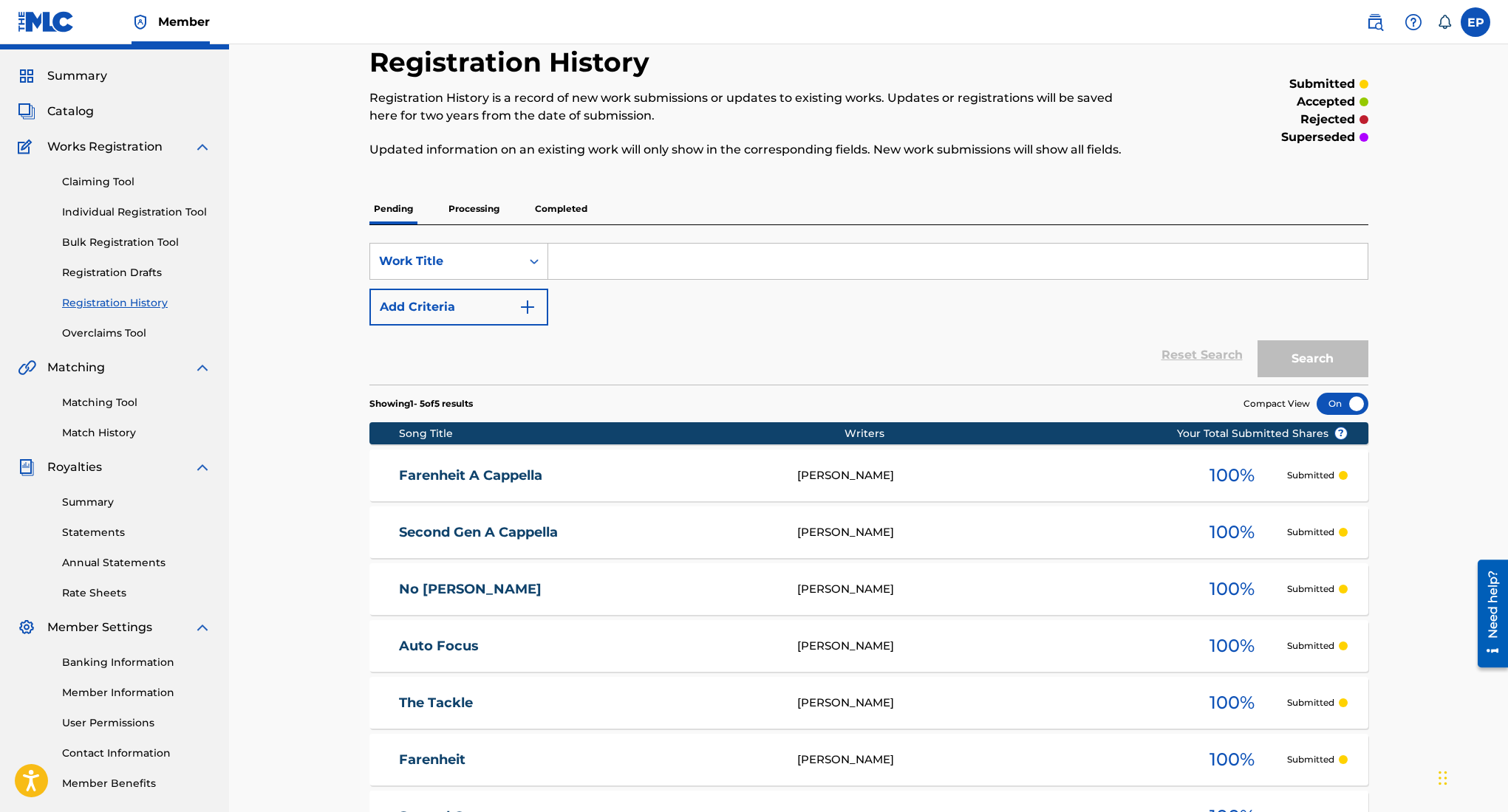
click at [72, 113] on span "Catalog" at bounding box center [70, 111] width 47 height 17
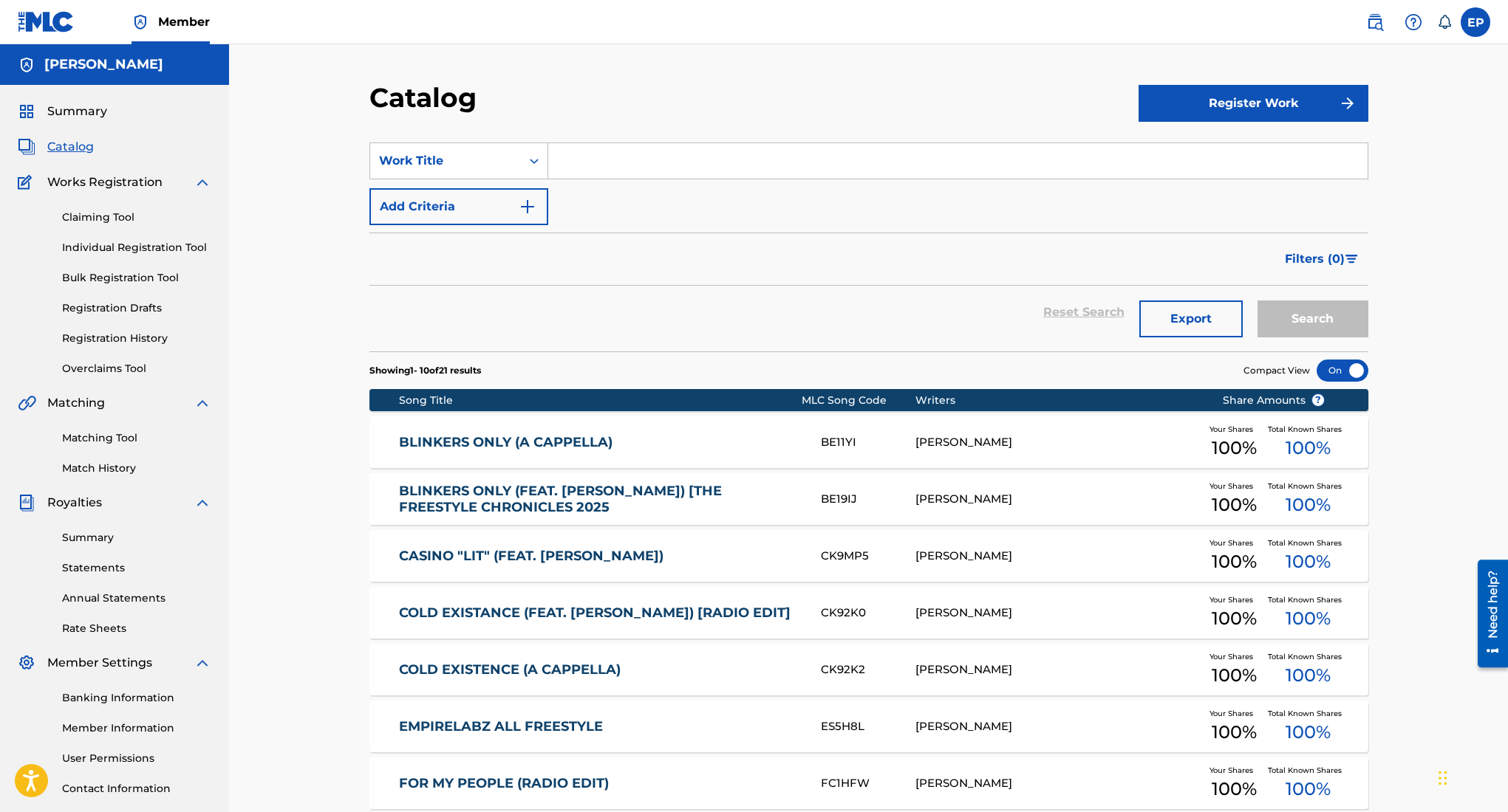
click at [1178, 99] on button "Register Work" at bounding box center [1253, 103] width 230 height 37
click at [1165, 147] on link "Individual" at bounding box center [1253, 151] width 230 height 36
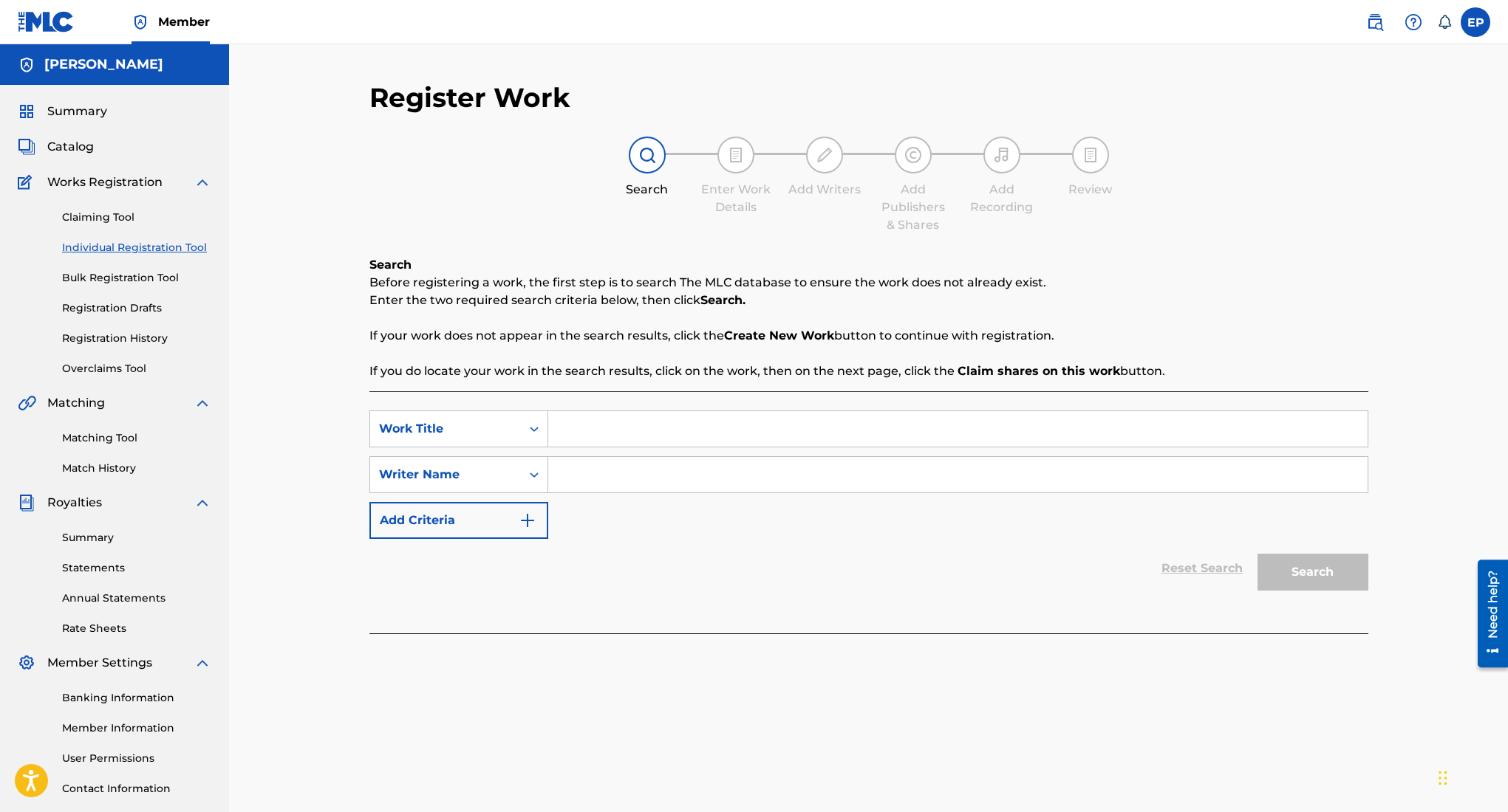
click at [614, 422] on input "Search Form" at bounding box center [958, 428] width 820 height 36
type input "the tackle"
click at [688, 476] on input "Search Form" at bounding box center [958, 474] width 820 height 36
type input "edward ojeda puente"
click at [1258, 554] on button "Search" at bounding box center [1313, 572] width 111 height 37
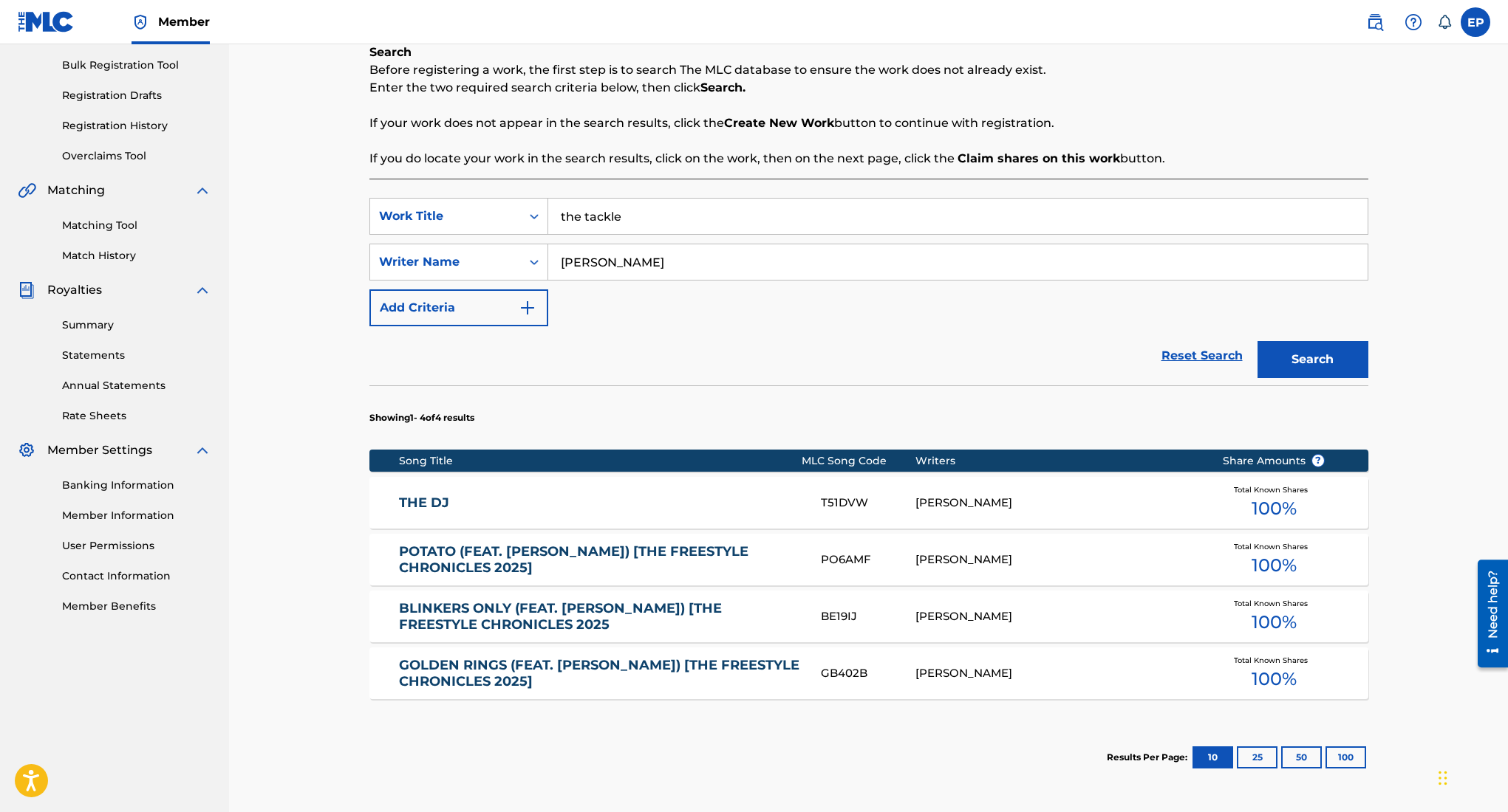
scroll to position [276, 0]
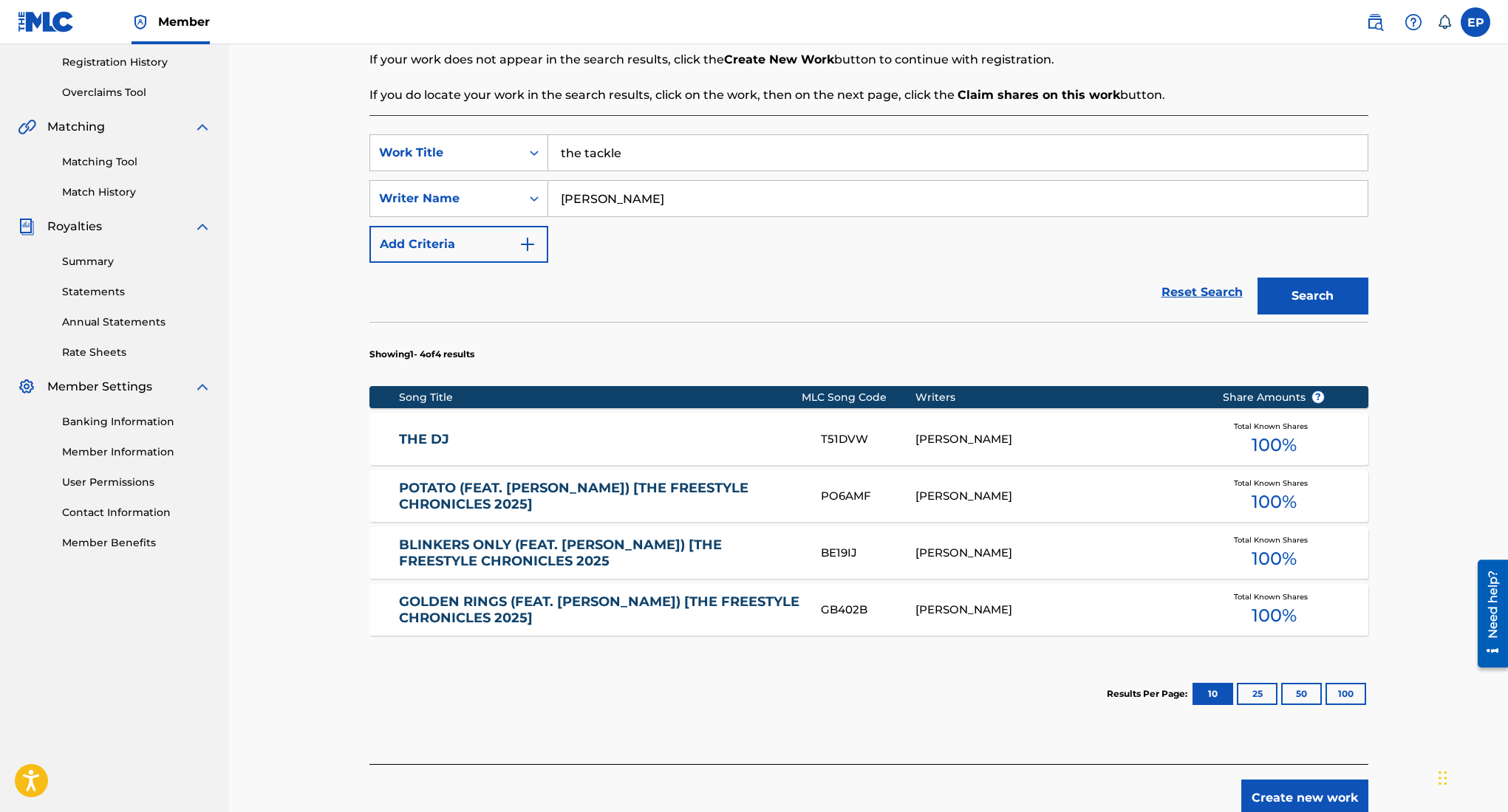
click at [1277, 793] on button "Create new work" at bounding box center [1304, 798] width 127 height 37
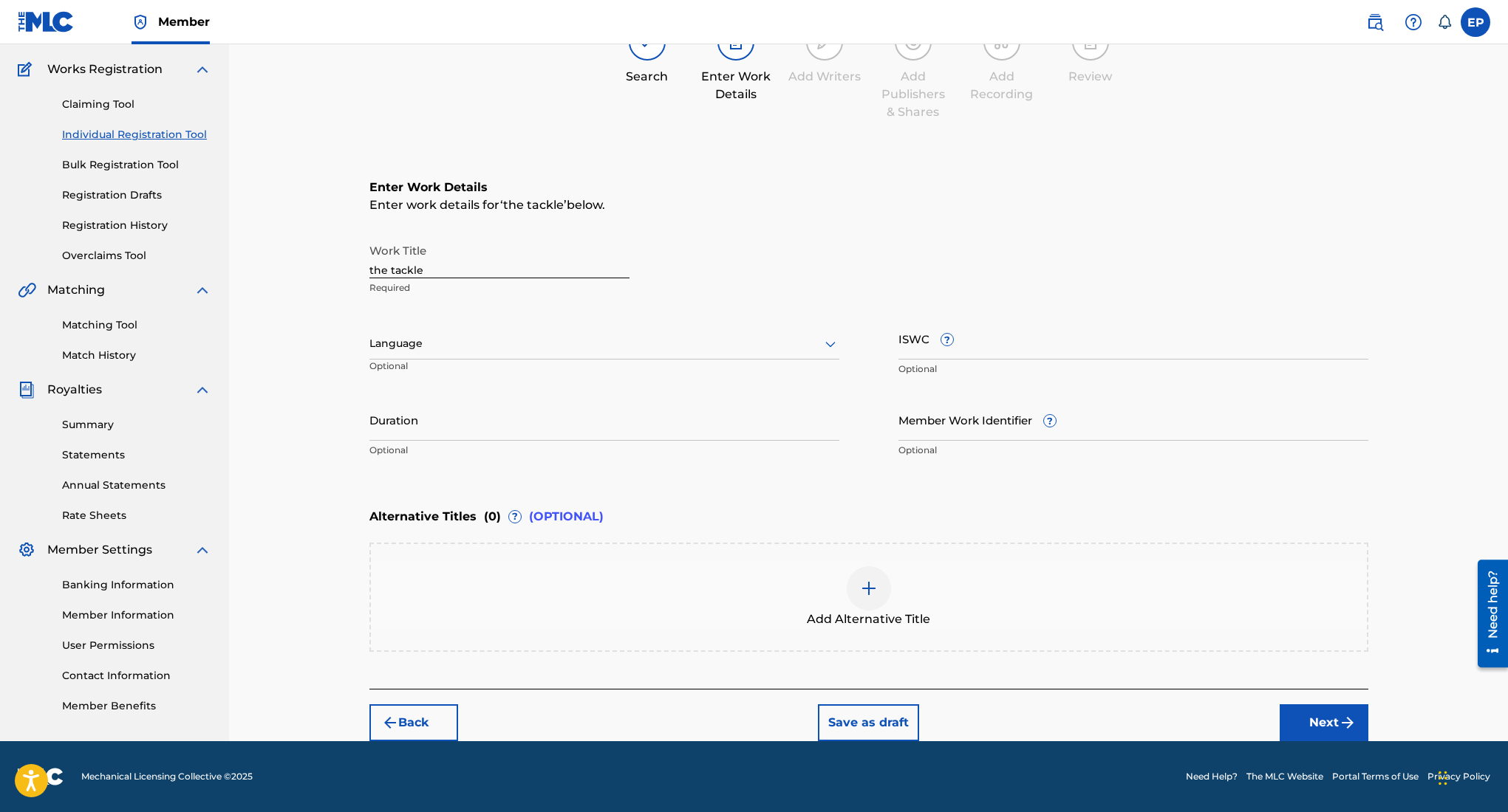
click at [697, 358] on div "Language" at bounding box center [604, 343] width 470 height 31
click at [567, 375] on div "English" at bounding box center [604, 376] width 468 height 33
click at [685, 417] on input "Duration" at bounding box center [604, 419] width 470 height 42
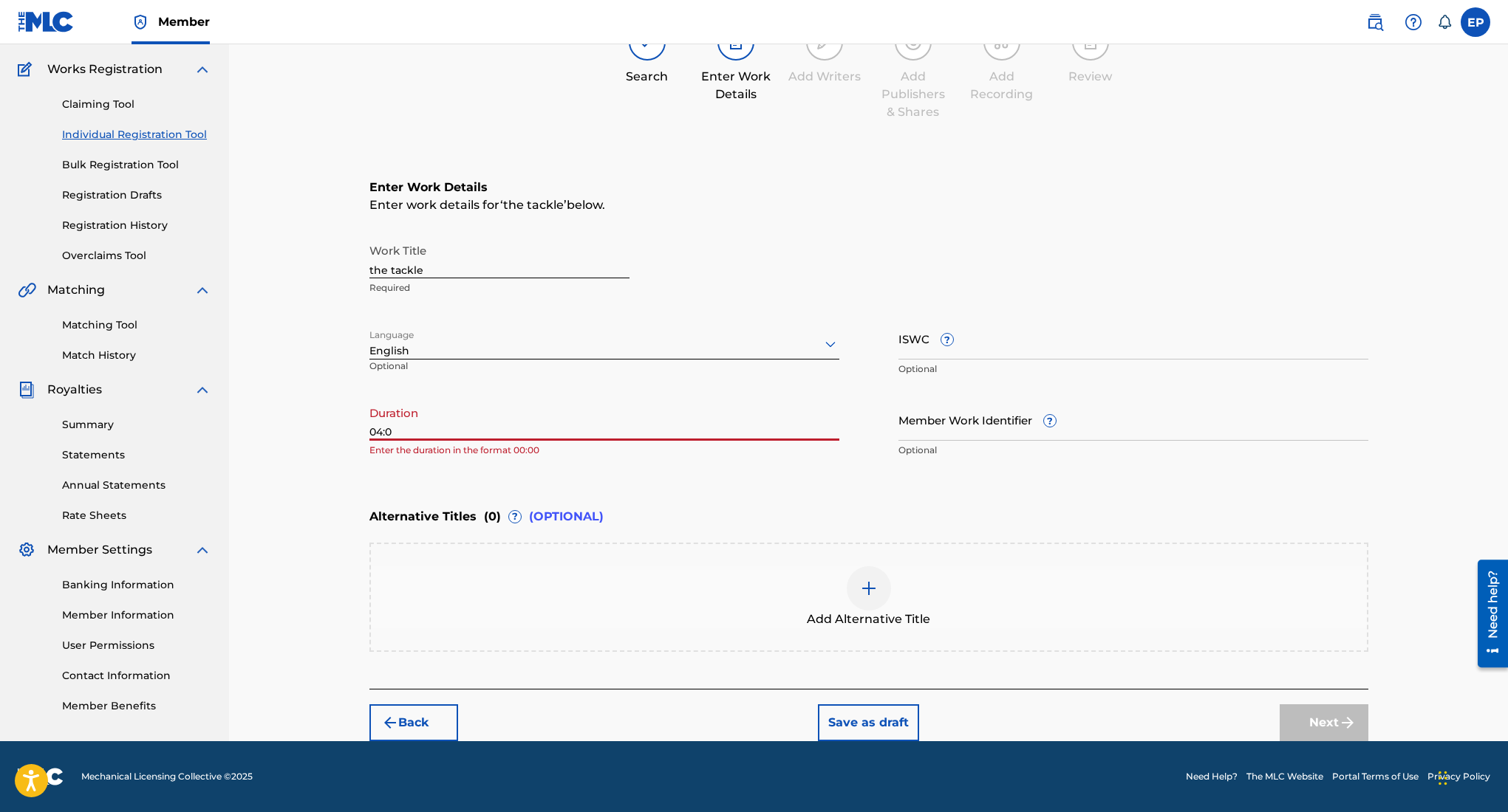
type input "04:04"
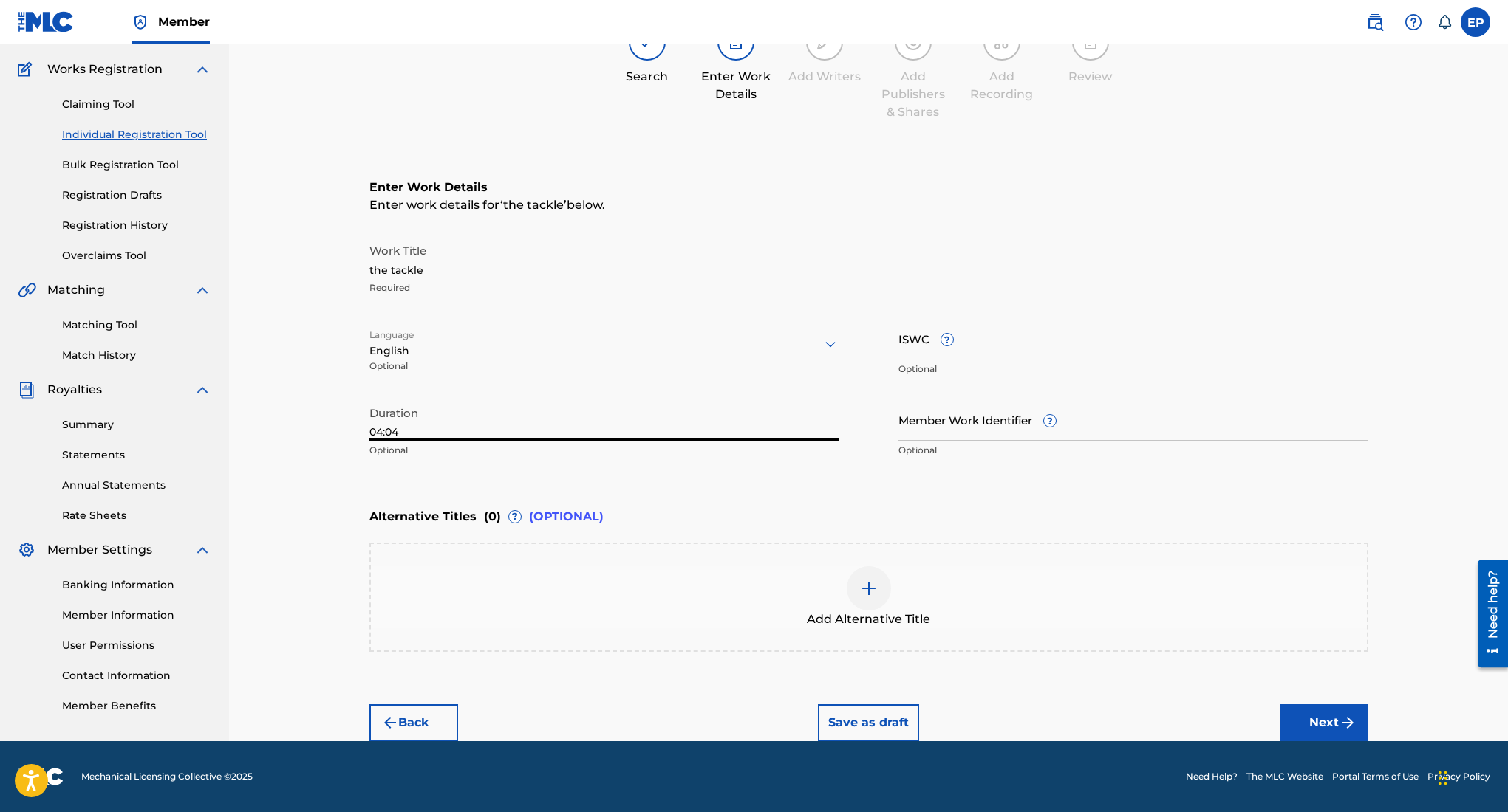
click at [1322, 718] on button "Next" at bounding box center [1324, 723] width 88 height 37
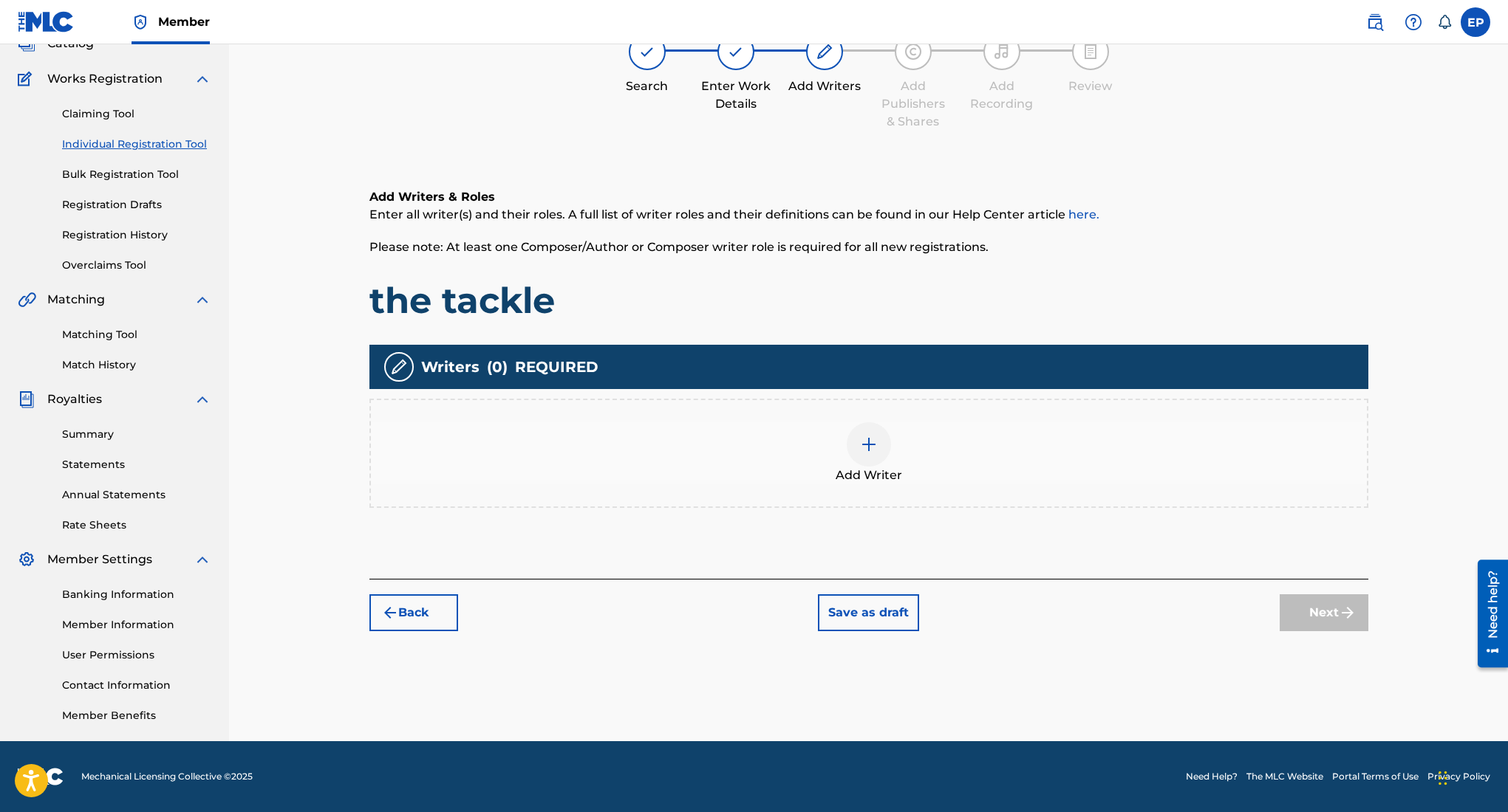
scroll to position [66, 0]
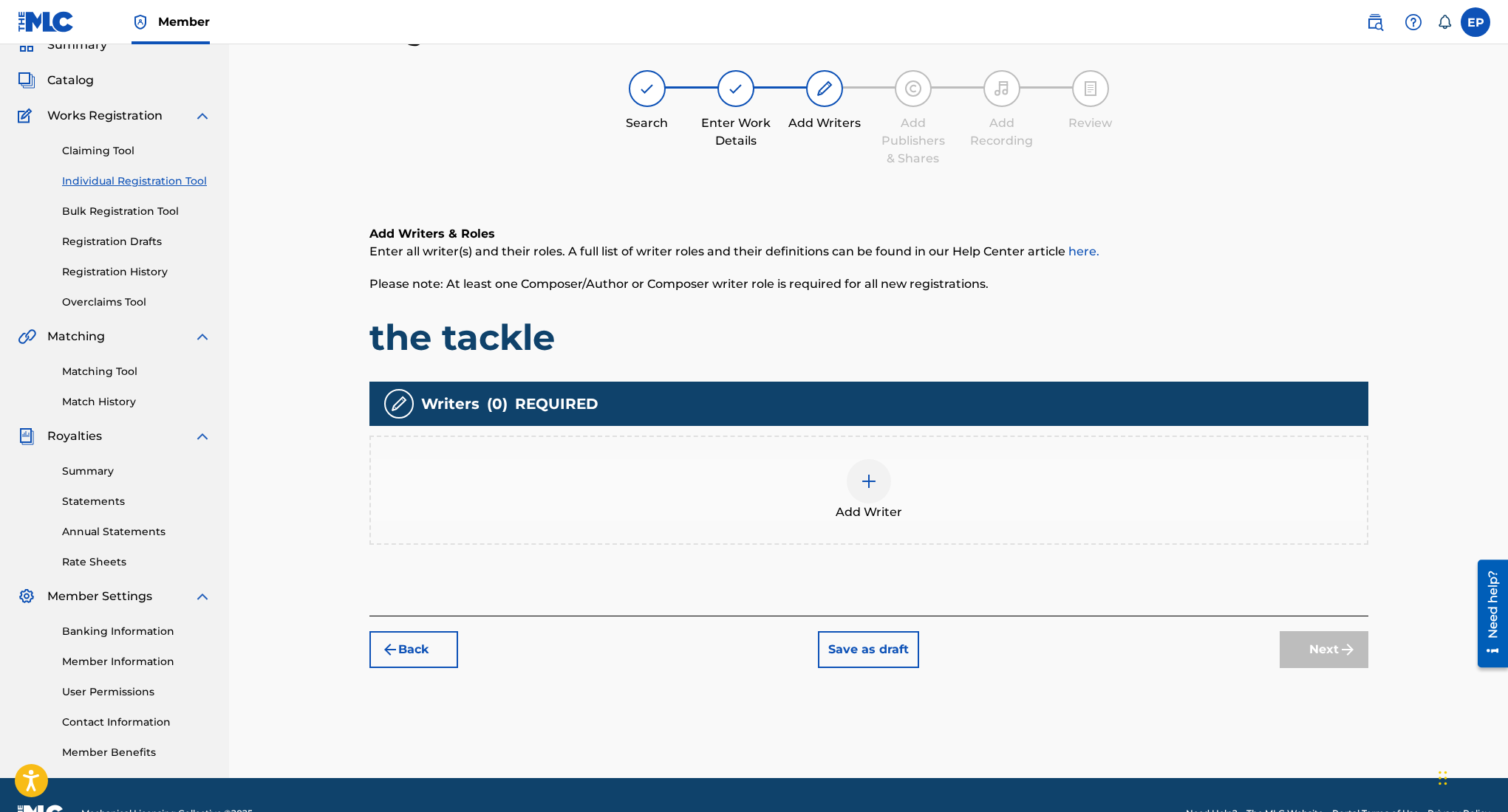
click at [873, 485] on img at bounding box center [868, 481] width 17 height 17
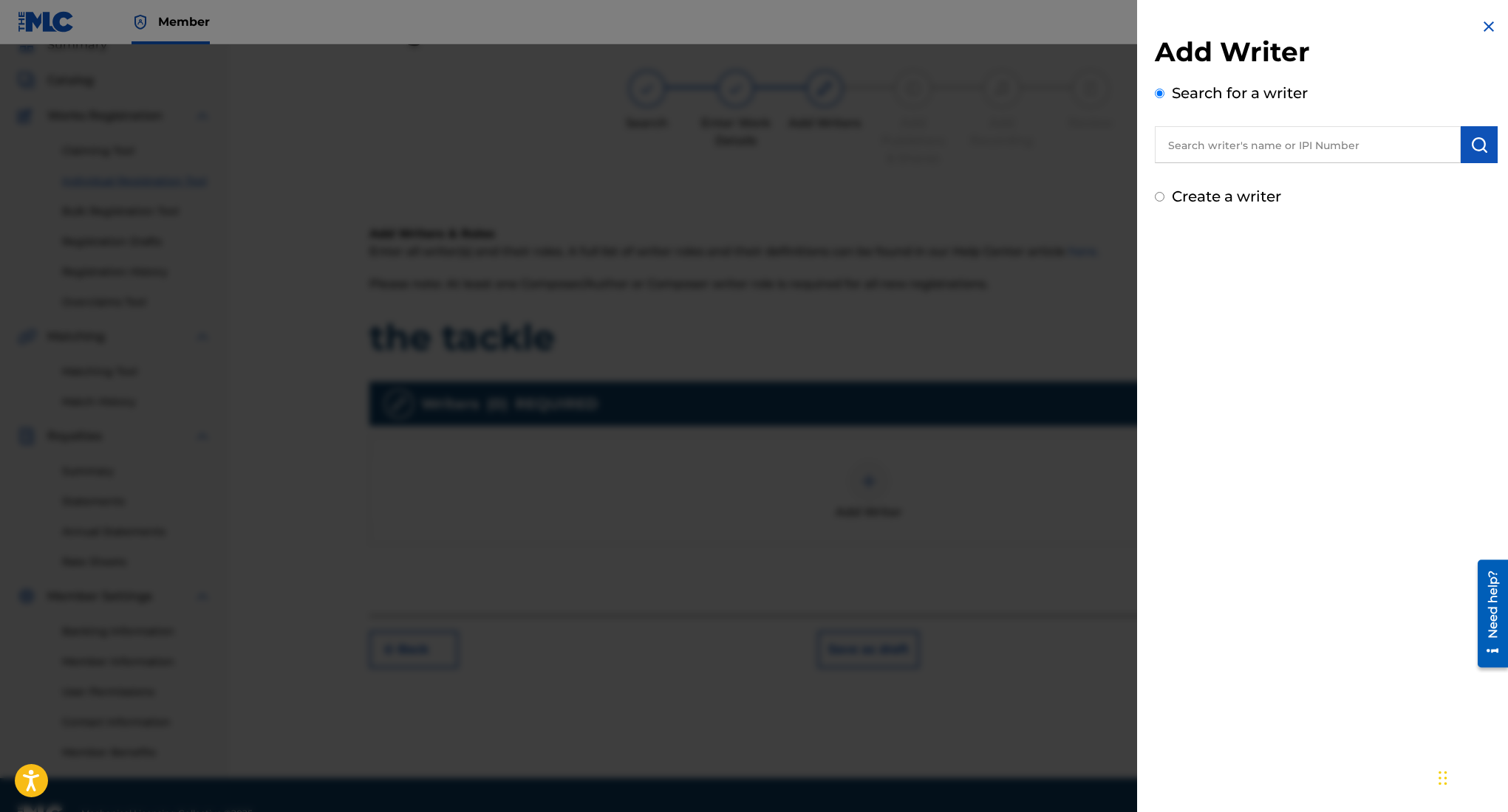
click at [1257, 133] on input "text" at bounding box center [1307, 144] width 306 height 37
type input "edward ojeda puente"
click at [1467, 156] on button "submit" at bounding box center [1479, 144] width 37 height 37
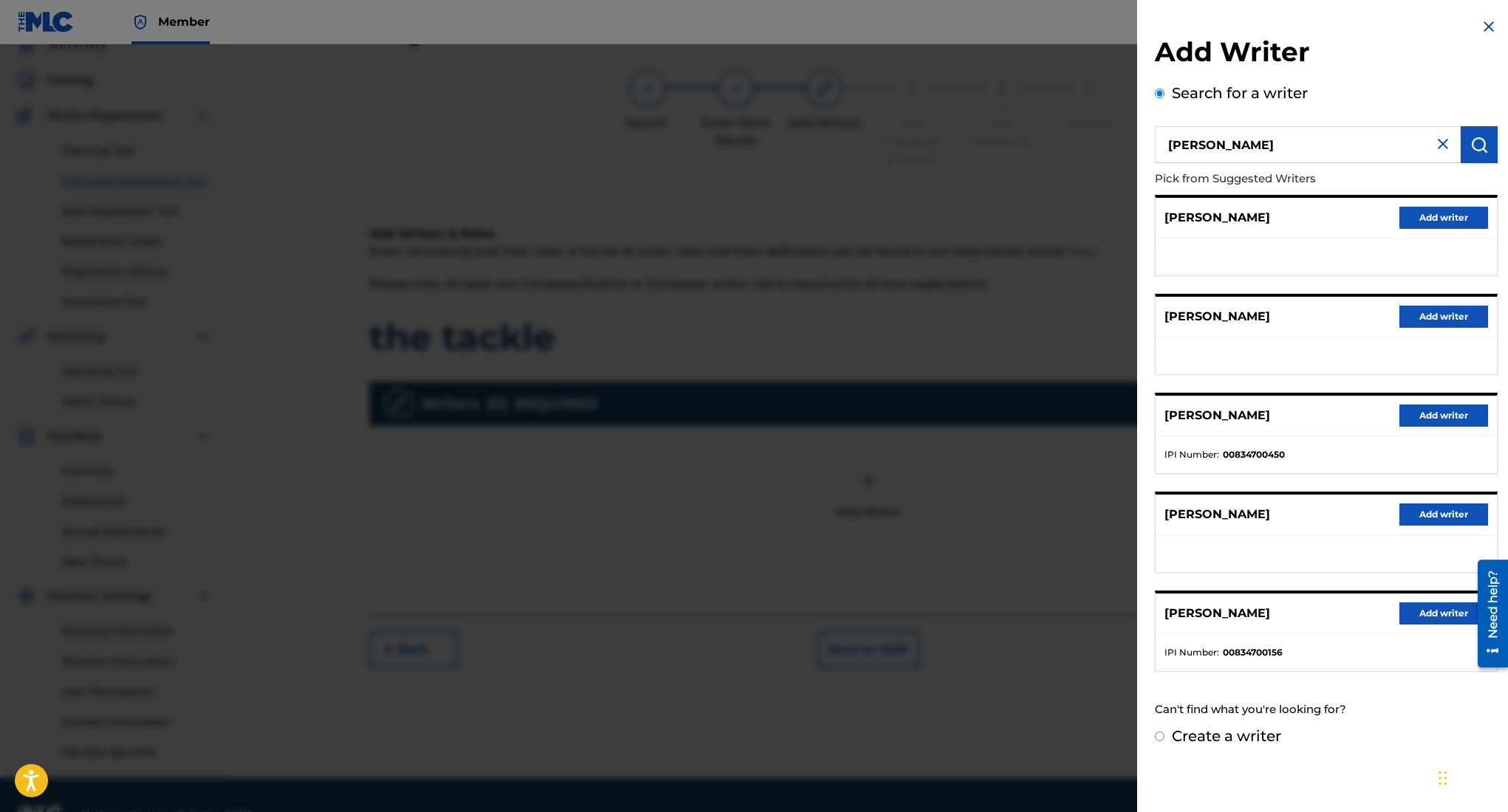
click at [1426, 611] on button "Add writer" at bounding box center [1443, 614] width 88 height 22
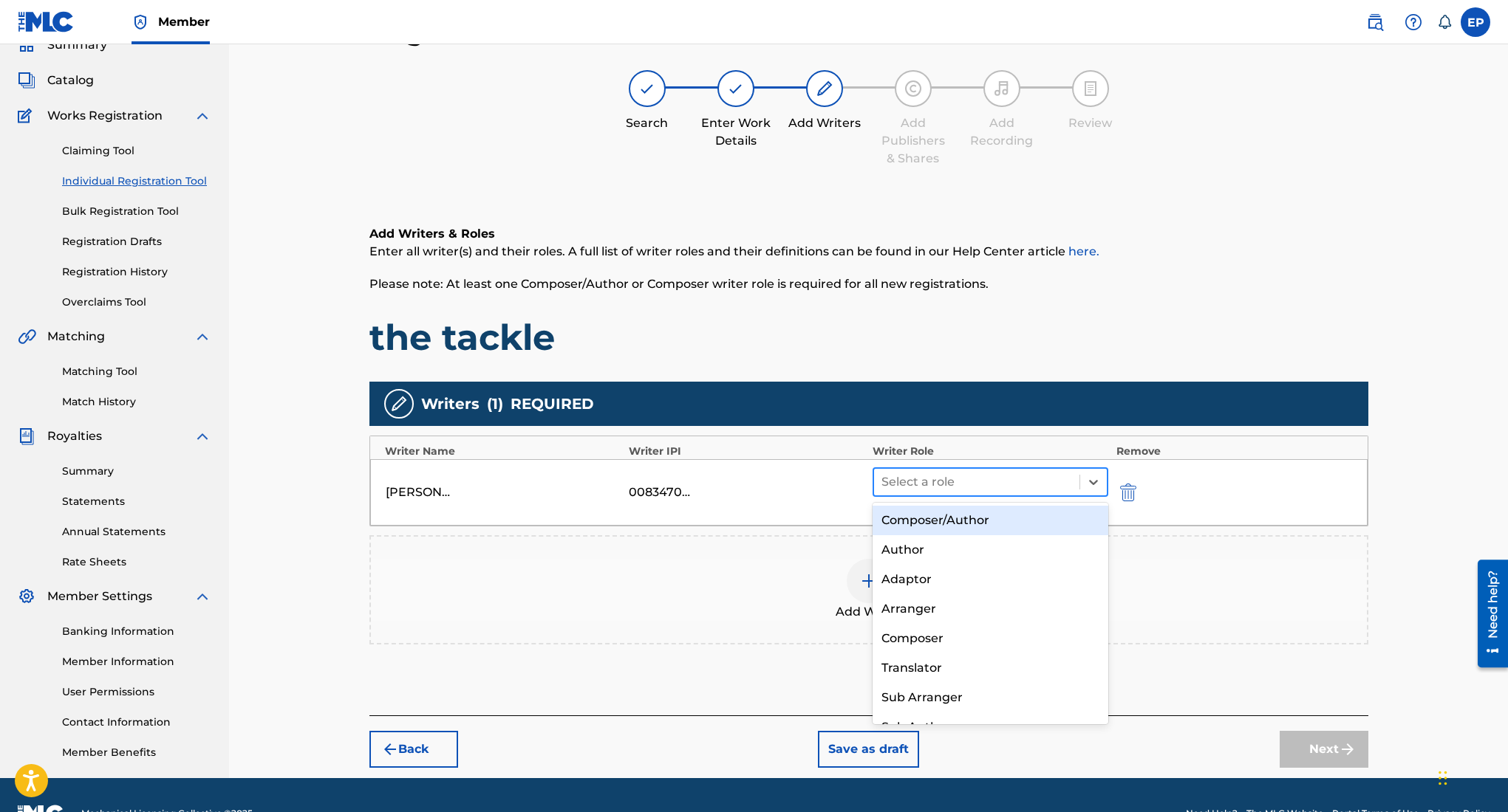
click at [1057, 476] on div at bounding box center [977, 482] width 191 height 21
click at [962, 518] on div "Composer/Author" at bounding box center [990, 520] width 236 height 29
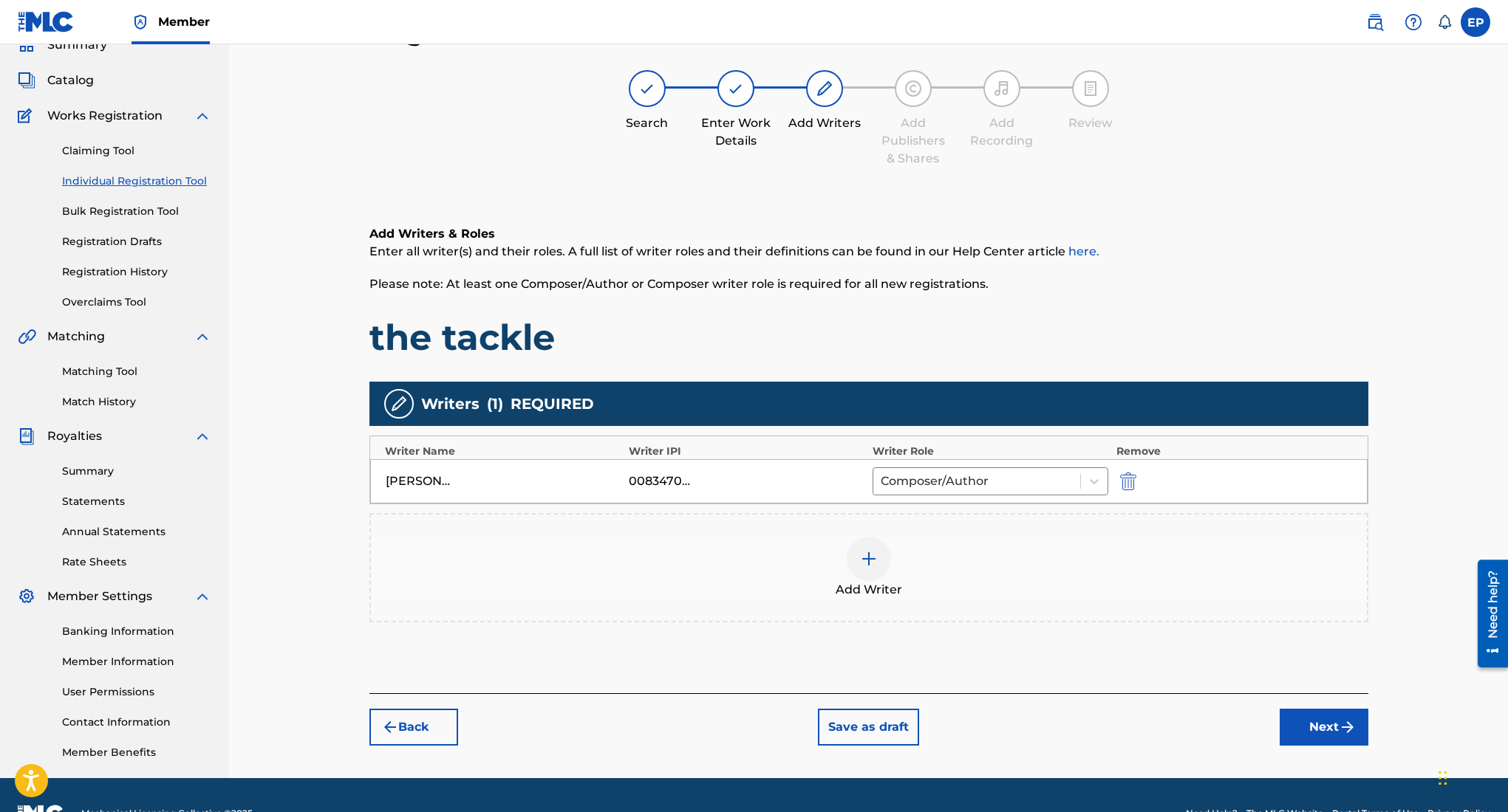
click at [1307, 723] on button "Next" at bounding box center [1324, 727] width 88 height 37
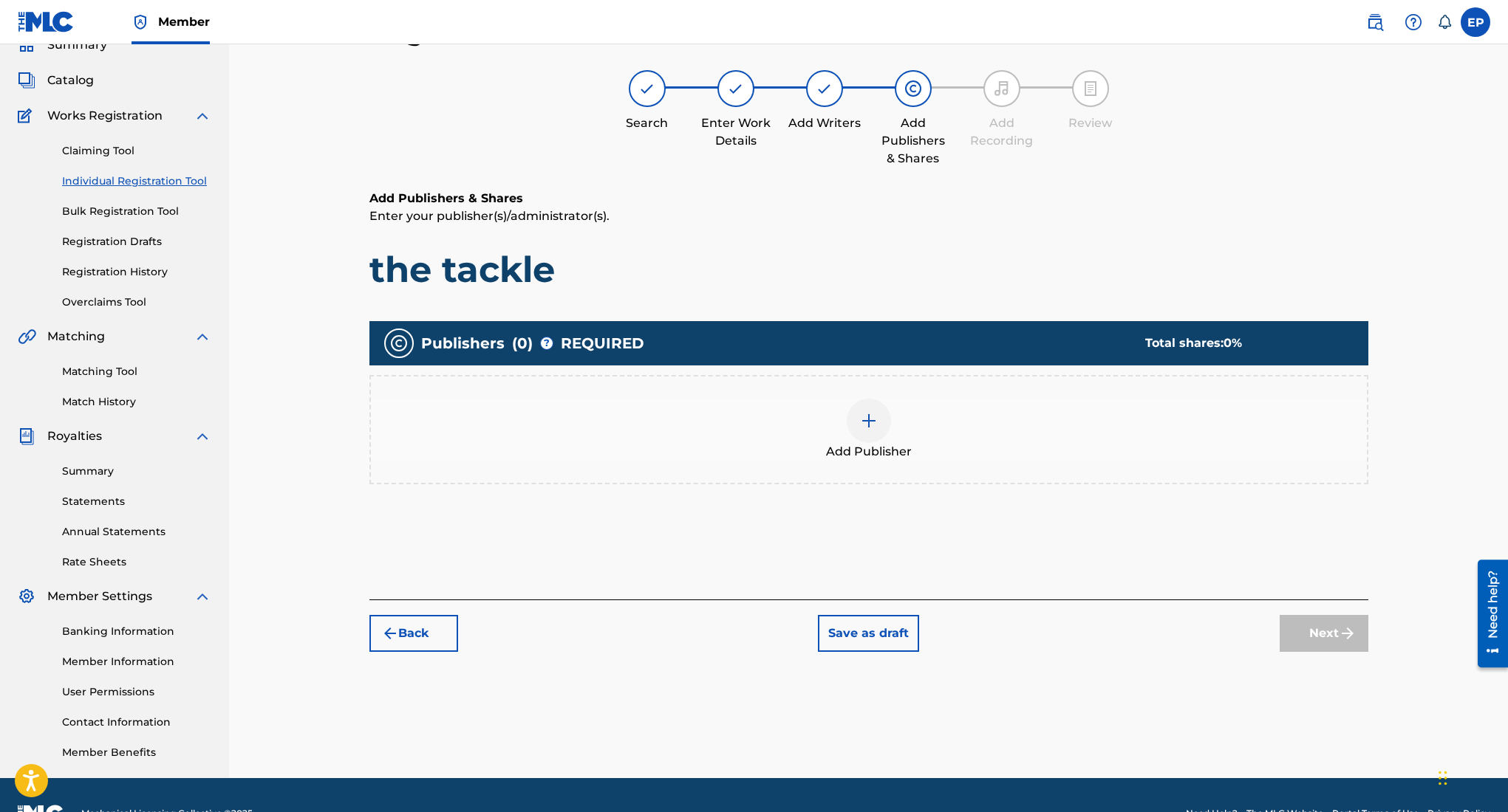
click at [877, 424] on img at bounding box center [868, 421] width 17 height 17
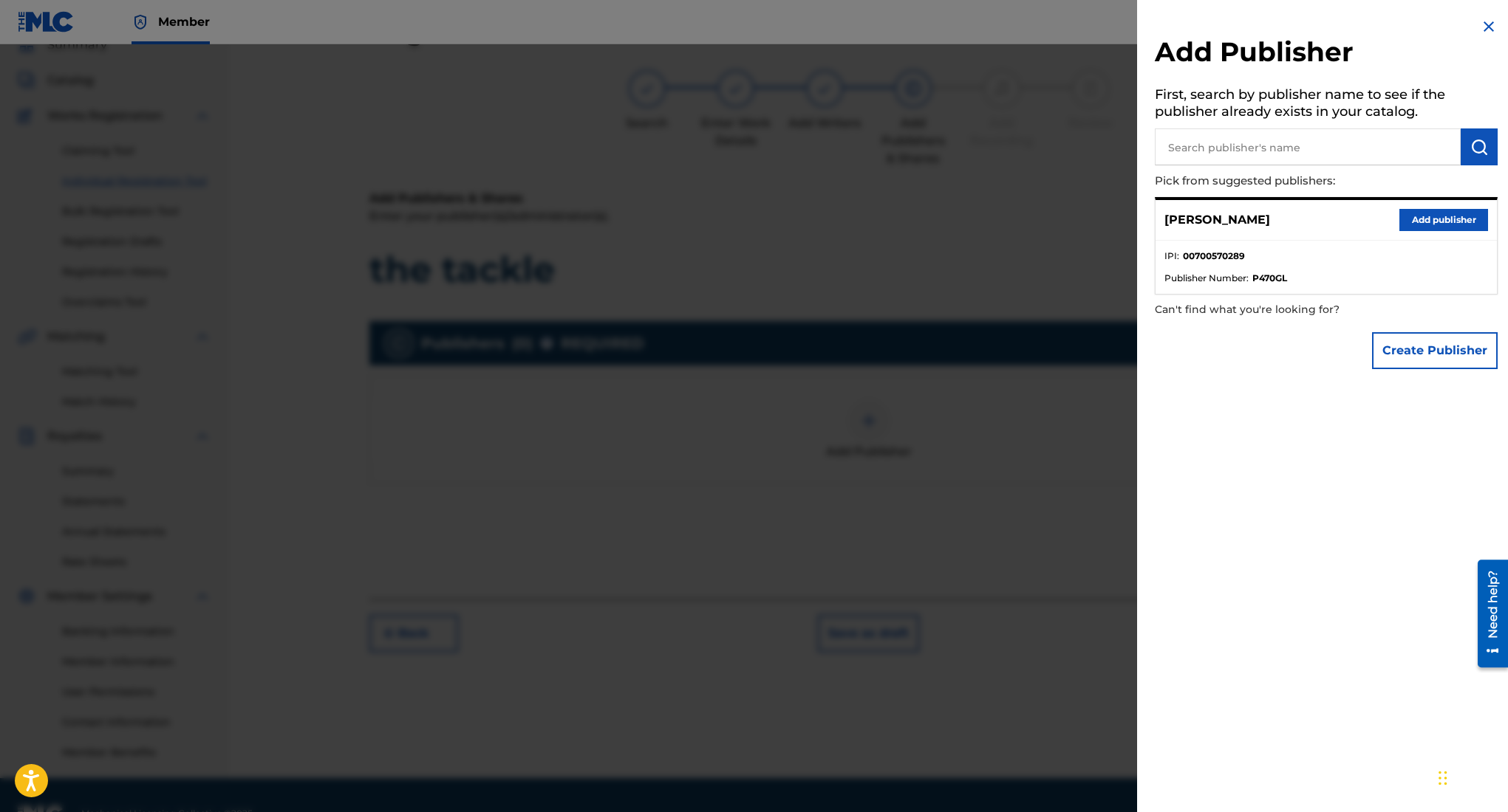
click at [1423, 222] on button "Add publisher" at bounding box center [1443, 220] width 88 height 22
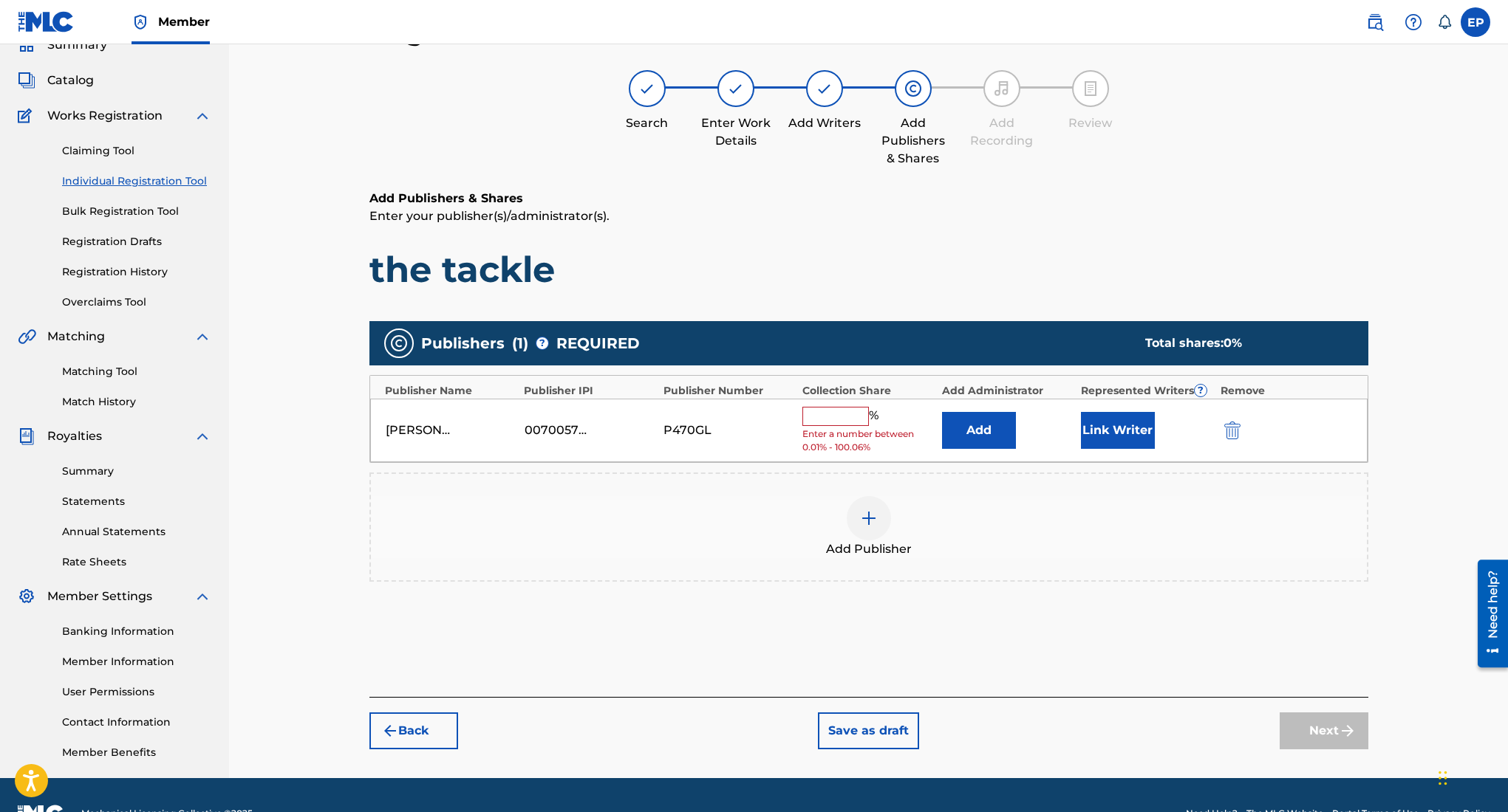
click at [849, 414] on input "text" at bounding box center [835, 417] width 66 height 19
type input "100"
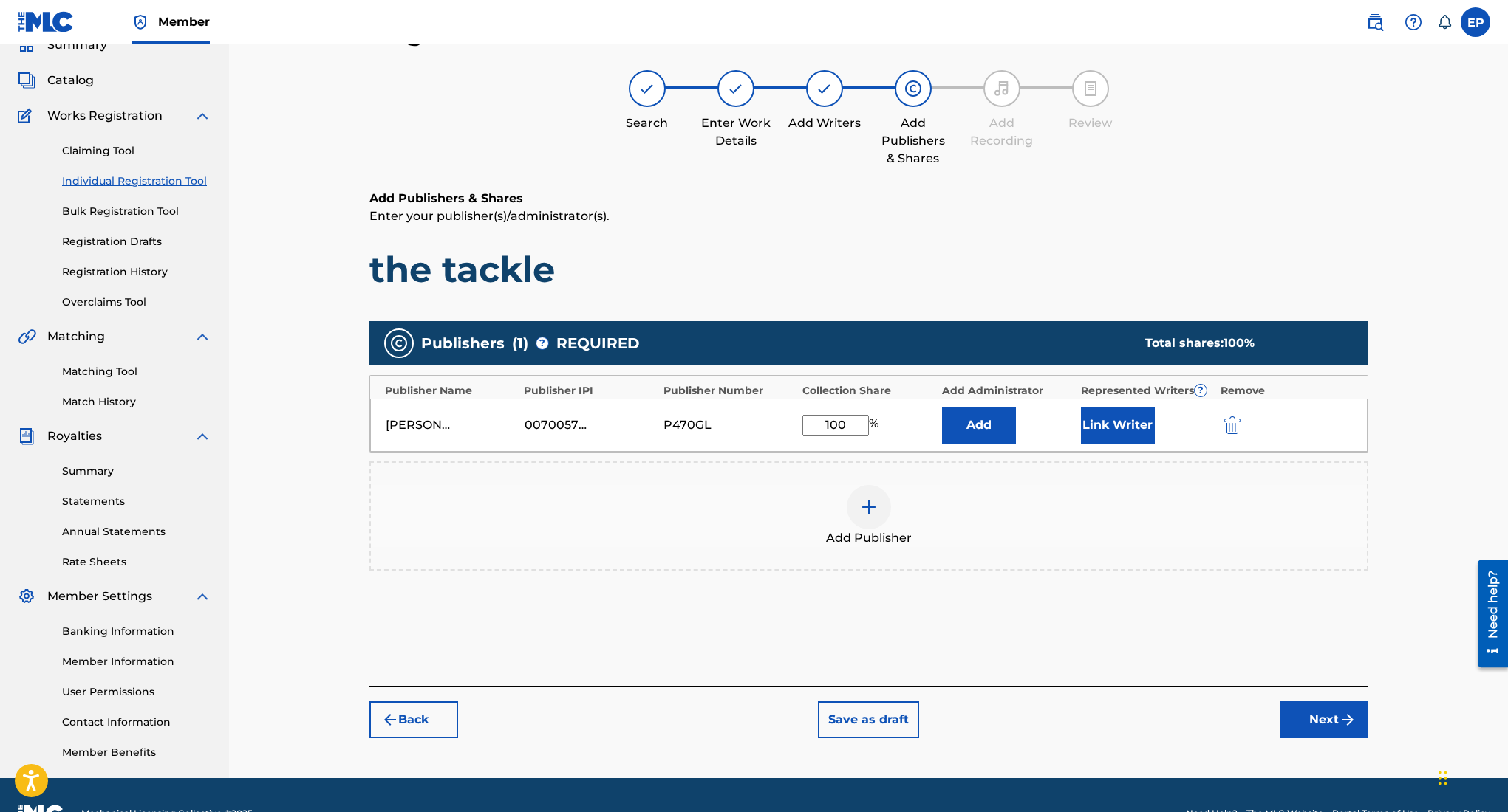
click at [1332, 717] on button "Next" at bounding box center [1324, 720] width 88 height 37
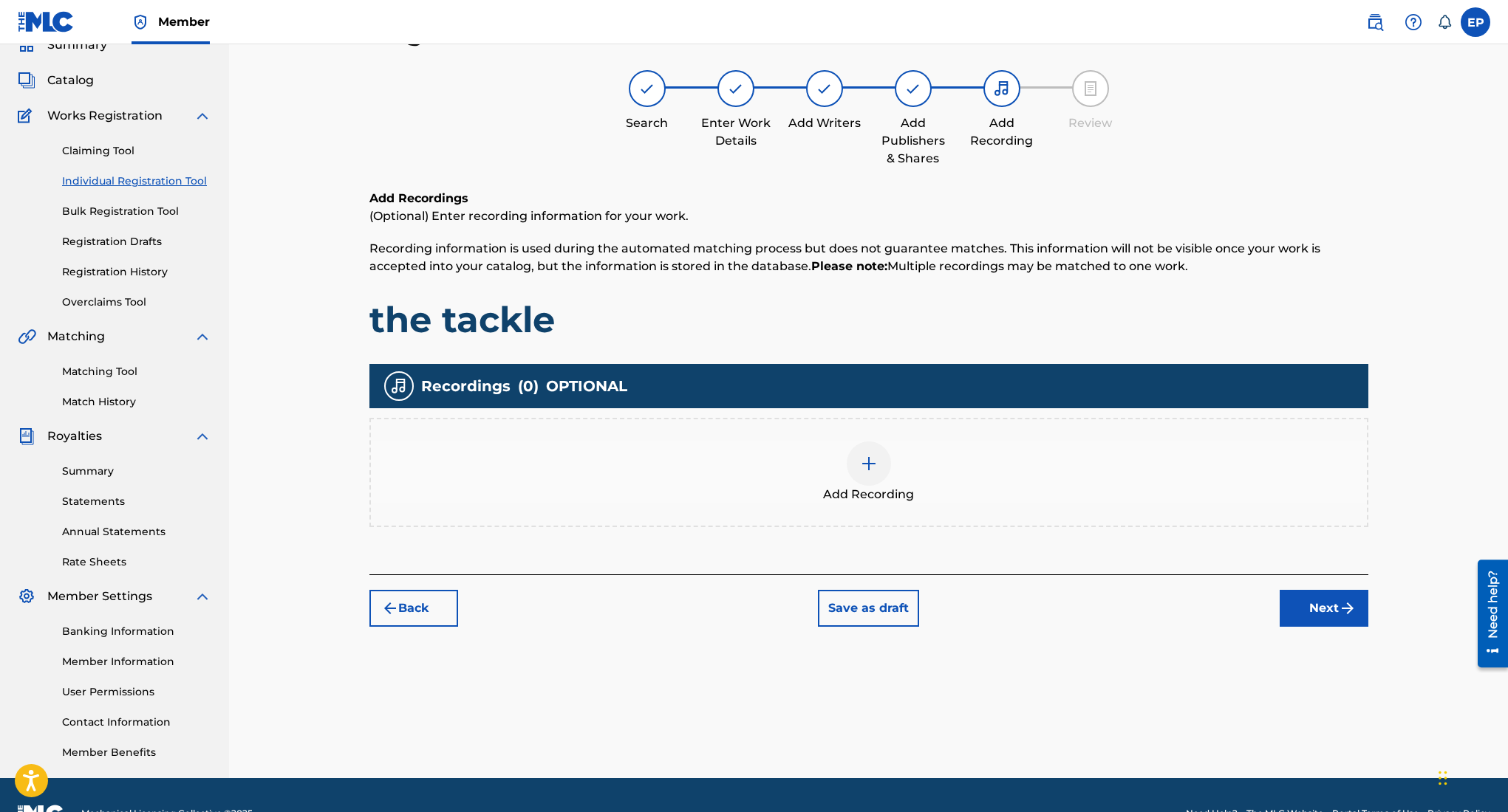
click at [860, 462] on img at bounding box center [868, 463] width 17 height 17
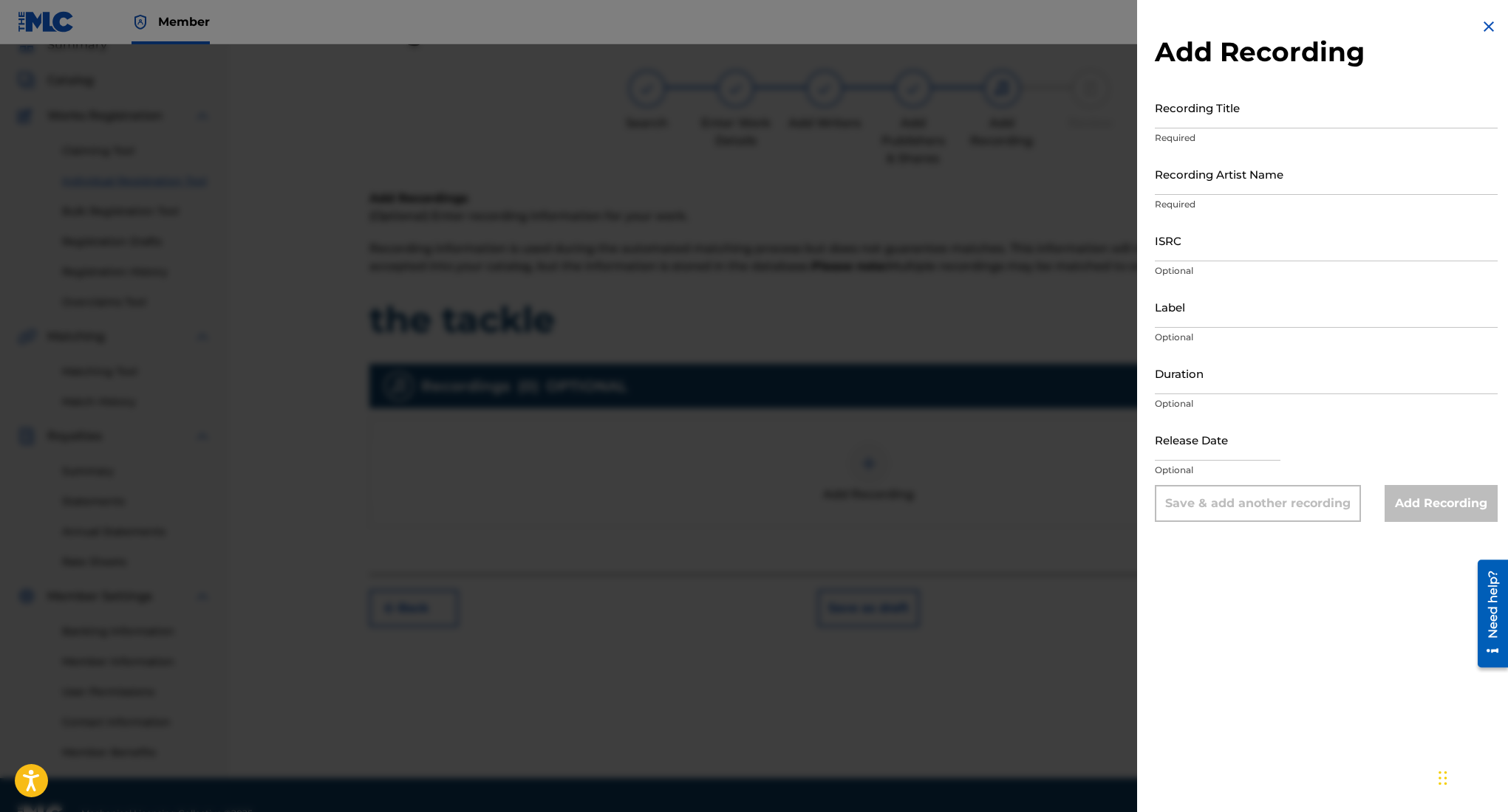
click at [1272, 99] on input "Recording Title" at bounding box center [1326, 107] width 343 height 42
click at [1202, 377] on input "Duration" at bounding box center [1326, 372] width 343 height 42
type input "04:04"
click at [1263, 443] on input "text" at bounding box center [1217, 440] width 126 height 42
select select "8"
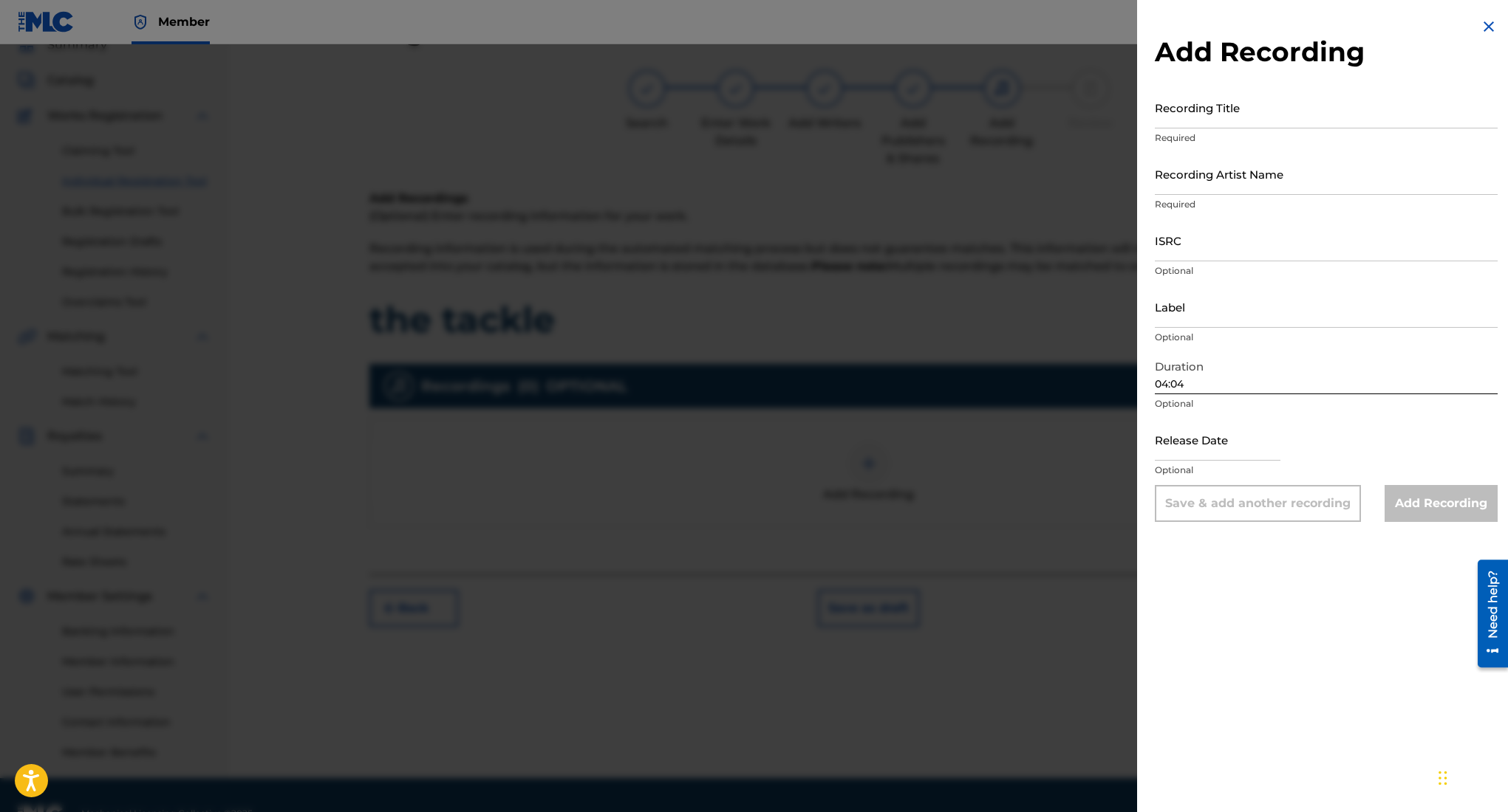
select select "2025"
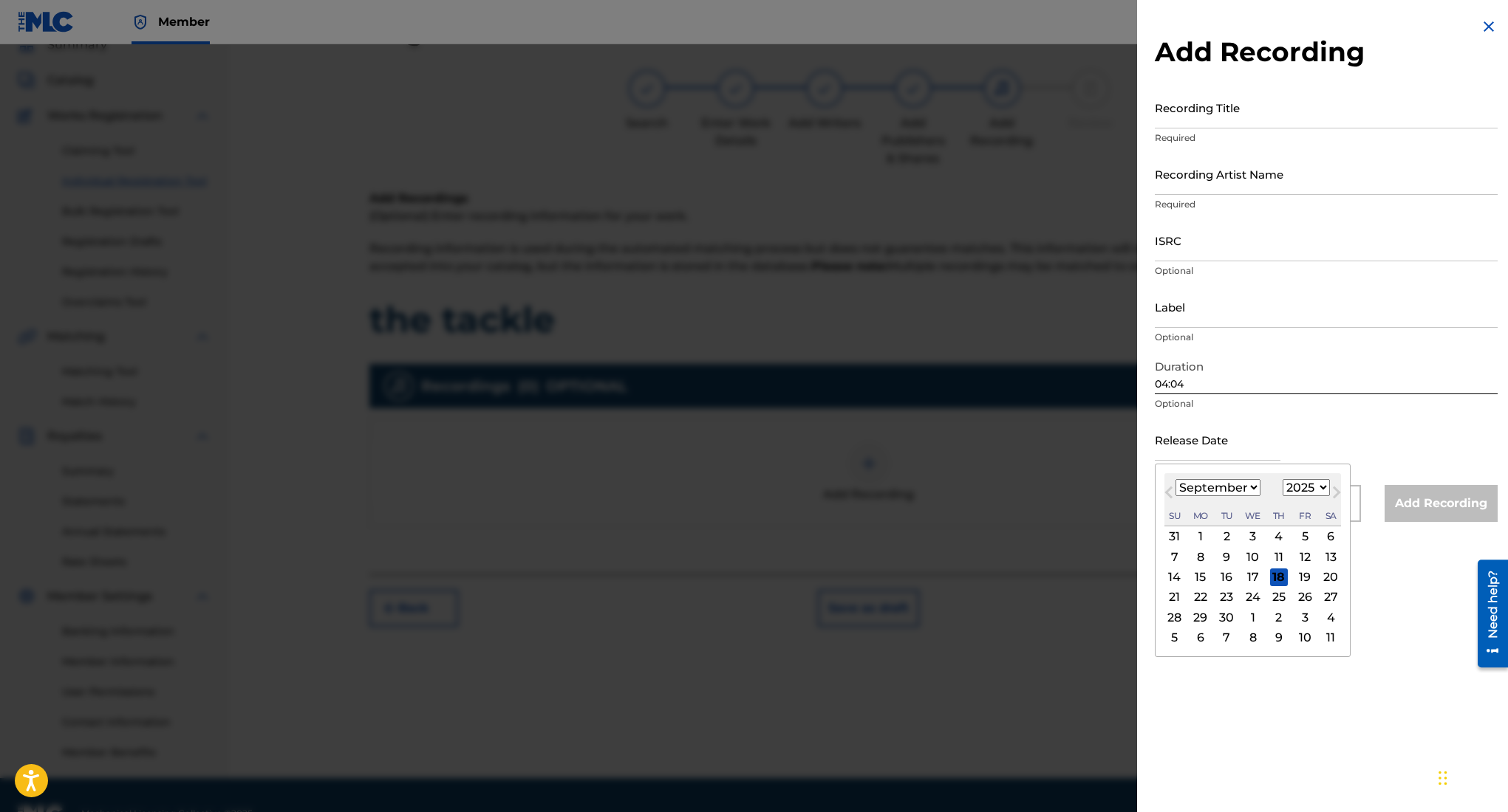
type input "[DATE]"
select select "7"
click at [1238, 305] on input "Label" at bounding box center [1326, 306] width 343 height 42
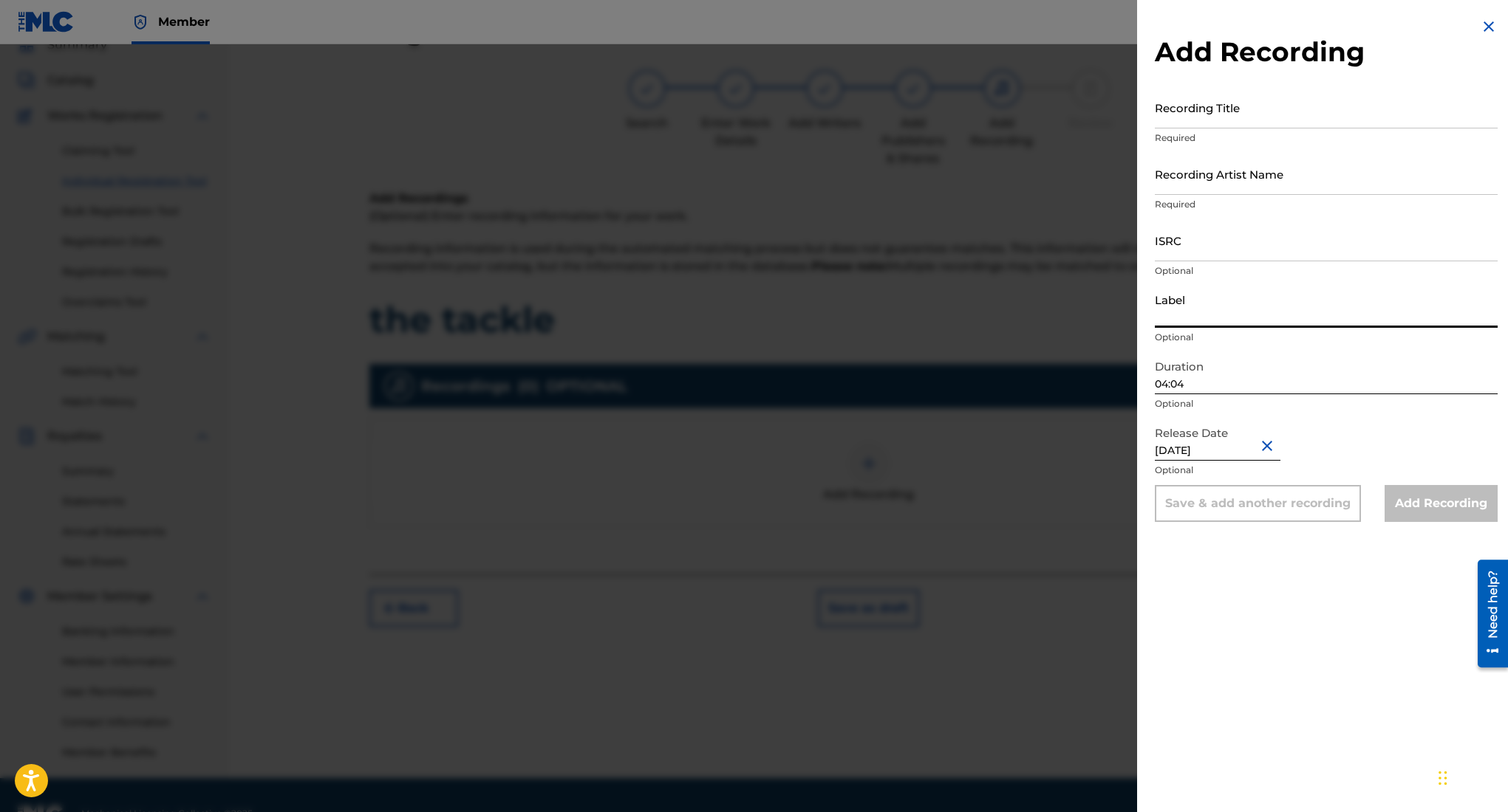
type input "3462278 Records DK"
click at [1217, 167] on input "Recording Artist Name" at bounding box center [1326, 174] width 343 height 42
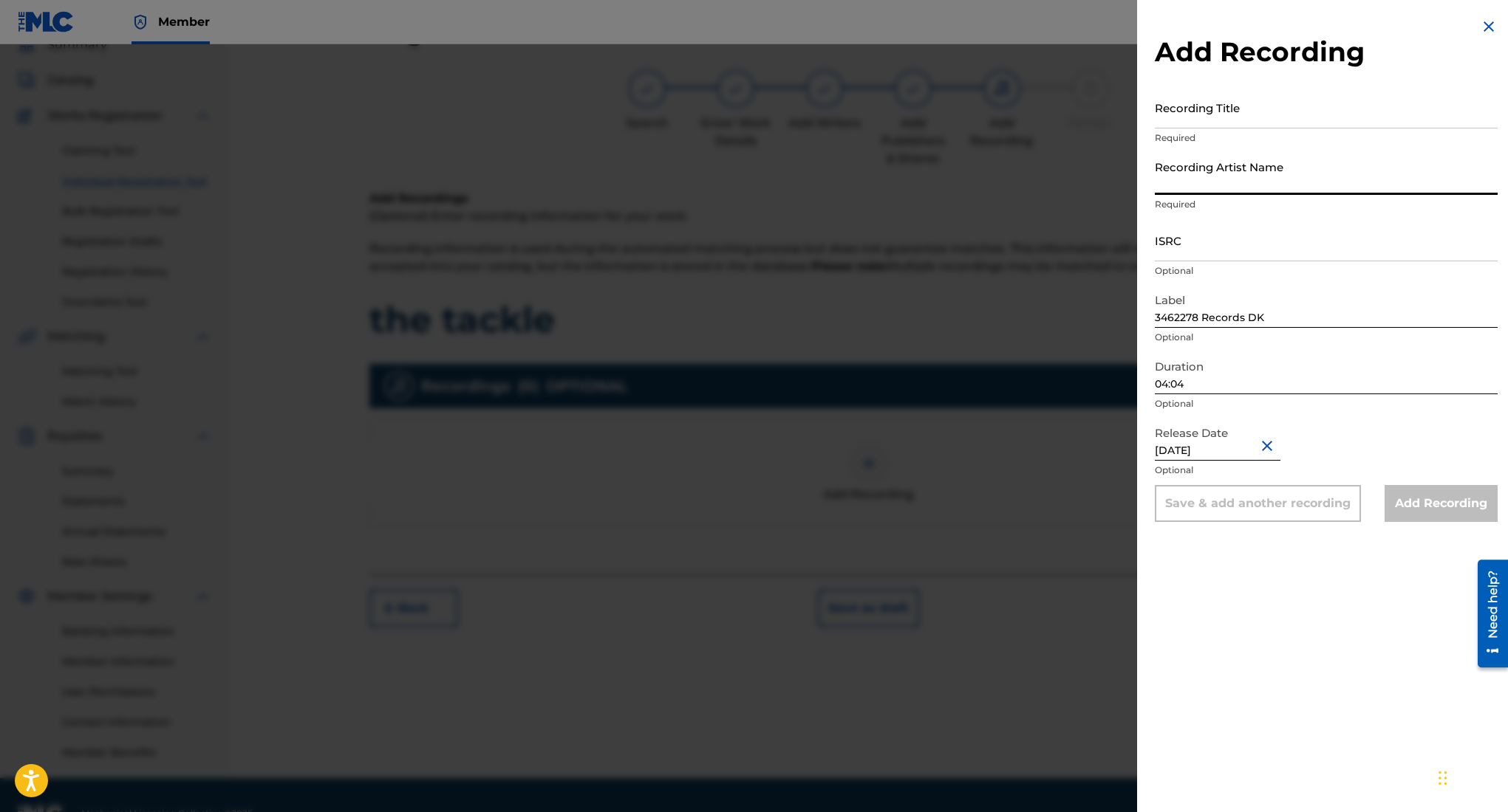
type input "Rehsor One"
click at [1226, 111] on input "Recording Title" at bounding box center [1326, 107] width 343 height 42
click at [1222, 218] on div "Recording Artist Name Rehsor One Required" at bounding box center [1326, 186] width 343 height 66
click at [1214, 224] on input "ISRC" at bounding box center [1326, 240] width 343 height 42
paste input "QZWFT2598845"
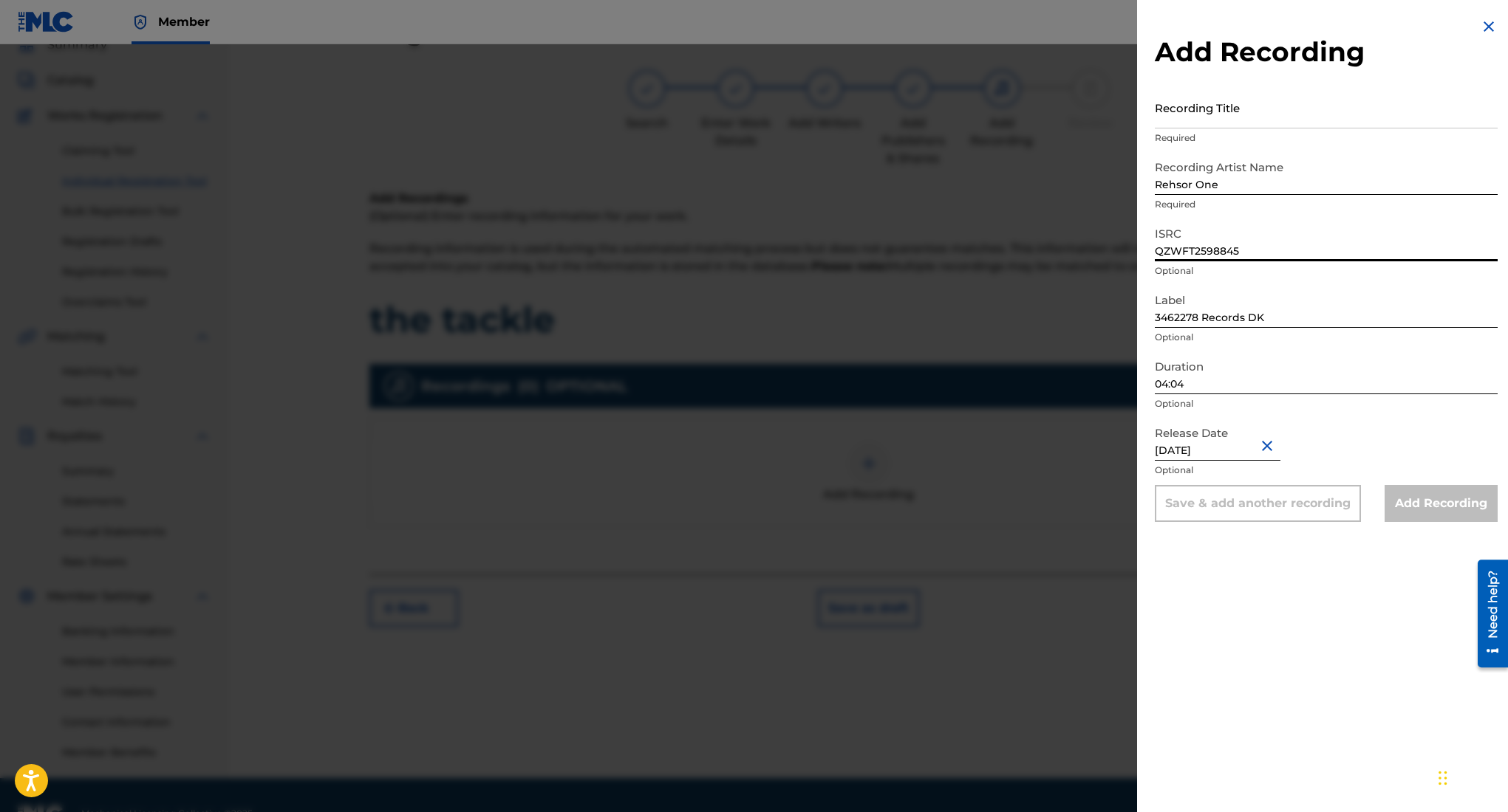
scroll to position [0, 0]
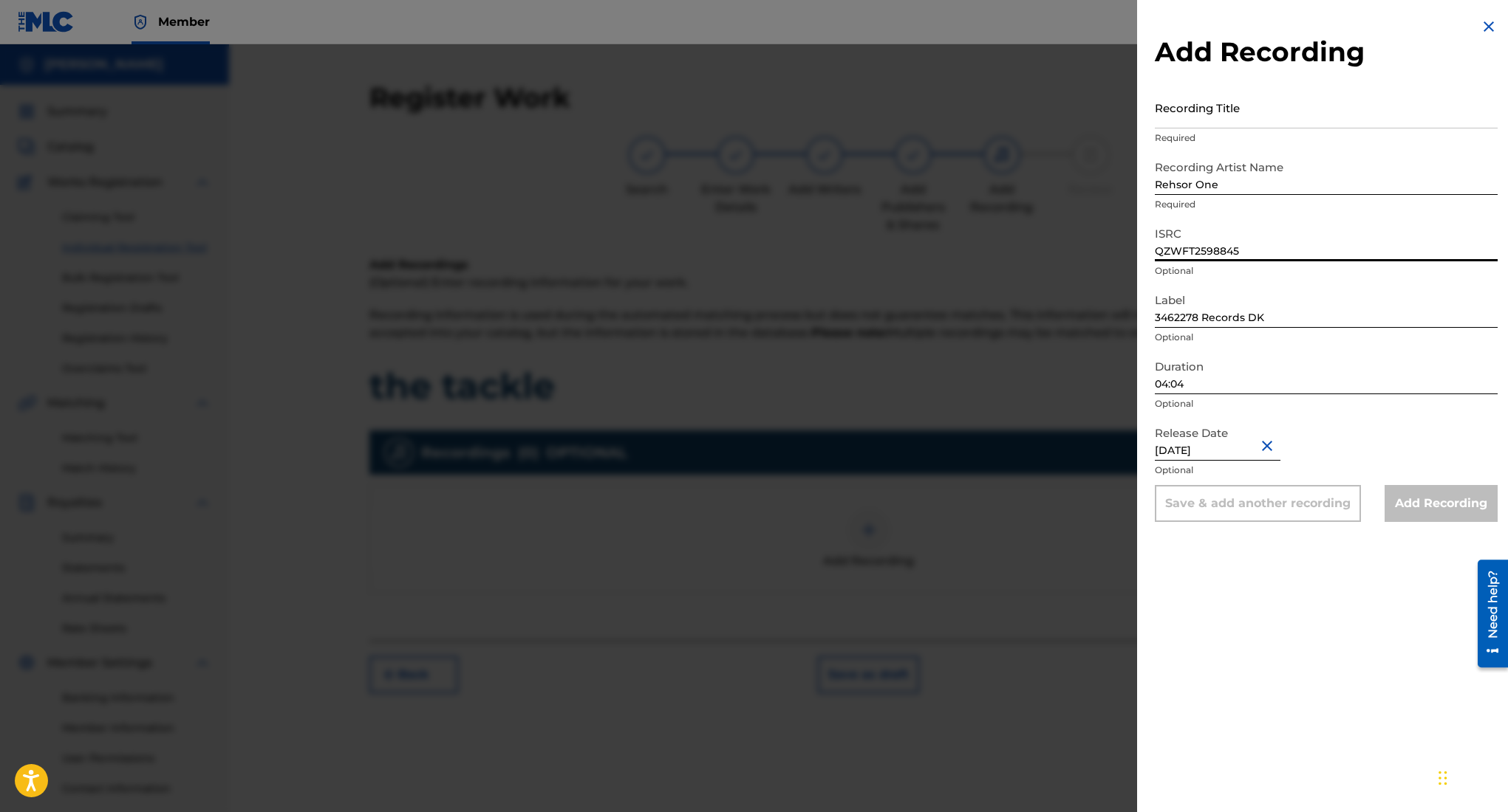
type input "QZWFT2598845"
click at [1228, 120] on input "Recording Title" at bounding box center [1326, 107] width 343 height 42
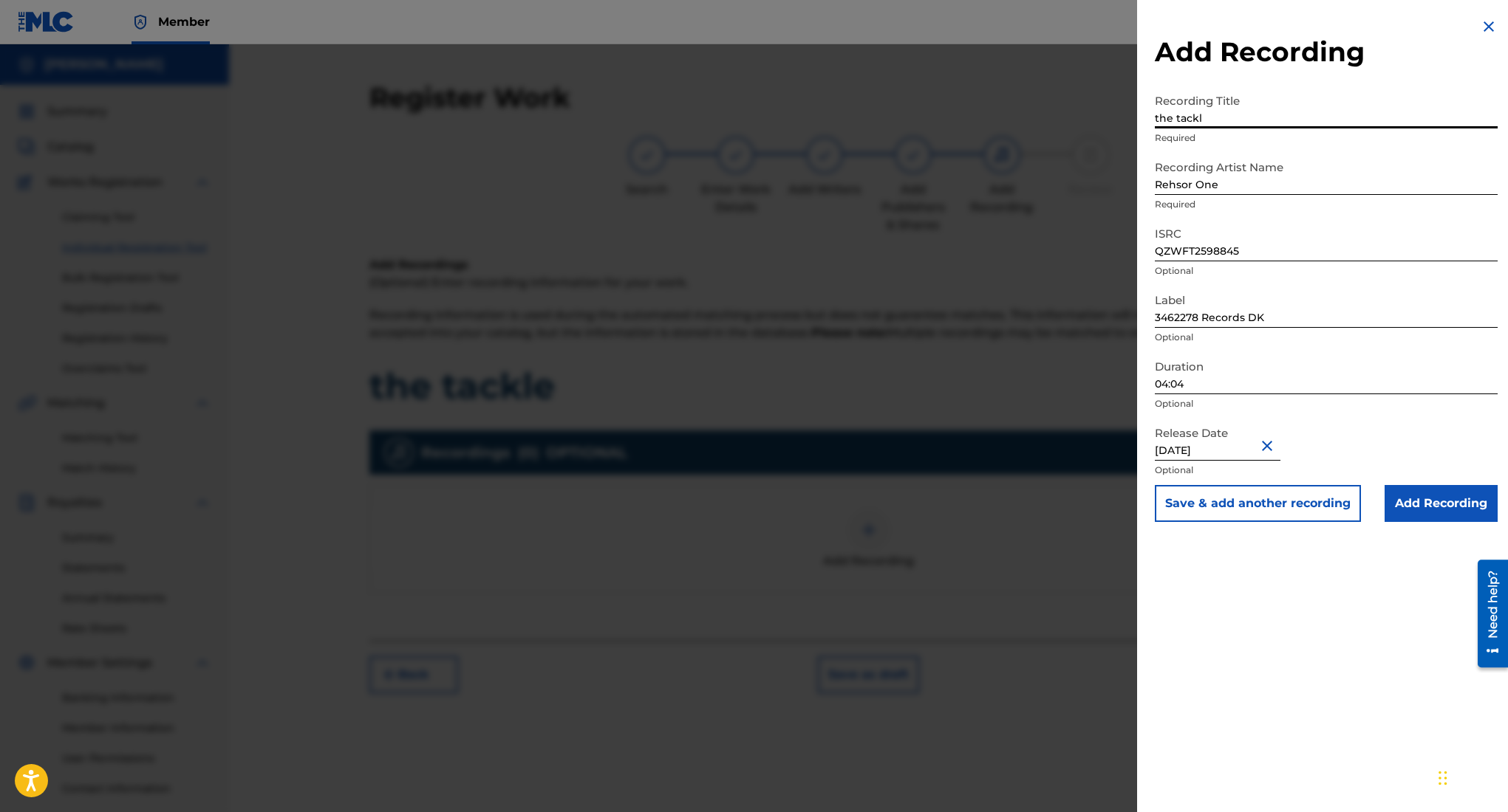
type input "the tackle"
click at [1435, 510] on input "Add Recording" at bounding box center [1441, 503] width 113 height 37
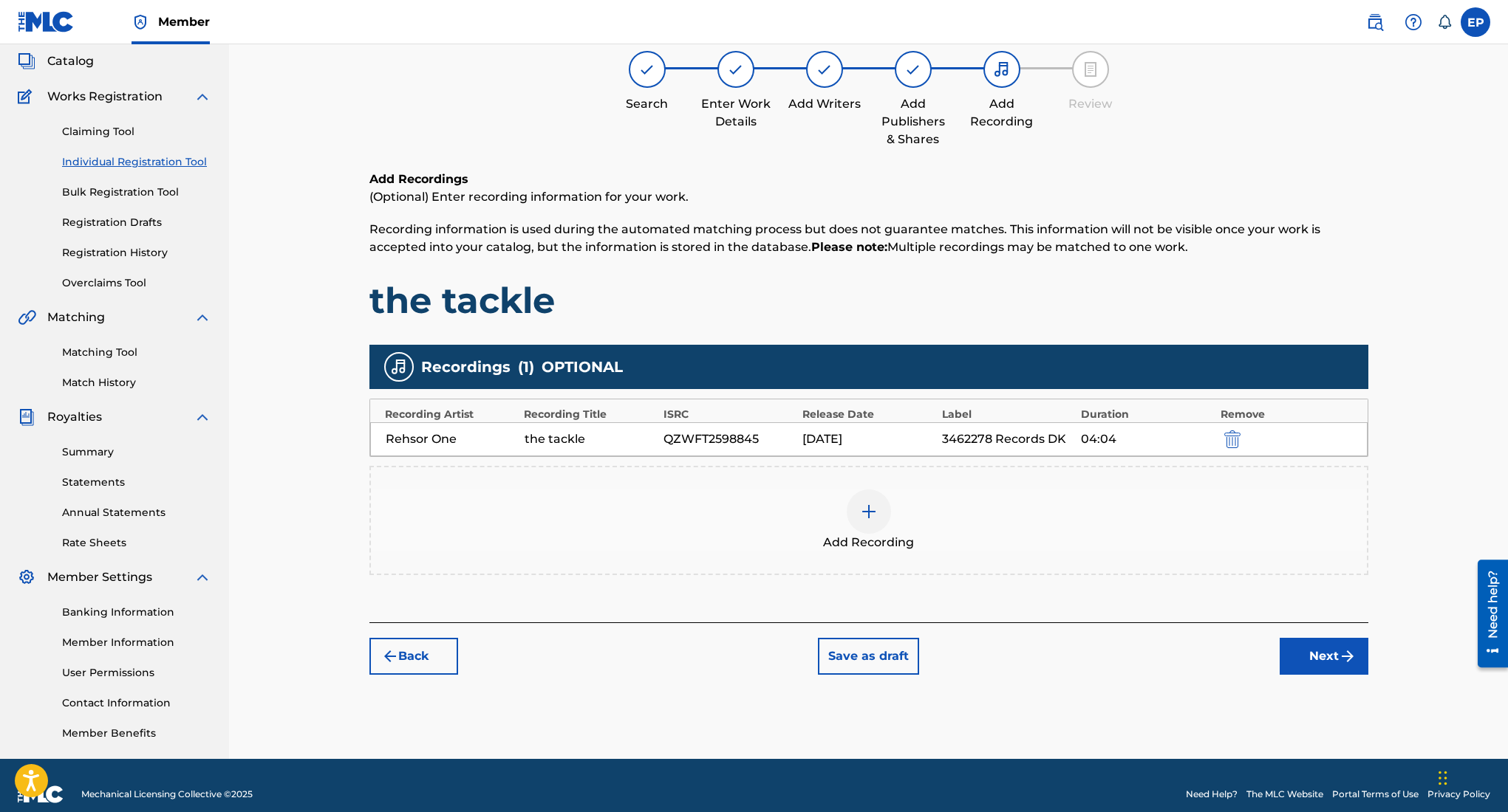
scroll to position [103, 0]
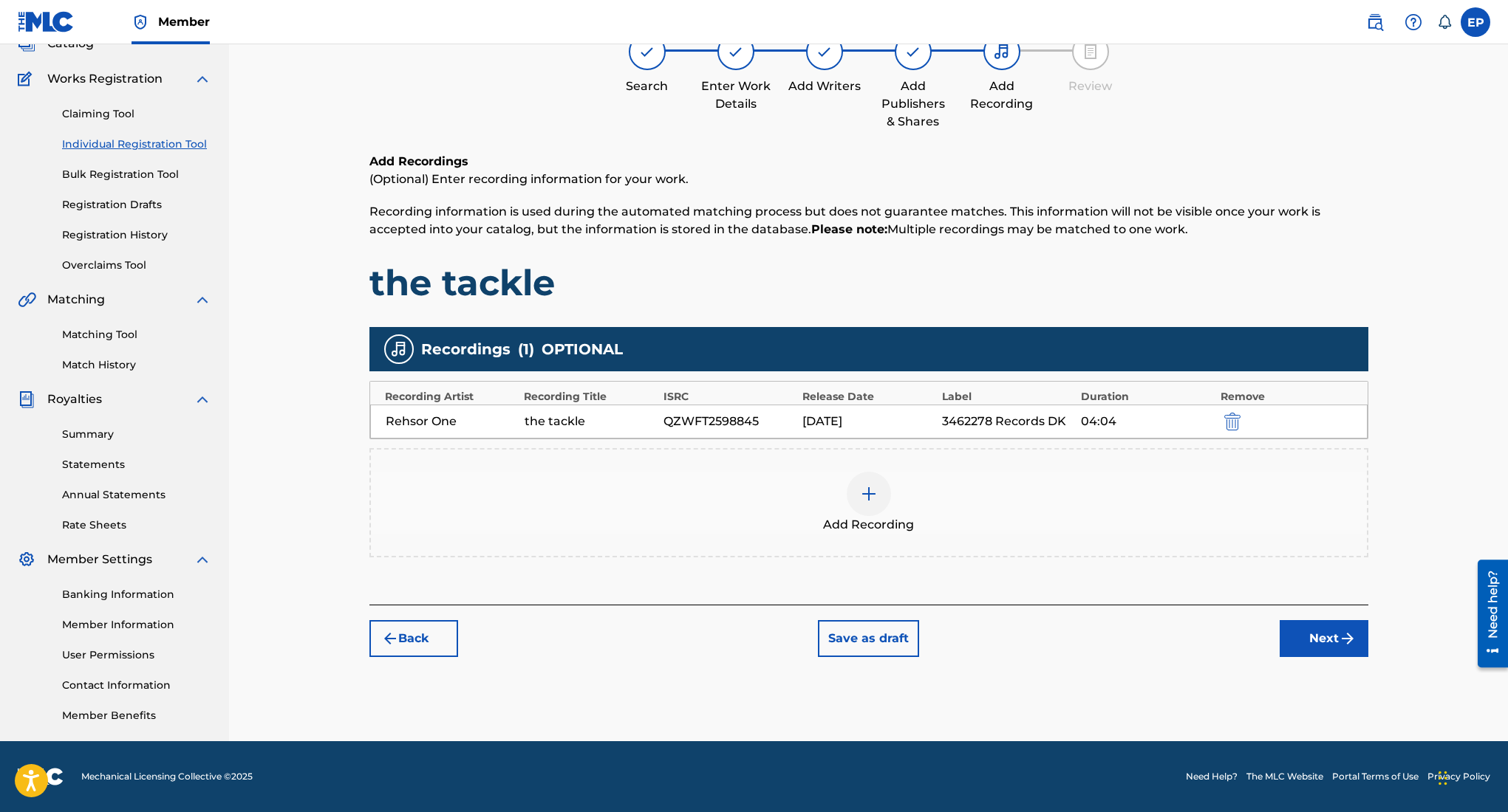
click at [1294, 637] on button "Next" at bounding box center [1324, 638] width 88 height 37
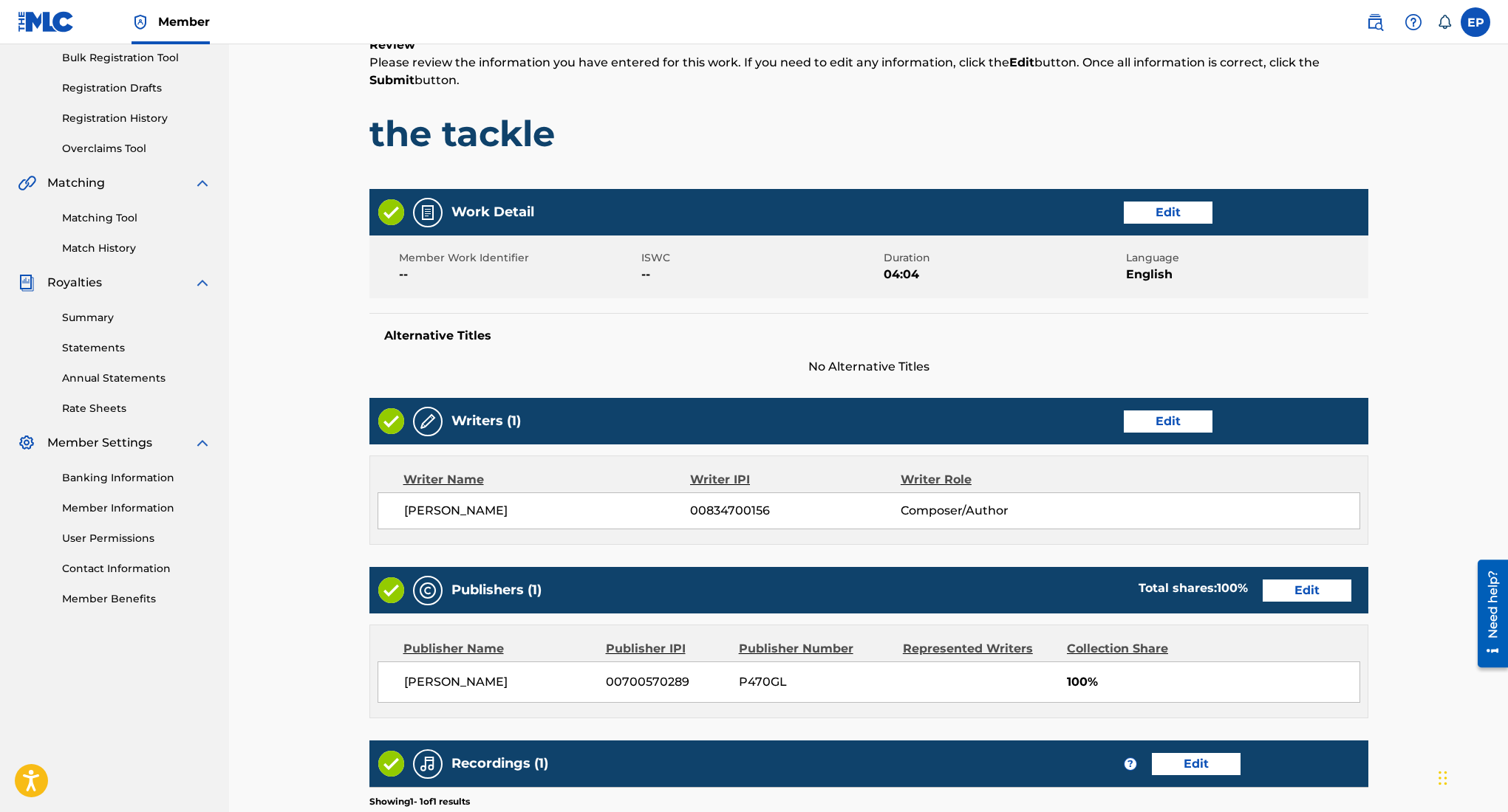
scroll to position [436, 0]
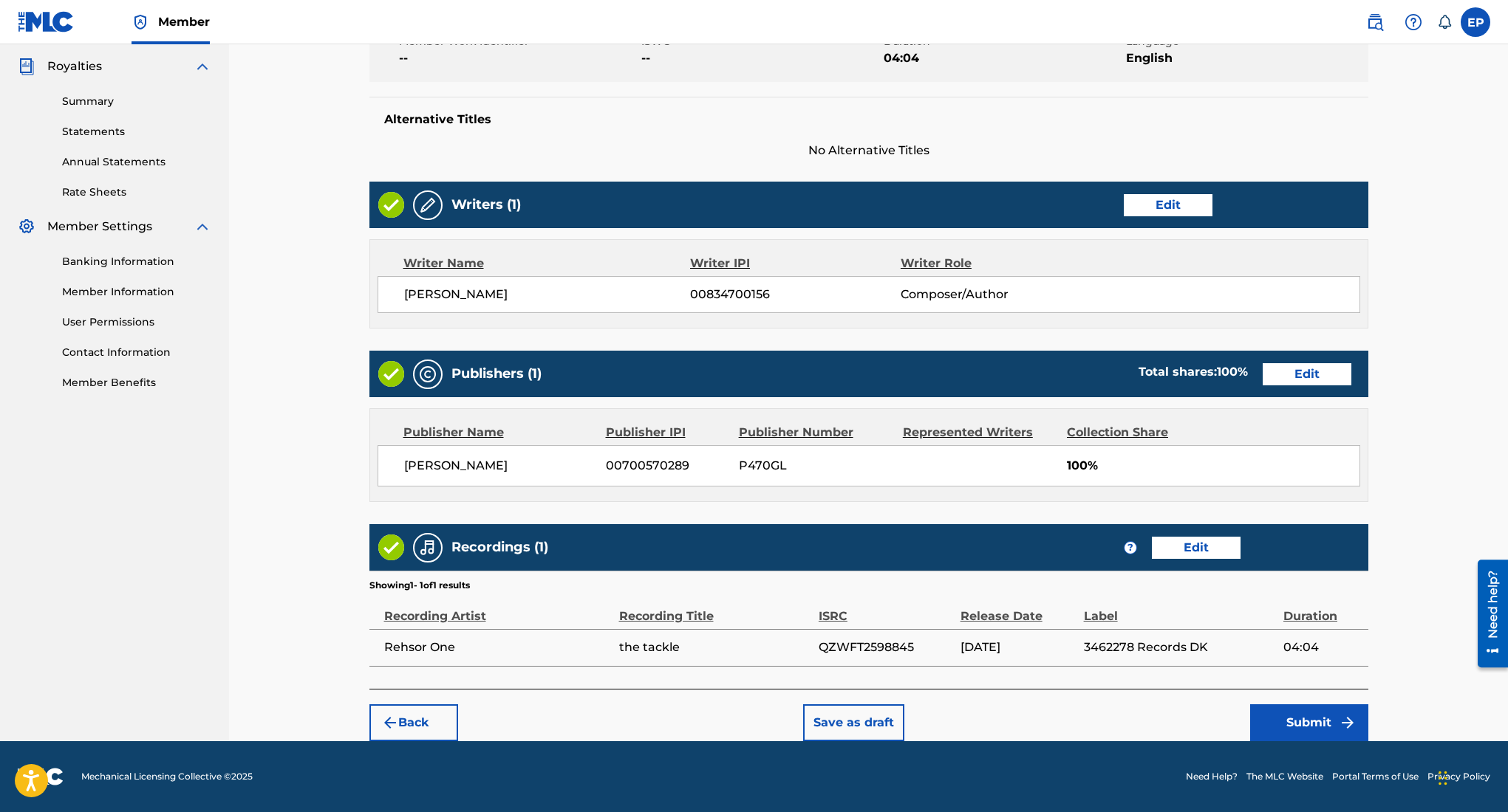
click at [1313, 728] on button "Submit" at bounding box center [1309, 723] width 118 height 37
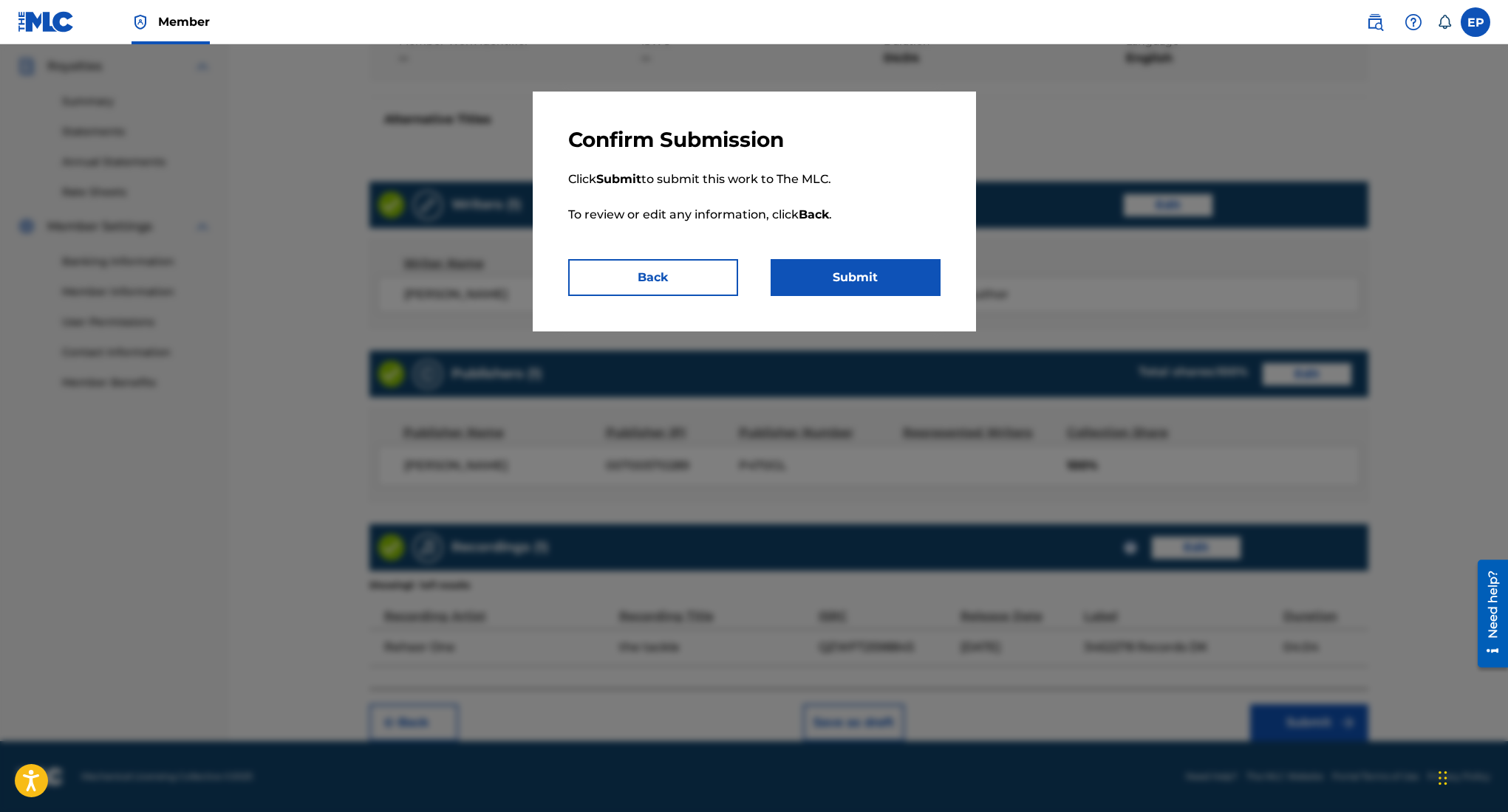
click at [851, 286] on button "Submit" at bounding box center [855, 277] width 170 height 37
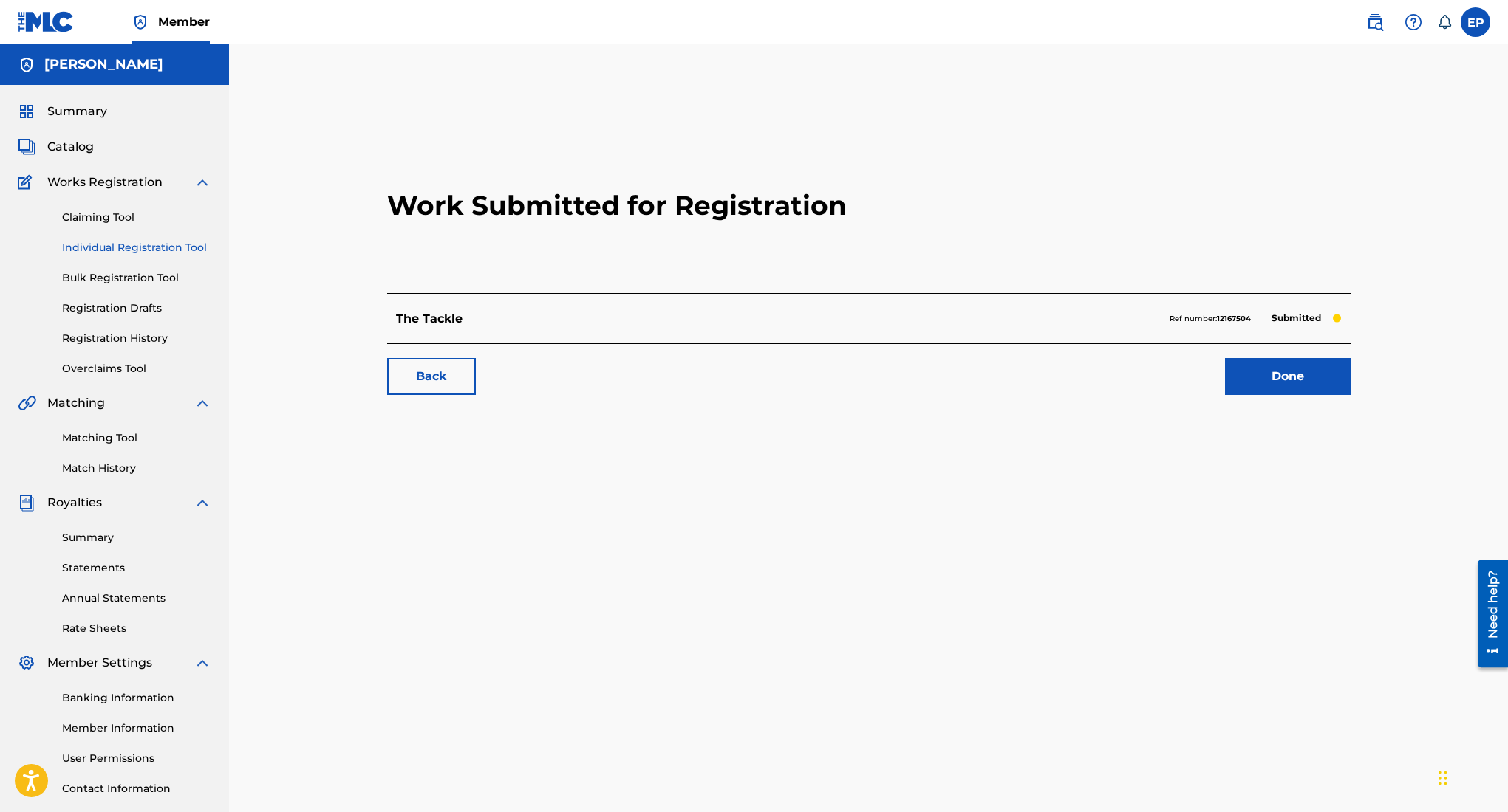
click at [419, 363] on link "Back" at bounding box center [431, 376] width 88 height 37
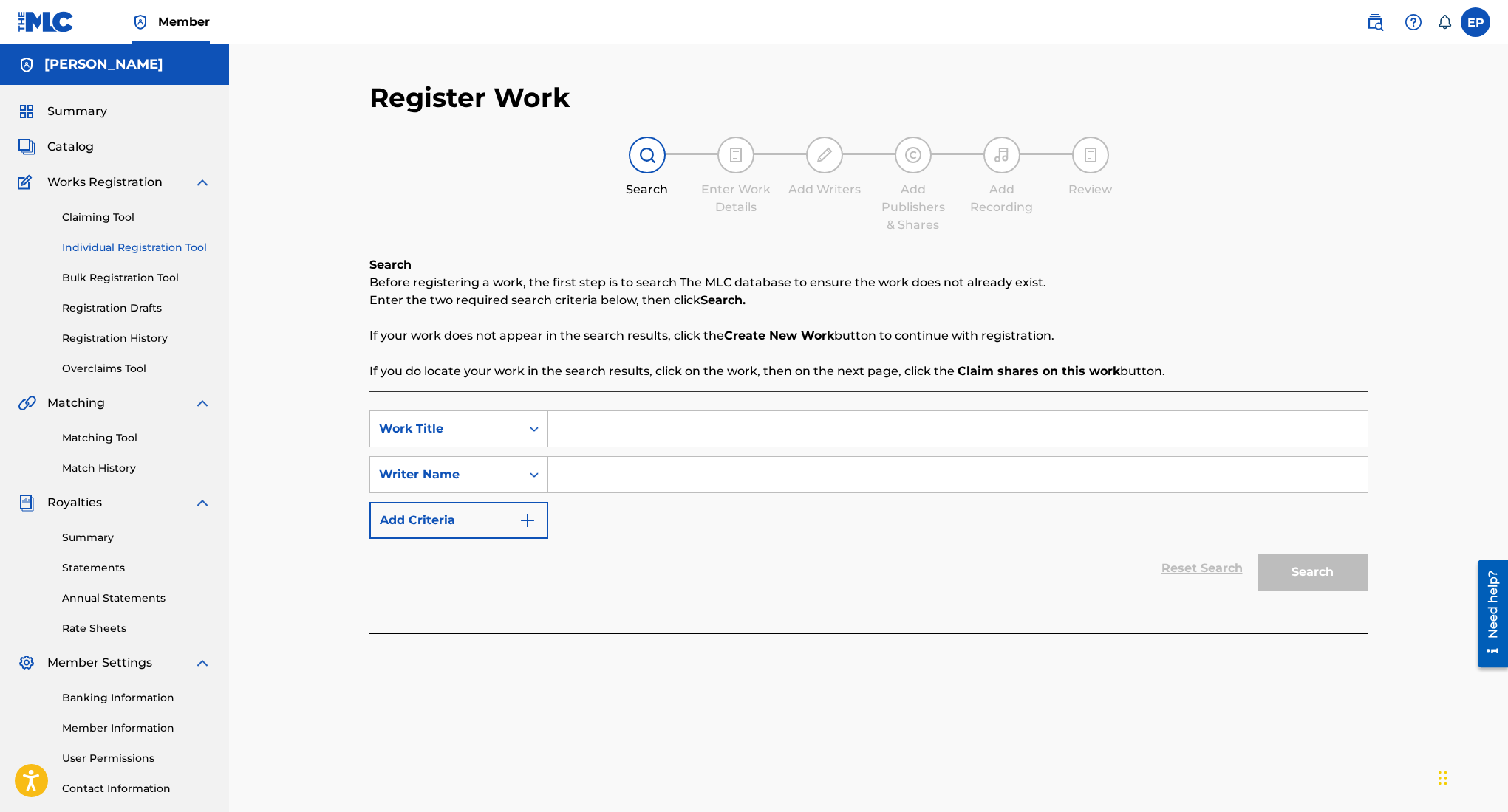
click at [98, 103] on span "Summary" at bounding box center [77, 111] width 60 height 17
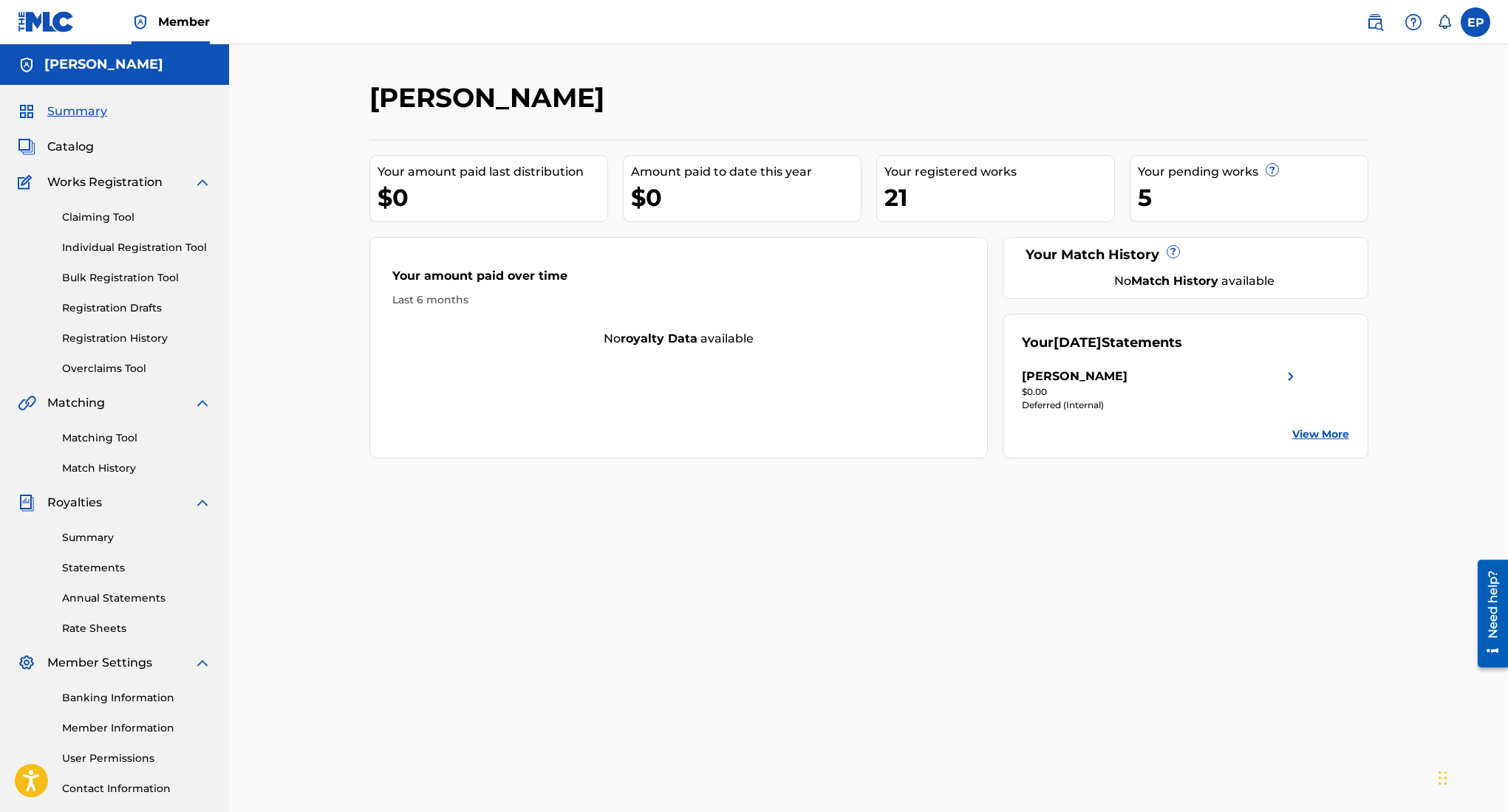
click at [903, 193] on div "21" at bounding box center [999, 197] width 230 height 33
click at [117, 333] on link "Registration History" at bounding box center [137, 339] width 149 height 16
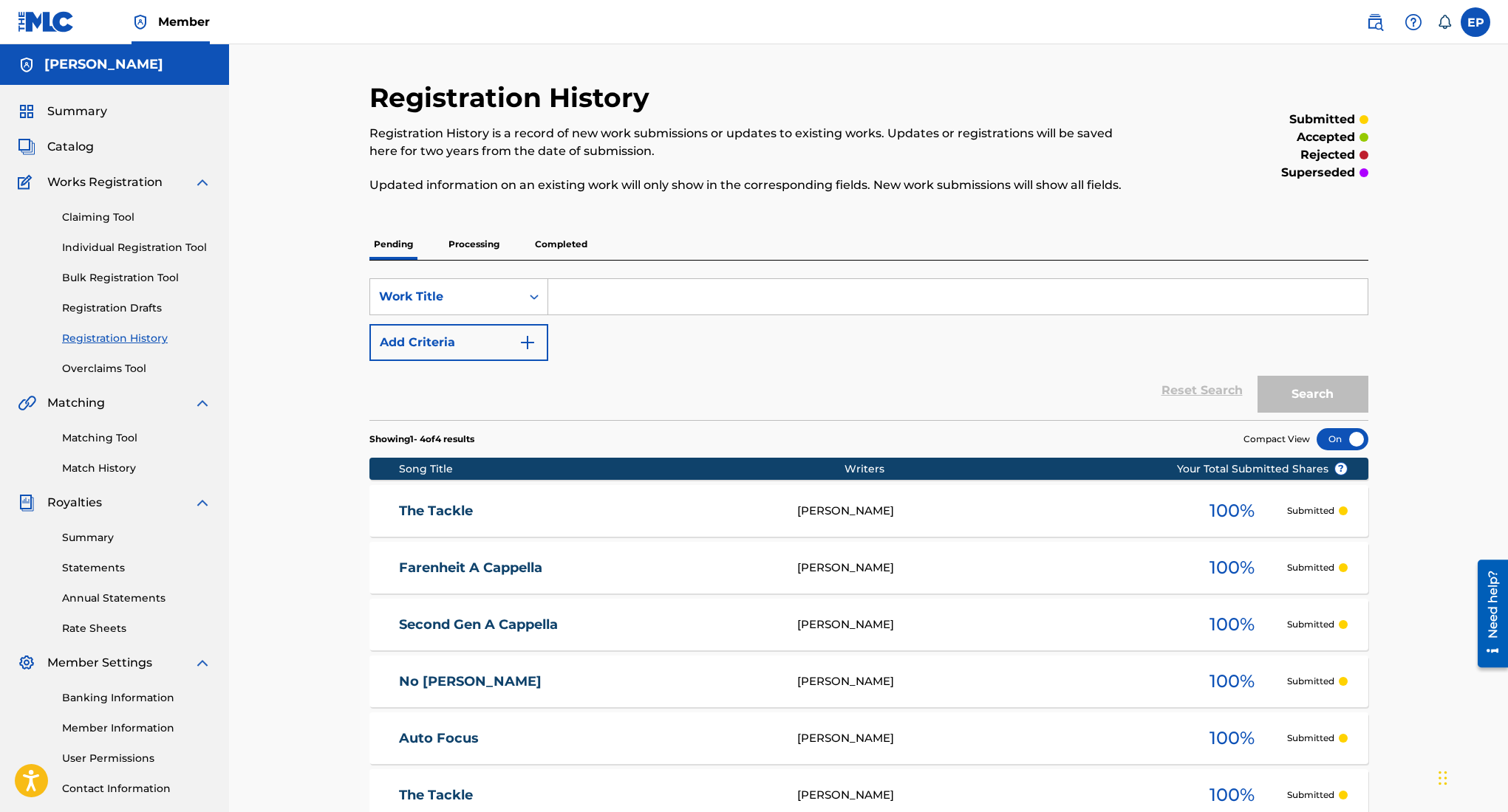
click at [76, 125] on div "Summary Catalog Works Registration Claiming Tool Individual Registration Tool B…" at bounding box center [114, 465] width 229 height 760
click at [86, 118] on span "Summary" at bounding box center [77, 111] width 60 height 17
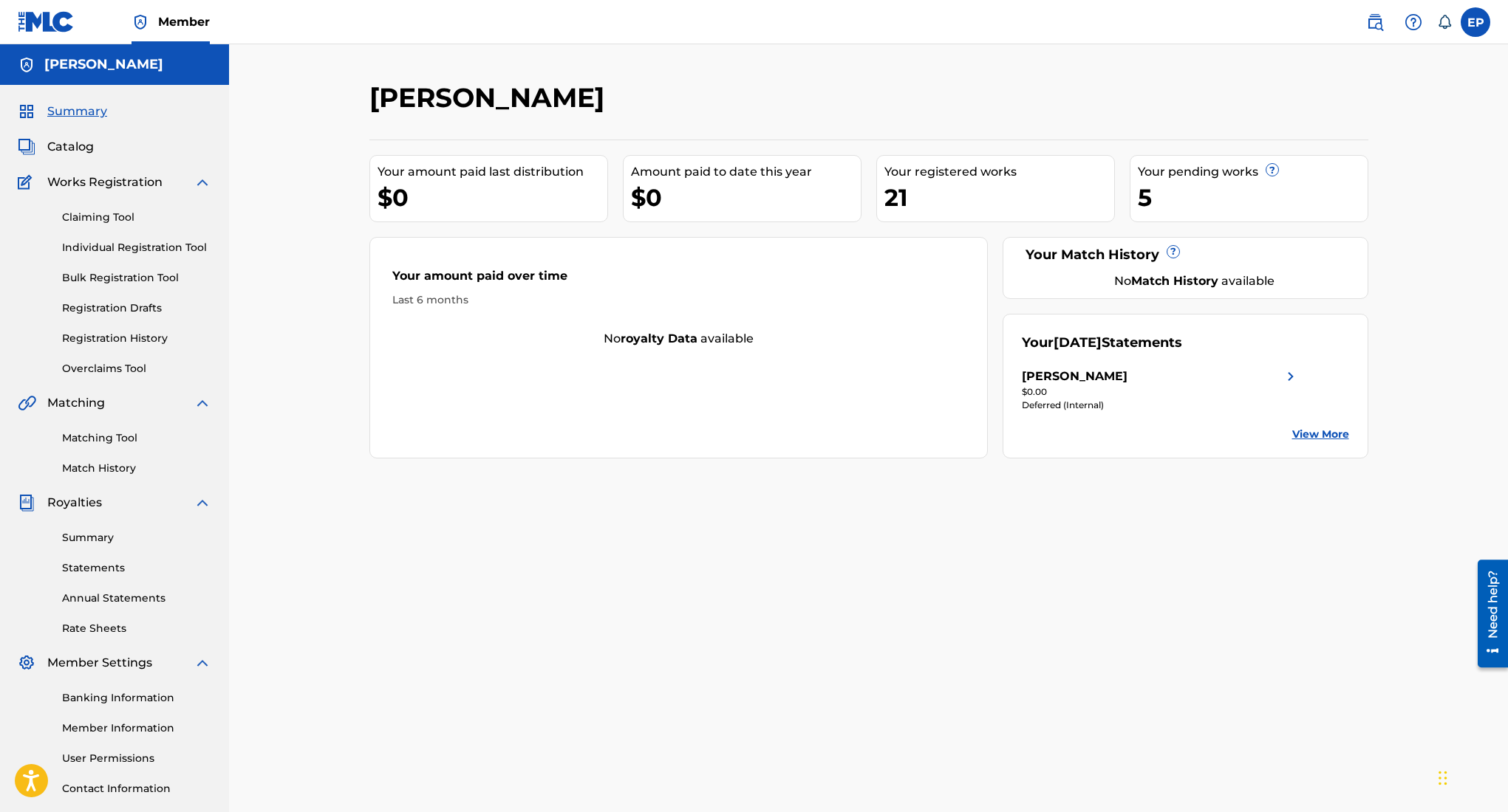
click at [56, 140] on span "Catalog" at bounding box center [70, 147] width 47 height 17
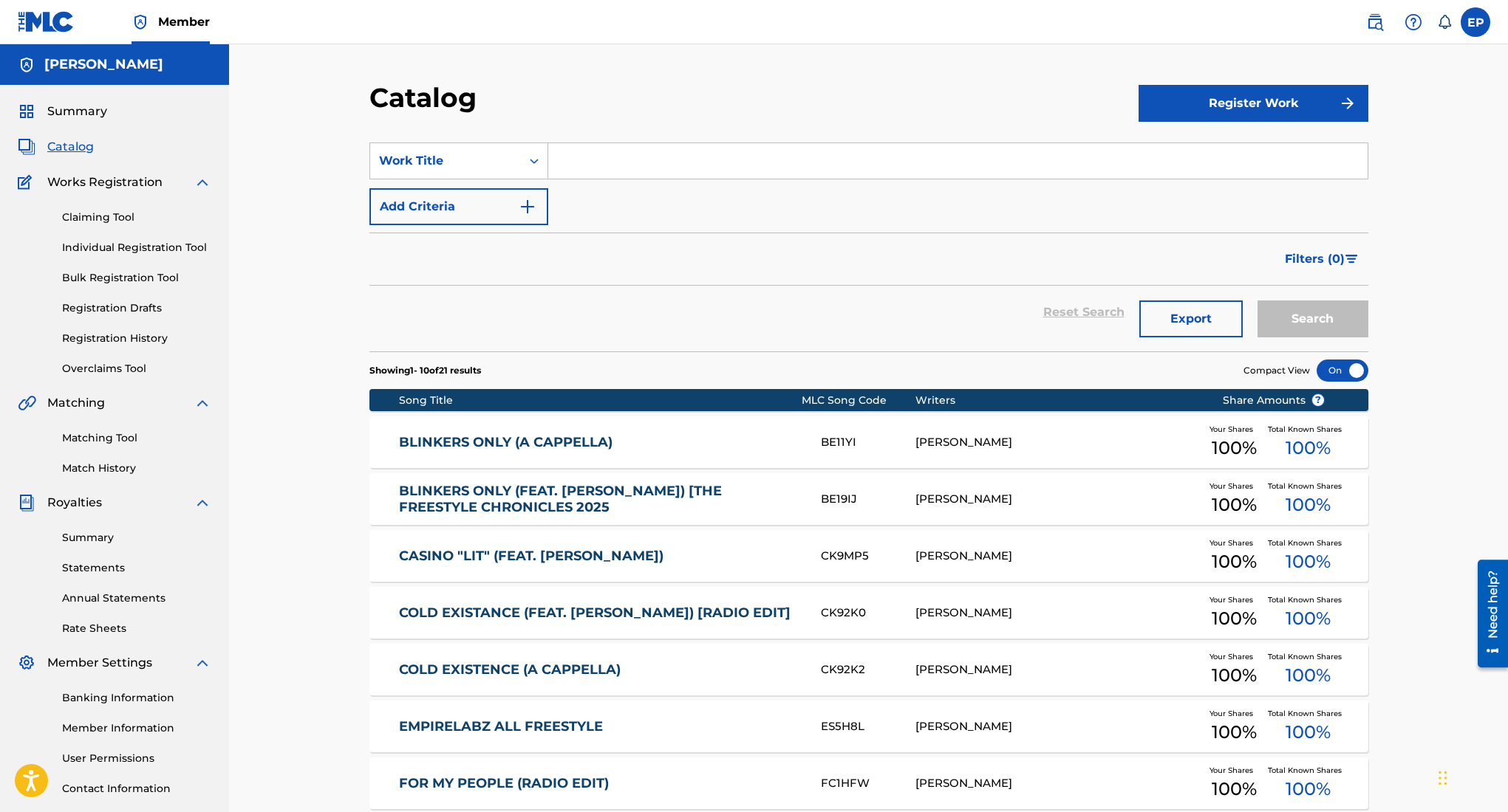
click at [1188, 88] on button "Register Work" at bounding box center [1253, 103] width 230 height 37
click at [1191, 153] on link "Individual" at bounding box center [1253, 151] width 230 height 36
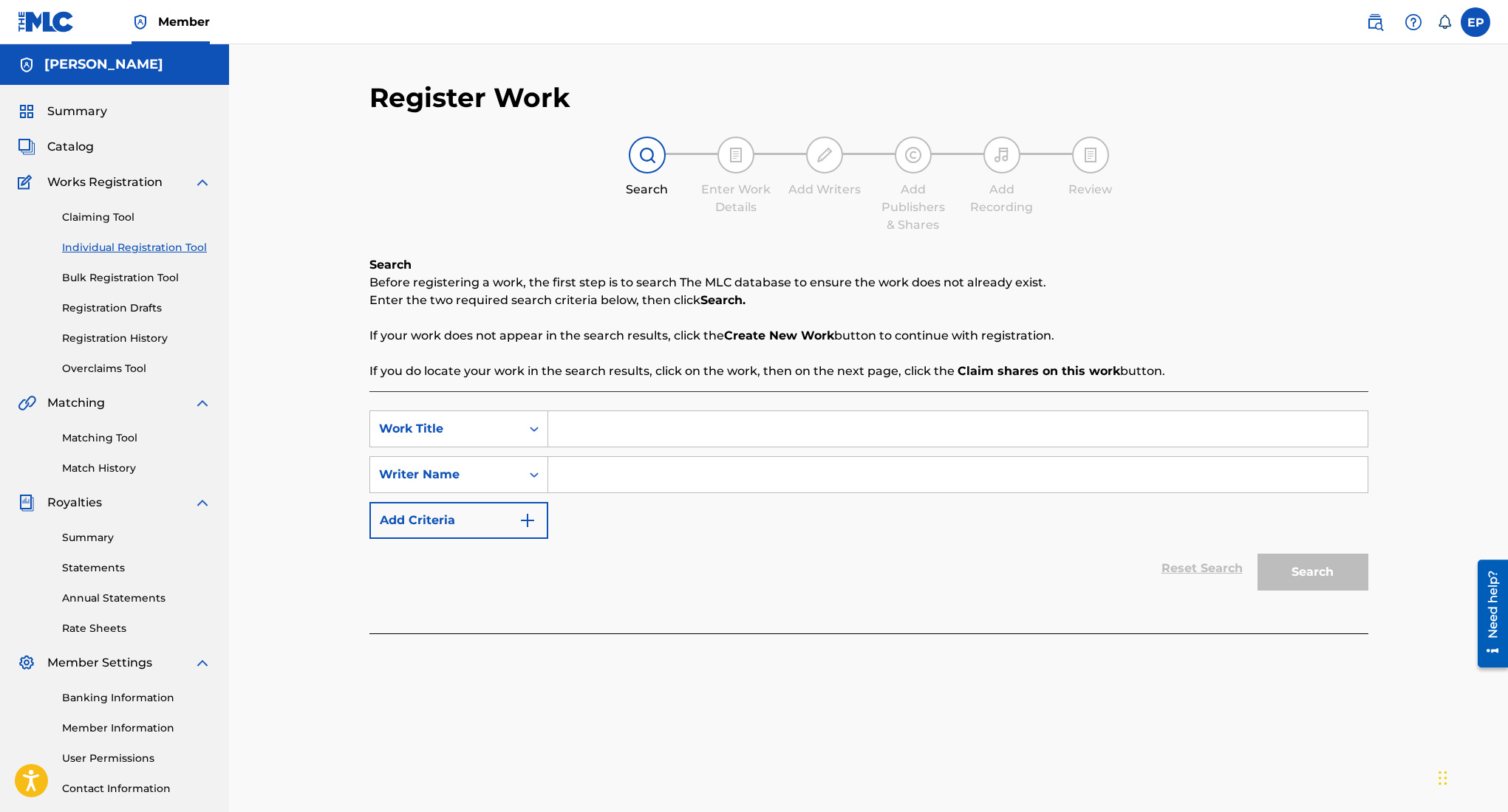
click at [762, 418] on input "Search Form" at bounding box center [958, 428] width 820 height 36
type input "the tackle a cappella"
click at [853, 481] on input "Search Form" at bounding box center [958, 474] width 820 height 36
type input "[PERSON_NAME]"
click at [1329, 554] on button "Search" at bounding box center [1313, 572] width 111 height 37
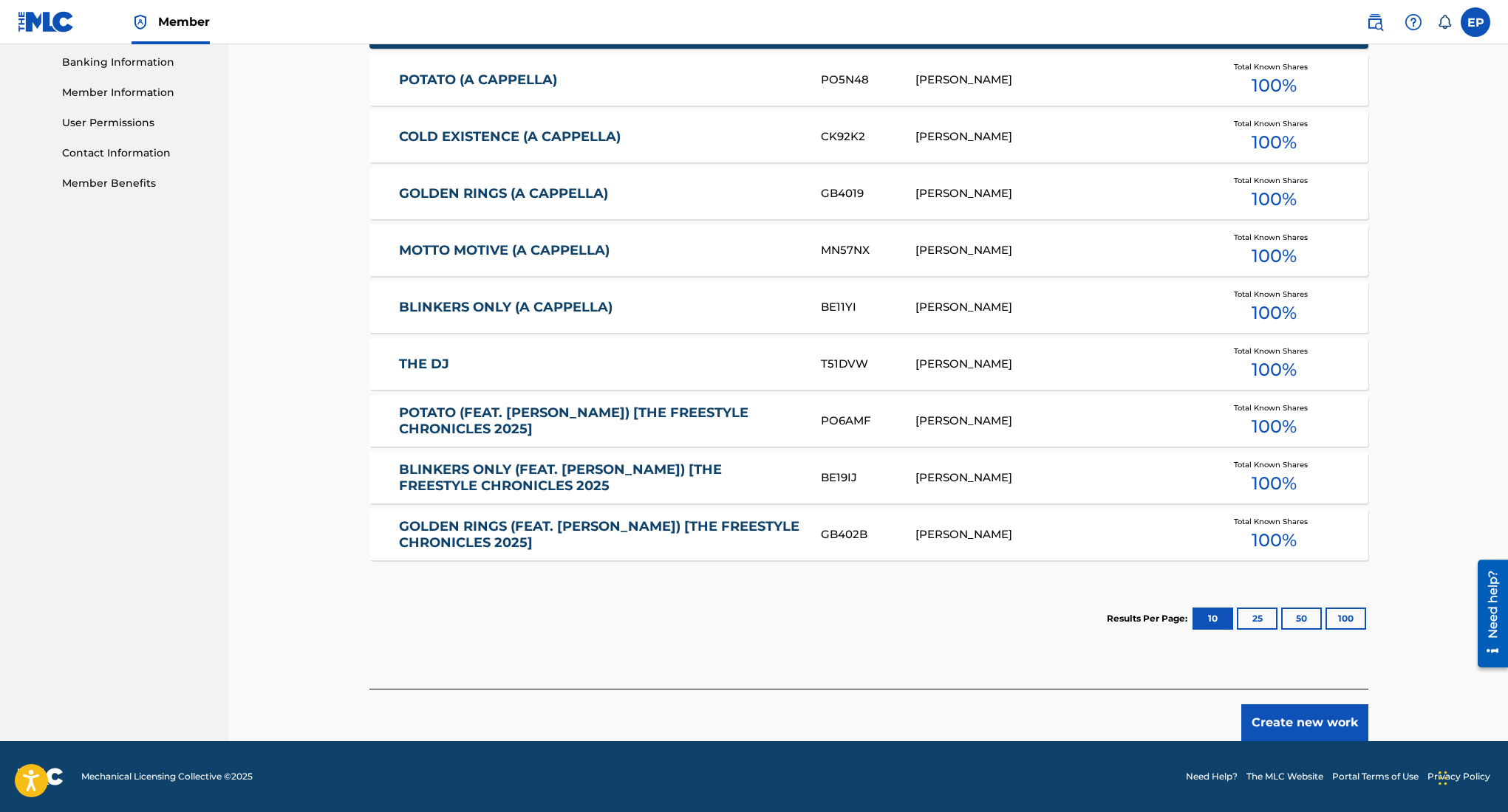
click at [1288, 718] on button "Create new work" at bounding box center [1304, 723] width 127 height 37
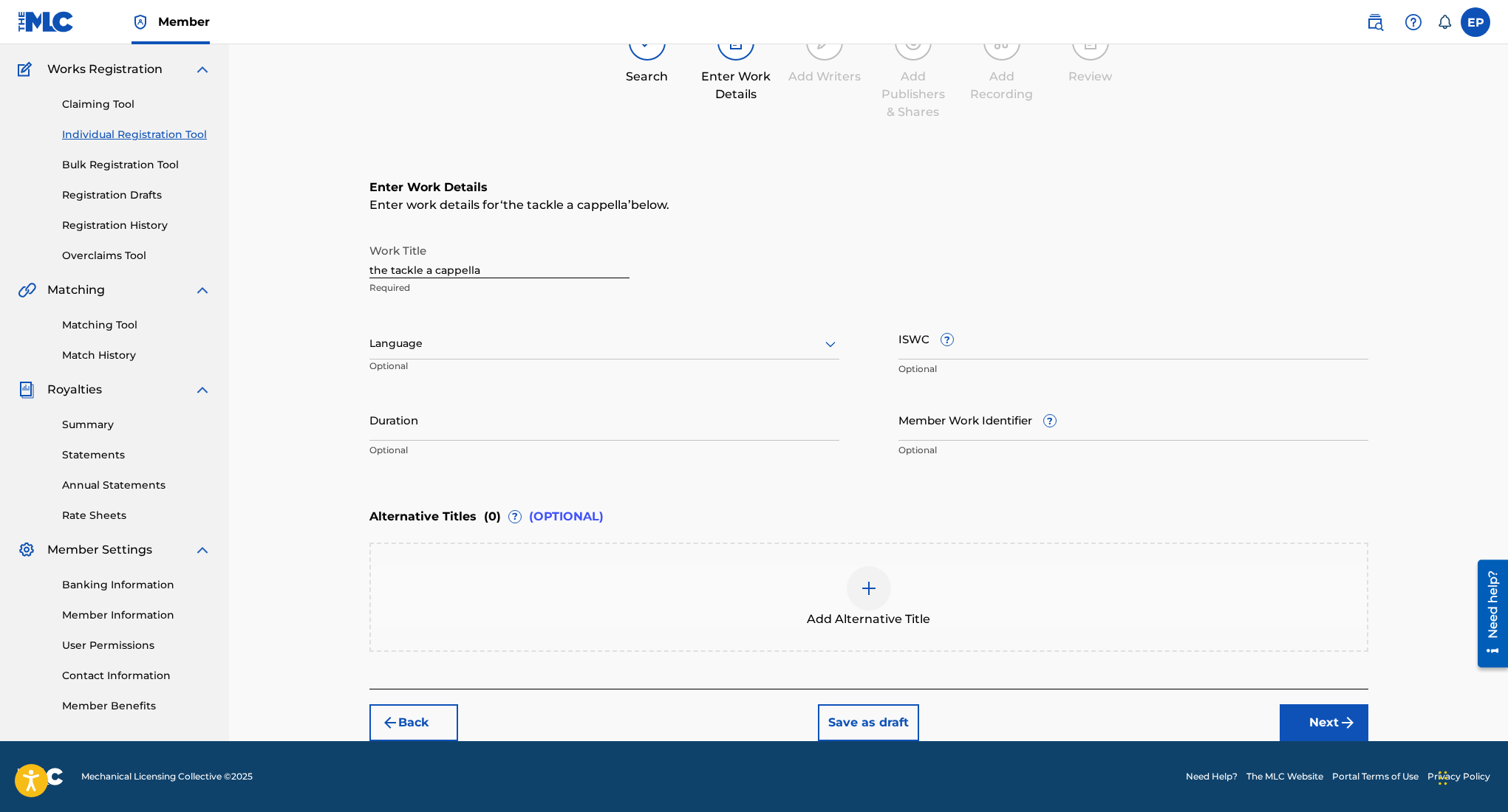
click at [588, 355] on div "Language" at bounding box center [604, 343] width 470 height 31
click at [531, 378] on div "English" at bounding box center [604, 376] width 468 height 33
click at [695, 426] on input "Duration" at bounding box center [604, 419] width 470 height 42
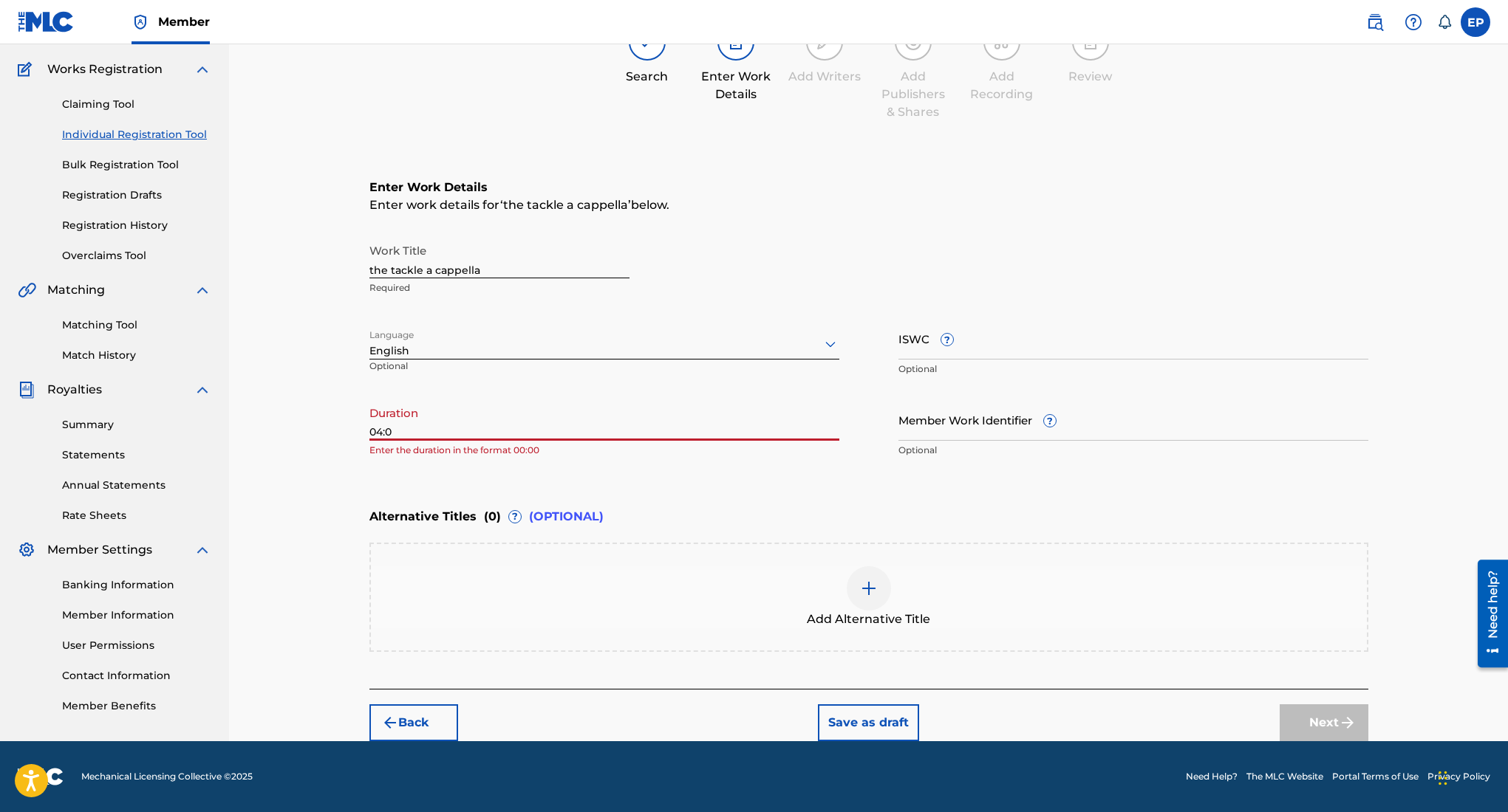
type input "04:04"
click at [1297, 709] on button "Next" at bounding box center [1324, 723] width 88 height 37
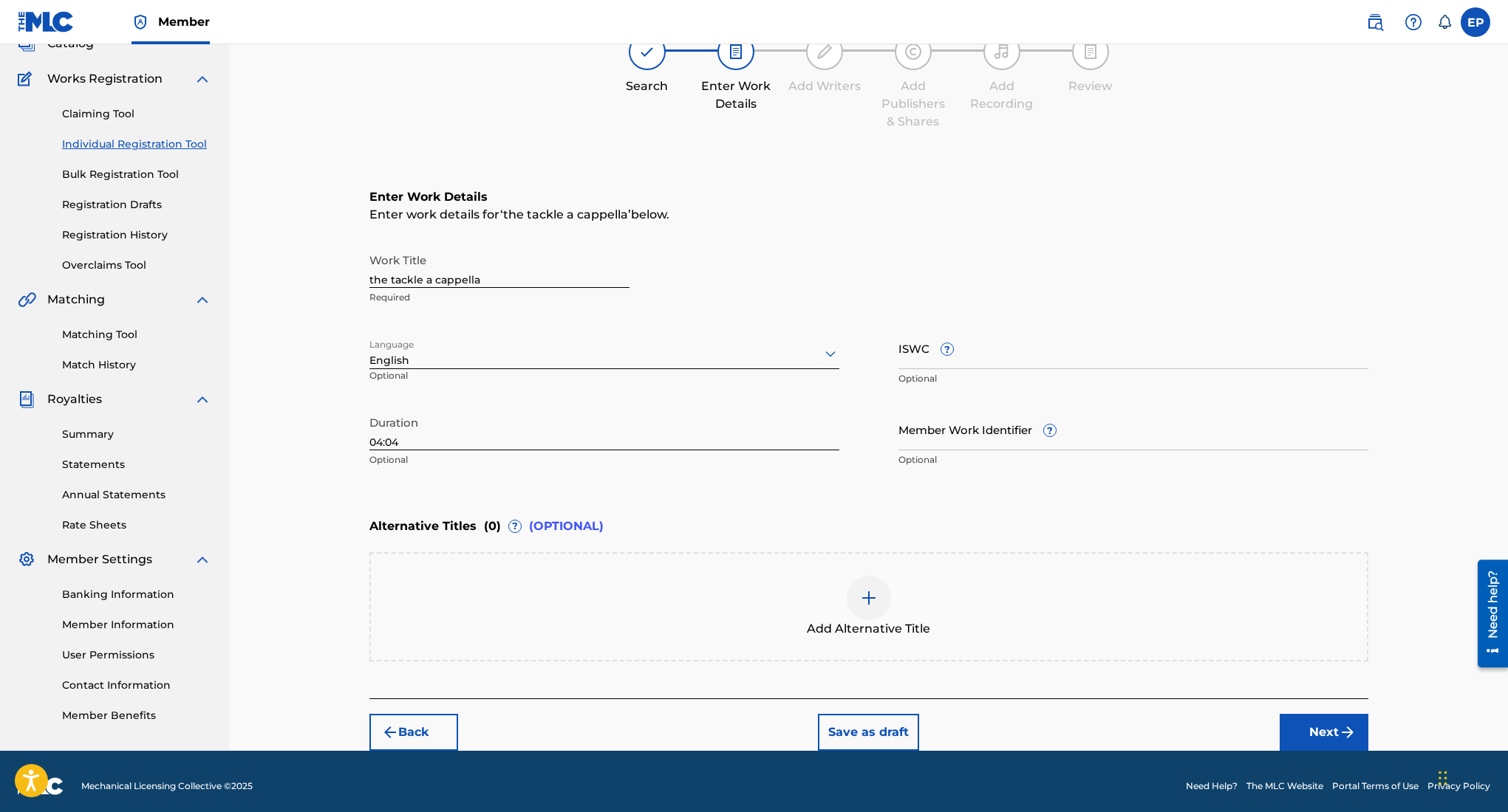
scroll to position [66, 0]
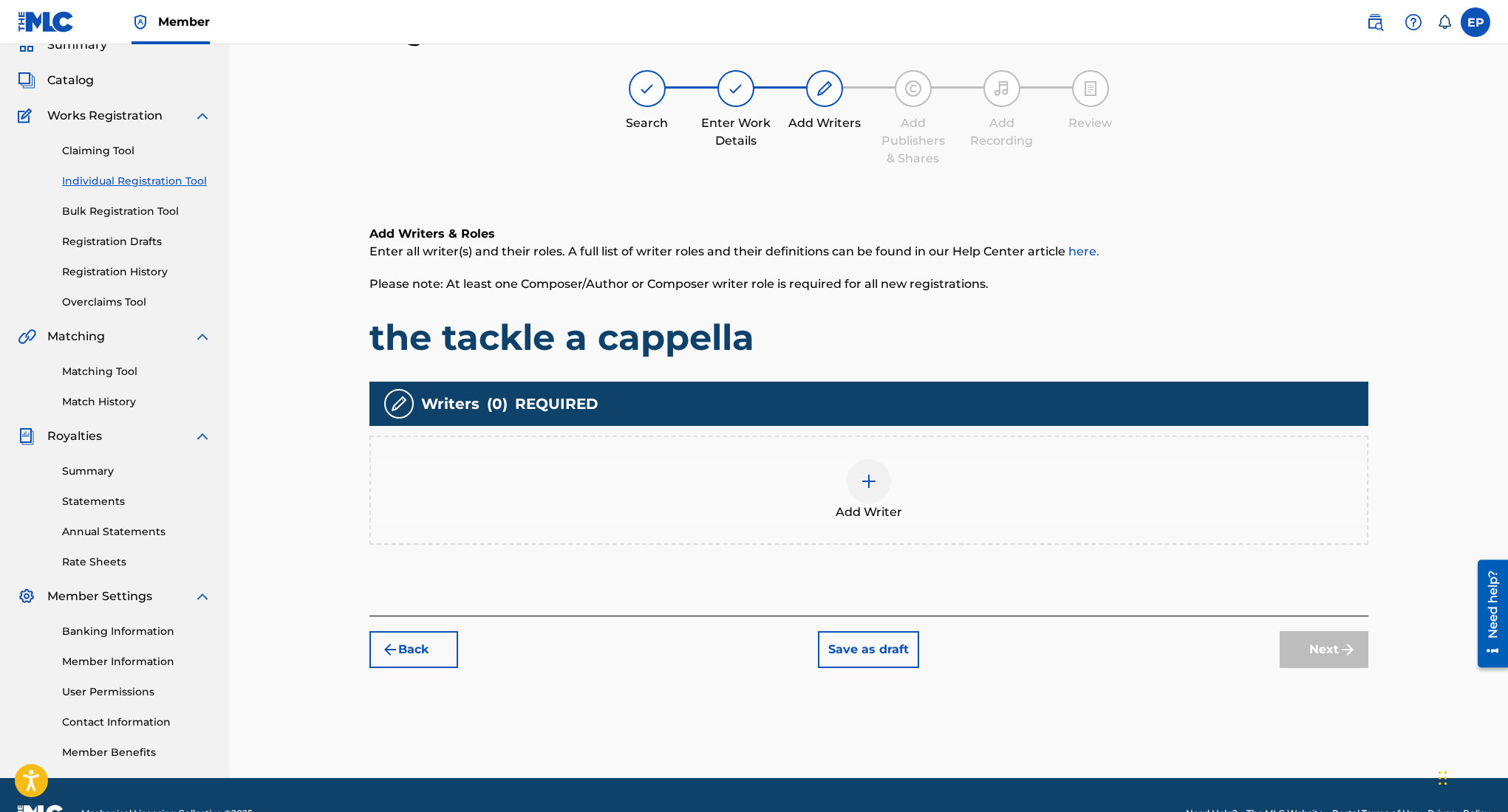
click at [876, 483] on img at bounding box center [868, 481] width 17 height 17
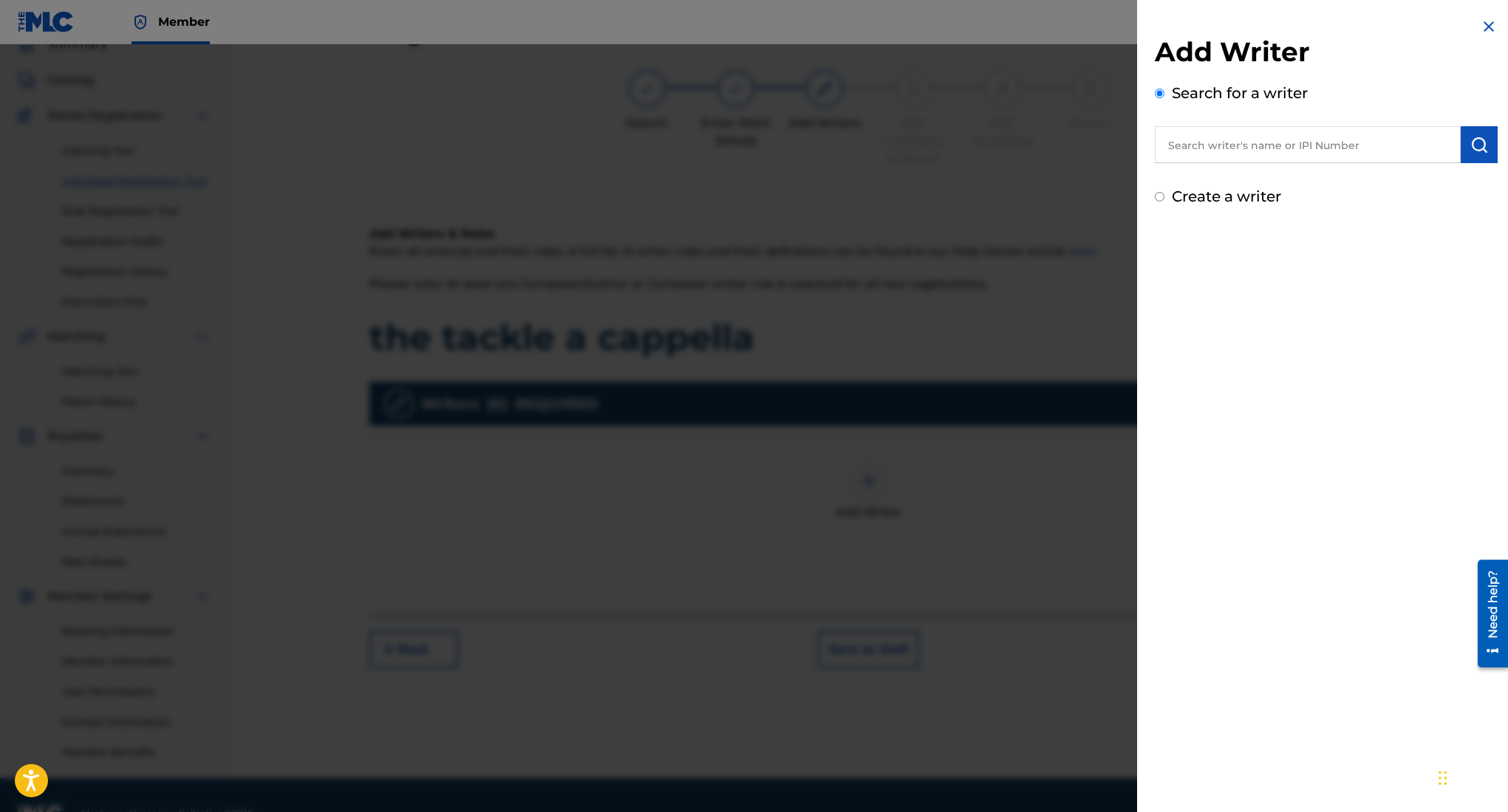
click at [1222, 147] on input "text" at bounding box center [1307, 144] width 306 height 37
type input "[PERSON_NAME]"
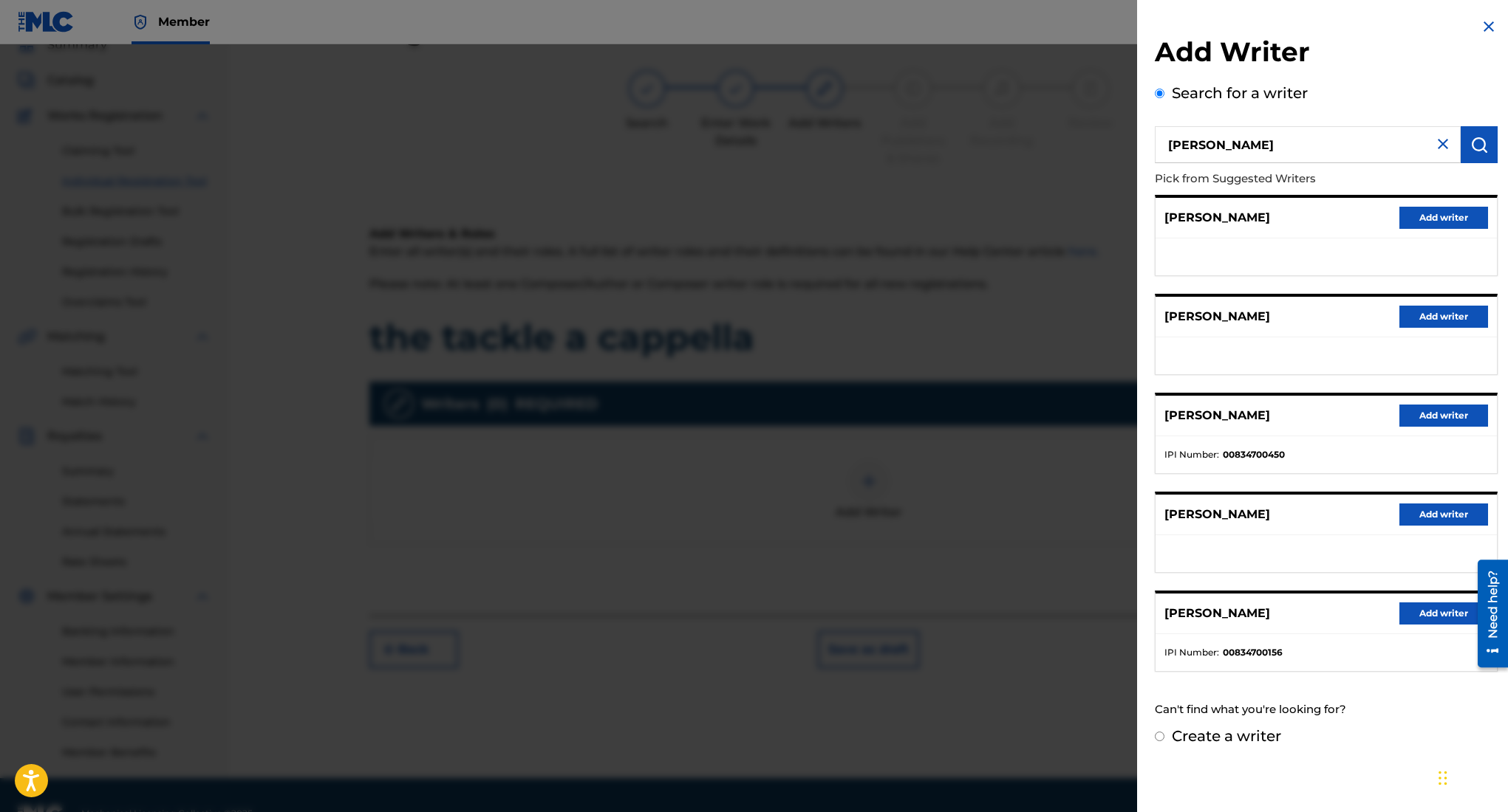
click at [1431, 613] on button "Add writer" at bounding box center [1443, 614] width 88 height 22
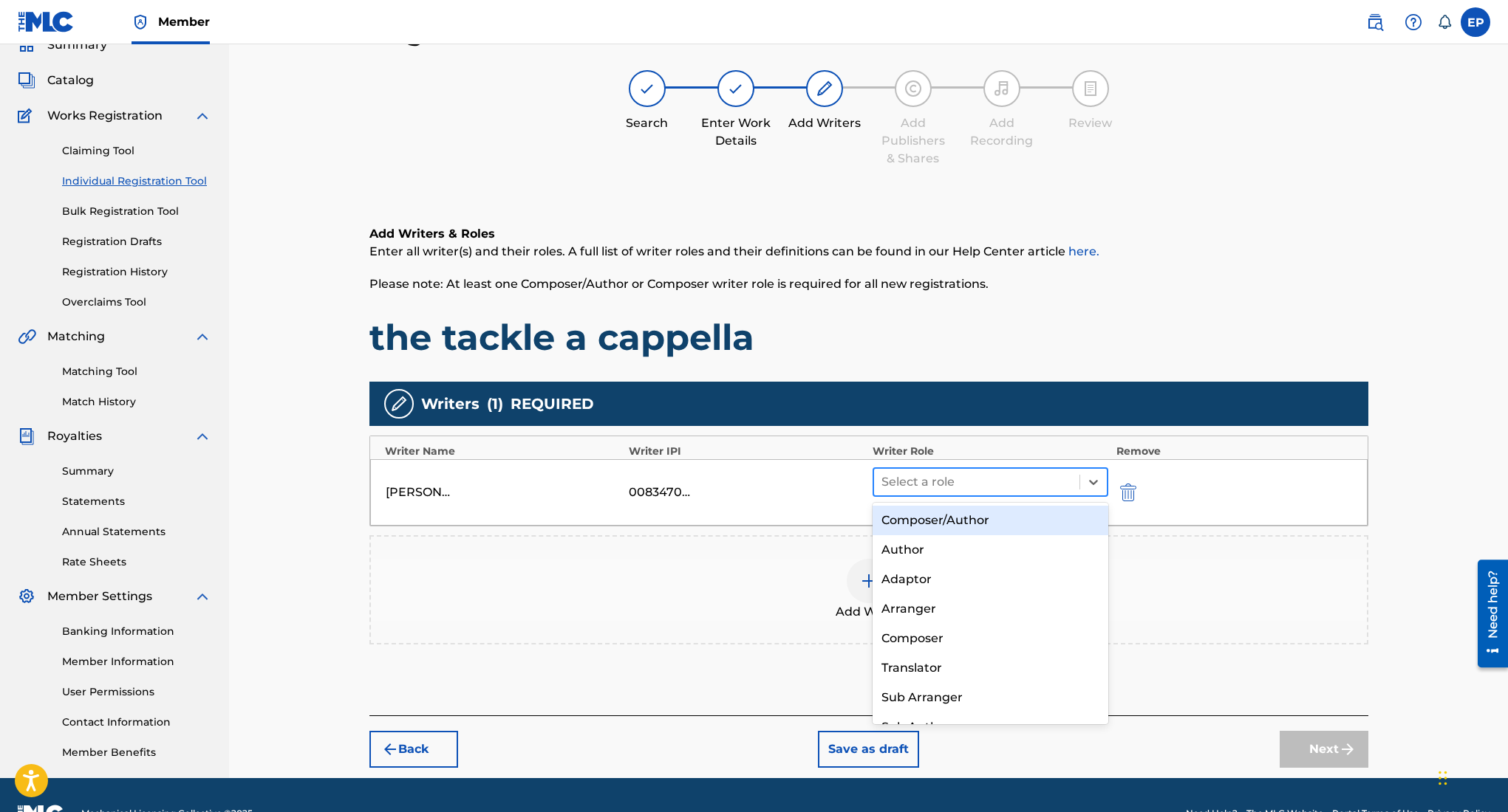
click at [988, 476] on div at bounding box center [977, 482] width 191 height 21
click at [951, 519] on div "Composer/Author" at bounding box center [990, 520] width 236 height 29
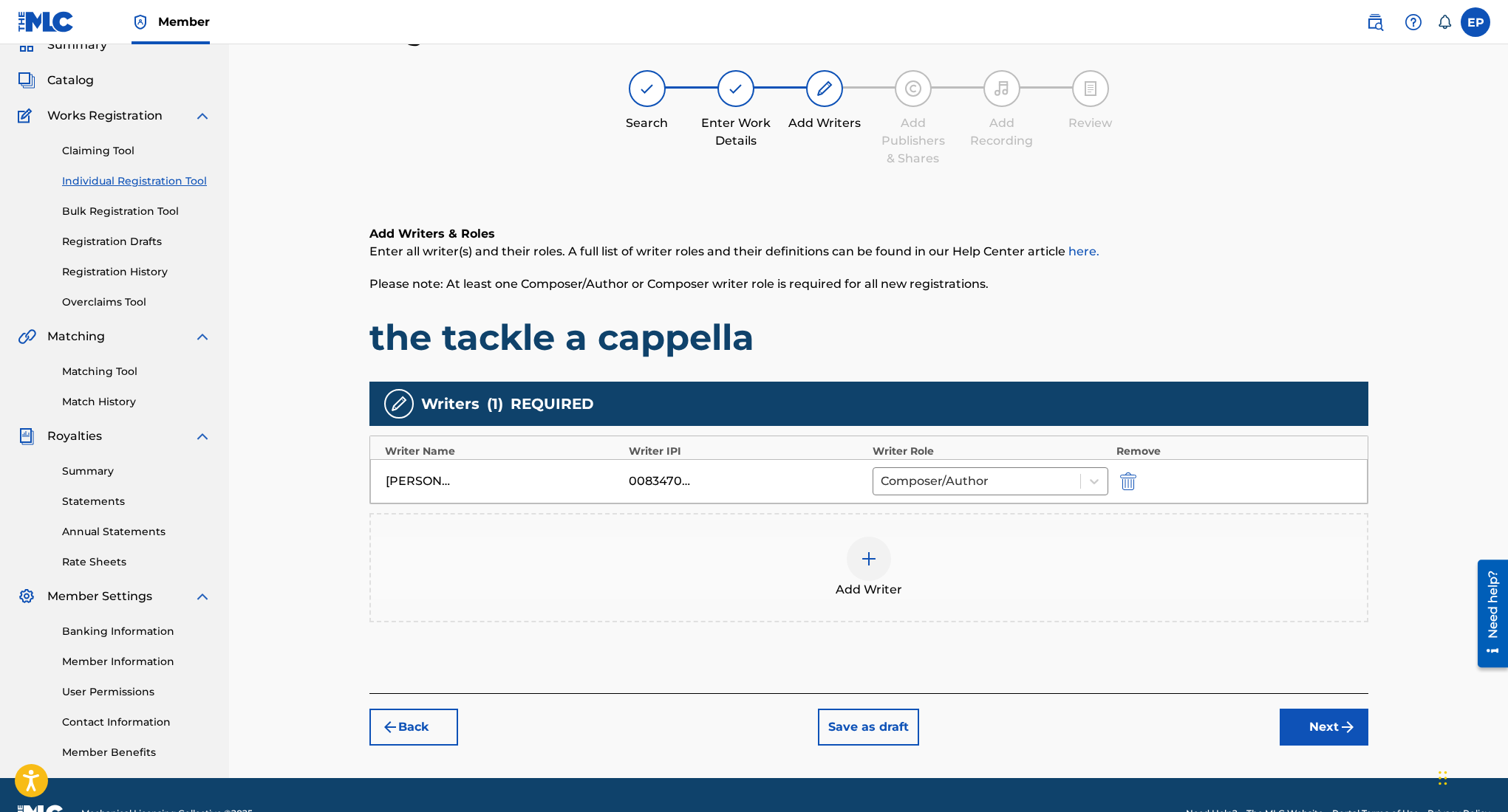
click at [1330, 728] on button "Next" at bounding box center [1324, 727] width 88 height 37
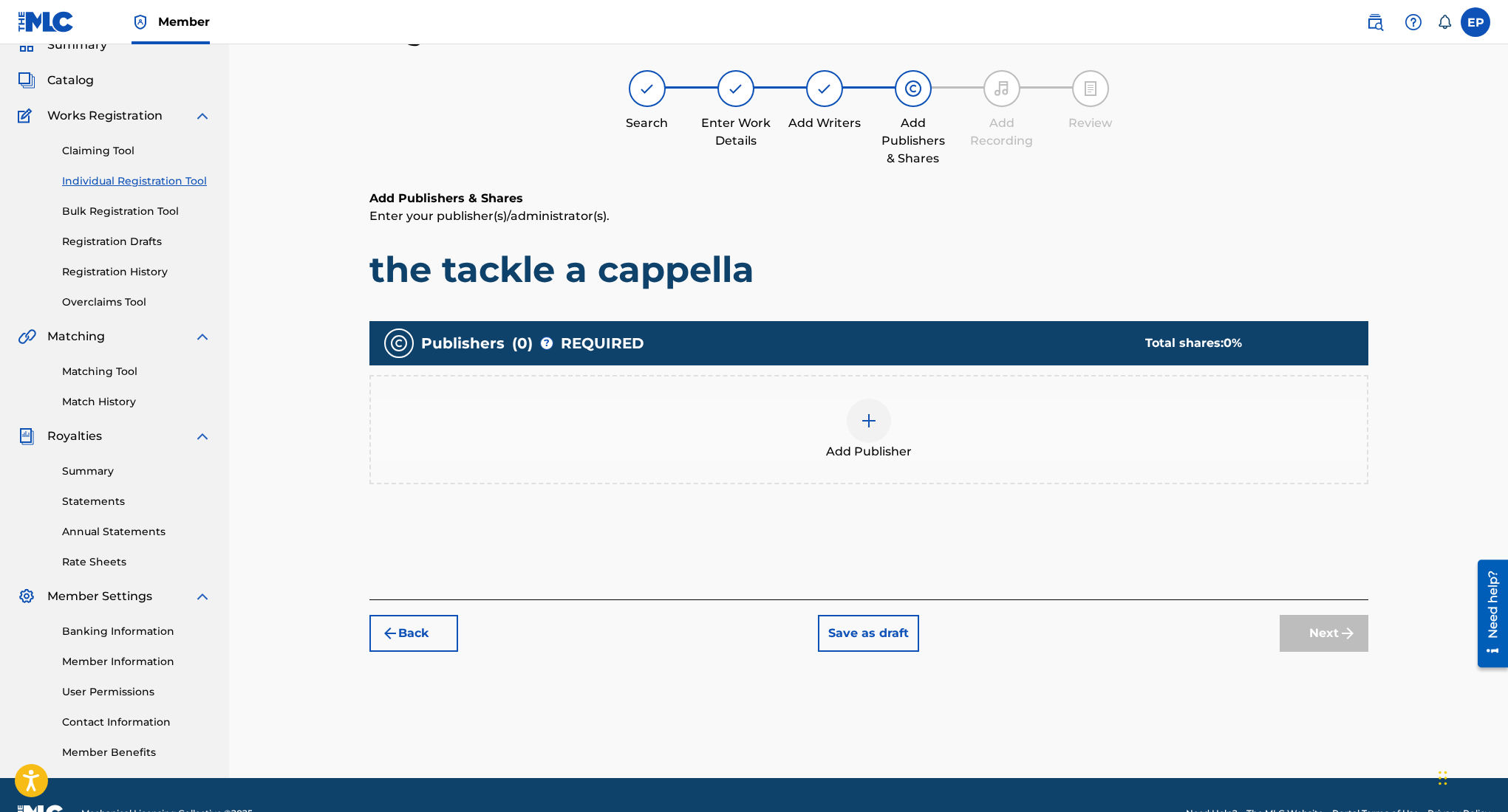
click at [870, 425] on img at bounding box center [868, 421] width 17 height 17
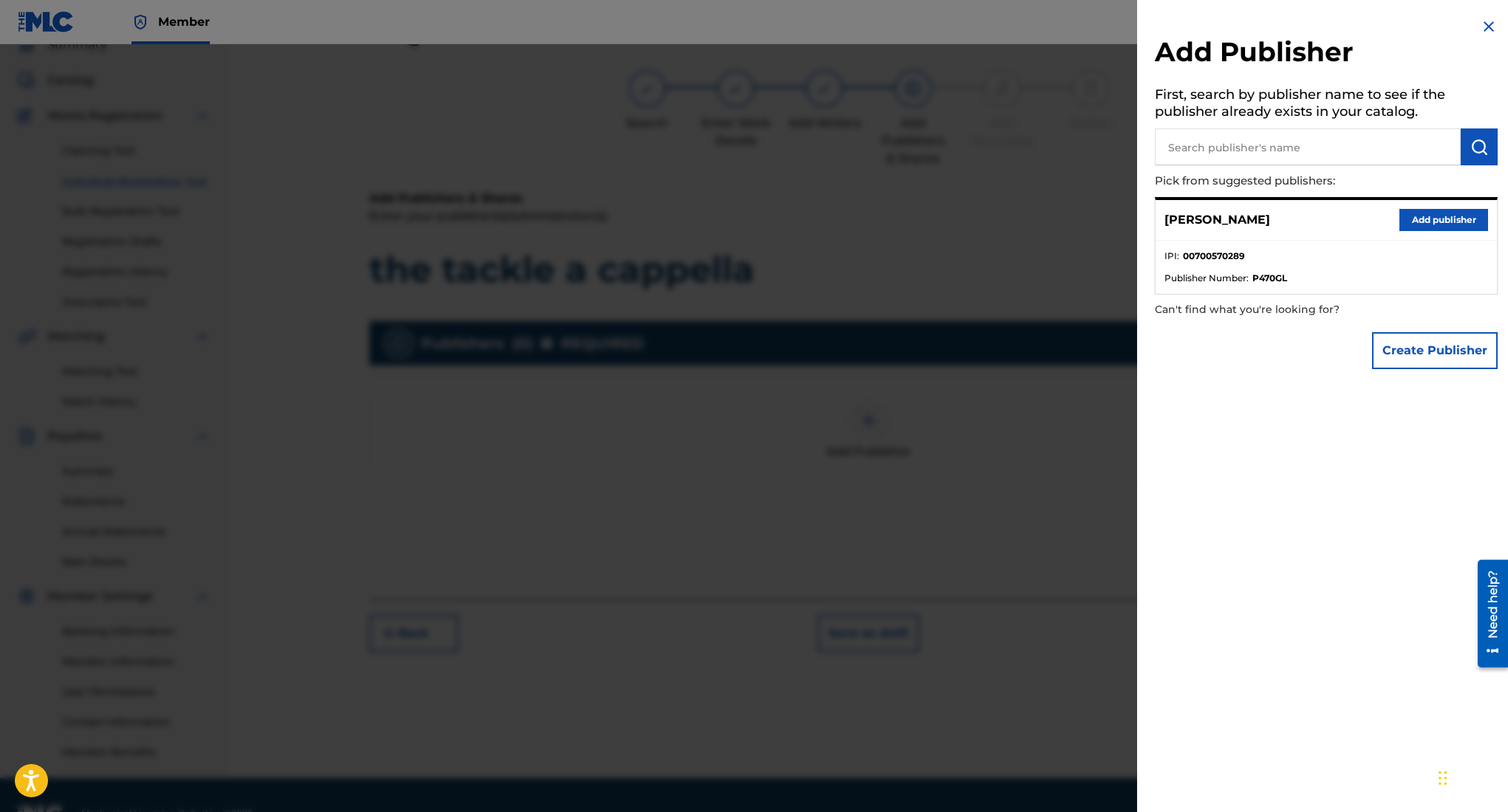
click at [1418, 215] on button "Add publisher" at bounding box center [1443, 220] width 88 height 22
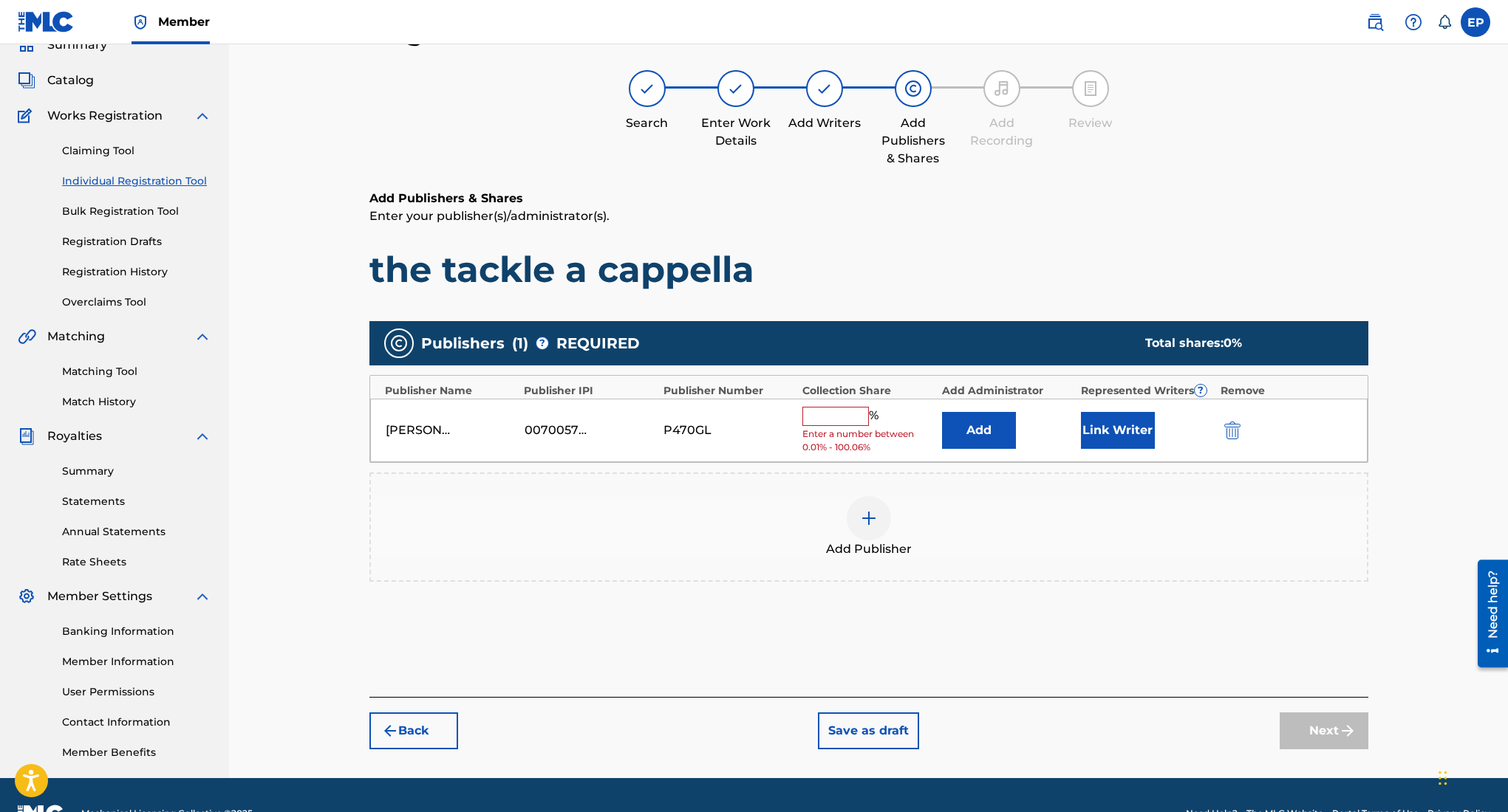
click at [824, 423] on input "text" at bounding box center [835, 417] width 66 height 19
type input "100"
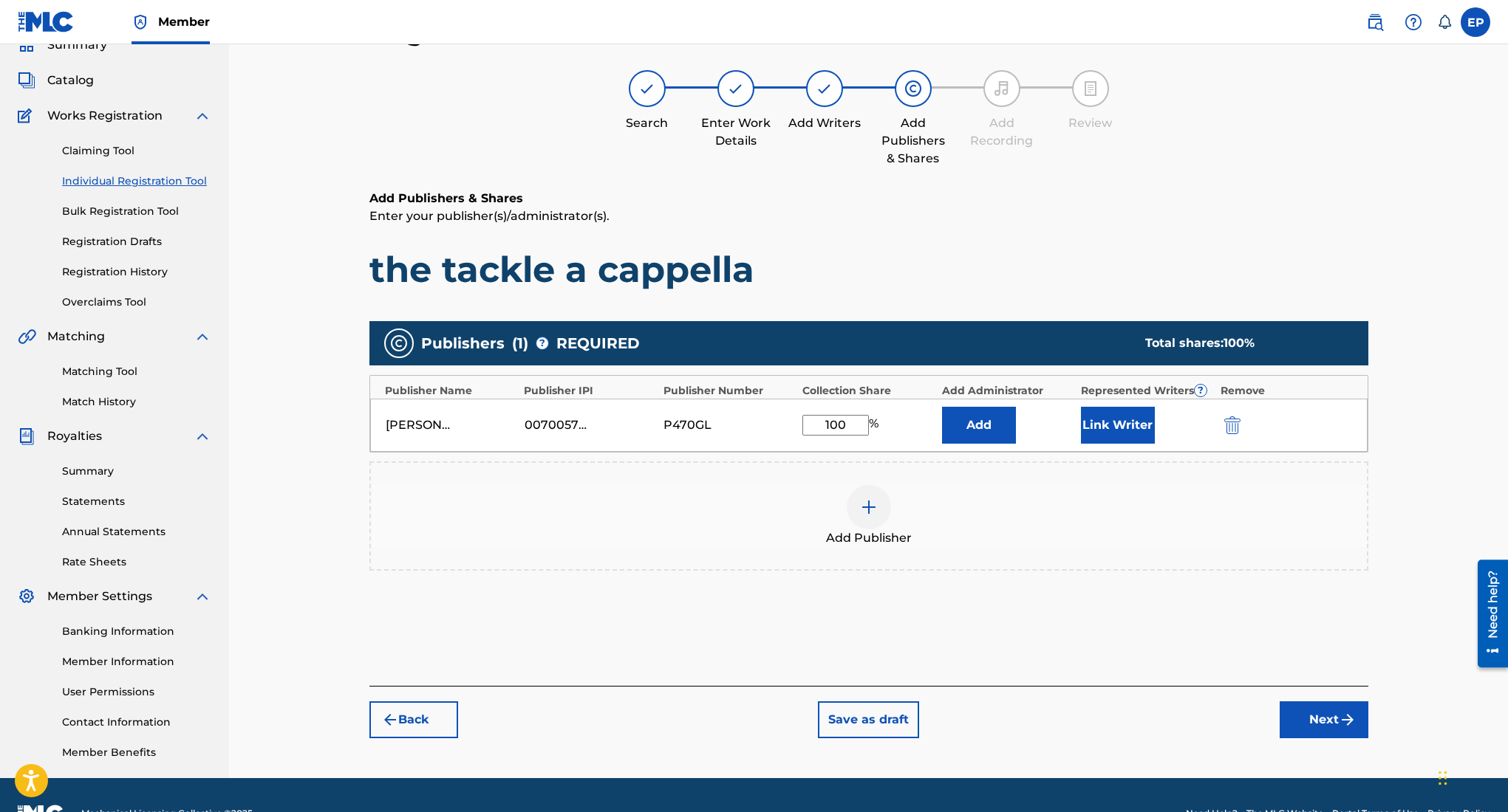
click at [1291, 717] on button "Next" at bounding box center [1324, 720] width 88 height 37
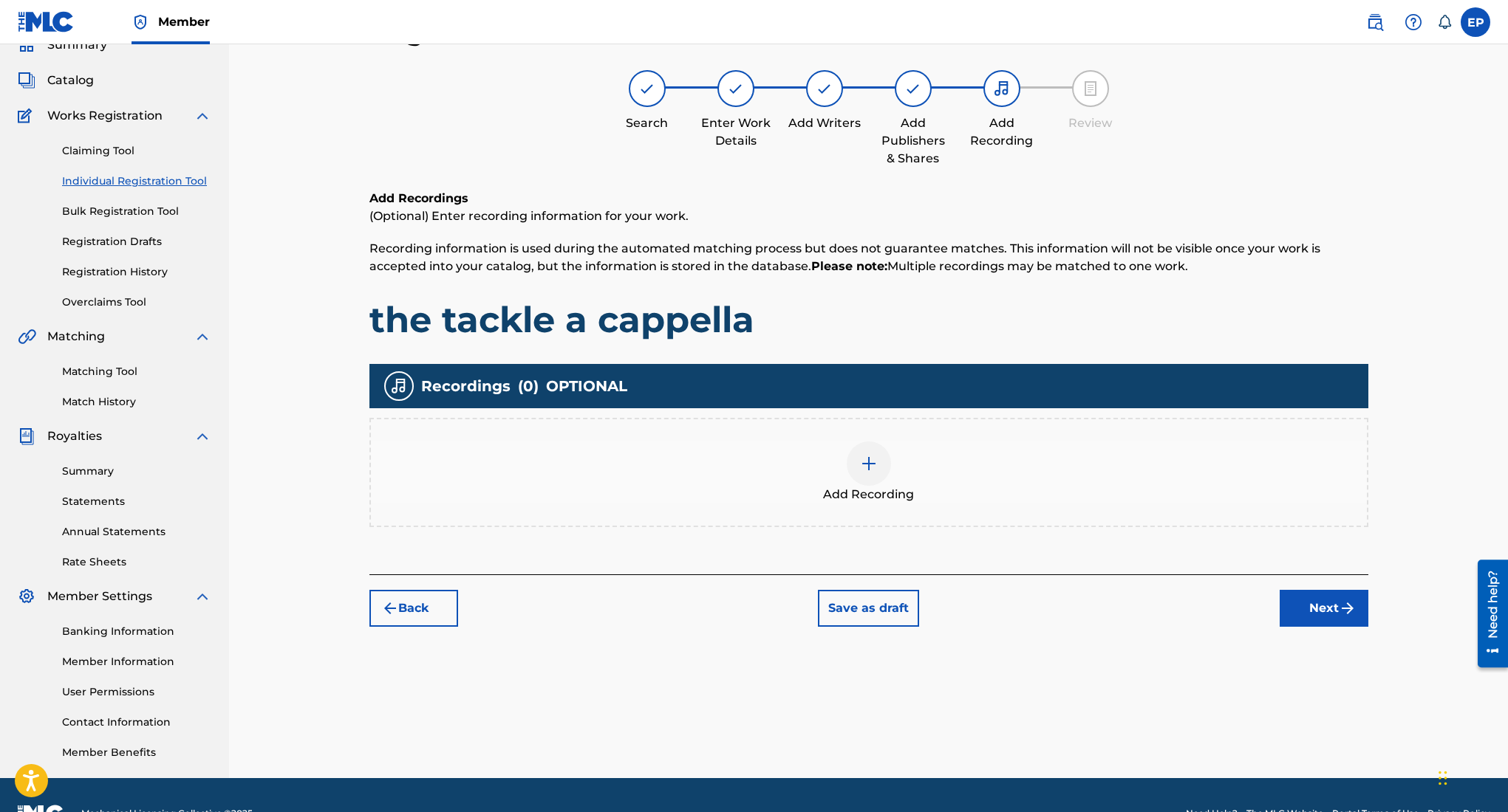
click at [862, 469] on img at bounding box center [868, 463] width 17 height 17
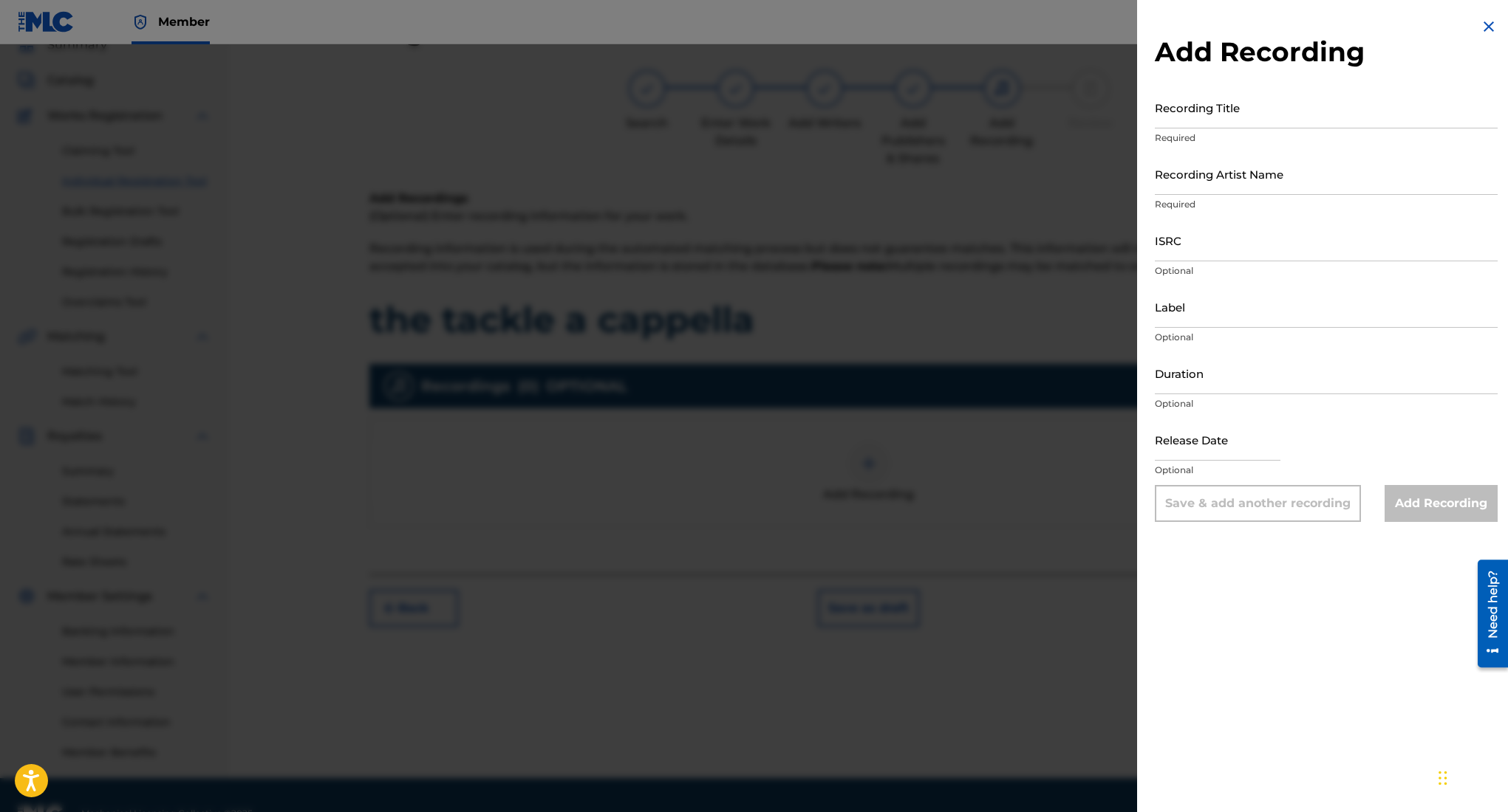
click at [1225, 114] on input "Recording Title" at bounding box center [1326, 107] width 343 height 42
type input "the tackle a cappella"
click at [1300, 176] on input "Recording Artist Name" at bounding box center [1326, 174] width 343 height 42
type input "Rehsor One"
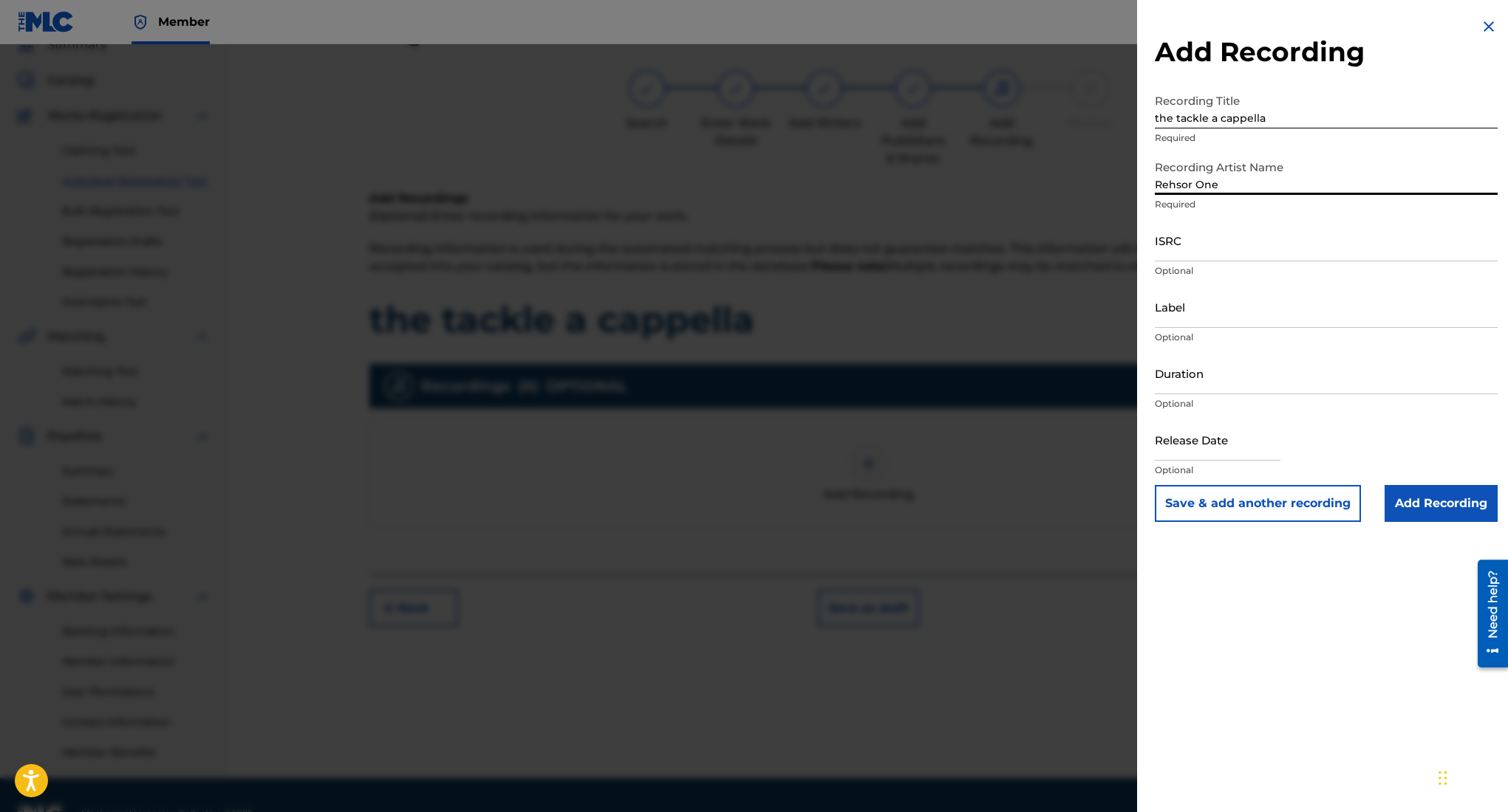
click at [1218, 245] on input "ISRC" at bounding box center [1326, 240] width 343 height 42
paste input "QZWFT2598845"
type input "QZWFT2598845"
click at [1168, 300] on input "Label" at bounding box center [1326, 306] width 343 height 42
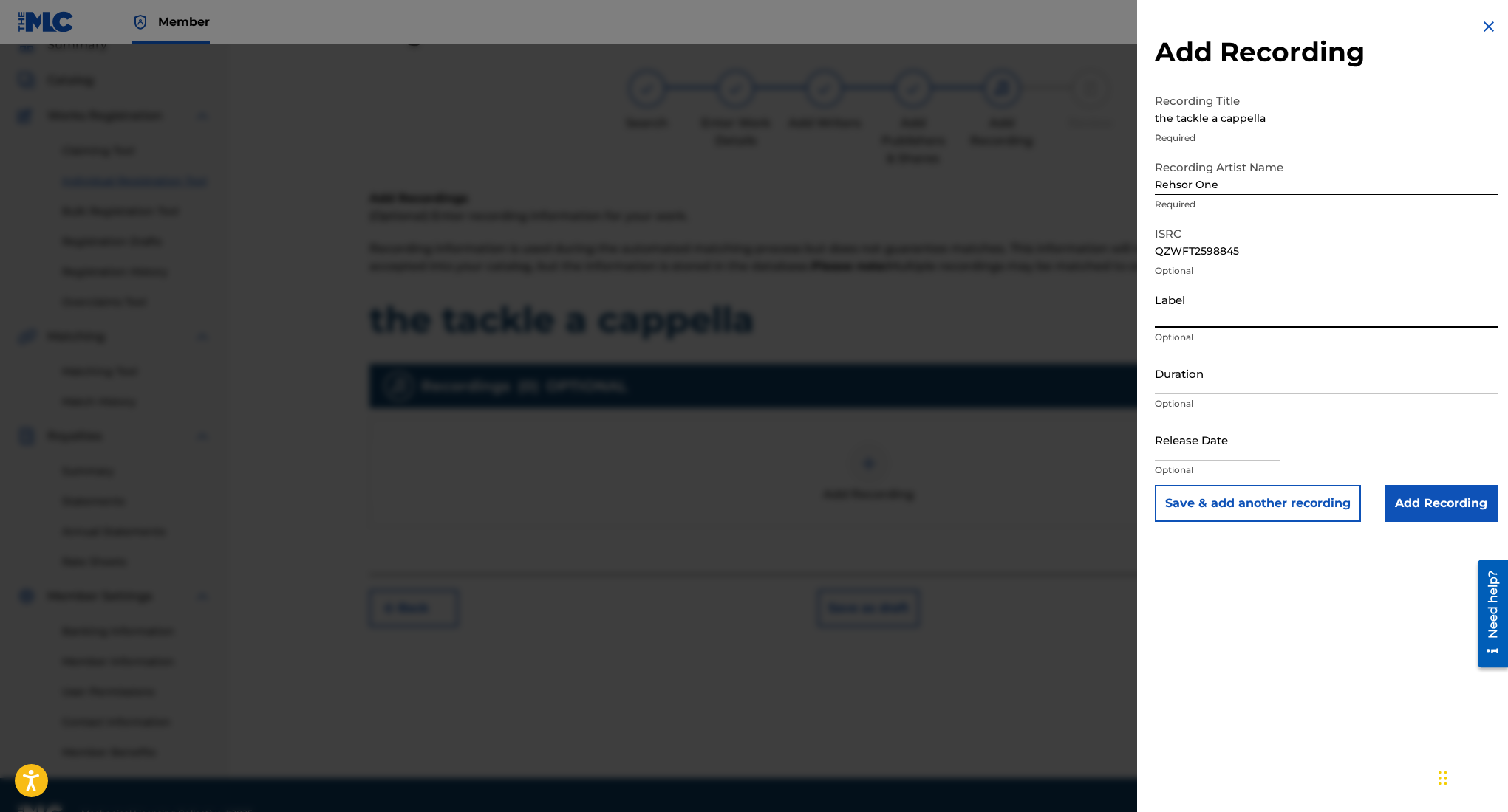
type input "3462278 Records DK"
click at [1240, 382] on input "Duration" at bounding box center [1326, 372] width 343 height 42
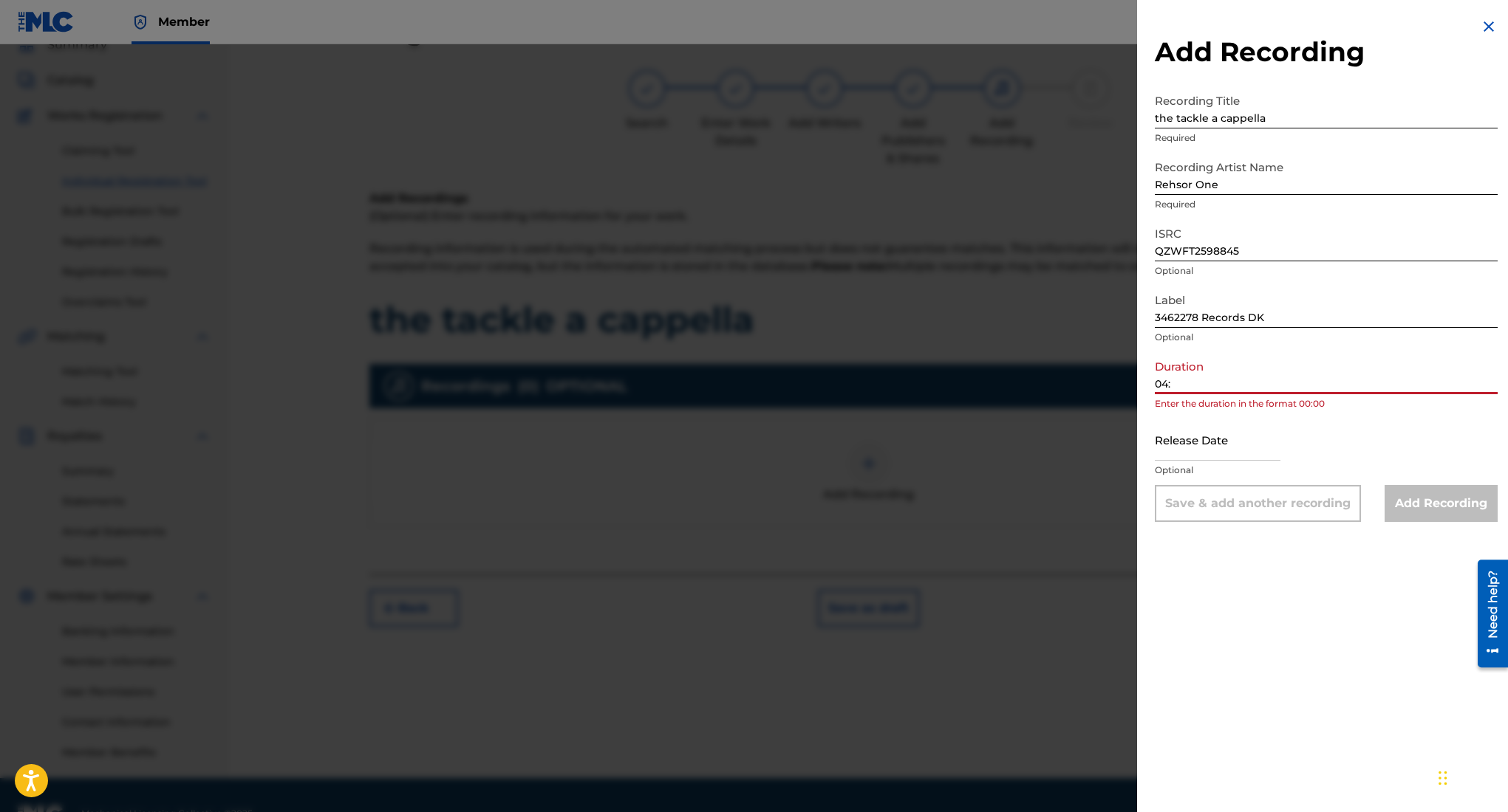
type input "04:04"
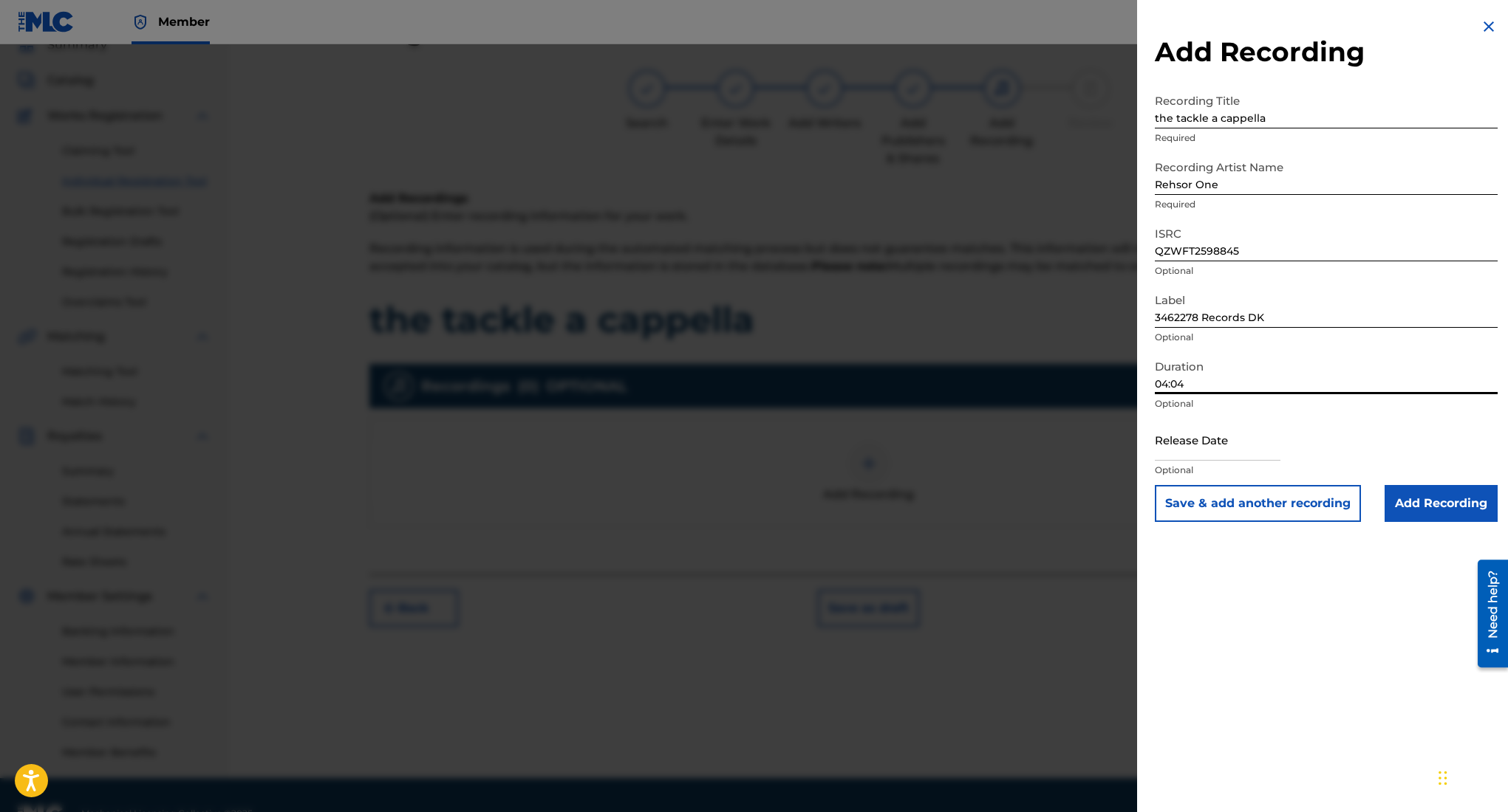
click at [1409, 508] on input "Add Recording" at bounding box center [1441, 503] width 113 height 37
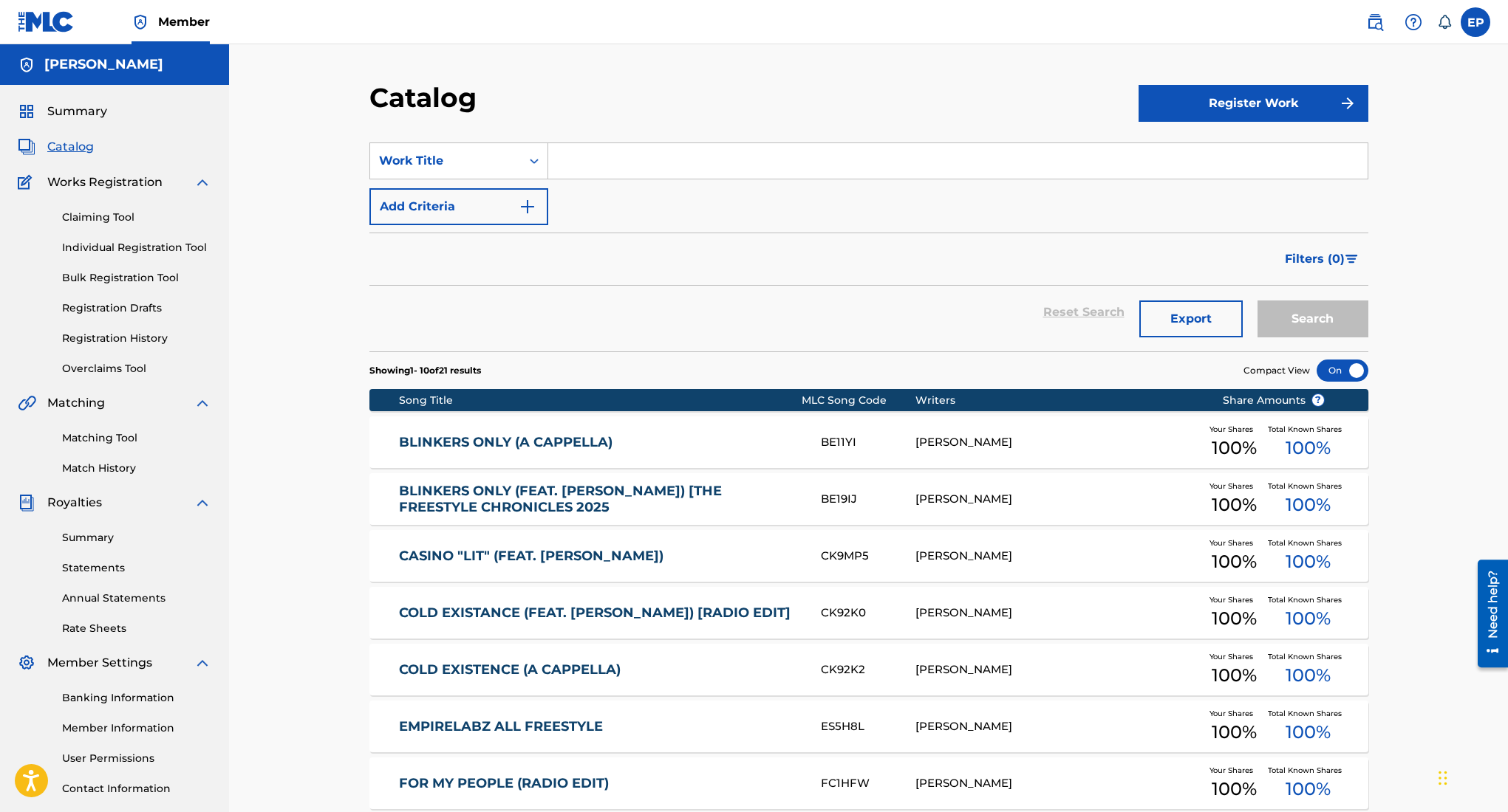
click at [1195, 104] on button "Register Work" at bounding box center [1253, 103] width 230 height 37
click at [1192, 149] on link "Individual" at bounding box center [1253, 151] width 230 height 36
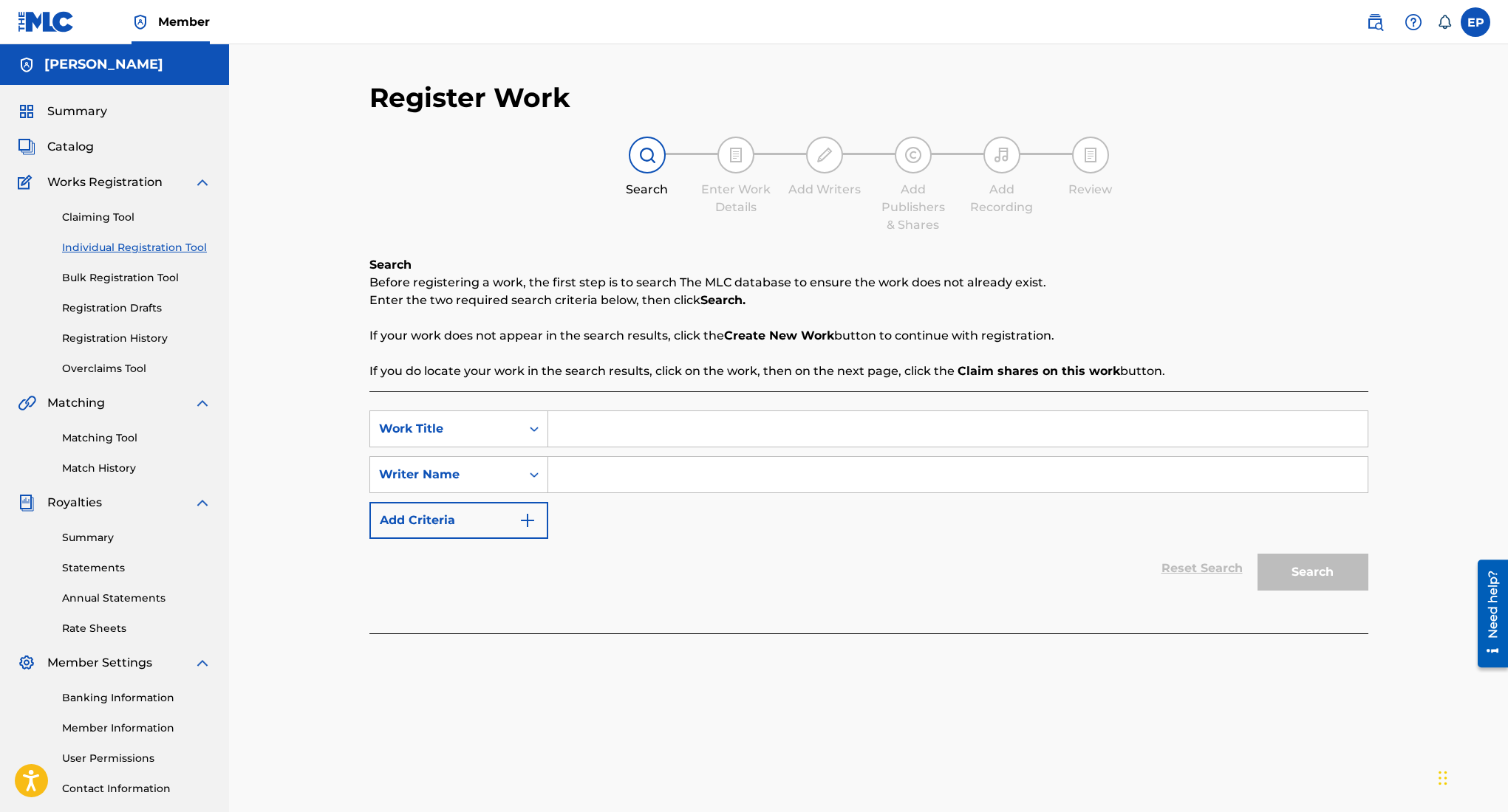
click at [720, 427] on input "Search Form" at bounding box center [958, 428] width 820 height 36
type input "the tackle a cappella"
click at [799, 470] on input "Search Form" at bounding box center [958, 474] width 820 height 36
type input "edward ojeda puente"
click at [1287, 575] on button "Search" at bounding box center [1313, 572] width 111 height 37
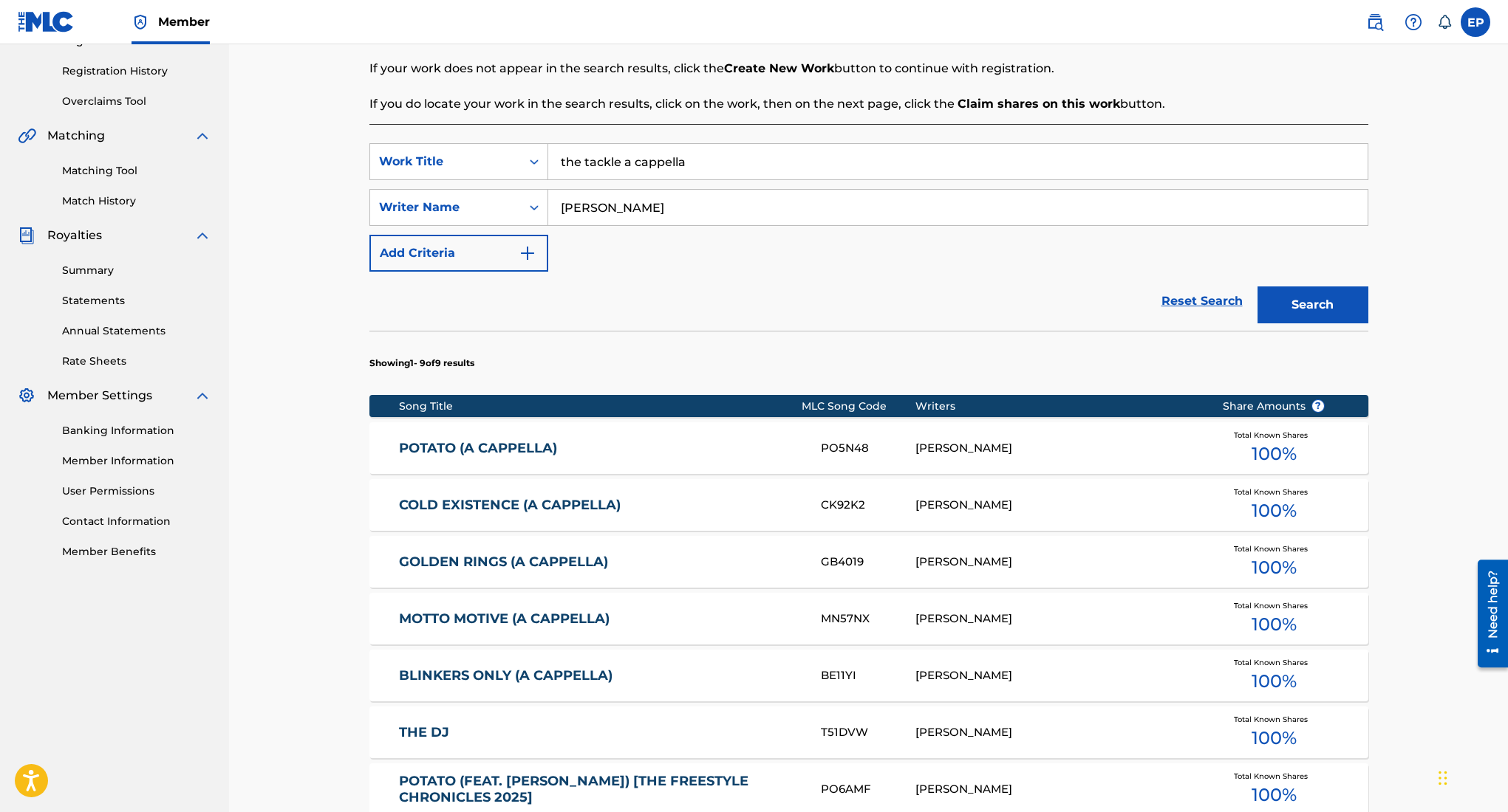
scroll to position [636, 0]
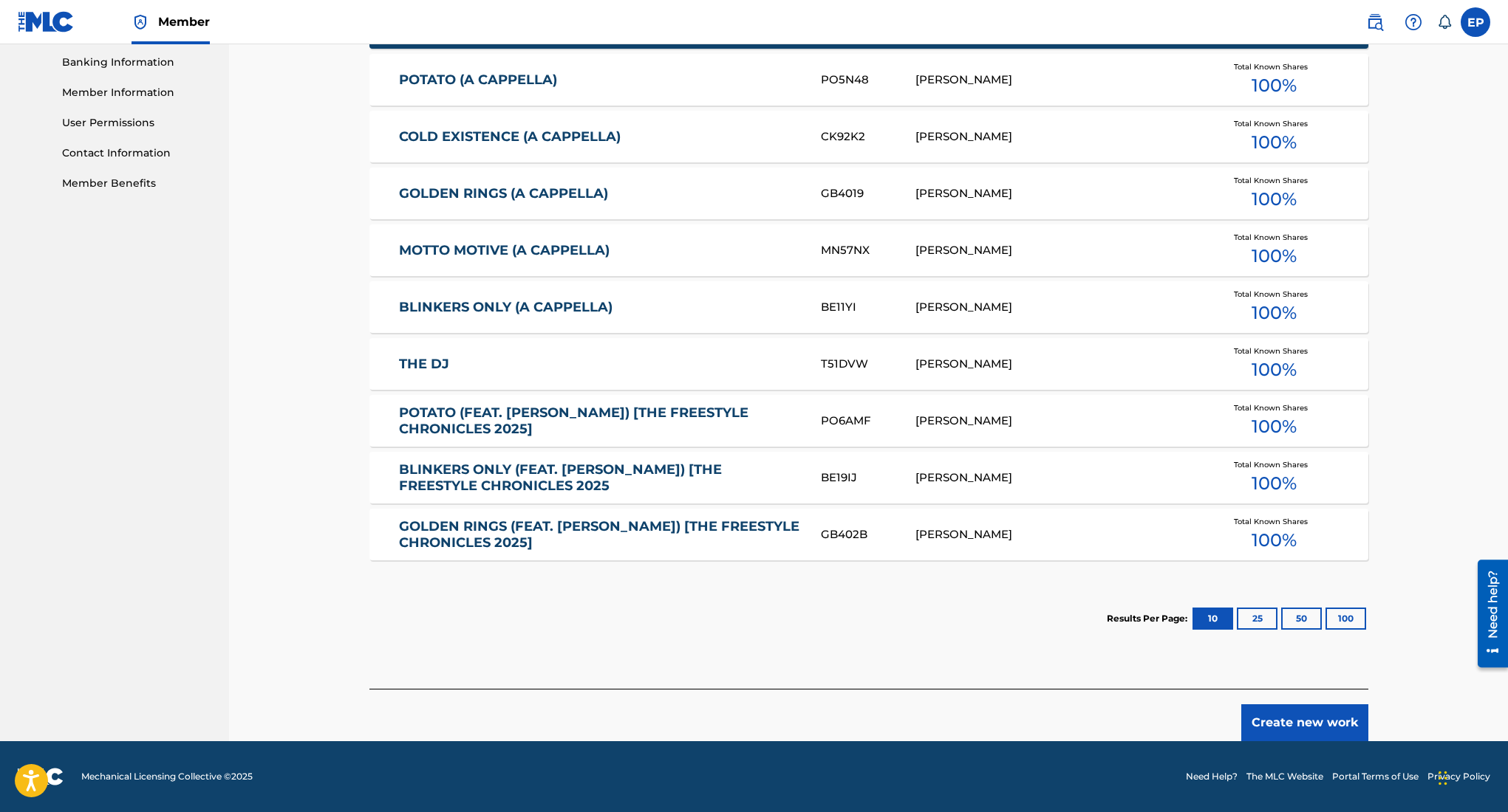
click at [1304, 714] on button "Create new work" at bounding box center [1304, 723] width 127 height 37
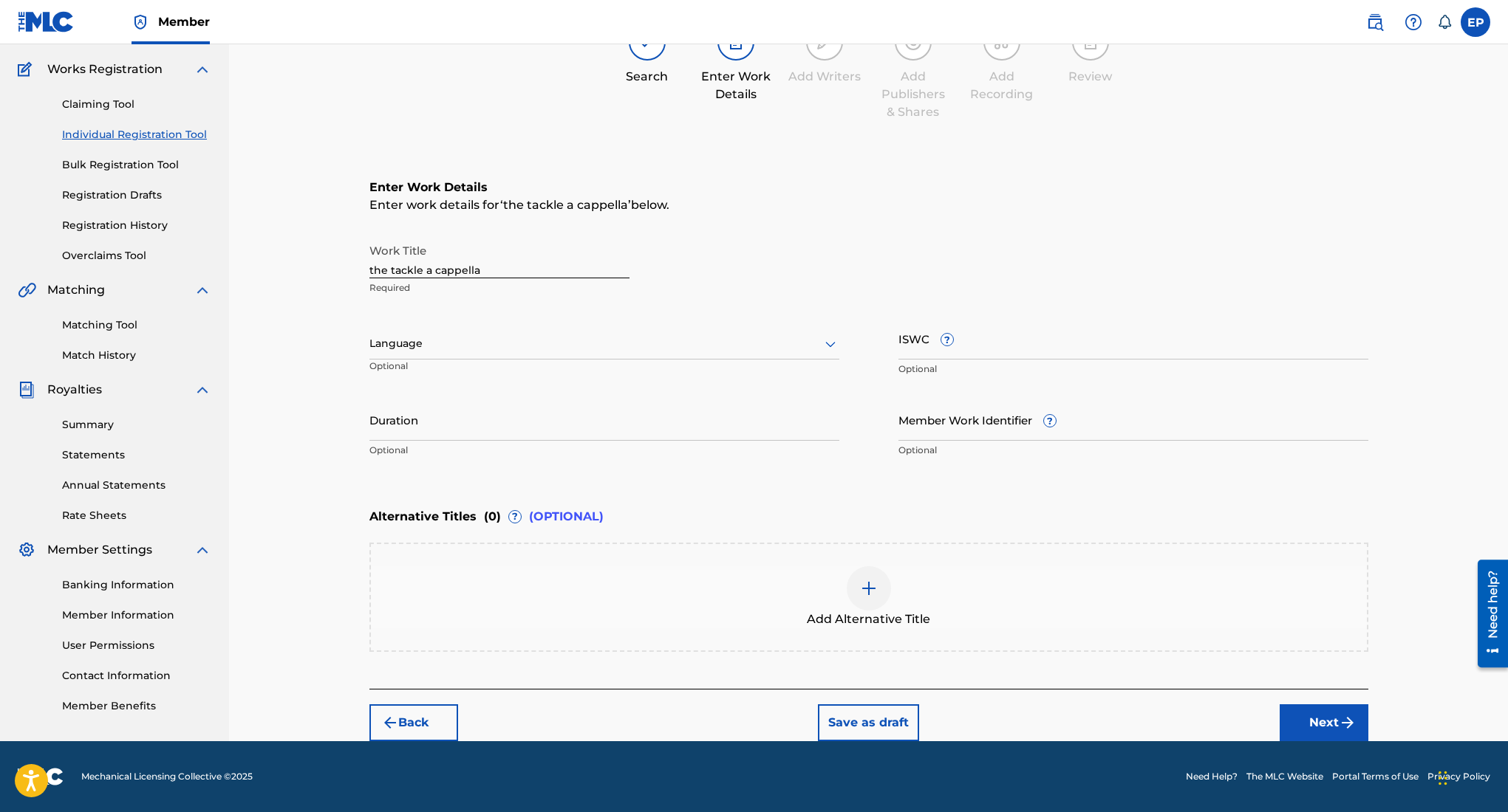
click at [617, 346] on div at bounding box center [604, 343] width 470 height 18
click at [512, 387] on div "English" at bounding box center [604, 376] width 468 height 33
click at [712, 426] on input "Duration" at bounding box center [604, 419] width 470 height 42
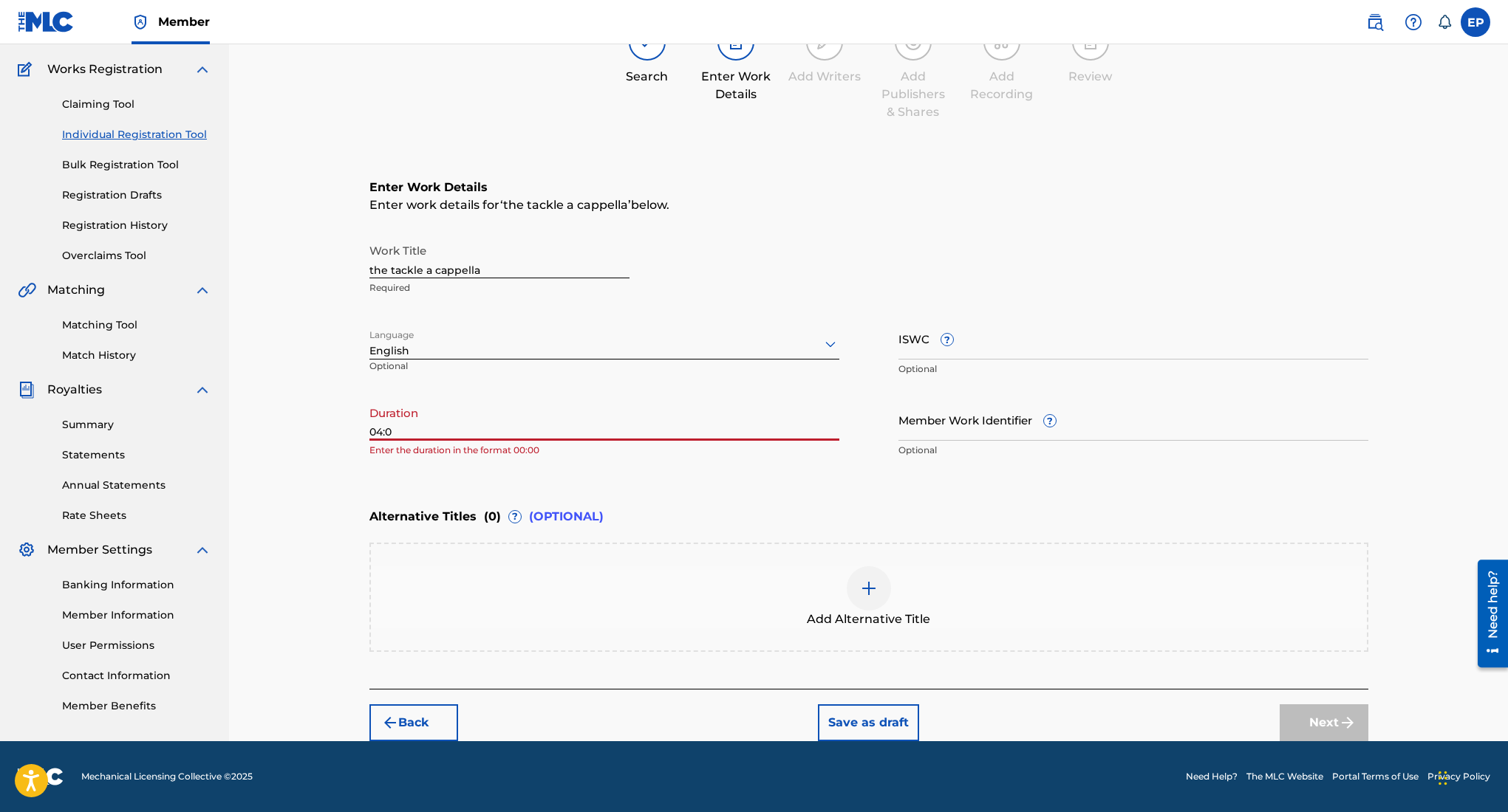
type input "04:04"
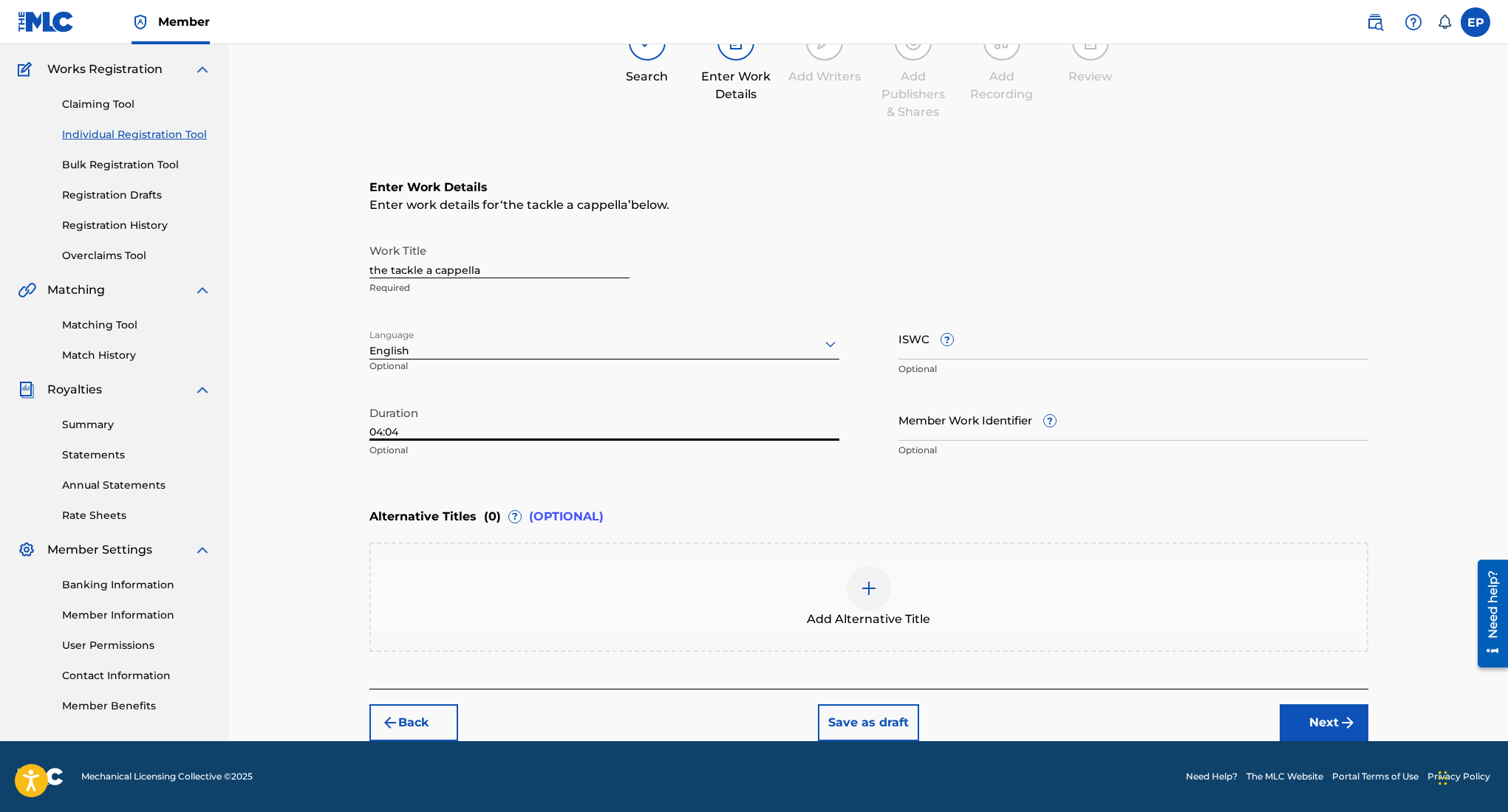
click at [1334, 719] on button "Next" at bounding box center [1324, 723] width 88 height 37
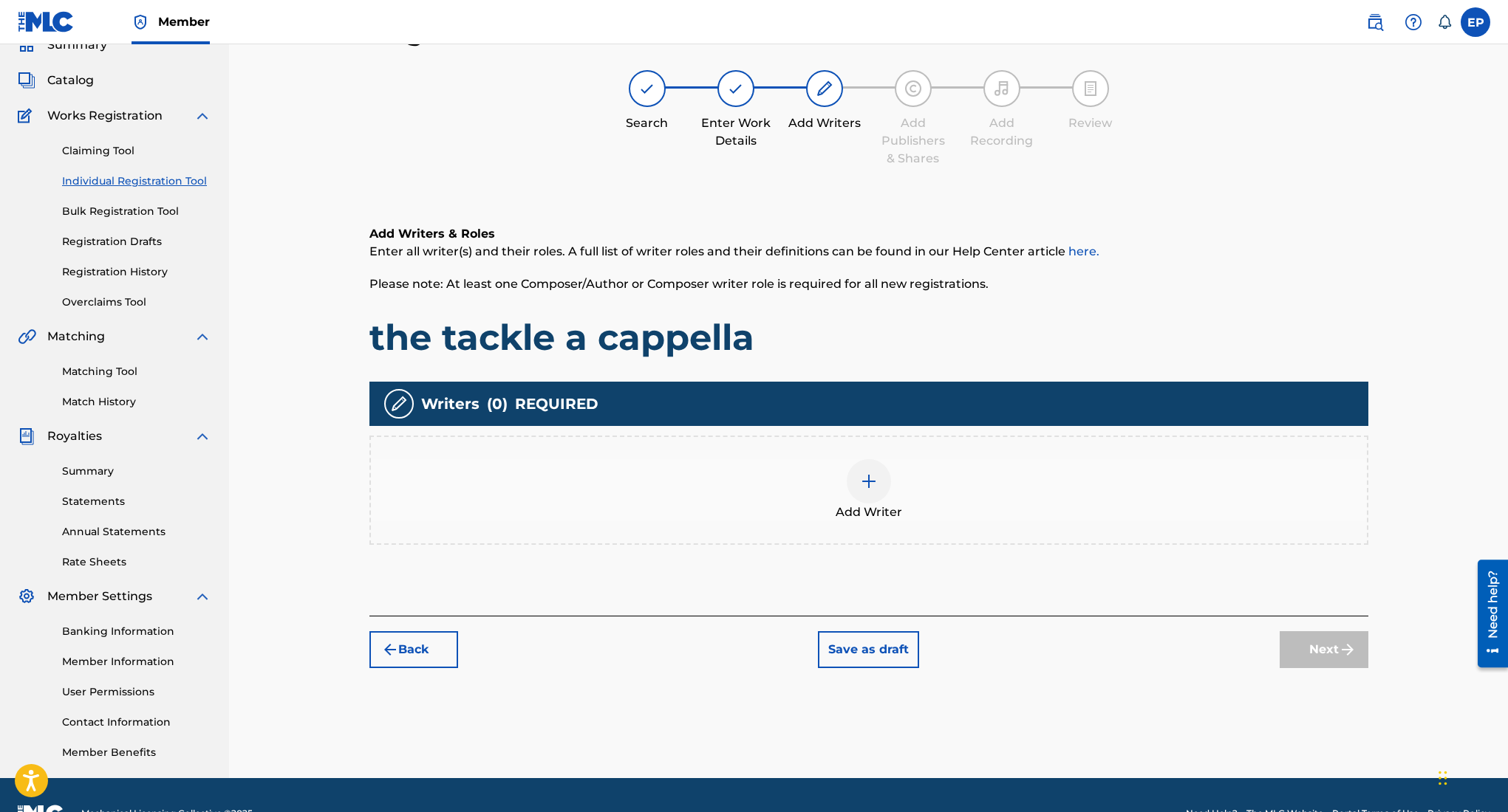
click at [876, 478] on img at bounding box center [868, 481] width 17 height 17
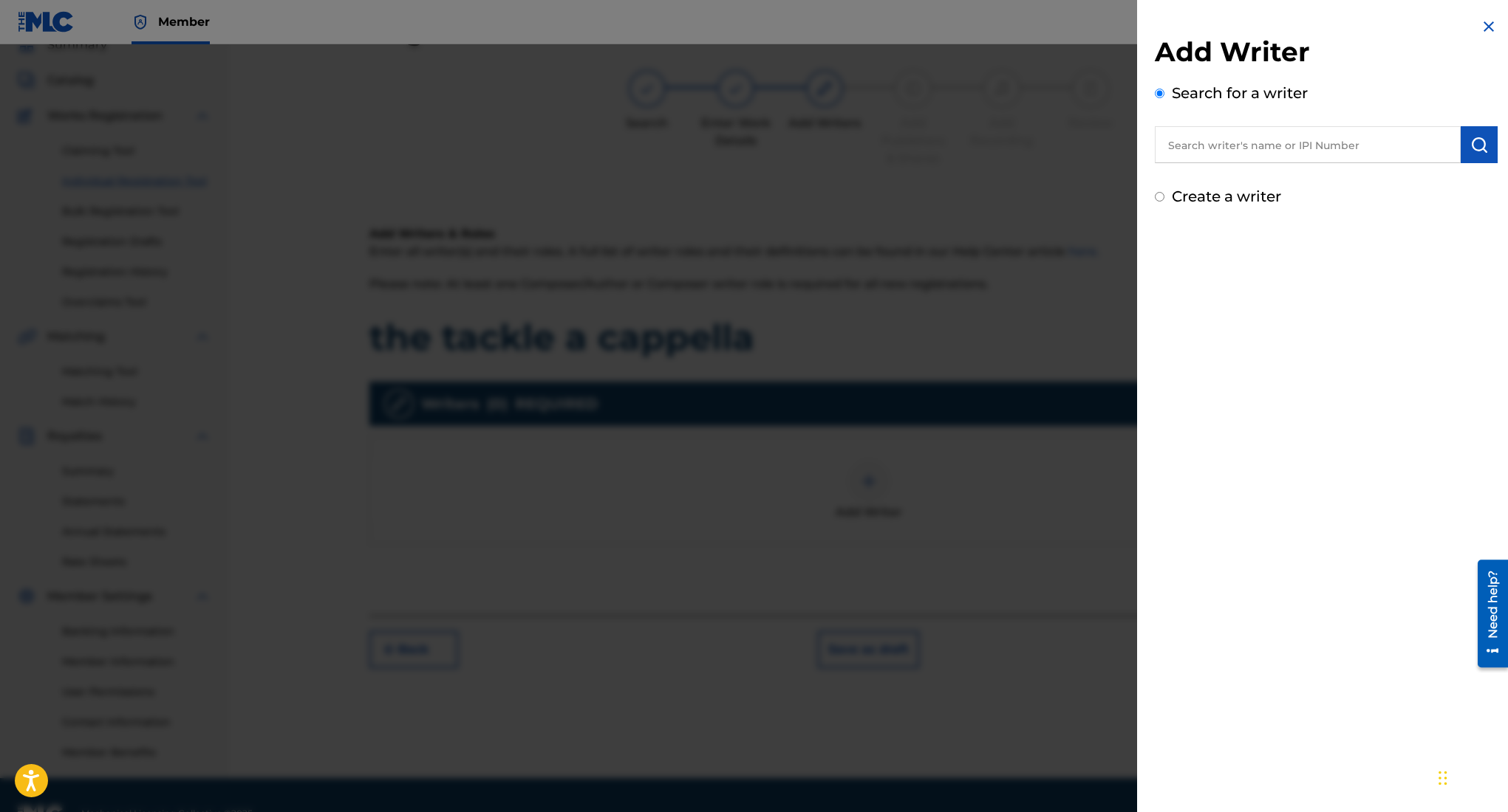
click at [1218, 141] on input "text" at bounding box center [1307, 144] width 306 height 37
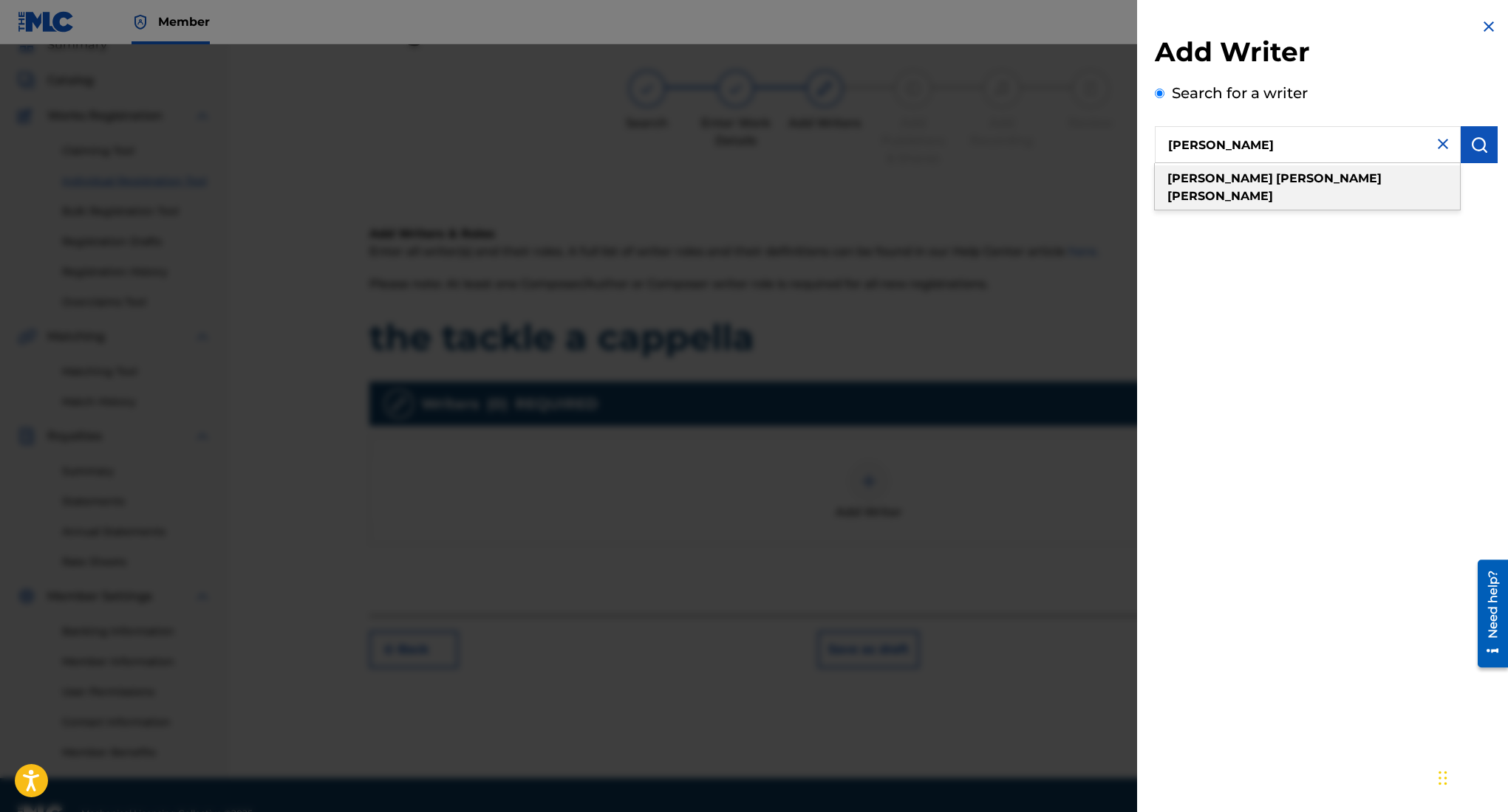
type input "edward ojeda puente"
click at [1273, 189] on strong "puente" at bounding box center [1221, 196] width 106 height 14
click at [1470, 148] on img "submit" at bounding box center [1479, 144] width 17 height 17
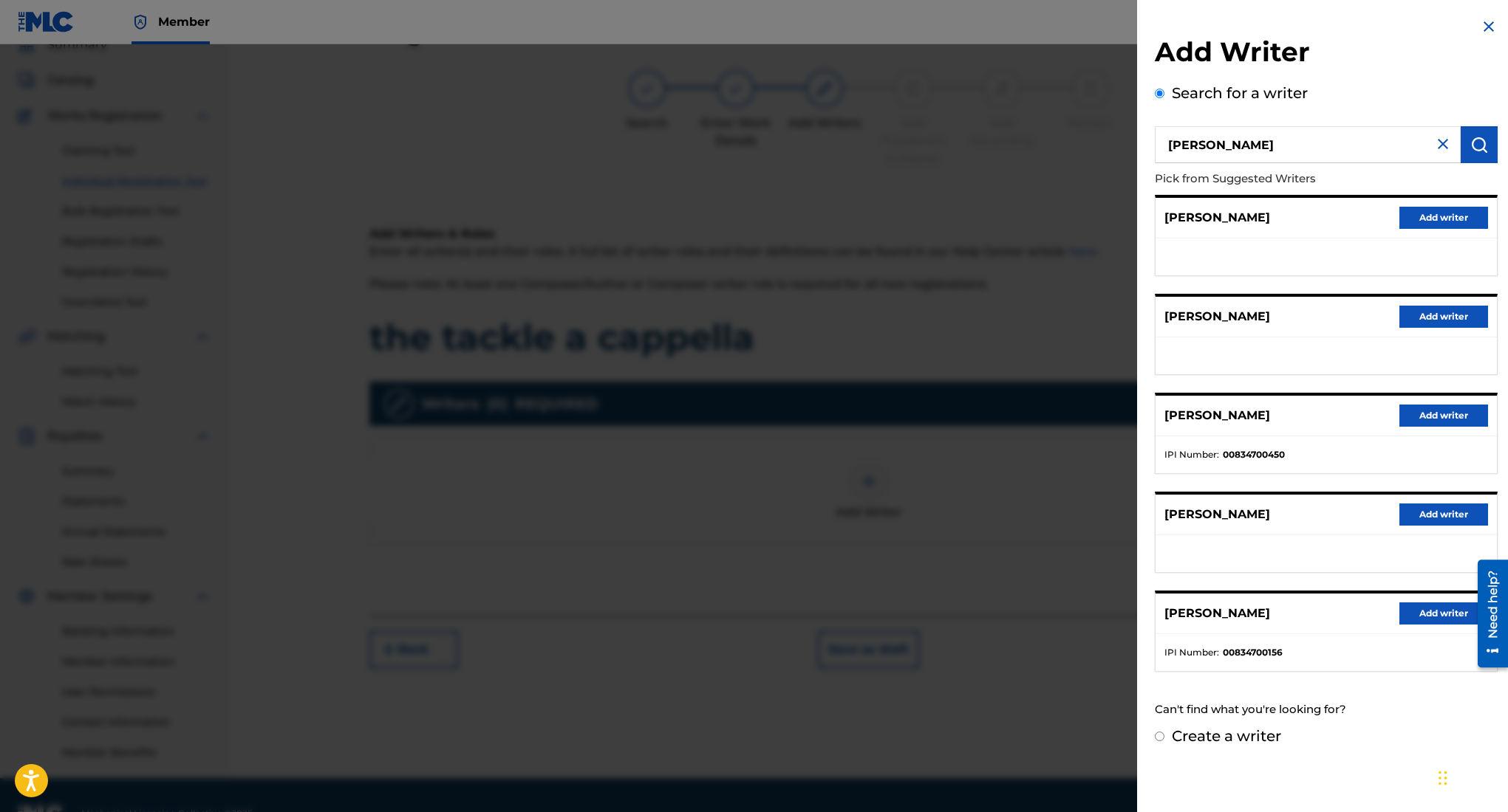
scroll to position [98, 0]
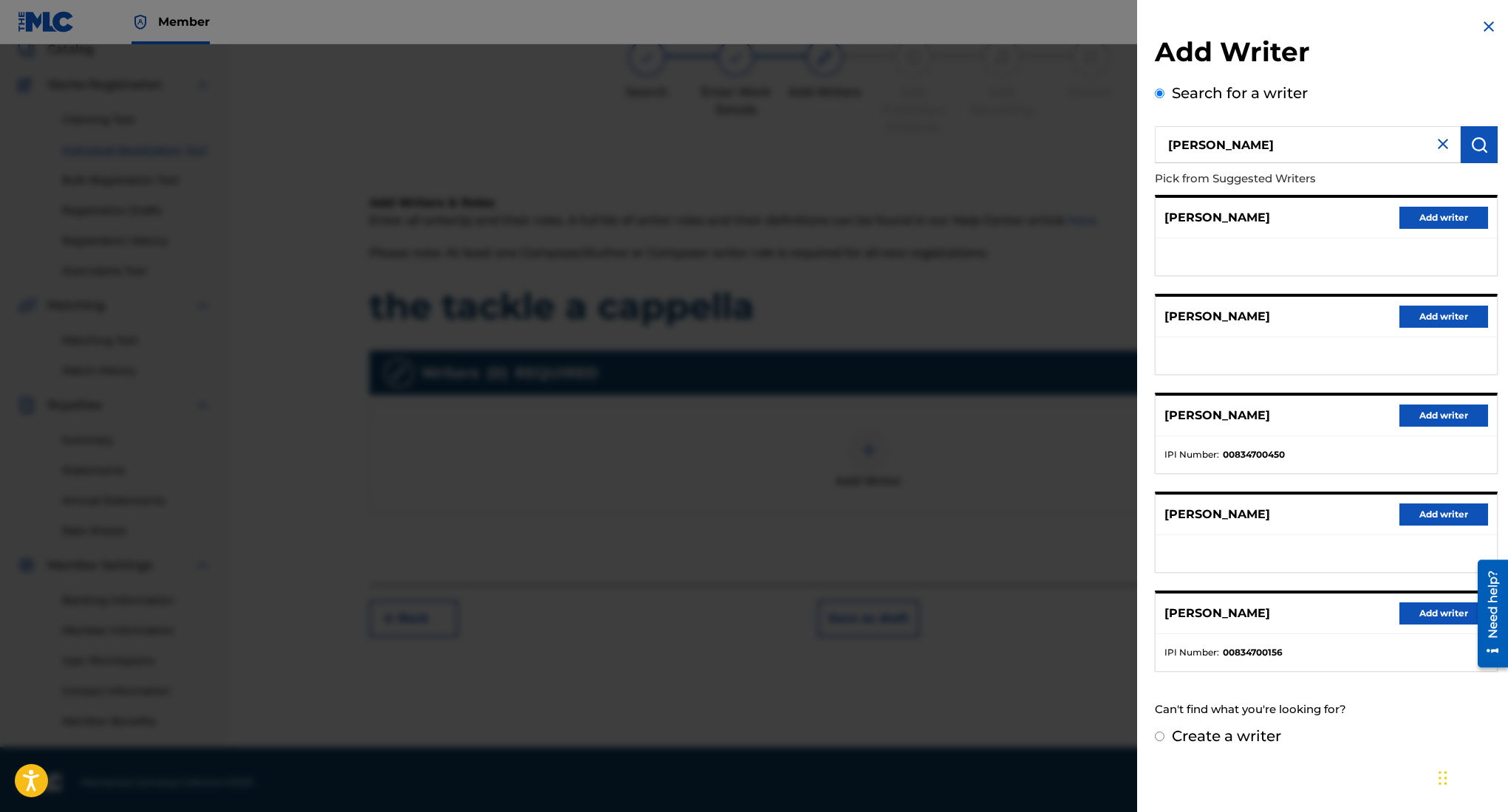
click at [1431, 610] on button "Add writer" at bounding box center [1443, 614] width 88 height 22
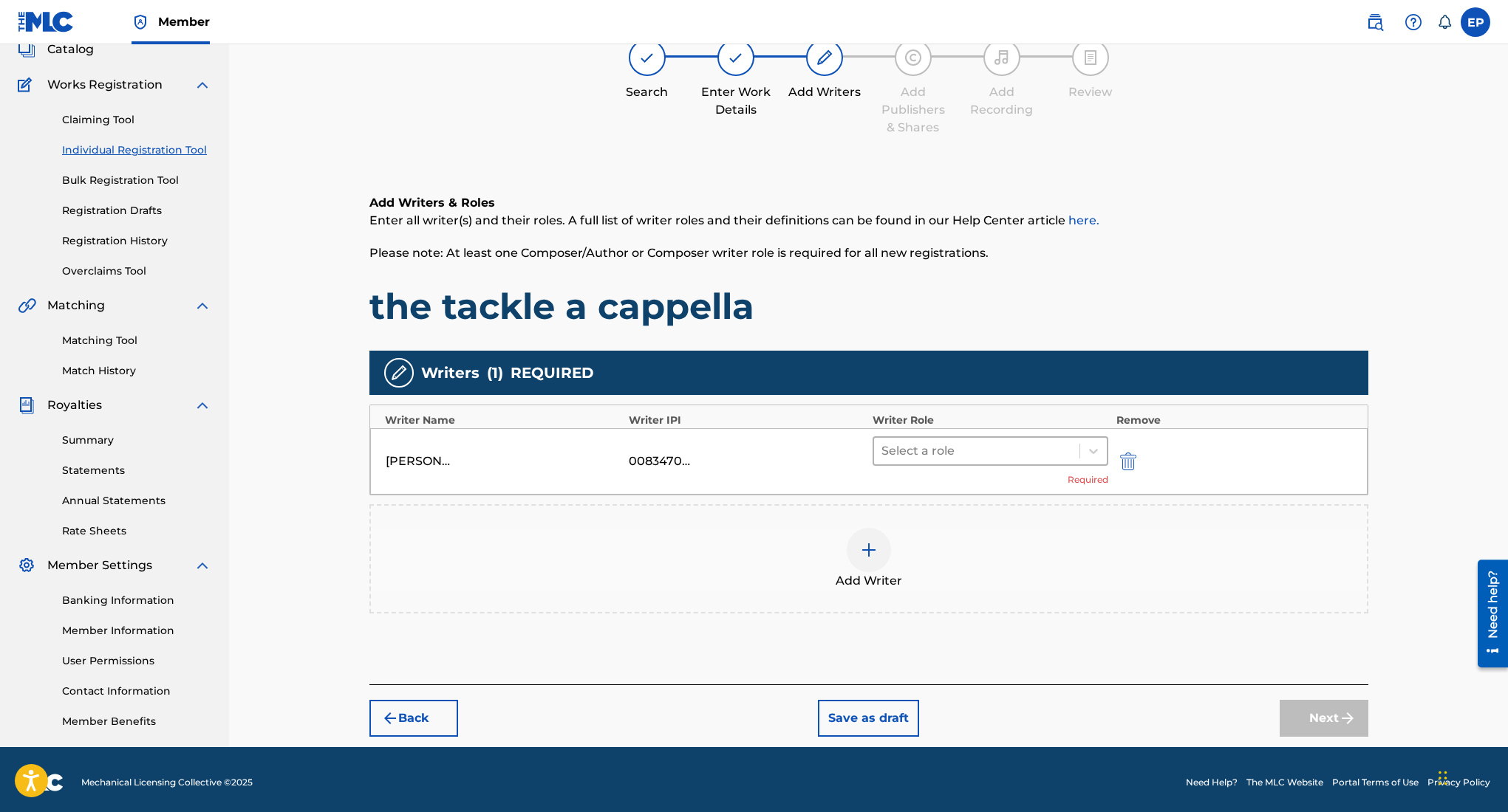
click at [921, 446] on div at bounding box center [977, 451] width 191 height 21
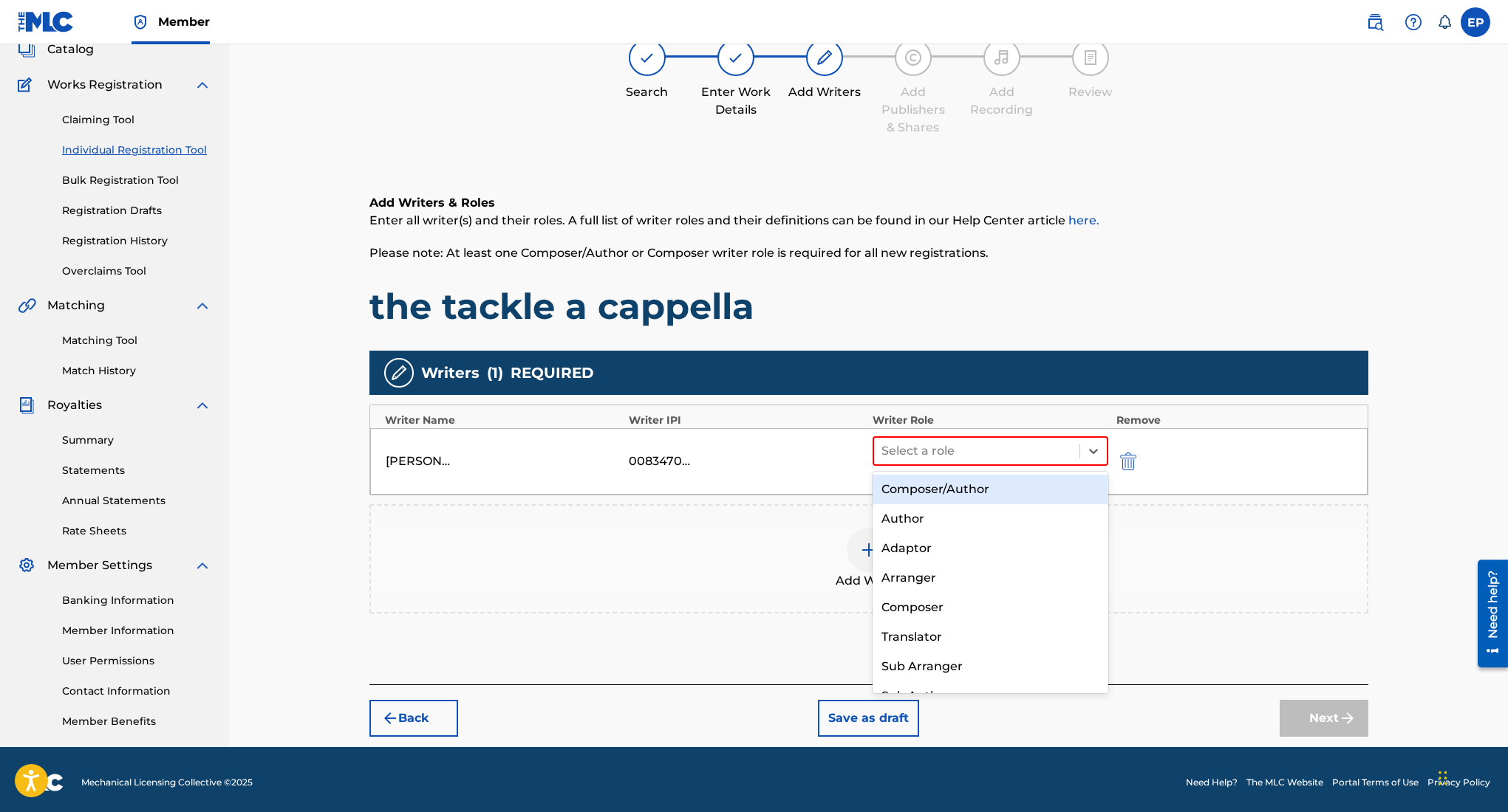
click at [925, 481] on div "Composer/Author" at bounding box center [990, 489] width 236 height 29
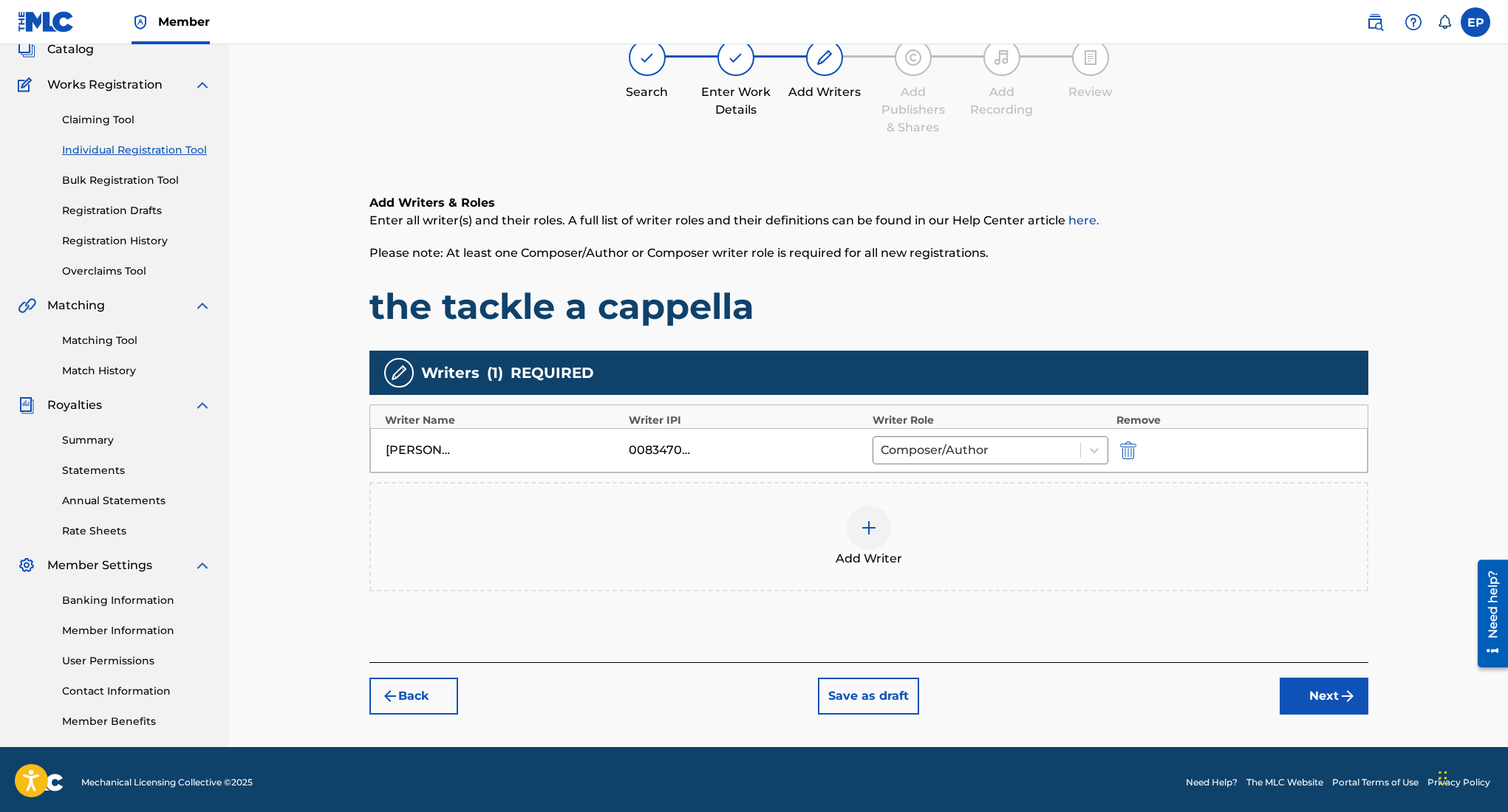
click at [1311, 695] on button "Next" at bounding box center [1324, 696] width 88 height 37
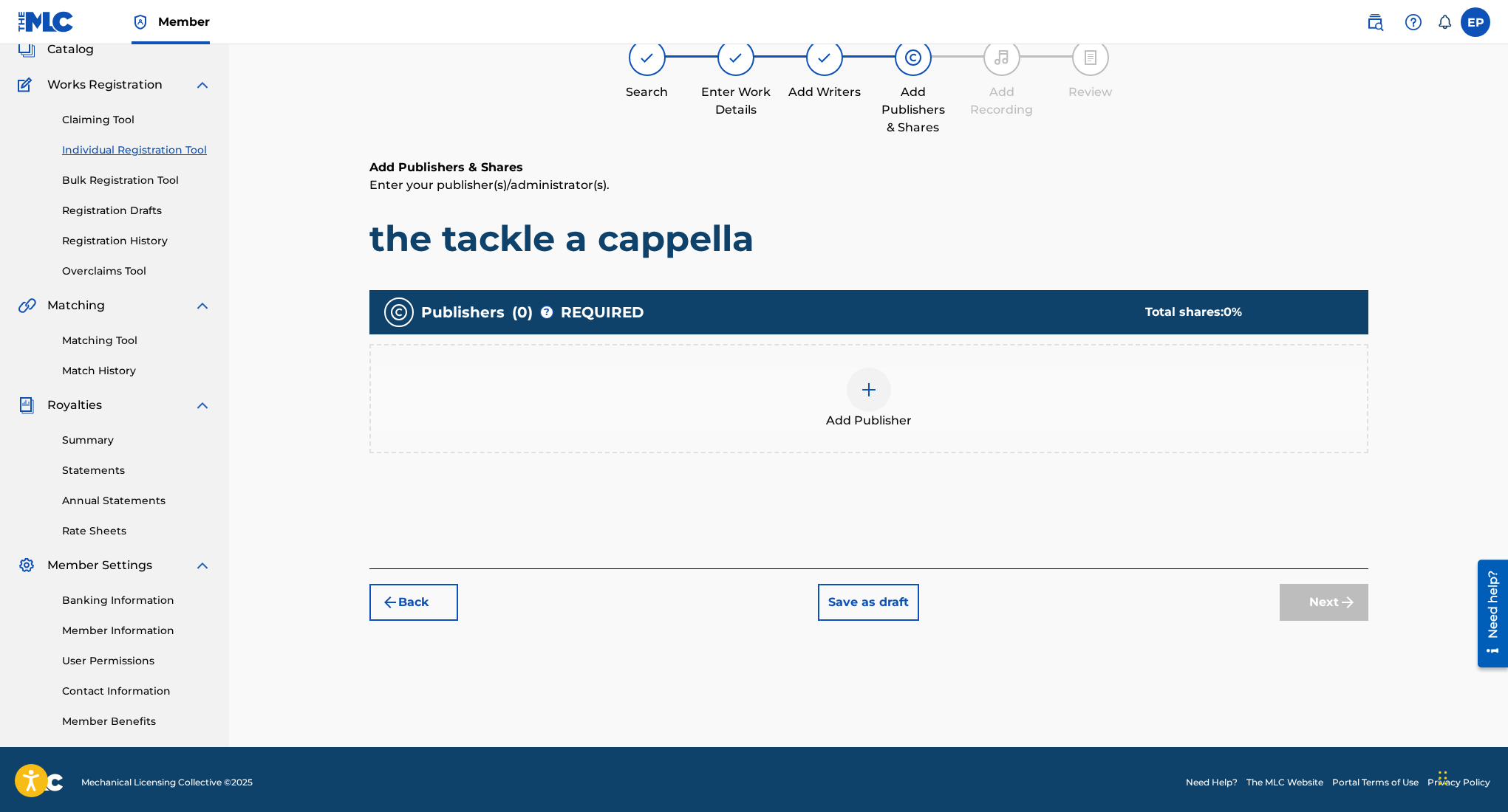
scroll to position [66, 0]
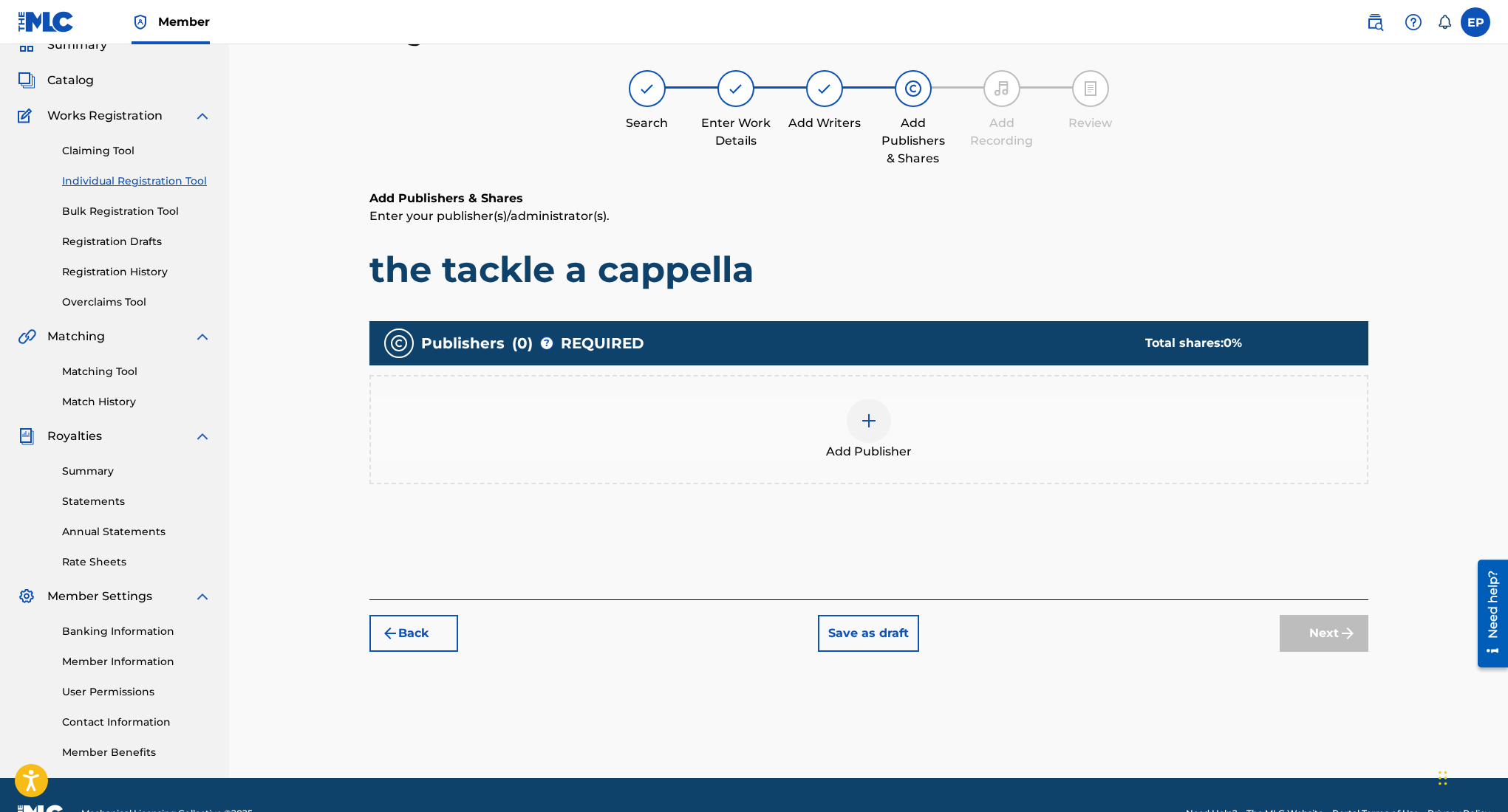
click at [865, 431] on div at bounding box center [868, 421] width 44 height 44
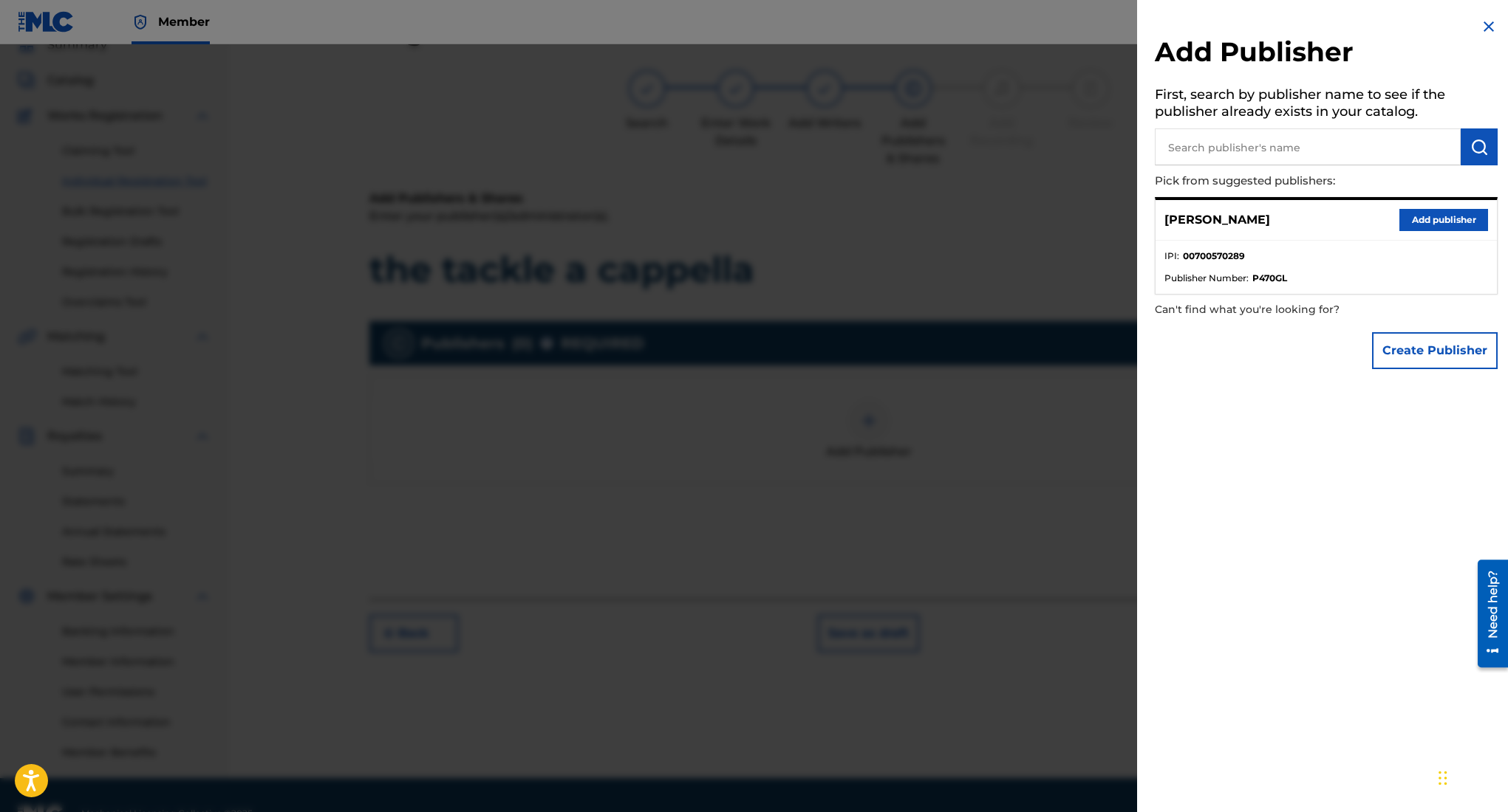
click at [1436, 213] on button "Add publisher" at bounding box center [1443, 220] width 88 height 22
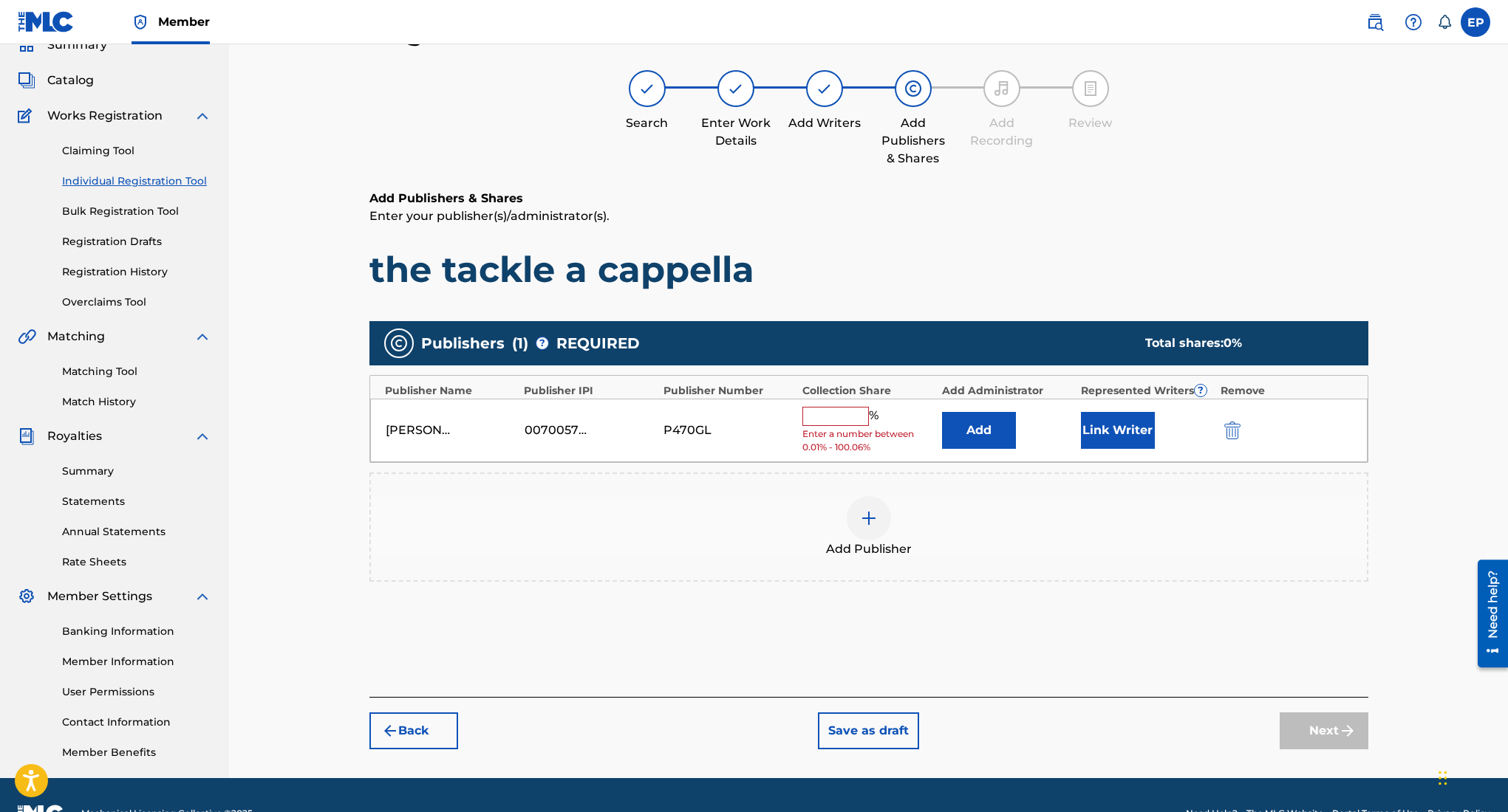
click at [853, 413] on input "text" at bounding box center [835, 417] width 66 height 19
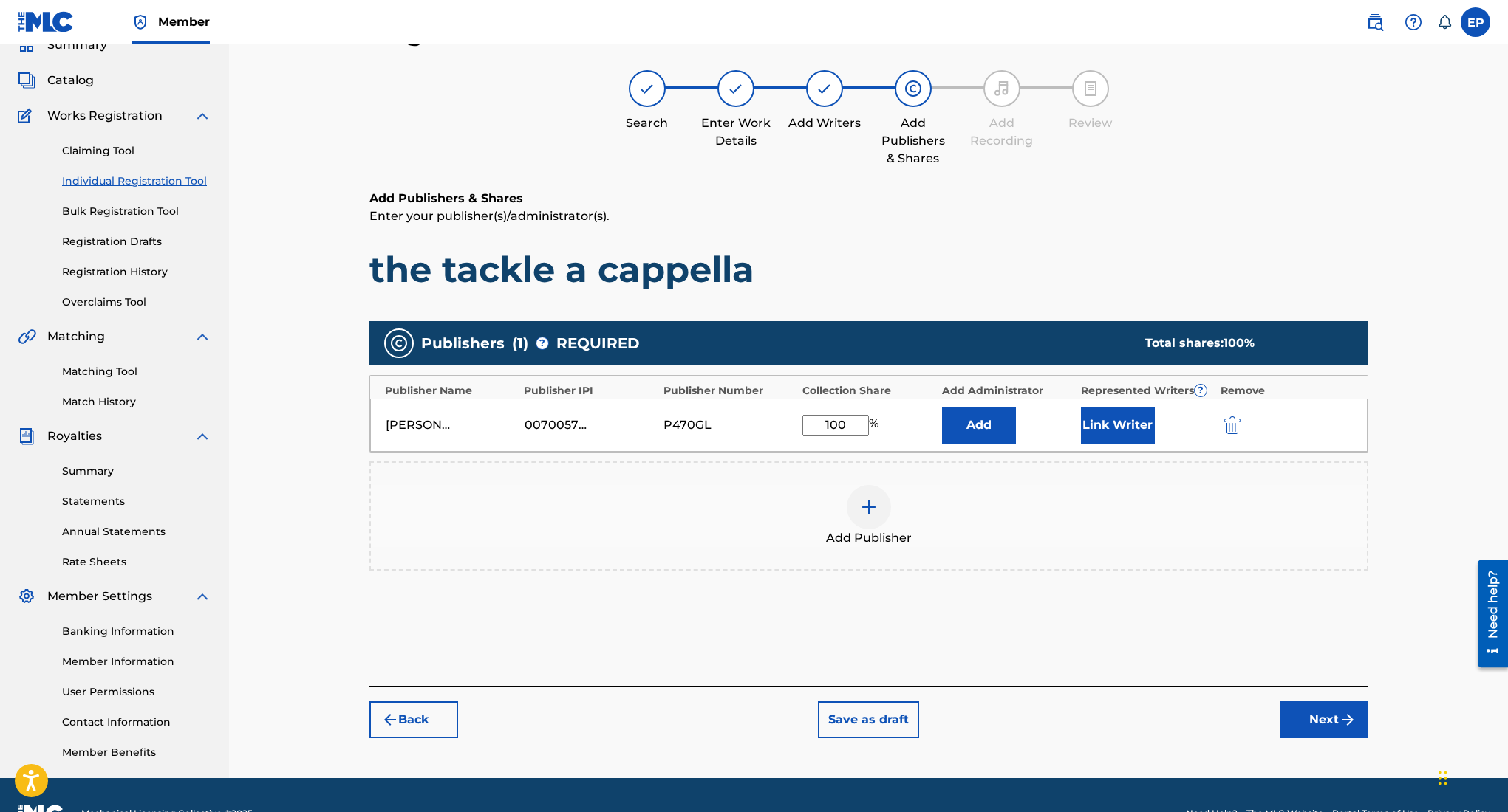
type input "100"
click at [1293, 708] on button "Next" at bounding box center [1324, 720] width 88 height 37
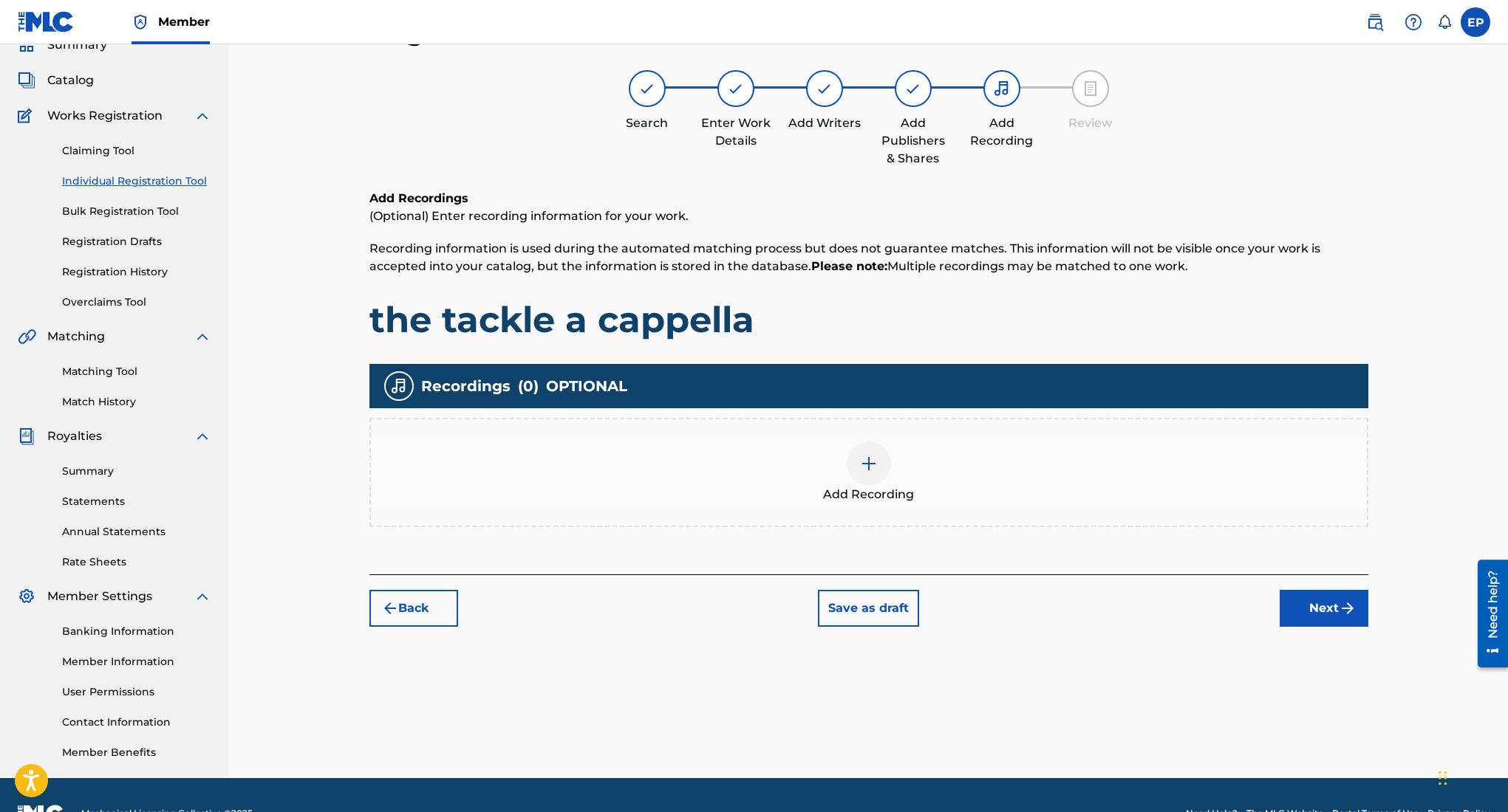
click at [876, 466] on img at bounding box center [868, 463] width 17 height 17
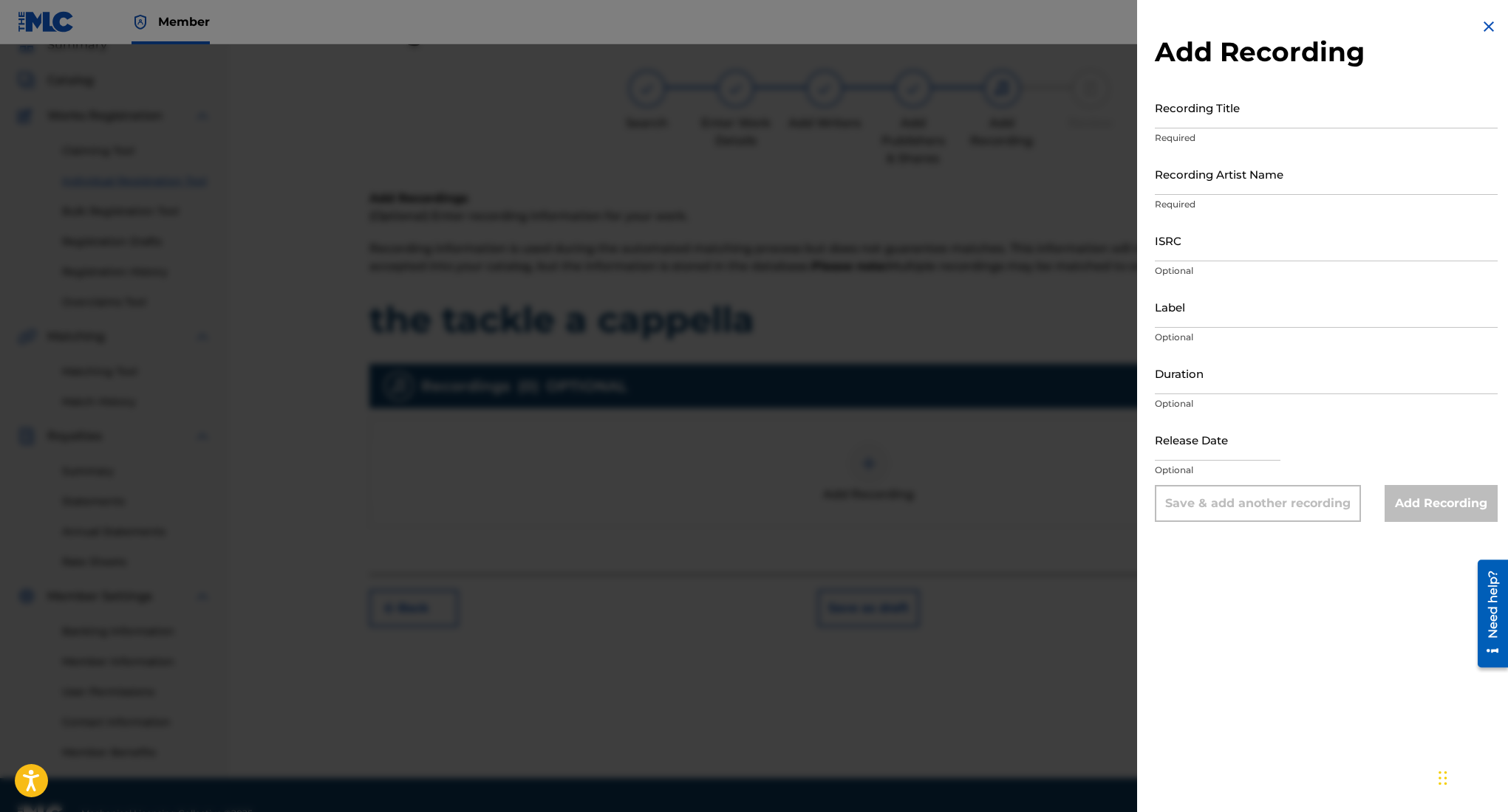
click at [1201, 115] on input "Recording Title" at bounding box center [1326, 107] width 343 height 42
type input "e"
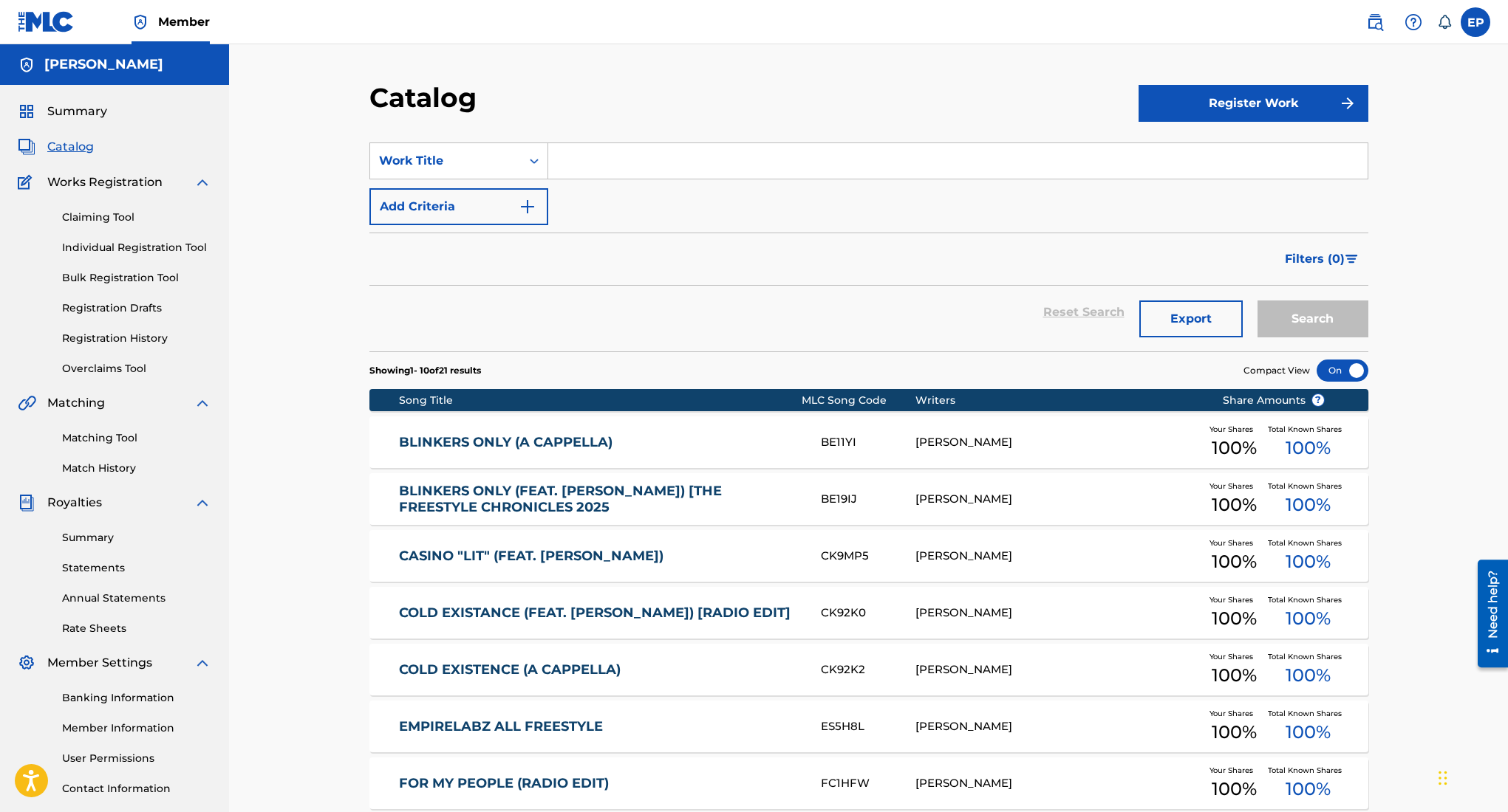
click at [1322, 103] on button "Register Work" at bounding box center [1253, 103] width 230 height 37
click at [1188, 152] on link "Individual" at bounding box center [1253, 151] width 230 height 36
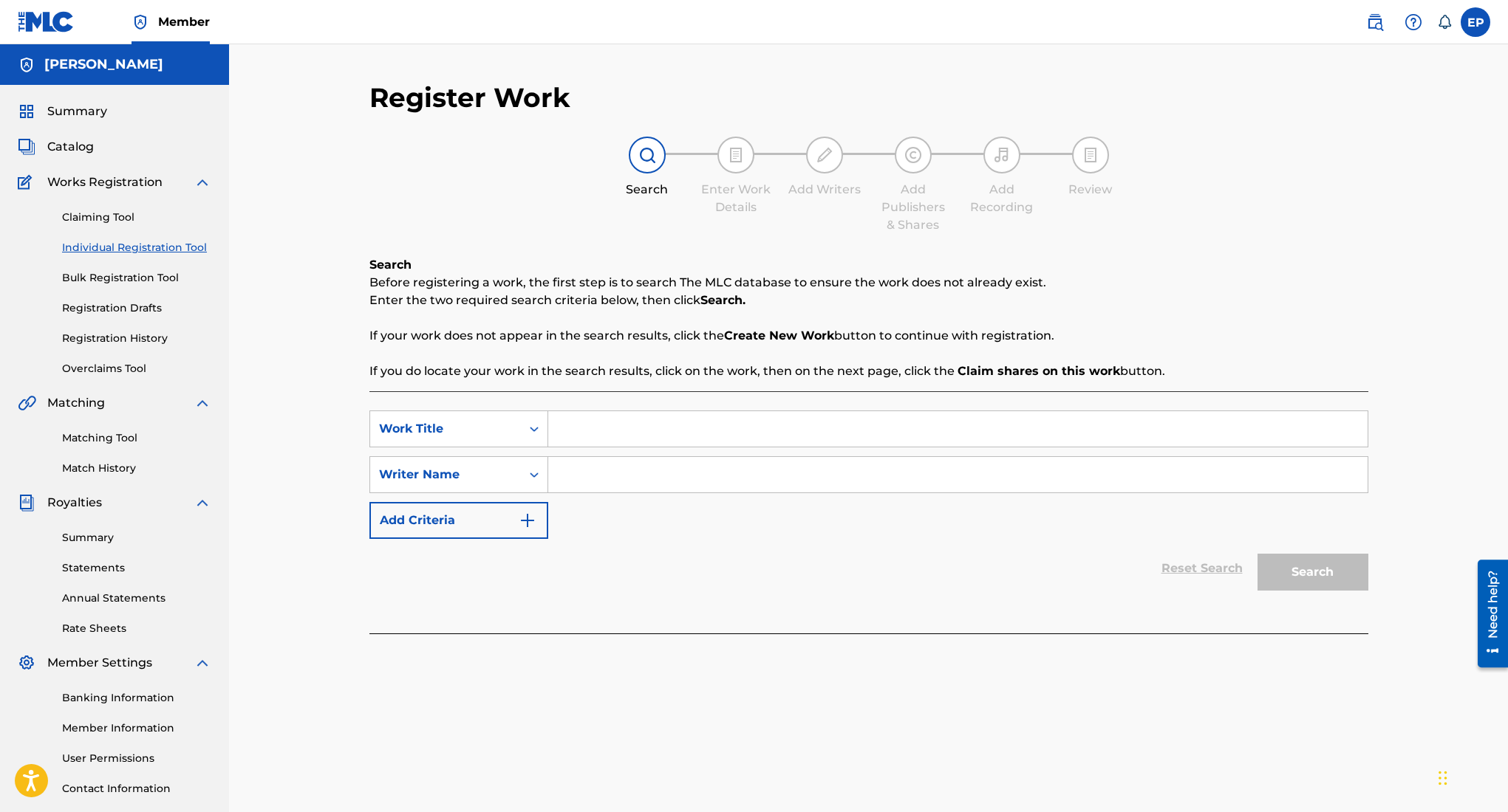
click at [620, 436] on input "Search Form" at bounding box center [958, 428] width 820 height 36
type input "the tackle a cappella"
click at [808, 480] on input "Search Form" at bounding box center [958, 474] width 820 height 36
type input "edward ojeda puente"
click at [1281, 564] on button "Search" at bounding box center [1313, 572] width 111 height 37
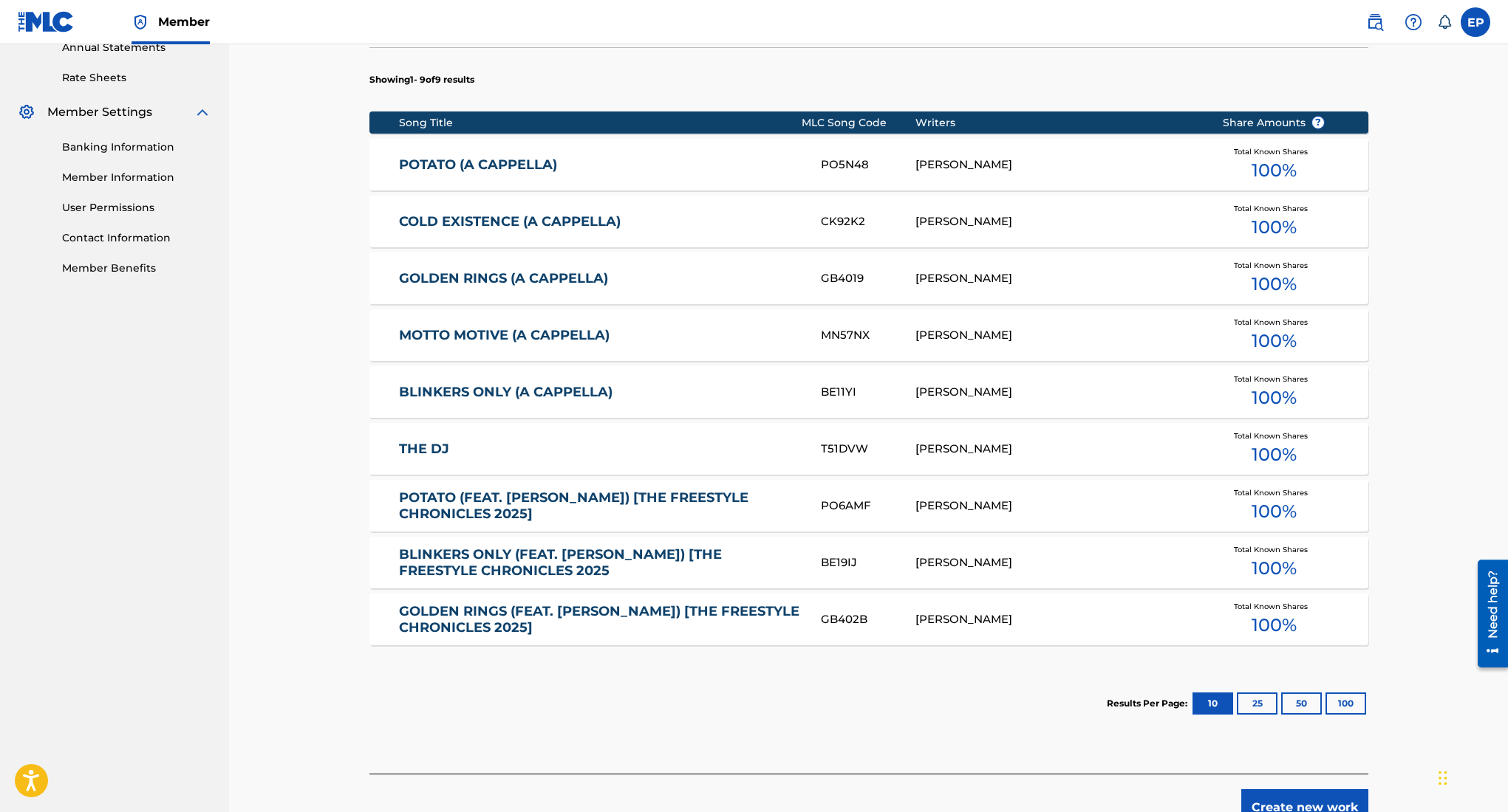
scroll to position [603, 0]
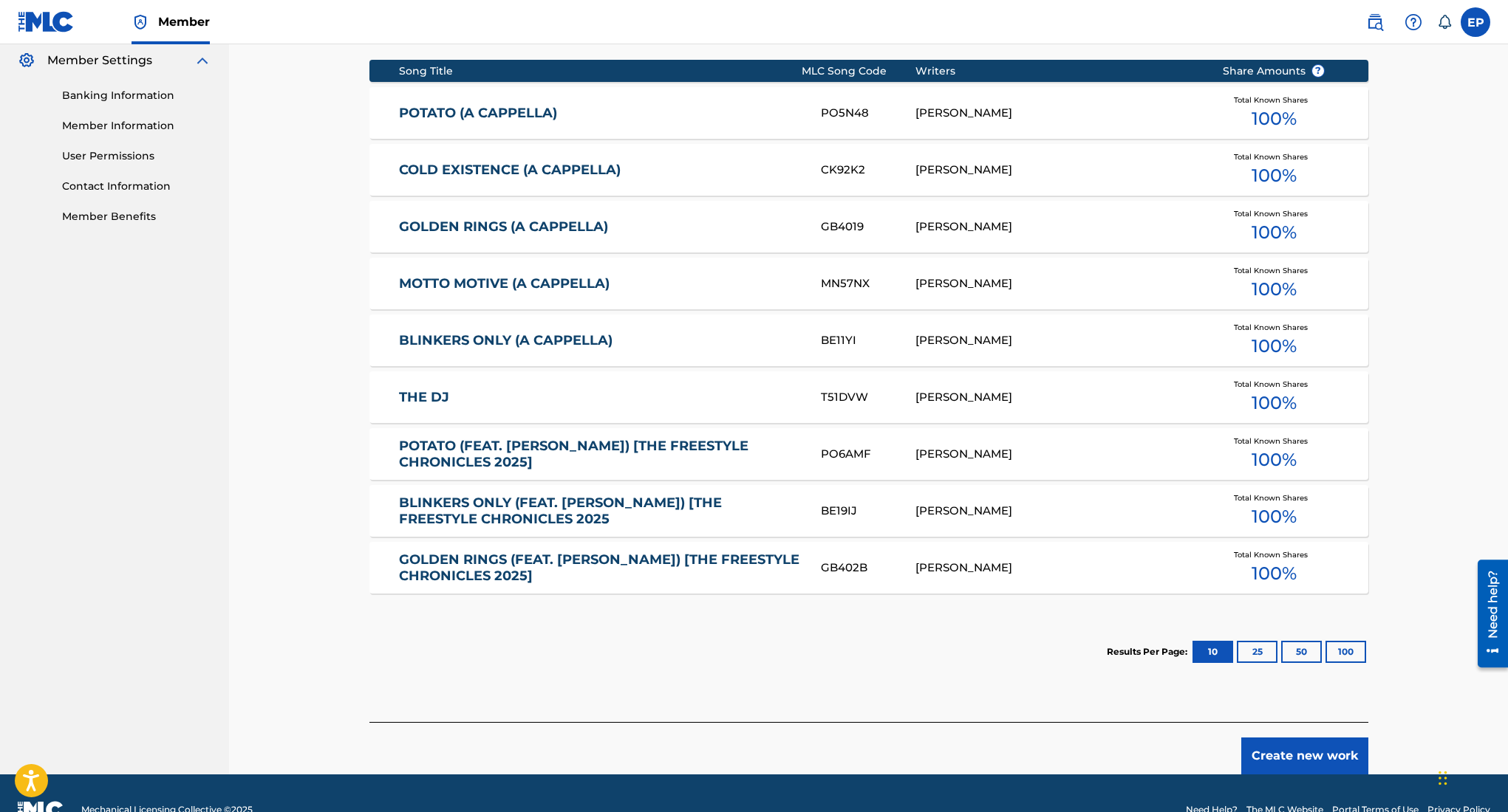
click at [1302, 749] on button "Create new work" at bounding box center [1304, 756] width 127 height 37
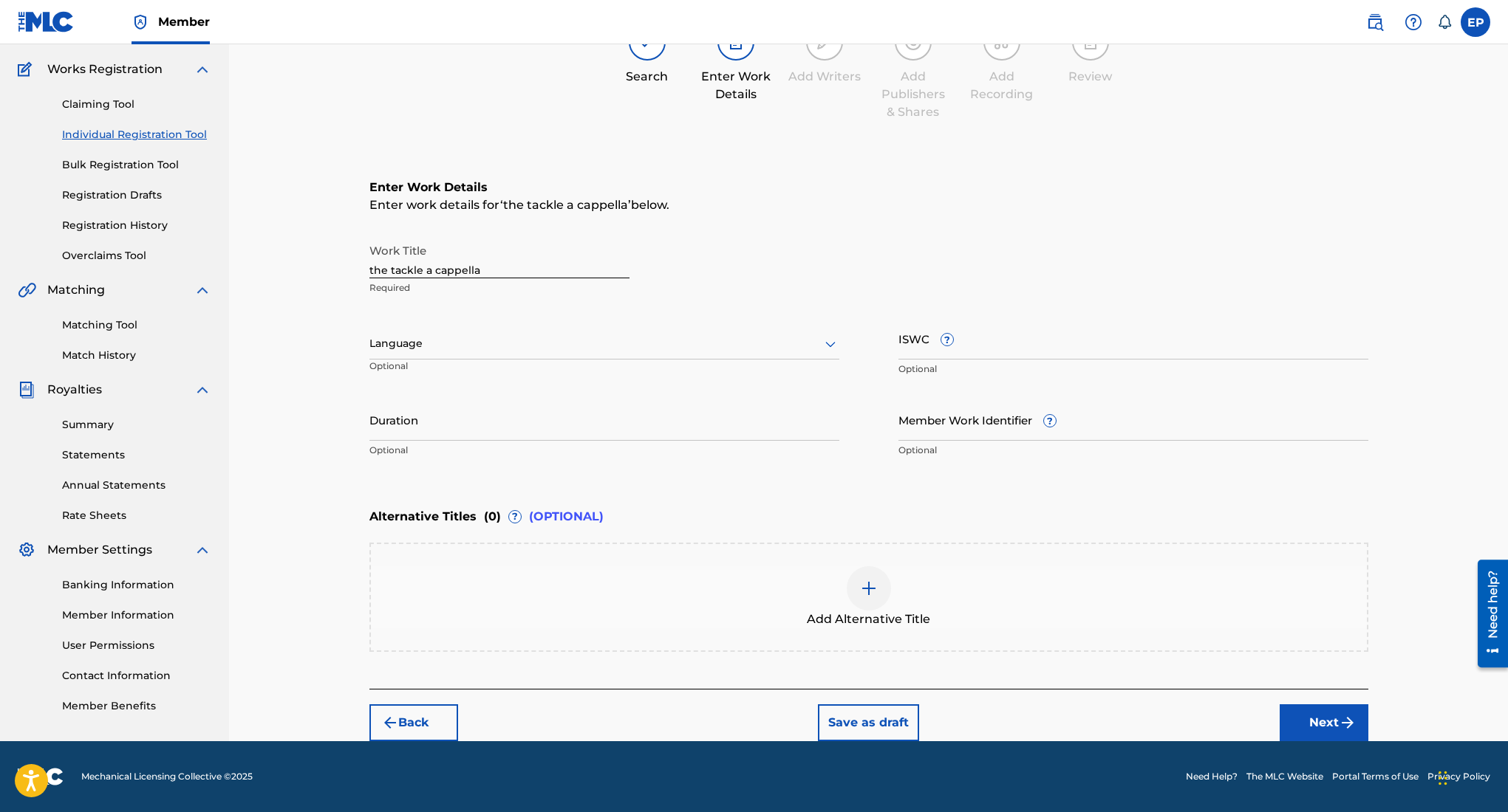
click at [627, 346] on div at bounding box center [604, 343] width 470 height 18
click at [512, 369] on div "English" at bounding box center [604, 376] width 468 height 33
click at [679, 417] on input "Duration" at bounding box center [604, 419] width 470 height 42
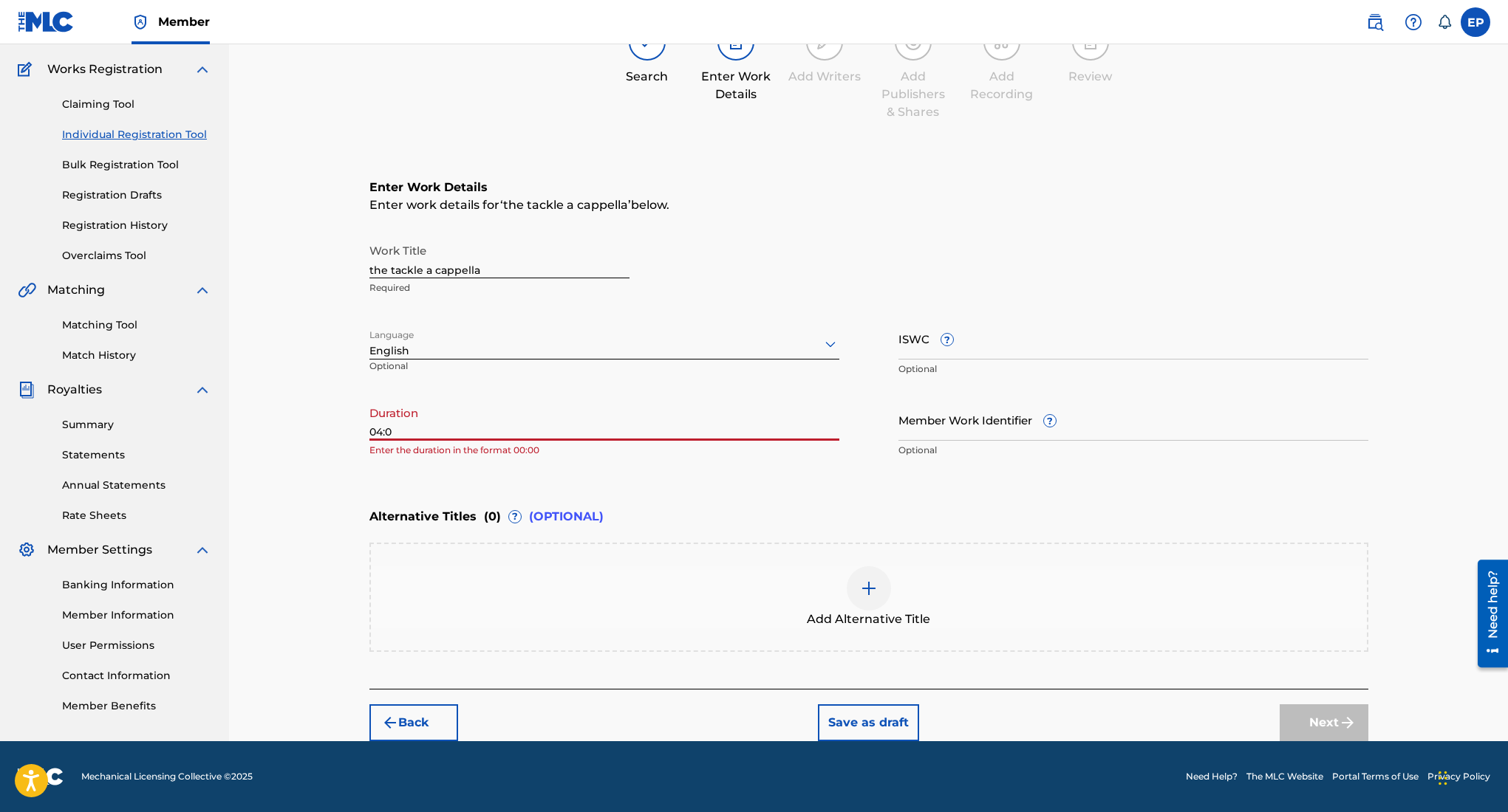
type input "04:04"
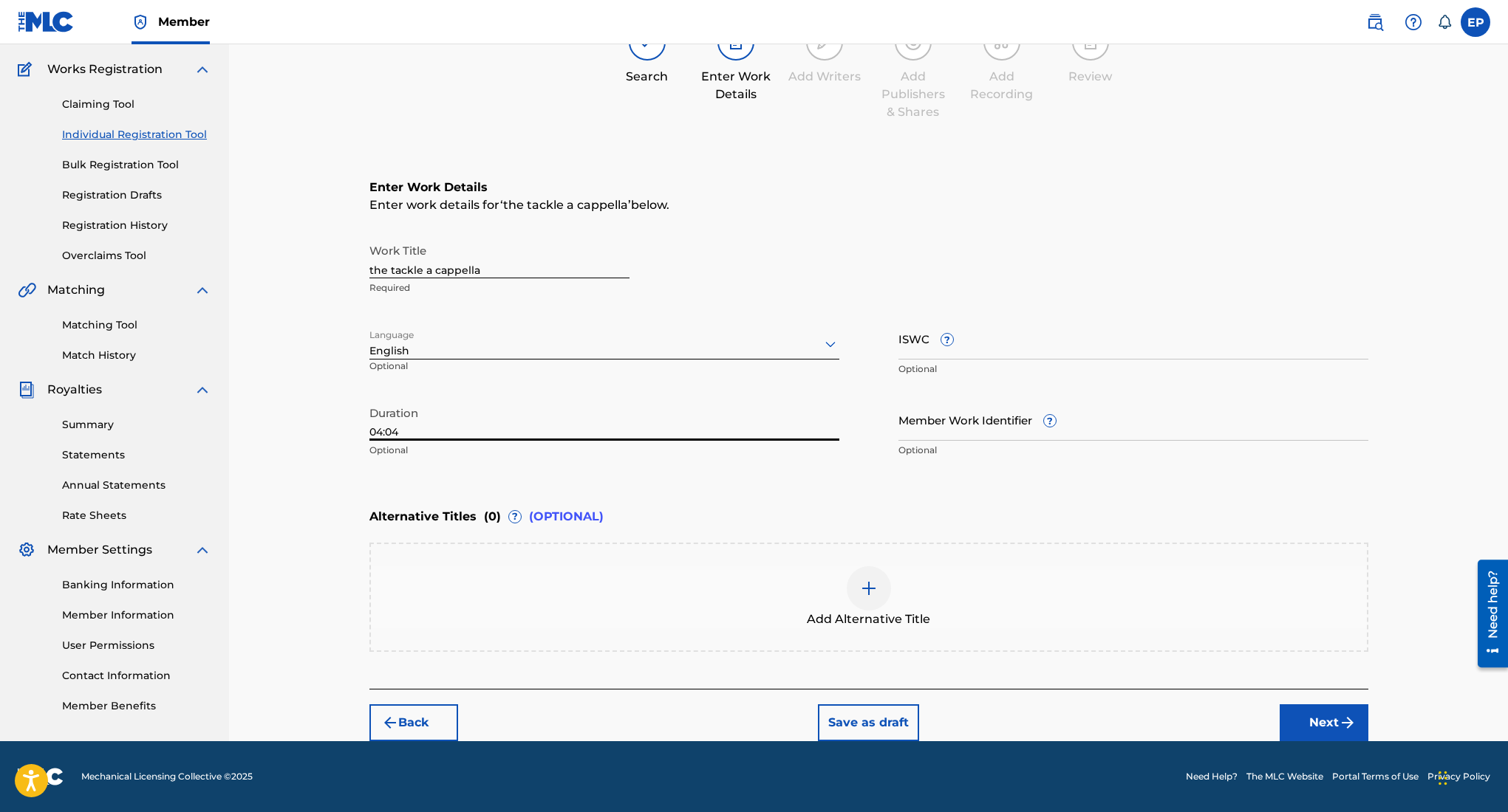
click at [1317, 715] on button "Next" at bounding box center [1324, 723] width 88 height 37
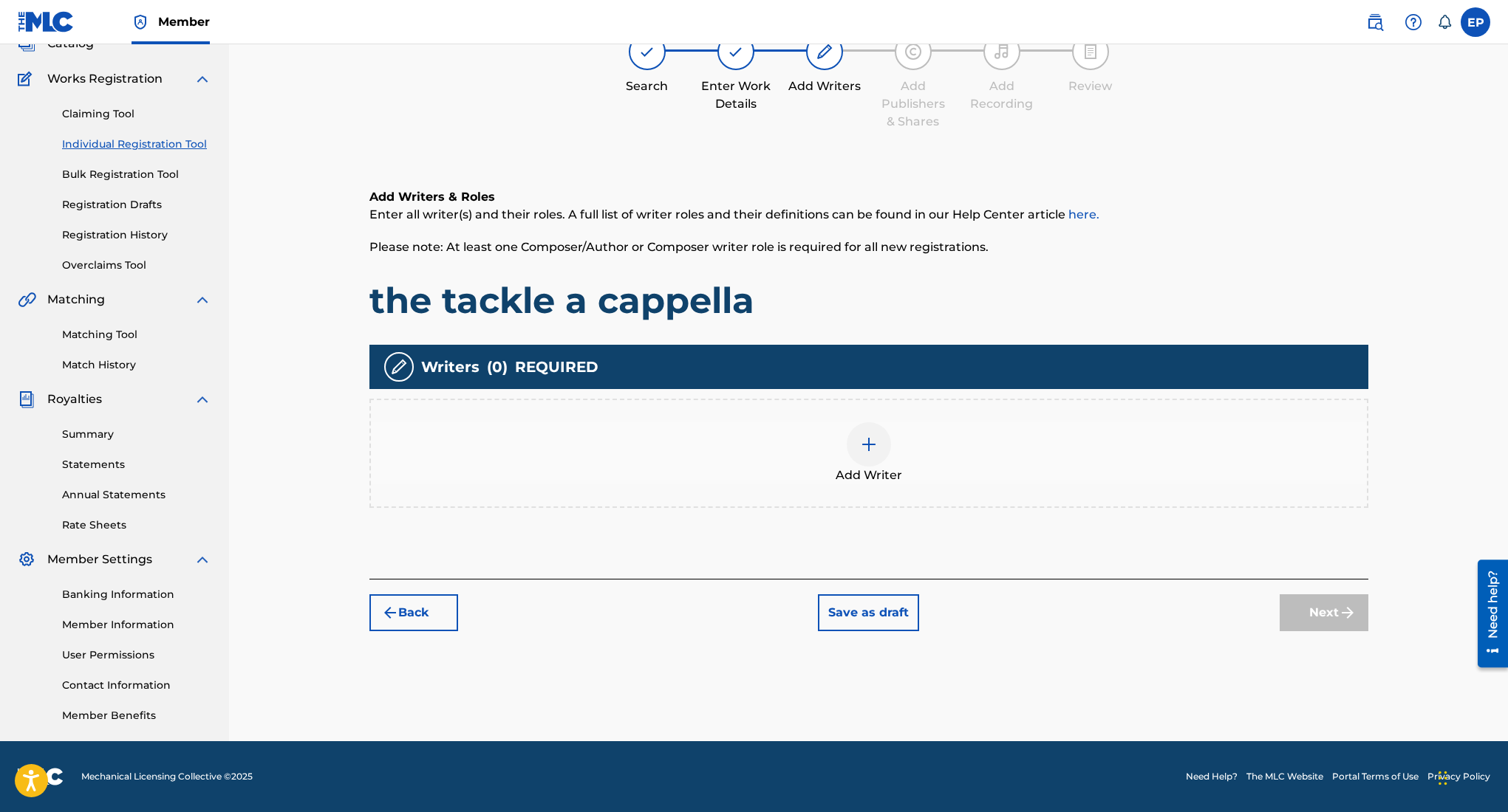
scroll to position [66, 0]
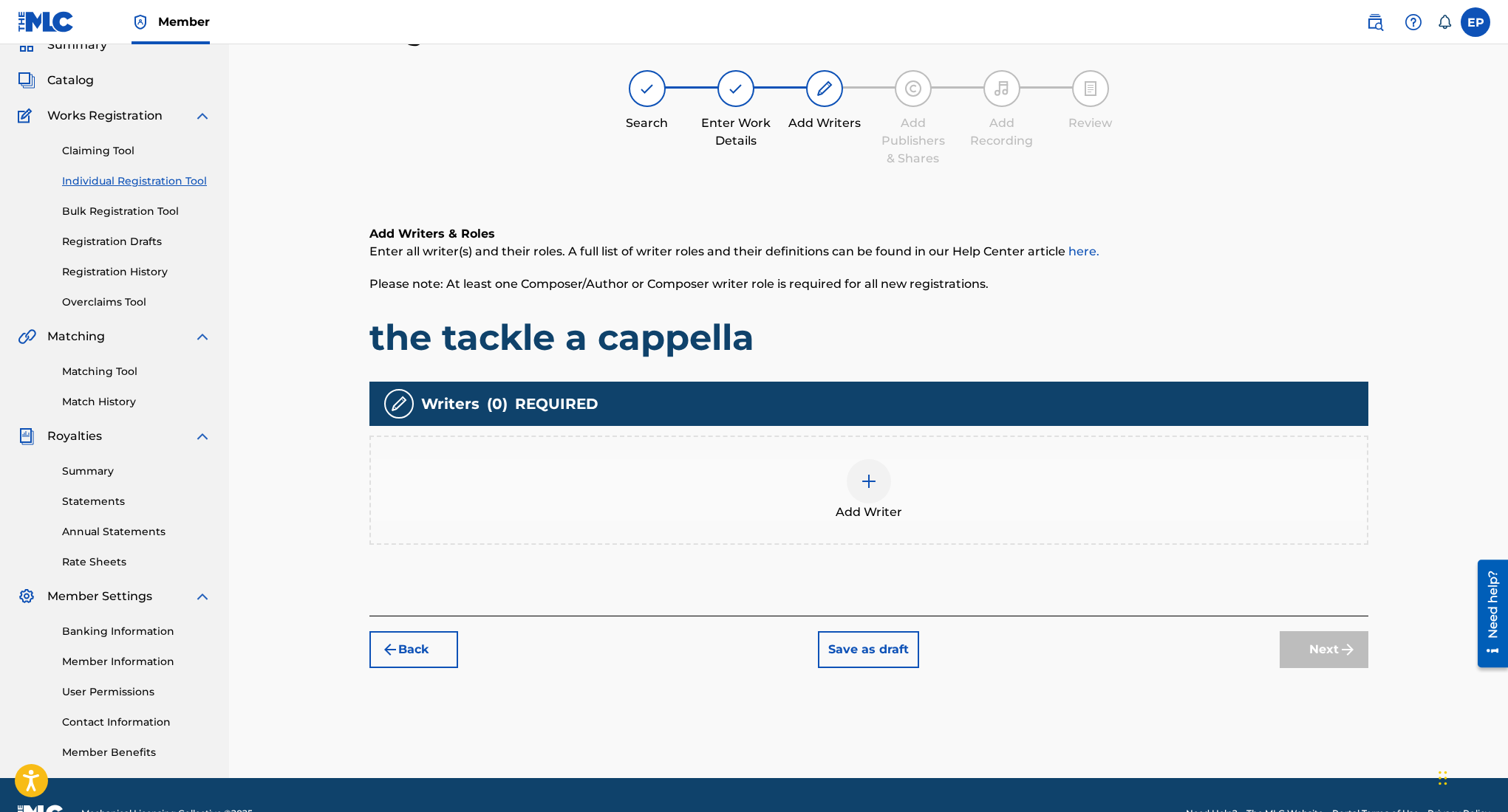
click at [857, 474] on div at bounding box center [868, 481] width 44 height 44
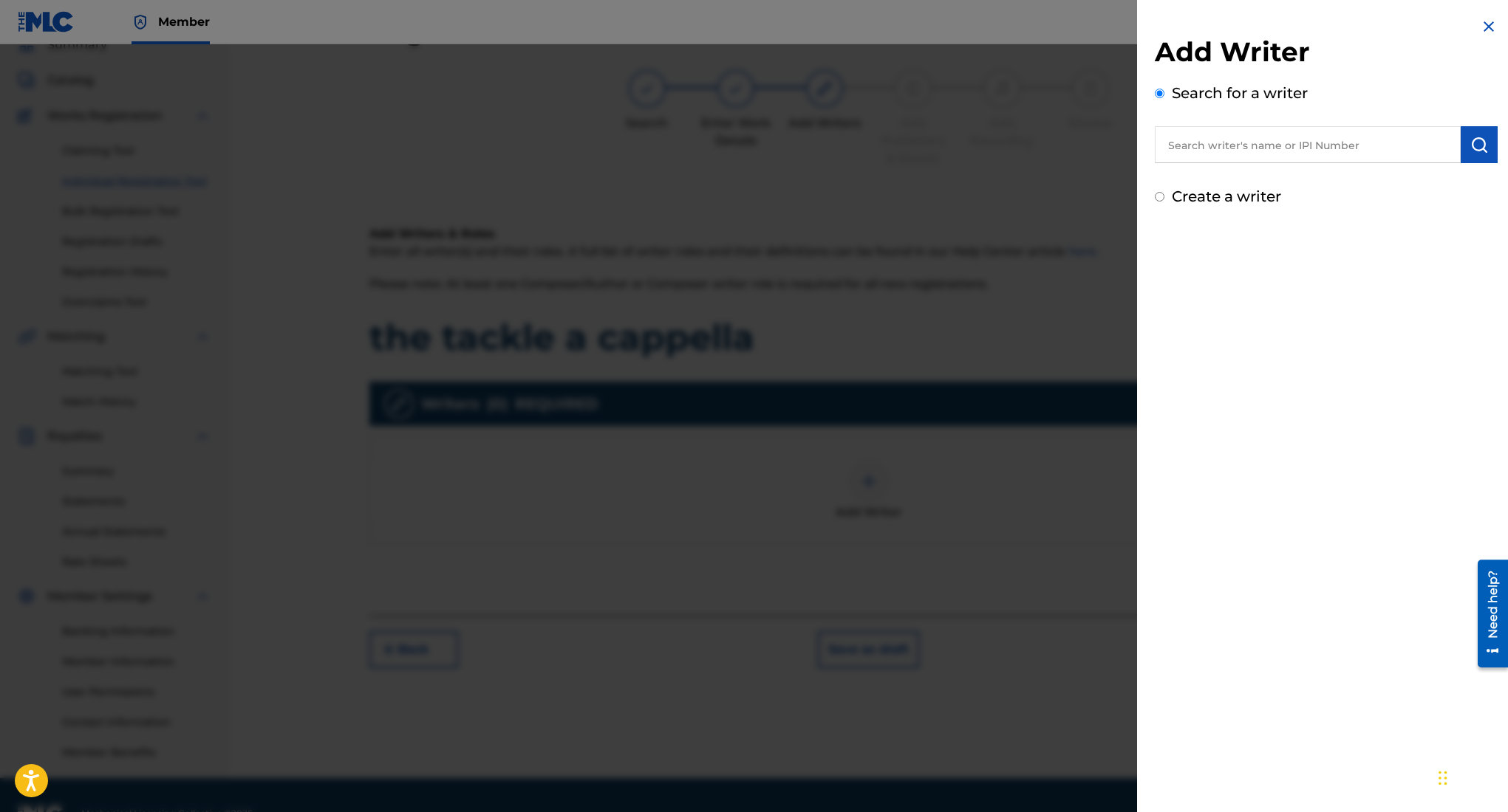
click at [1292, 149] on input "text" at bounding box center [1307, 144] width 306 height 37
type input "edward ojeda puente"
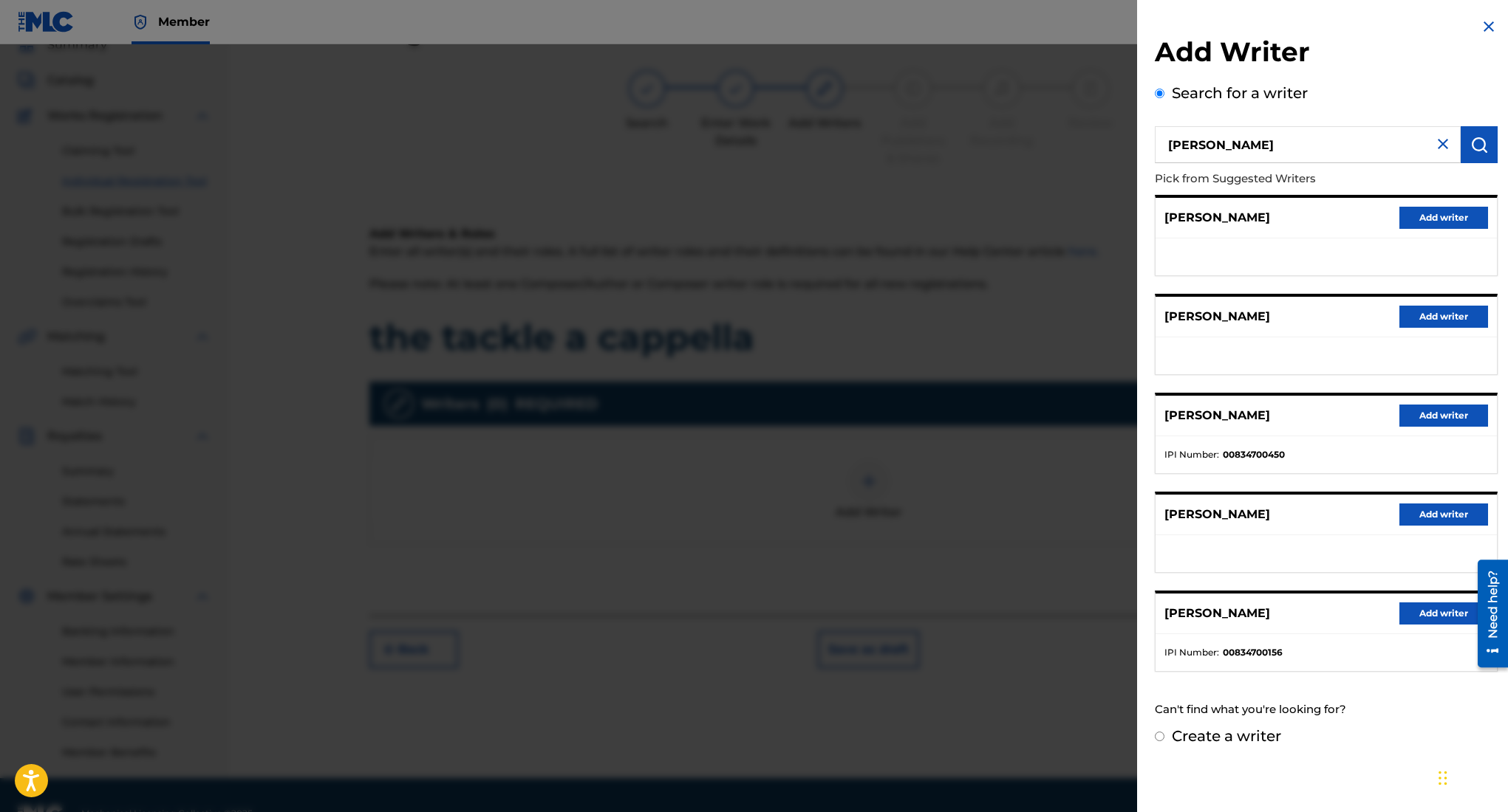
click at [1455, 413] on button "Add writer" at bounding box center [1443, 416] width 88 height 22
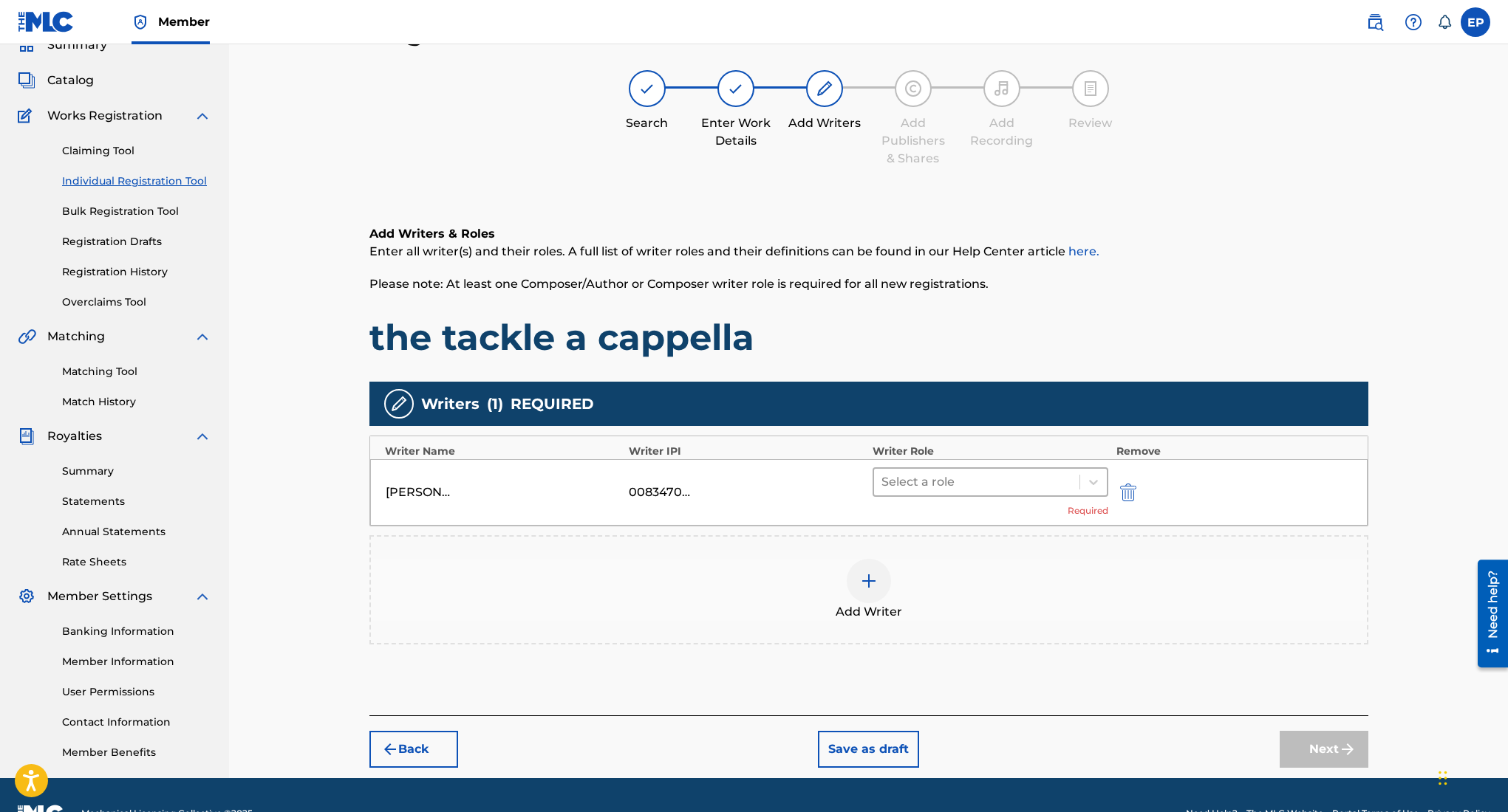
click at [996, 476] on div at bounding box center [977, 482] width 191 height 21
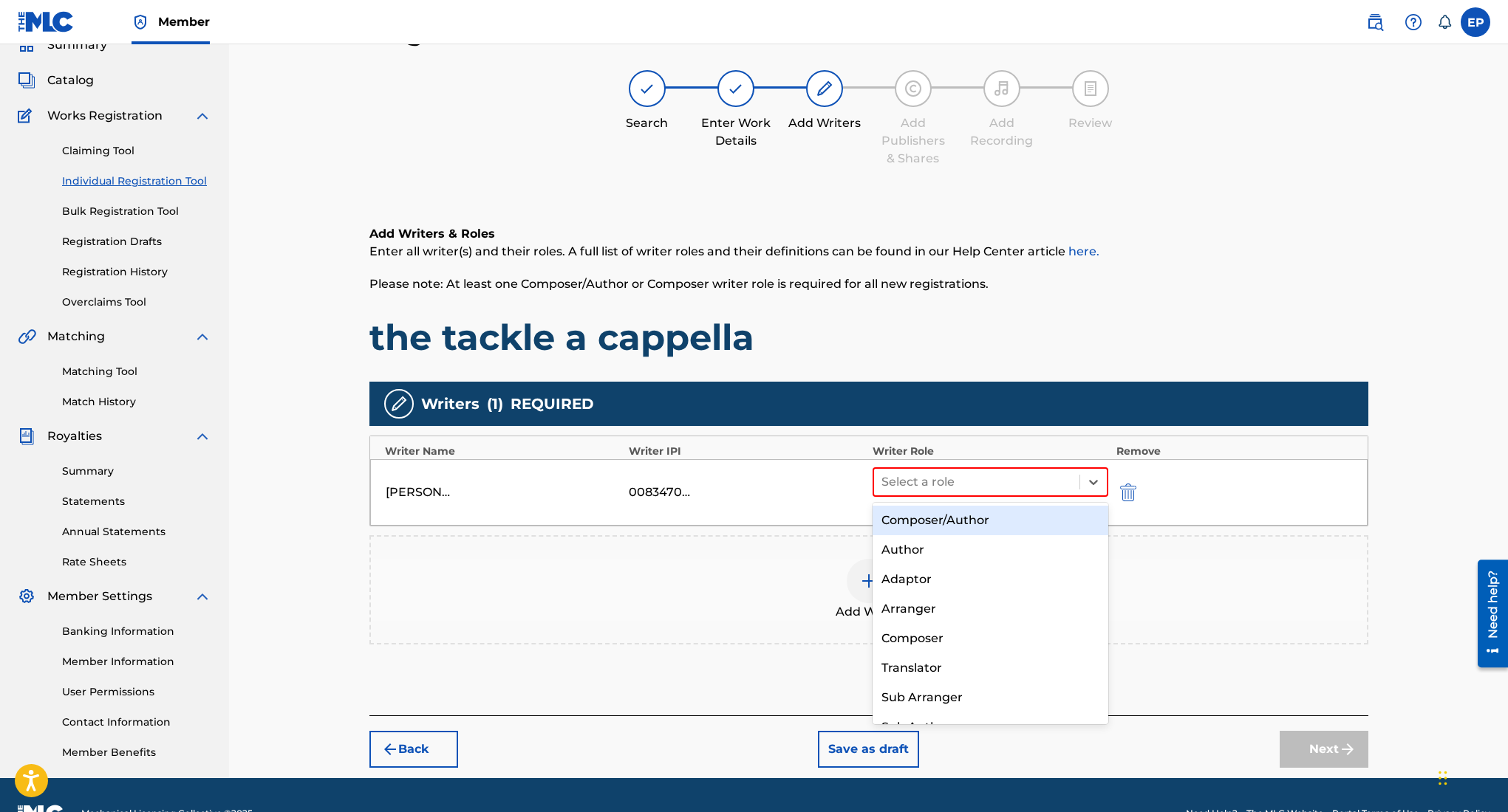
click at [938, 518] on div "Composer/Author" at bounding box center [990, 520] width 236 height 29
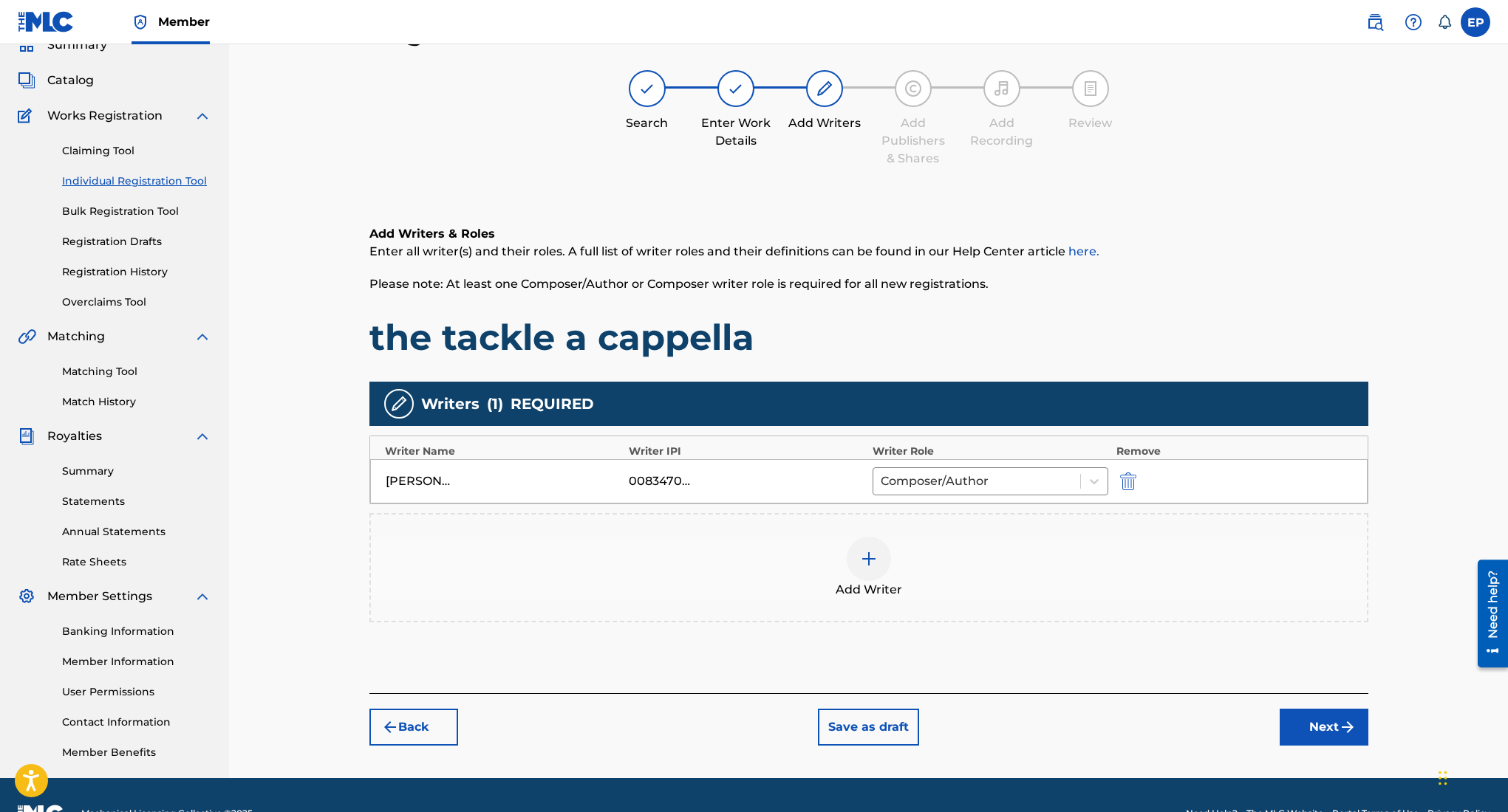
scroll to position [103, 0]
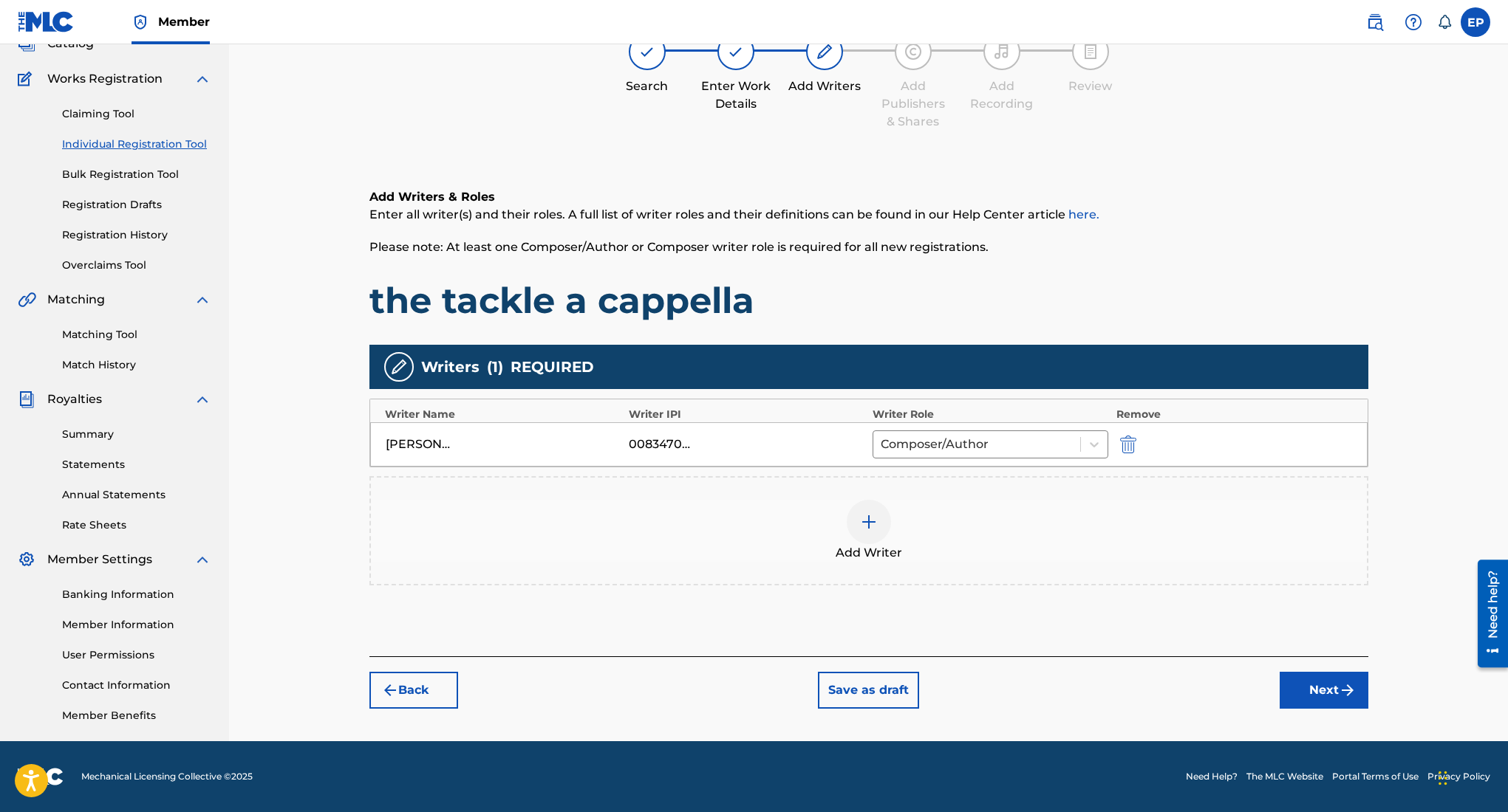
click at [1307, 696] on button "Next" at bounding box center [1324, 690] width 88 height 37
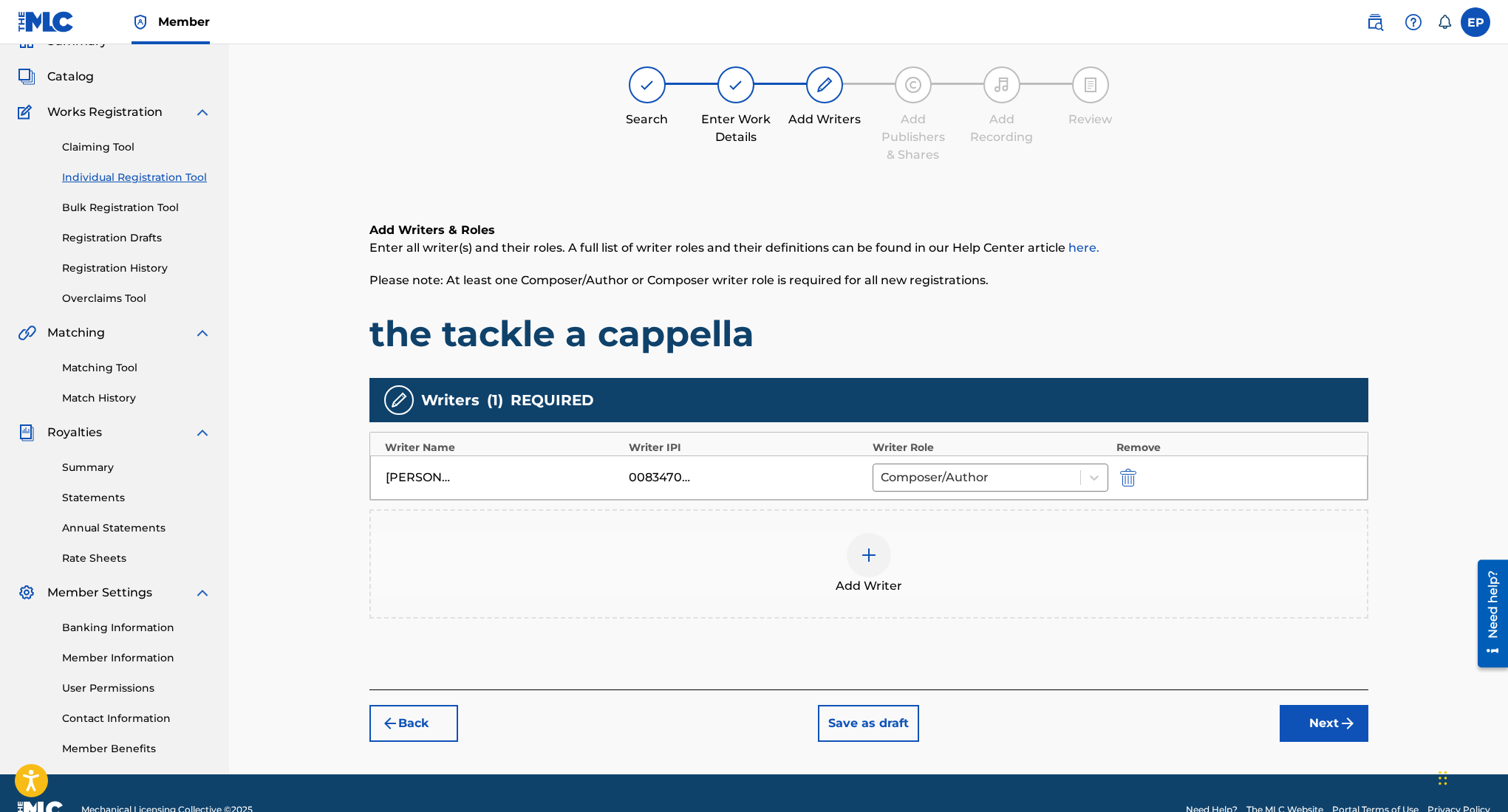
scroll to position [66, 0]
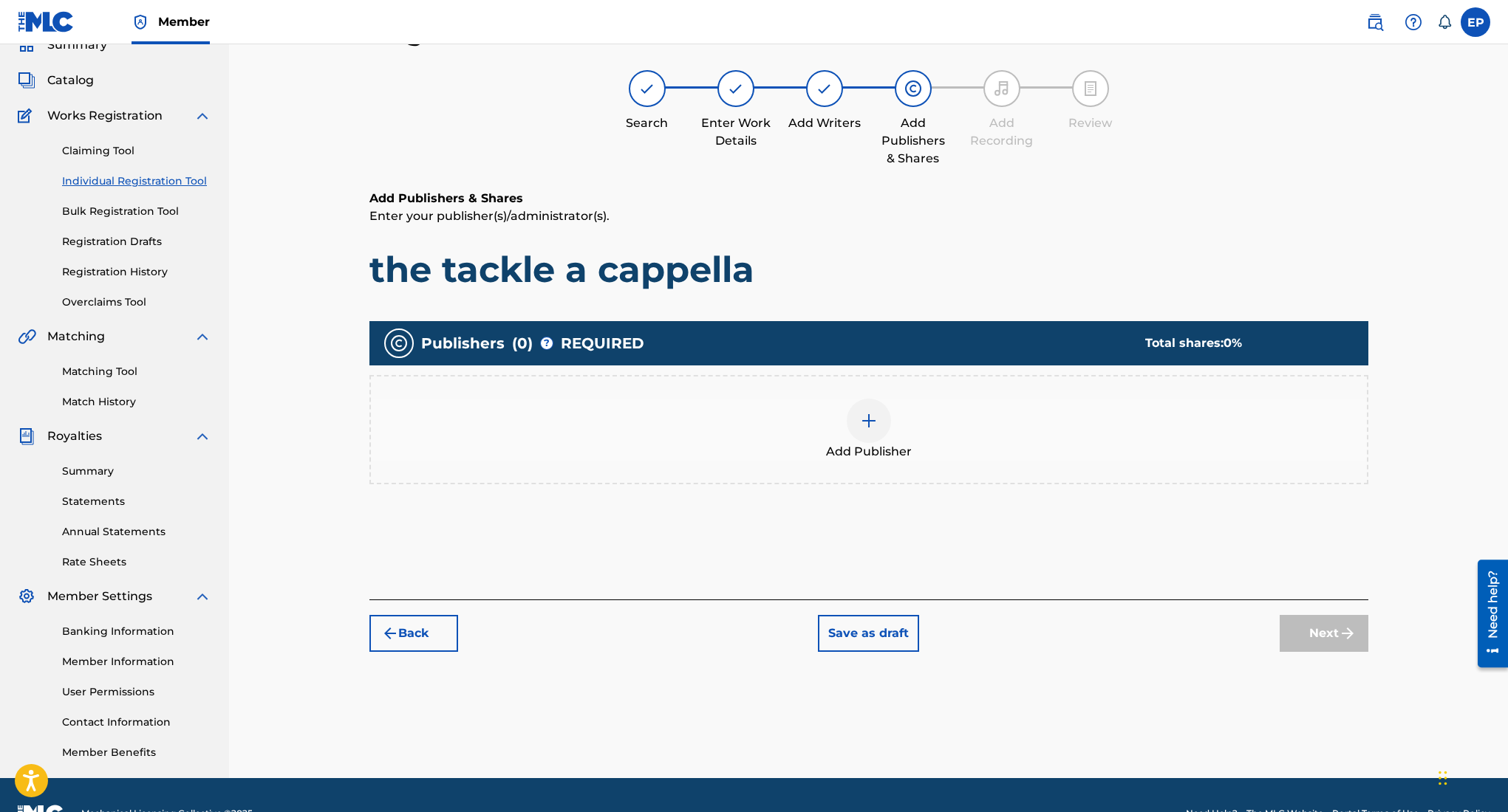
click at [860, 416] on img at bounding box center [868, 421] width 17 height 17
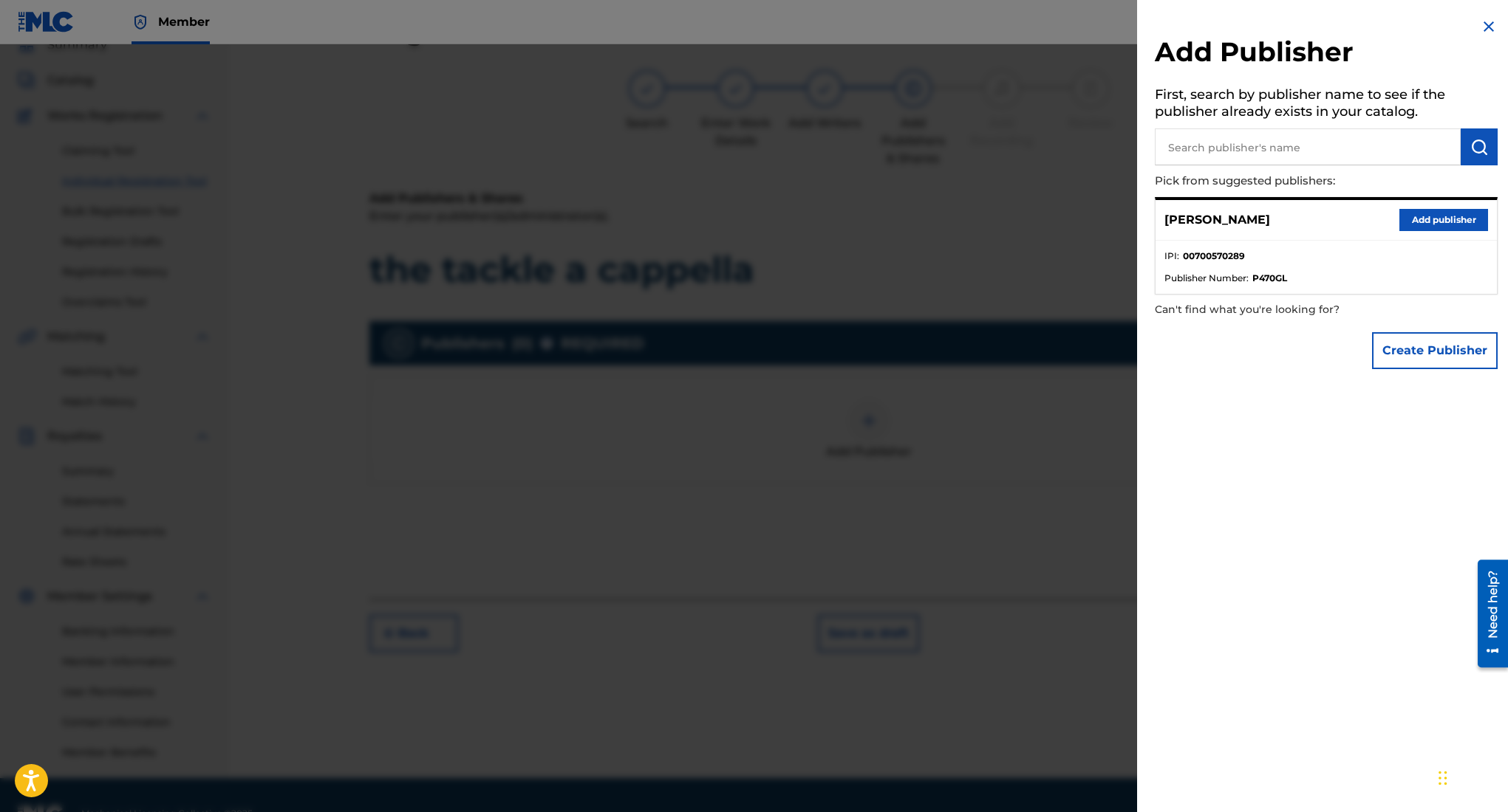
click at [1438, 229] on button "Add publisher" at bounding box center [1443, 220] width 88 height 22
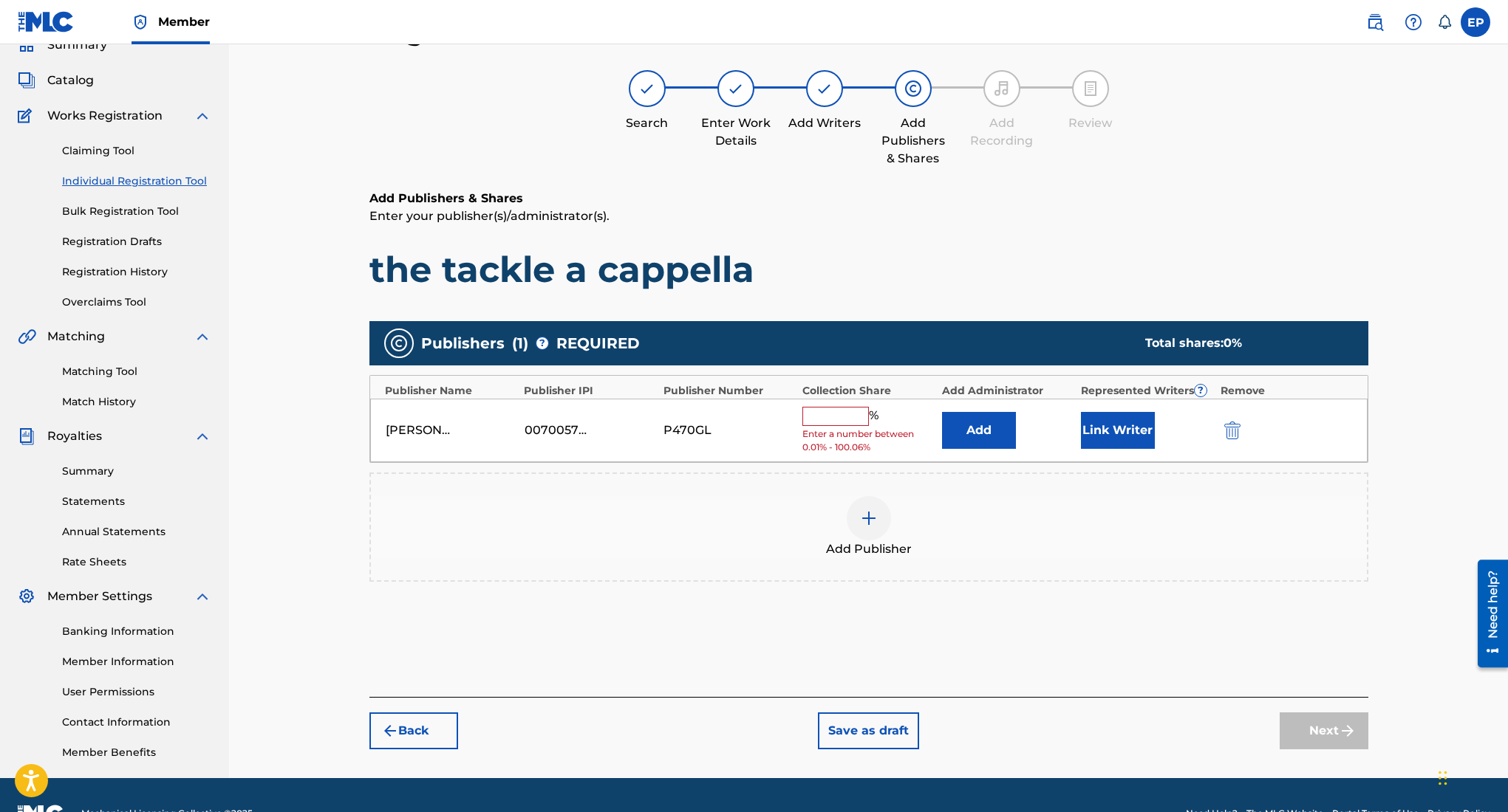
click at [839, 421] on input "text" at bounding box center [835, 417] width 66 height 19
type input "100"
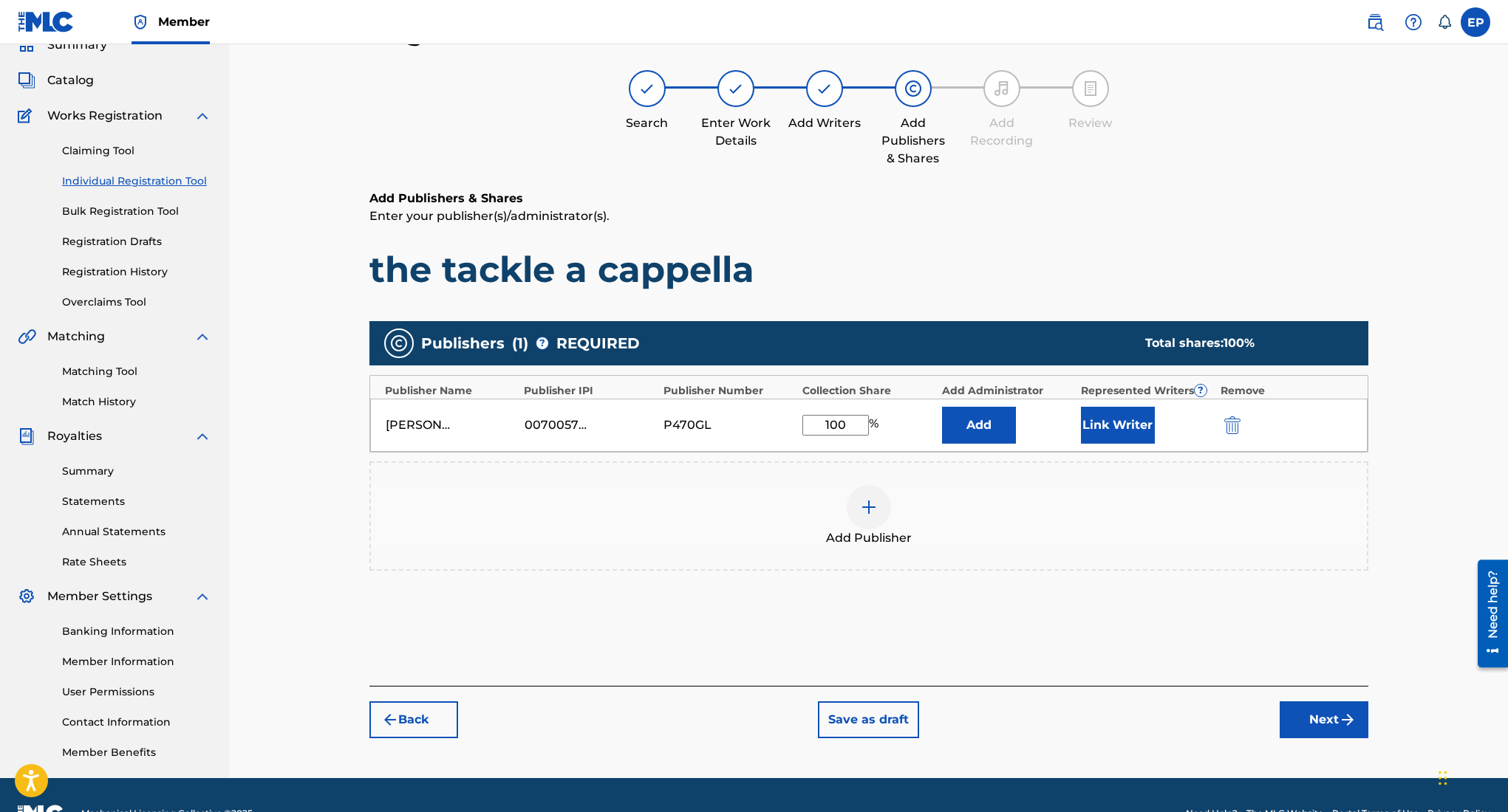
click at [1346, 720] on img "submit" at bounding box center [1348, 720] width 17 height 17
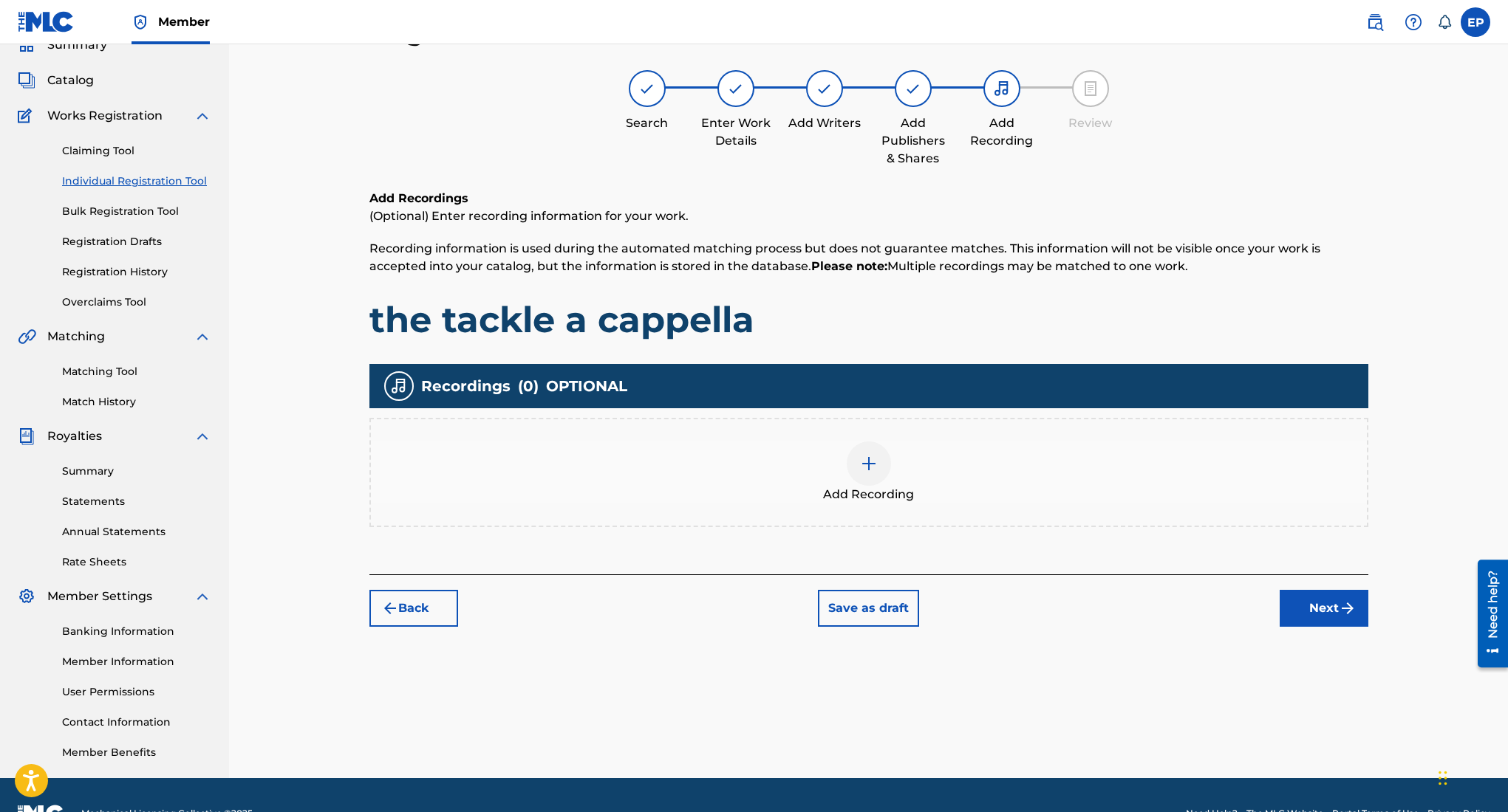
click at [867, 457] on img at bounding box center [868, 463] width 17 height 17
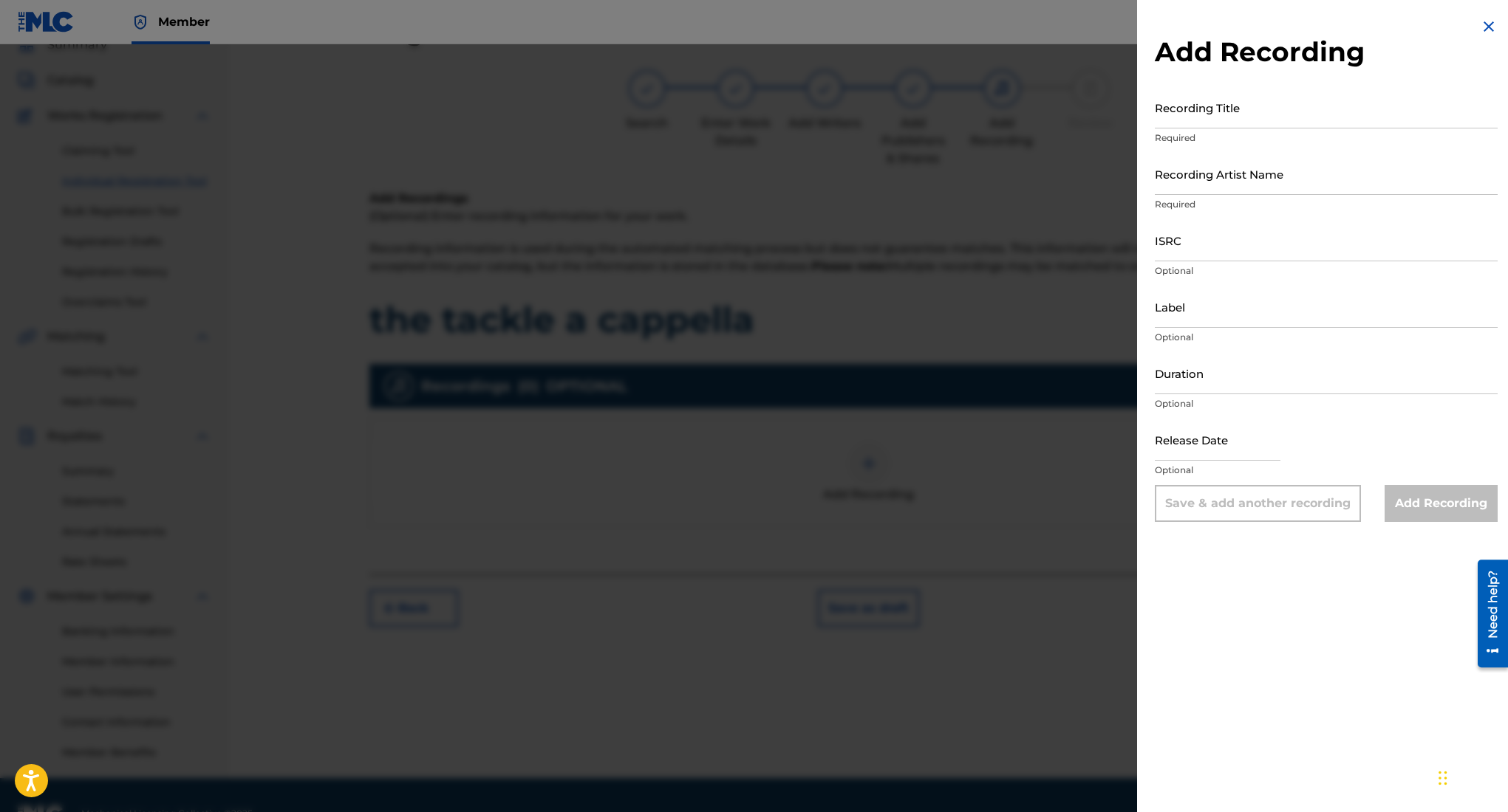
click at [1292, 91] on input "Recording Title" at bounding box center [1326, 107] width 343 height 42
type input "the tackle a cappella"
click at [1264, 178] on input "Recording Artist Name" at bounding box center [1326, 174] width 343 height 42
type input "Rehsor One"
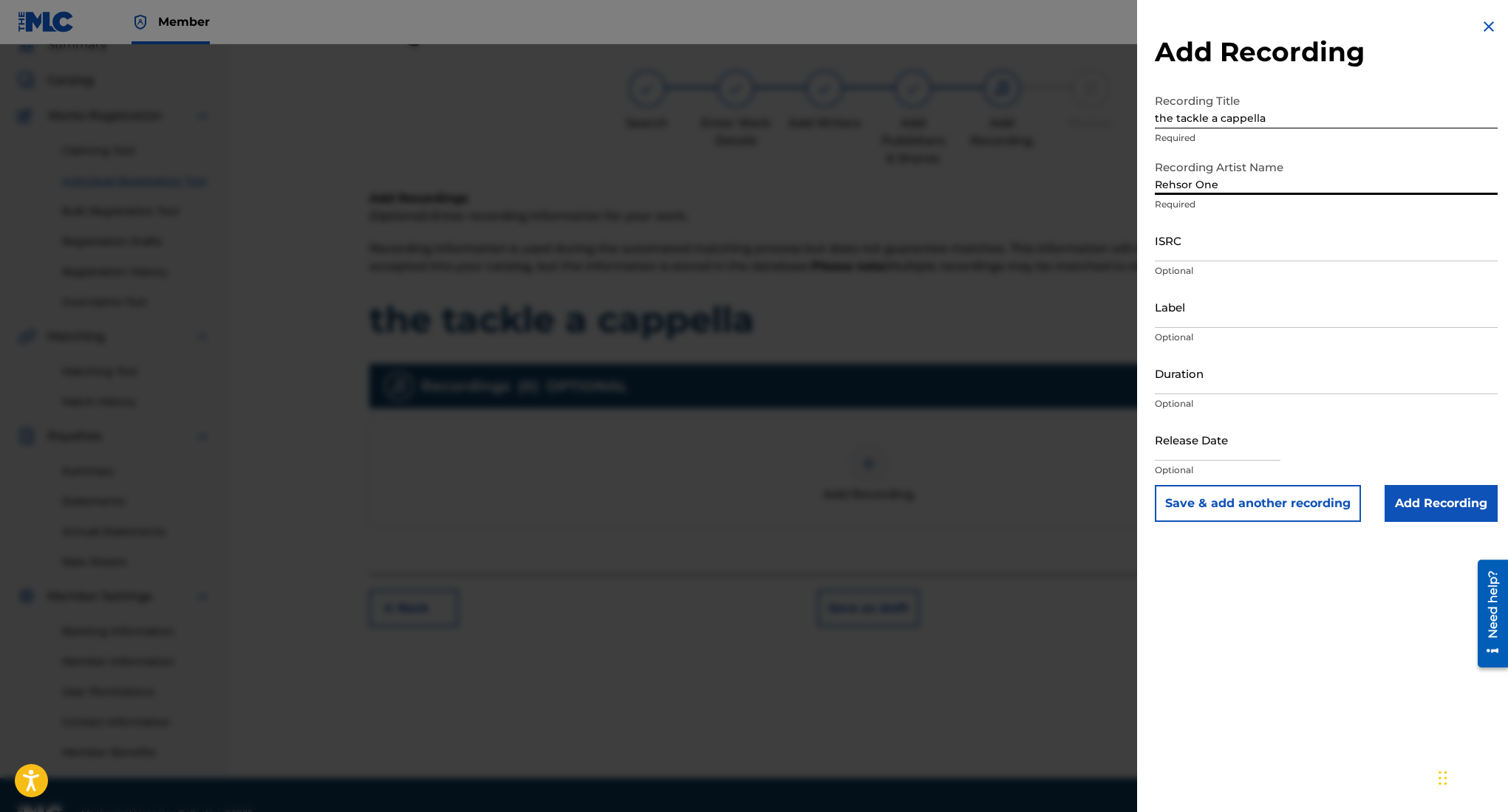
click at [1199, 249] on input "ISRC" at bounding box center [1326, 240] width 343 height 42
paste input "QZWFT2598845"
type input "QZWFT2598845"
click at [1225, 297] on input "Label" at bounding box center [1326, 306] width 343 height 42
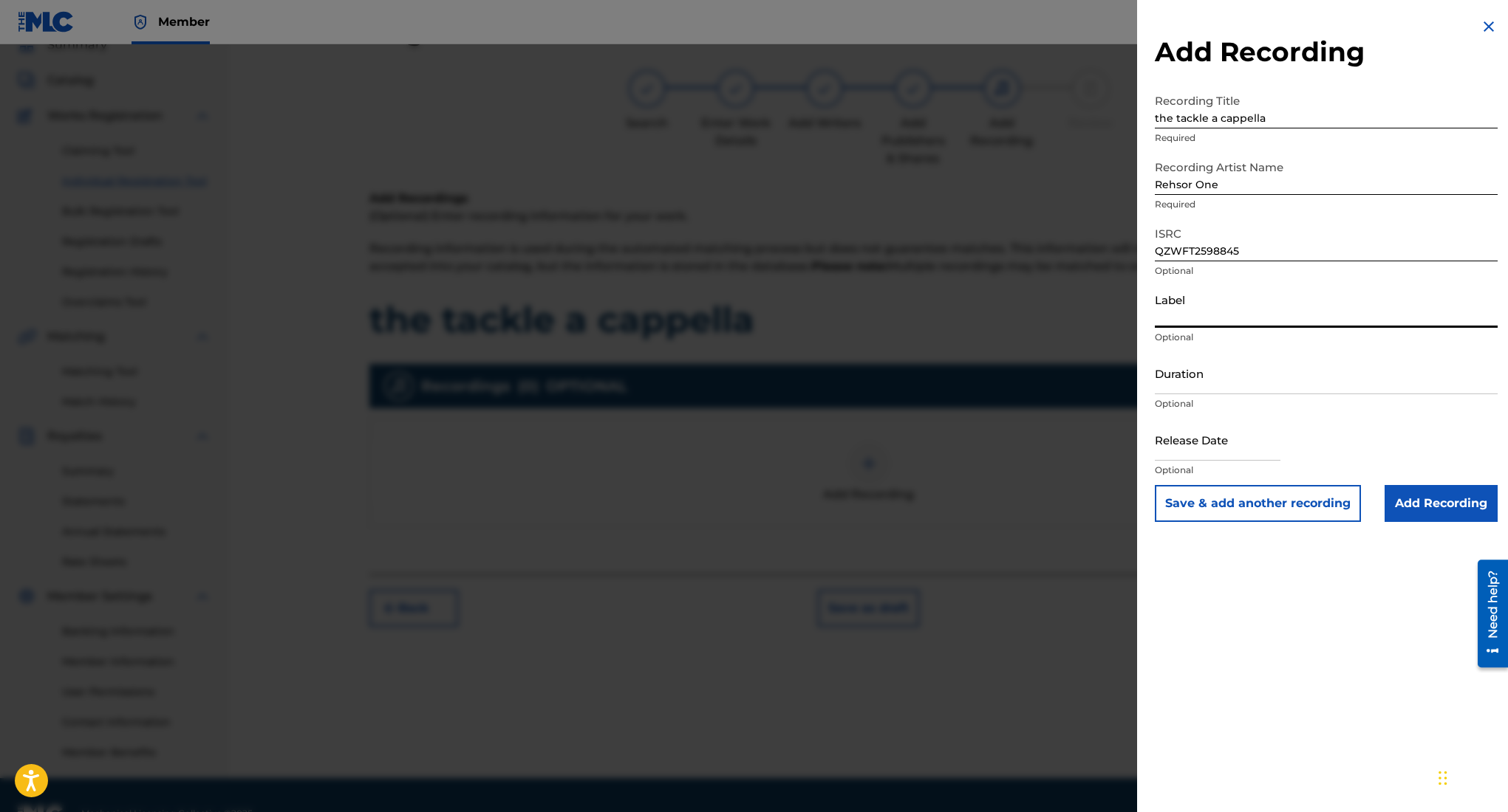
type input "3462278 Records DK"
click at [1296, 373] on input "Duration" at bounding box center [1326, 372] width 343 height 42
type input "04:04"
click at [1239, 453] on input "text" at bounding box center [1217, 440] width 126 height 42
select select "8"
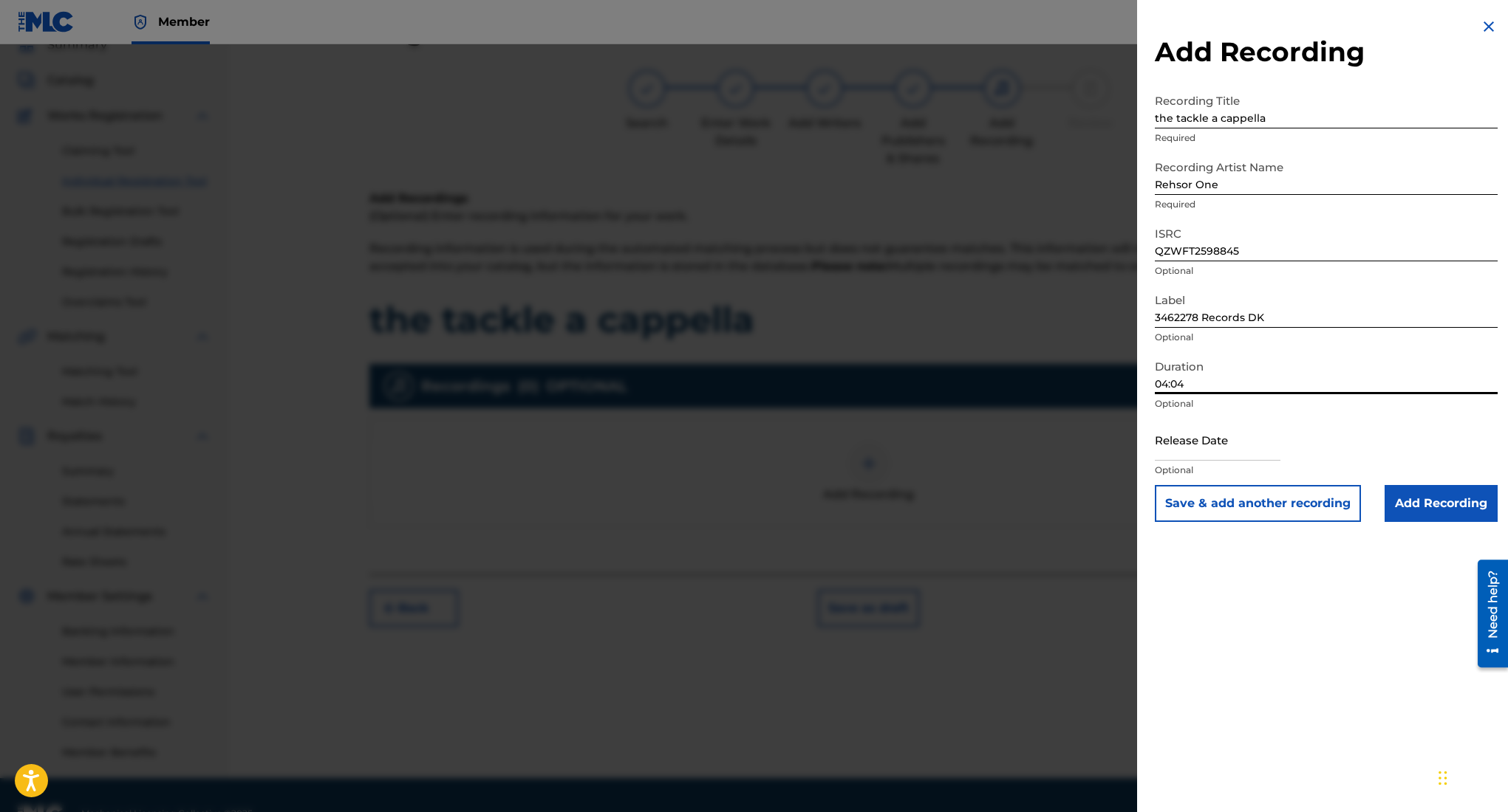
select select "2025"
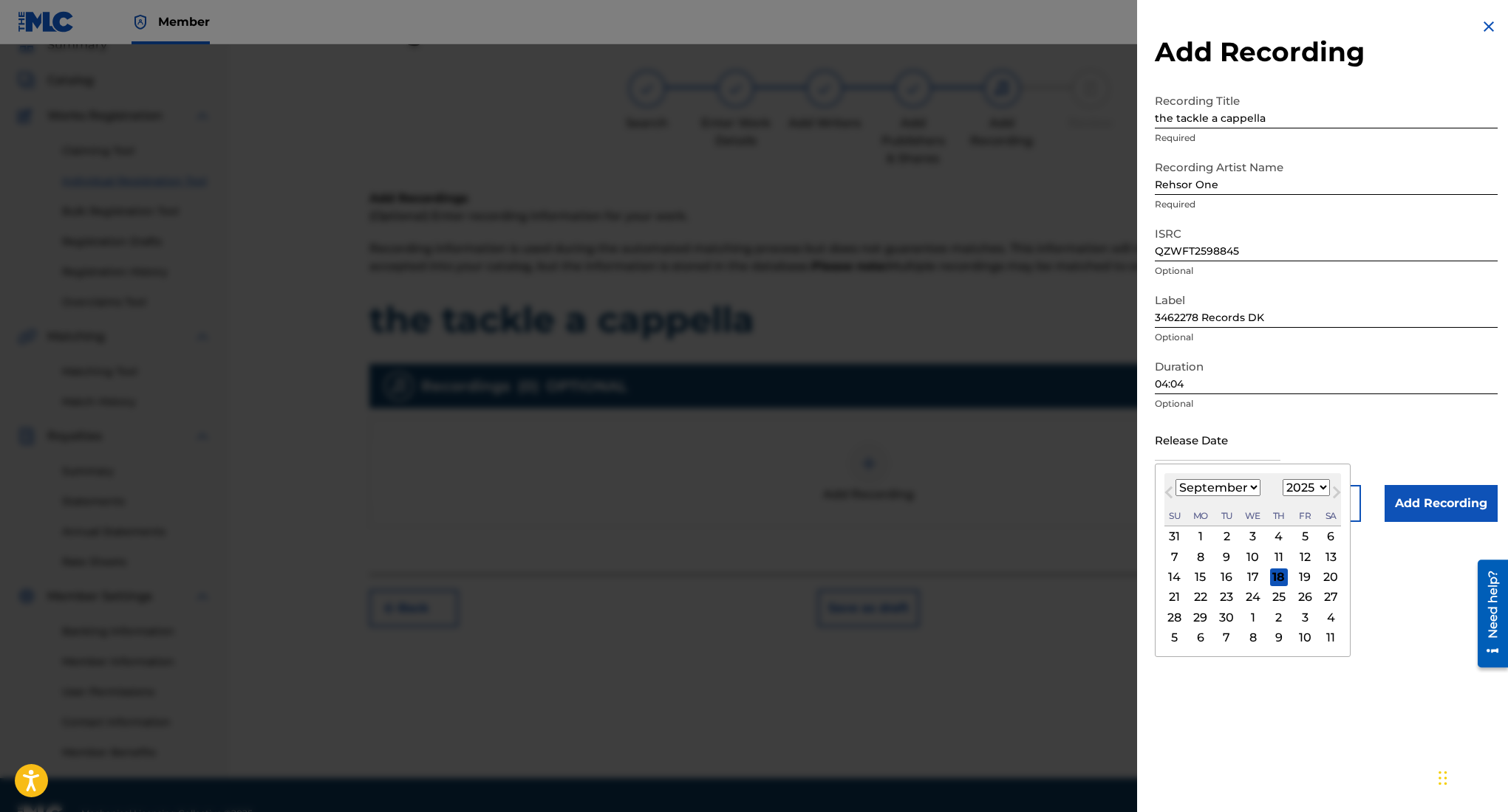
type input "August 7 2025"
select select "7"
click at [1437, 439] on div "Release Date August 7 2025 August 2025 Previous Month Next Month August 2025 Ja…" at bounding box center [1326, 452] width 343 height 66
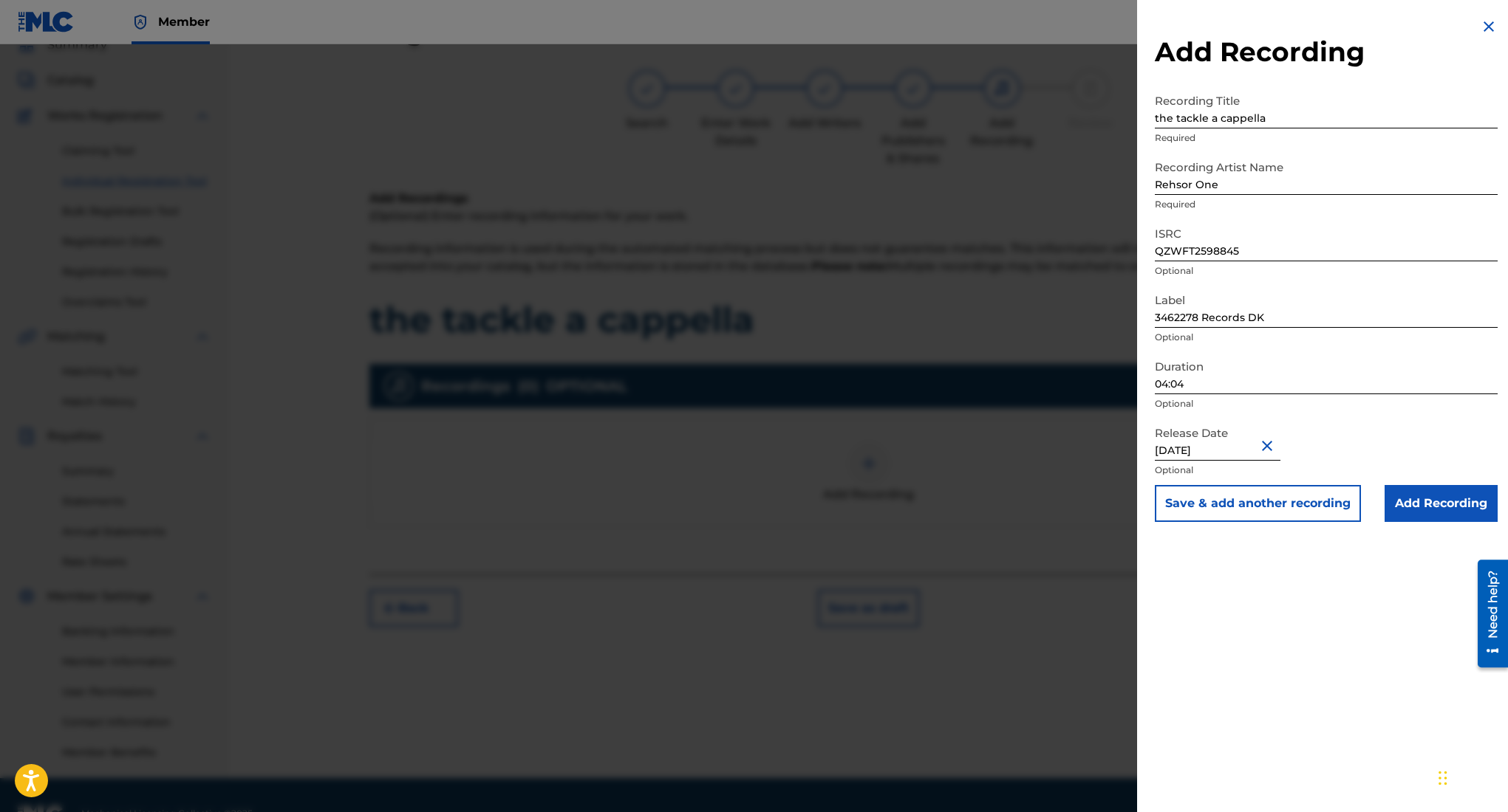
click at [1457, 503] on input "Add Recording" at bounding box center [1441, 503] width 113 height 37
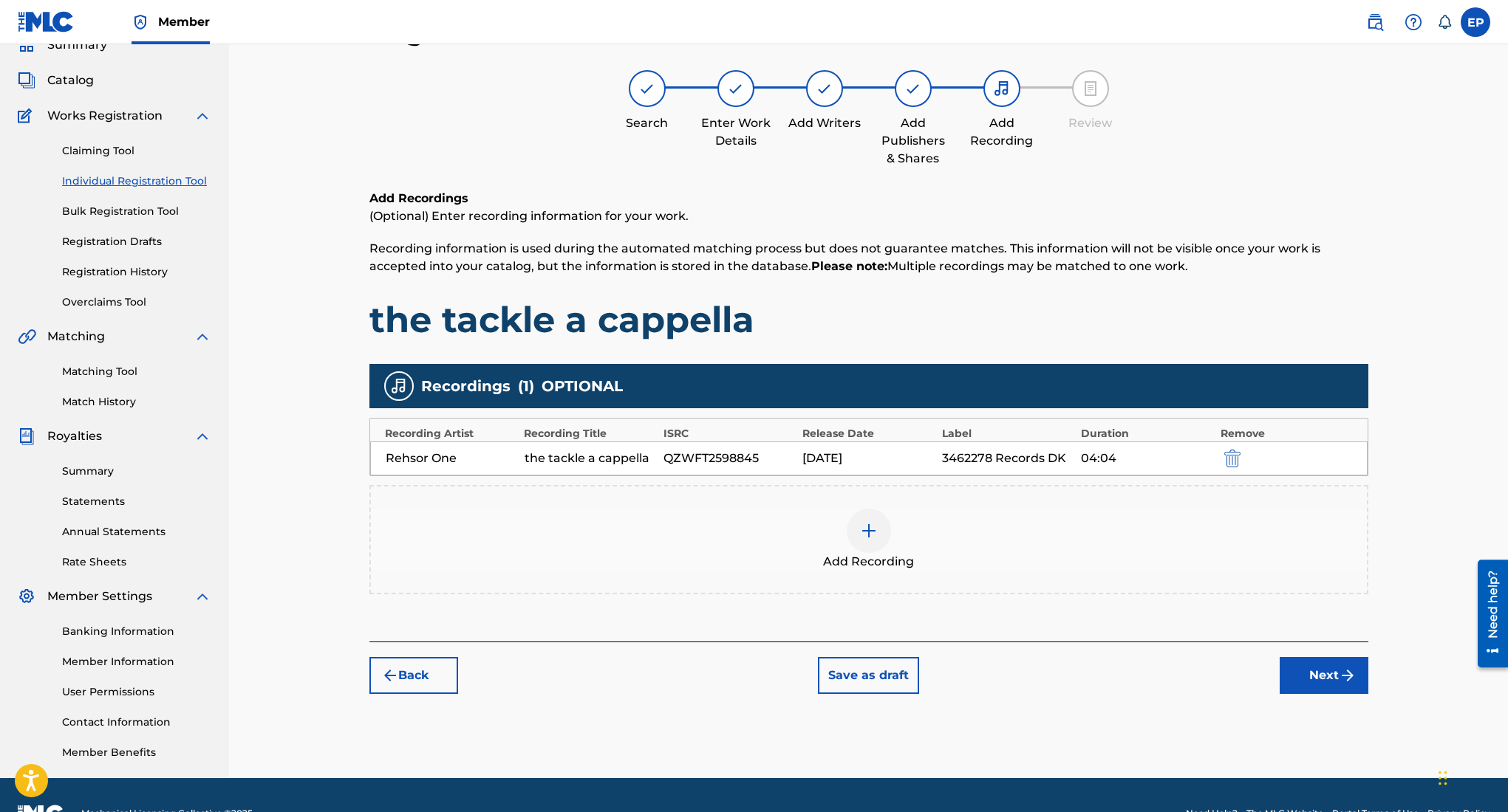
click at [1339, 678] on img "submit" at bounding box center [1348, 675] width 17 height 17
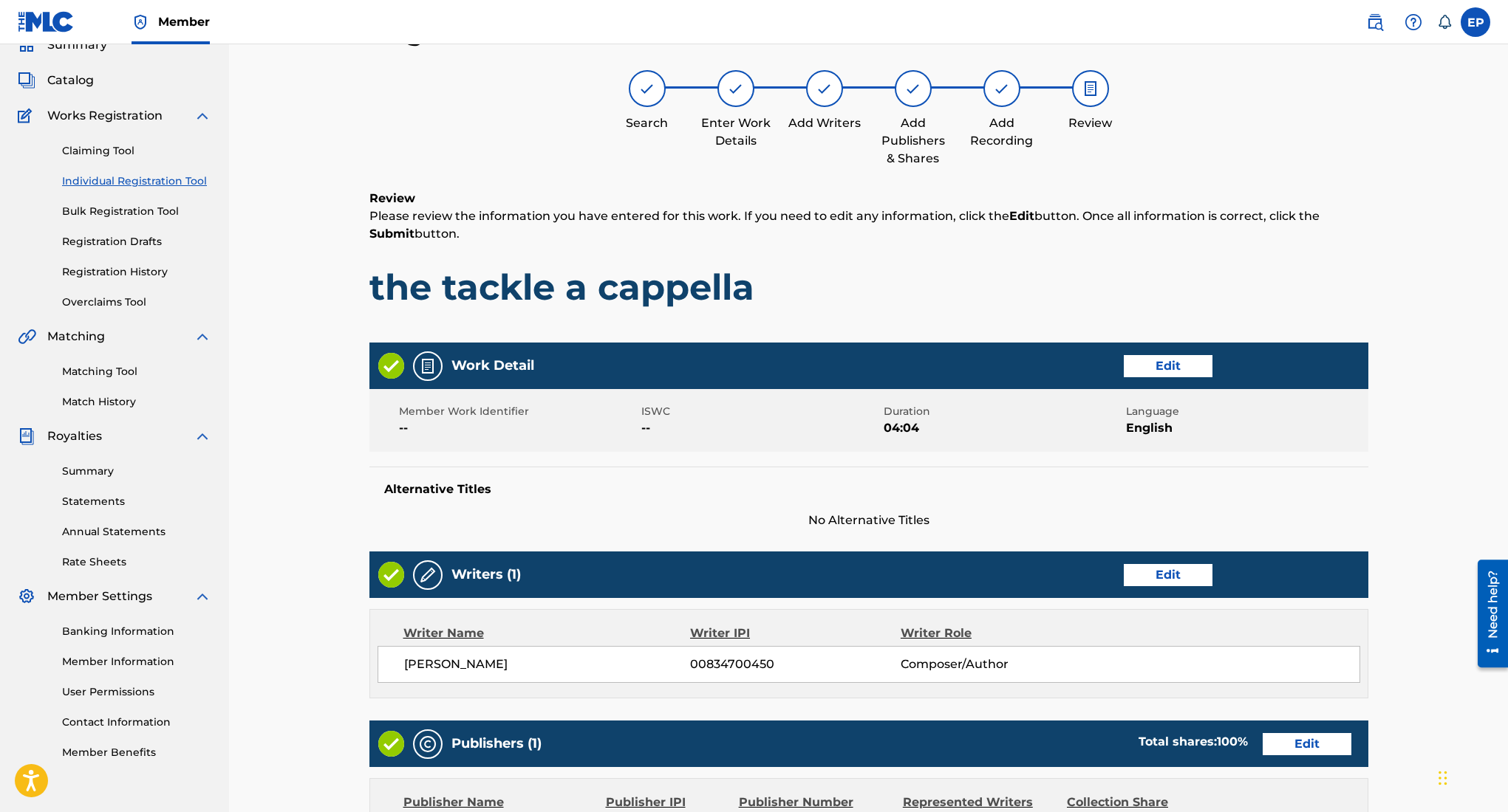
scroll to position [436, 0]
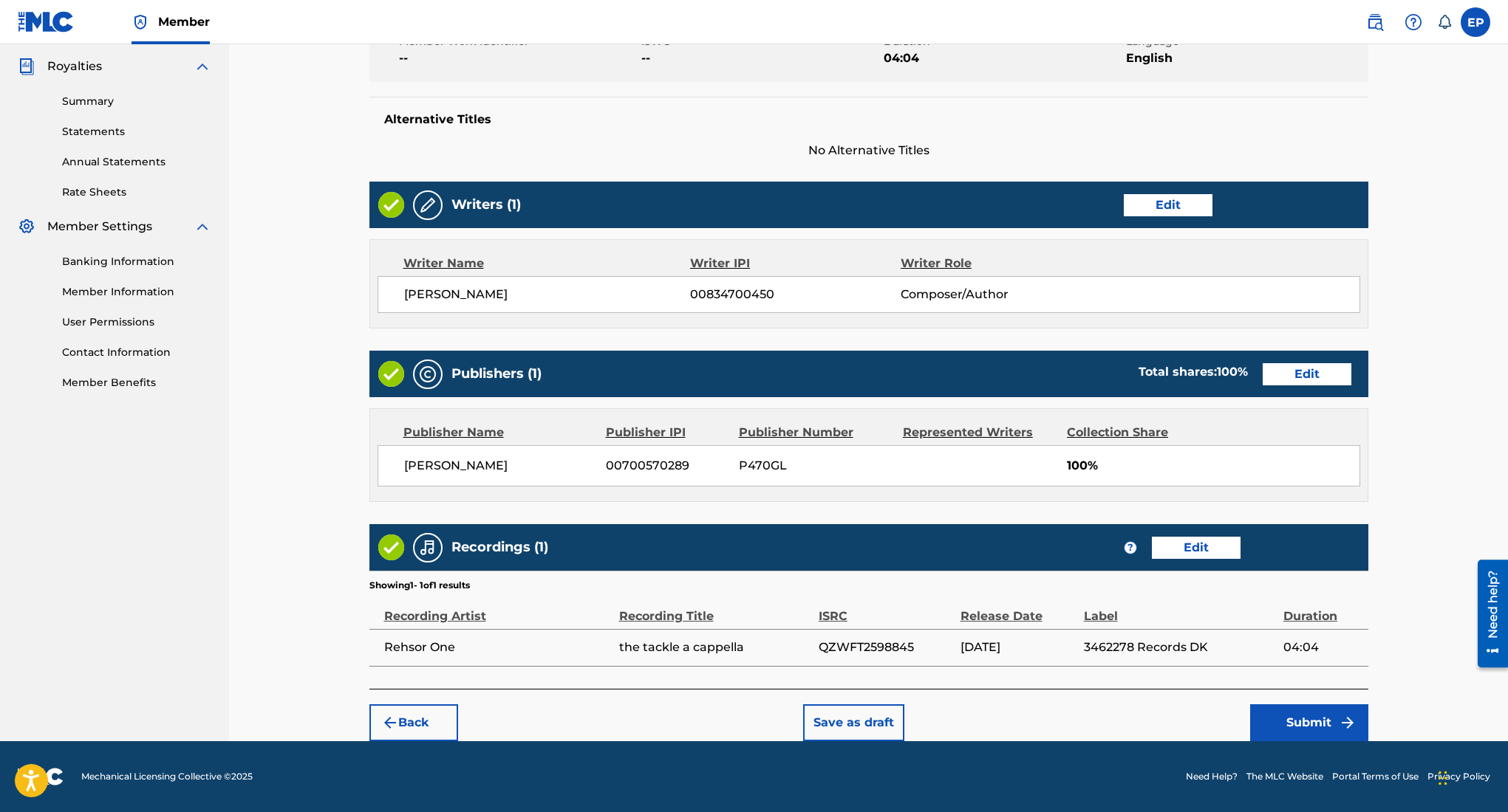
click at [1313, 717] on button "Submit" at bounding box center [1309, 723] width 118 height 37
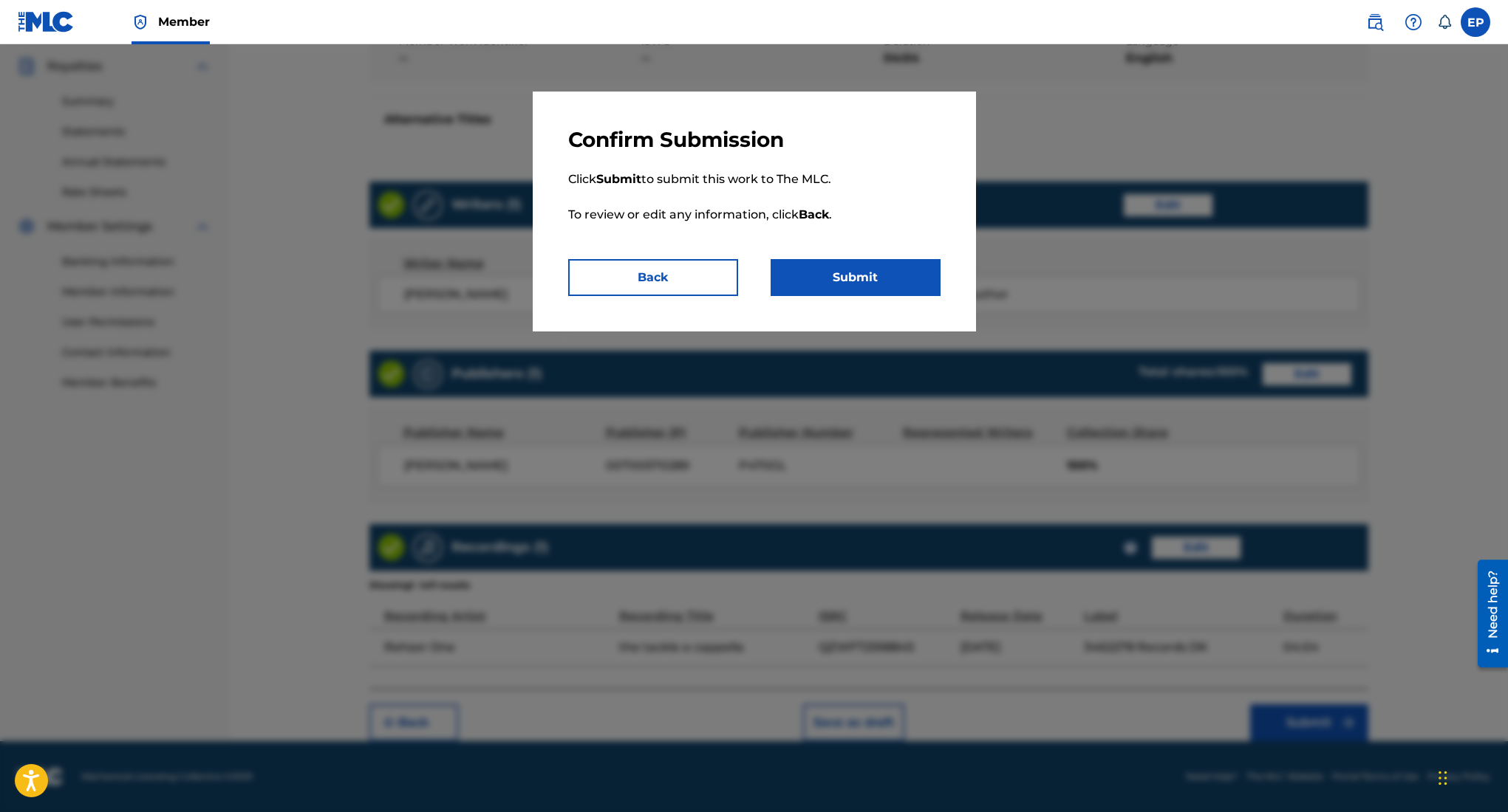
click at [925, 282] on button "Submit" at bounding box center [855, 277] width 170 height 37
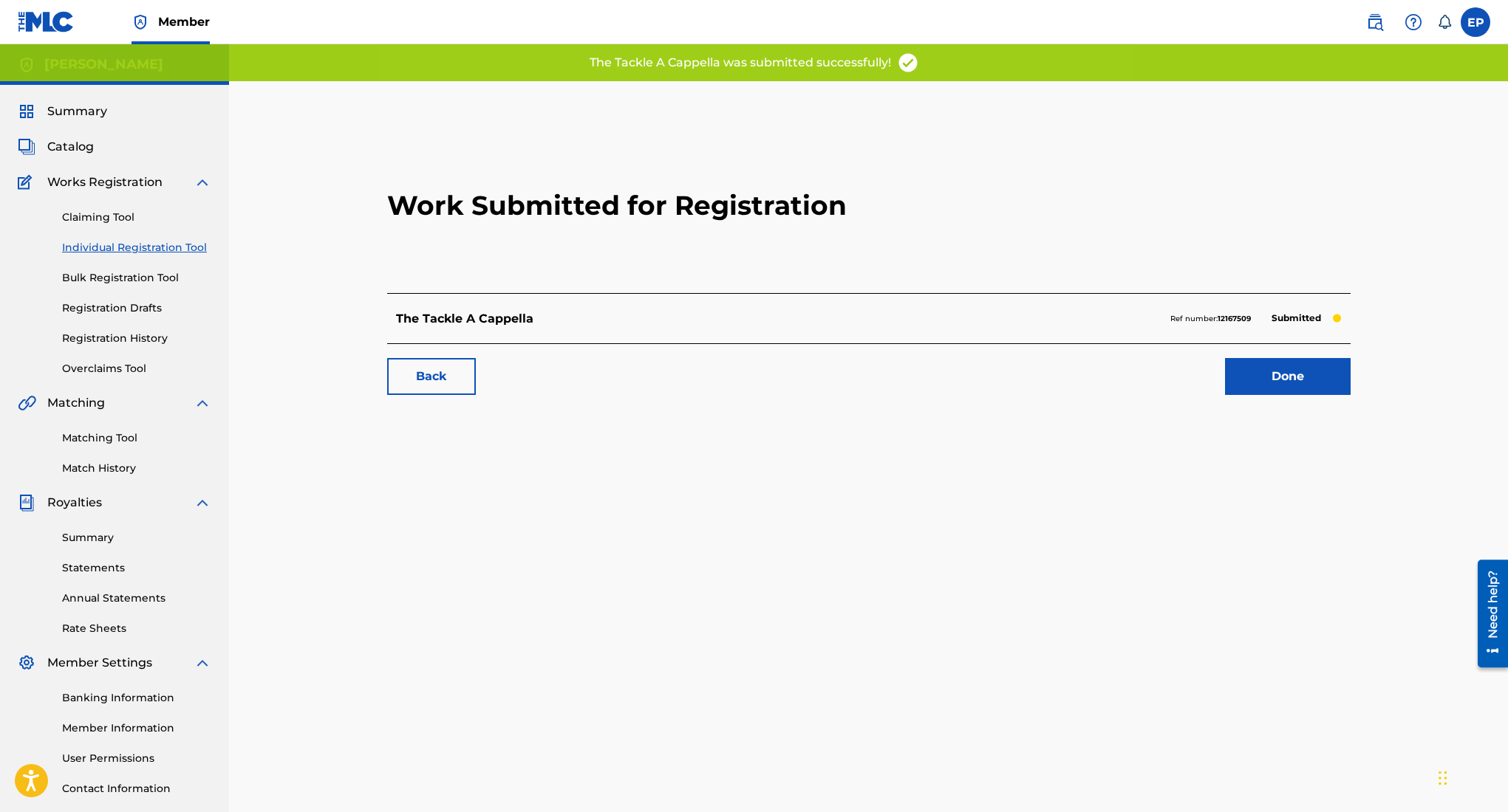
click at [1255, 367] on link "Done" at bounding box center [1288, 376] width 126 height 37
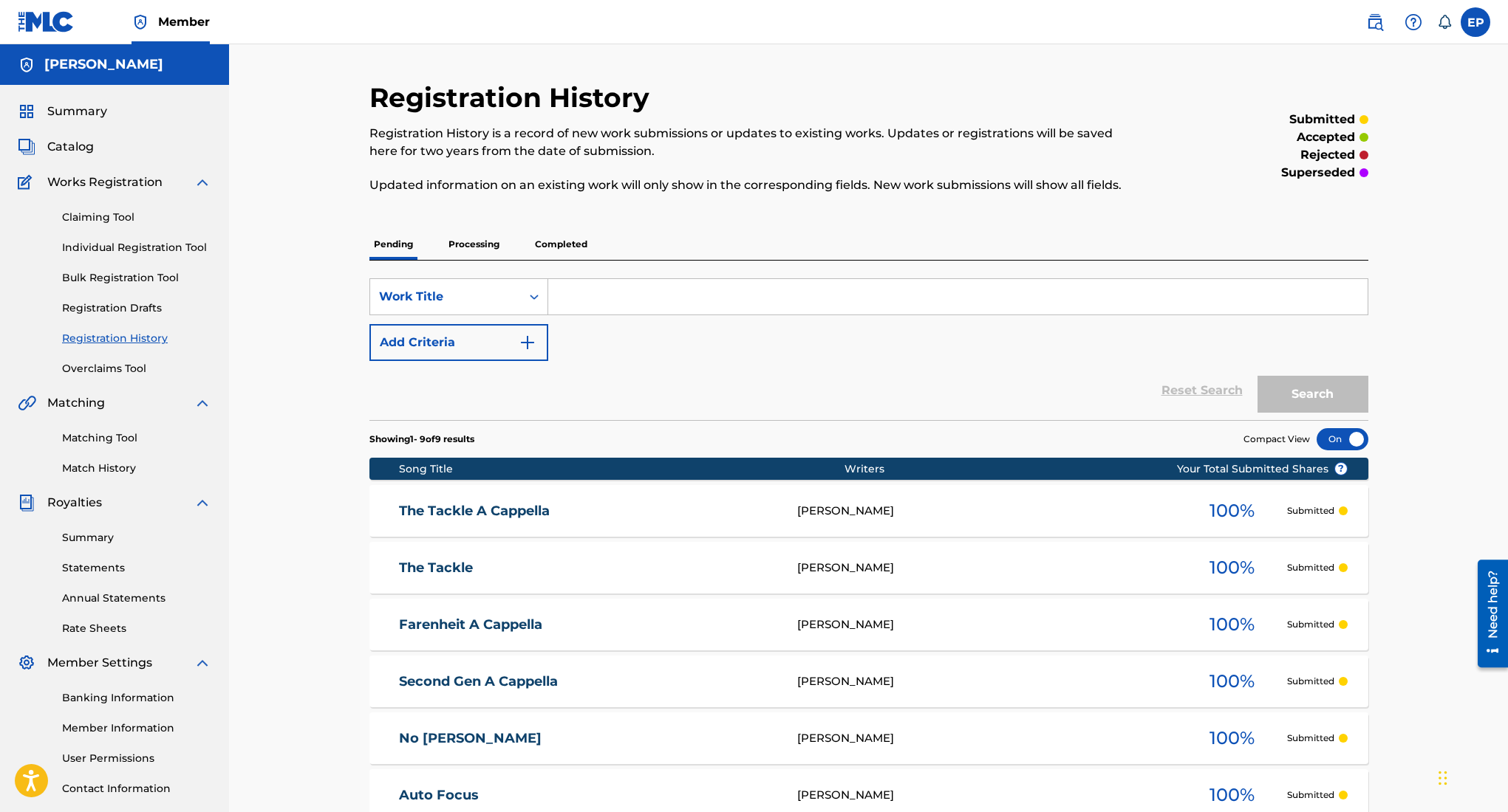
click at [60, 98] on div "Summary Catalog Works Registration Claiming Tool Individual Registration Tool B…" at bounding box center [114, 465] width 229 height 760
click at [63, 115] on span "Summary" at bounding box center [77, 111] width 60 height 17
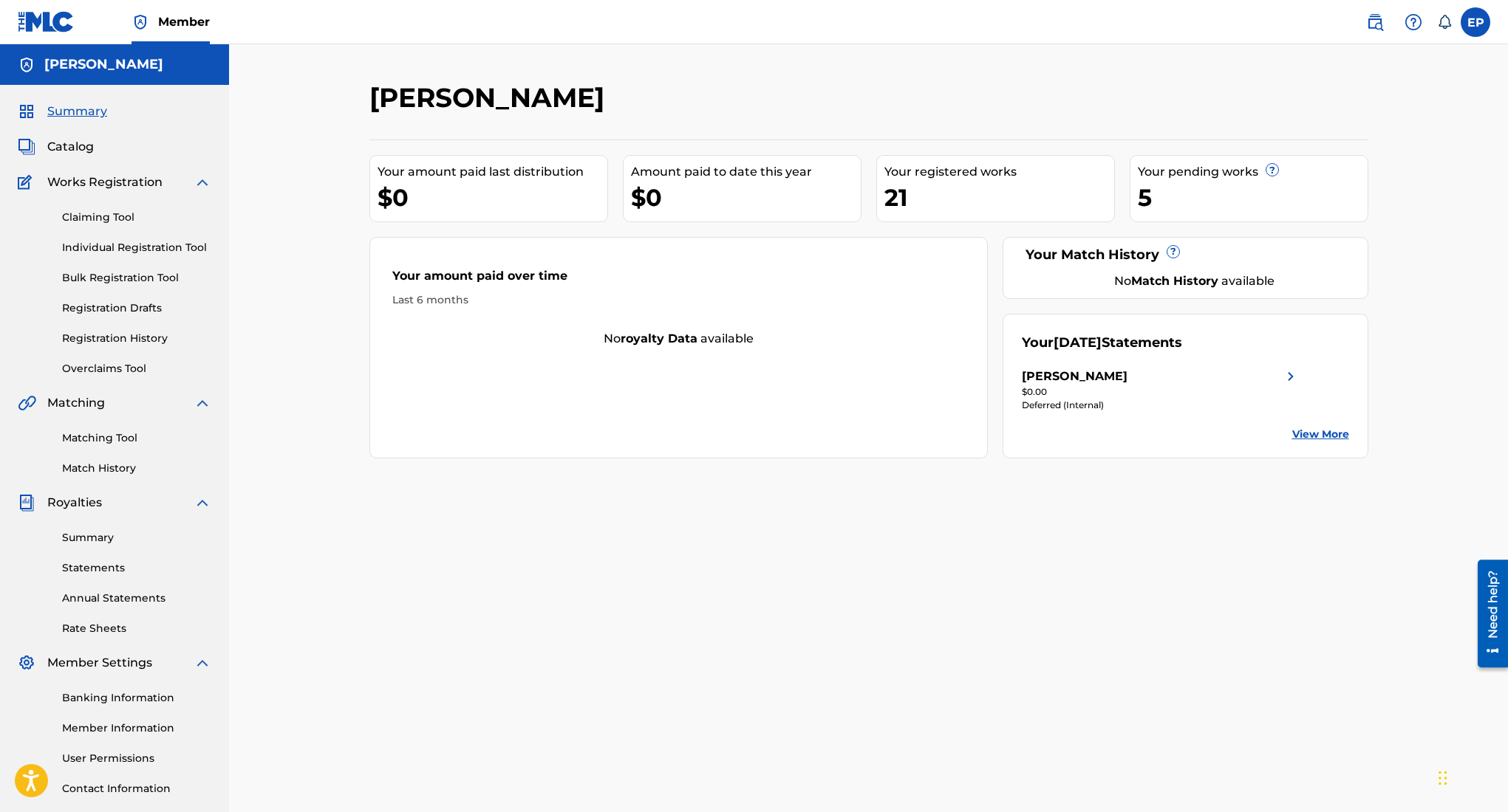
click at [84, 149] on span "Catalog" at bounding box center [70, 147] width 47 height 17
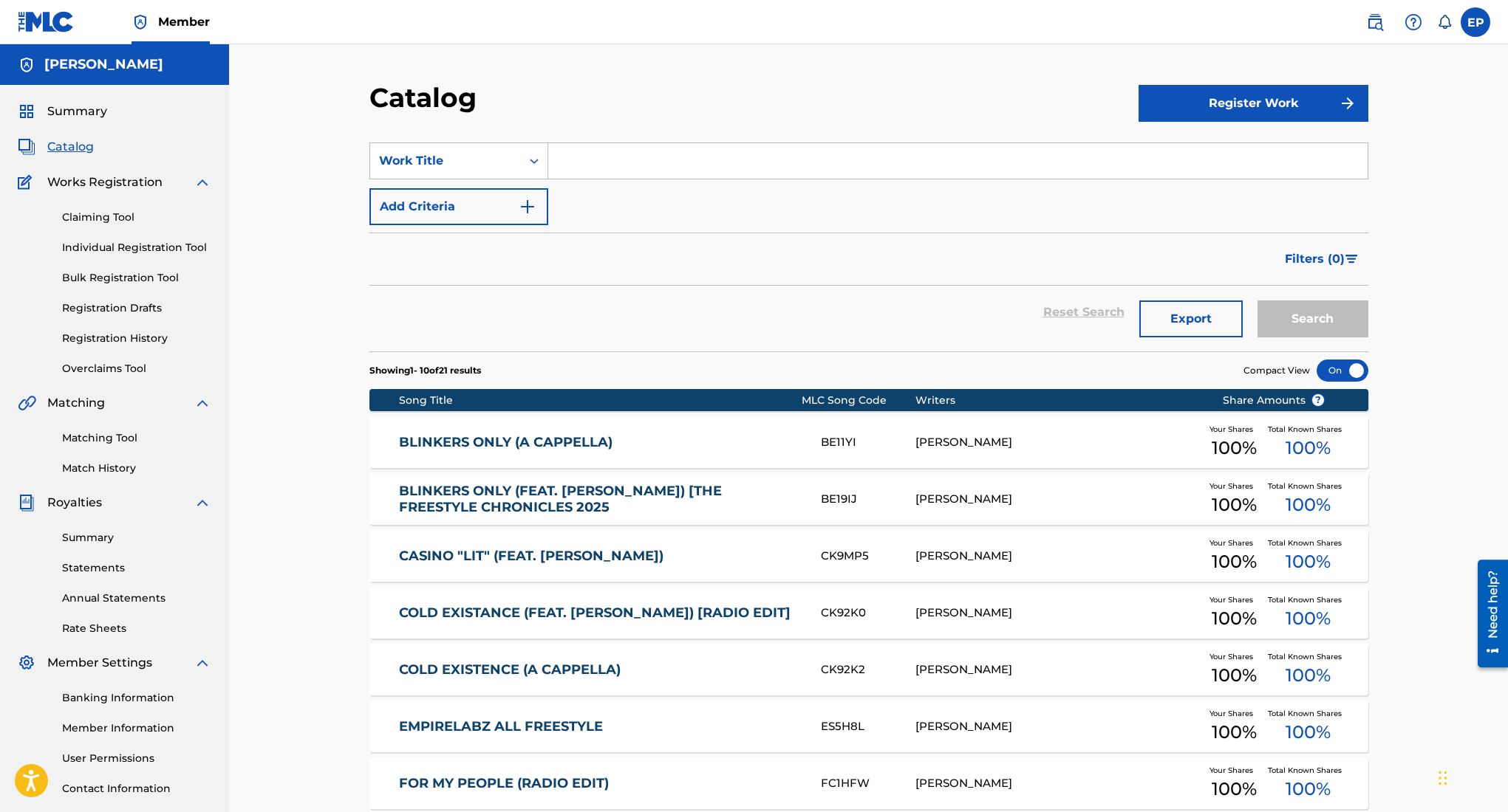
click at [1243, 97] on button "Register Work" at bounding box center [1253, 103] width 230 height 37
click at [1168, 162] on link "Individual" at bounding box center [1253, 151] width 230 height 36
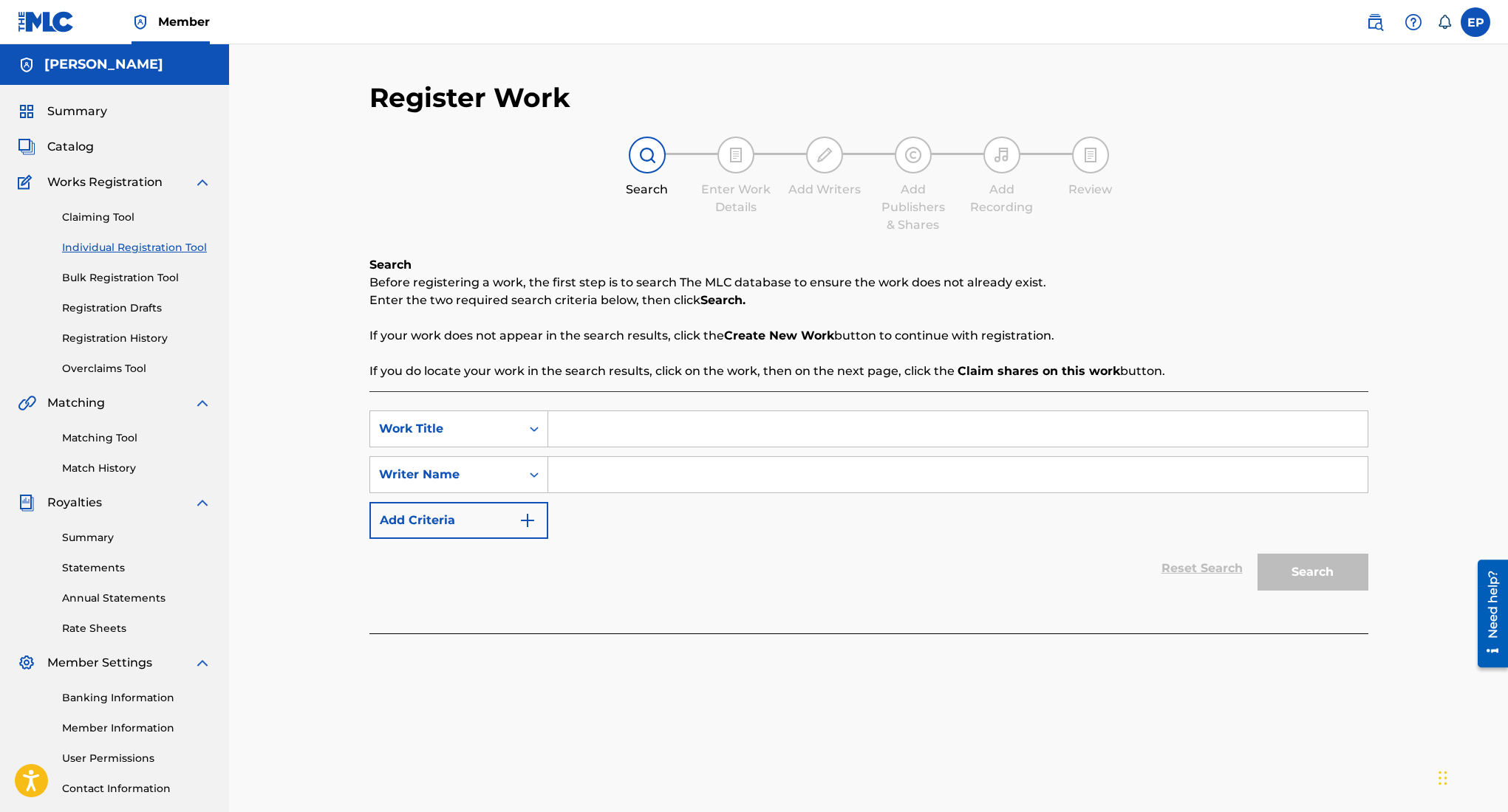
click at [805, 419] on input "Search Form" at bounding box center [958, 428] width 820 height 36
type input "auto focus a cappella"
click at [685, 479] on input "Search Form" at bounding box center [958, 474] width 820 height 36
type input "edward ojeda puente"
click at [1289, 570] on button "Search" at bounding box center [1313, 572] width 111 height 37
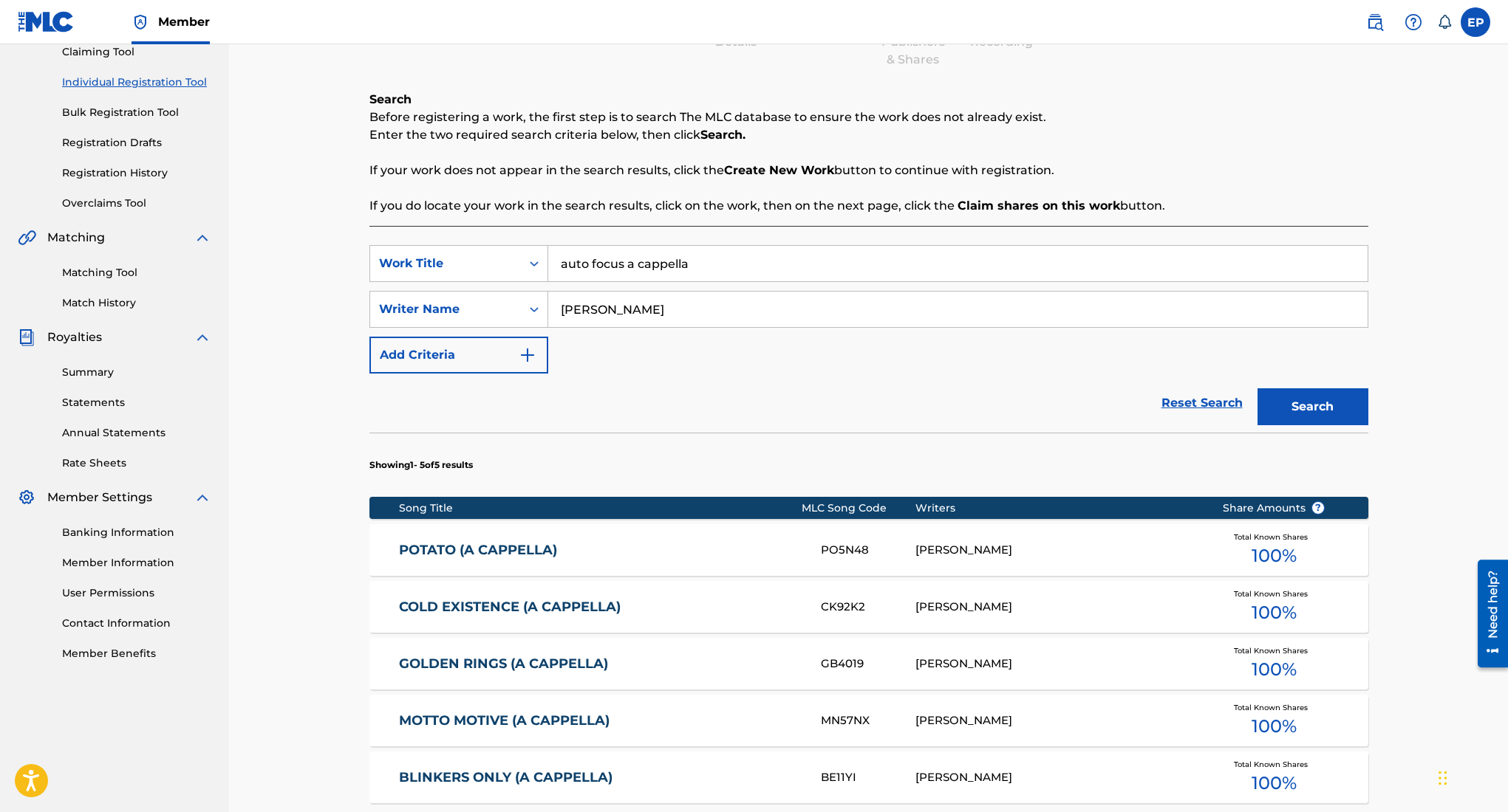
scroll to position [408, 0]
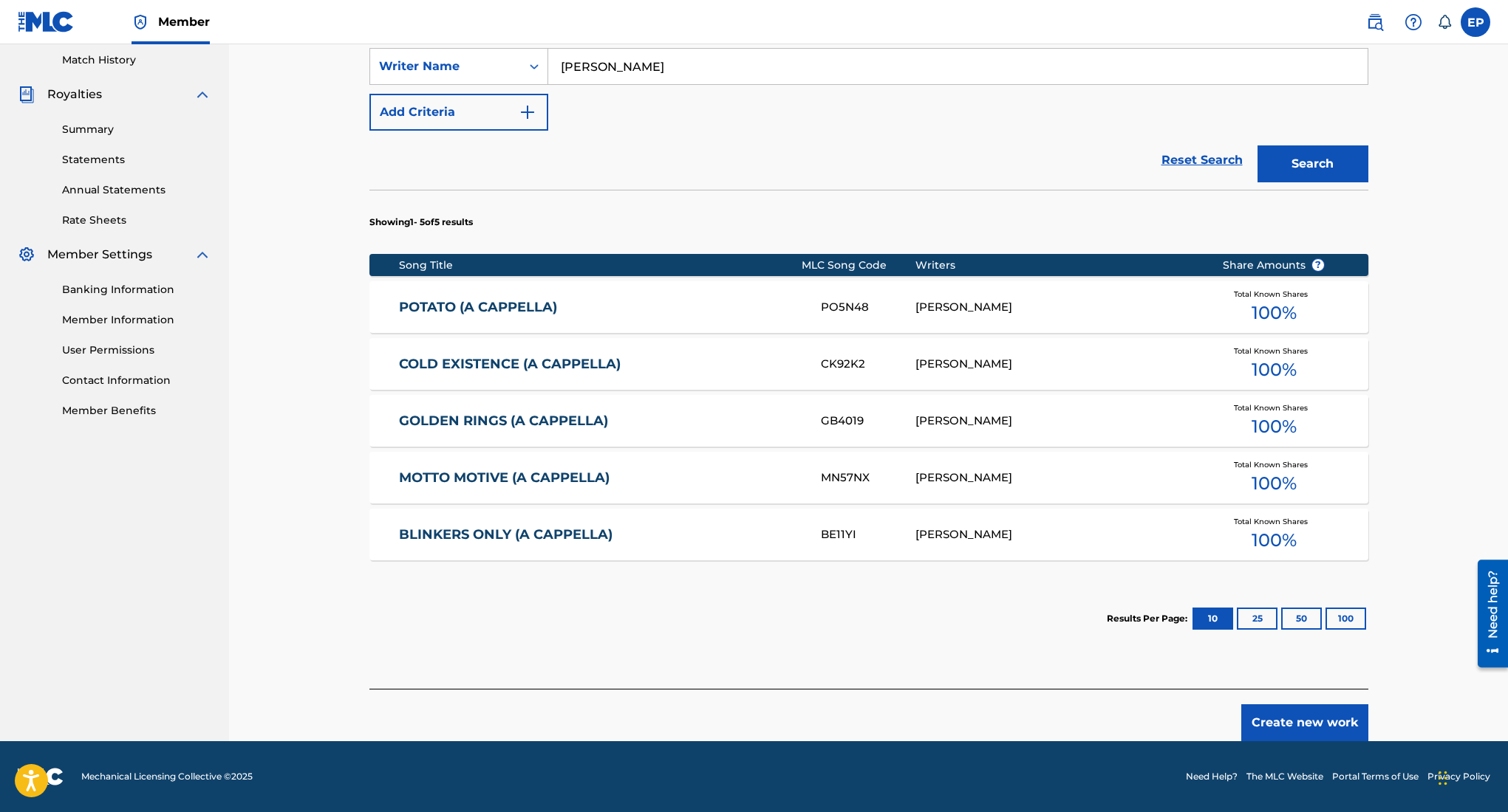
click at [1326, 720] on button "Create new work" at bounding box center [1304, 723] width 127 height 37
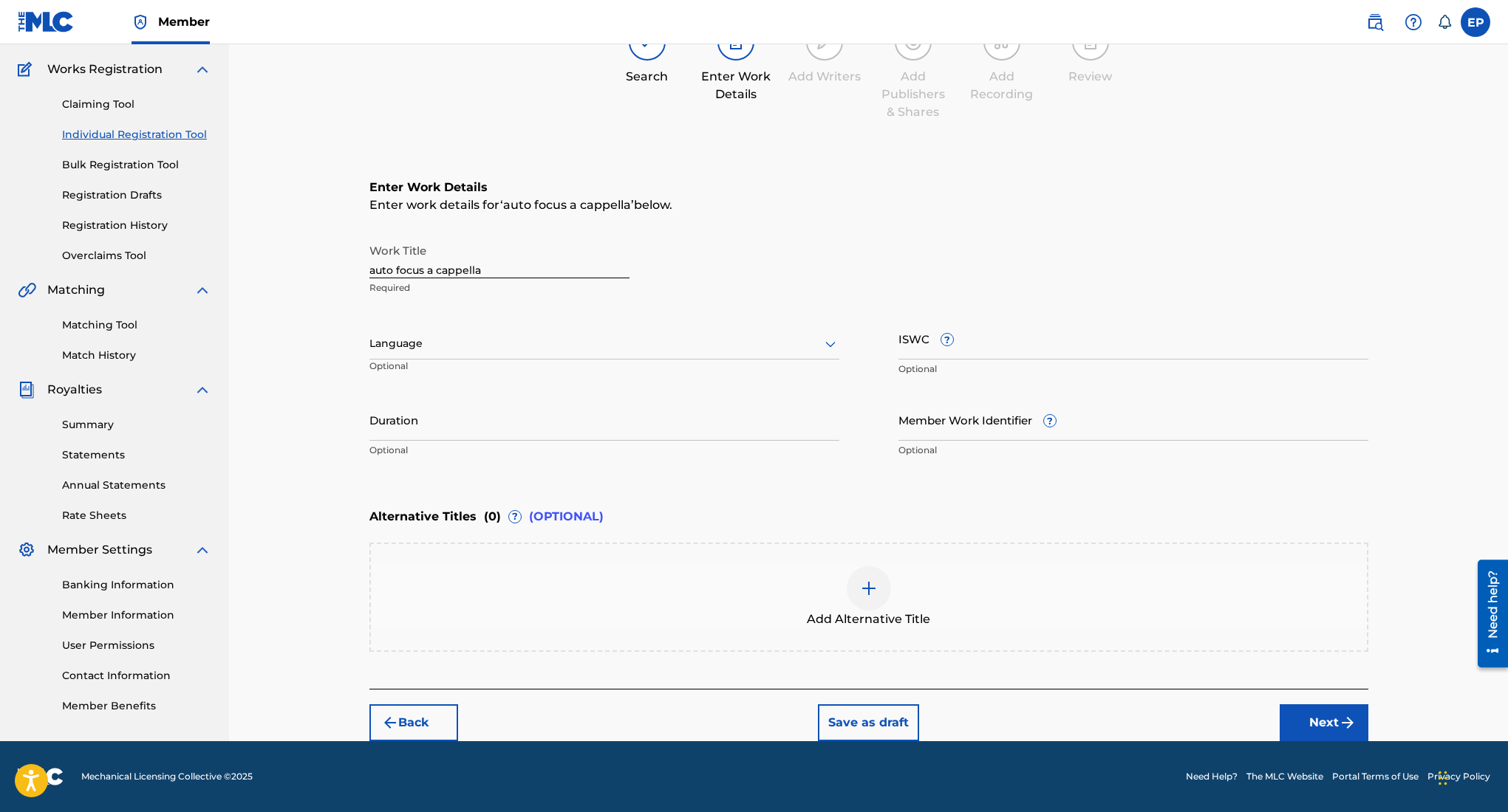
click at [633, 343] on div at bounding box center [604, 343] width 470 height 18
click at [527, 362] on div "English" at bounding box center [604, 376] width 468 height 33
click at [578, 425] on input "Duration" at bounding box center [604, 419] width 470 height 42
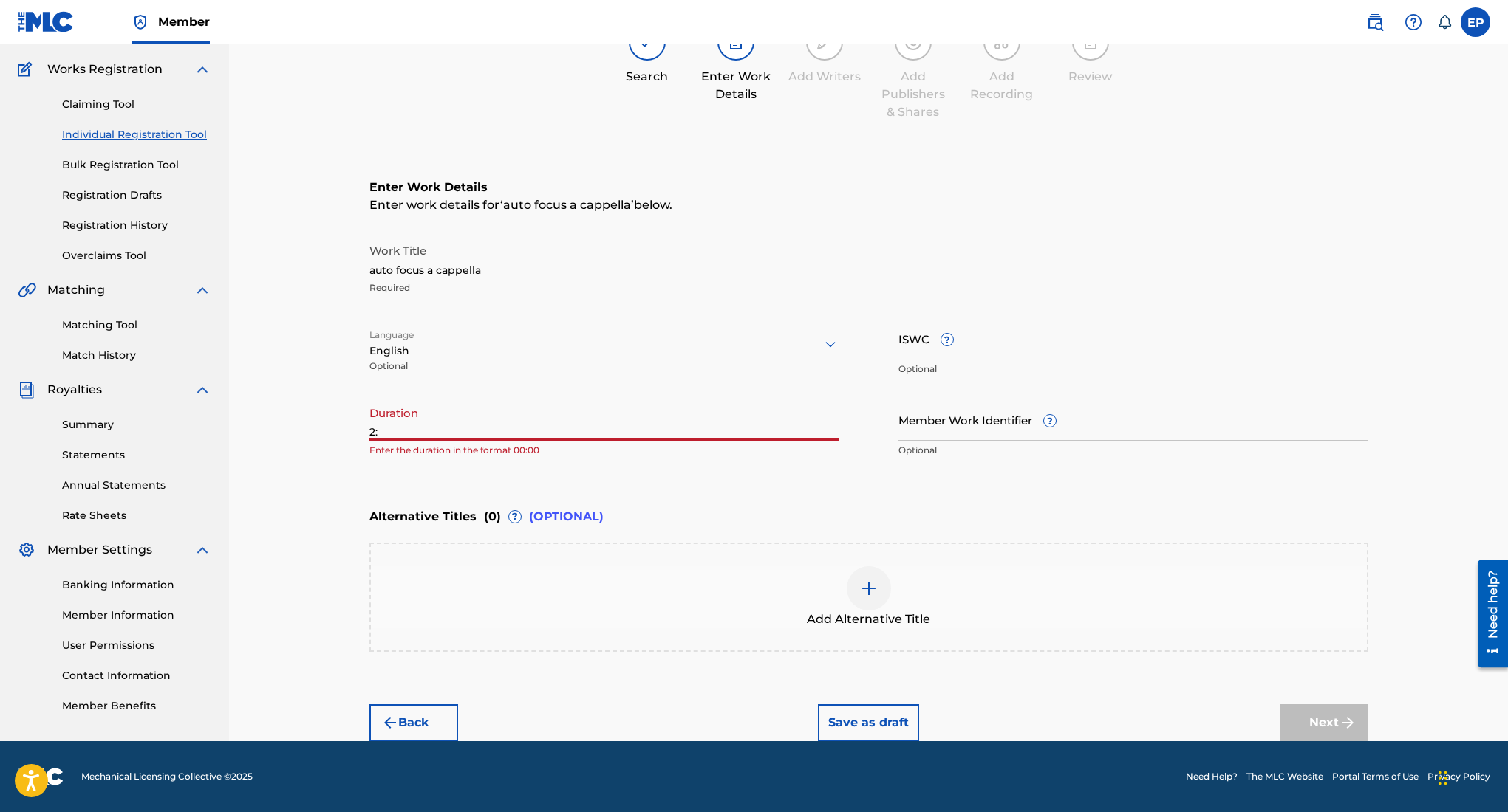
type input "2"
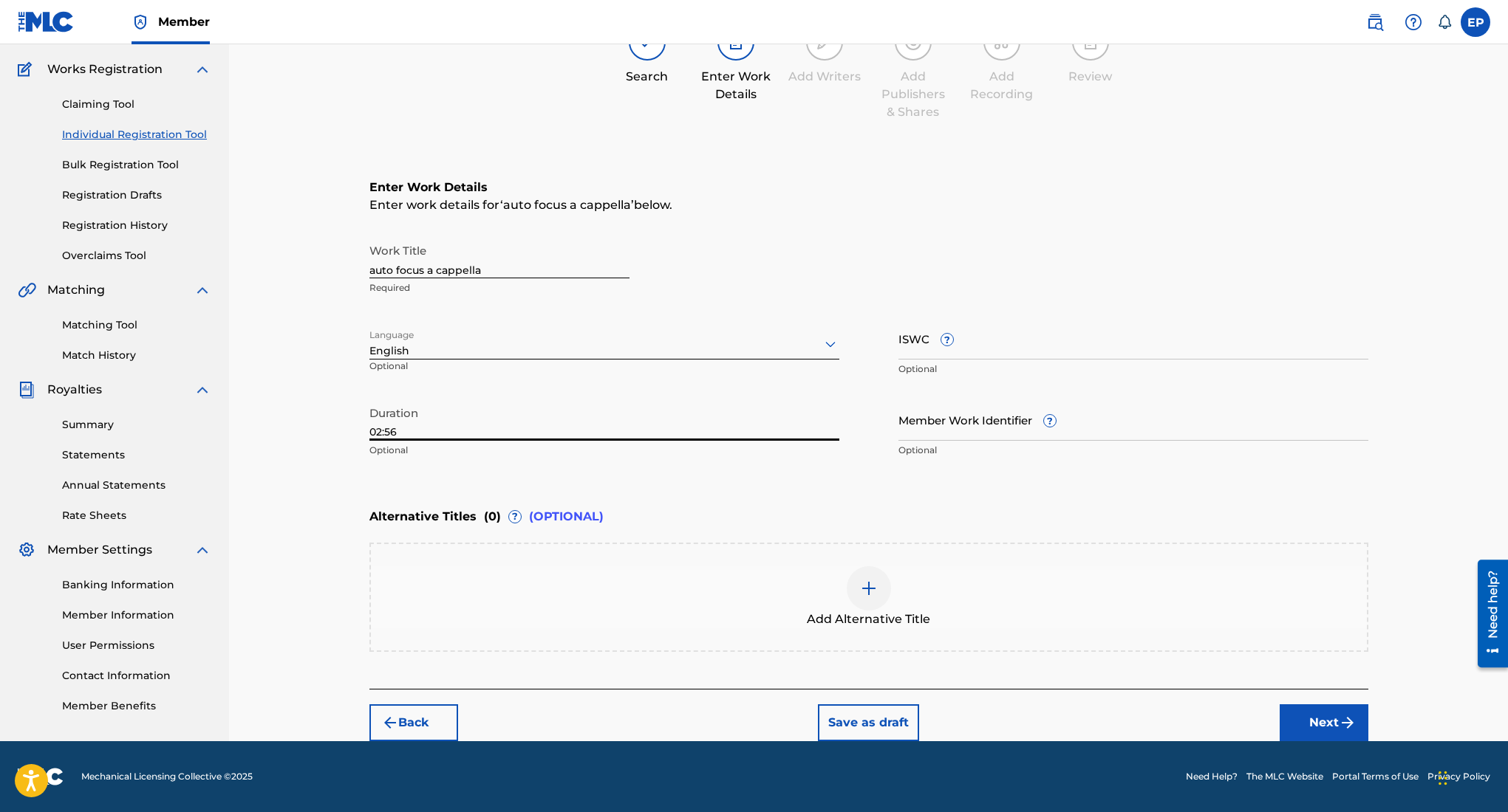
type input "02:56"
click at [1300, 715] on button "Next" at bounding box center [1324, 723] width 88 height 37
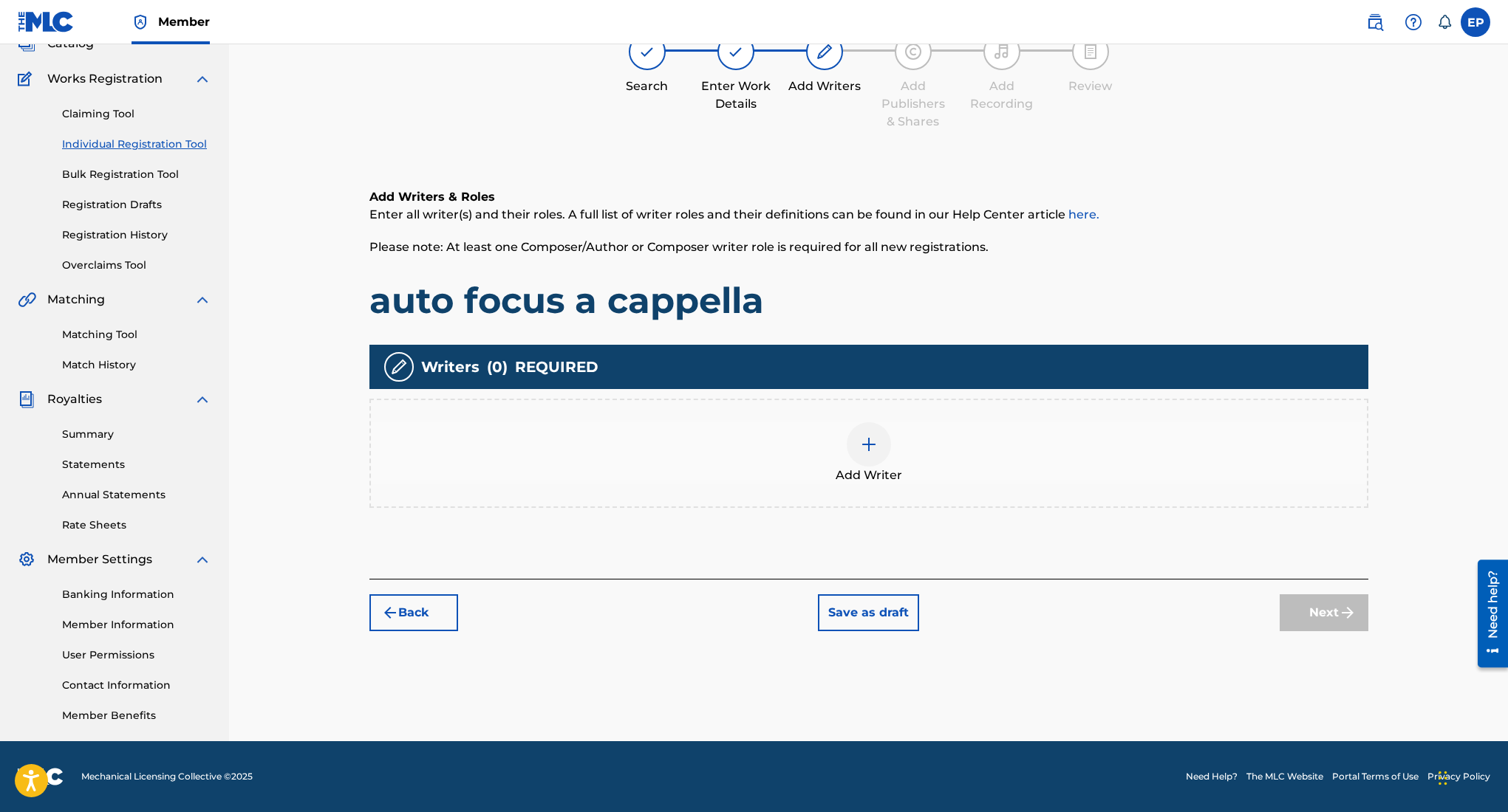
scroll to position [66, 0]
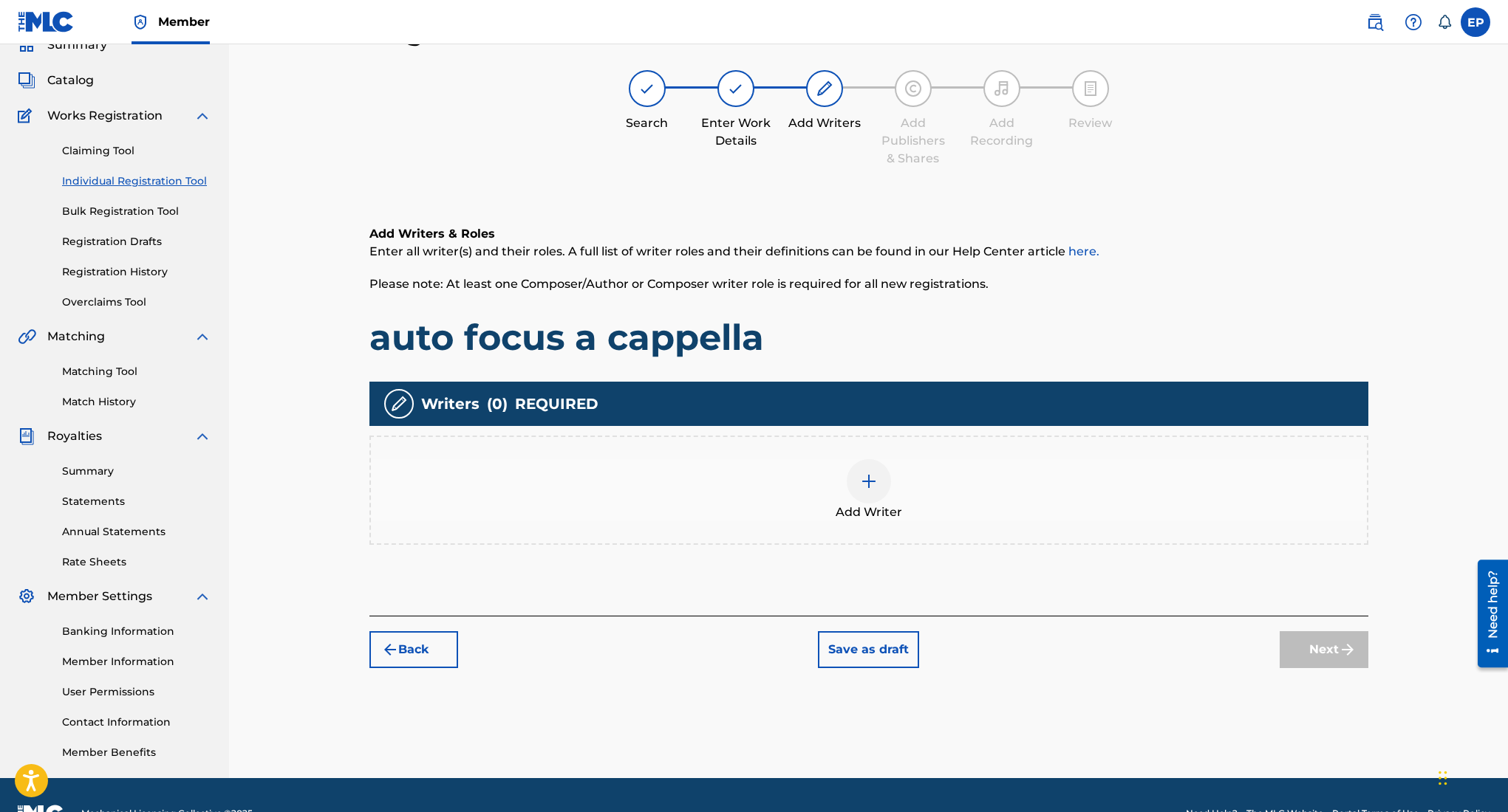
click at [854, 481] on div at bounding box center [868, 481] width 44 height 44
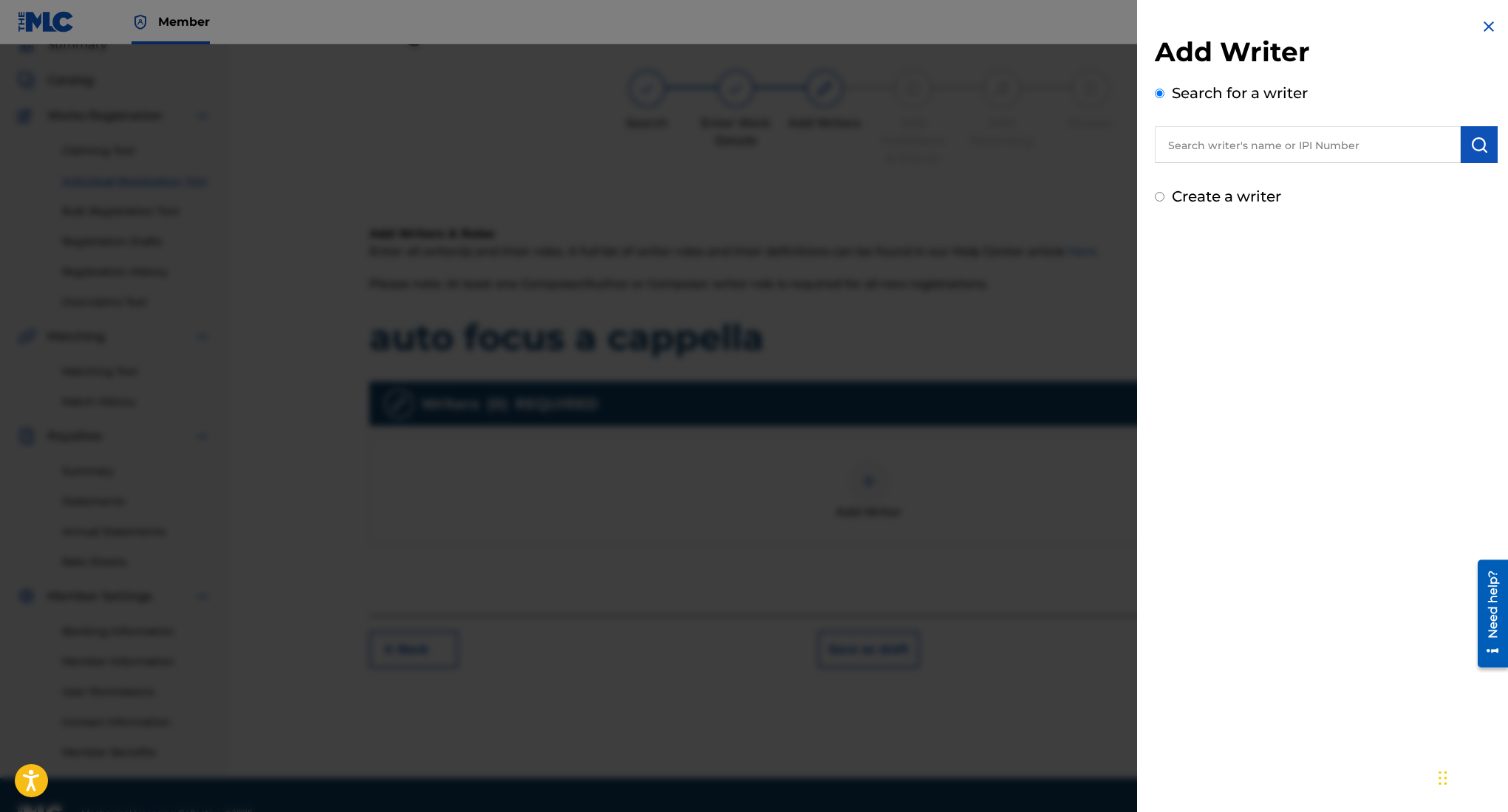
click at [1225, 142] on input "text" at bounding box center [1307, 144] width 306 height 37
type input "edward ojeda puente"
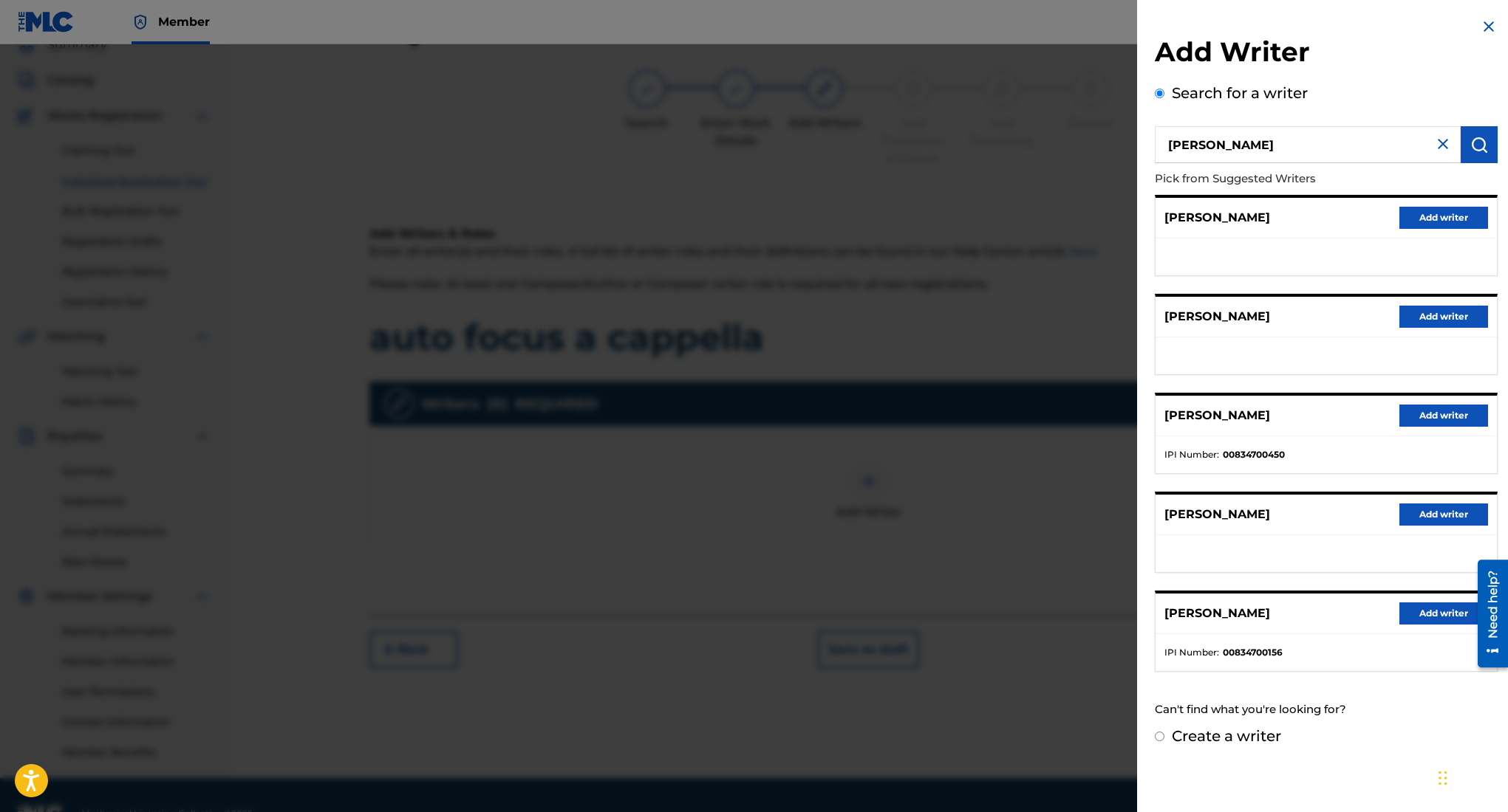
scroll to position [103, 0]
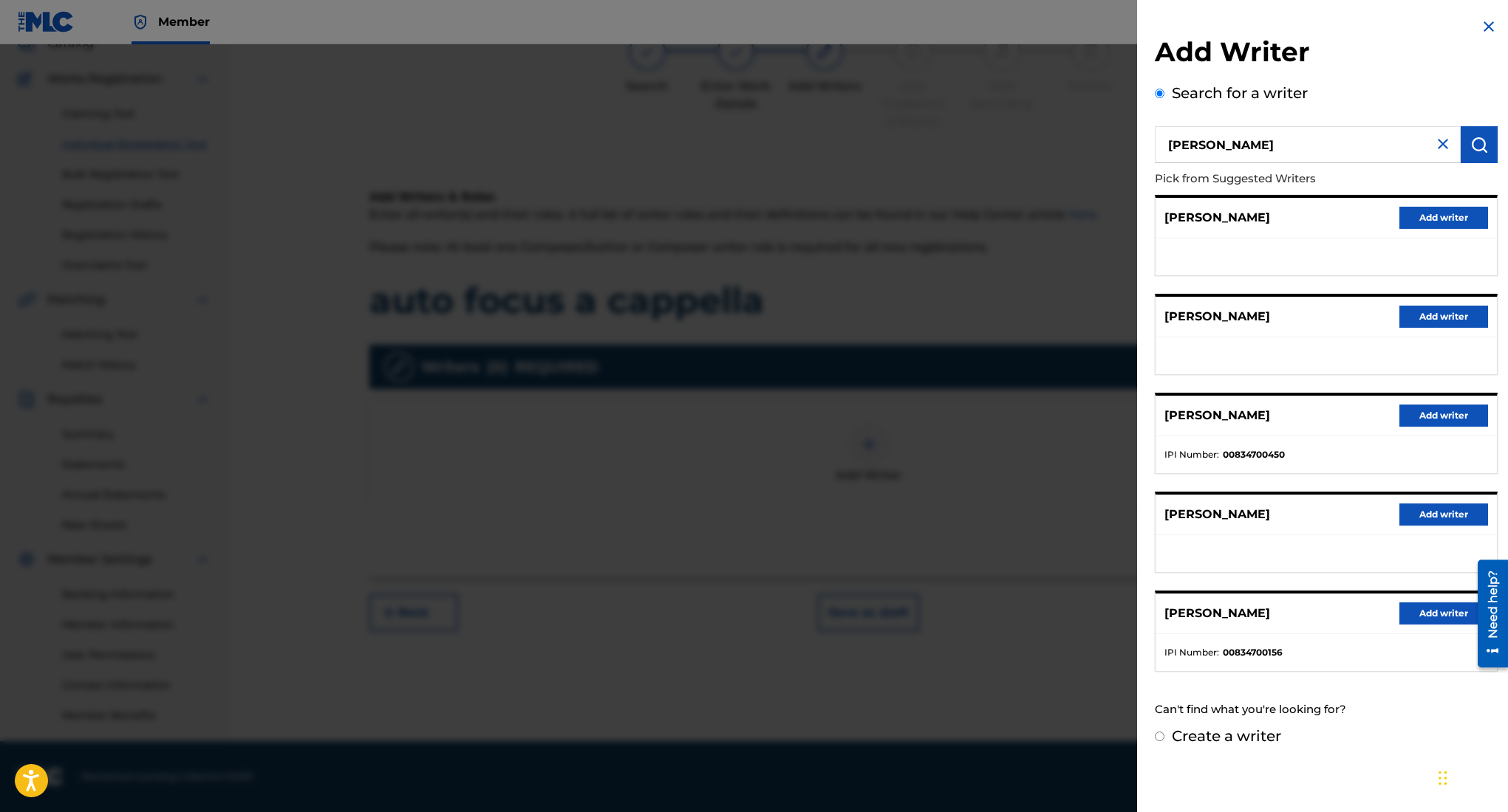
click at [1417, 619] on button "Add writer" at bounding box center [1443, 614] width 88 height 22
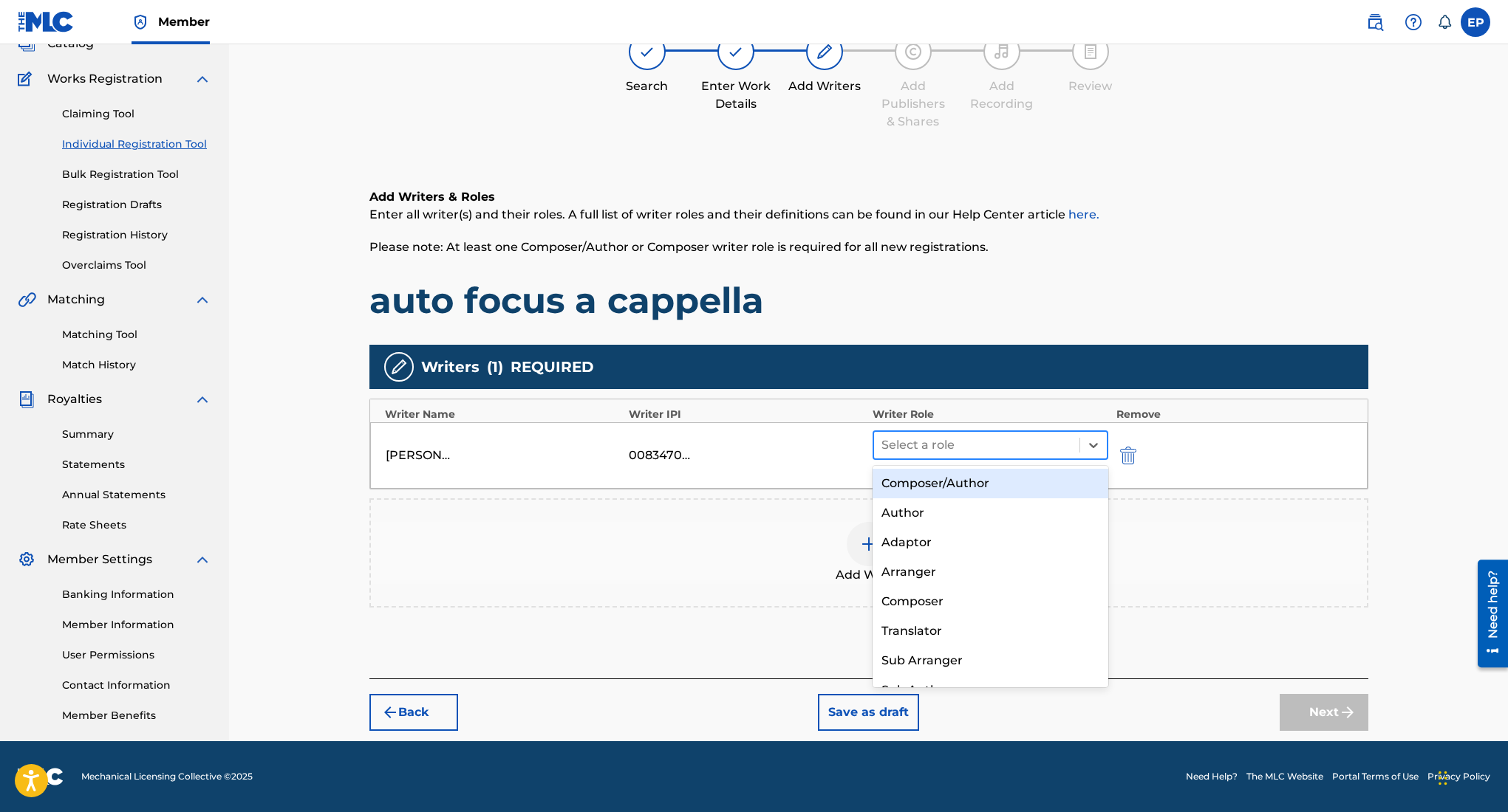
click at [995, 447] on div at bounding box center [977, 445] width 191 height 21
click at [951, 475] on div "Composer/Author" at bounding box center [990, 483] width 236 height 29
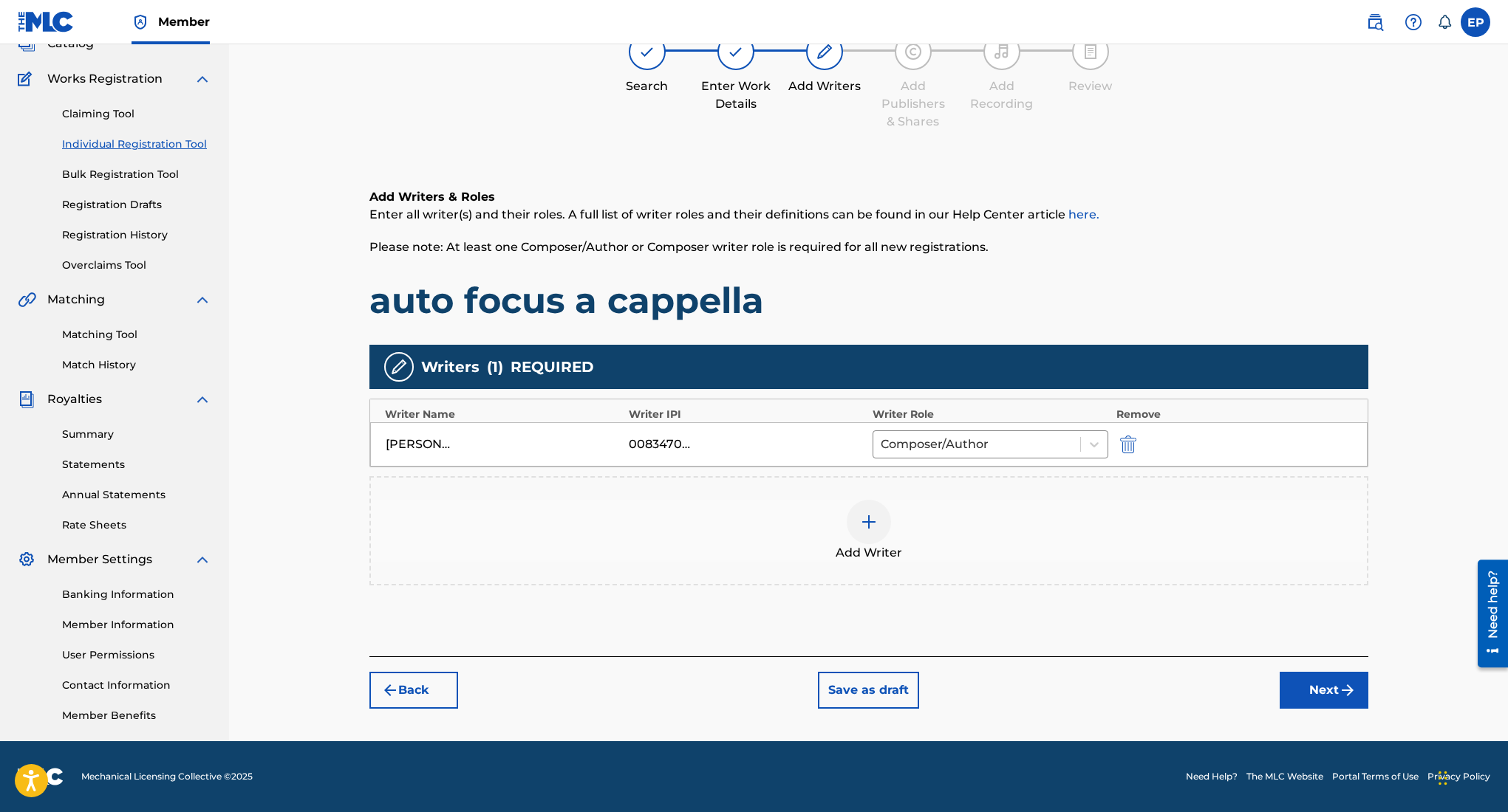
click at [1317, 692] on button "Next" at bounding box center [1324, 690] width 88 height 37
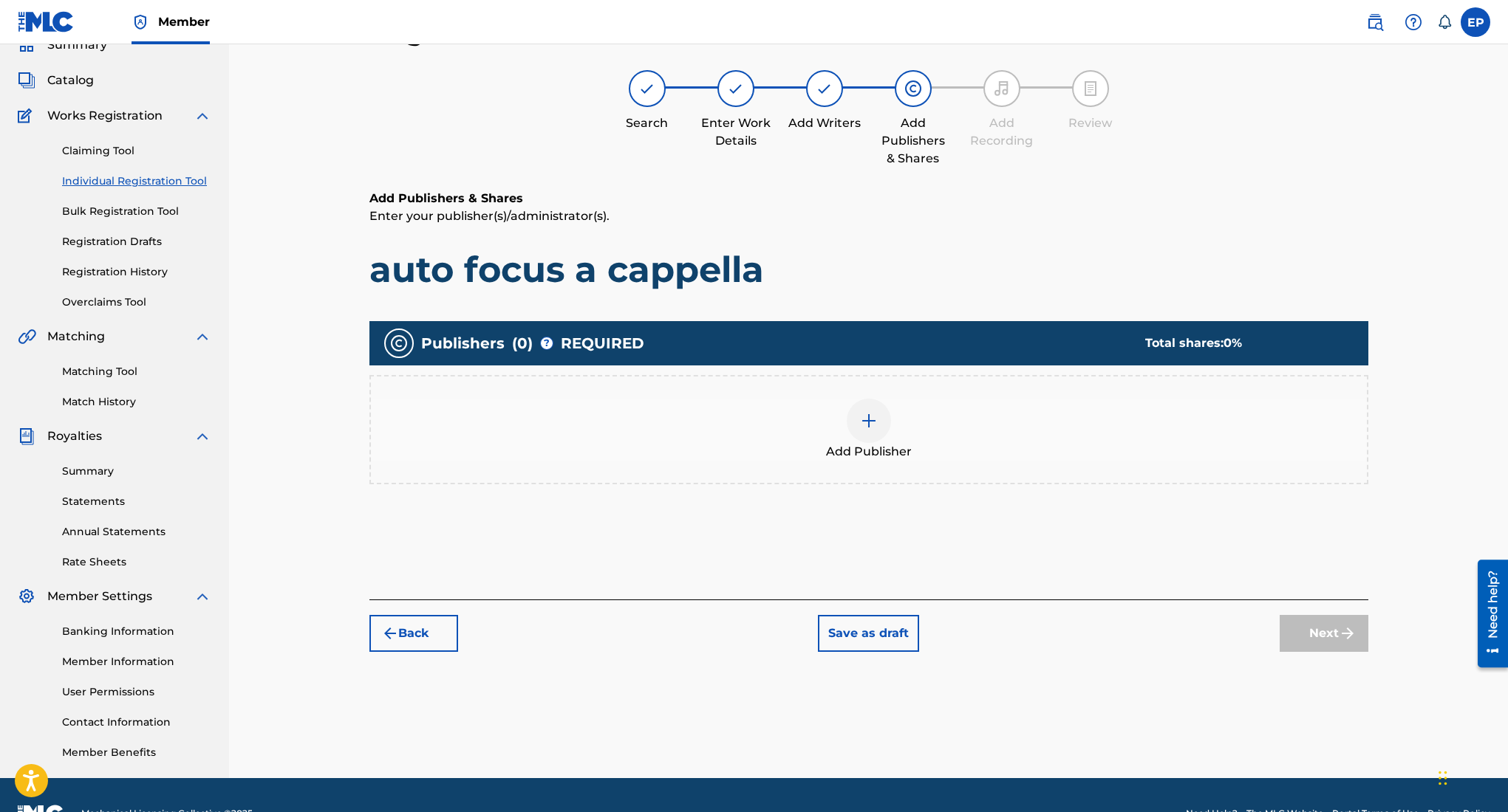
click at [876, 420] on img at bounding box center [868, 421] width 17 height 17
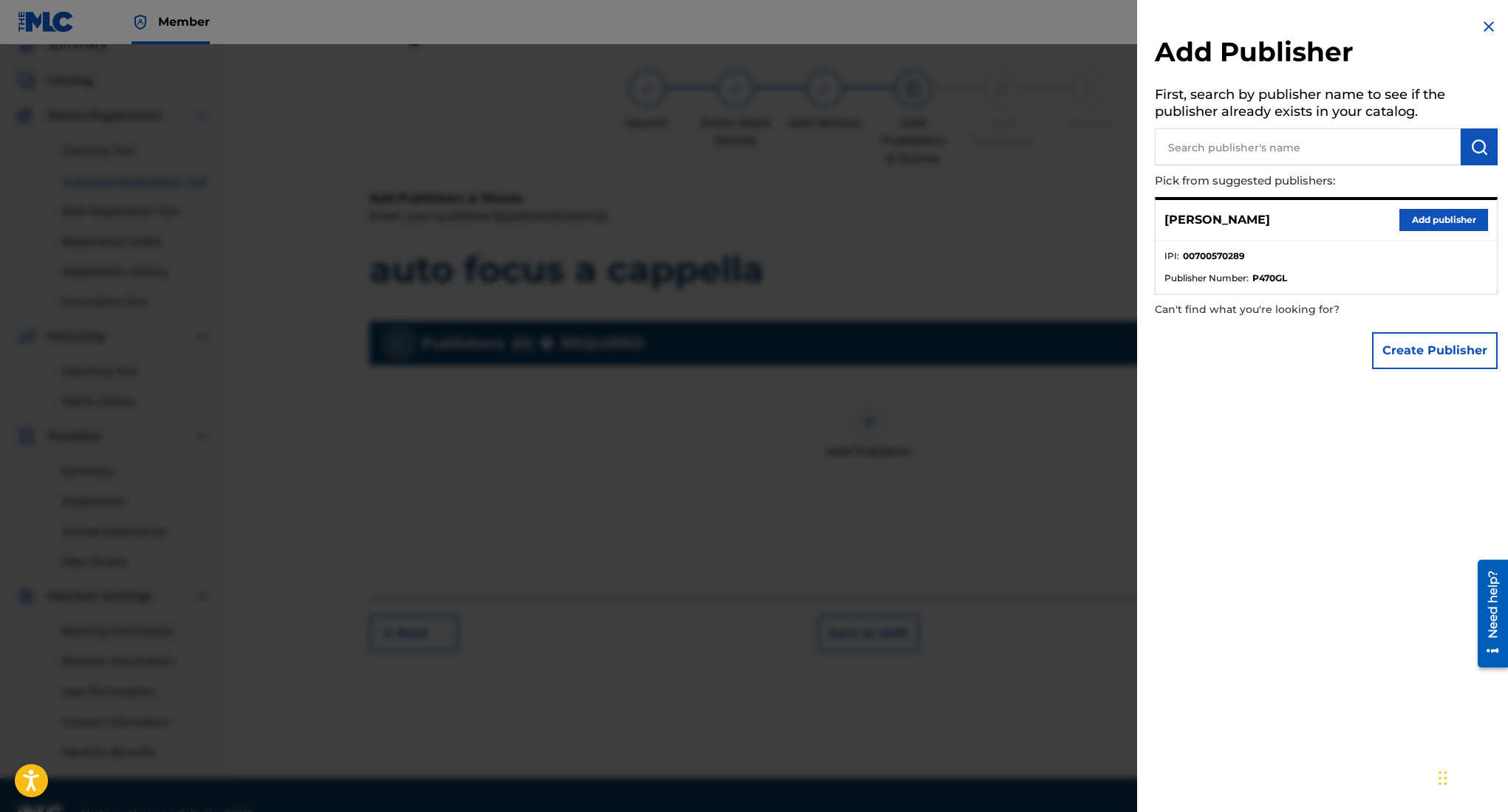
click at [1437, 213] on button "Add publisher" at bounding box center [1443, 220] width 88 height 22
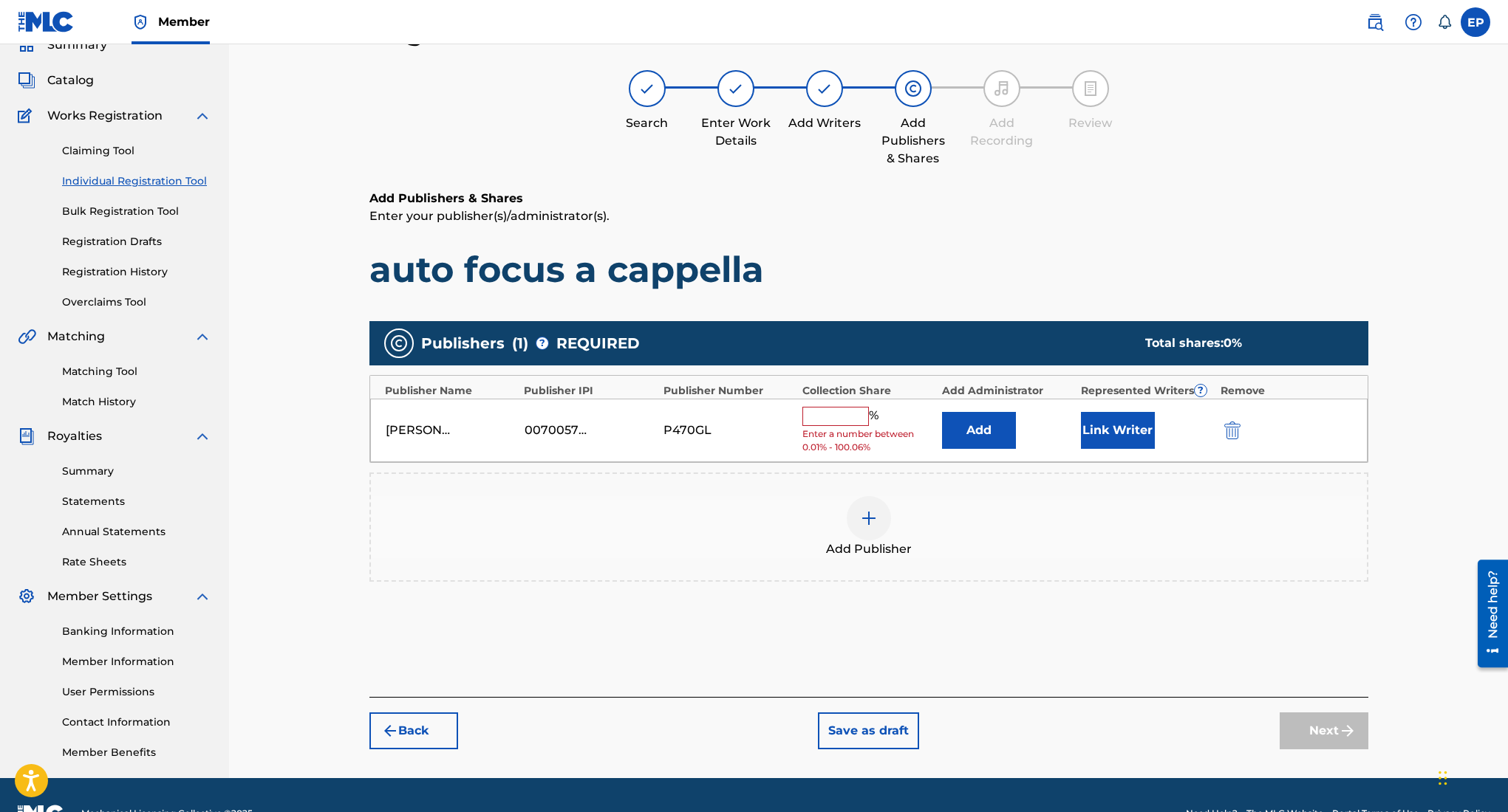
click at [846, 407] on input "text" at bounding box center [835, 417] width 66 height 19
type input "100"
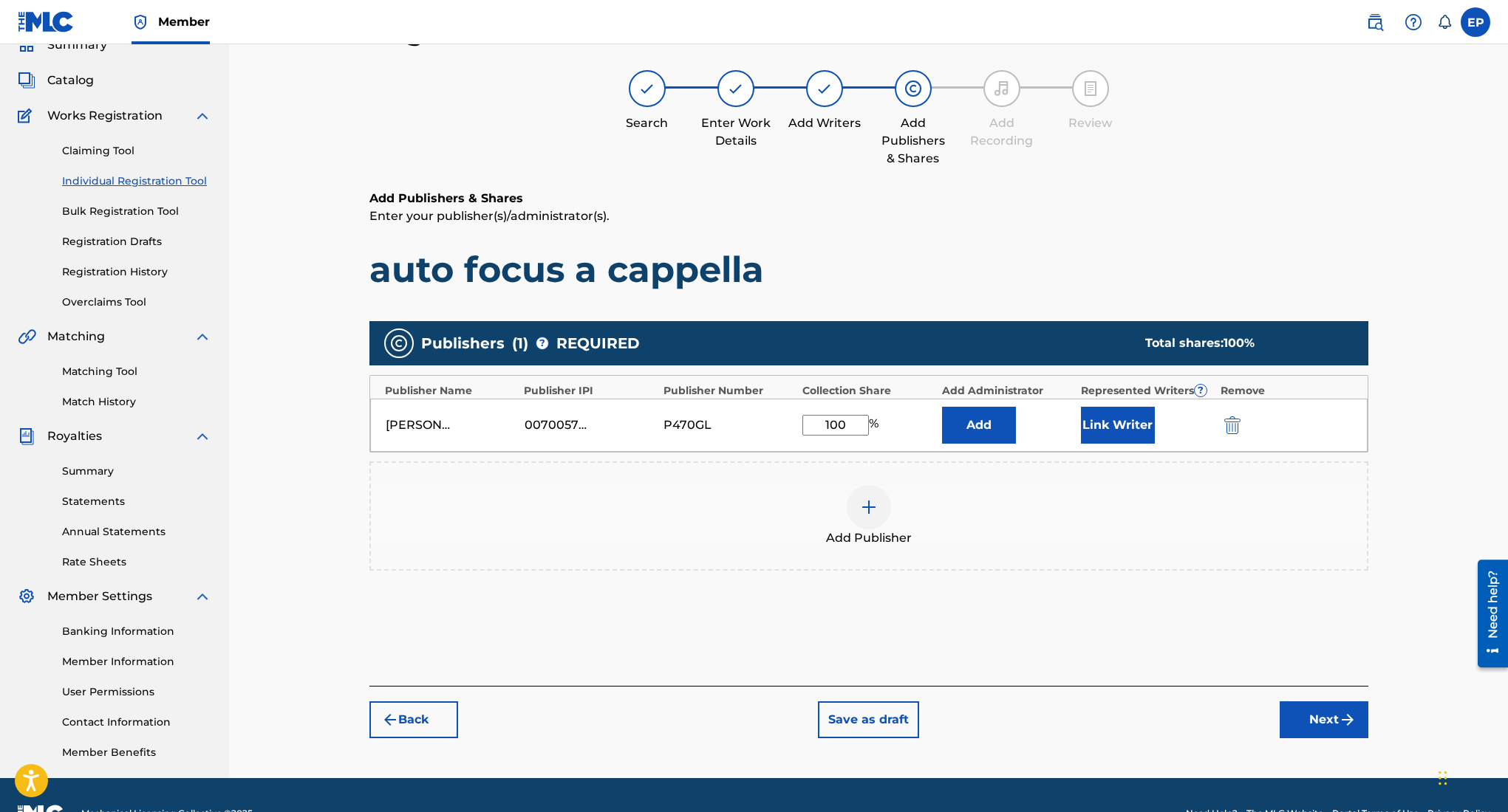
click at [1332, 720] on button "Next" at bounding box center [1324, 720] width 88 height 37
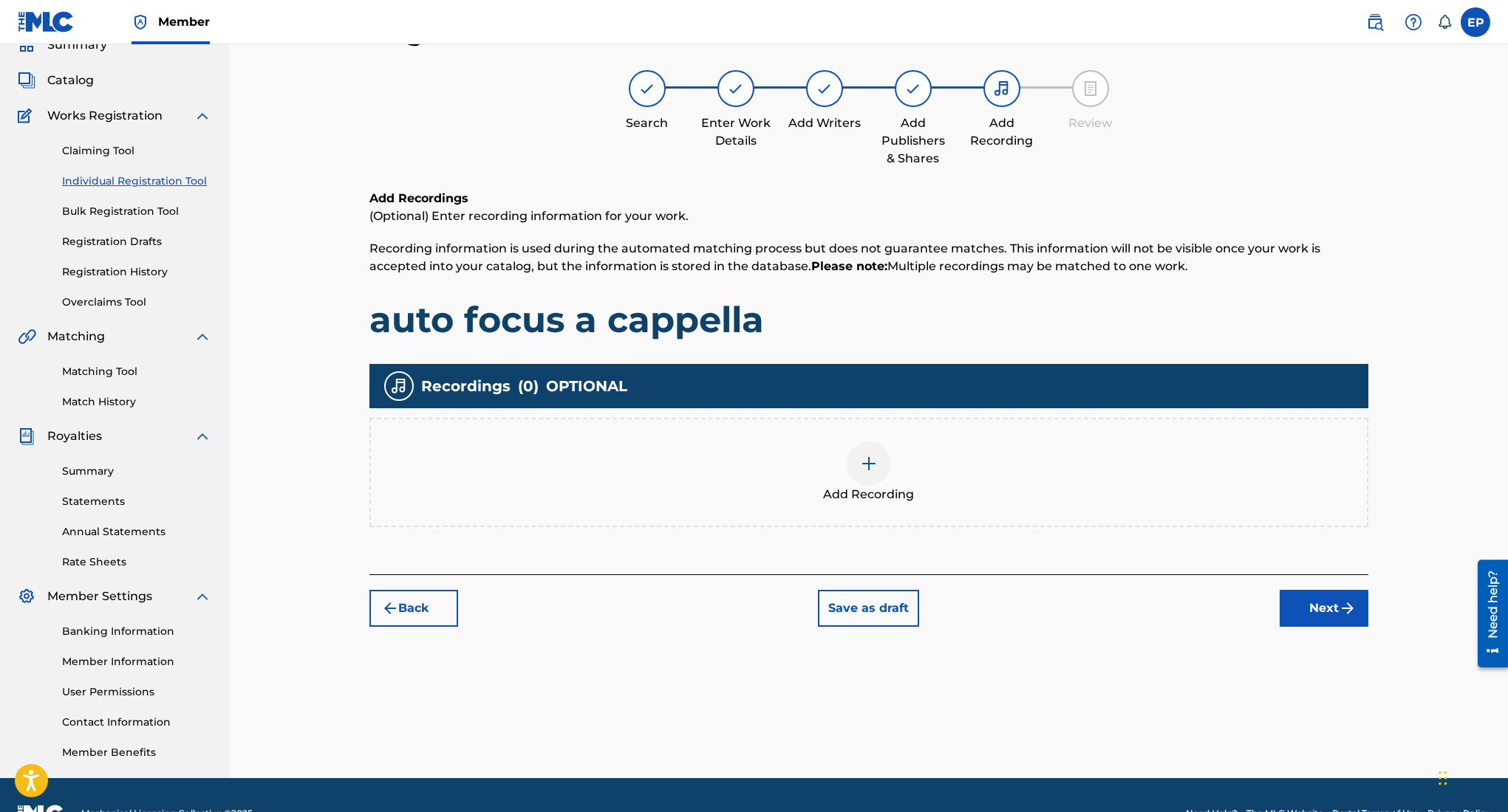
click at [871, 475] on div at bounding box center [868, 464] width 44 height 44
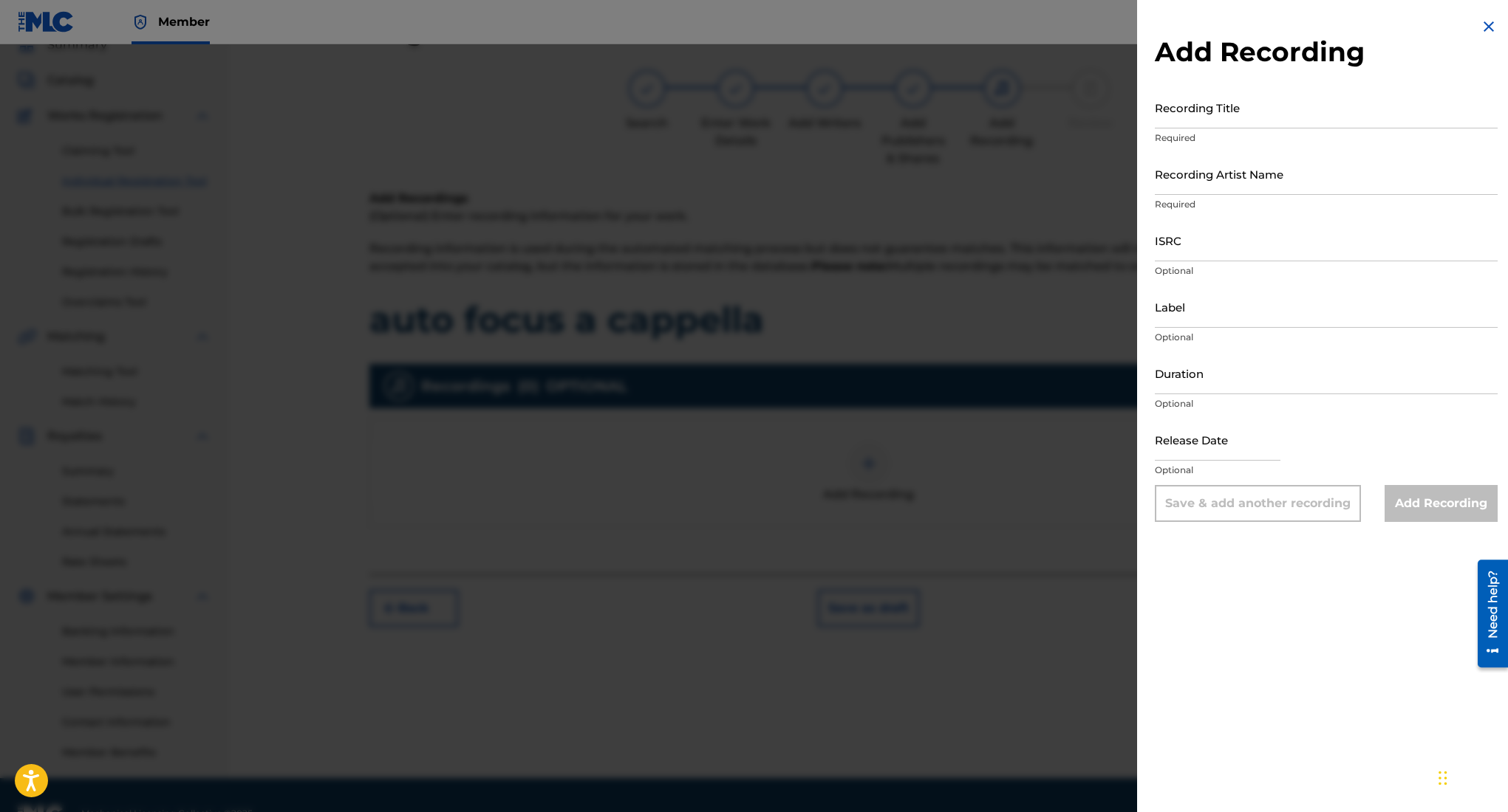
click at [1236, 122] on input "Recording Title" at bounding box center [1326, 107] width 343 height 42
type input "auto focus a cappella"
click at [1281, 181] on input "Recording Artist Name" at bounding box center [1326, 174] width 343 height 42
type input "Rehsor One"
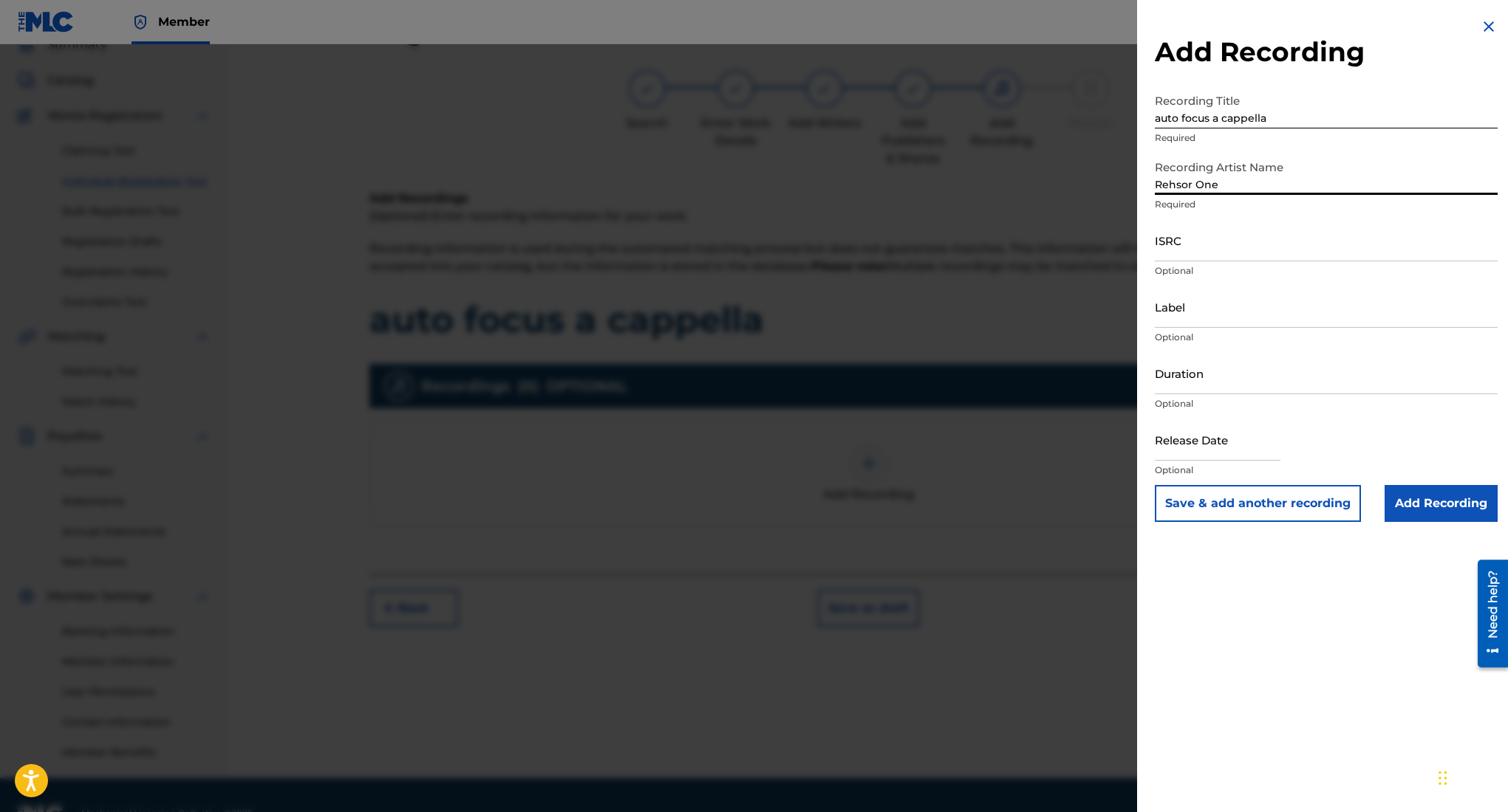
click at [1262, 245] on input "ISRC" at bounding box center [1326, 240] width 343 height 42
paste input "QZWFT2598846"
type input "QZWFT2598846"
click at [1232, 323] on input "Label" at bounding box center [1326, 306] width 343 height 42
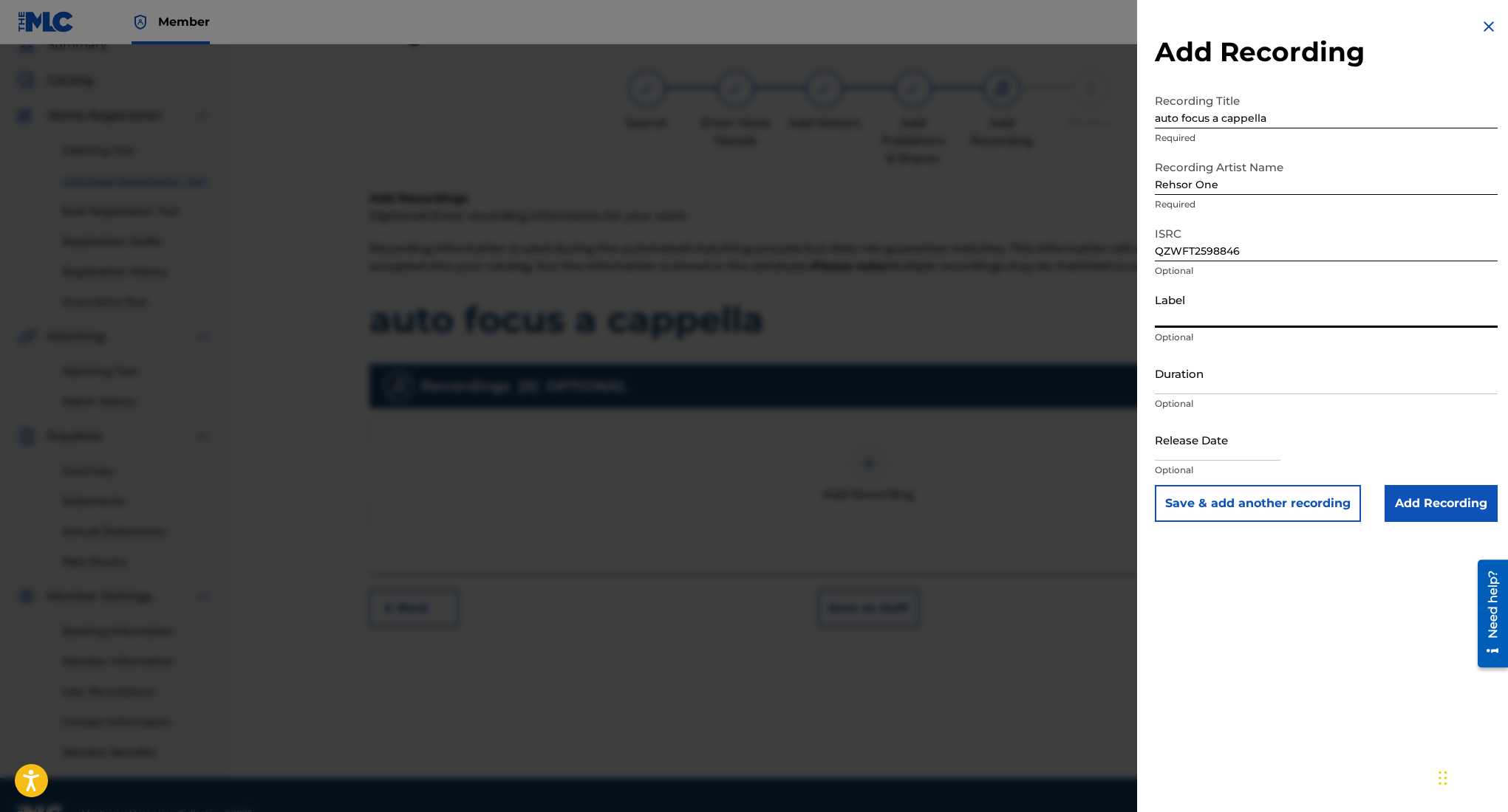
type input "3462278 Records DK"
click at [1245, 374] on input "Duration" at bounding box center [1326, 372] width 343 height 42
type input "02:56"
click at [1199, 433] on input "text" at bounding box center [1217, 440] width 126 height 42
select select "8"
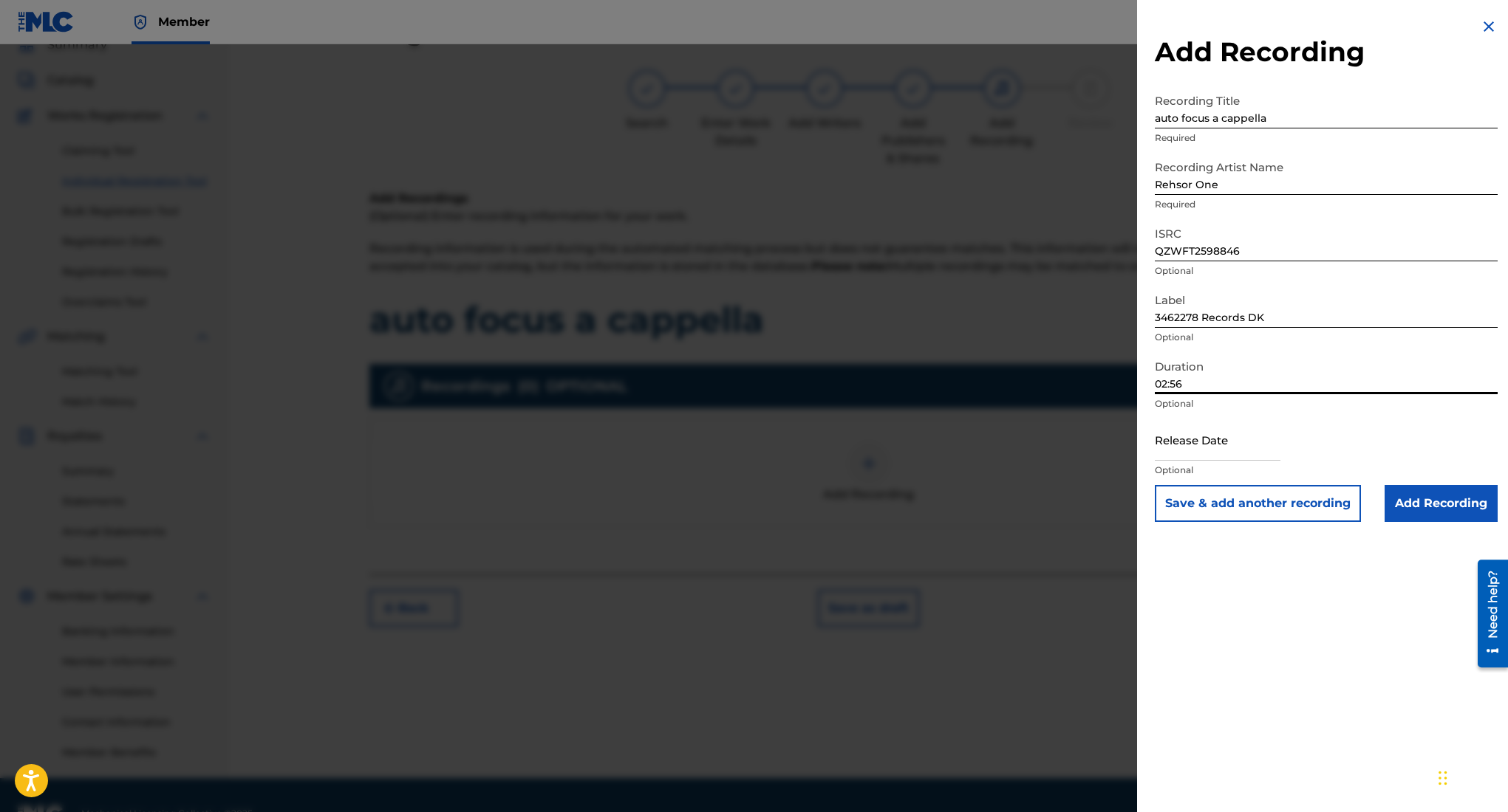
select select "2025"
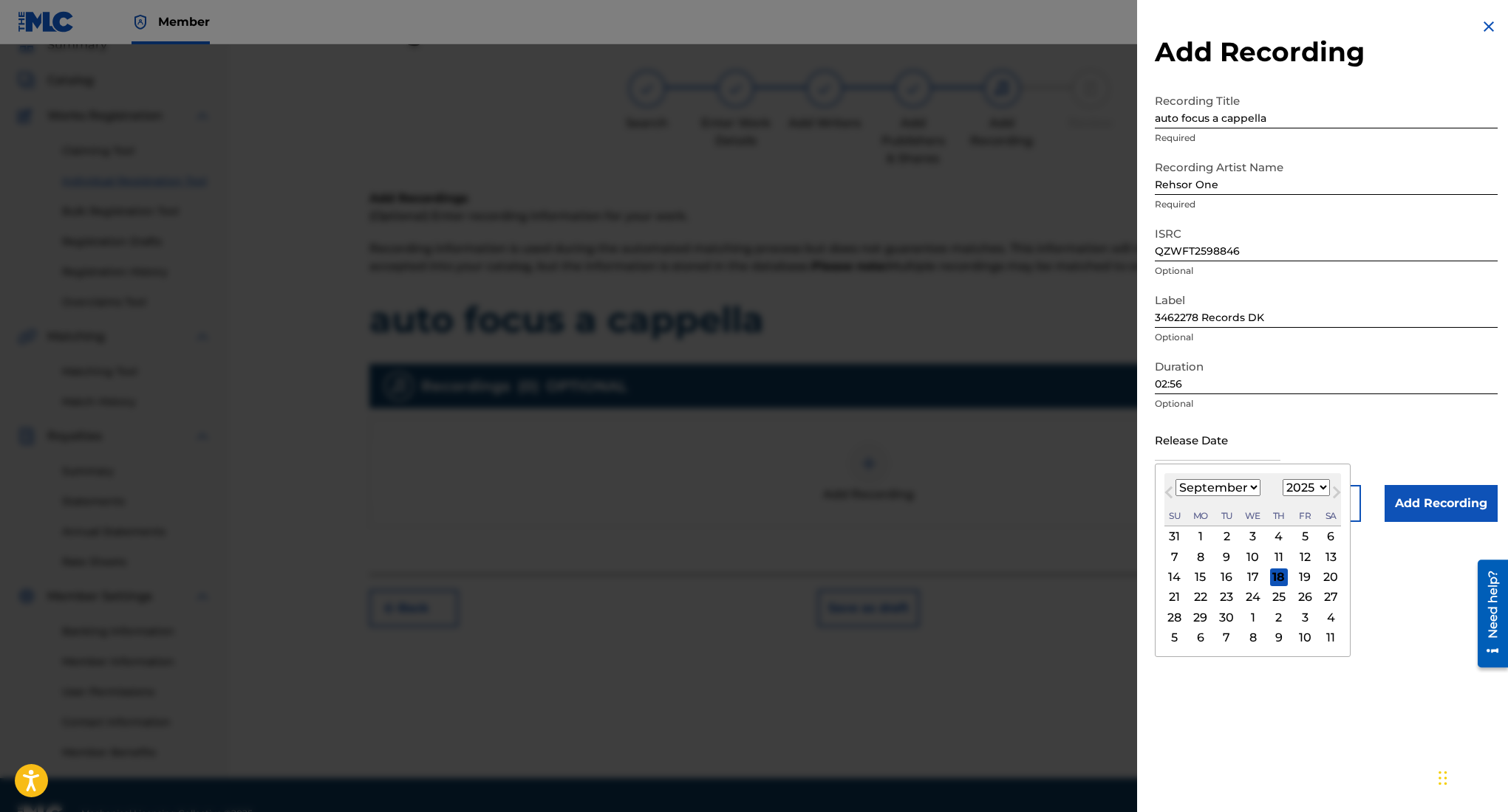
type input "August 7 2025"
select select "7"
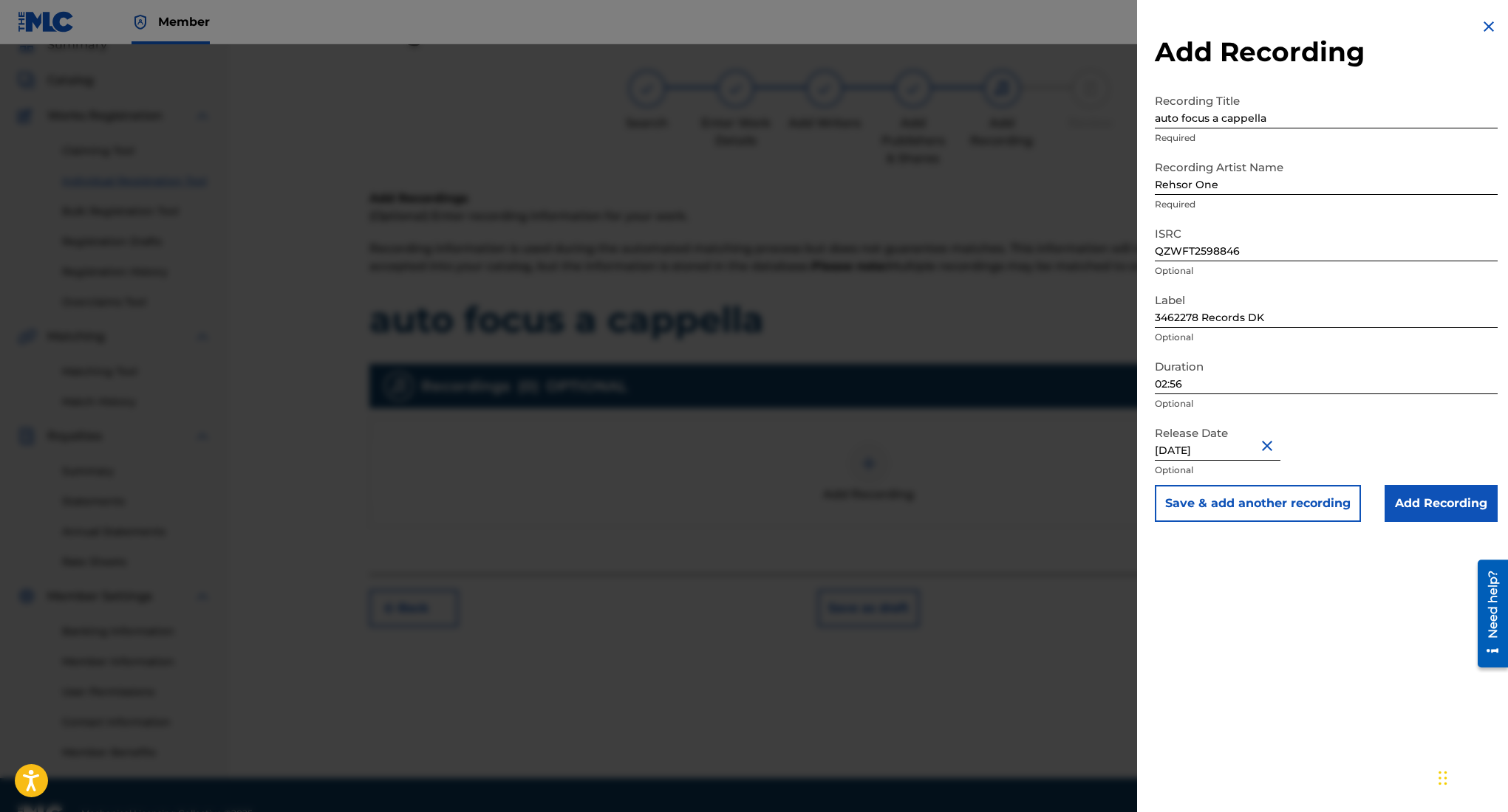
click at [1382, 442] on div "Release Date August 7 2025 Optional" at bounding box center [1326, 452] width 343 height 66
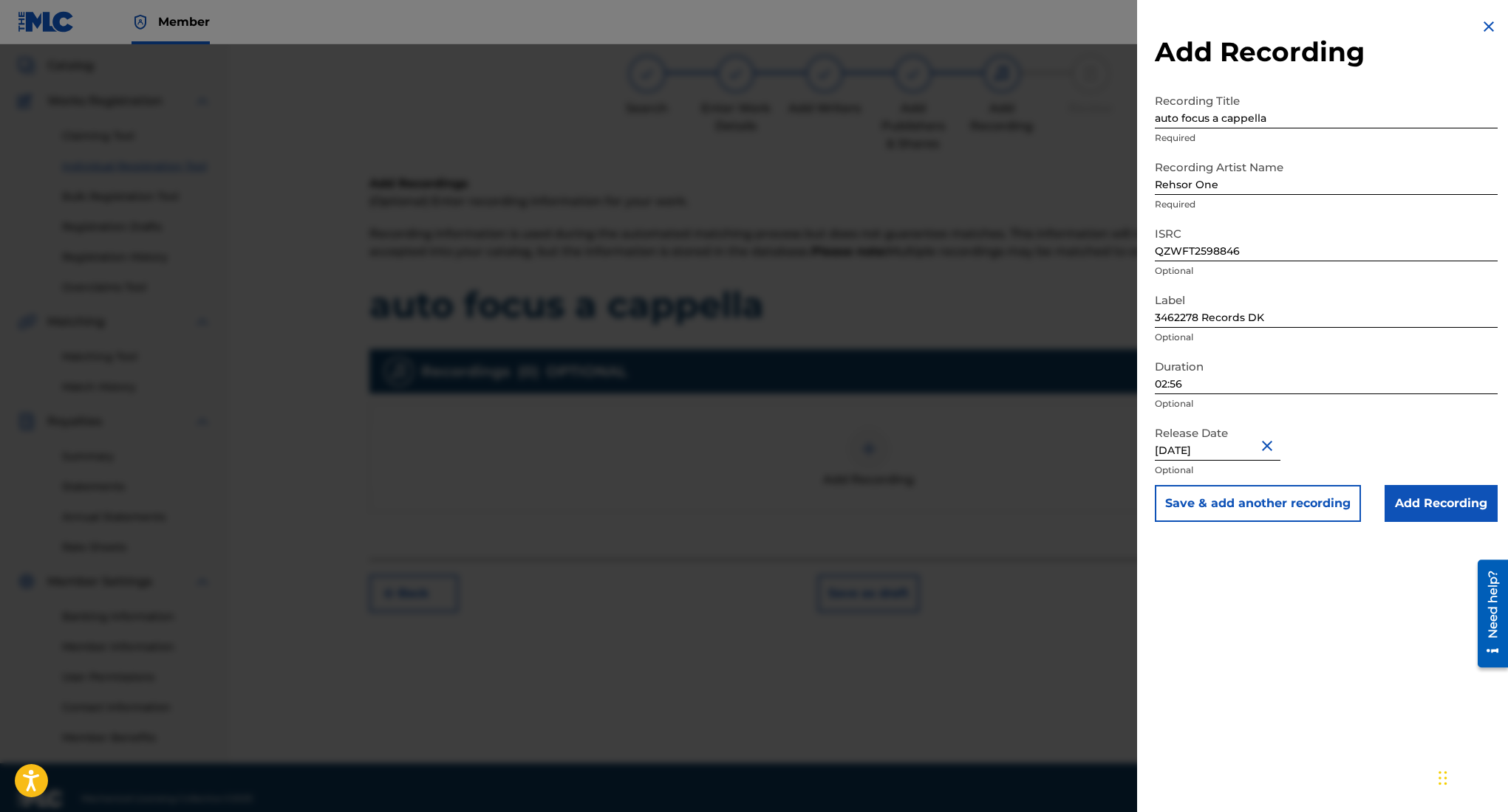
scroll to position [103, 0]
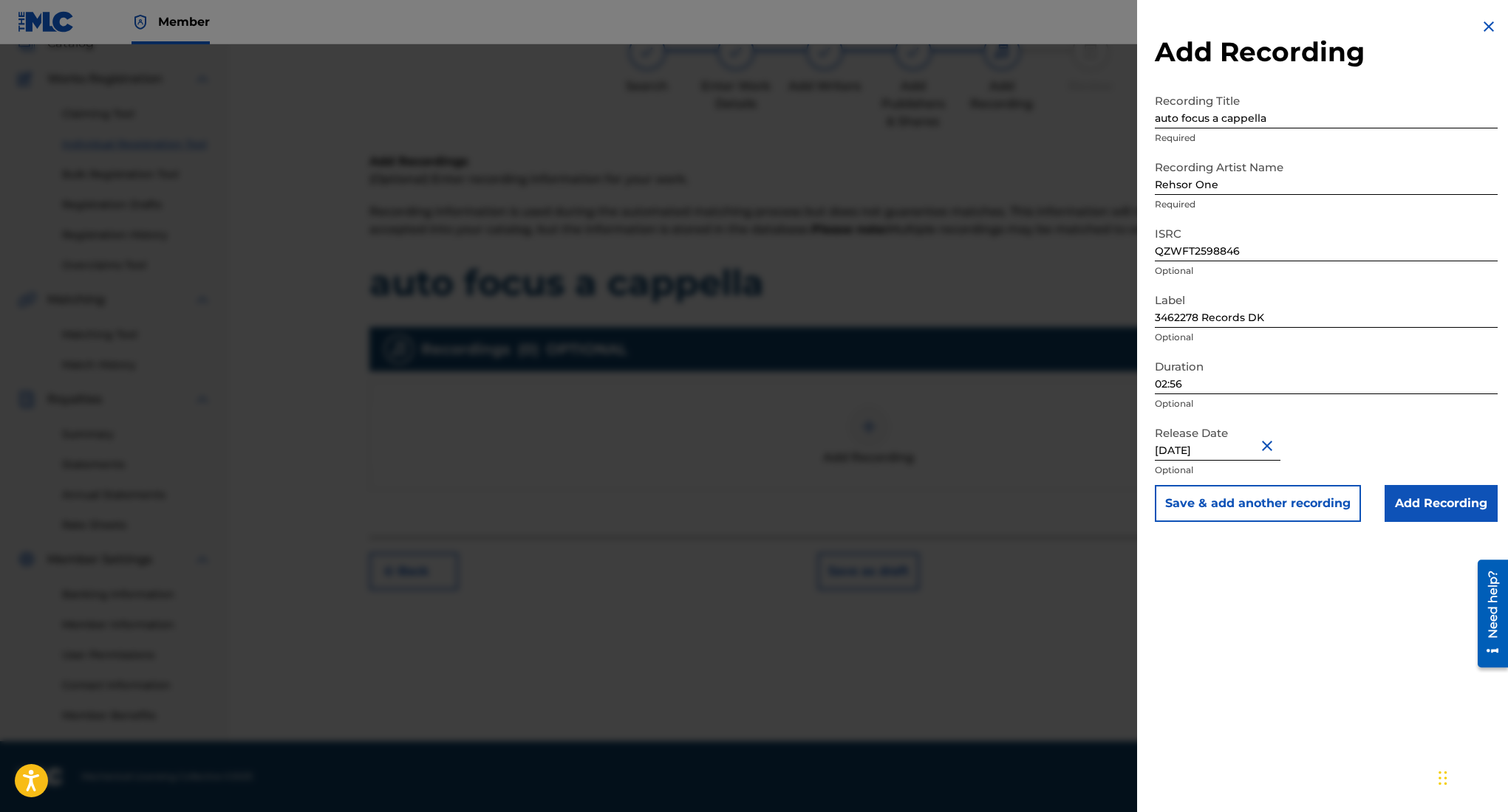
click at [1424, 511] on input "Add Recording" at bounding box center [1441, 503] width 113 height 37
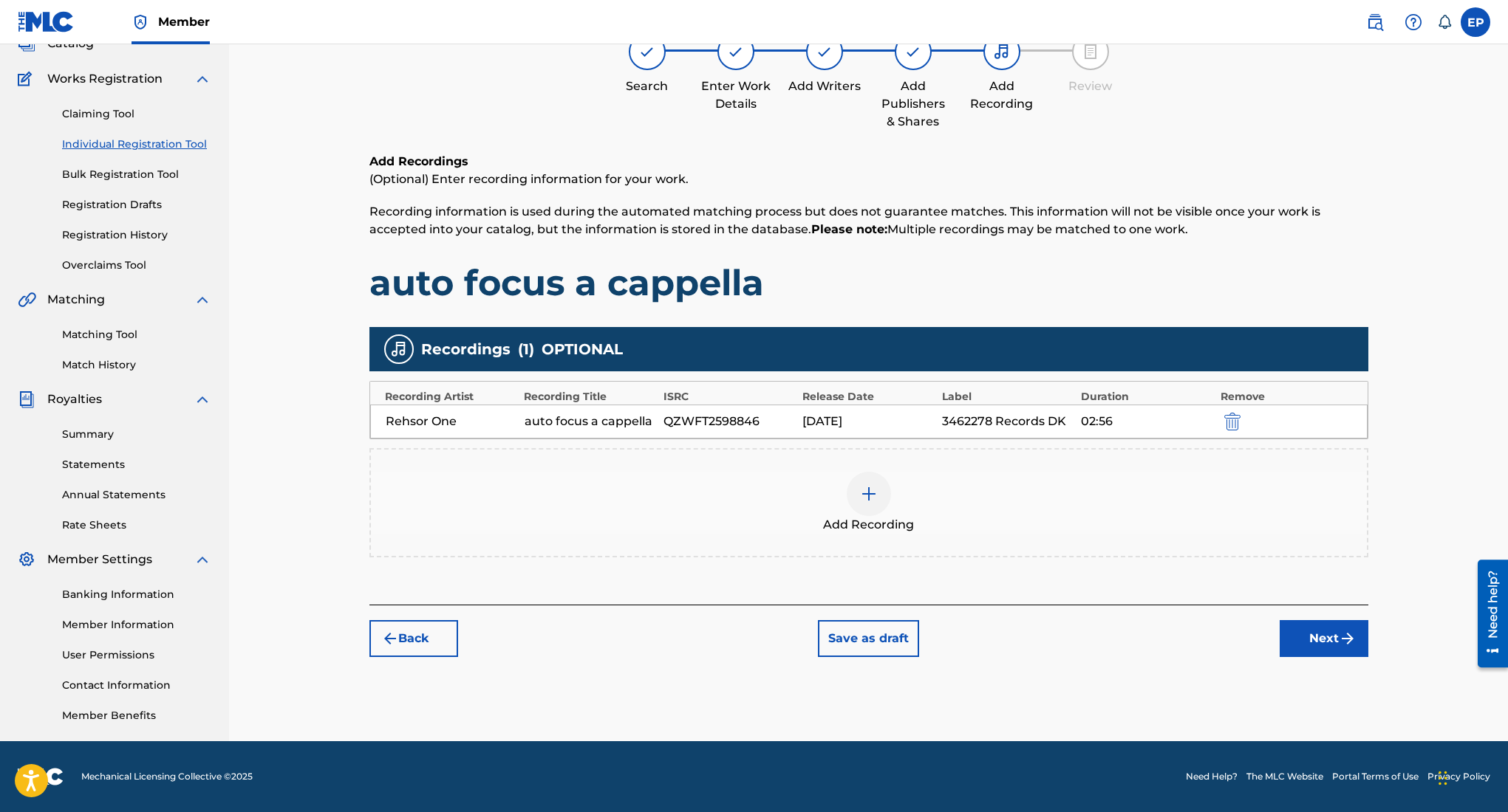
click at [1309, 635] on button "Next" at bounding box center [1324, 638] width 88 height 37
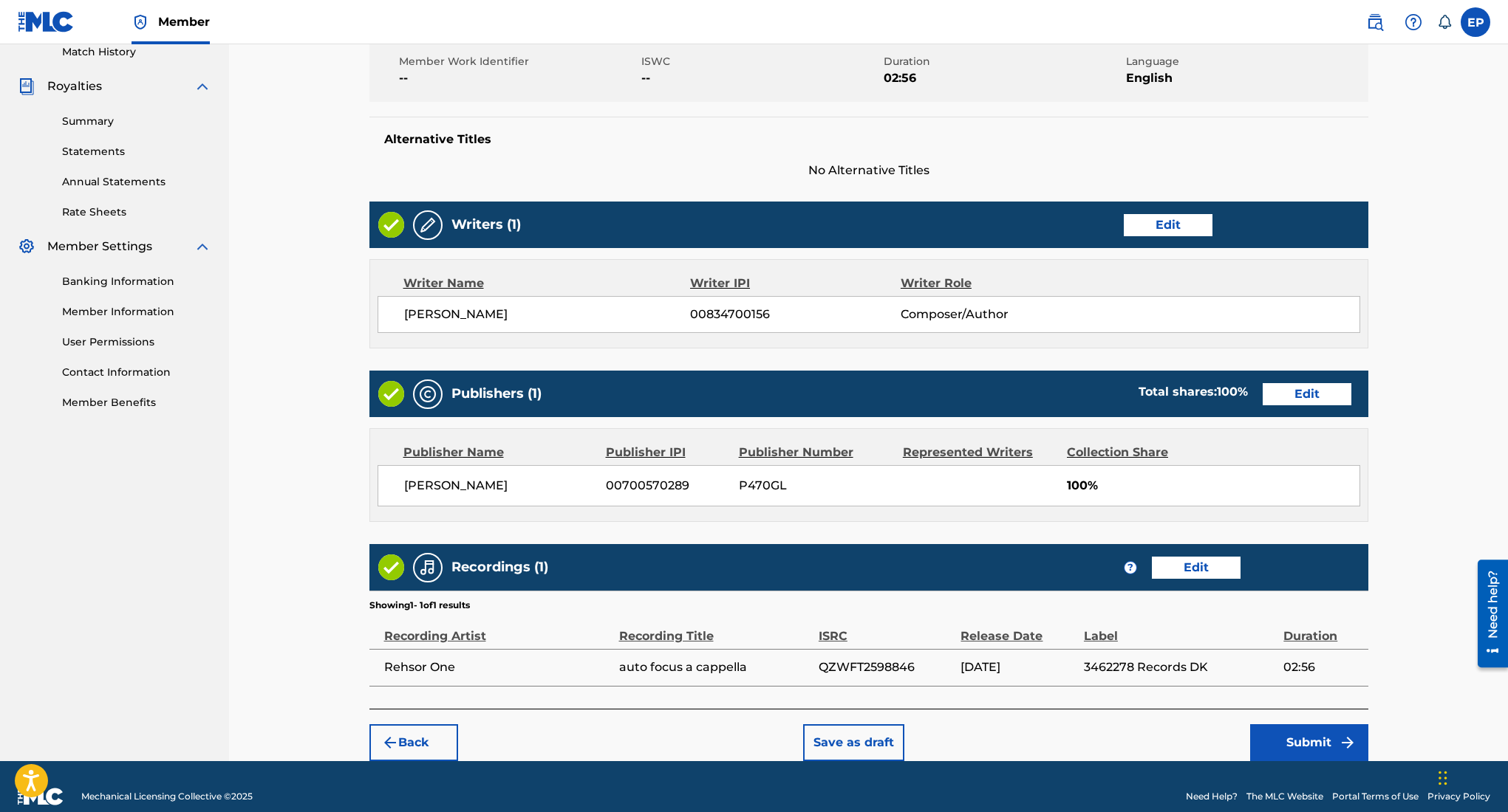
scroll to position [436, 0]
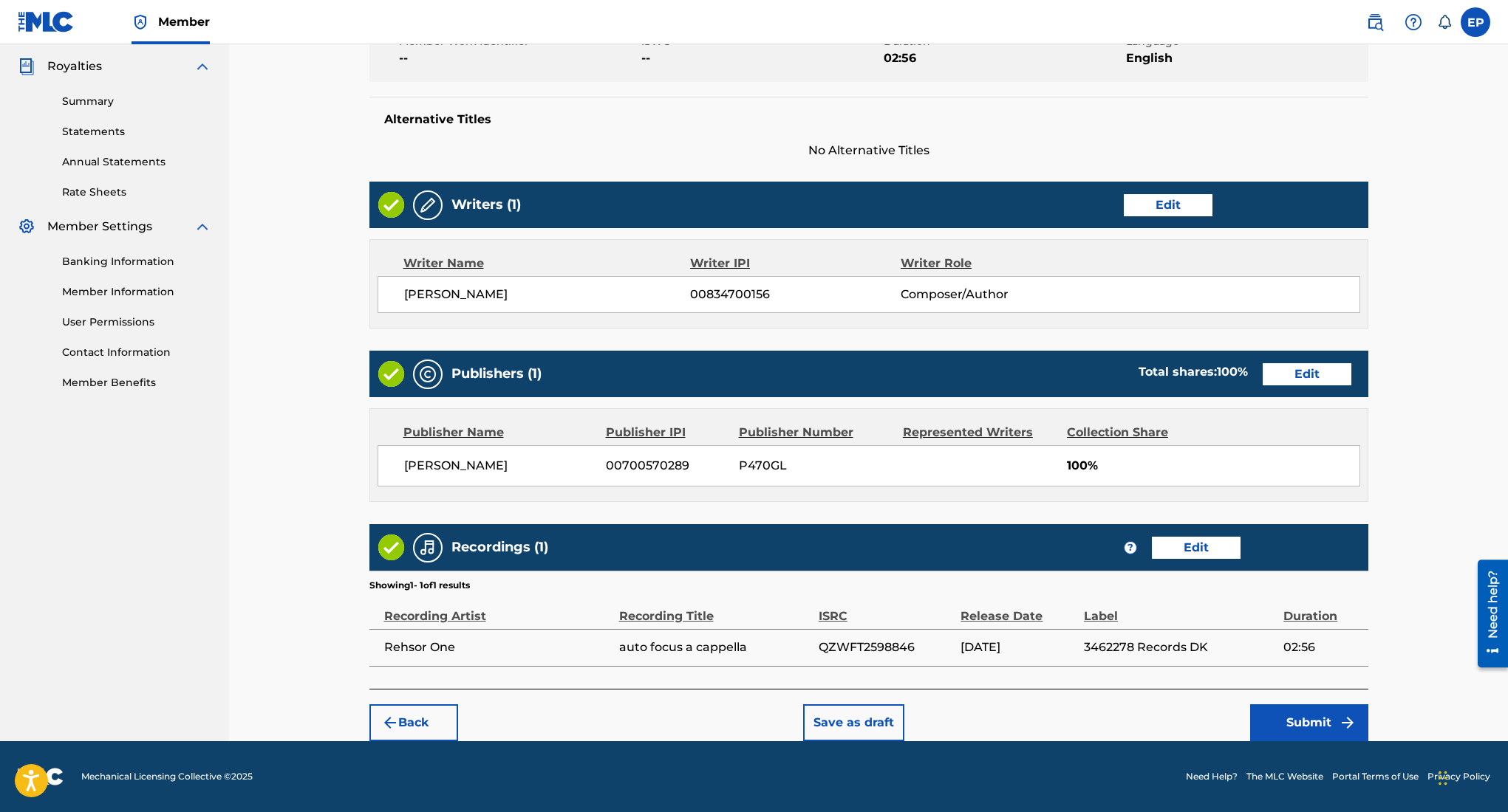
click at [1323, 729] on button "Submit" at bounding box center [1309, 723] width 118 height 37
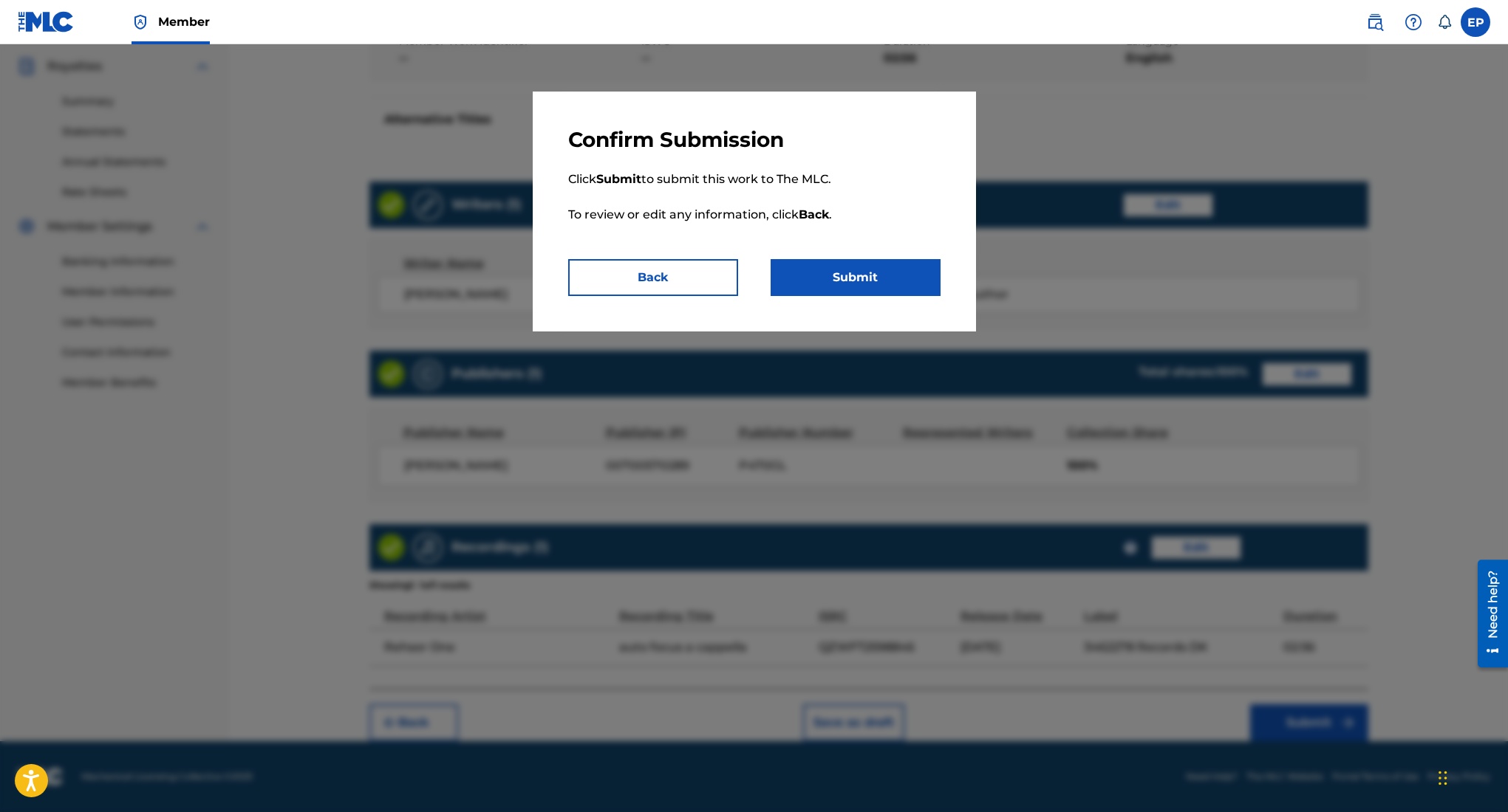
click at [876, 269] on button "Submit" at bounding box center [855, 277] width 170 height 37
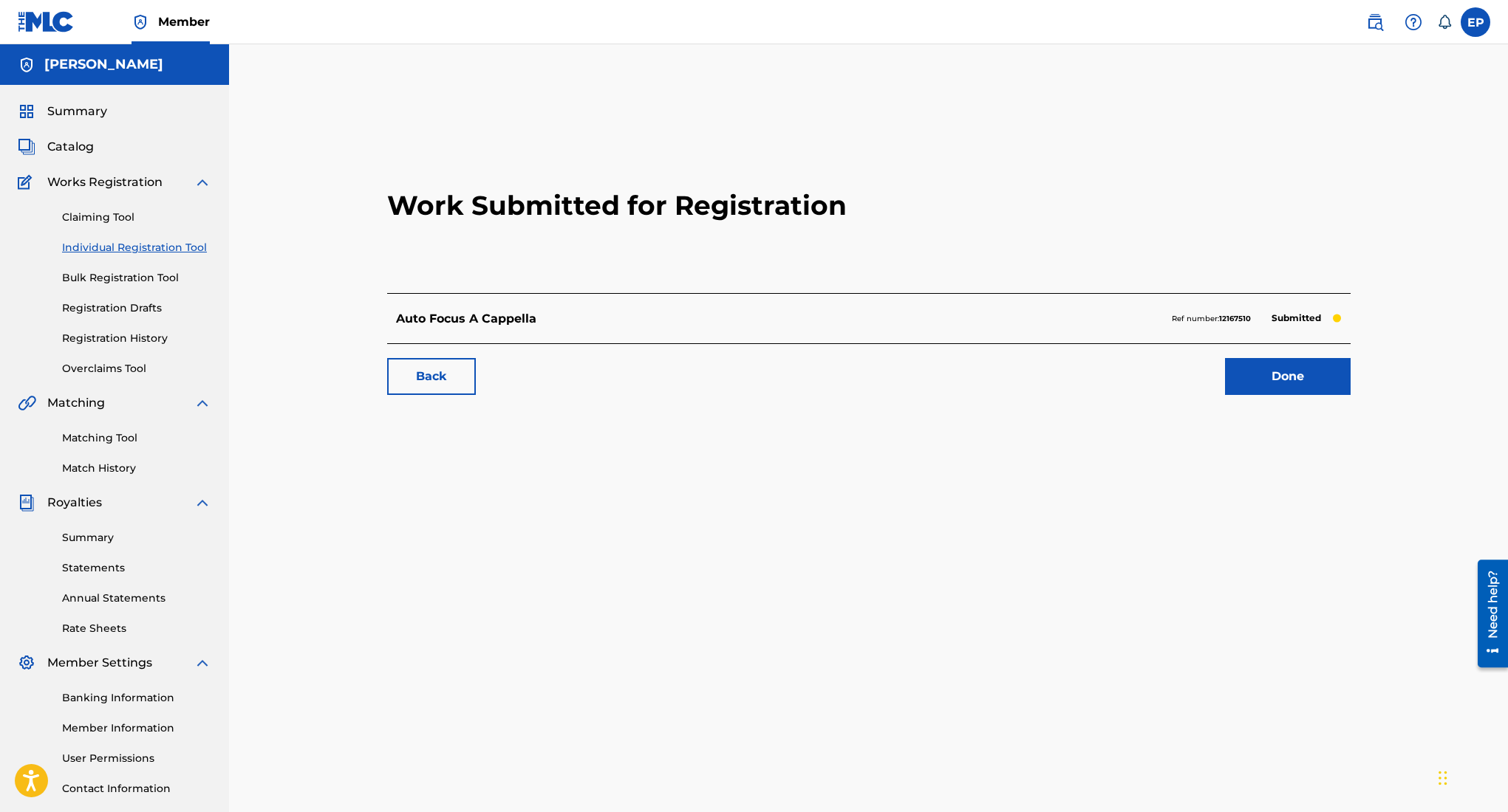
click at [1266, 366] on link "Done" at bounding box center [1288, 376] width 126 height 37
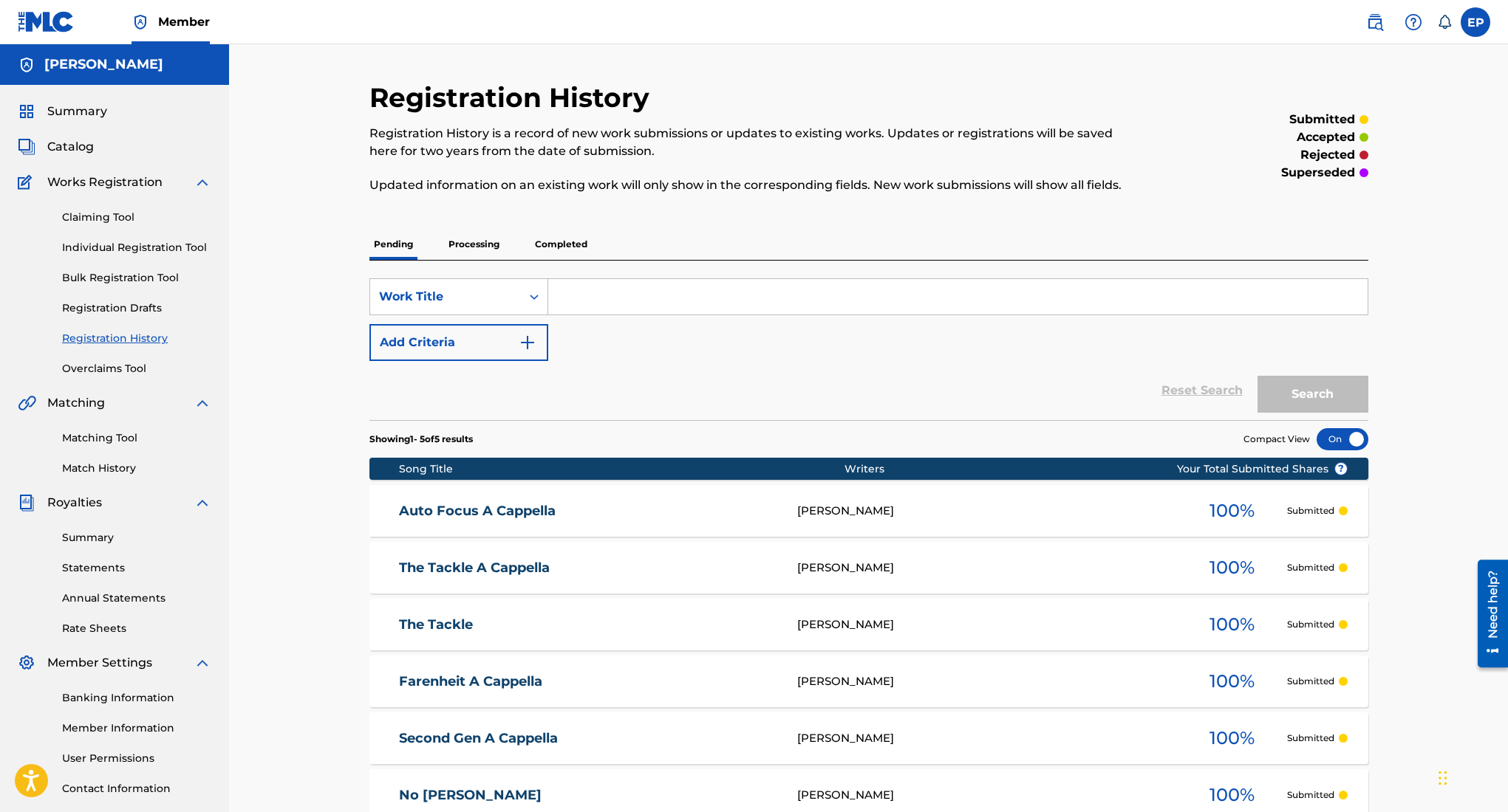
click at [96, 117] on span "Summary" at bounding box center [77, 111] width 60 height 17
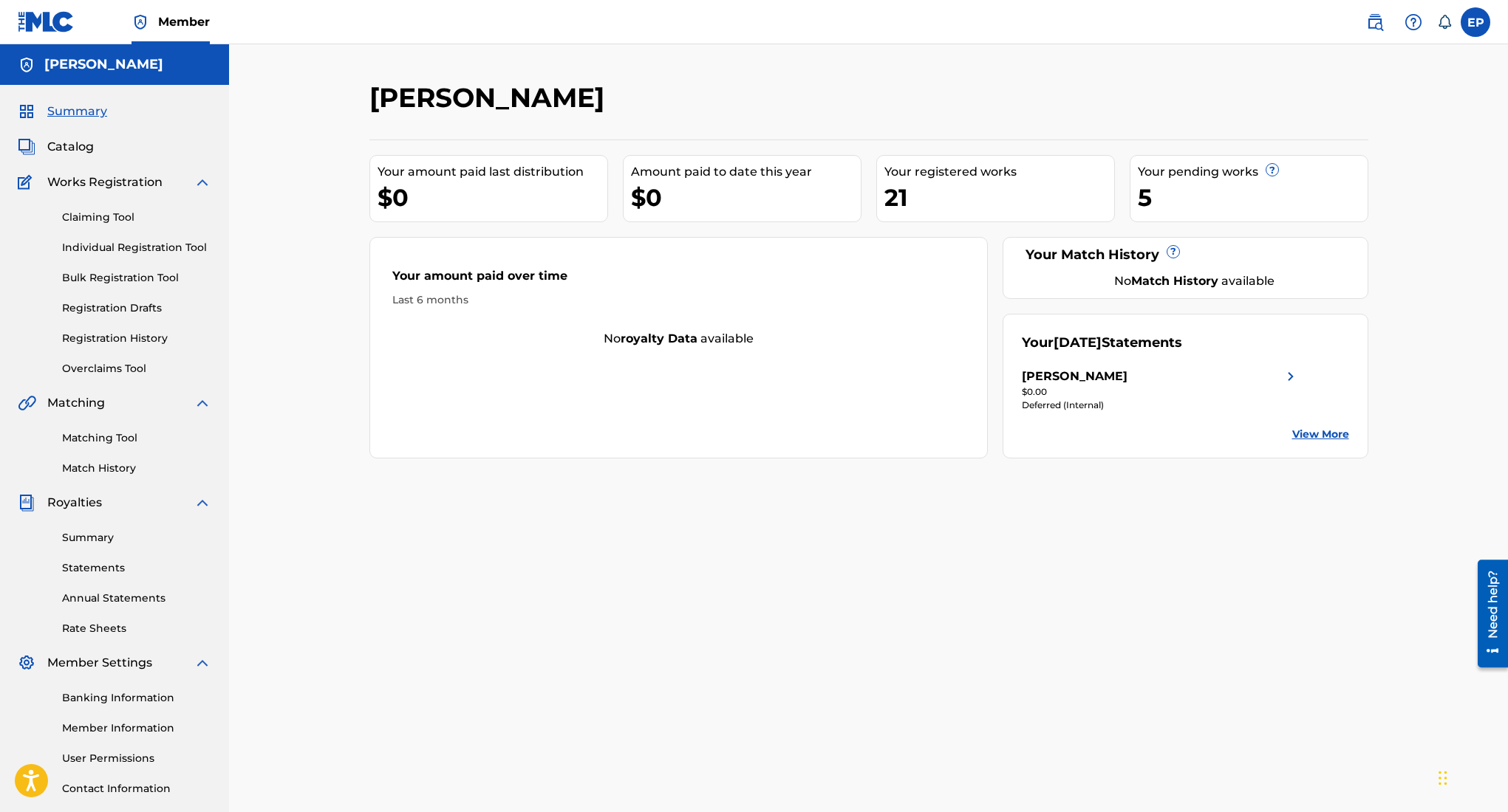
click at [98, 155] on div "Summary Catalog Works Registration Claiming Tool Individual Registration Tool B…" at bounding box center [114, 465] width 229 height 760
click at [58, 133] on div "Summary Catalog Works Registration Claiming Tool Individual Registration Tool B…" at bounding box center [114, 465] width 229 height 760
click at [66, 157] on div "Summary Catalog Works Registration Claiming Tool Individual Registration Tool B…" at bounding box center [114, 465] width 229 height 760
click at [68, 157] on div "Summary Catalog Works Registration Claiming Tool Individual Registration Tool B…" at bounding box center [114, 465] width 229 height 760
click at [72, 153] on span "Catalog" at bounding box center [70, 147] width 47 height 17
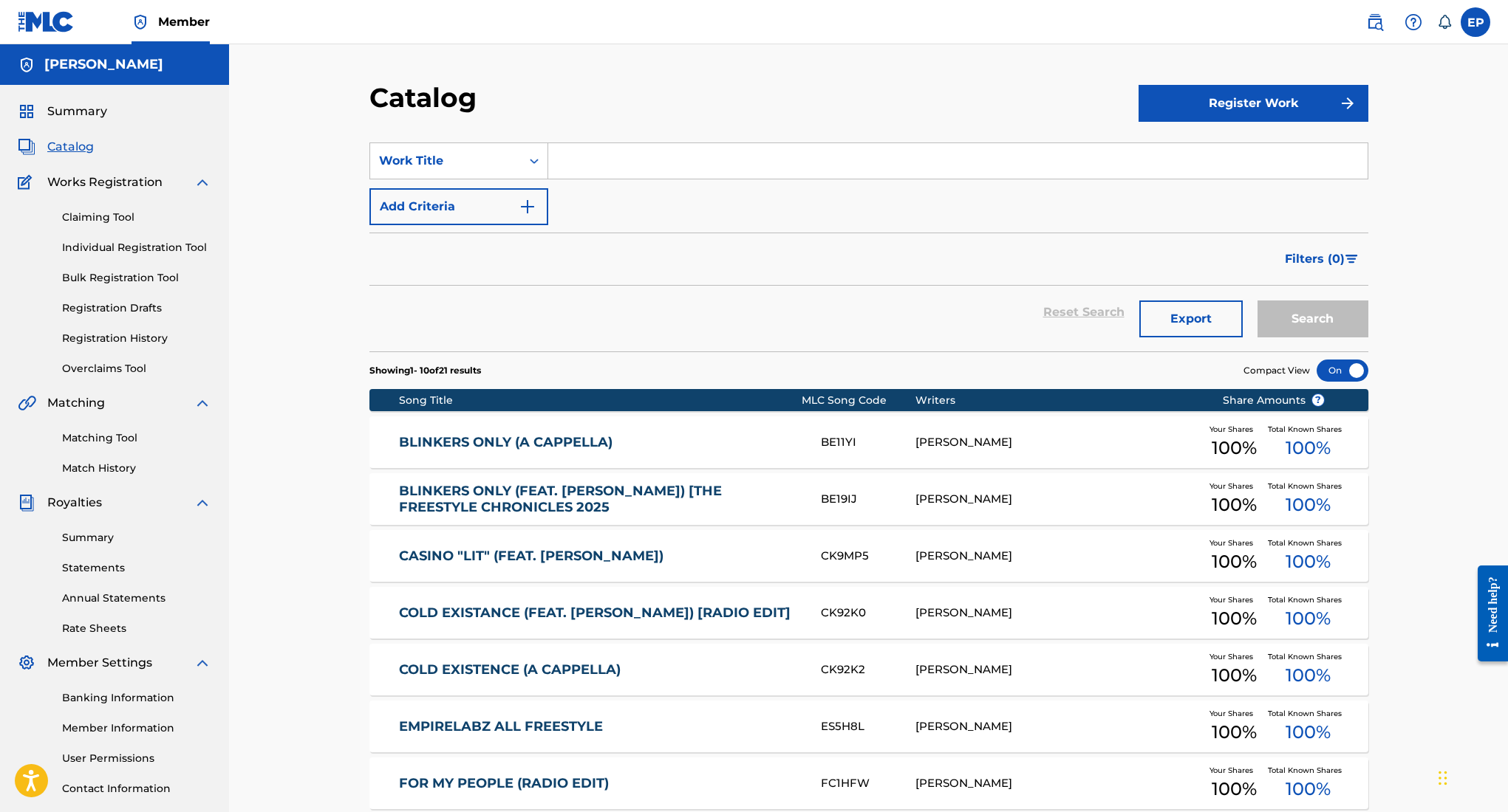
click at [1265, 95] on button "Register Work" at bounding box center [1253, 103] width 230 height 37
click at [1204, 144] on link "Individual" at bounding box center [1253, 151] width 230 height 36
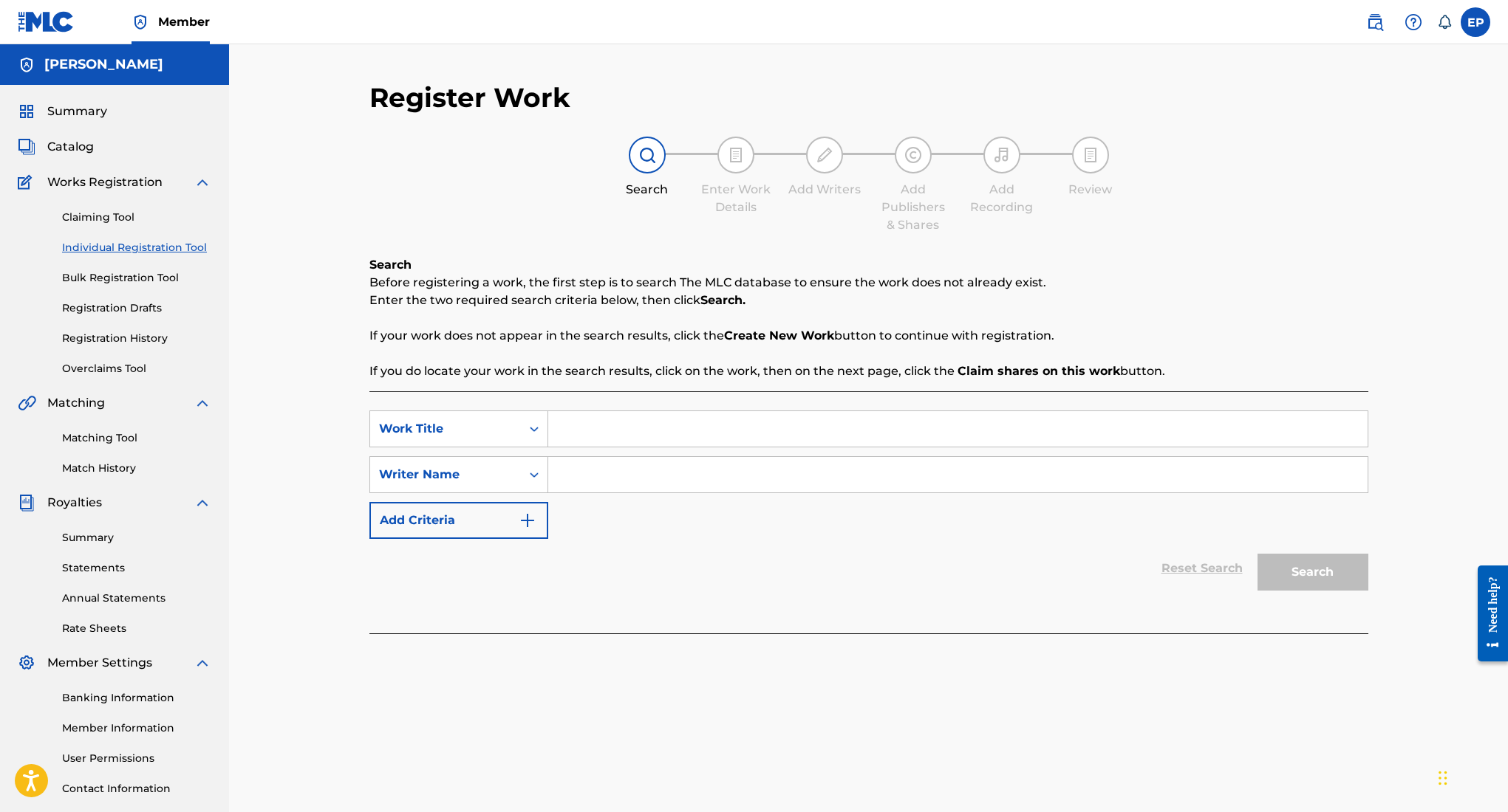
click at [617, 420] on input "Search Form" at bounding box center [958, 428] width 820 height 36
type input "no [PERSON_NAME] a cappella"
click at [718, 466] on input "Search Form" at bounding box center [958, 474] width 820 height 36
type input "[PERSON_NAME]"
click at [1274, 574] on button "Search" at bounding box center [1313, 572] width 111 height 37
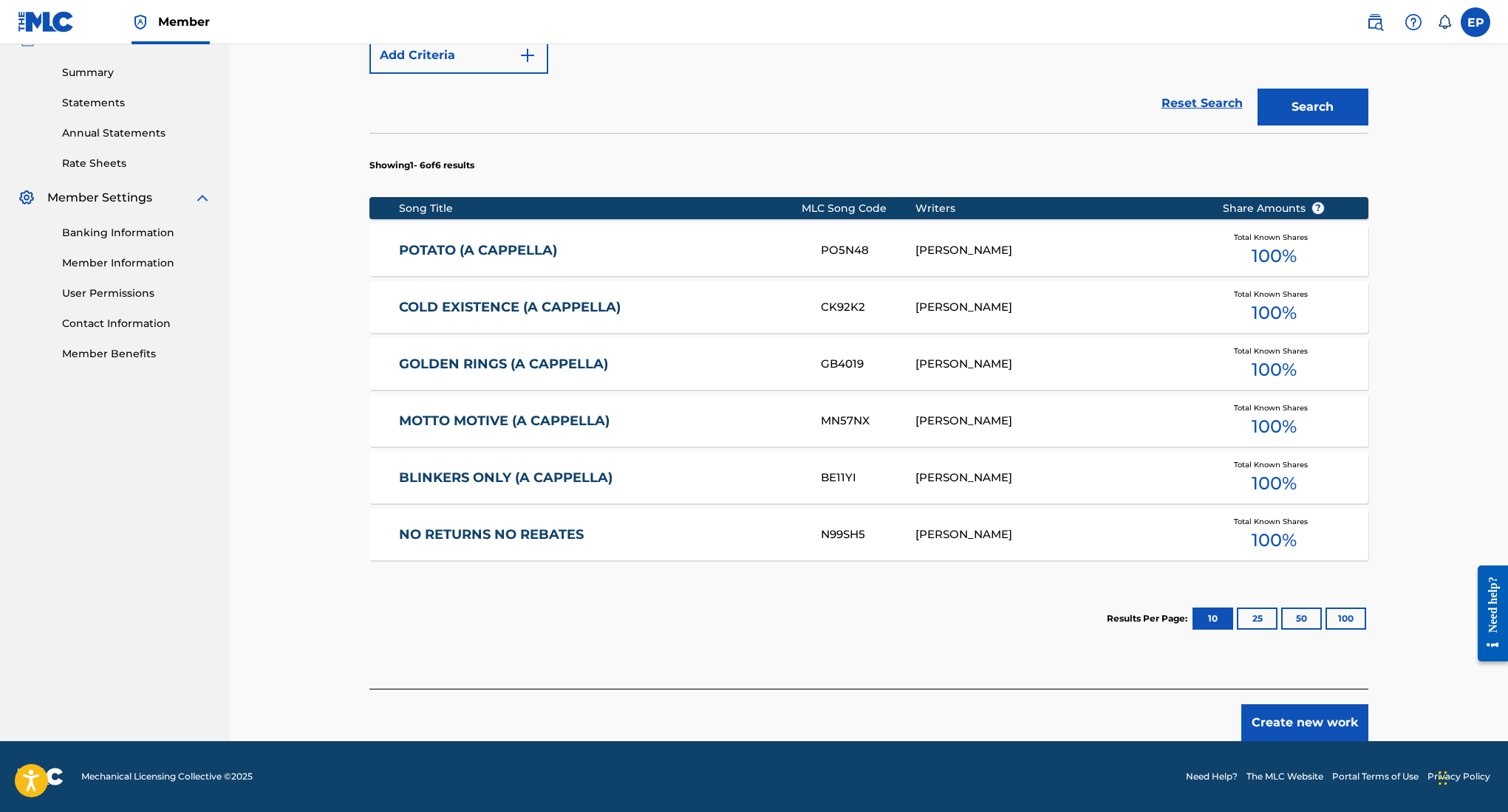
click at [1310, 730] on button "Create new work" at bounding box center [1304, 723] width 127 height 37
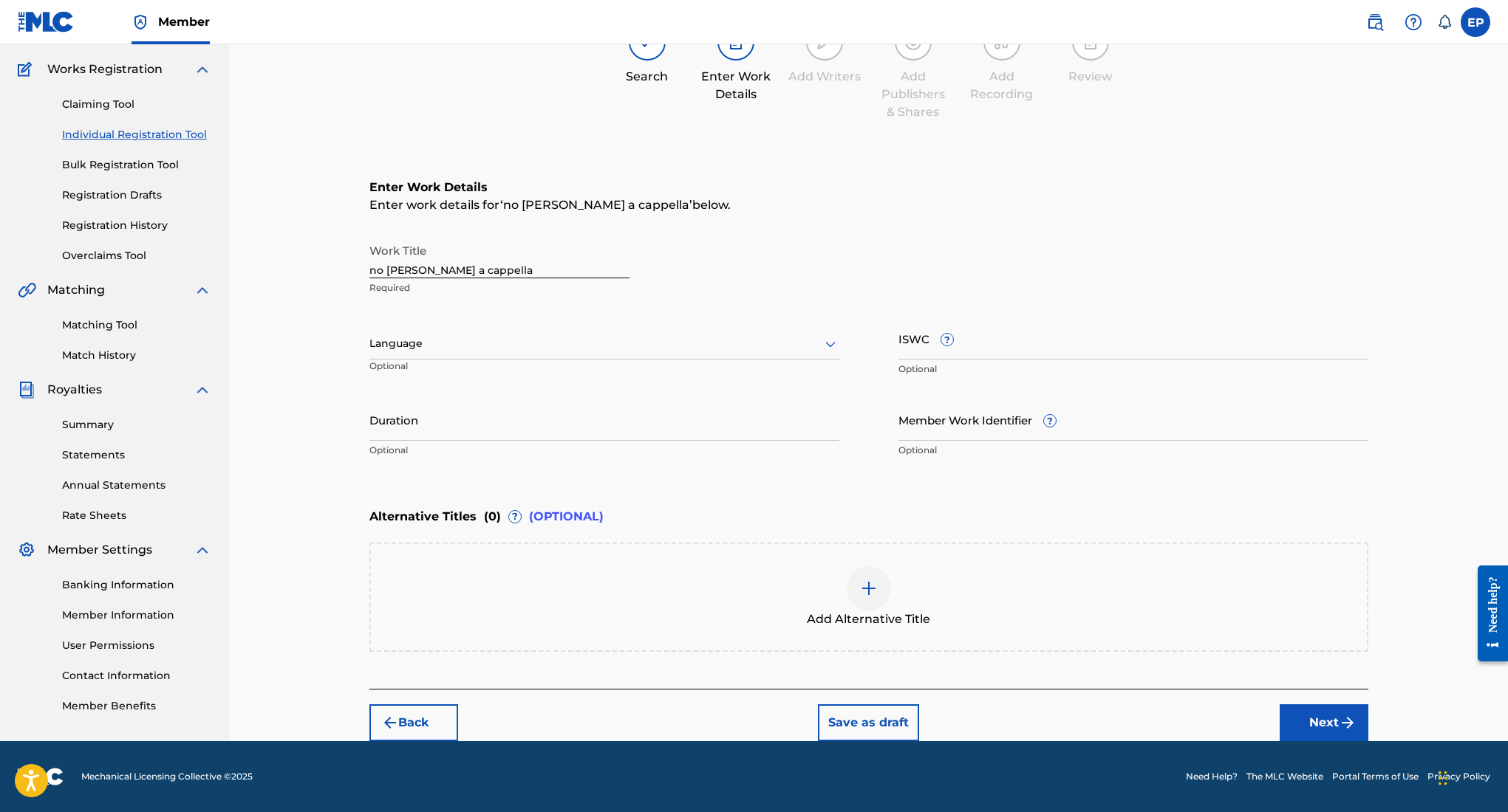
click at [703, 324] on div "Language Optional" at bounding box center [604, 350] width 470 height 66
click at [640, 339] on div at bounding box center [604, 343] width 470 height 18
click at [536, 369] on div "English" at bounding box center [604, 376] width 468 height 33
click at [634, 428] on input "Duration" at bounding box center [604, 419] width 470 height 42
type input "04:08"
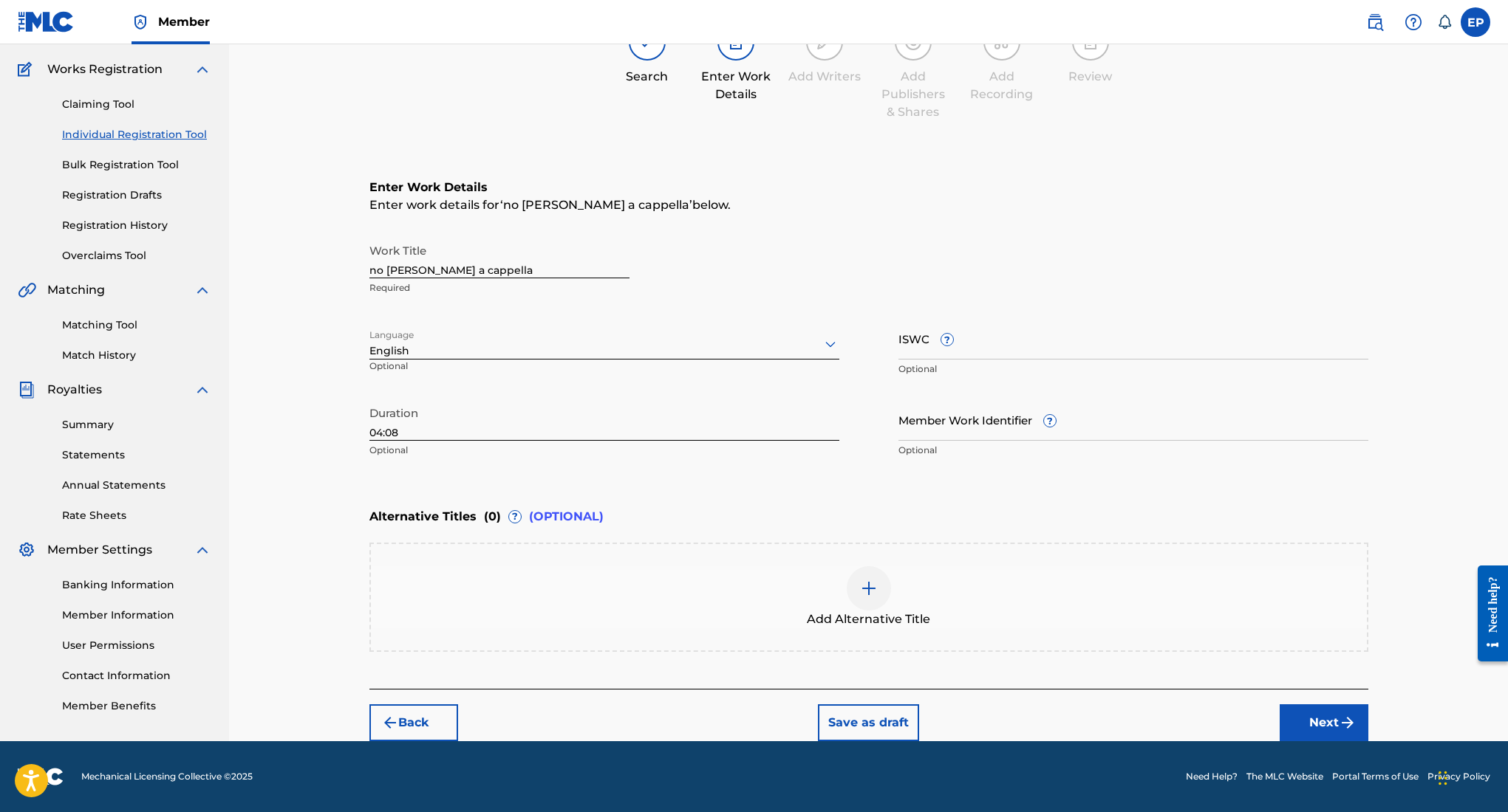
click at [1300, 726] on button "Next" at bounding box center [1324, 723] width 88 height 37
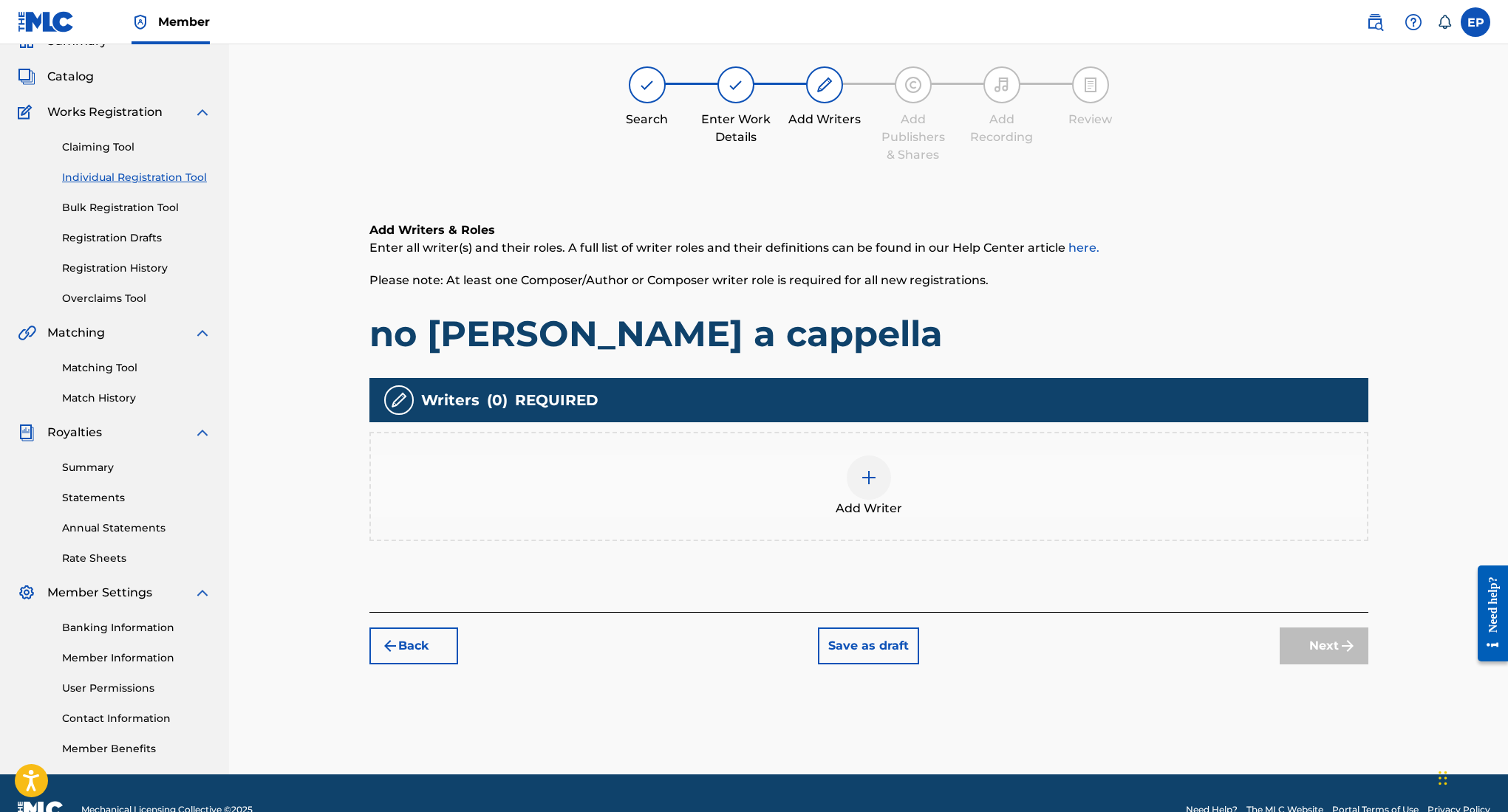
scroll to position [66, 0]
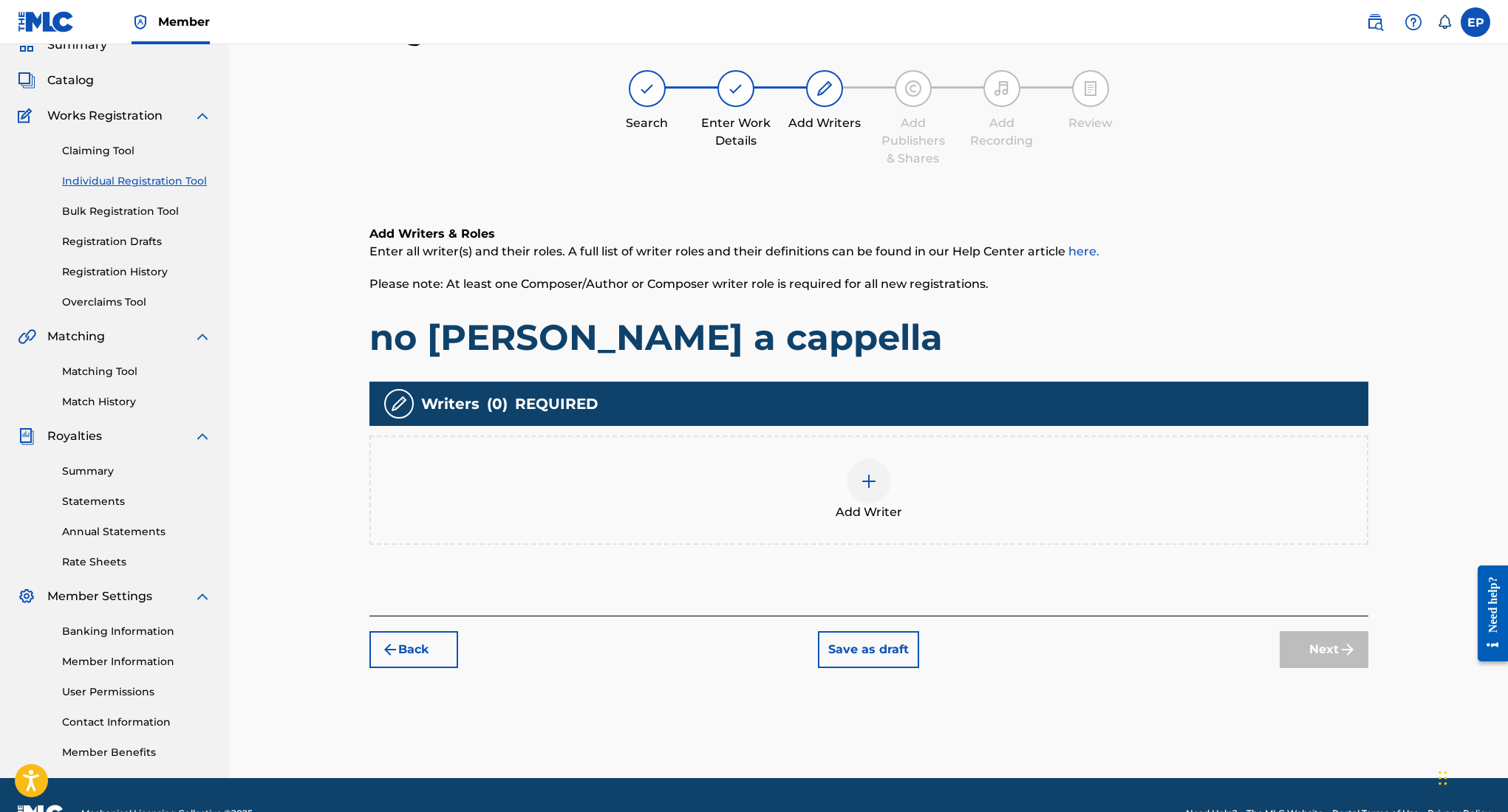
click at [868, 479] on img at bounding box center [868, 481] width 17 height 17
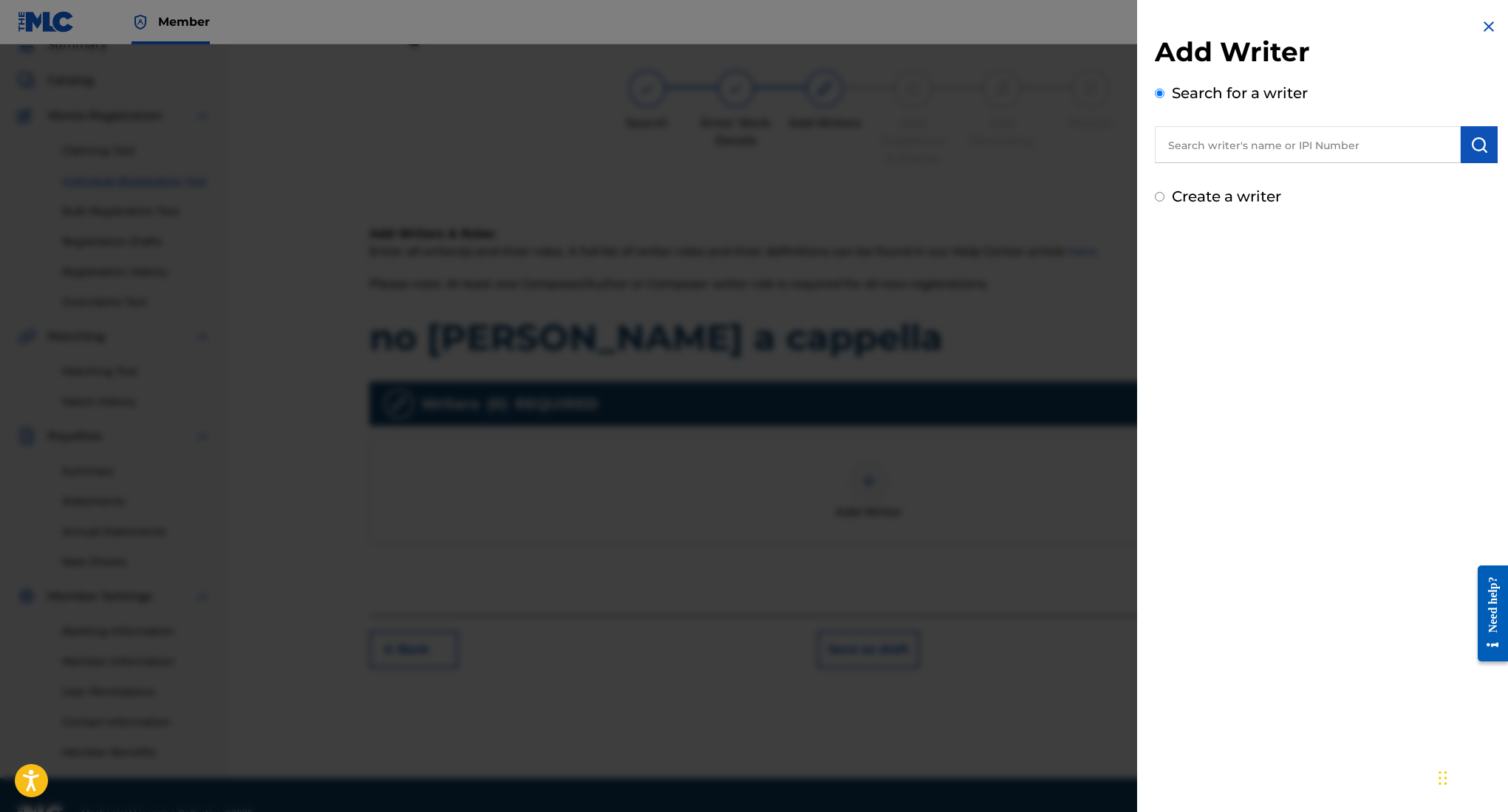
click at [1229, 150] on input "text" at bounding box center [1307, 144] width 306 height 37
type input "[PERSON_NAME]"
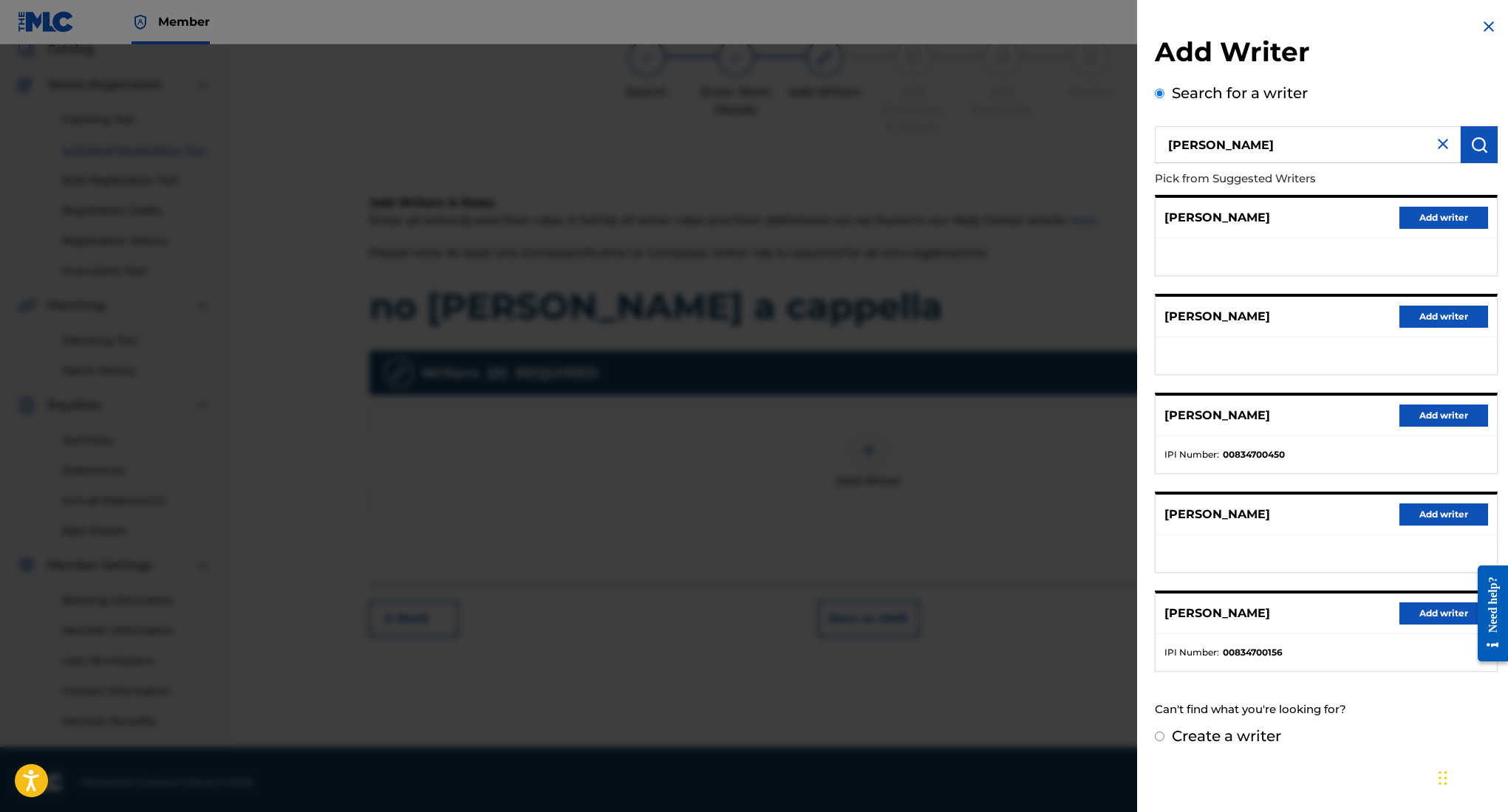
scroll to position [99, 0]
click at [1413, 419] on button "Add writer" at bounding box center [1443, 416] width 88 height 22
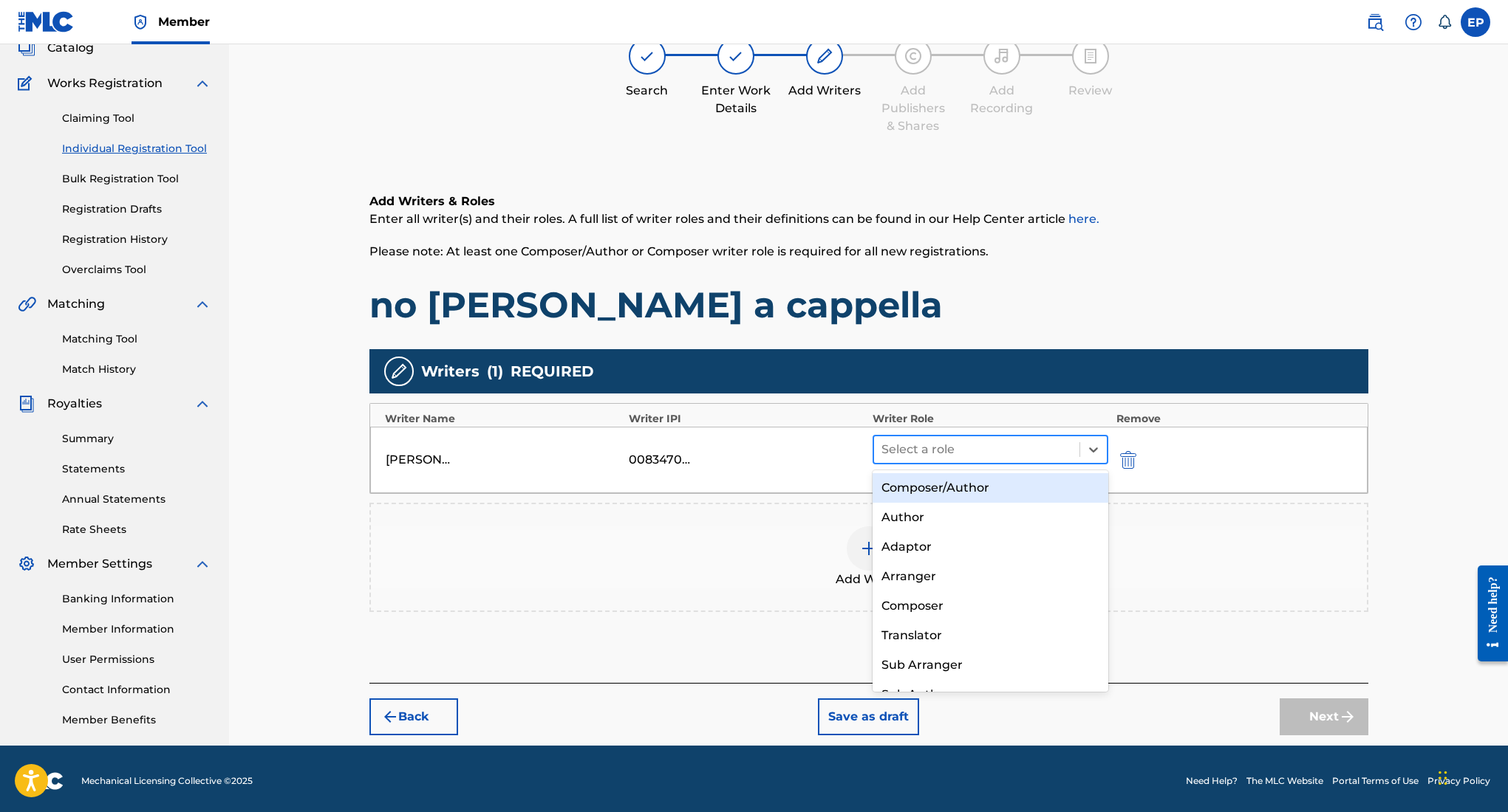
click at [988, 444] on div at bounding box center [977, 450] width 191 height 21
click at [951, 477] on div "Composer/Author" at bounding box center [990, 488] width 236 height 29
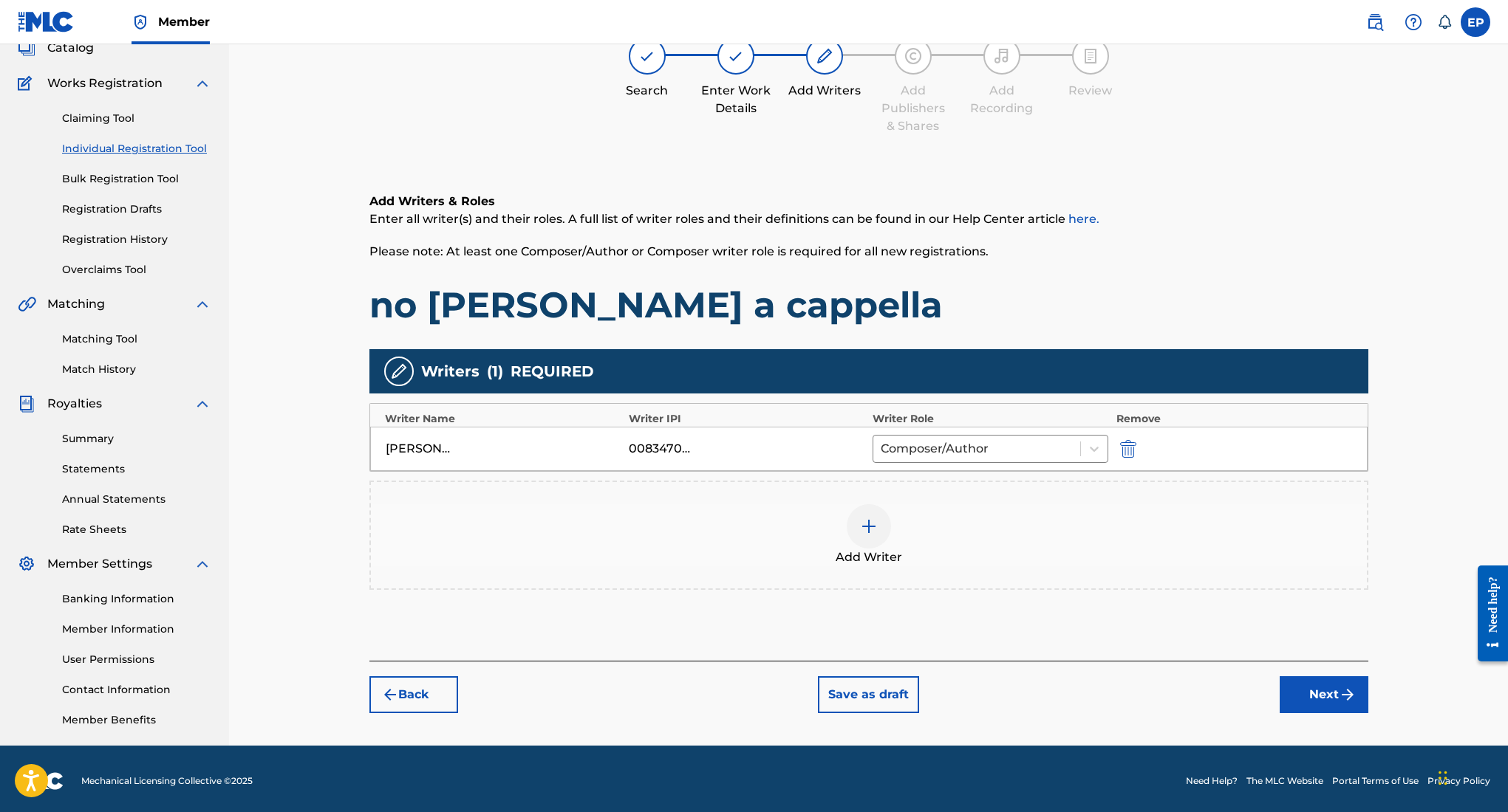
click at [1296, 689] on button "Next" at bounding box center [1324, 694] width 88 height 37
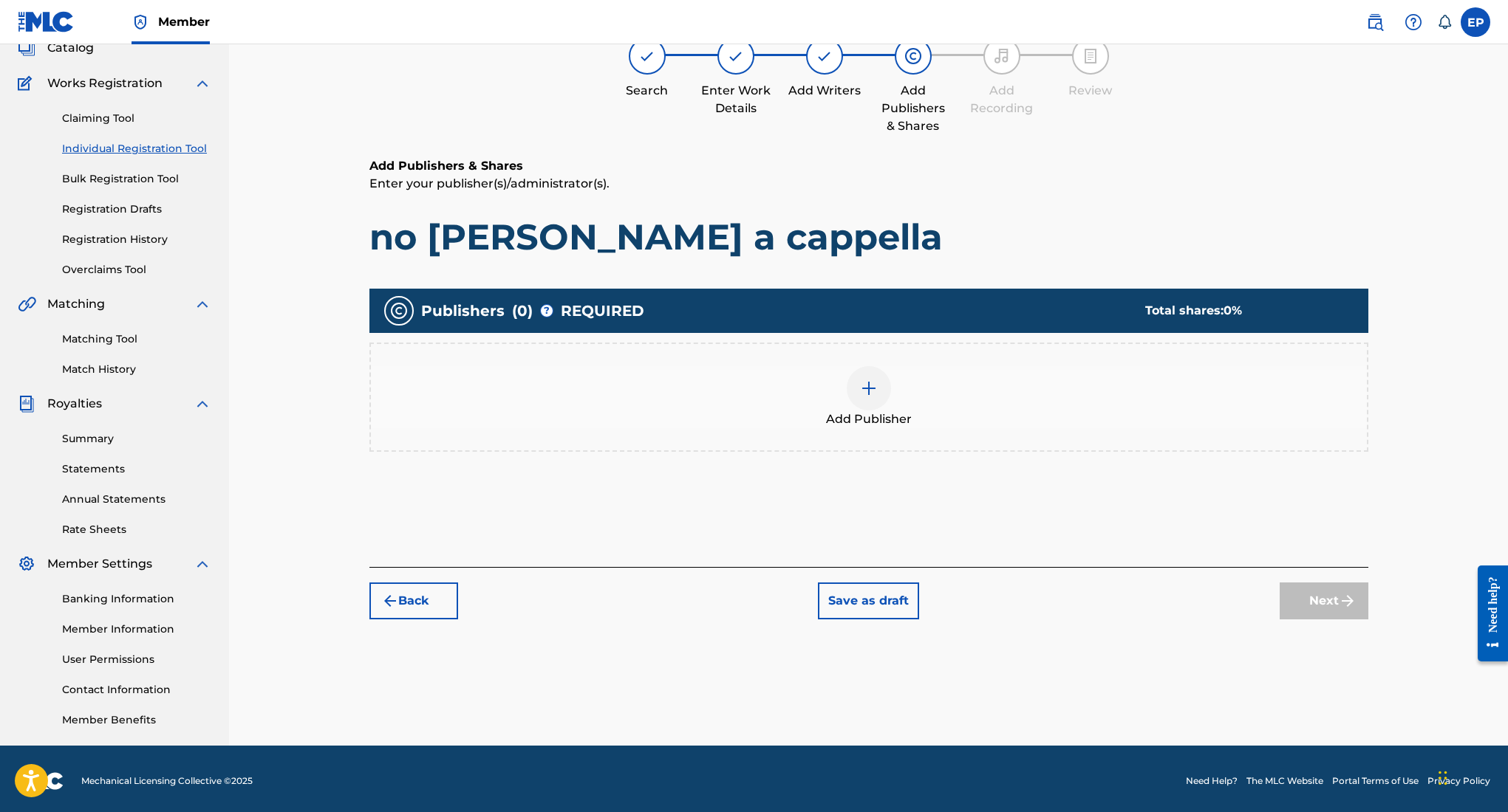
scroll to position [66, 0]
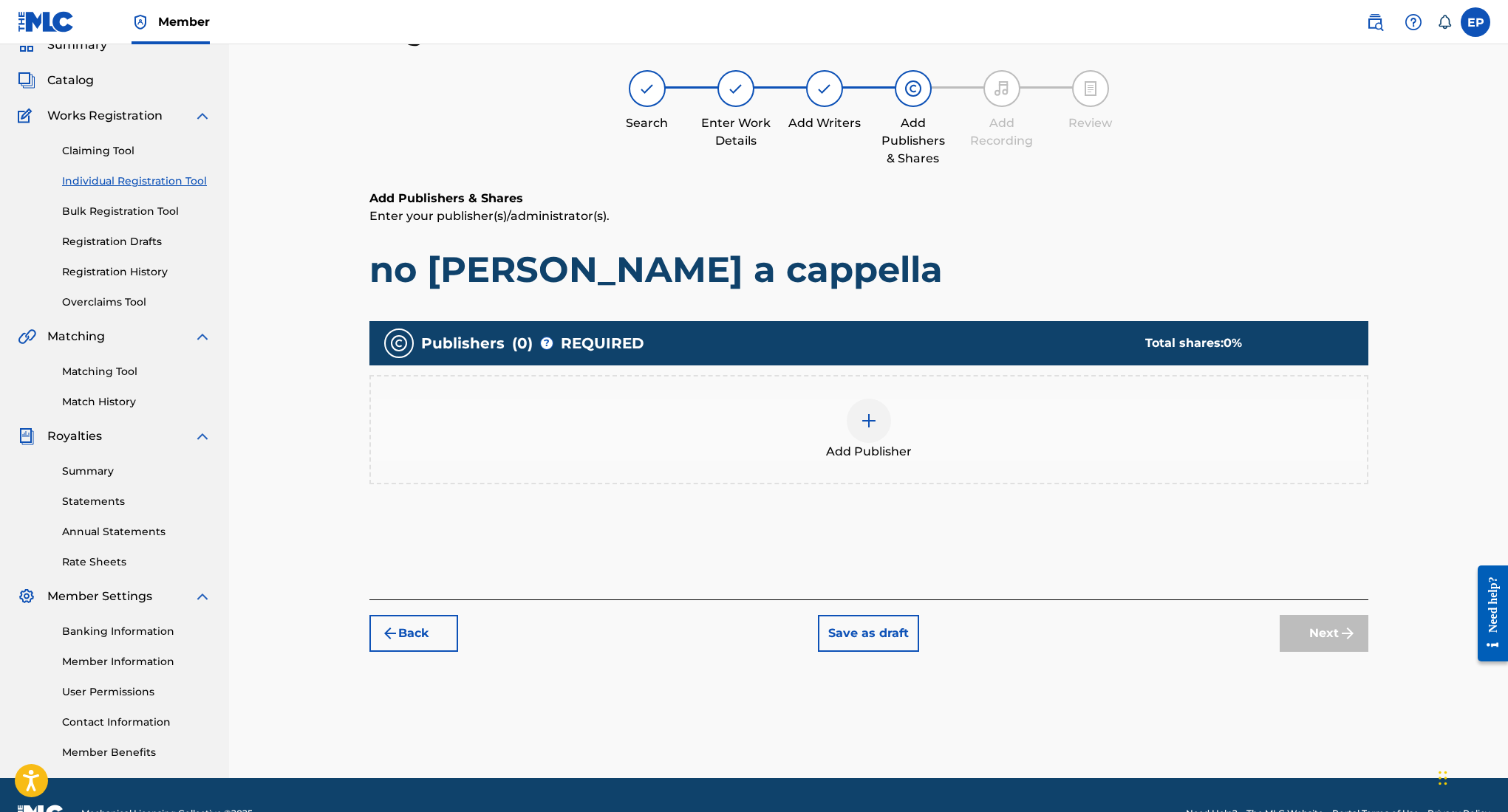
click at [878, 425] on div at bounding box center [868, 421] width 44 height 44
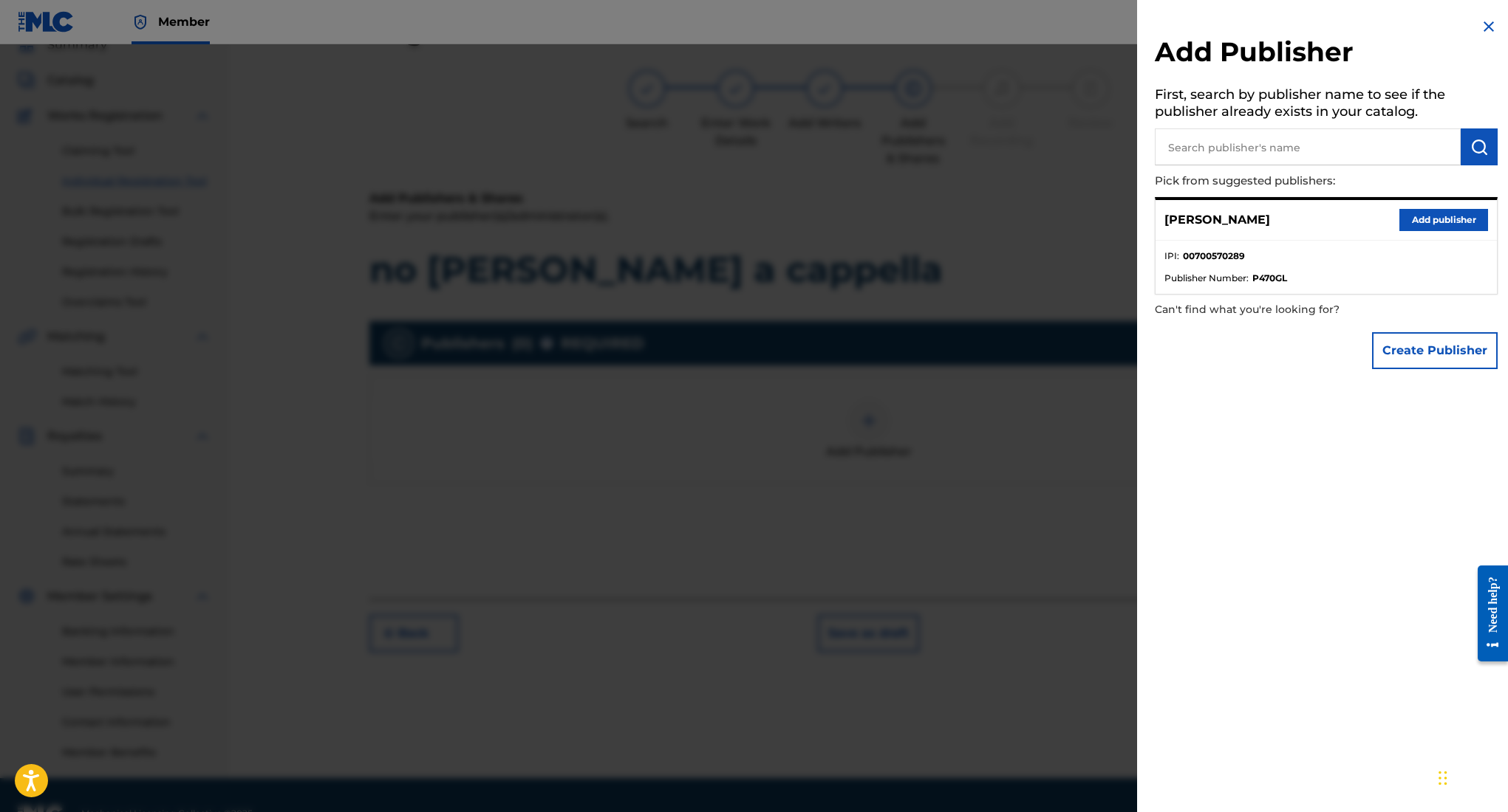
click at [1446, 210] on button "Add publisher" at bounding box center [1443, 220] width 88 height 22
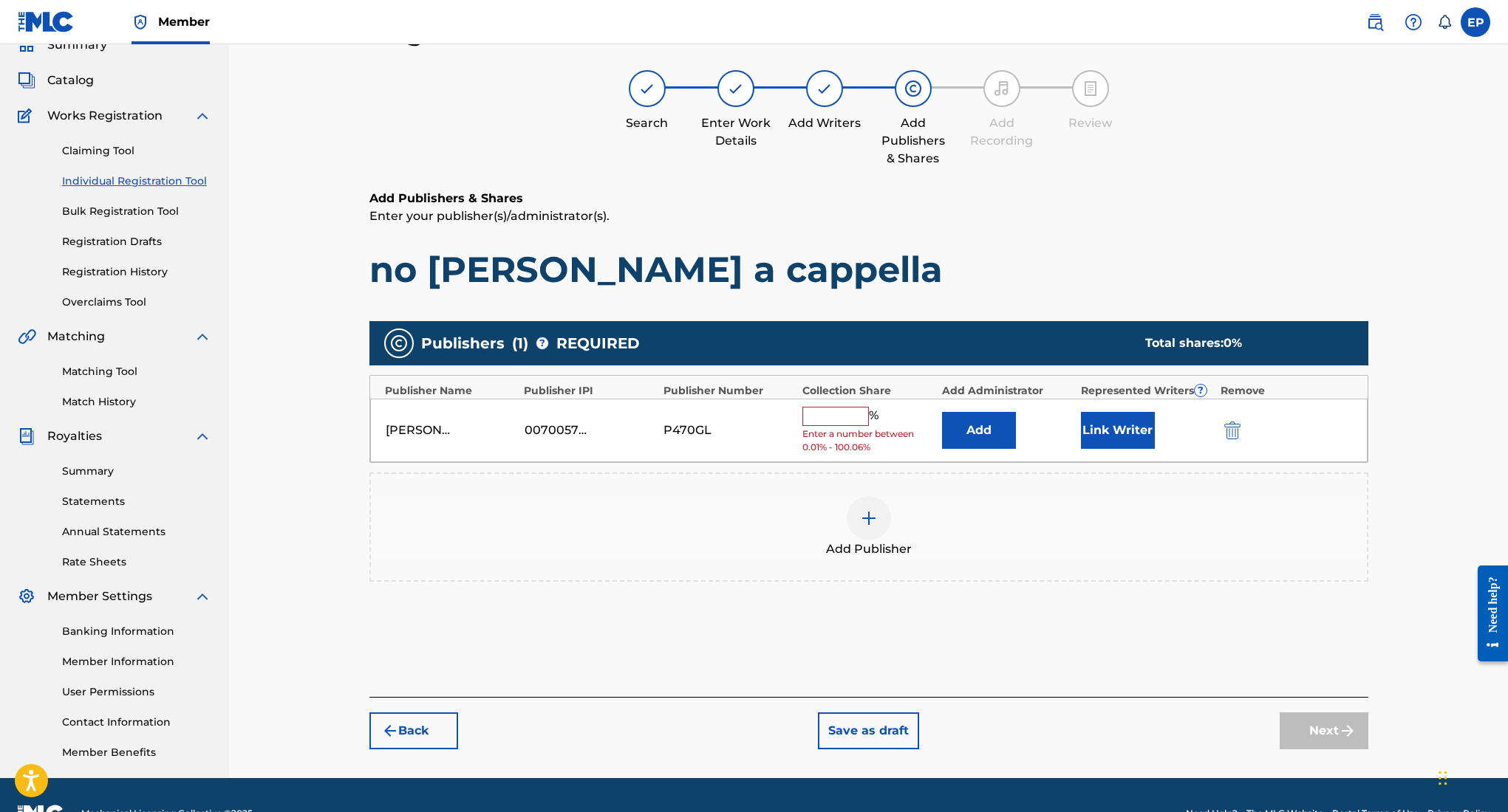
click at [827, 421] on input "text" at bounding box center [835, 417] width 66 height 19
type input "100"
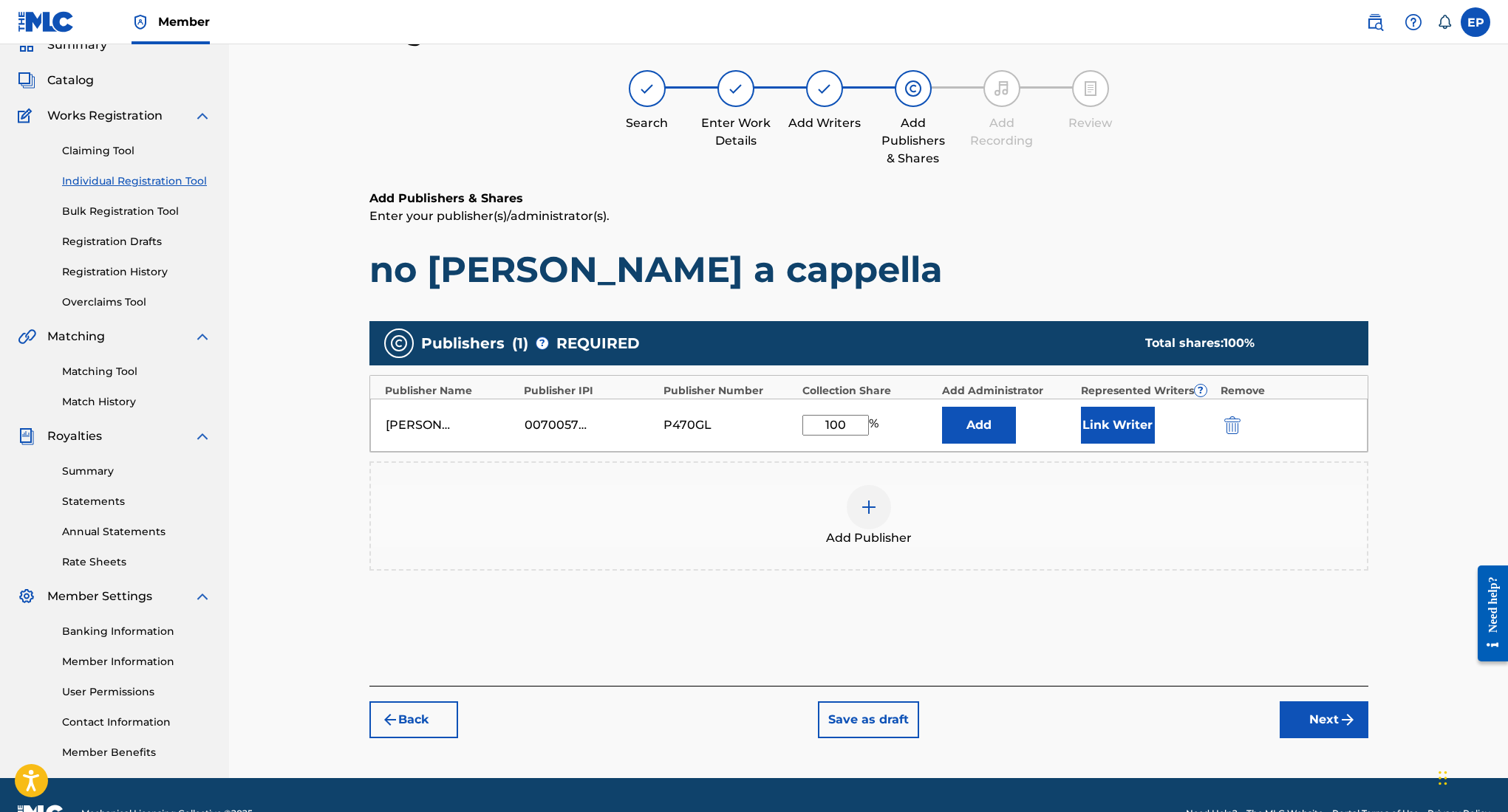
click at [1309, 713] on button "Next" at bounding box center [1324, 720] width 88 height 37
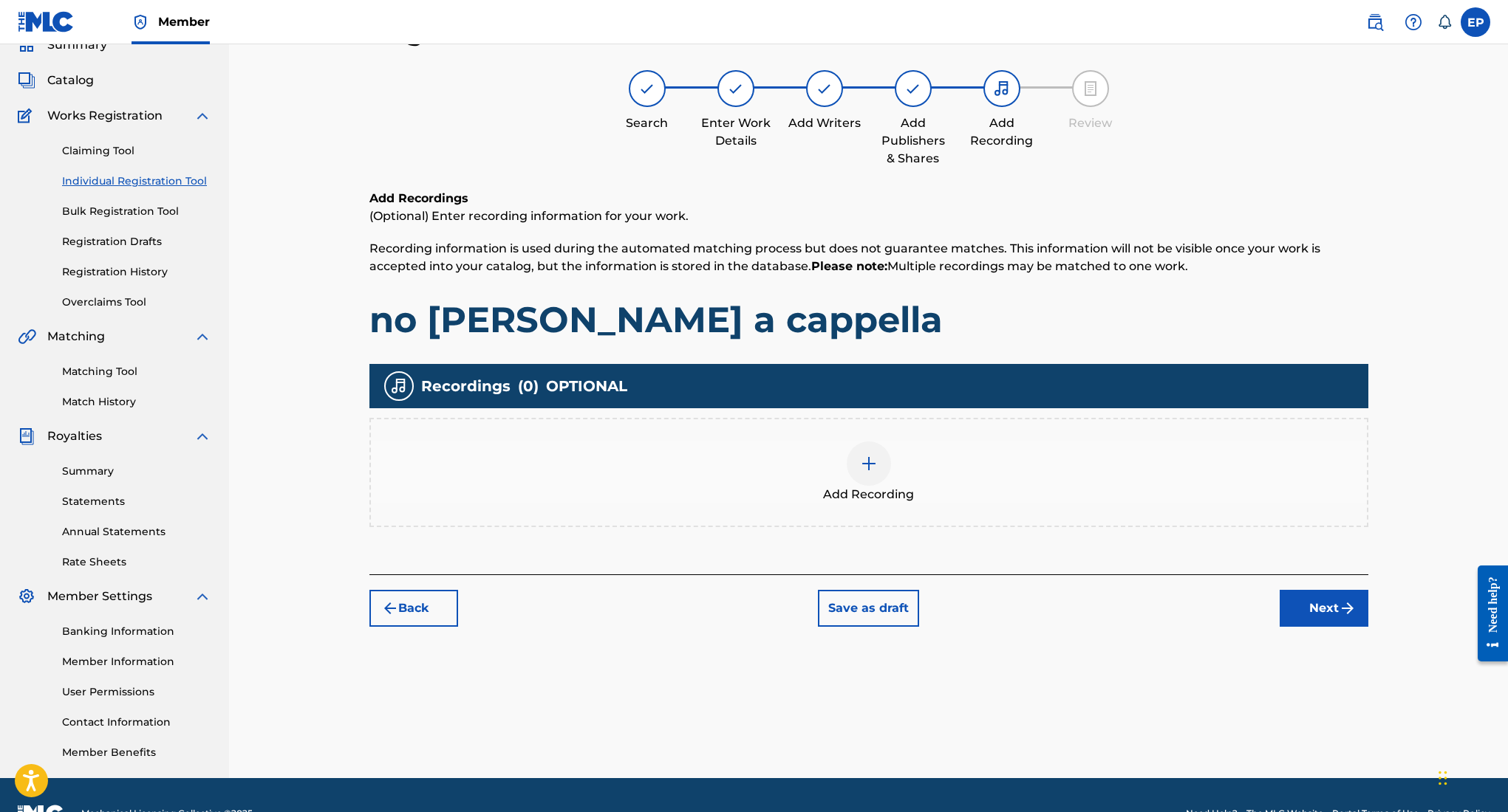
click at [865, 471] on img at bounding box center [868, 463] width 17 height 17
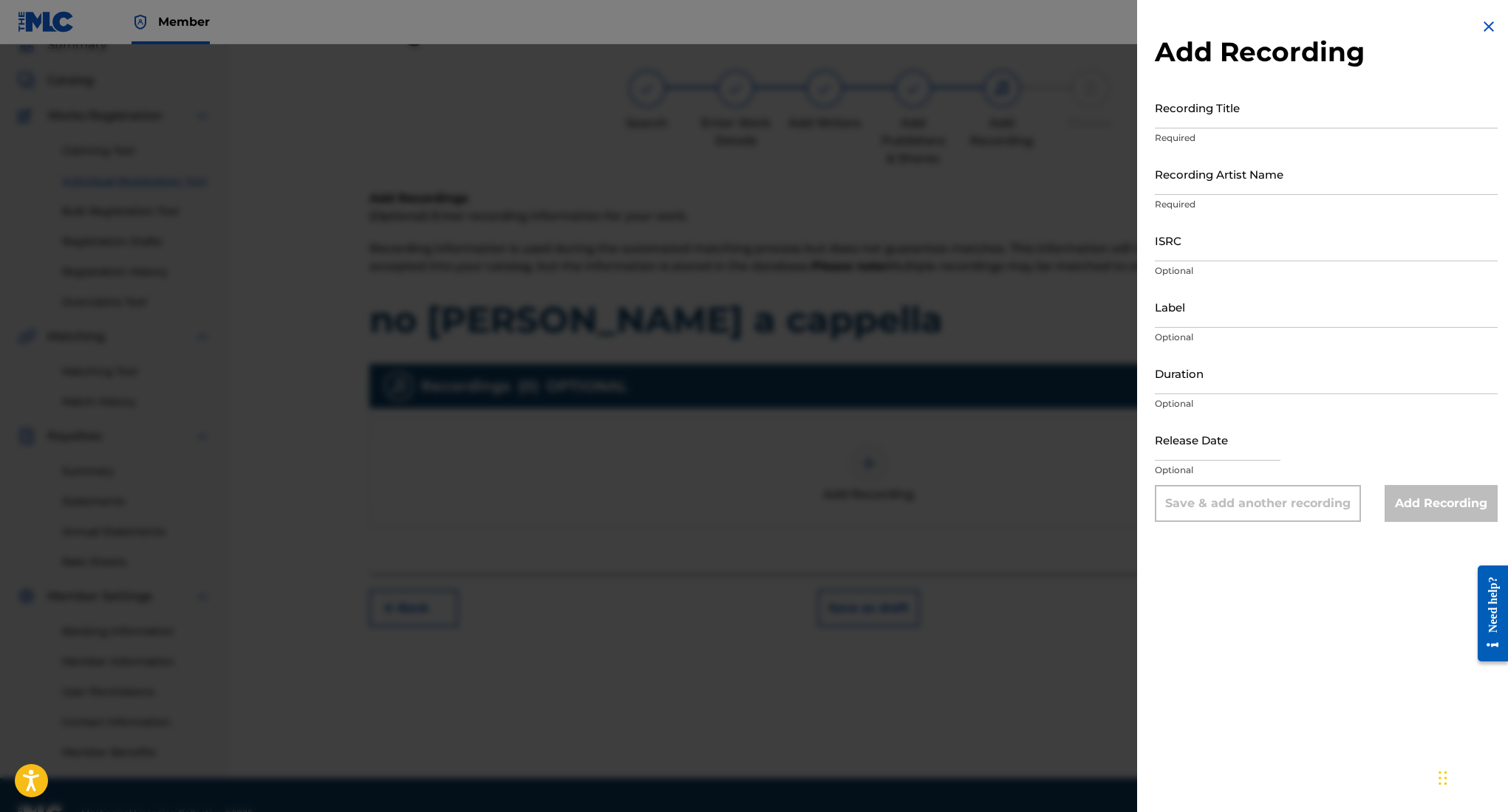
click at [1232, 95] on input "Recording Title" at bounding box center [1326, 107] width 343 height 42
type input "no [PERSON_NAME] a cappella"
click at [1285, 175] on input "Recording Artist Name" at bounding box center [1326, 174] width 343 height 42
type input "Rehsor One"
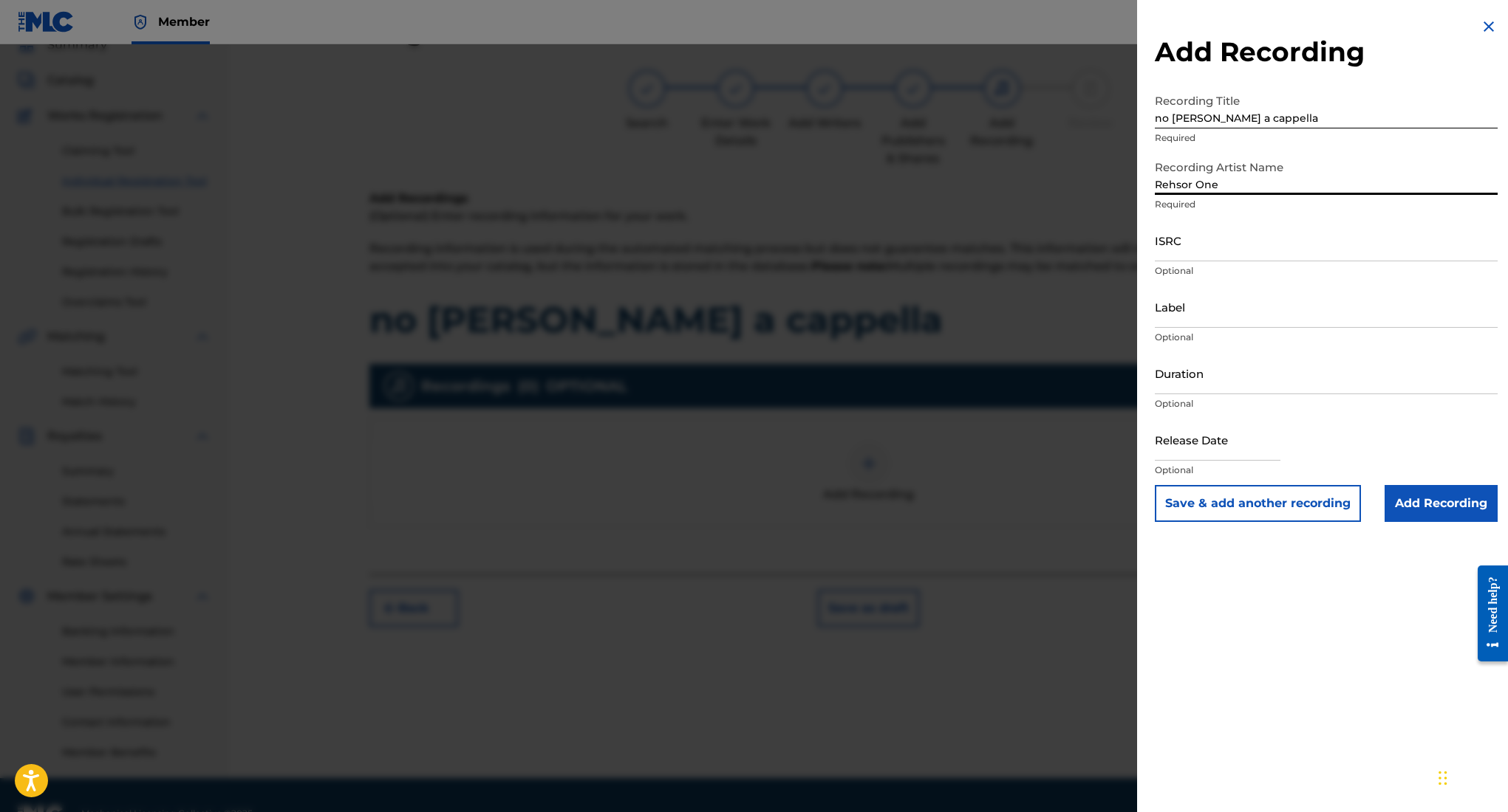
click at [1270, 248] on input "ISRC" at bounding box center [1326, 240] width 343 height 42
paste input "QZWFT2598847"
type input "QZWFT2598847"
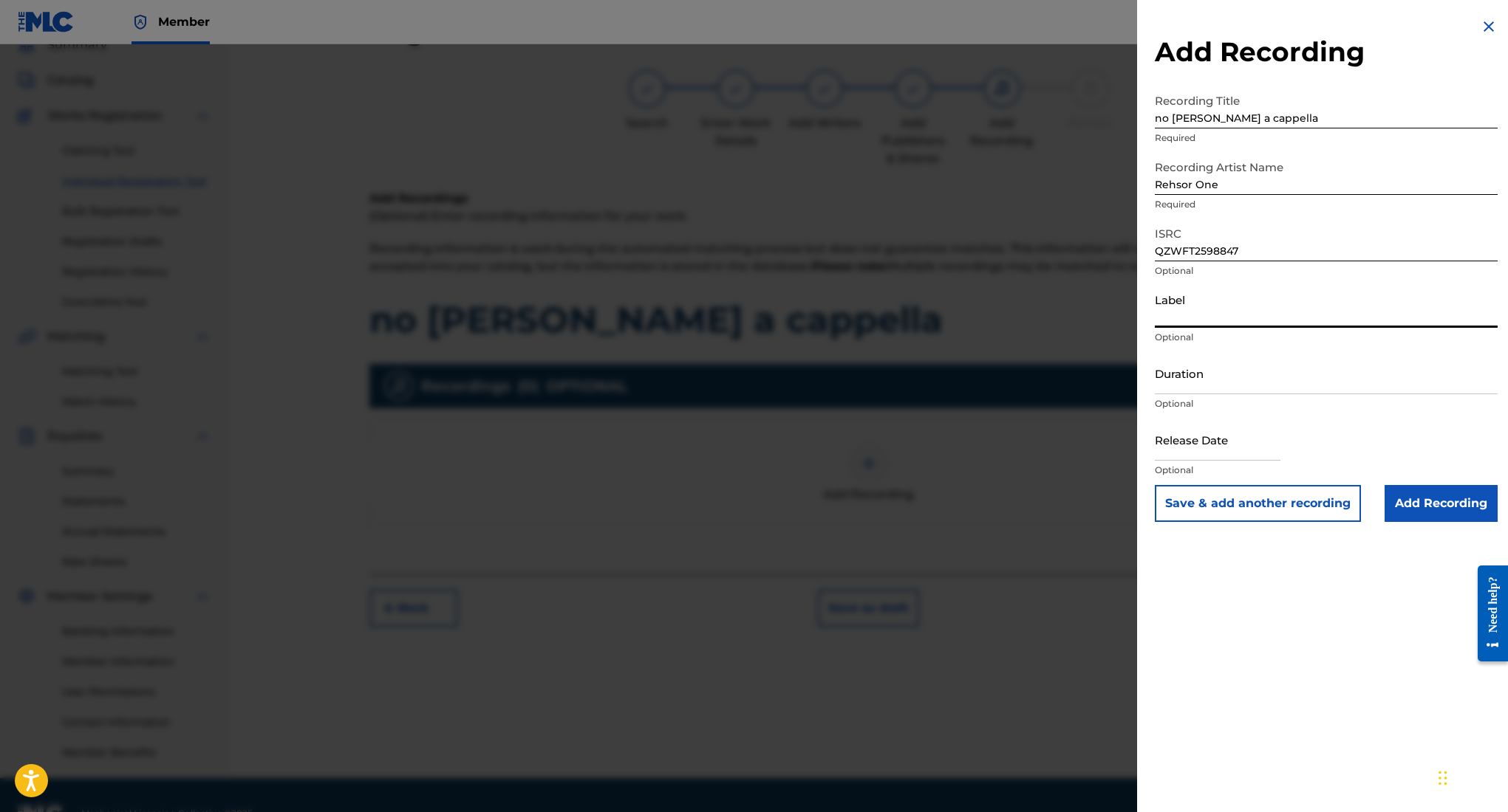
click at [1234, 321] on input "Label" at bounding box center [1326, 306] width 343 height 42
type input "3462278 Records DK"
click at [1256, 376] on input "Duration" at bounding box center [1326, 372] width 343 height 42
type input "04:08"
click at [1255, 451] on input "text" at bounding box center [1217, 440] width 126 height 42
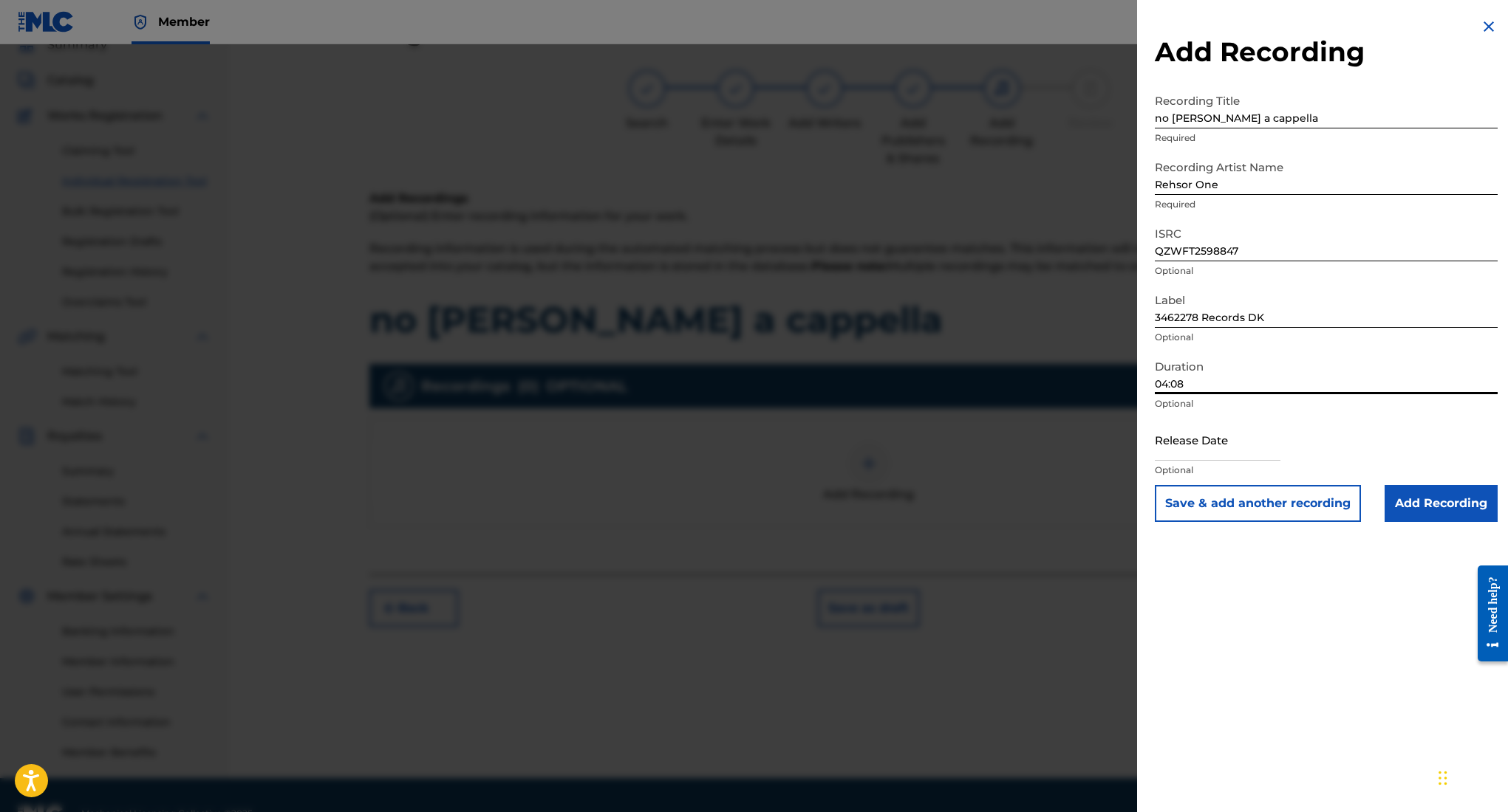
select select "8"
select select "2025"
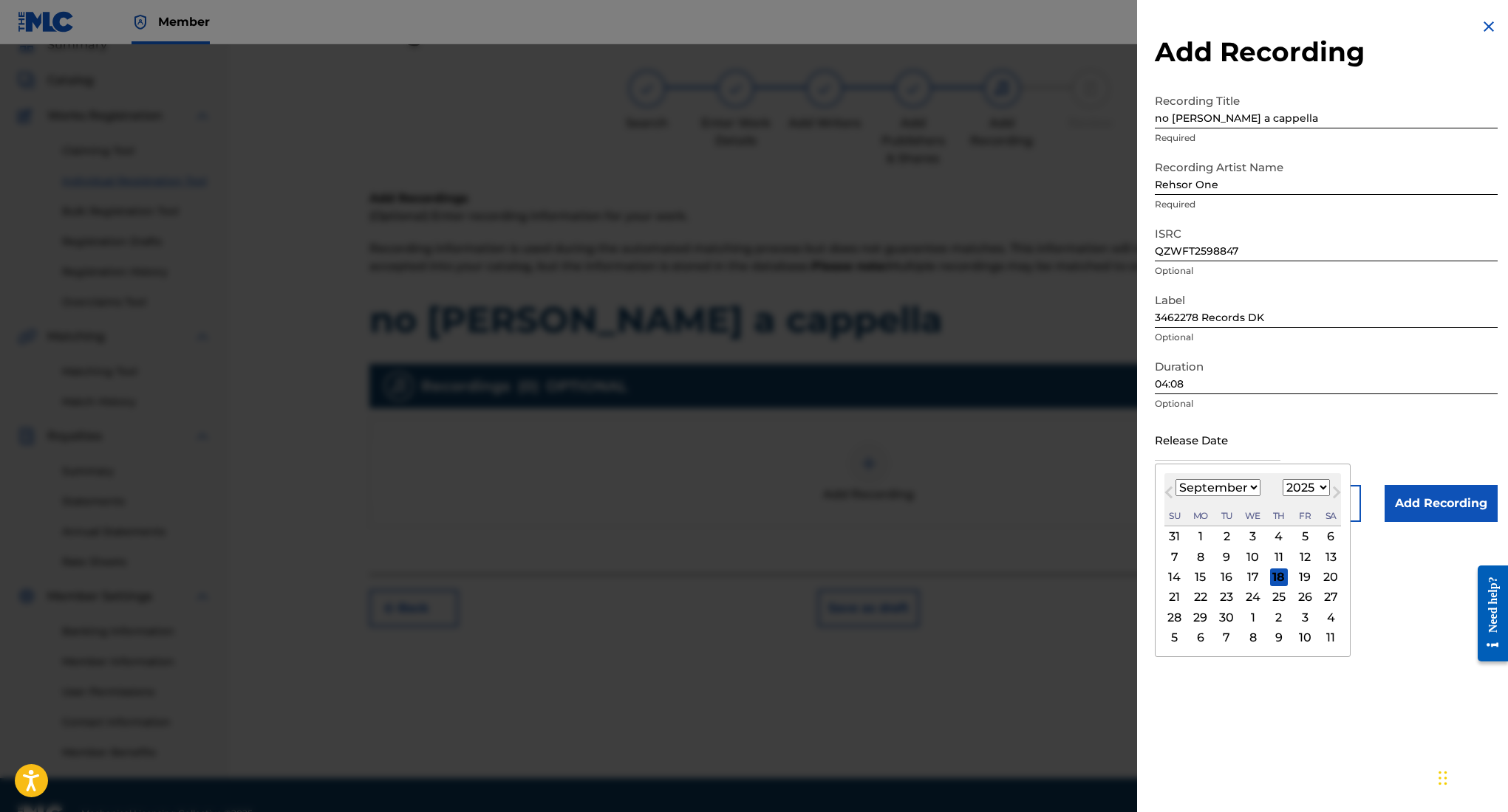
type input "[DATE]"
select select "7"
click at [1408, 413] on div "Duration 04:08 Optional" at bounding box center [1326, 385] width 343 height 66
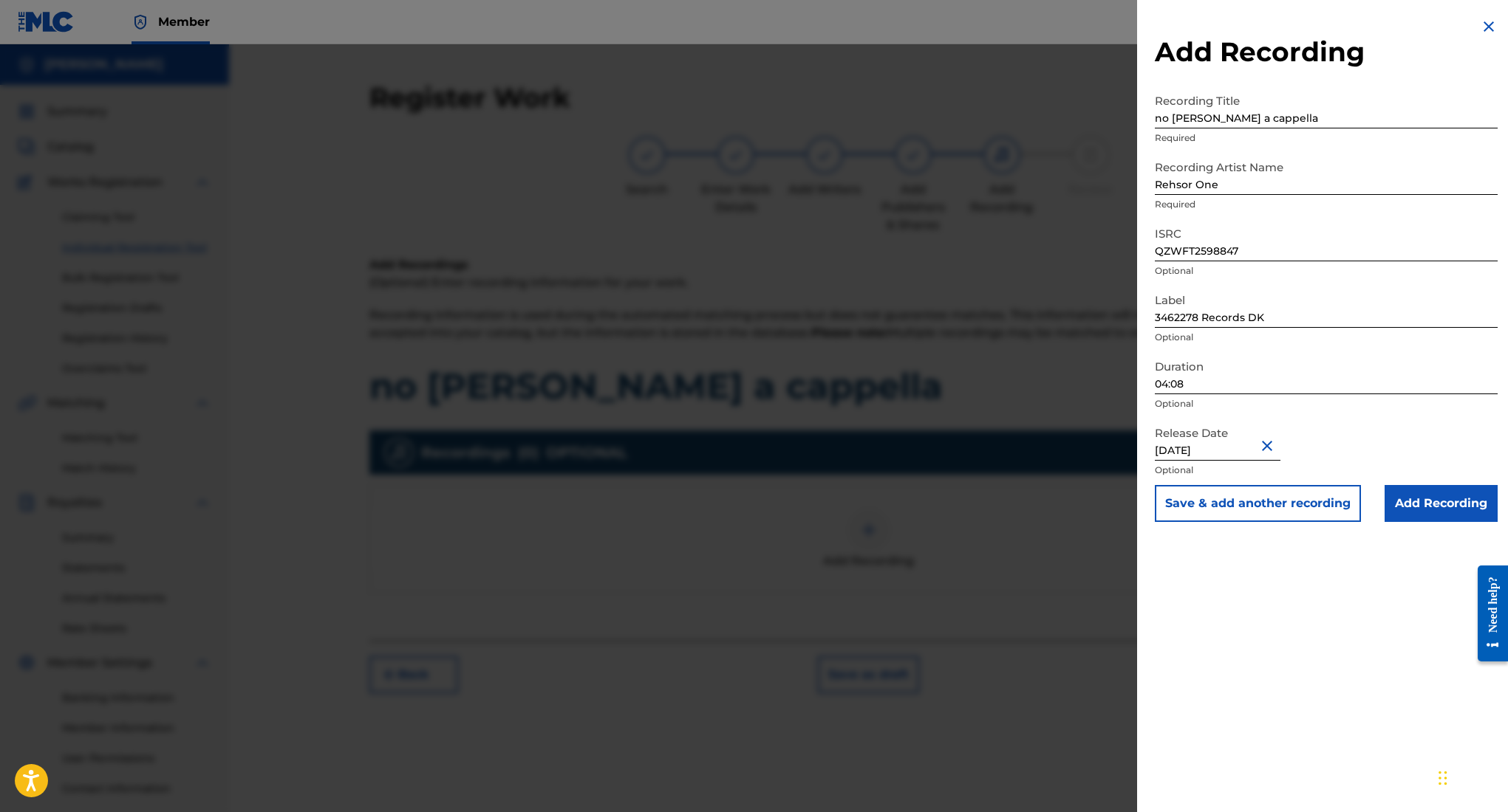
scroll to position [2, 0]
click at [1431, 510] on input "Add Recording" at bounding box center [1441, 503] width 113 height 37
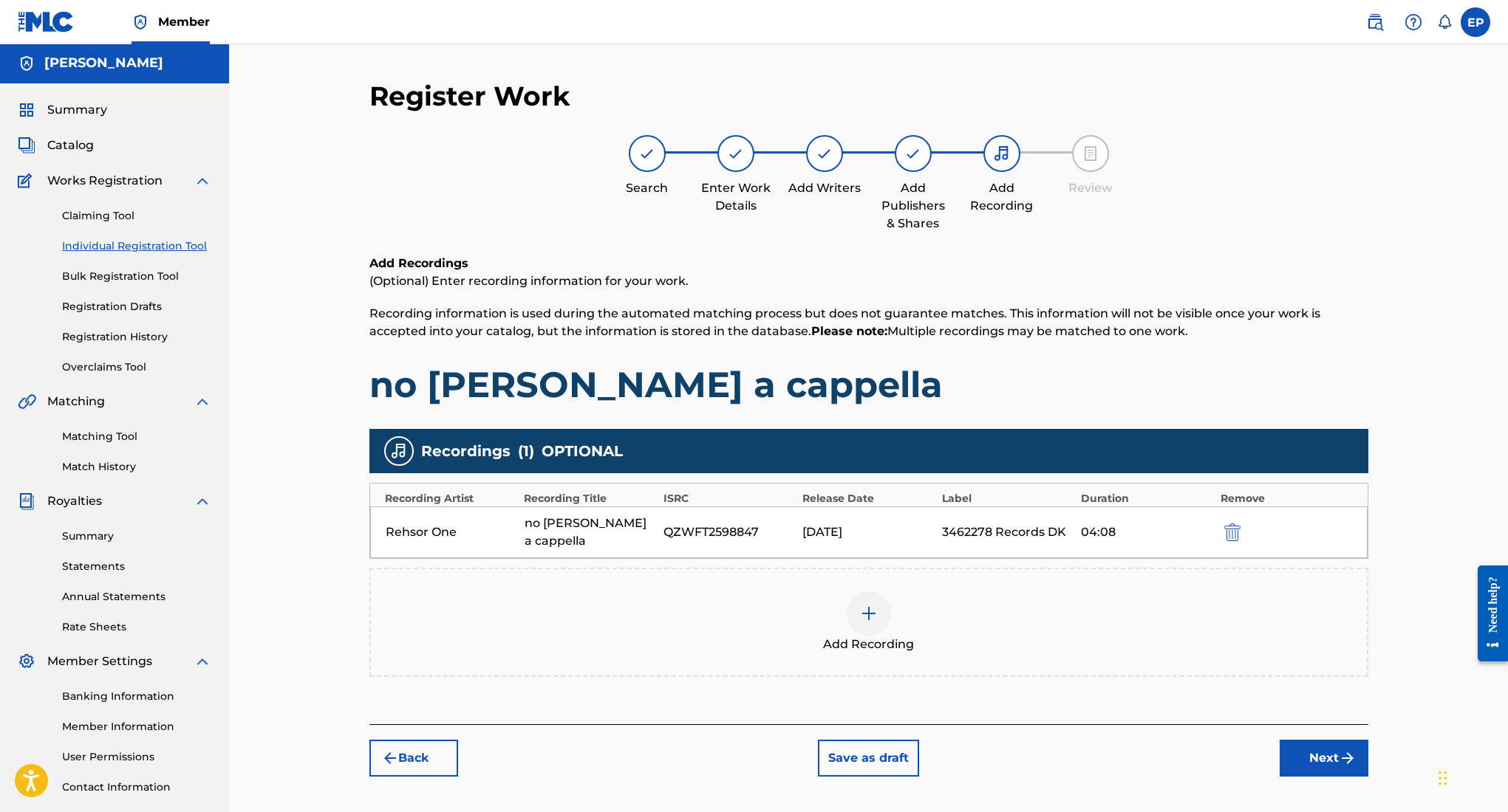
scroll to position [103, 0]
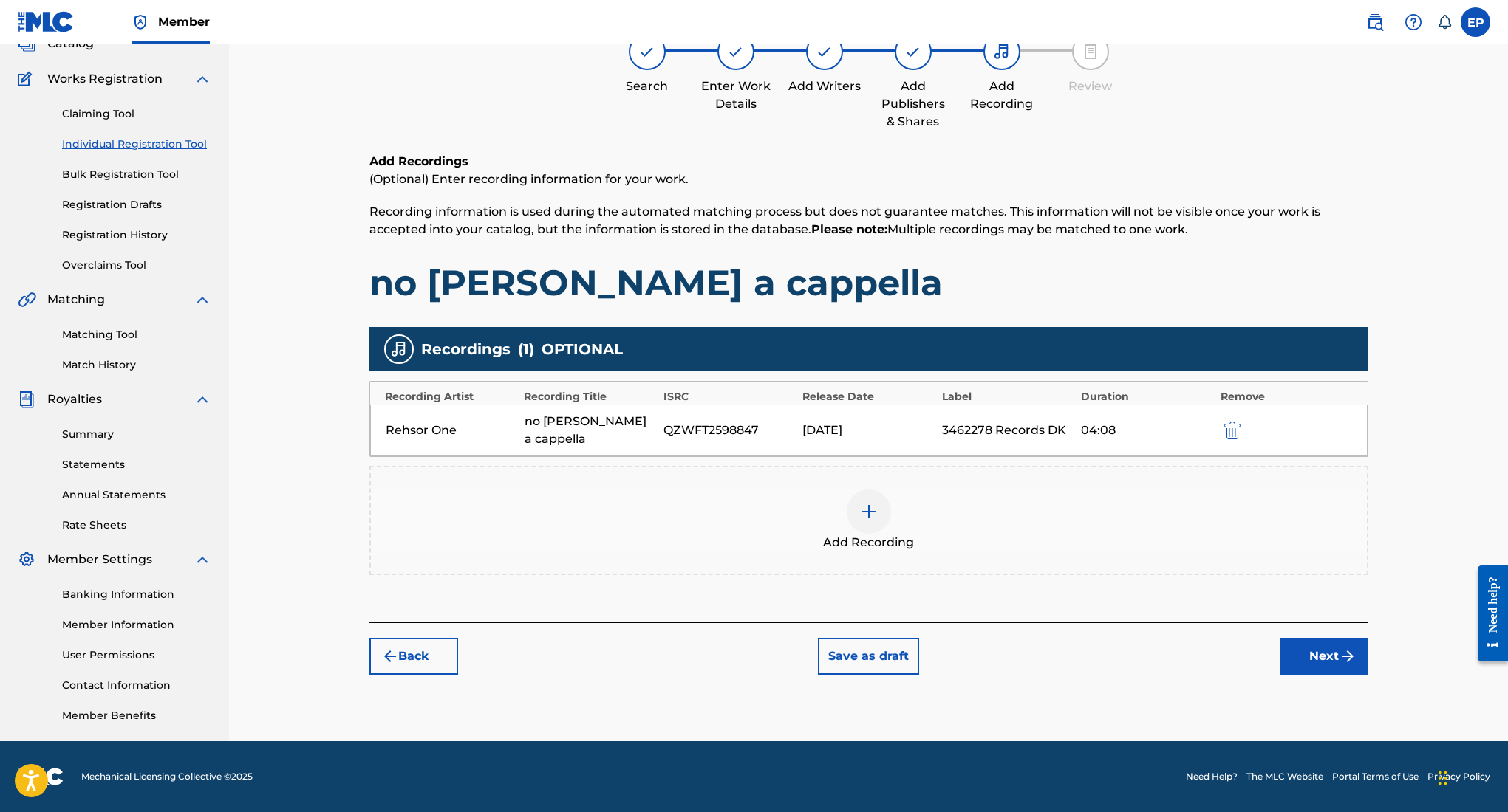
click at [1304, 642] on button "Next" at bounding box center [1324, 657] width 88 height 37
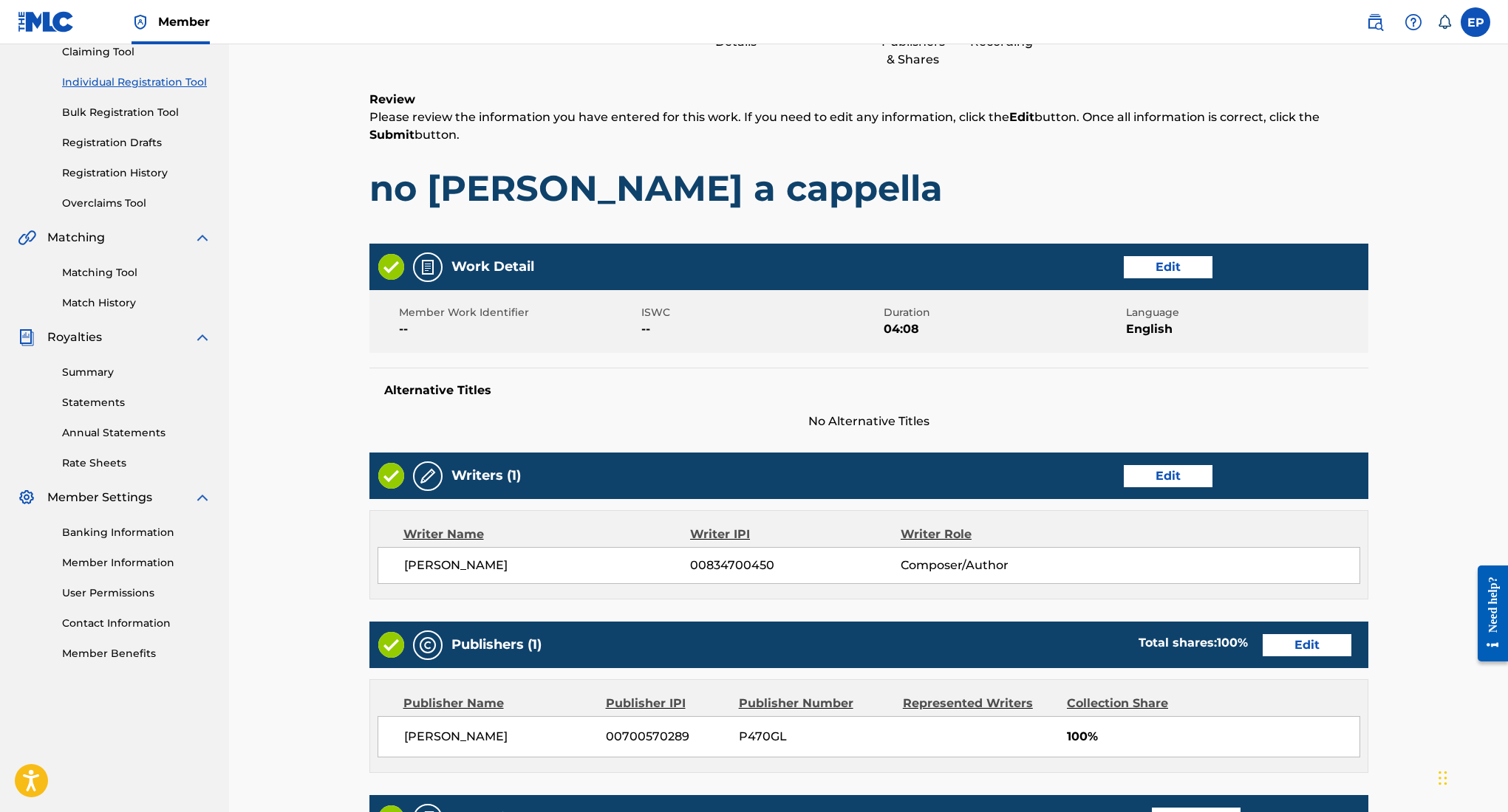
scroll to position [436, 0]
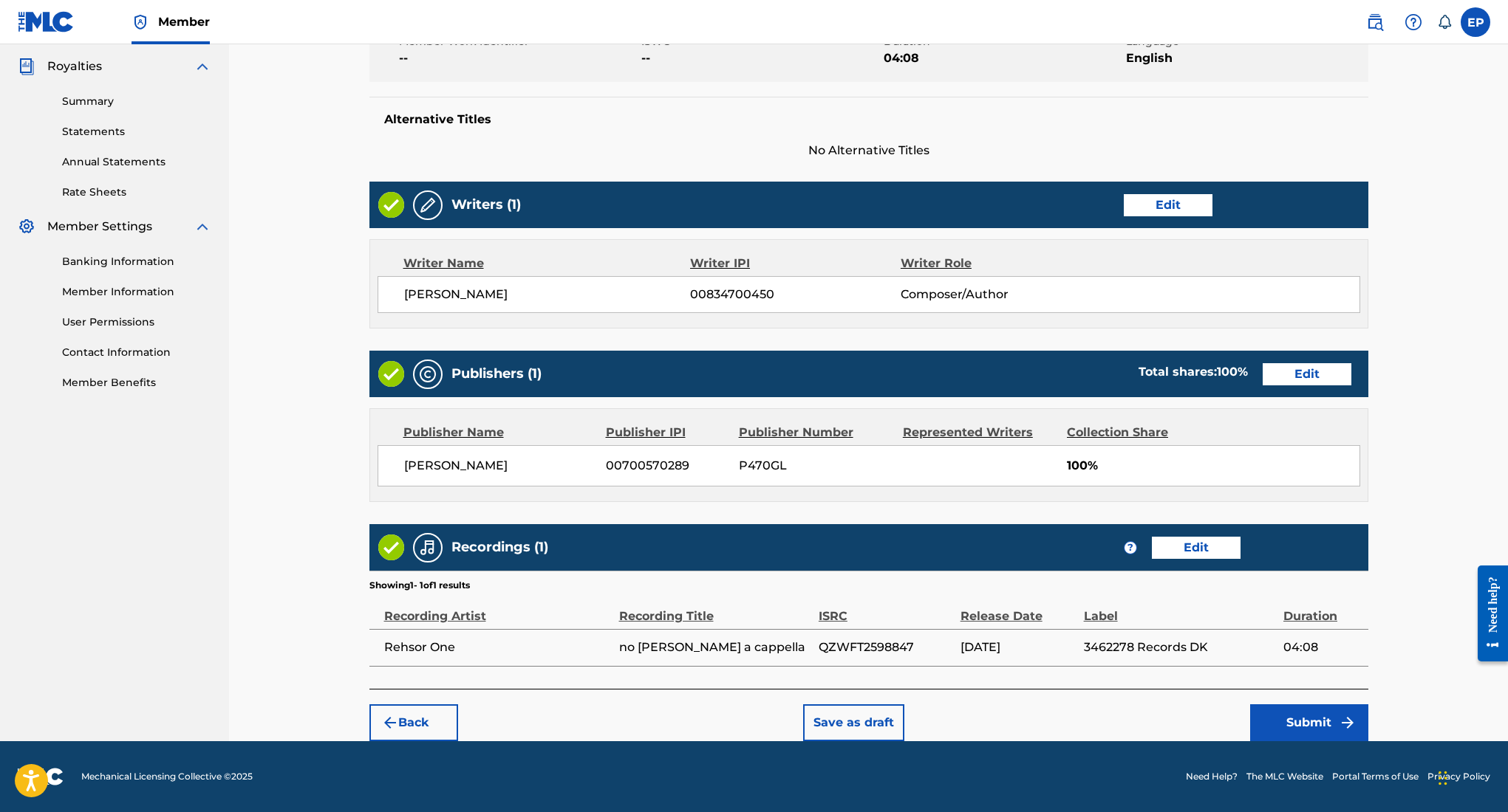
click at [1269, 709] on button "Submit" at bounding box center [1309, 723] width 118 height 37
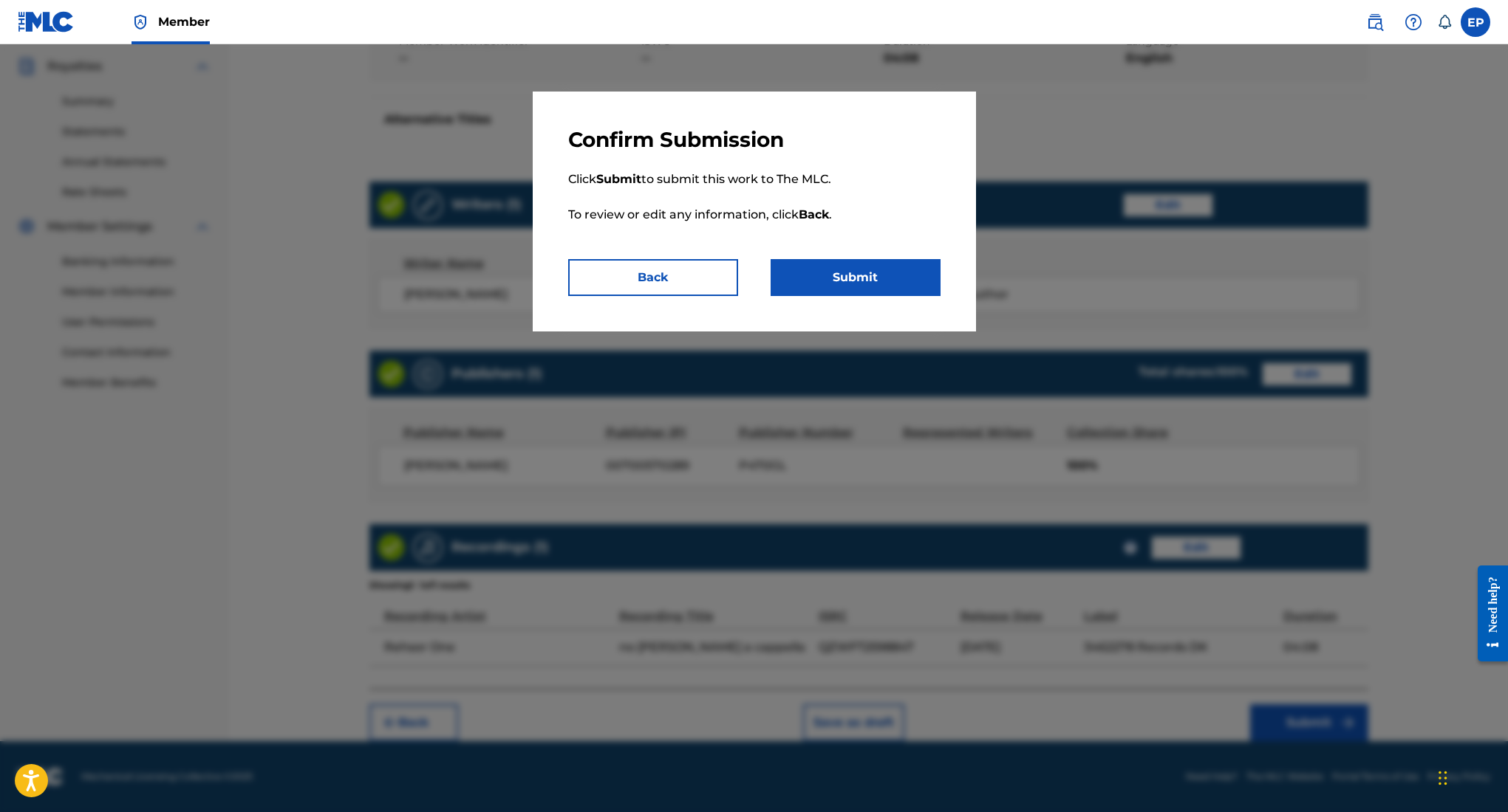
click at [867, 274] on button "Submit" at bounding box center [855, 277] width 170 height 37
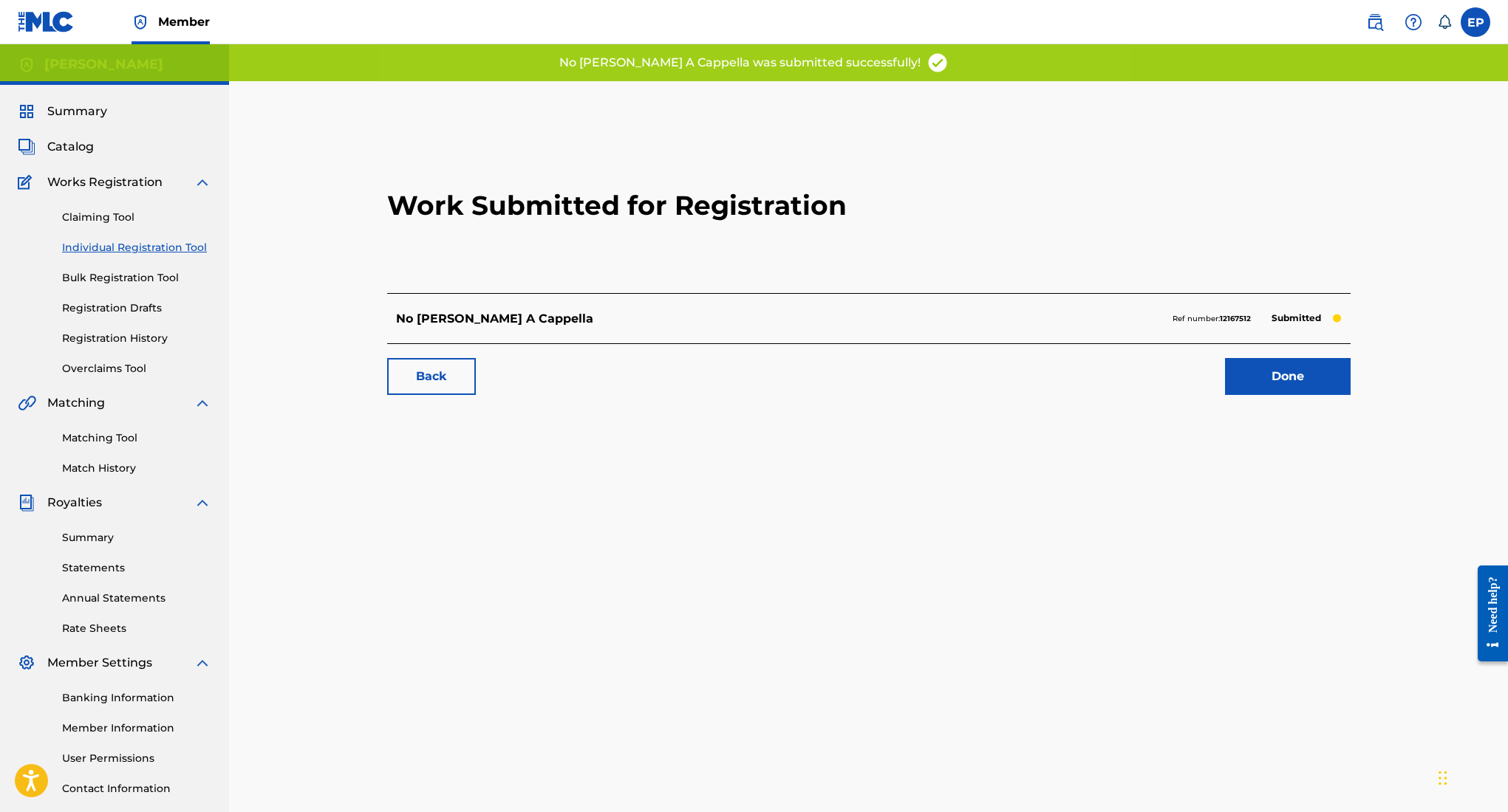
click at [1251, 374] on link "Done" at bounding box center [1288, 376] width 126 height 37
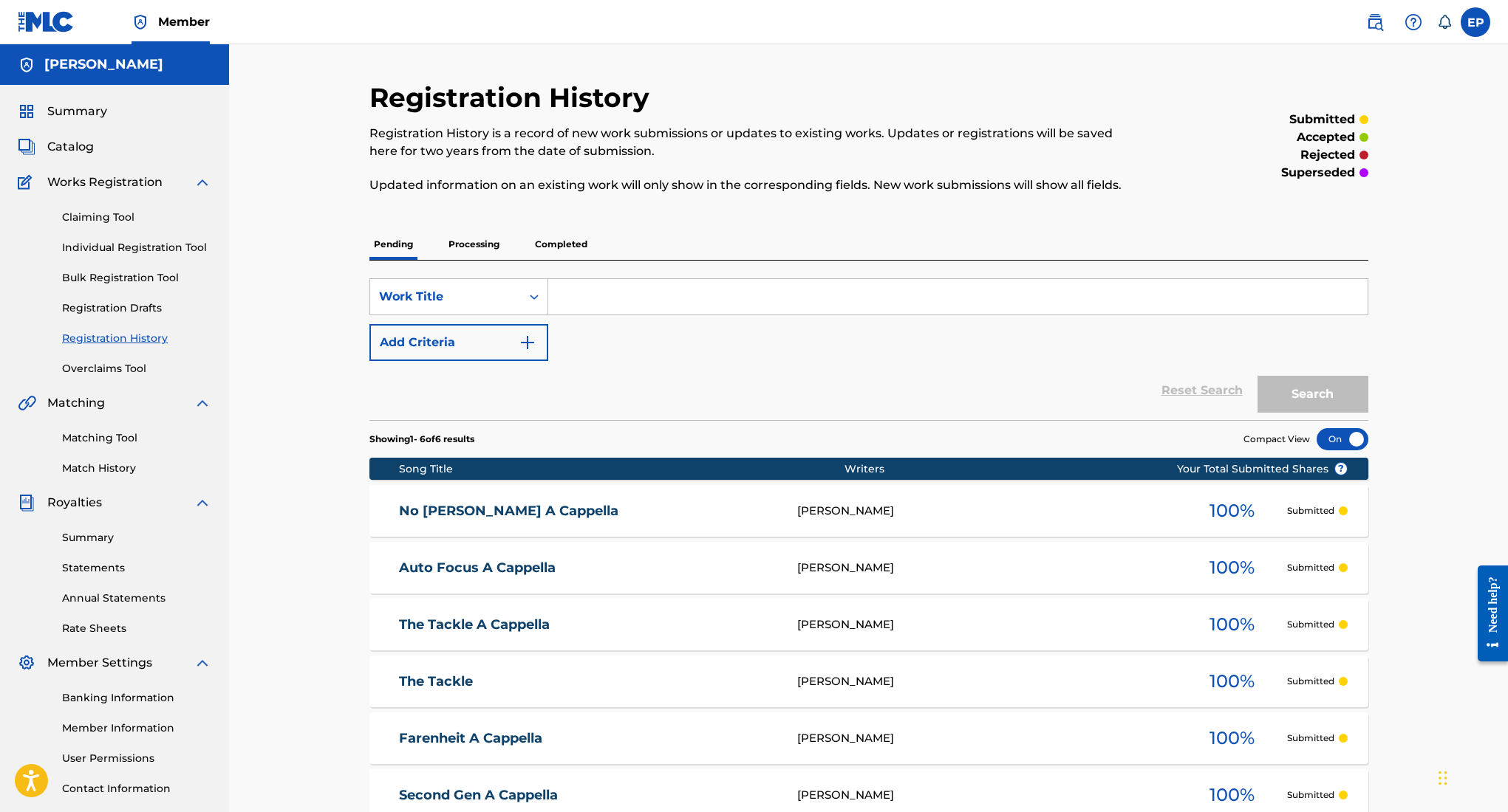
click at [92, 106] on span "Summary" at bounding box center [77, 111] width 60 height 17
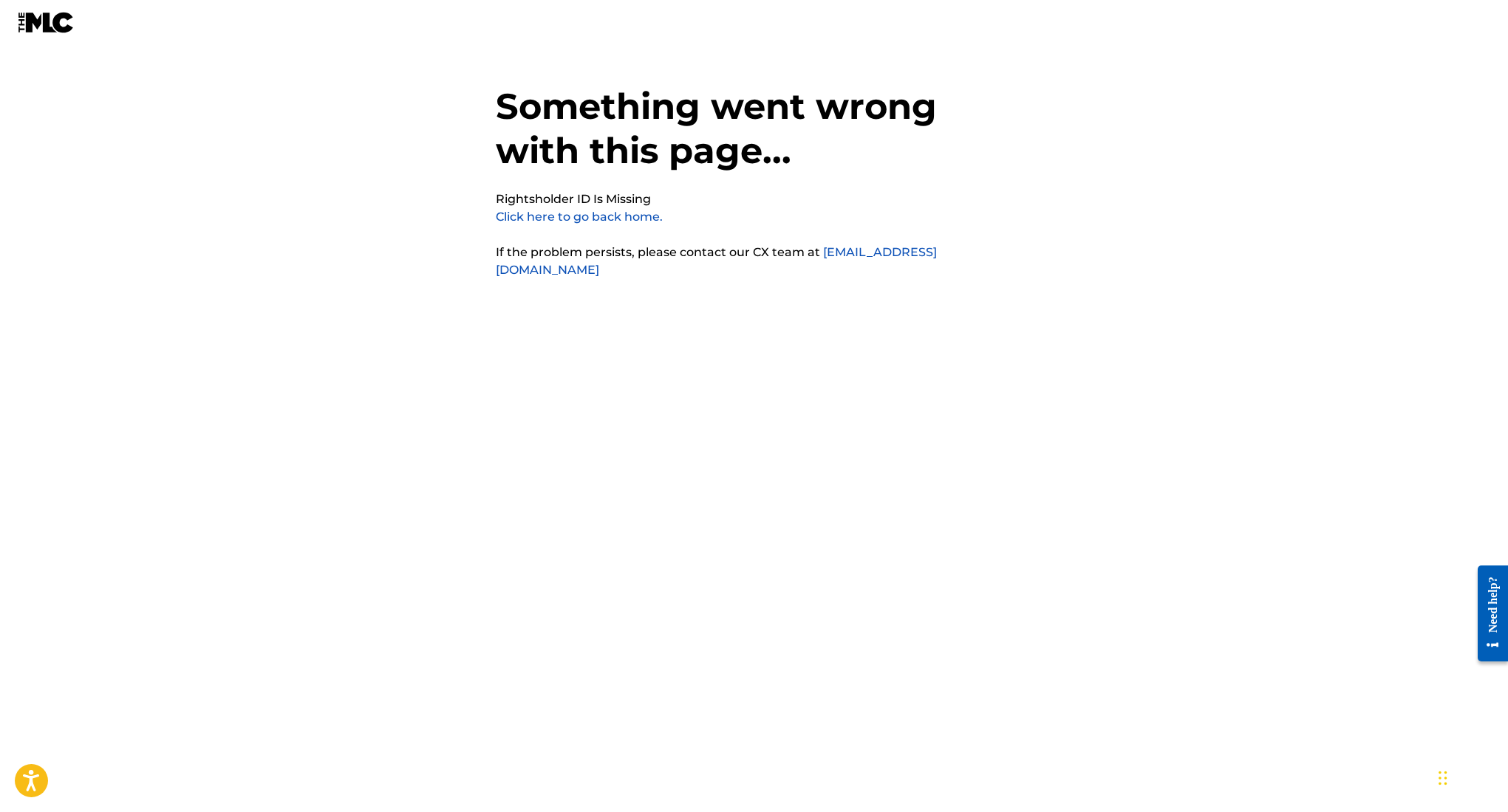
click at [605, 212] on link "Click here to go back home." at bounding box center [579, 217] width 167 height 14
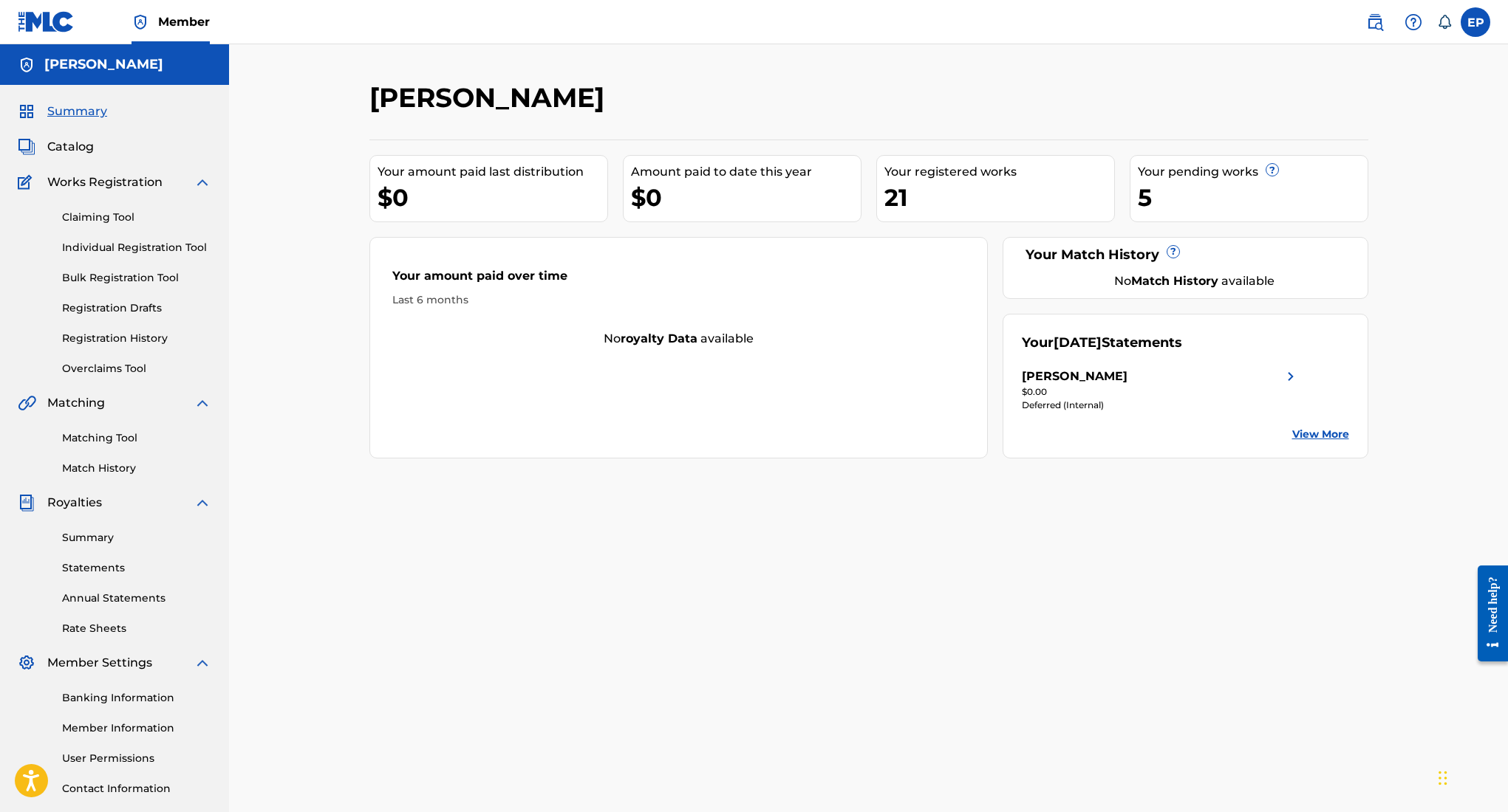
scroll to position [103, 0]
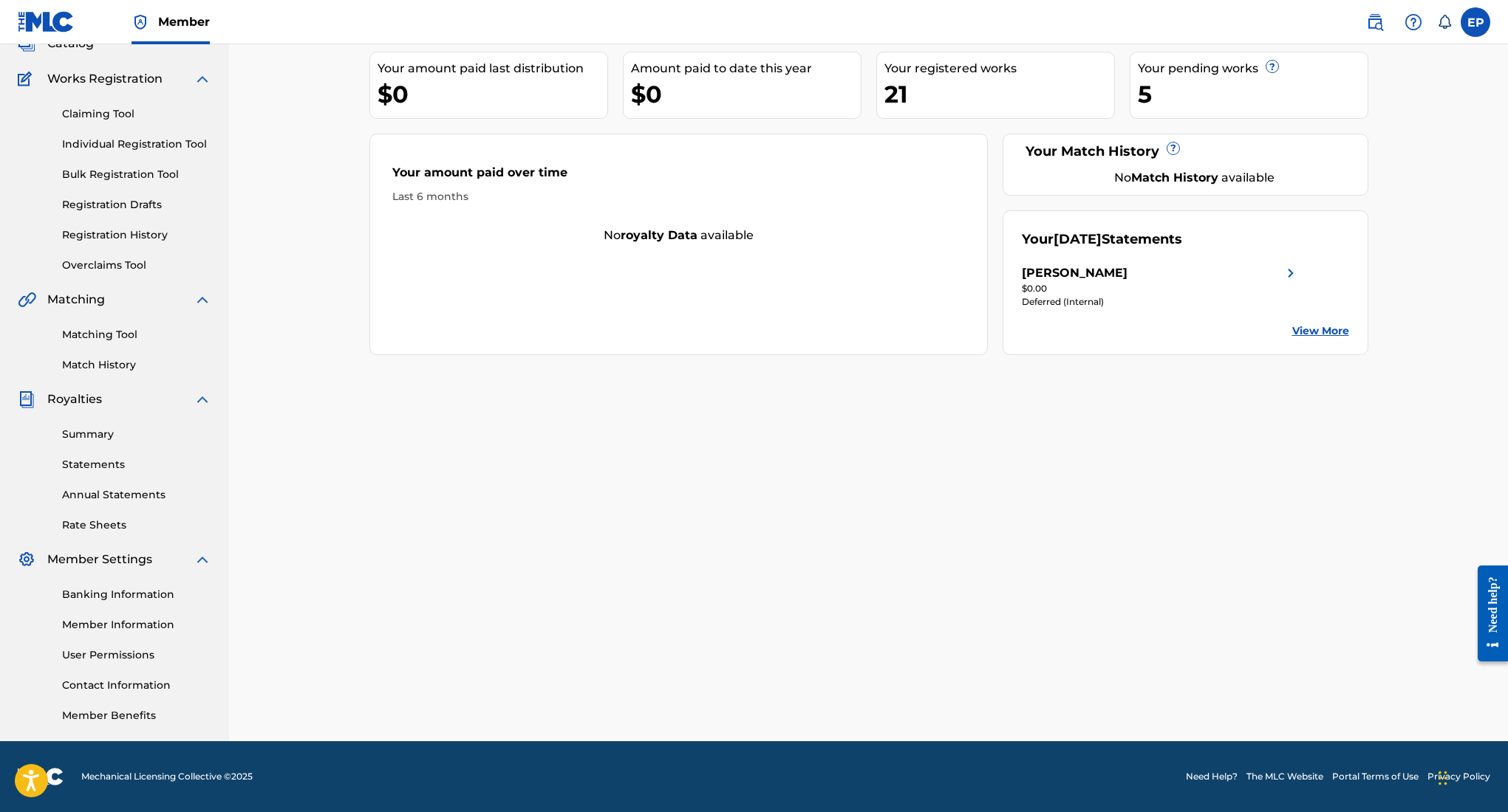
click at [1484, 17] on label at bounding box center [1475, 21] width 29 height 29
click at [1476, 22] on input "EP [PERSON_NAME] [EMAIL_ADDRESS][DOMAIN_NAME] Notification Preferences Profile …" at bounding box center [1476, 22] width 0 height 0
click at [1394, 96] on p "[EMAIL_ADDRESS][DOMAIN_NAME]" at bounding box center [1424, 103] width 112 height 13
click at [1476, 22] on input "EP [PERSON_NAME] [EMAIL_ADDRESS][DOMAIN_NAME] Notification Preferences Profile …" at bounding box center [1476, 22] width 0 height 0
click at [1356, 158] on link "Notification Preferences" at bounding box center [1370, 159] width 109 height 13
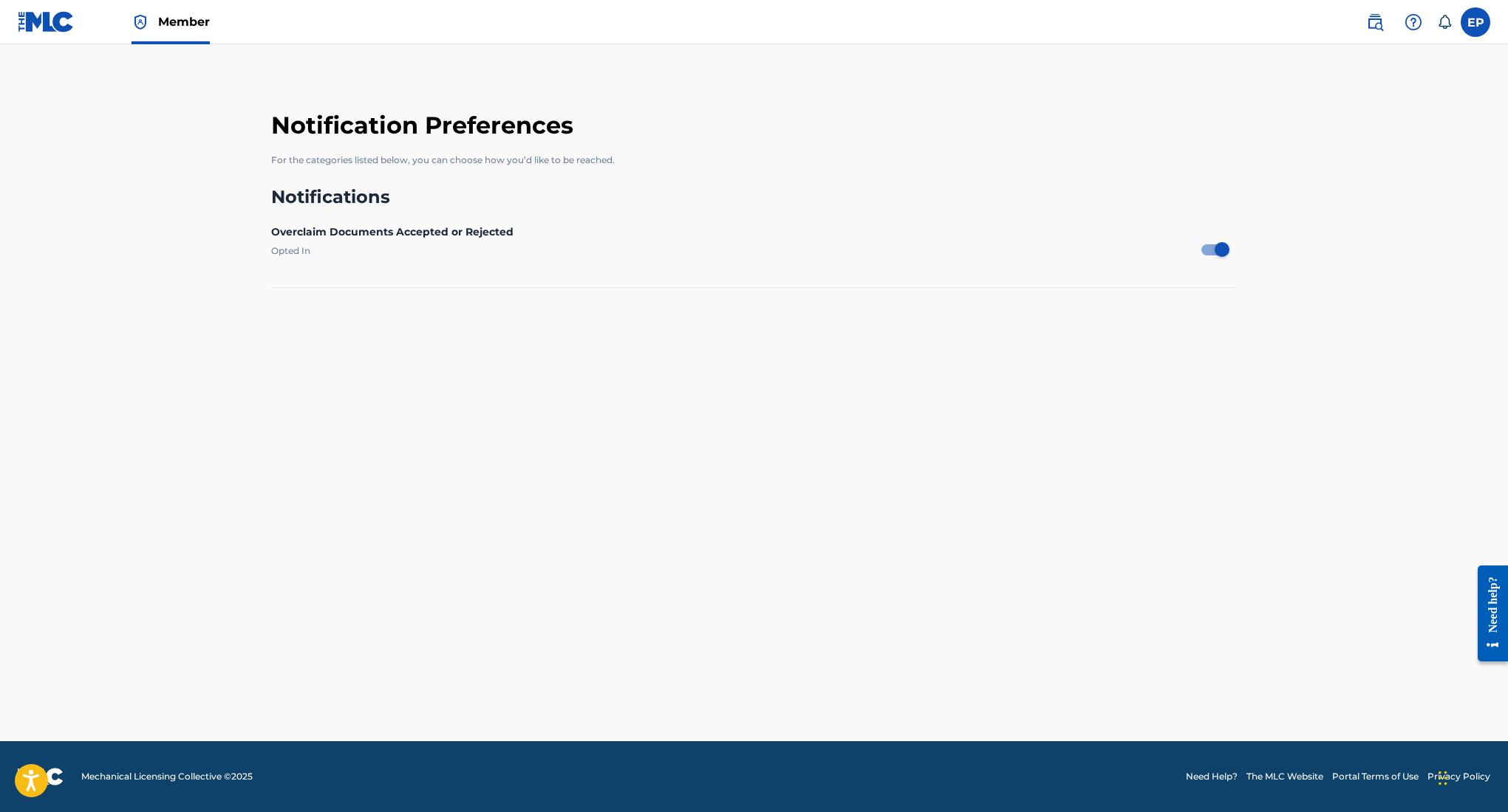
click at [1471, 28] on label at bounding box center [1475, 21] width 29 height 29
click at [1476, 22] on input "EP [PERSON_NAME] [EMAIL_ADDRESS][DOMAIN_NAME] Notification Preferences Profile …" at bounding box center [1476, 22] width 0 height 0
click at [1379, 26] on img at bounding box center [1375, 22] width 17 height 17
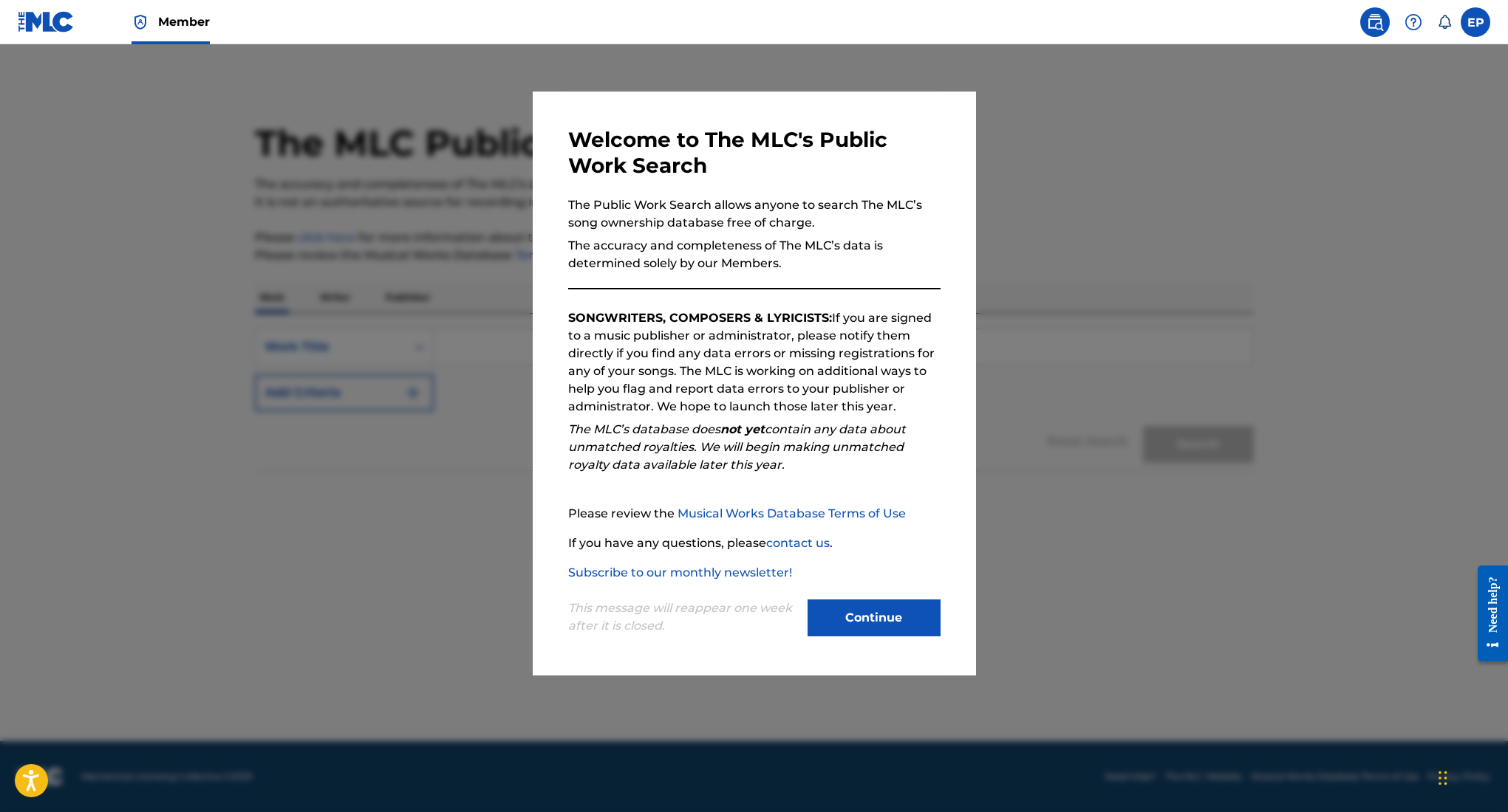
click at [891, 616] on button "Continue" at bounding box center [874, 618] width 133 height 37
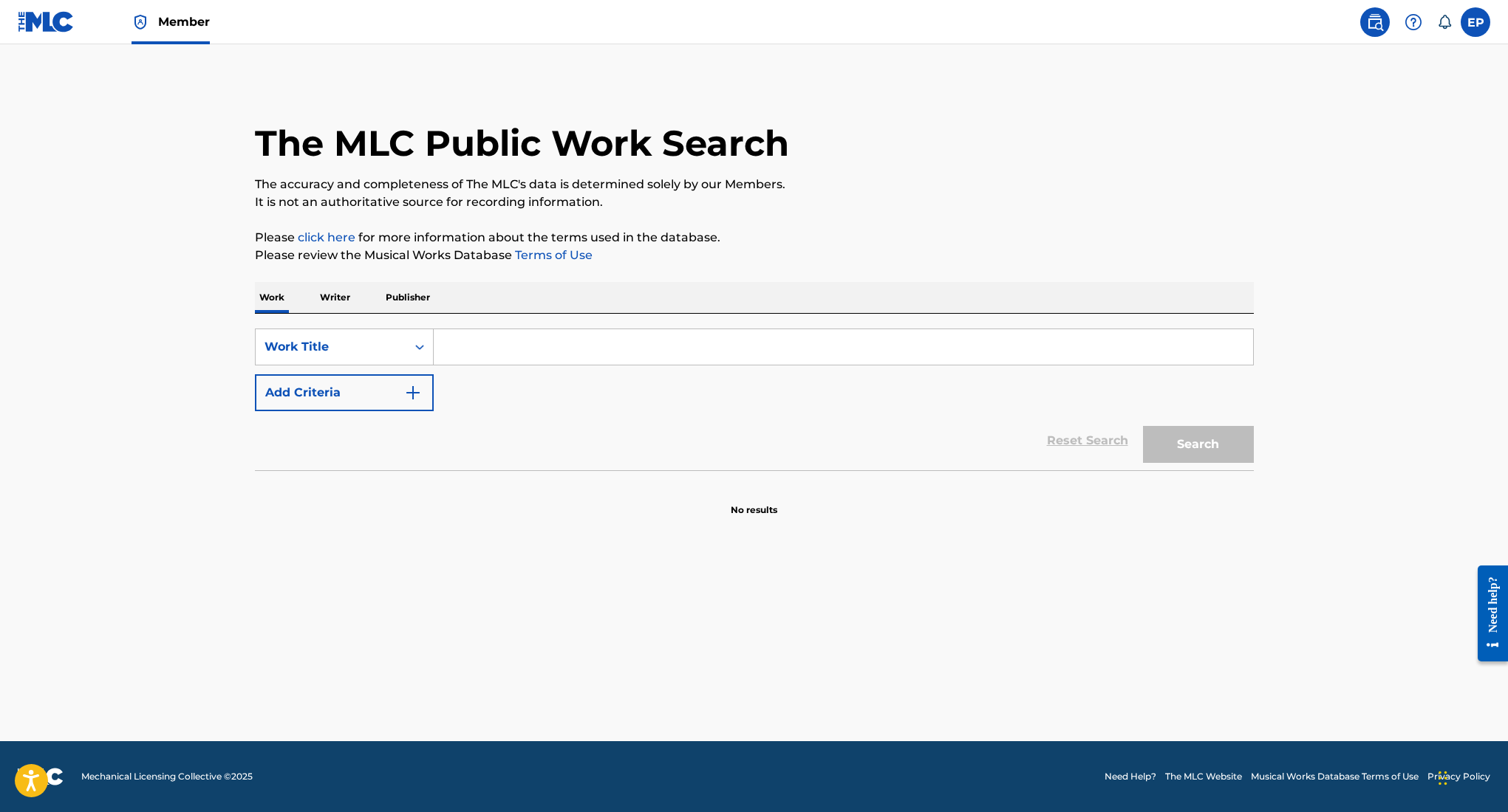
click at [1469, 28] on label at bounding box center [1475, 21] width 29 height 29
click at [1476, 22] on input "EP [PERSON_NAME] [EMAIL_ADDRESS][DOMAIN_NAME] Notification Preferences Profile …" at bounding box center [1476, 22] width 0 height 0
click at [1335, 183] on link "Profile" at bounding box center [1330, 184] width 29 height 13
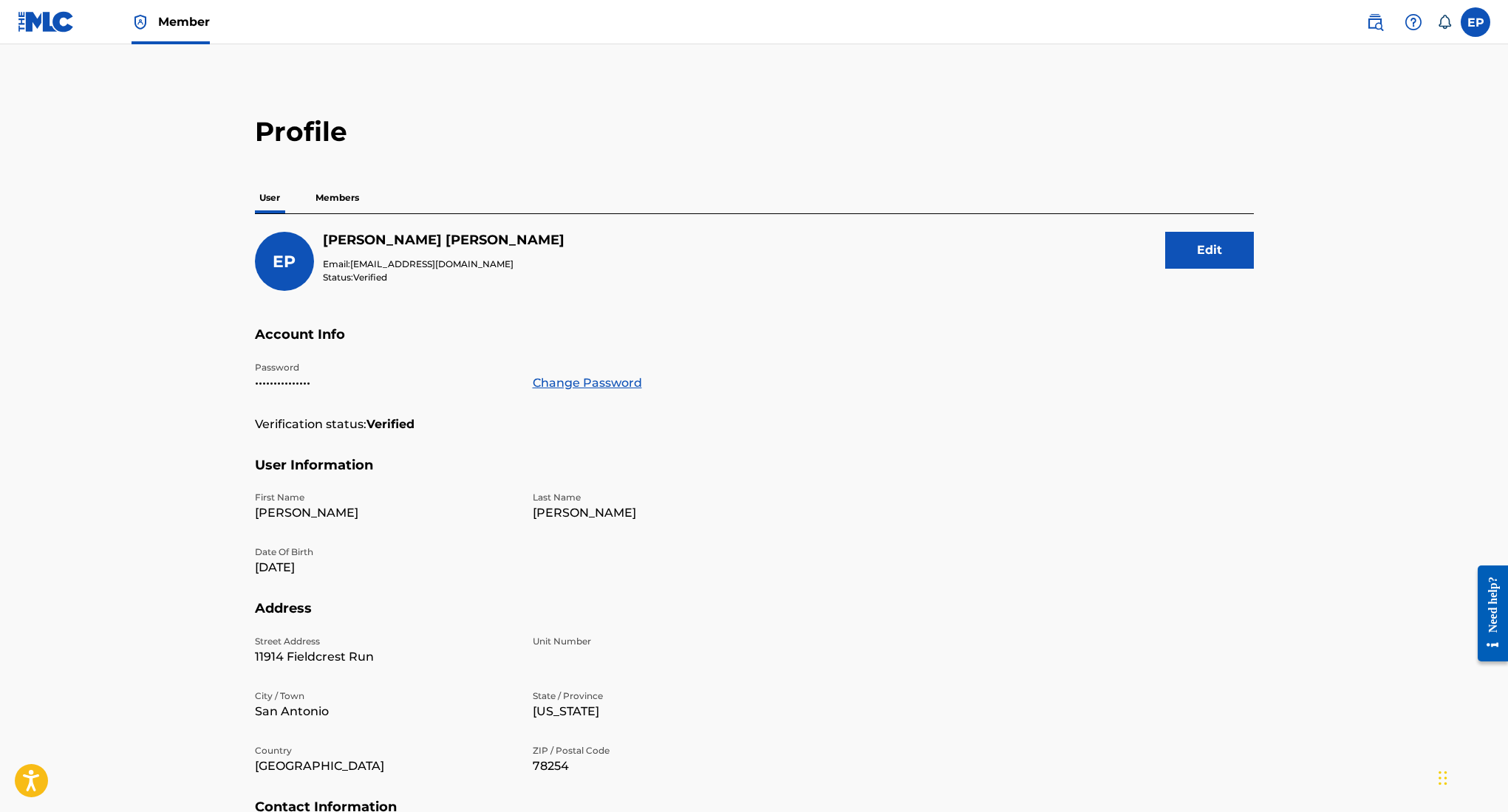
click at [334, 203] on p "Members" at bounding box center [337, 197] width 52 height 31
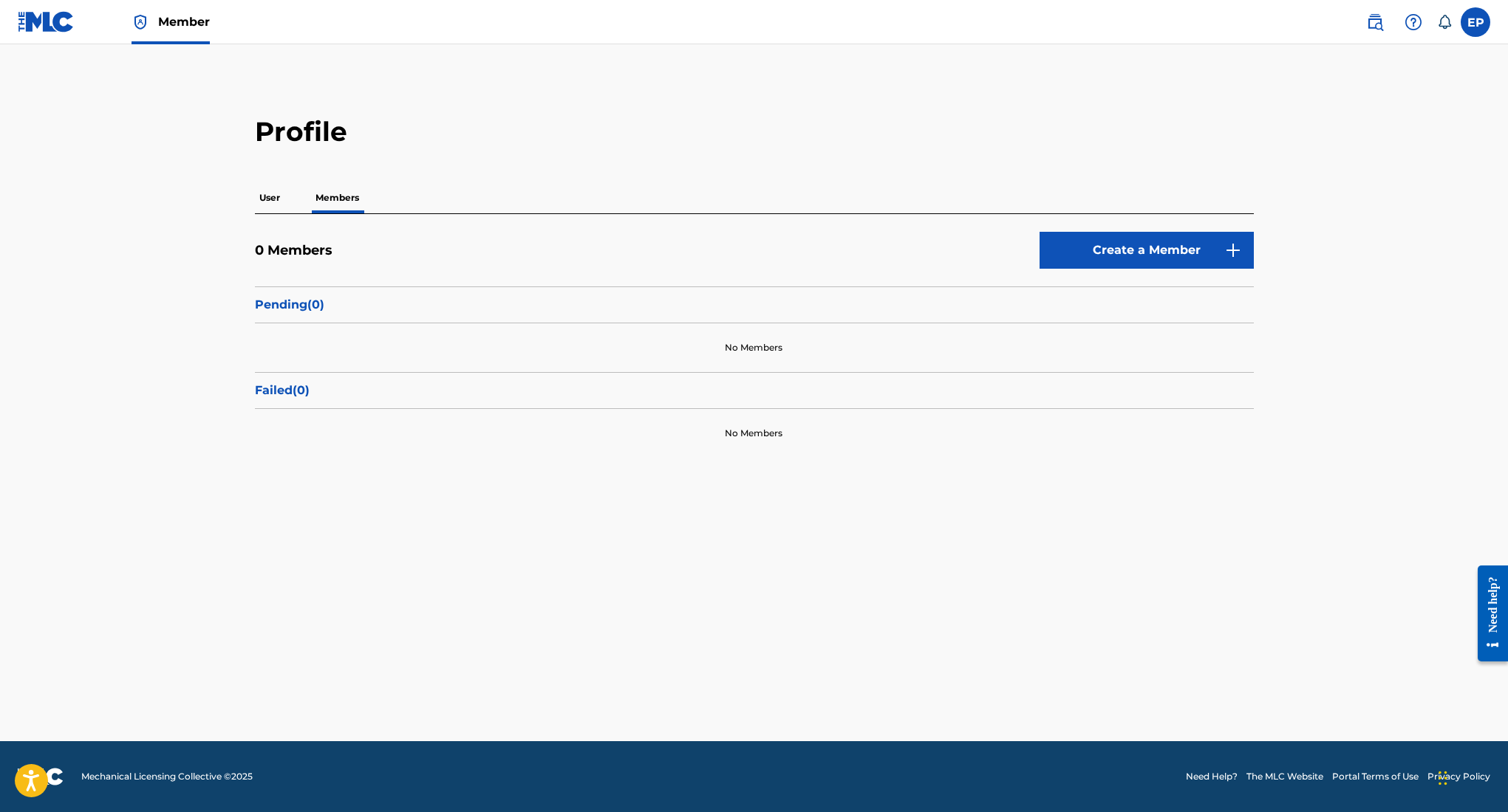
click at [1097, 248] on link "Create a Member" at bounding box center [1146, 250] width 214 height 37
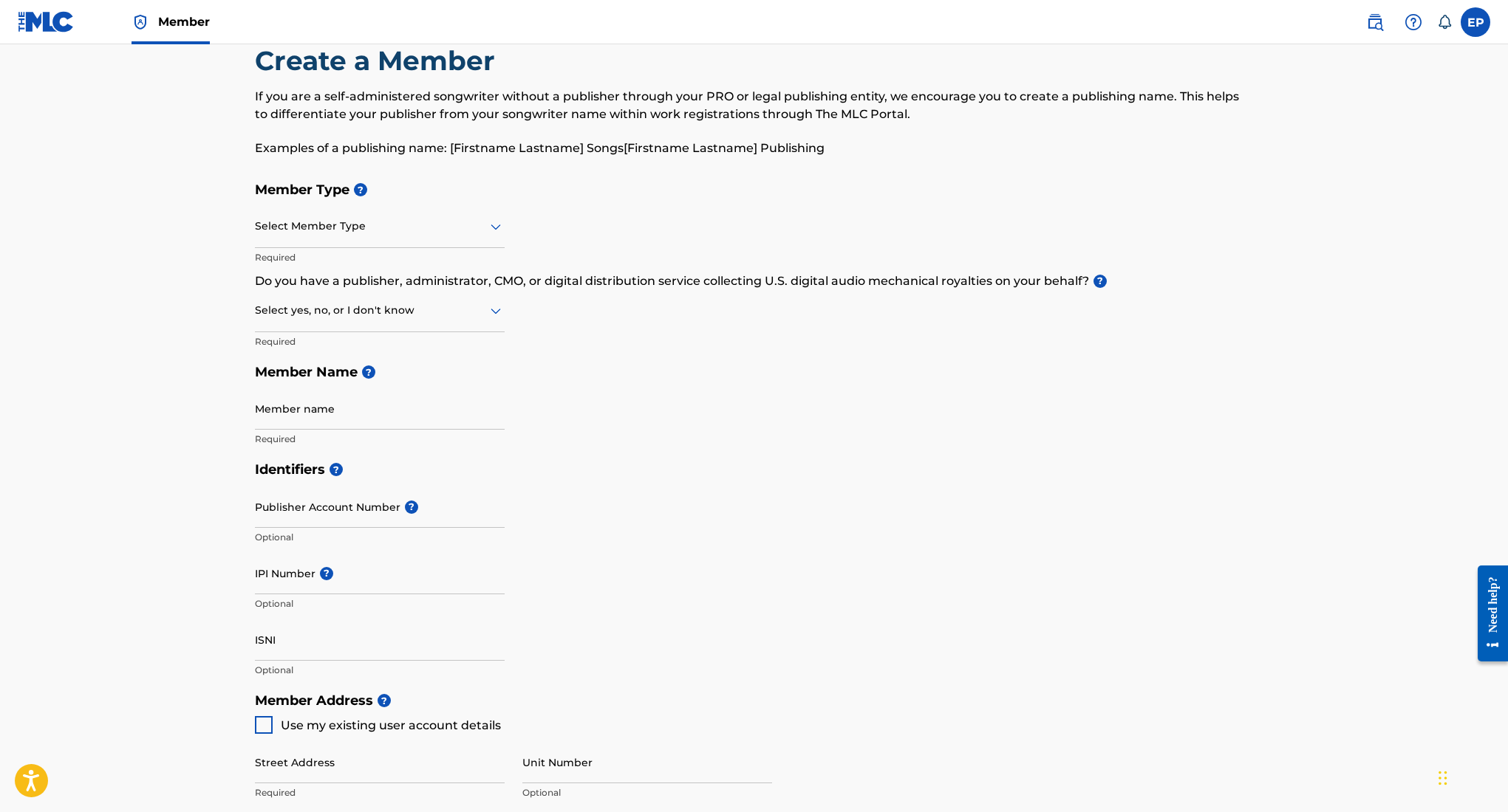
scroll to position [39, 0]
click at [413, 223] on div at bounding box center [380, 224] width 249 height 18
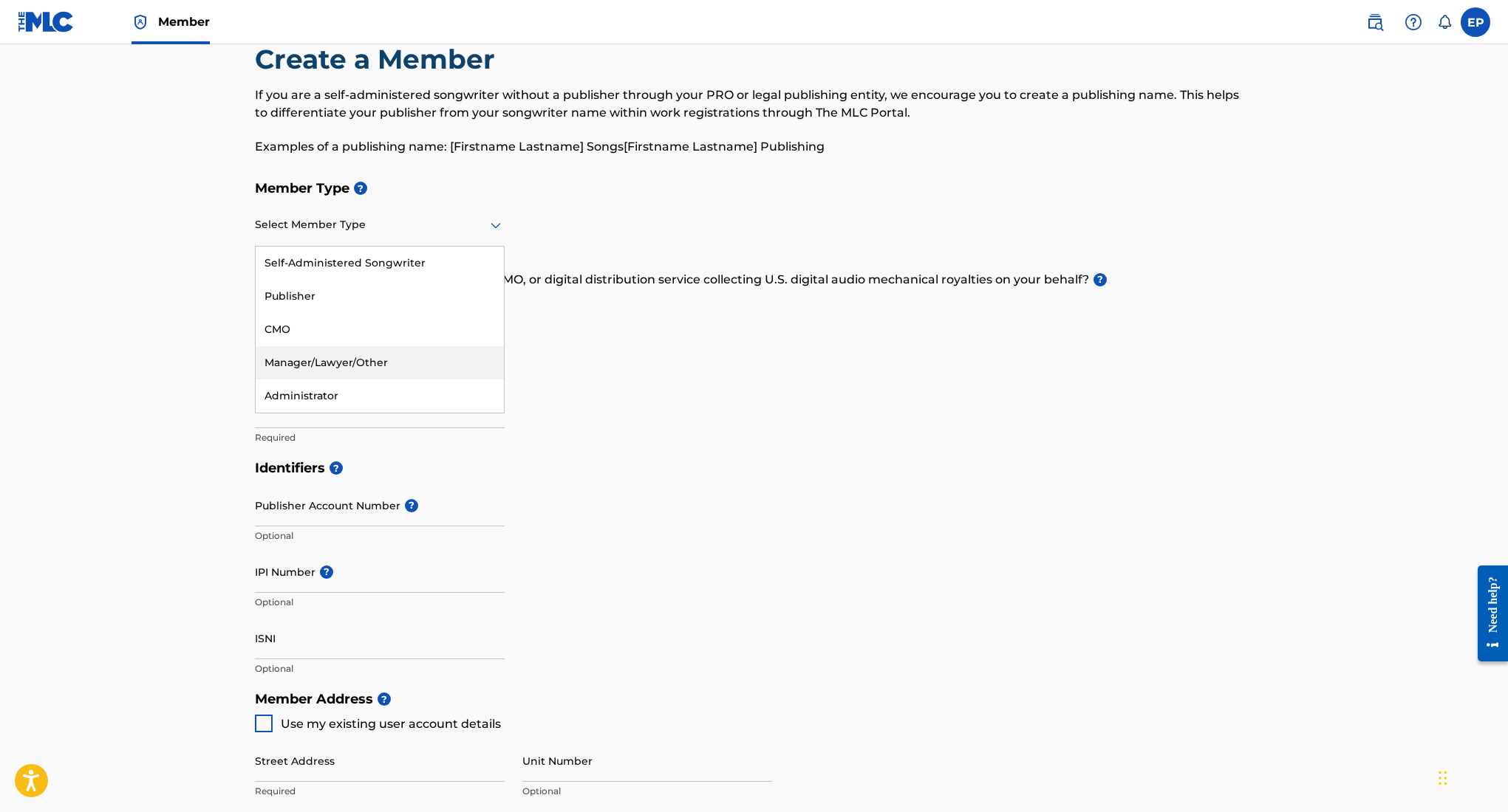
click at [616, 399] on div "Member Type ? Manager/Lawyer/Other, 4 of 5. 5 results available. Use Up and Dow…" at bounding box center [754, 312] width 999 height 280
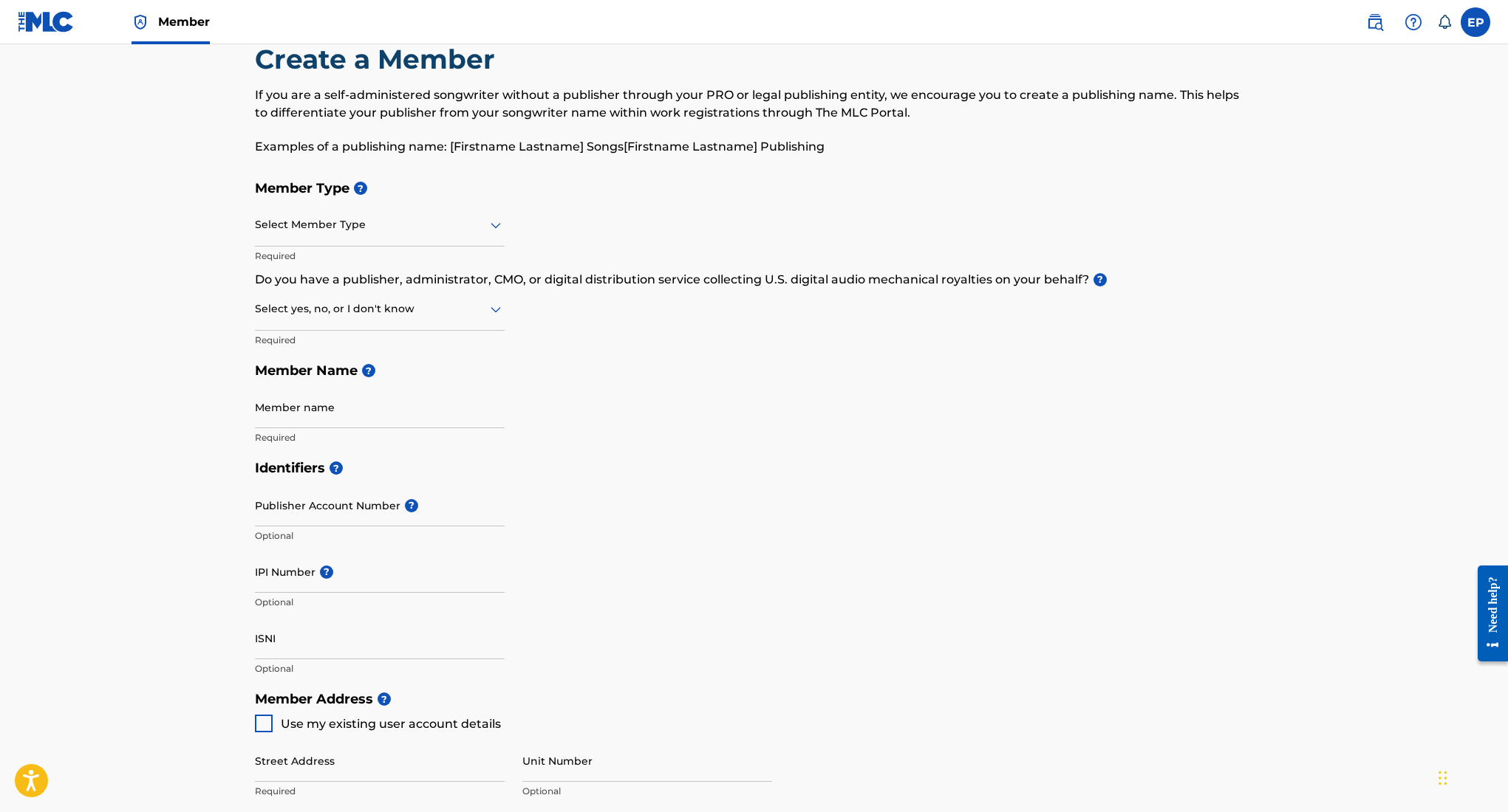
scroll to position [0, 0]
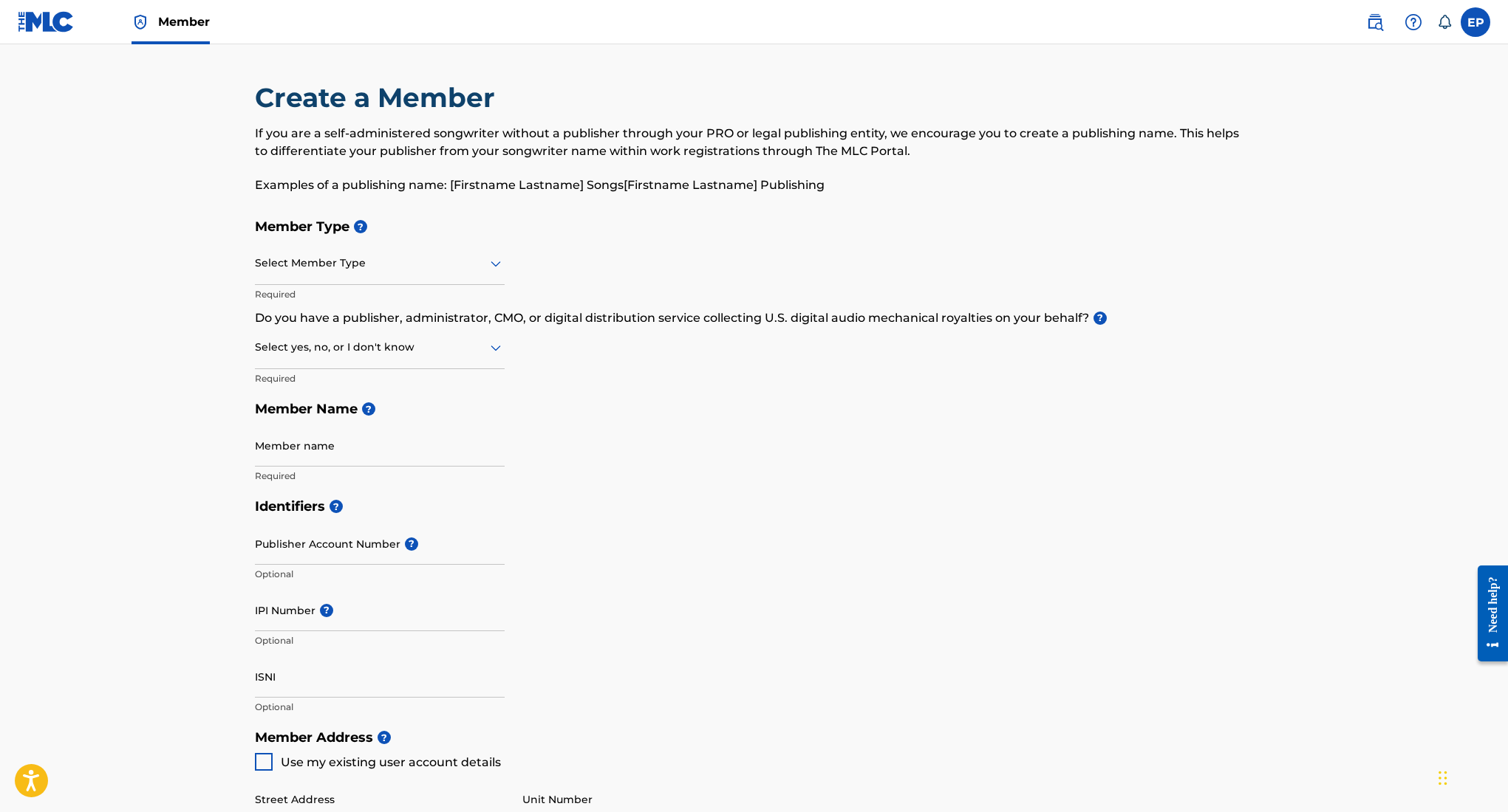
click at [52, 16] on img at bounding box center [46, 21] width 57 height 21
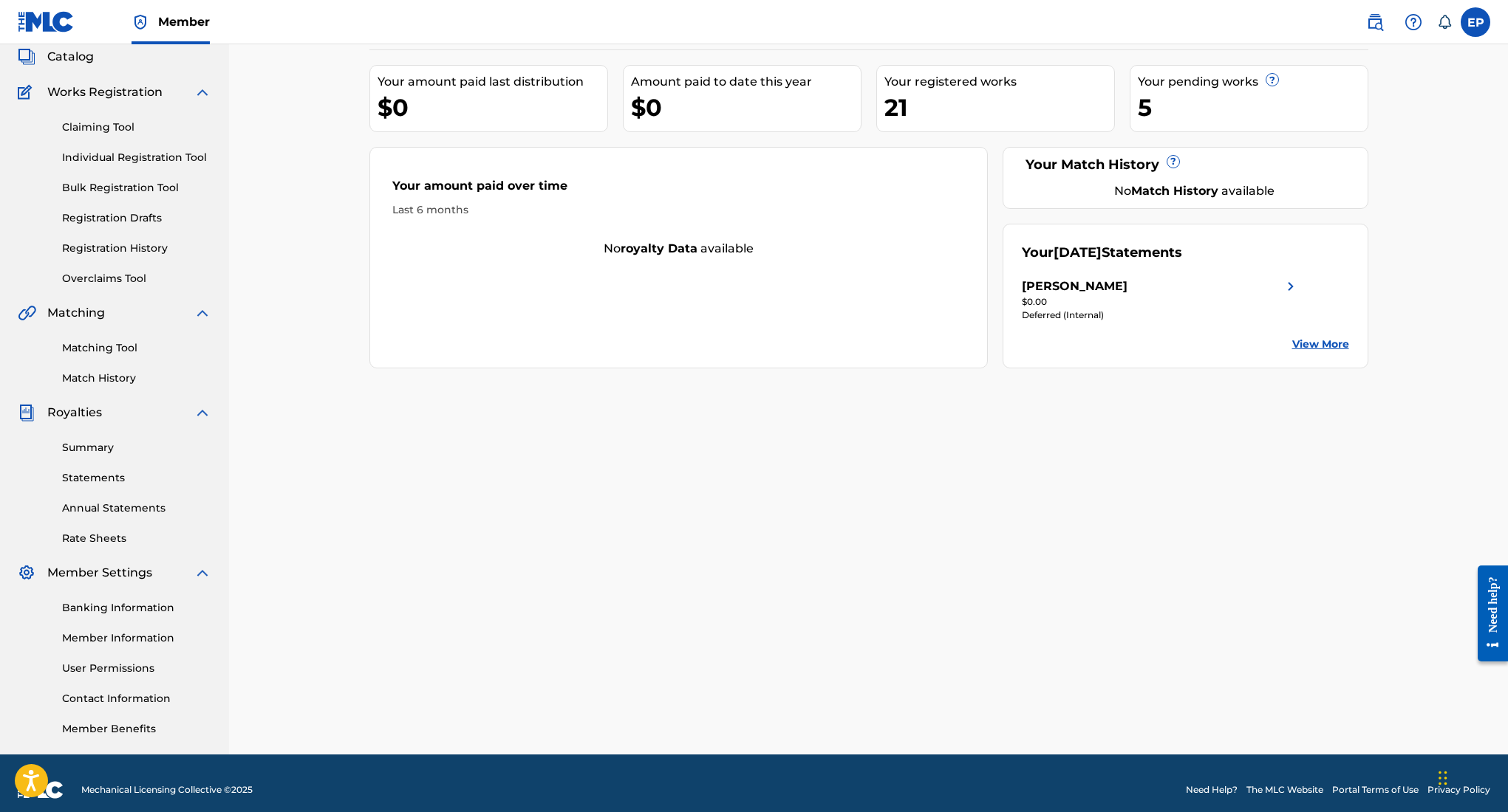
scroll to position [103, 0]
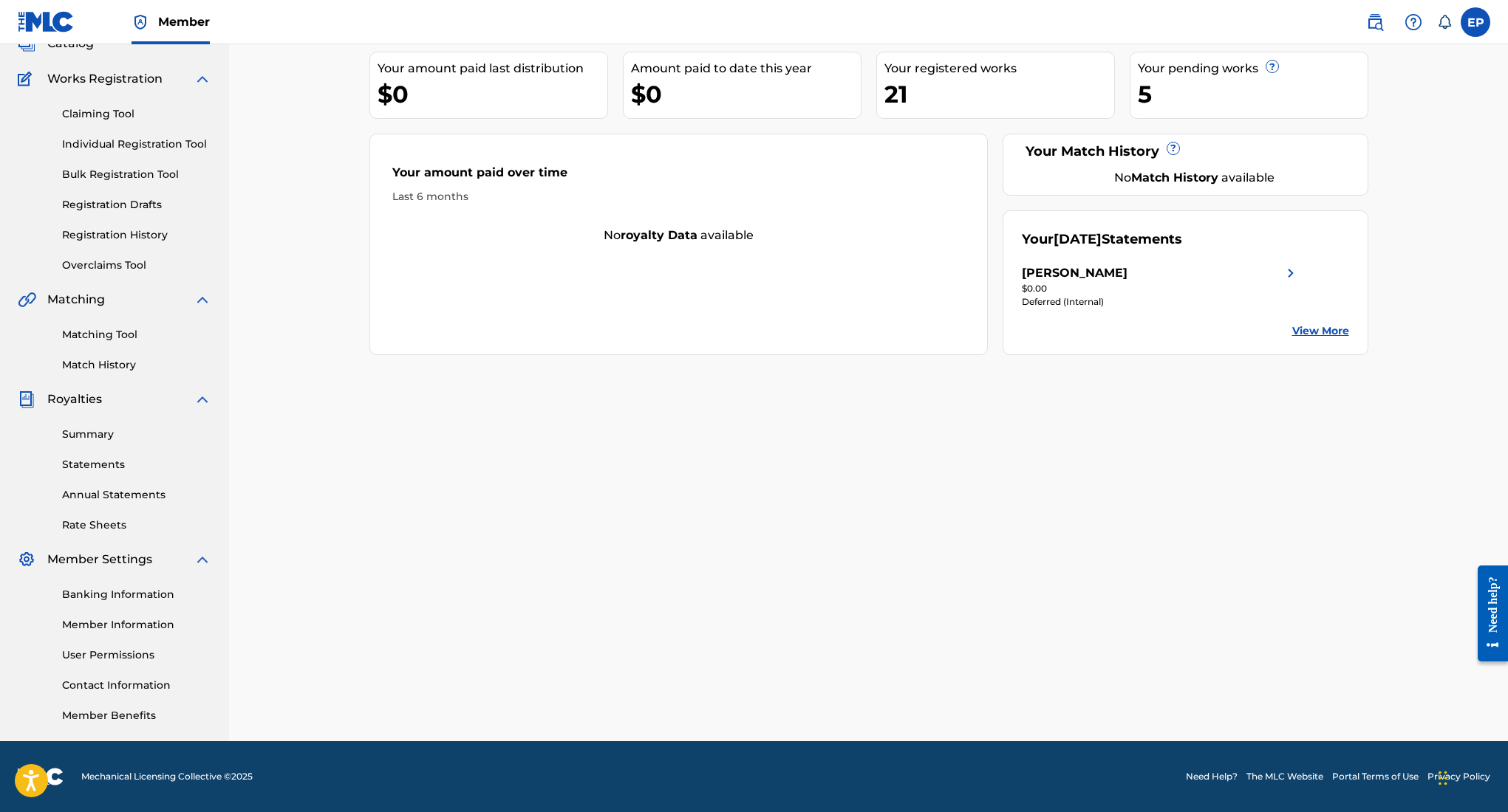
click at [148, 622] on link "Member Information" at bounding box center [137, 625] width 149 height 16
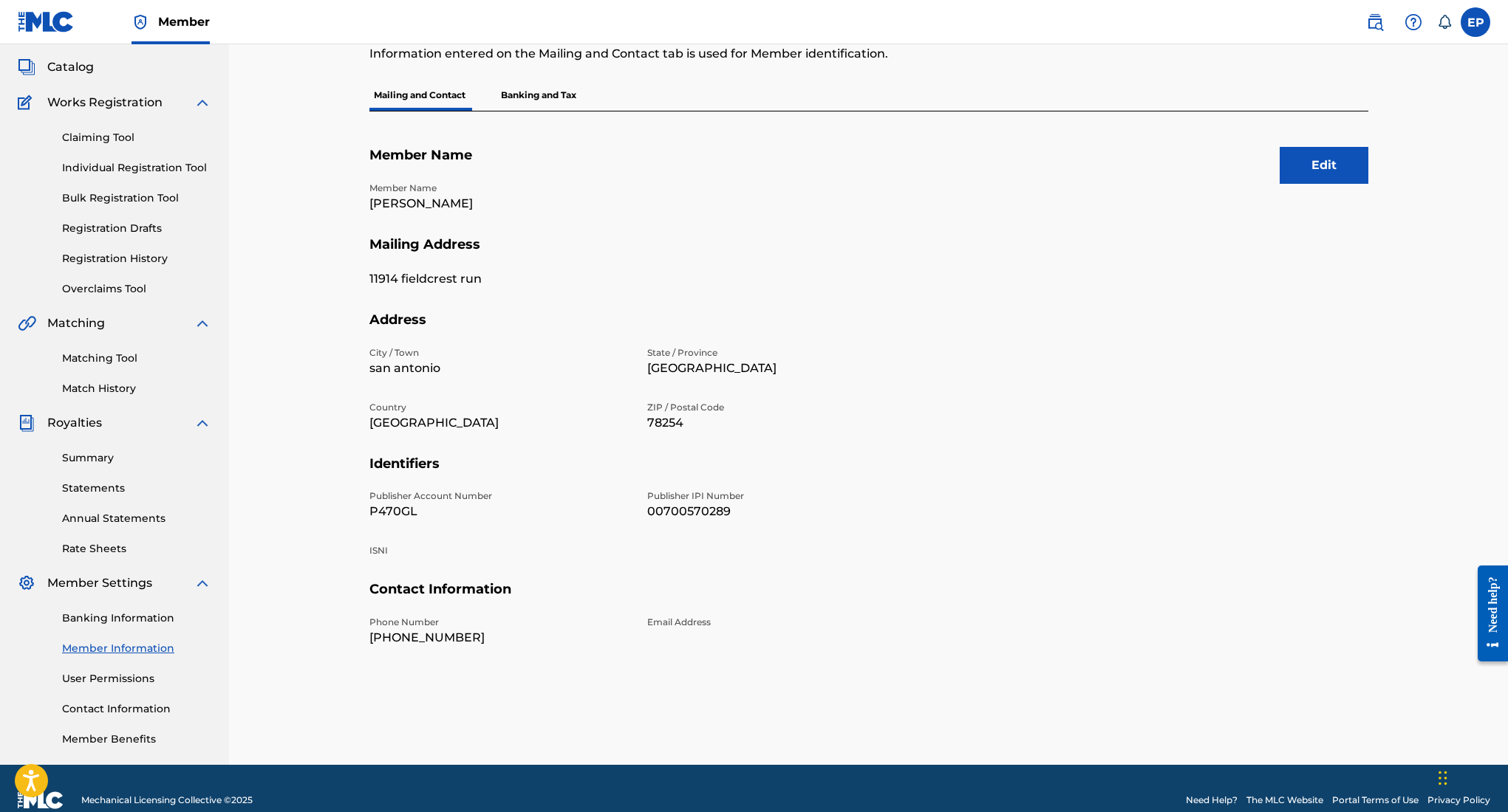
scroll to position [103, 0]
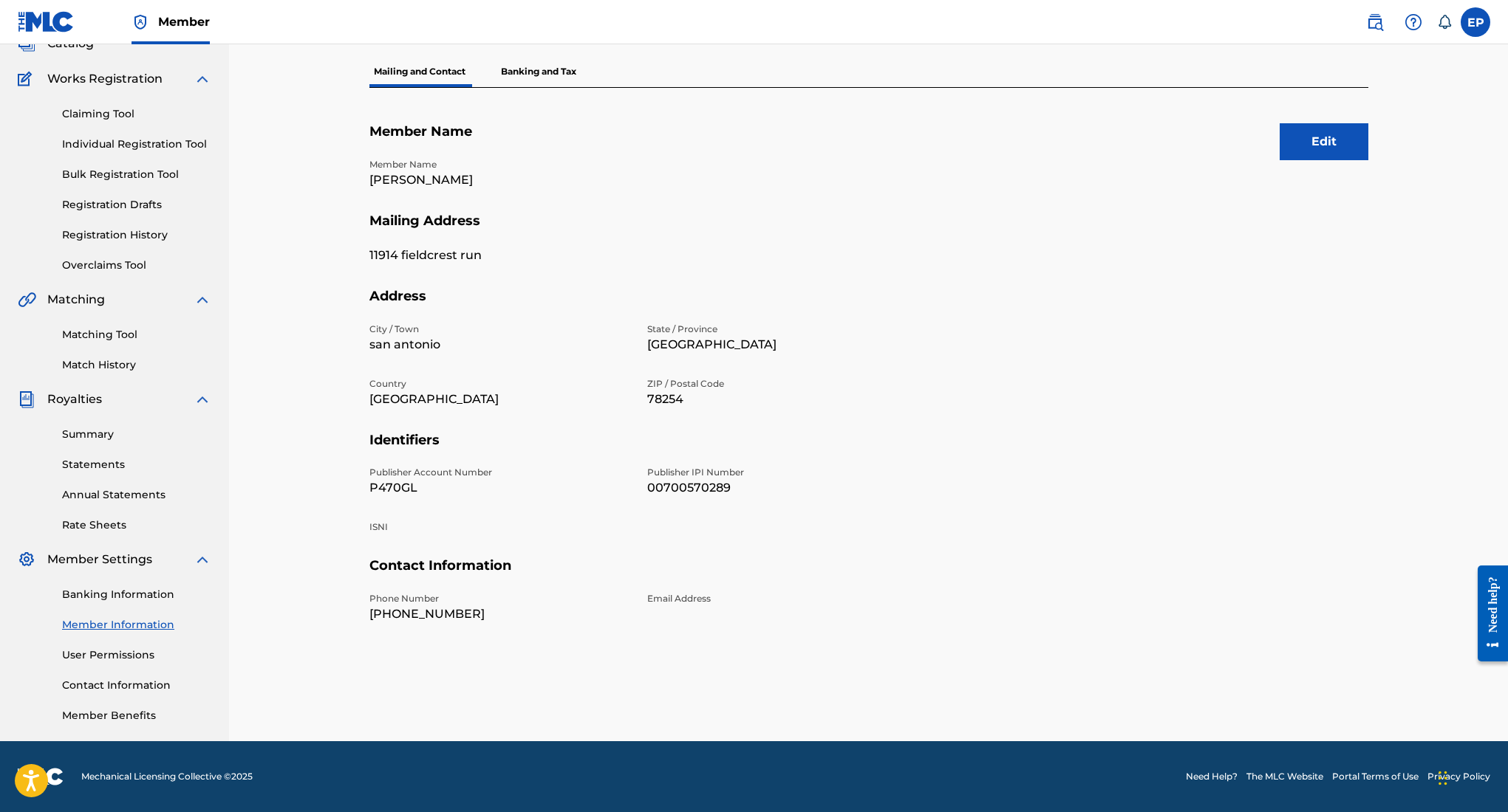
click at [1320, 144] on button "Edit" at bounding box center [1324, 141] width 88 height 37
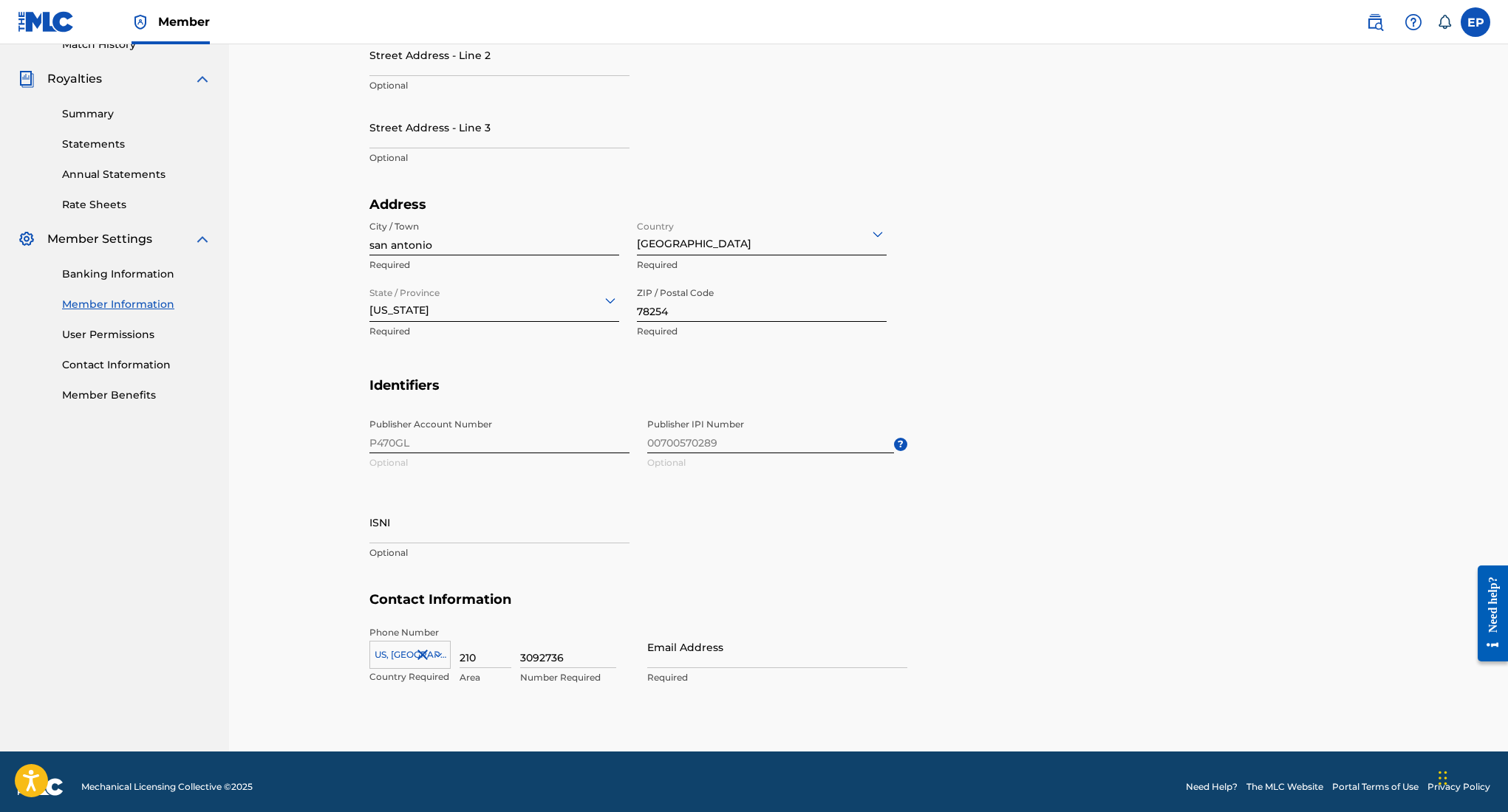
scroll to position [428, 0]
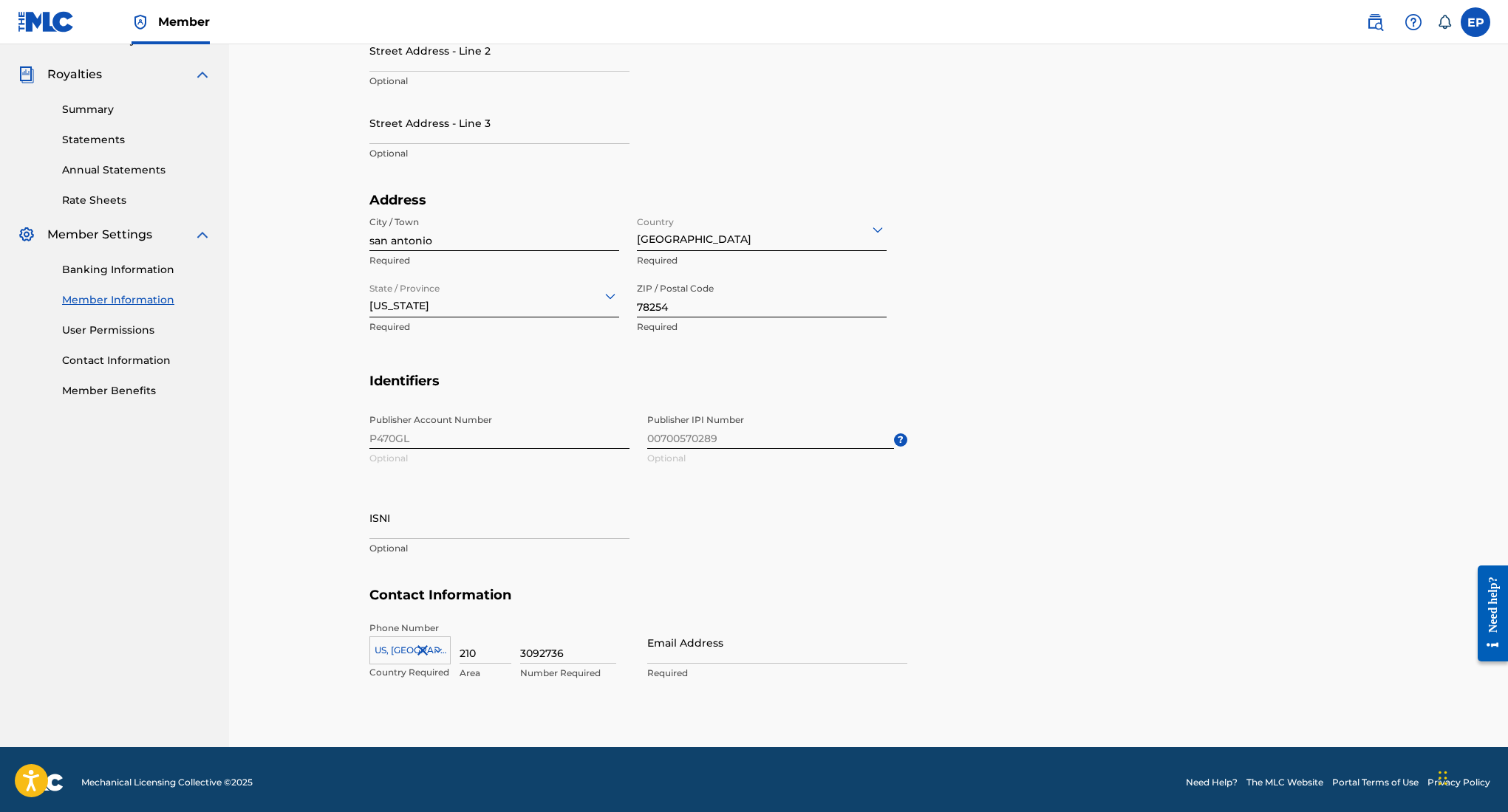
click at [695, 648] on input "Email Address" at bounding box center [777, 642] width 260 height 42
type input "[EMAIL_ADDRESS][DOMAIN_NAME]"
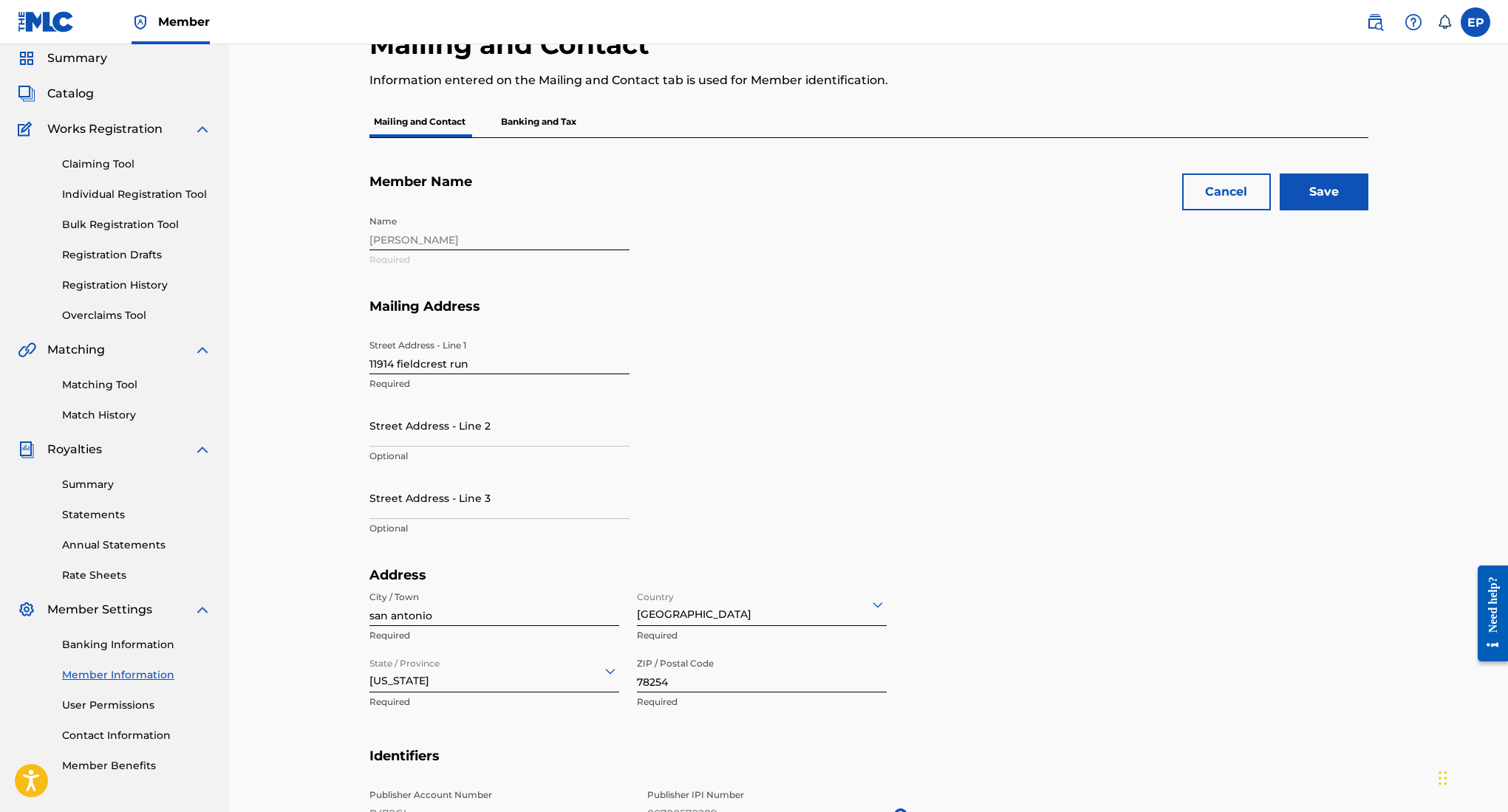
scroll to position [47, 0]
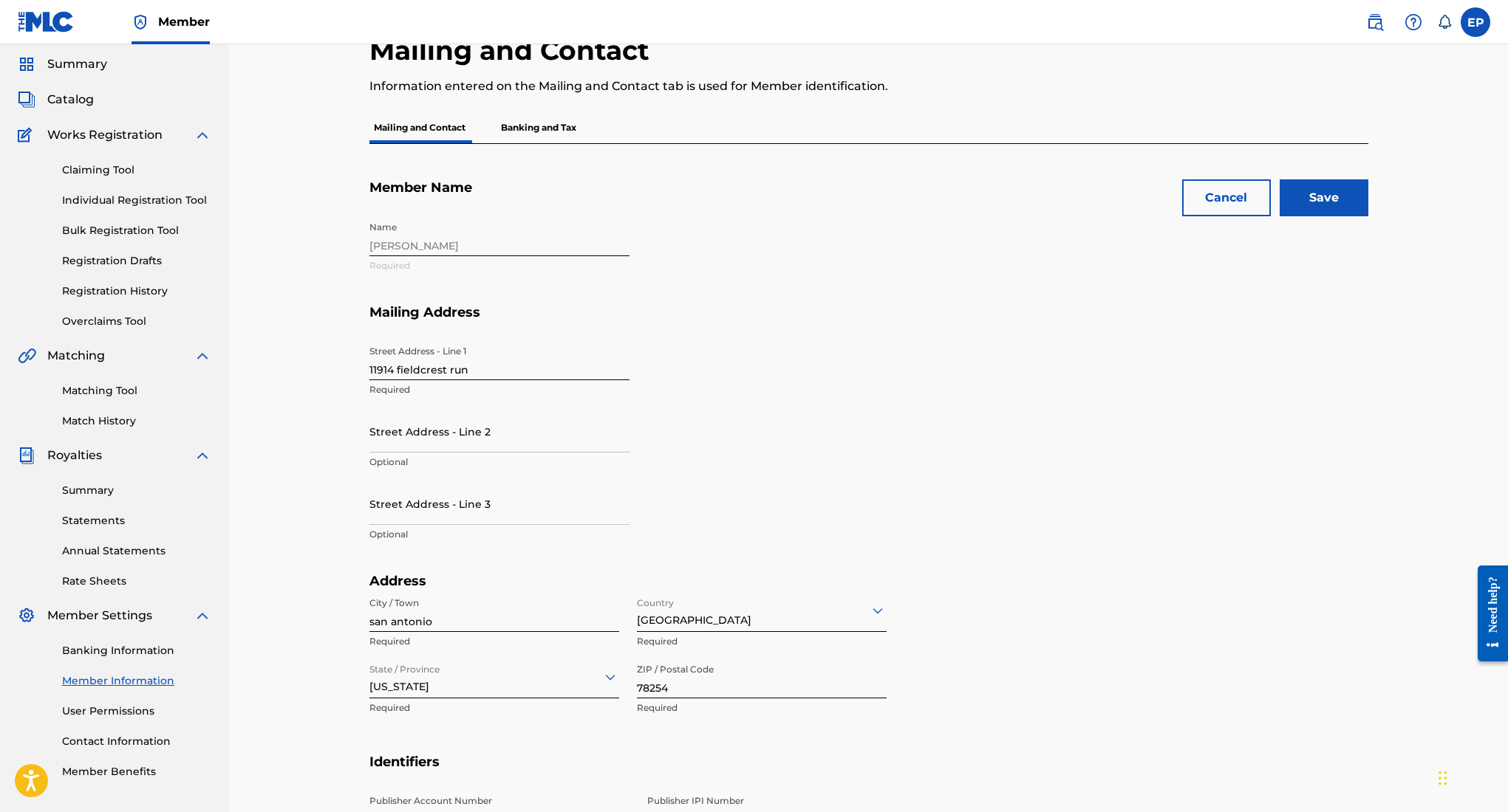
click at [1318, 210] on input "Save" at bounding box center [1324, 197] width 88 height 37
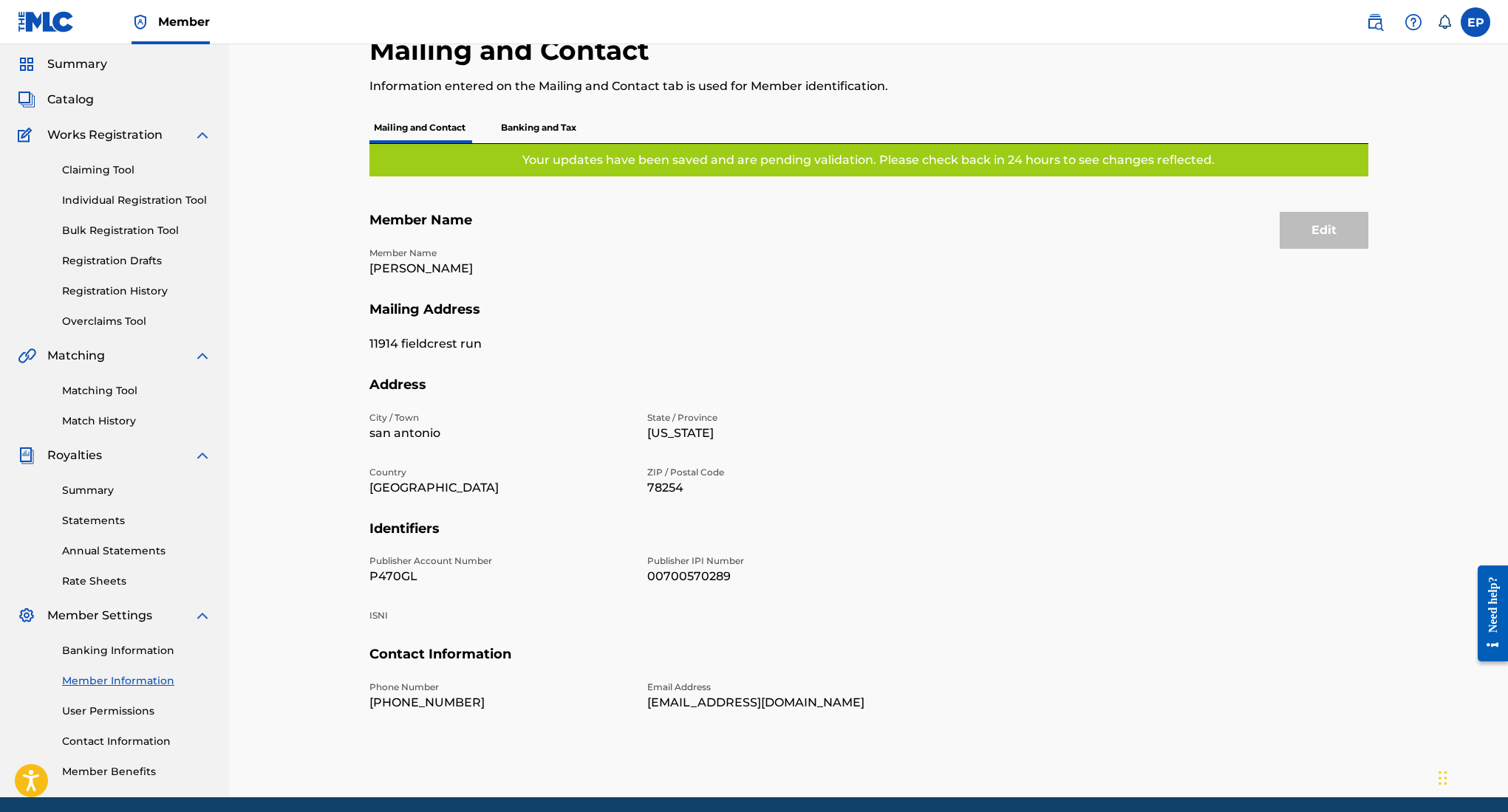
click at [567, 124] on p "Banking and Tax" at bounding box center [538, 127] width 84 height 31
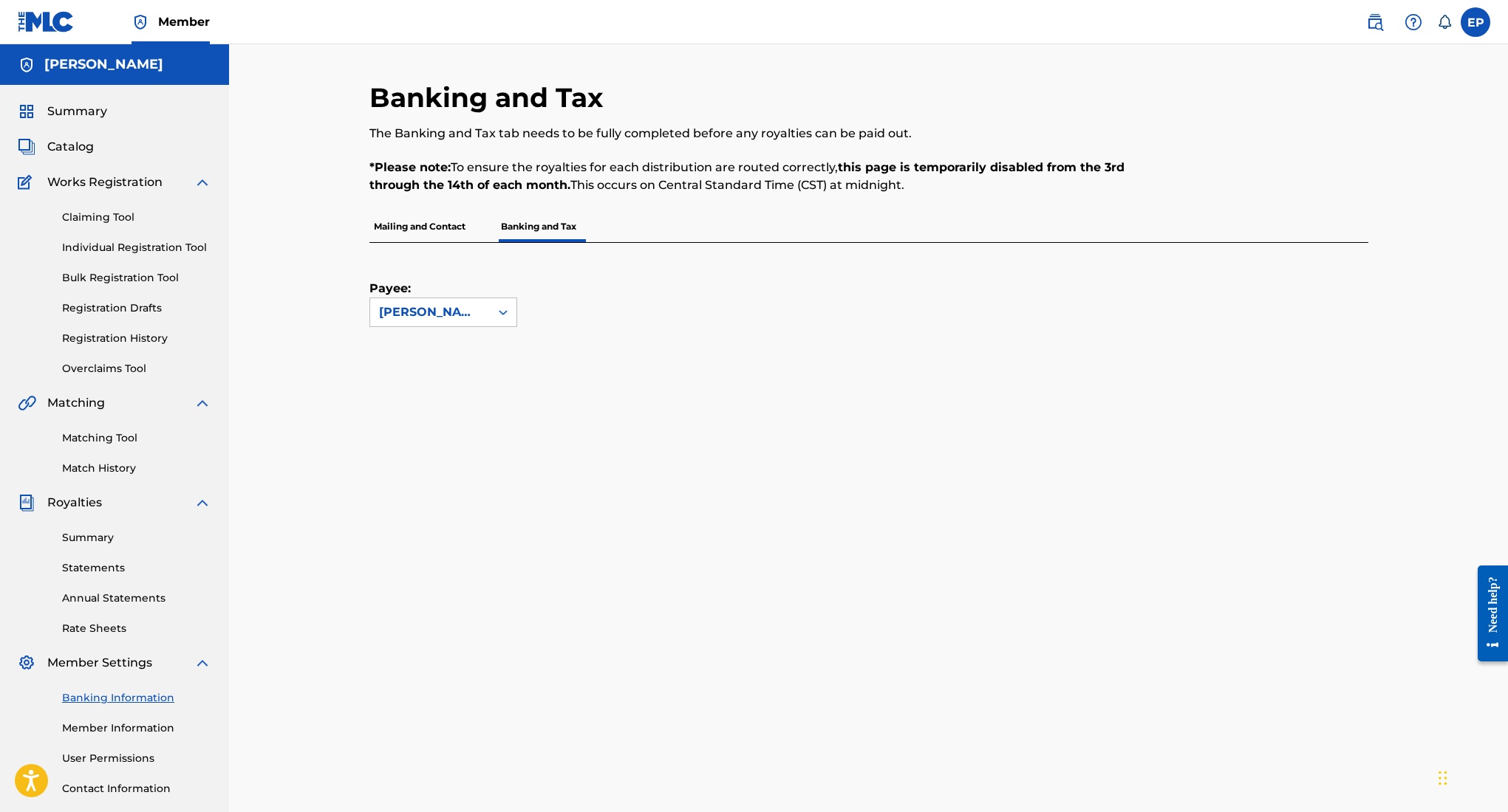
click at [494, 294] on div "Payee: Edward Ojeda Puente" at bounding box center [443, 285] width 148 height 84
click at [1413, 24] on img at bounding box center [1413, 22] width 17 height 17
click at [286, 249] on div "Banking and Tax The Banking and Tax tab needs to be fully completed before any …" at bounding box center [868, 635] width 1279 height 1182
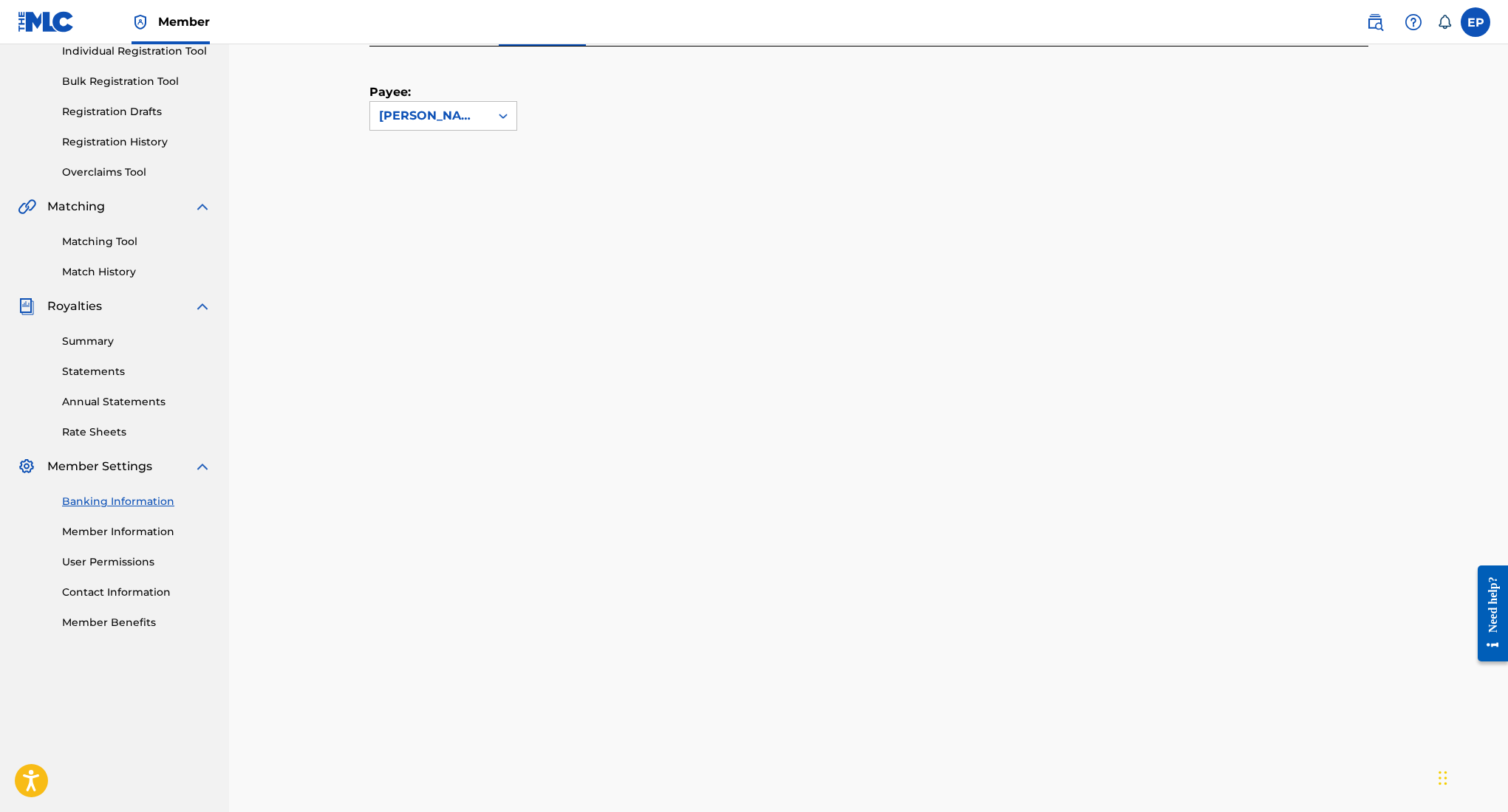
scroll to position [220, 0]
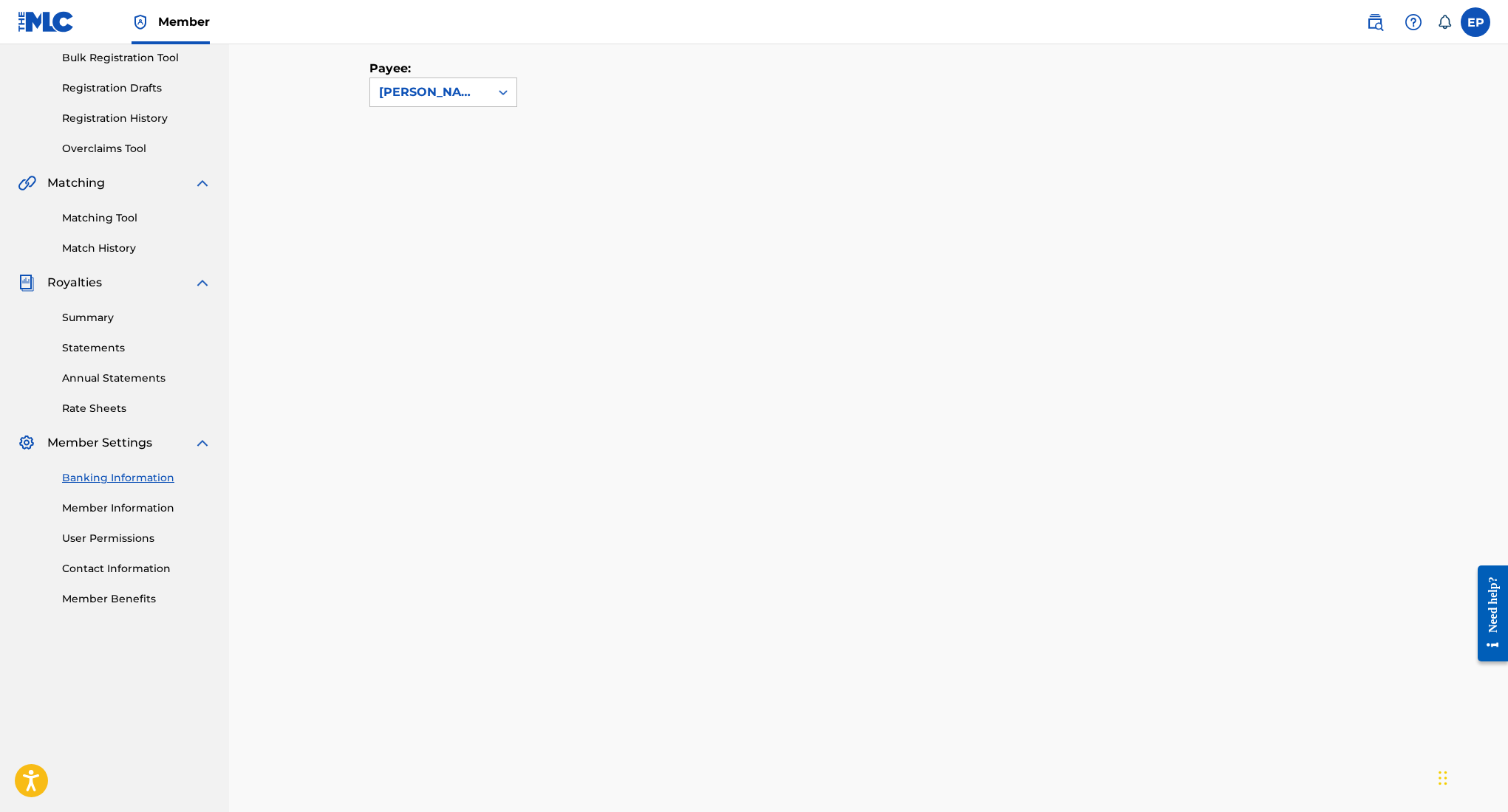
click at [127, 535] on link "User Permissions" at bounding box center [137, 539] width 149 height 16
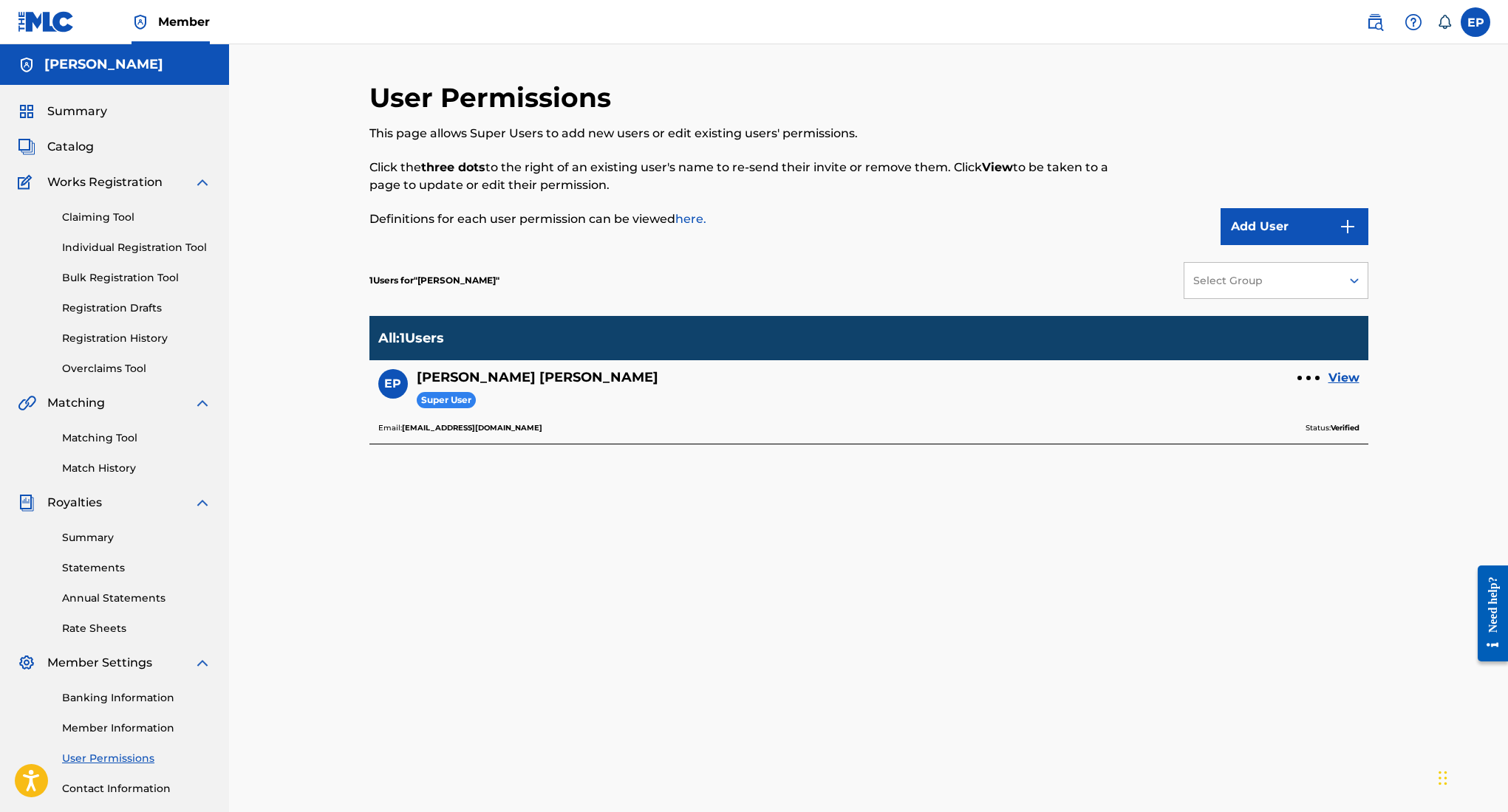
click at [1342, 375] on link "View" at bounding box center [1344, 378] width 31 height 17
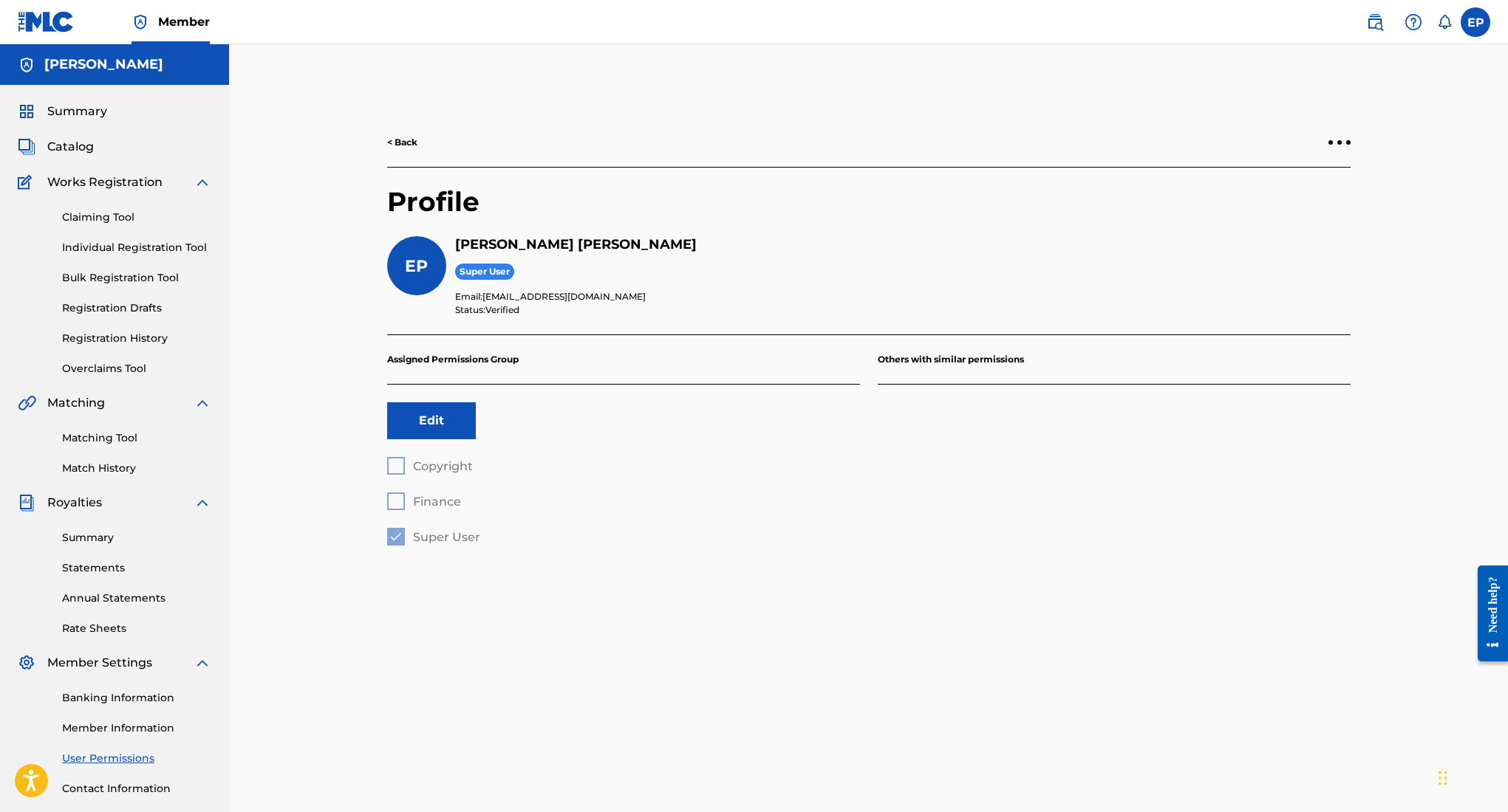
click at [1343, 140] on div at bounding box center [1340, 142] width 22 height 9
click at [1049, 113] on div "< Back Profile EP Edward Ojeda Puente Super User Email: 1365941@gmail.com Statu…" at bounding box center [868, 463] width 1034 height 764
click at [397, 140] on link "< Back" at bounding box center [402, 142] width 30 height 13
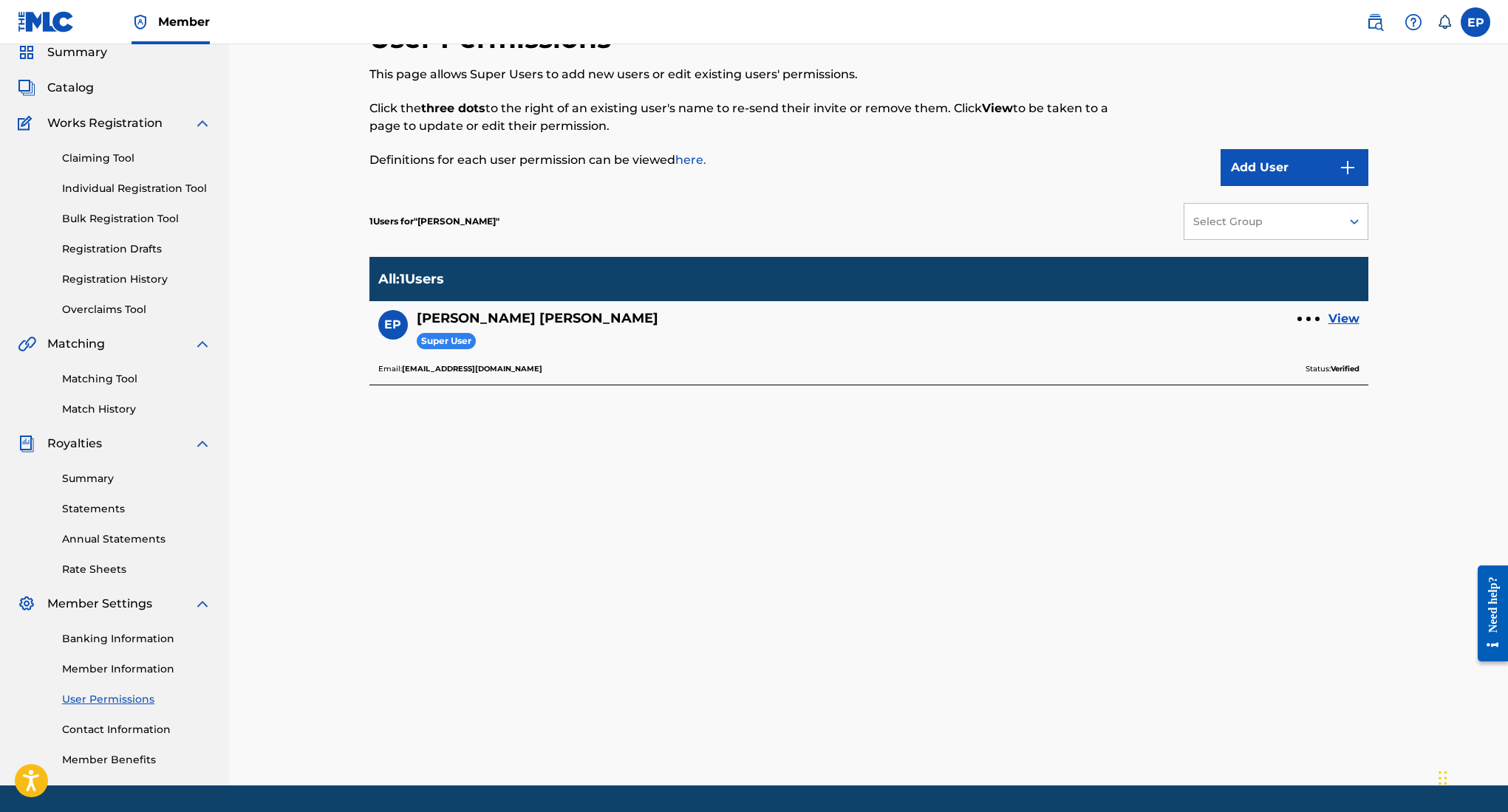
scroll to position [103, 0]
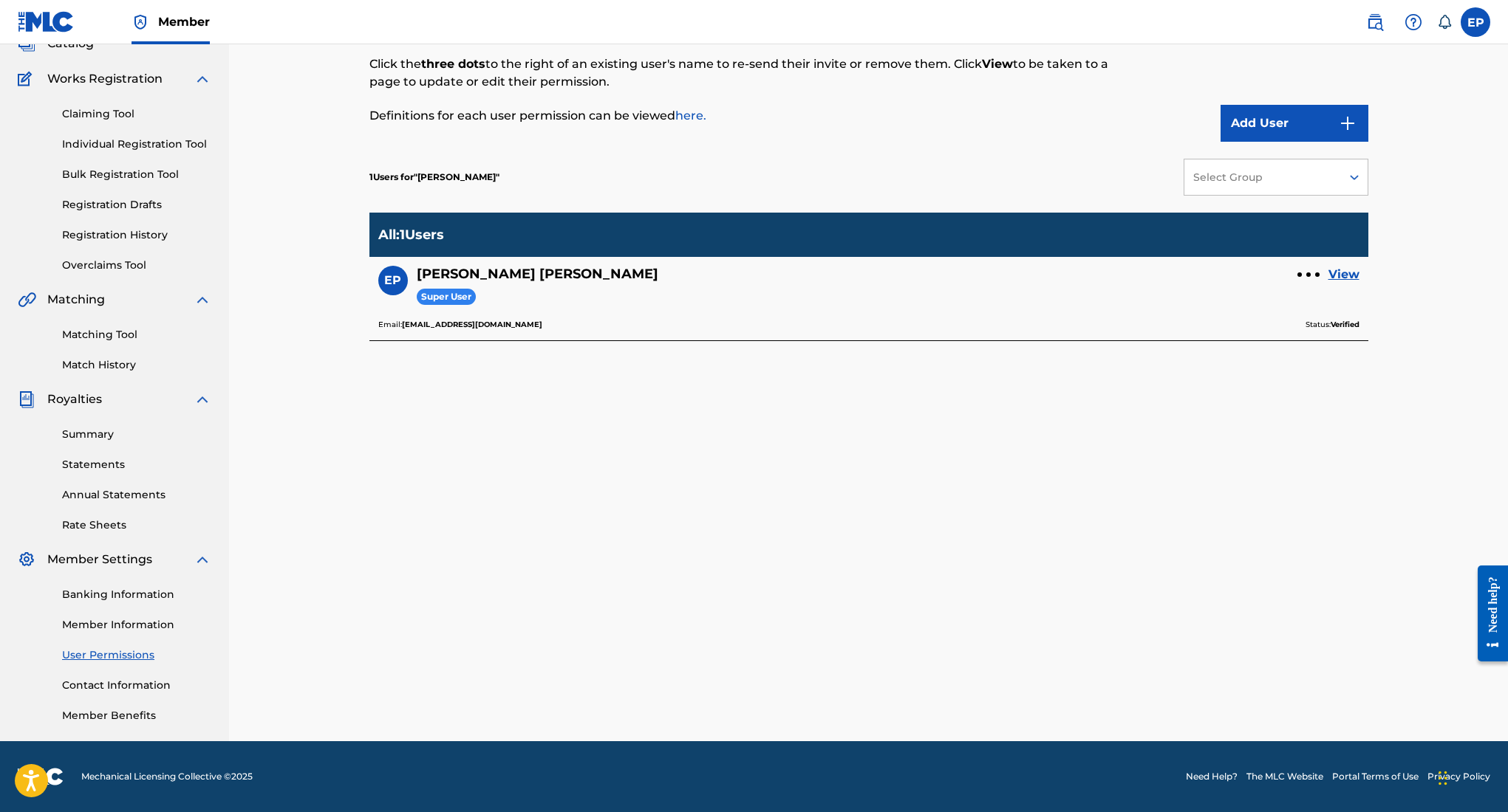
click at [144, 623] on link "Member Information" at bounding box center [137, 625] width 149 height 16
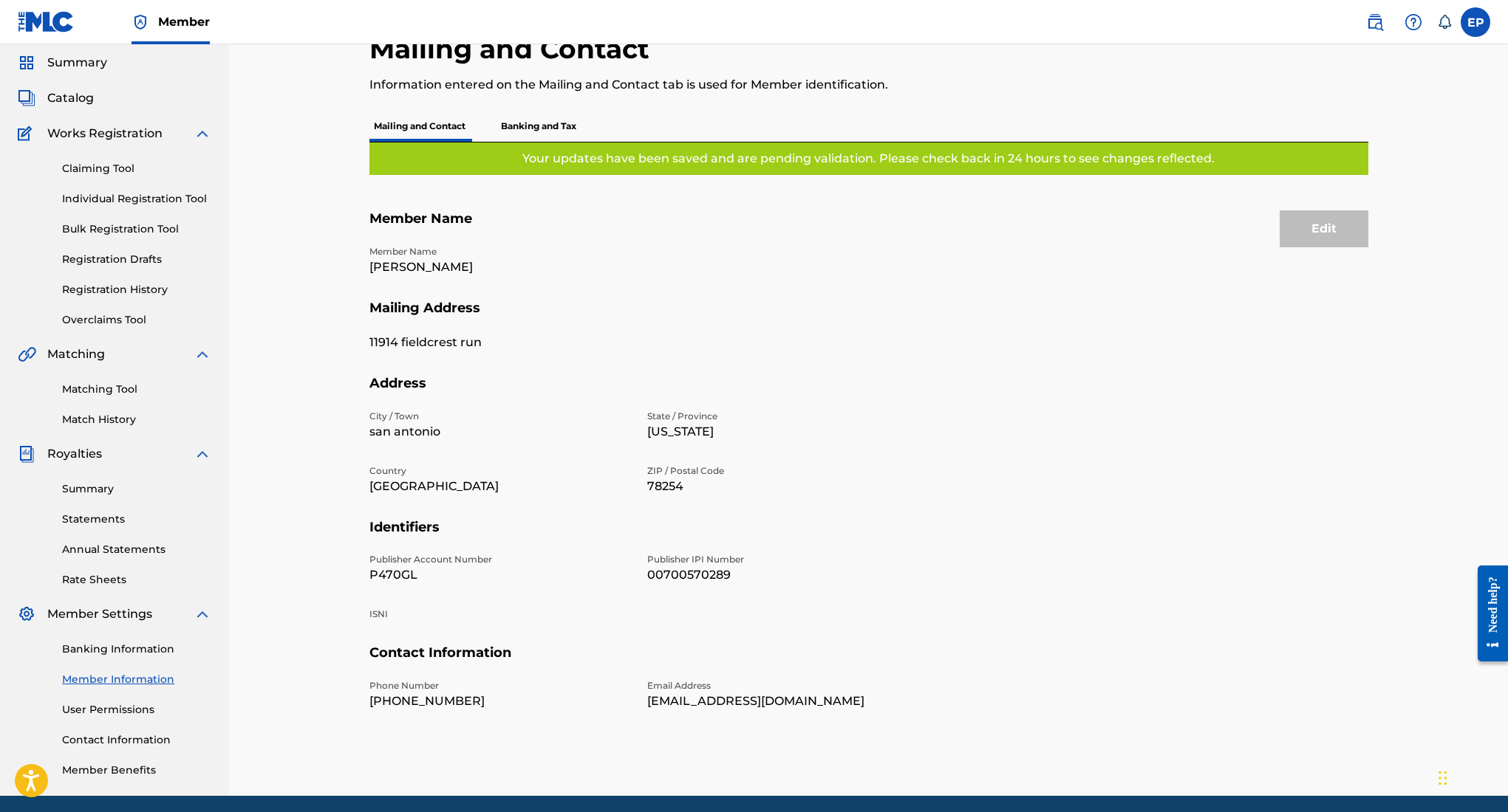
scroll to position [103, 0]
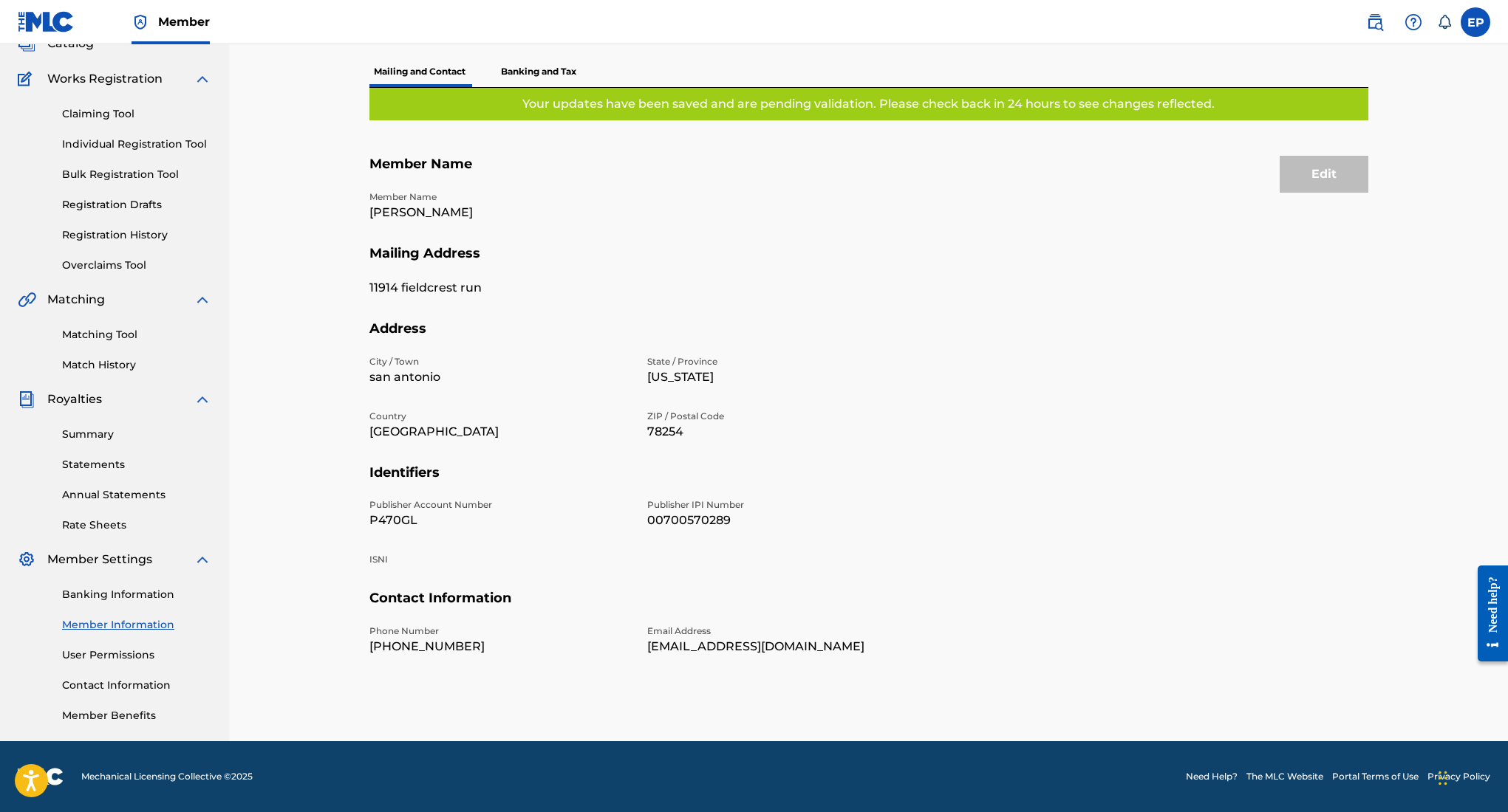
click at [117, 709] on link "Member Benefits" at bounding box center [137, 716] width 149 height 16
click at [98, 430] on link "Summary" at bounding box center [137, 435] width 149 height 16
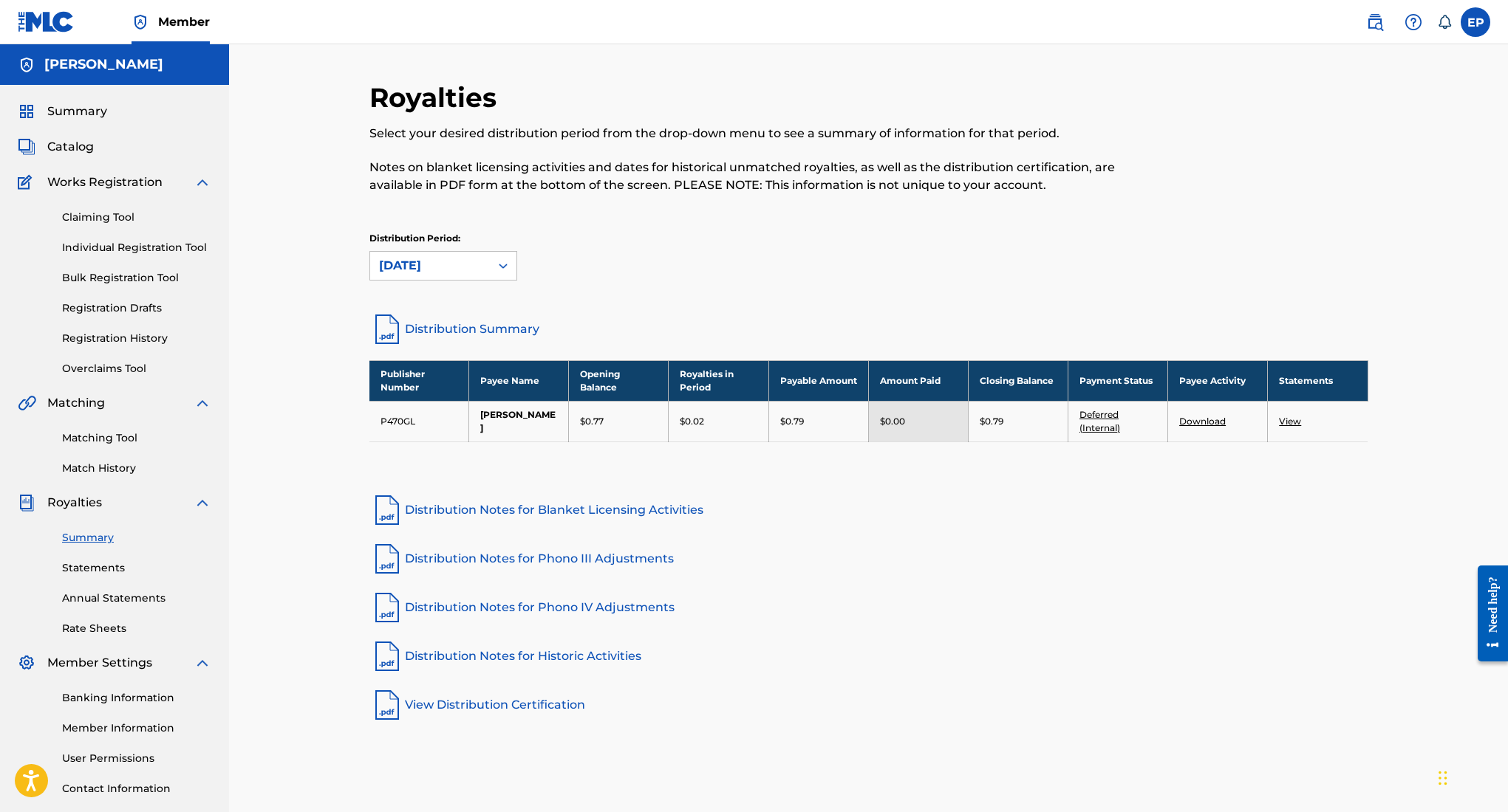
click at [91, 118] on span "Summary" at bounding box center [77, 111] width 60 height 17
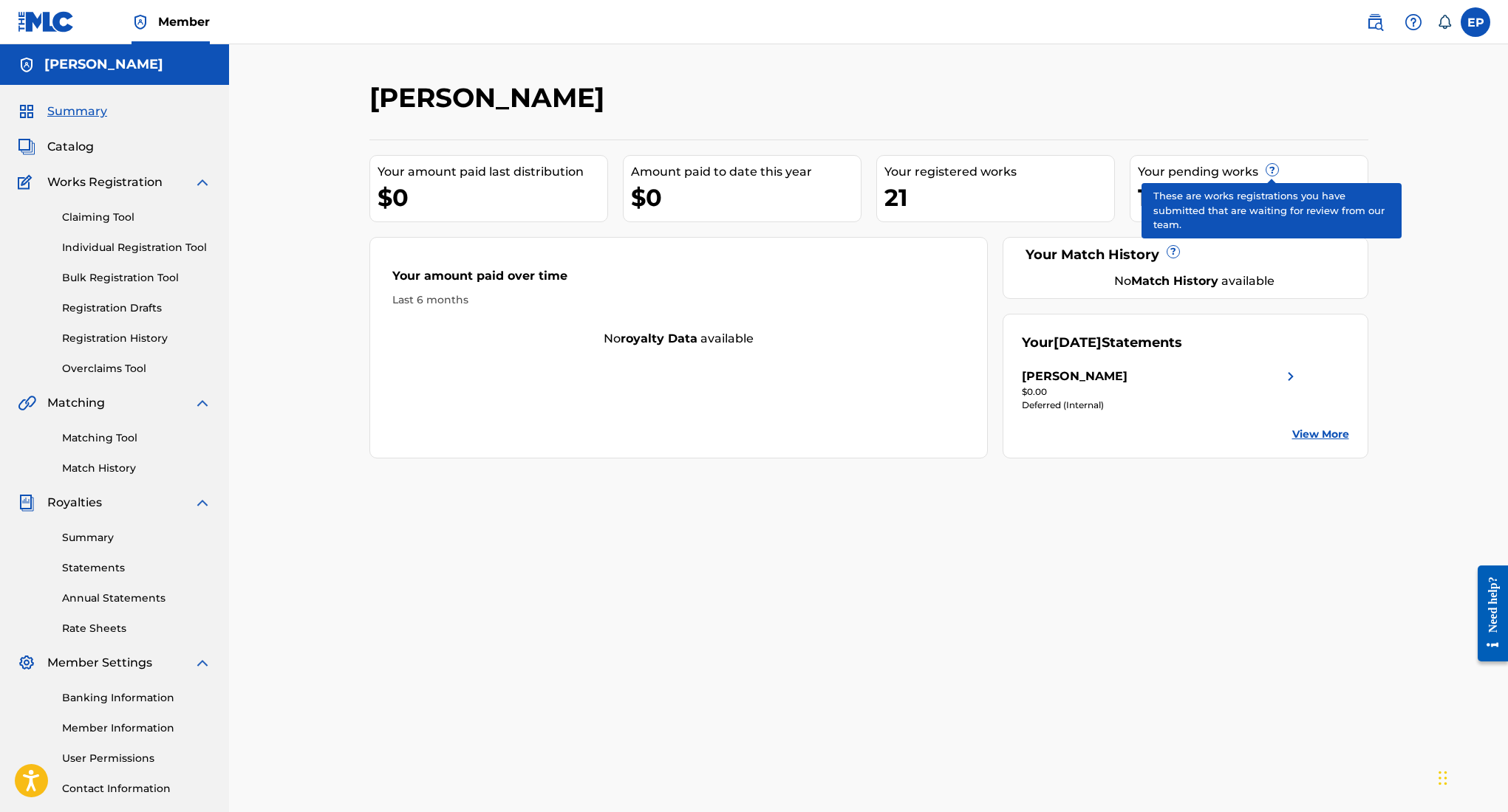
click at [1270, 173] on span "?" at bounding box center [1272, 170] width 12 height 12
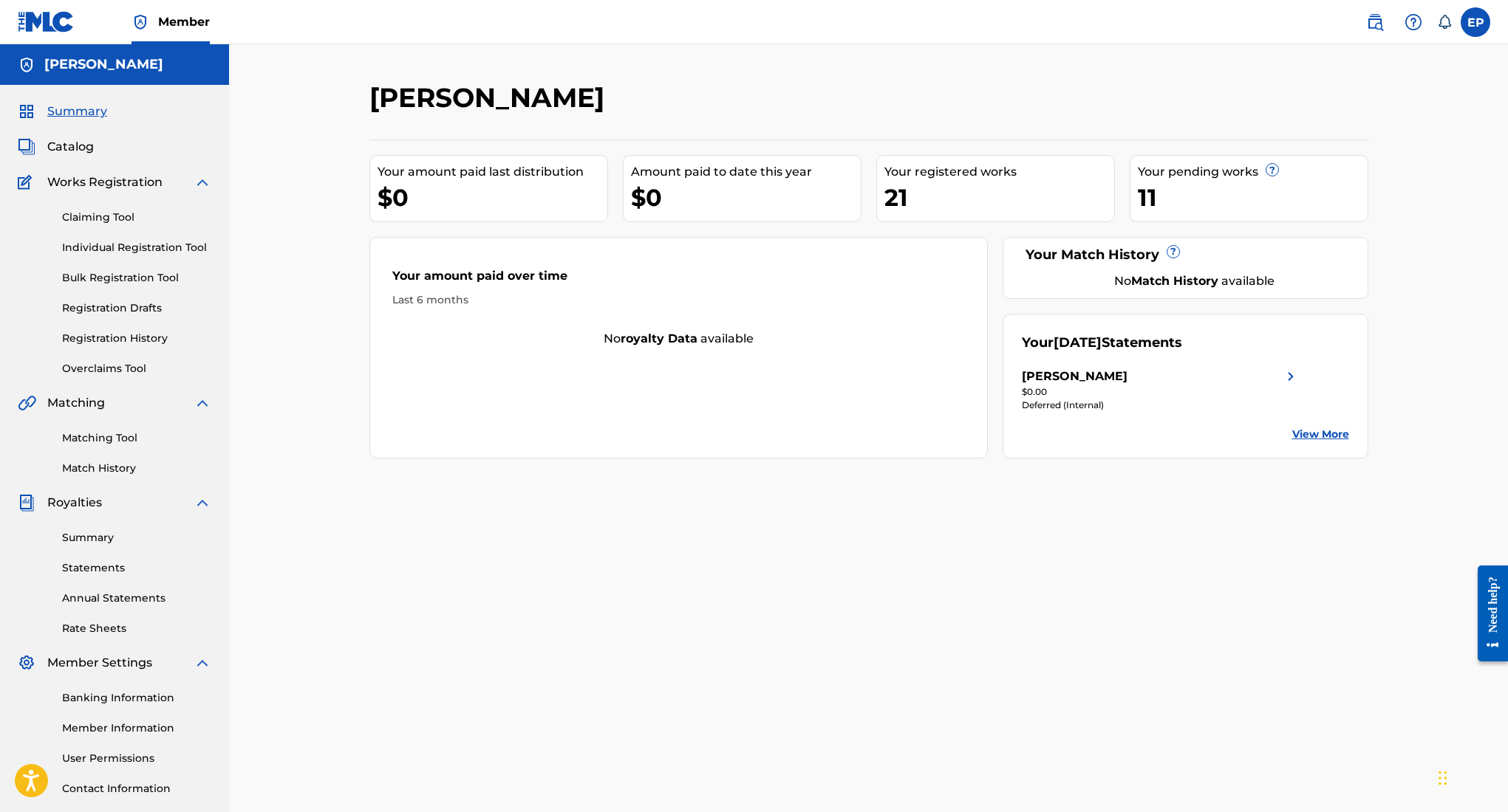
click at [1316, 431] on link "View More" at bounding box center [1321, 435] width 57 height 16
click at [1242, 172] on div "Your pending works ?" at bounding box center [1252, 172] width 230 height 17
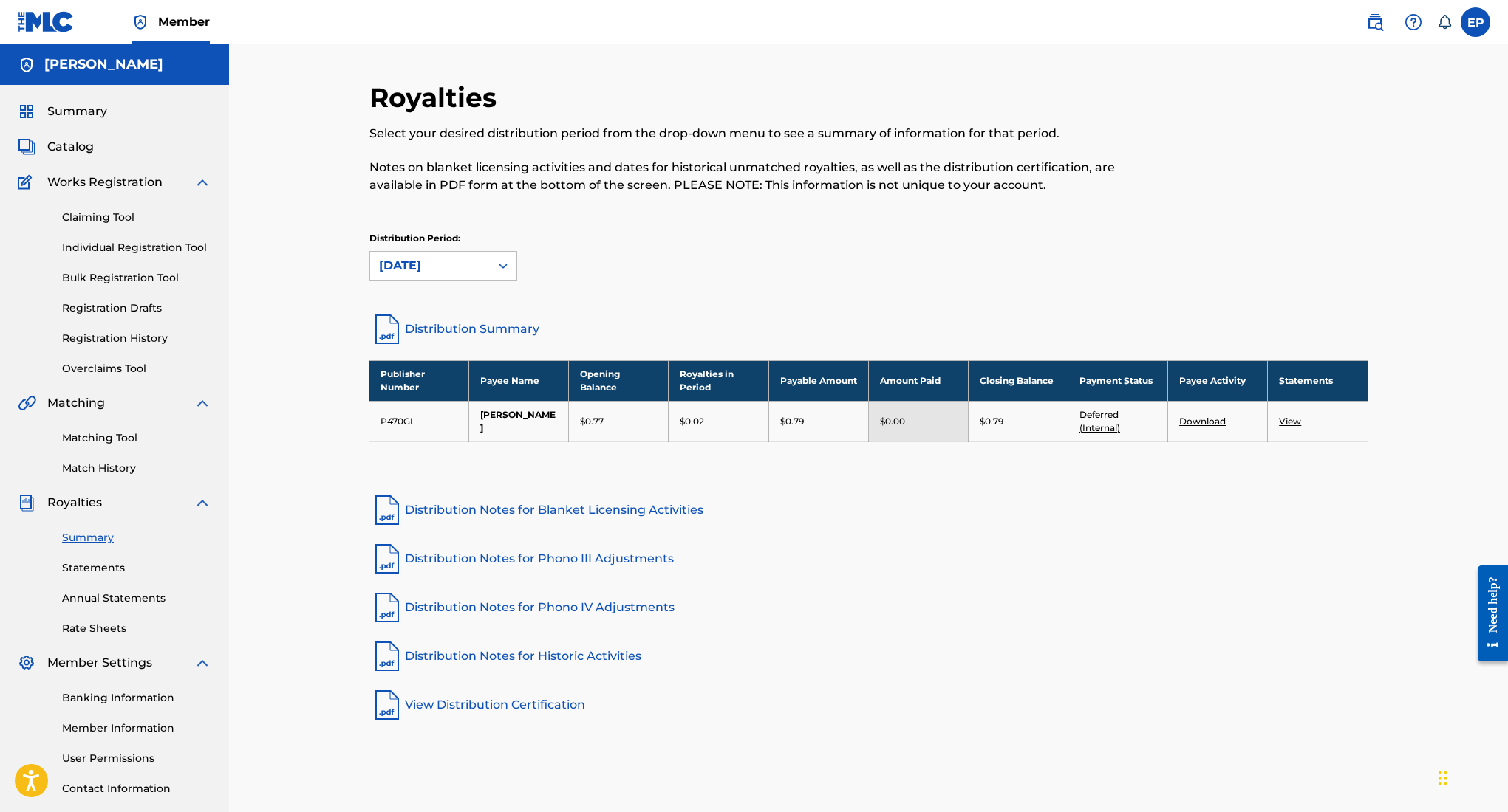
click at [1289, 420] on link "View" at bounding box center [1290, 421] width 22 height 11
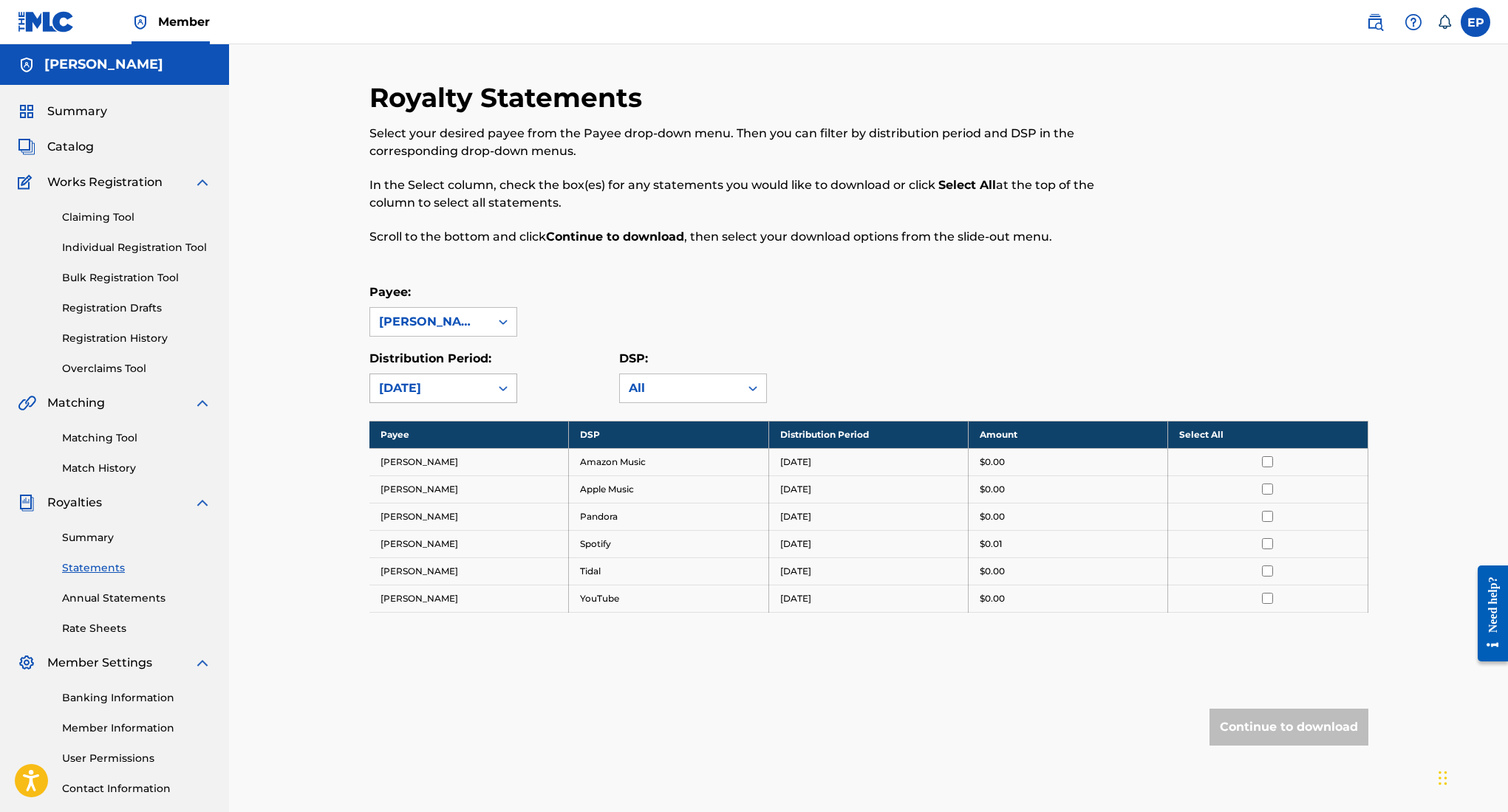
click at [478, 387] on div "September 2025" at bounding box center [430, 388] width 102 height 17
click at [432, 460] on div "August 2025" at bounding box center [443, 458] width 146 height 37
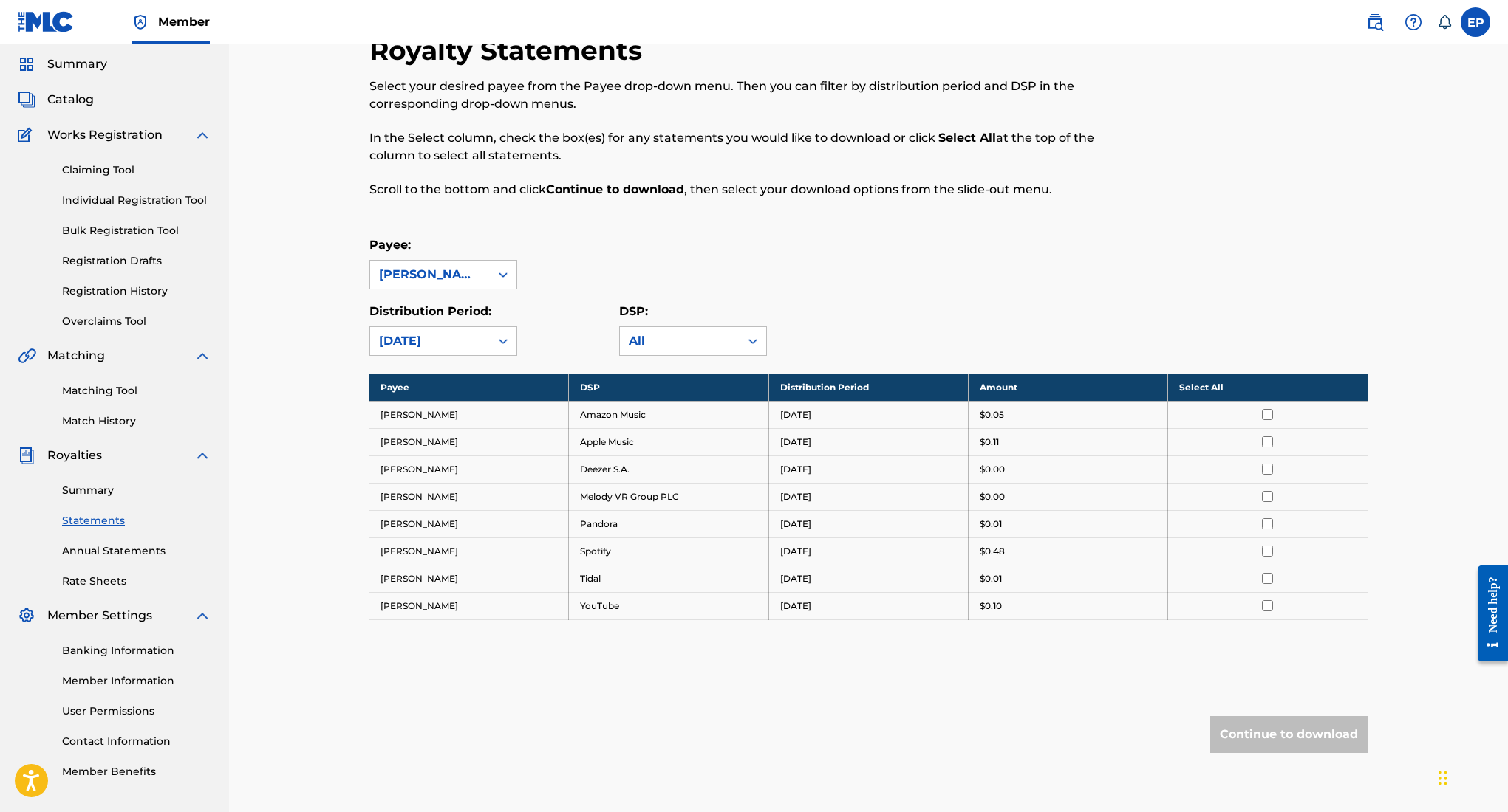
scroll to position [52, 0]
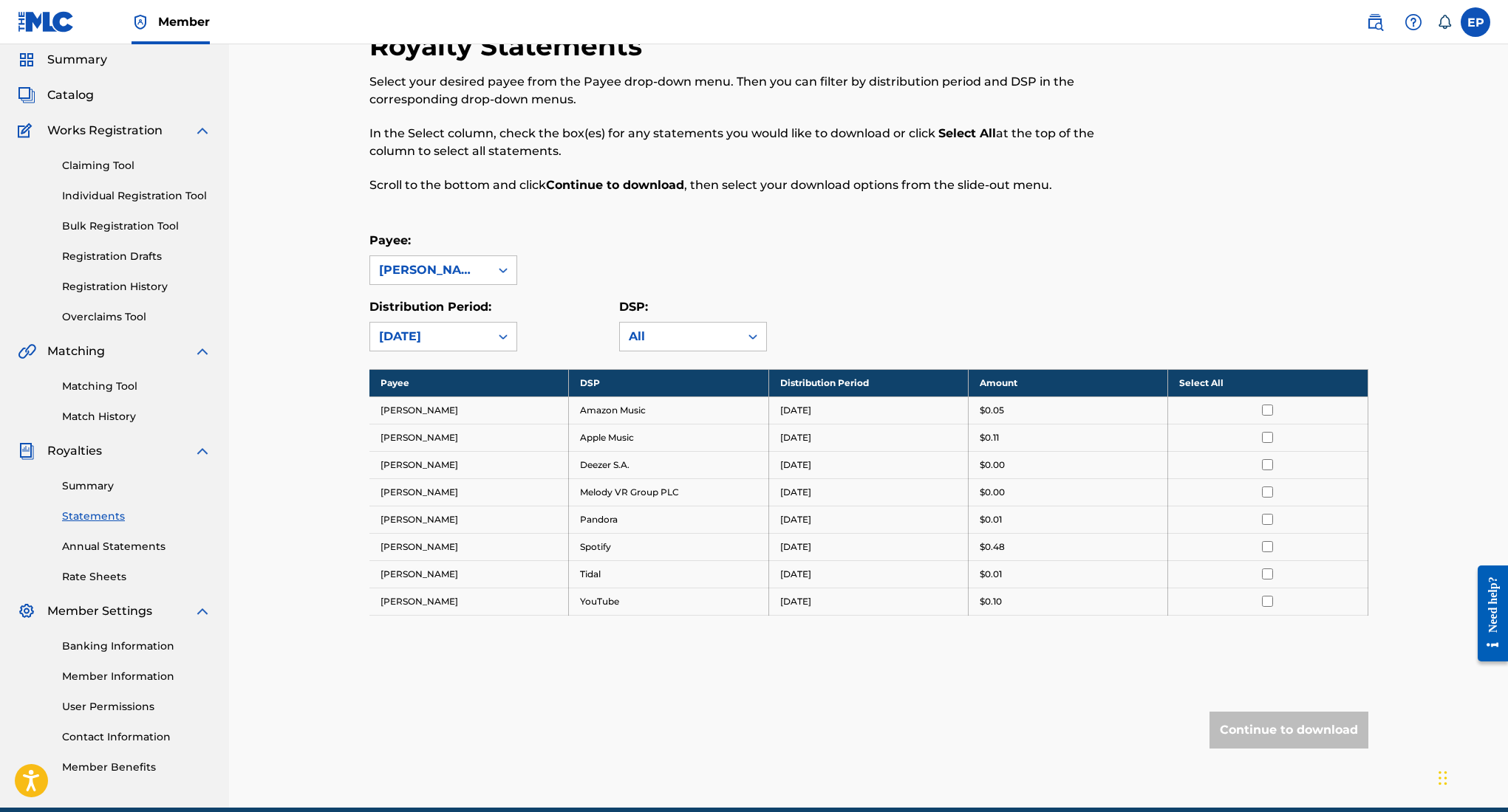
click at [707, 247] on div "Payee: Edward Ojeda Puente" at bounding box center [868, 258] width 999 height 53
click at [91, 65] on span "Summary" at bounding box center [77, 60] width 60 height 17
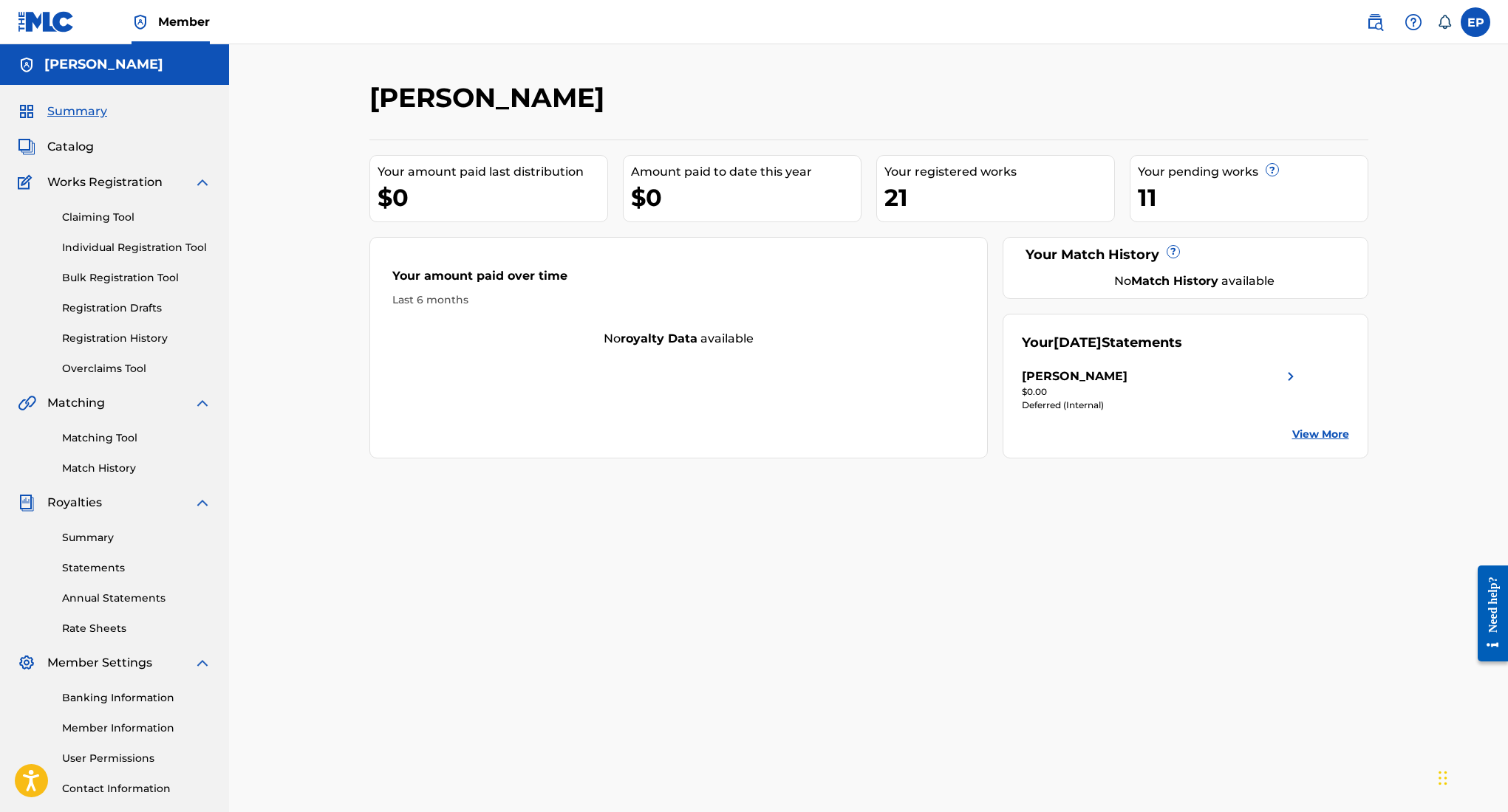
click at [40, 17] on img at bounding box center [46, 21] width 57 height 21
